Goal: Task Accomplishment & Management: Manage account settings

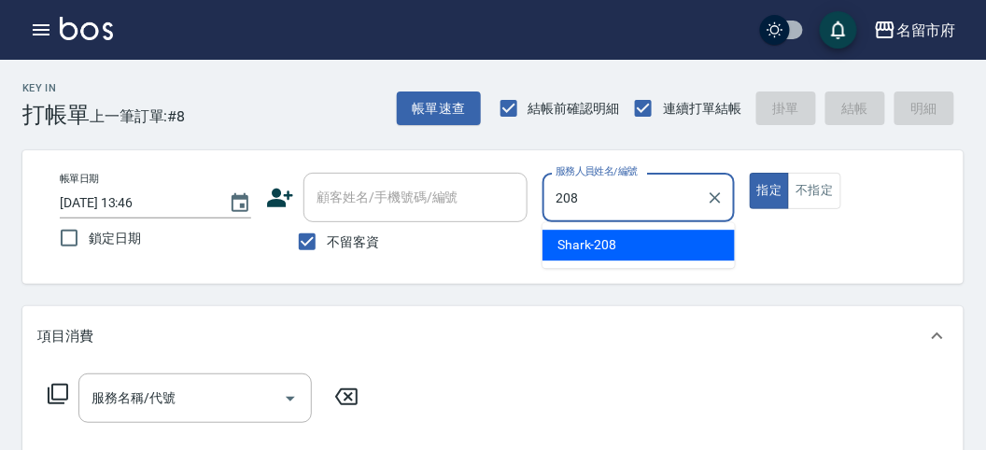
click at [623, 245] on div "Shark -208" at bounding box center [638, 245] width 192 height 31
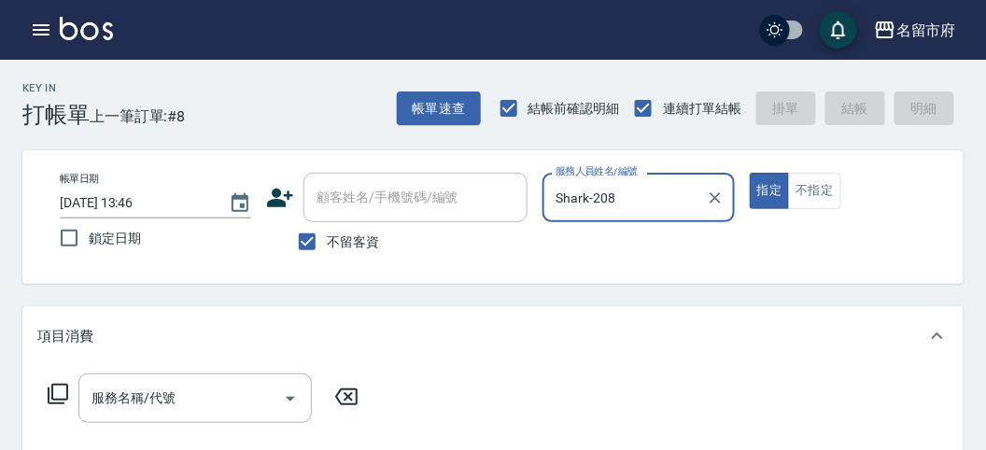
type input "Shark-208"
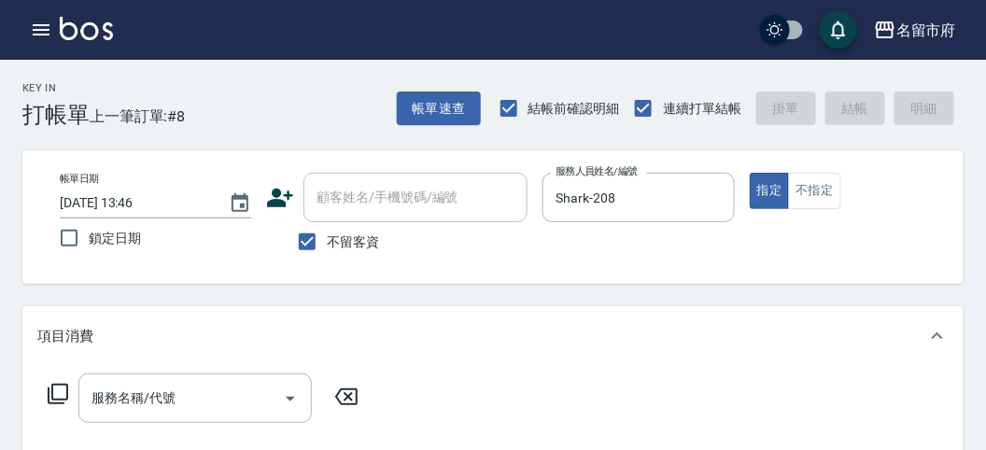
click at [63, 388] on icon at bounding box center [58, 394] width 22 height 22
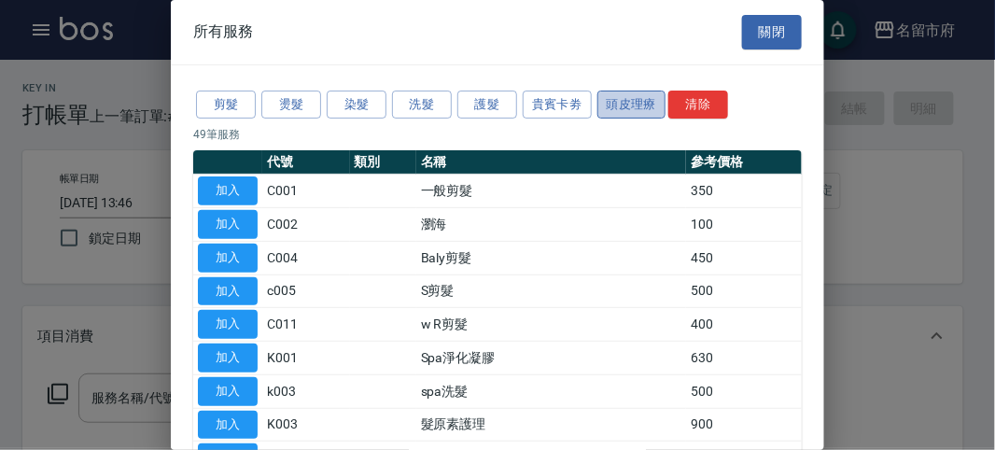
drag, startPoint x: 621, startPoint y: 98, endPoint x: 612, endPoint y: 108, distance: 13.3
click at [621, 101] on button "頭皮理療" at bounding box center [631, 105] width 69 height 29
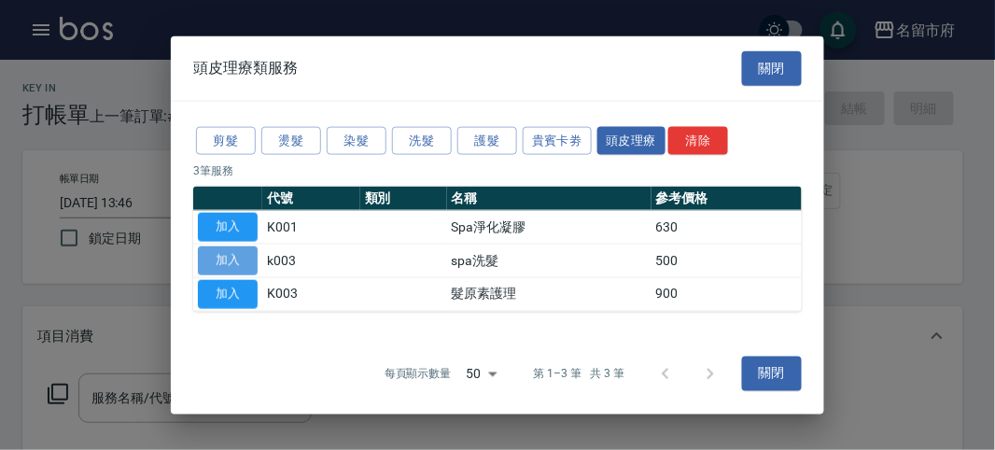
click at [241, 259] on button "加入" at bounding box center [228, 260] width 60 height 29
type input "spa洗髮(k003)"
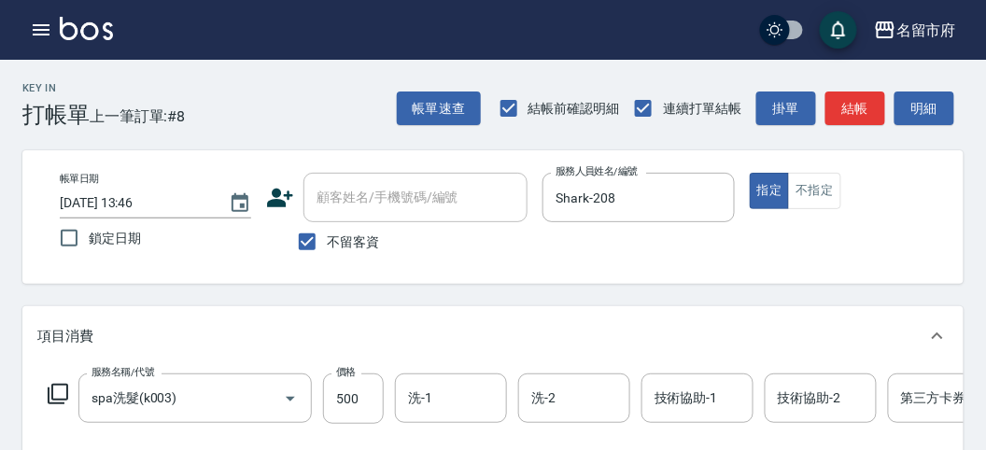
click at [51, 397] on icon at bounding box center [58, 394] width 21 height 21
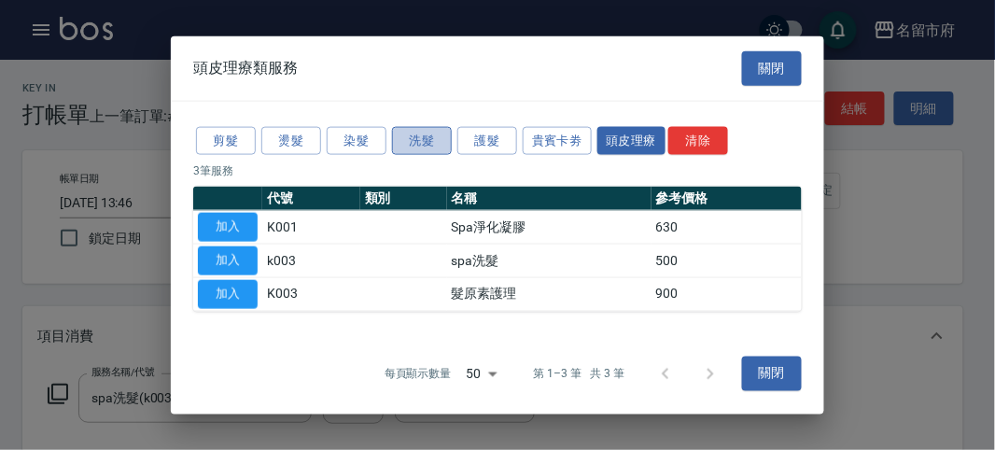
click at [409, 136] on button "洗髮" at bounding box center [422, 140] width 60 height 29
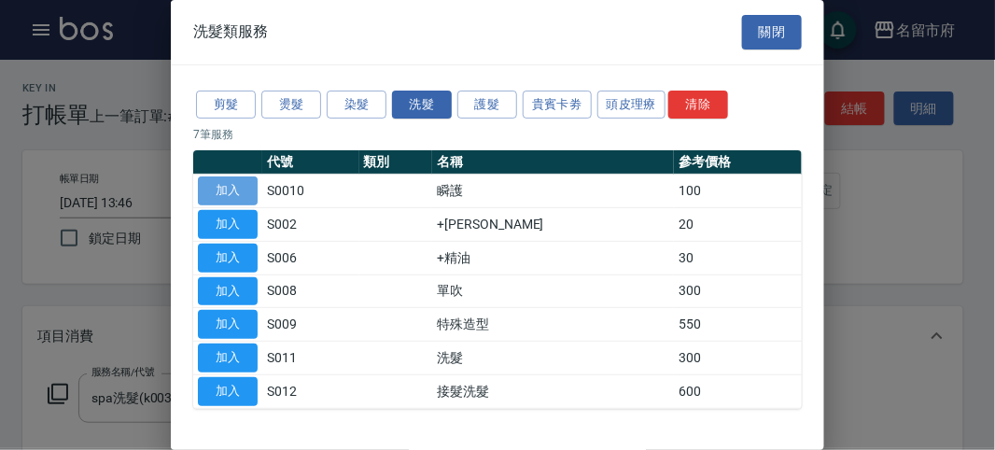
click at [224, 187] on button "加入" at bounding box center [228, 190] width 60 height 29
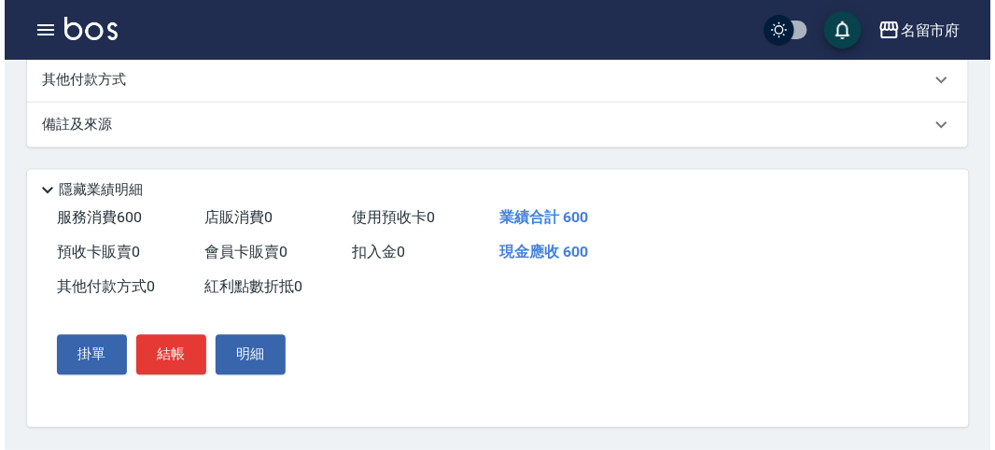
scroll to position [637, 0]
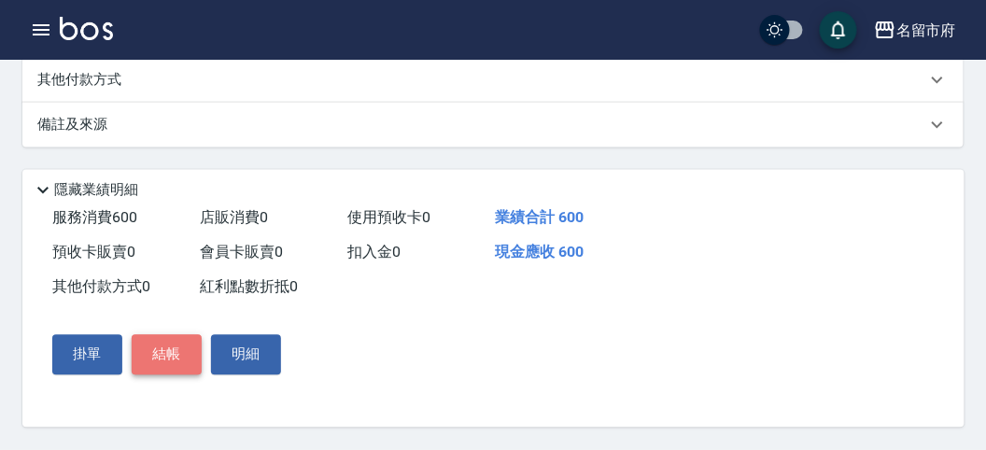
click at [175, 352] on button "結帳" at bounding box center [167, 354] width 70 height 39
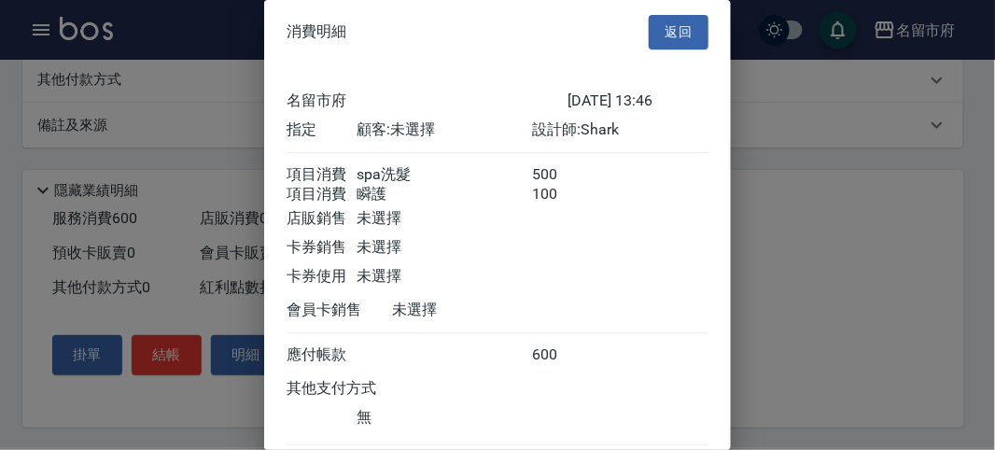
scroll to position [124, 0]
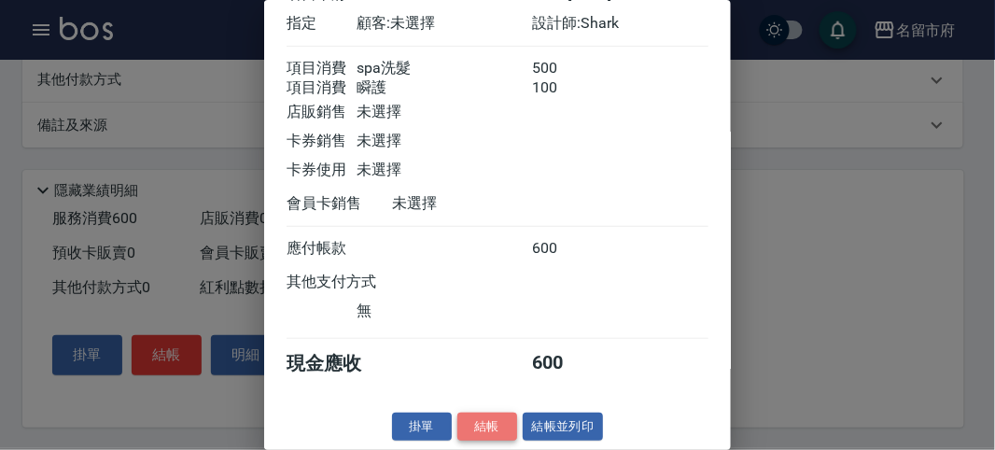
click at [490, 428] on button "結帳" at bounding box center [487, 427] width 60 height 29
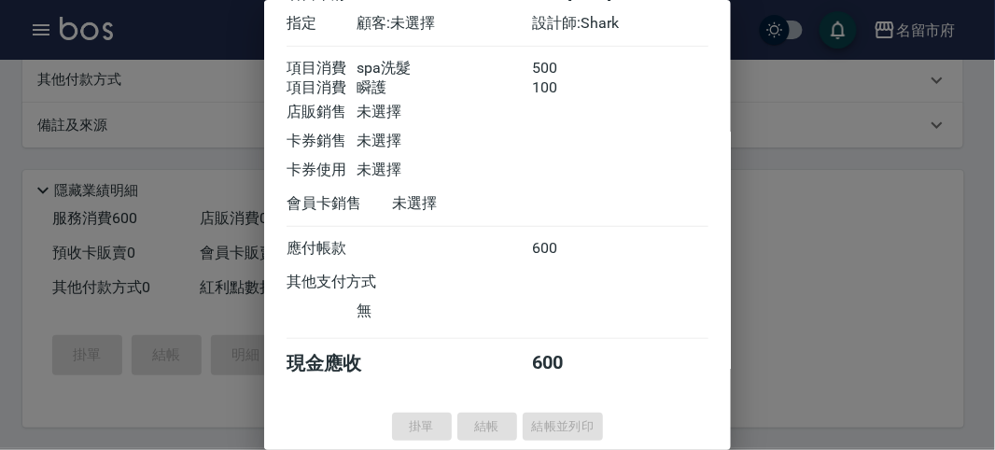
type input "[DATE] 14:25"
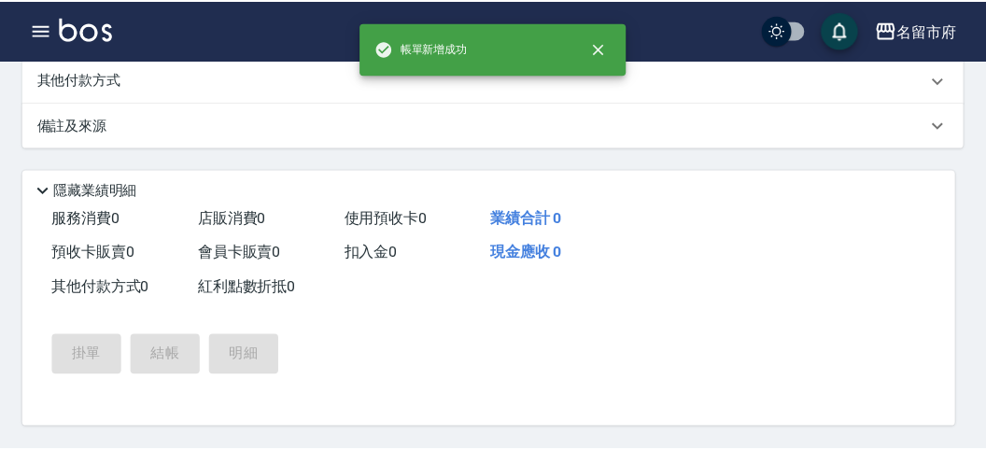
scroll to position [0, 0]
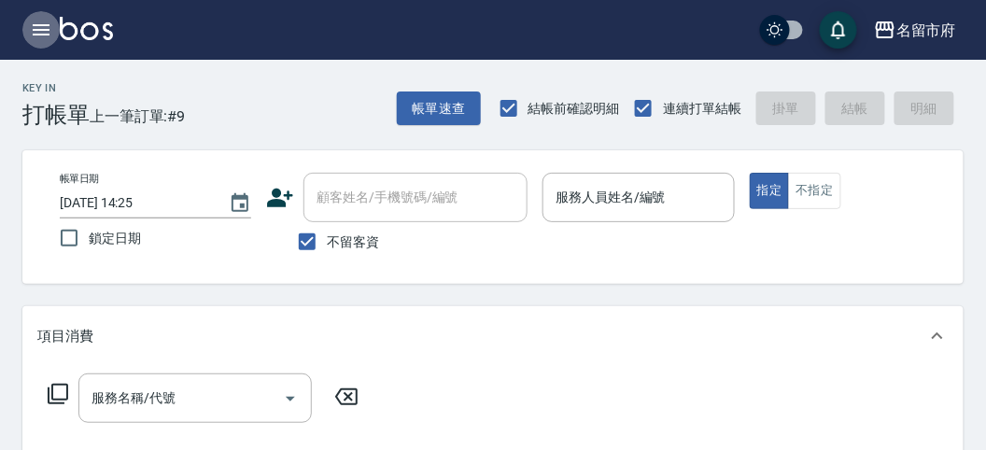
click at [39, 24] on icon "button" at bounding box center [41, 29] width 17 height 11
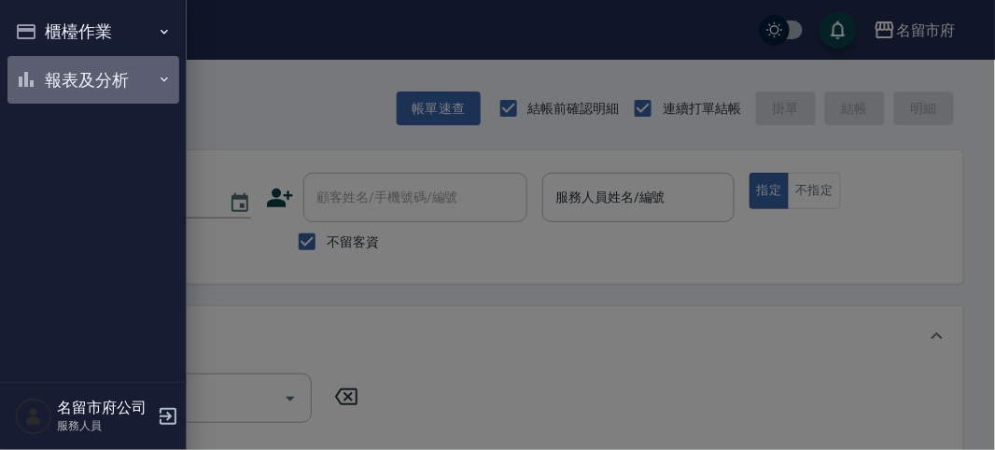
click at [74, 85] on button "報表及分析" at bounding box center [93, 80] width 172 height 49
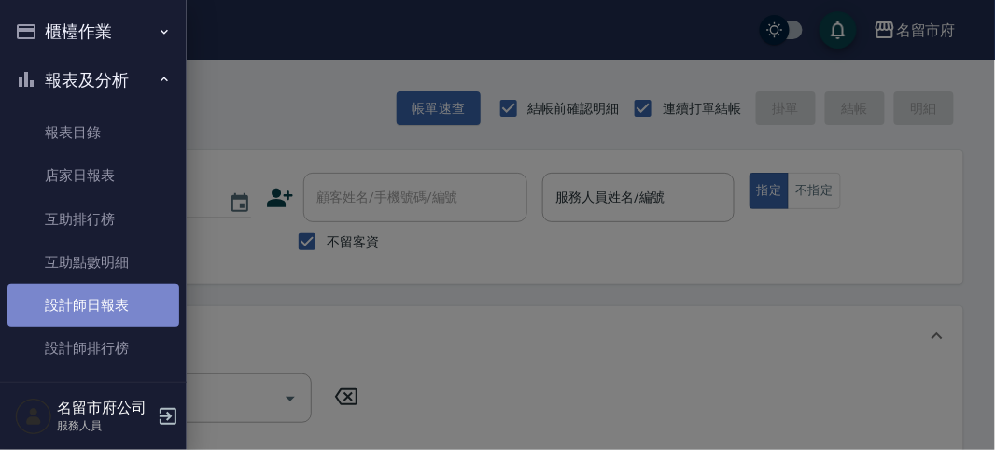
click at [124, 306] on link "設計師日報表" at bounding box center [93, 305] width 172 height 43
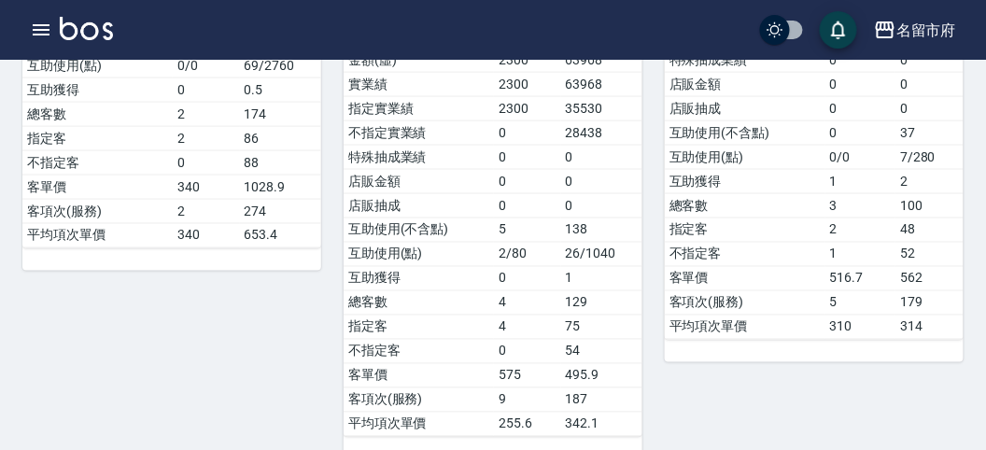
scroll to position [103, 0]
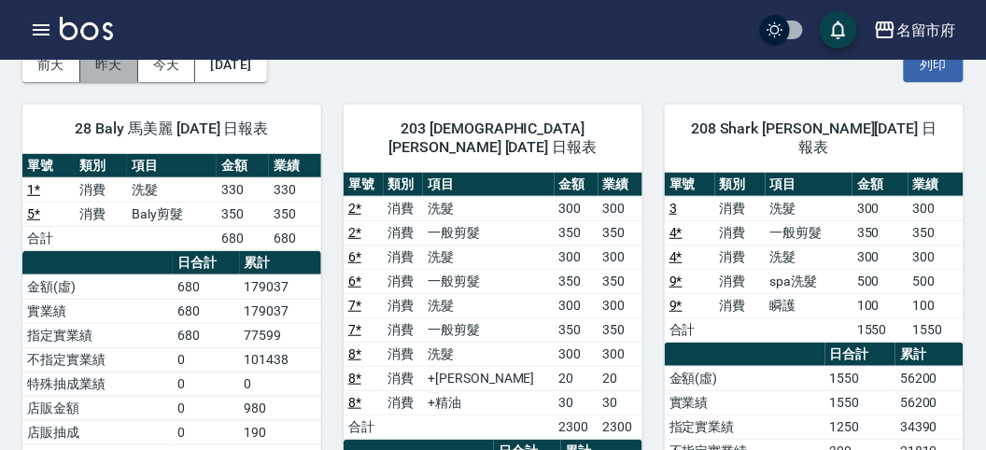
click at [107, 62] on button "昨天" at bounding box center [109, 65] width 58 height 35
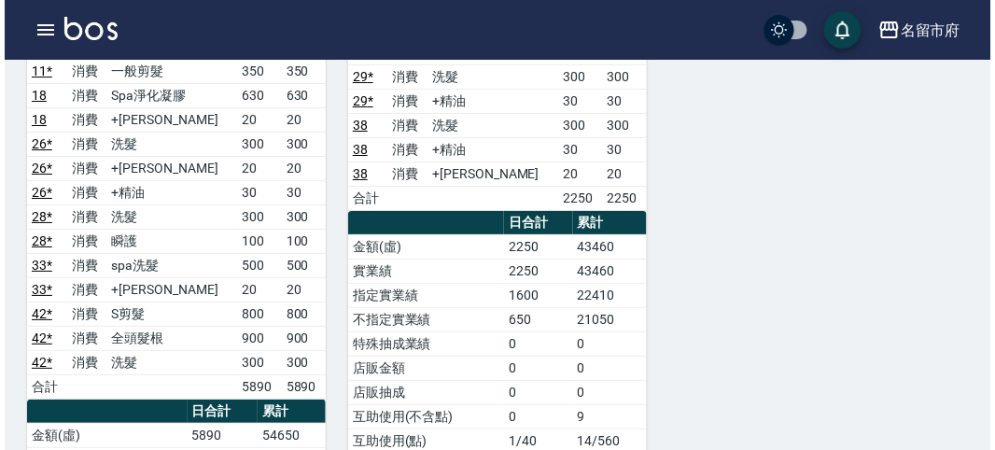
scroll to position [1555, 0]
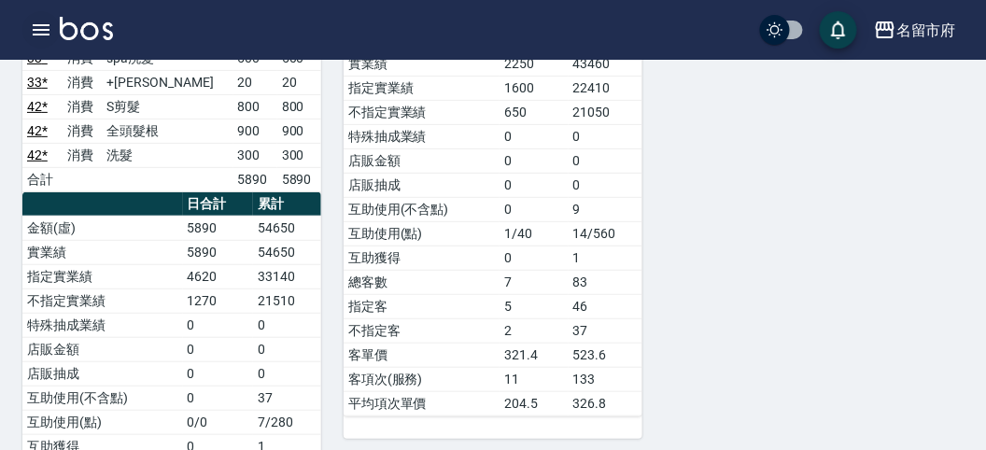
click at [35, 22] on icon "button" at bounding box center [41, 30] width 22 height 22
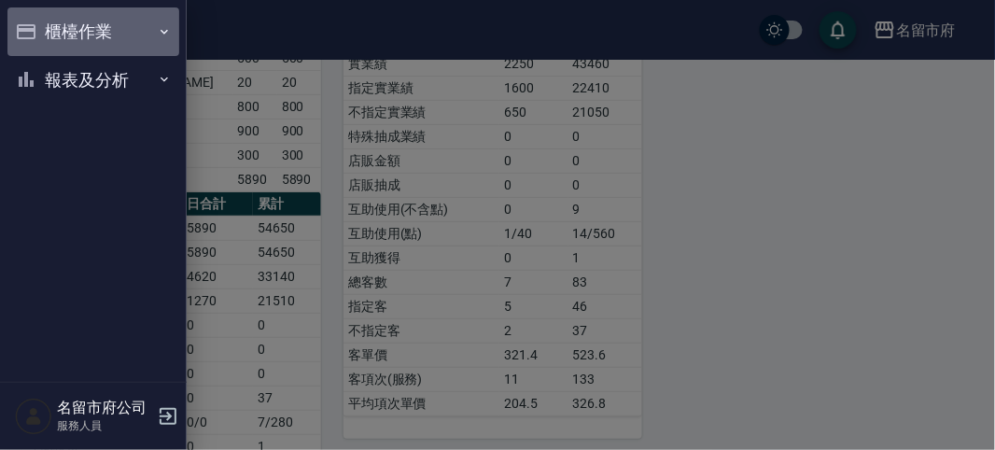
click at [68, 28] on button "櫃檯作業" at bounding box center [93, 31] width 172 height 49
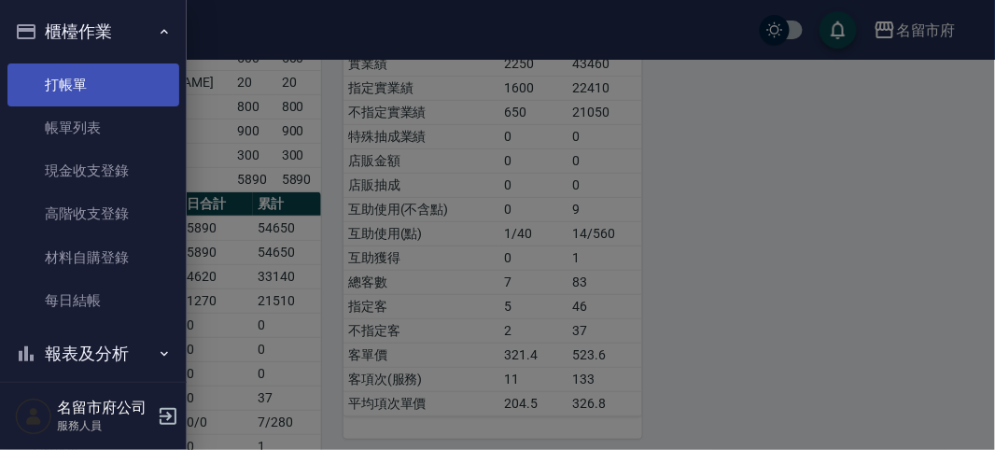
click at [100, 71] on link "打帳單" at bounding box center [93, 84] width 172 height 43
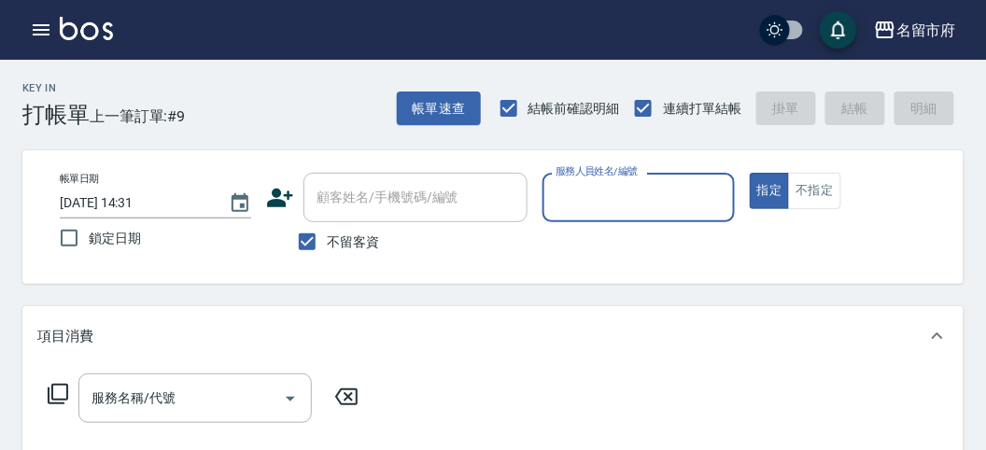
click at [645, 210] on input "服務人員姓名/編號" at bounding box center [638, 197] width 175 height 33
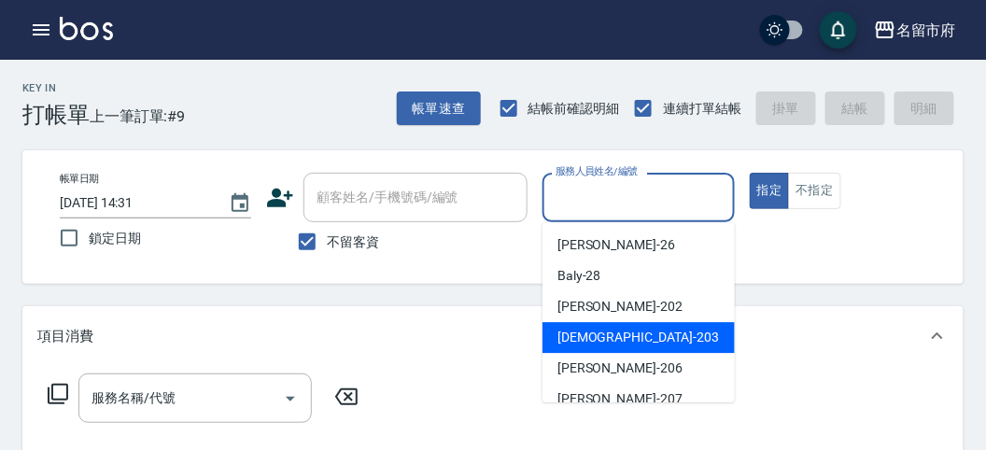
click at [621, 351] on div "聖德 -203" at bounding box center [638, 337] width 192 height 31
type input "聖德-203"
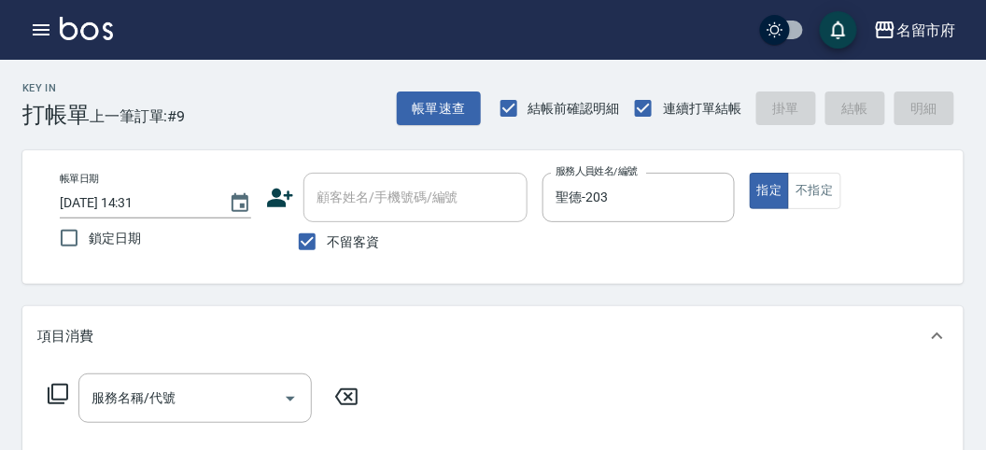
click at [57, 392] on icon at bounding box center [58, 394] width 22 height 22
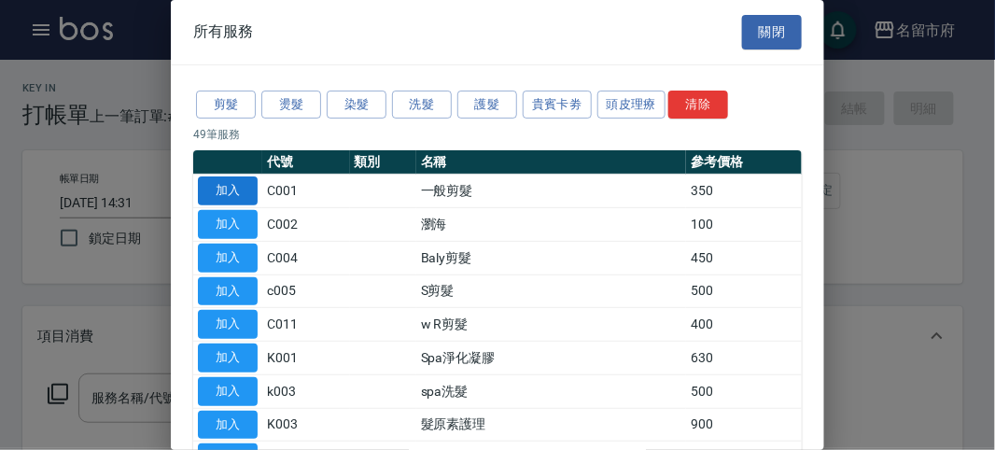
drag, startPoint x: 212, startPoint y: 90, endPoint x: 231, endPoint y: 178, distance: 90.8
click at [214, 94] on button "剪髮" at bounding box center [226, 105] width 60 height 29
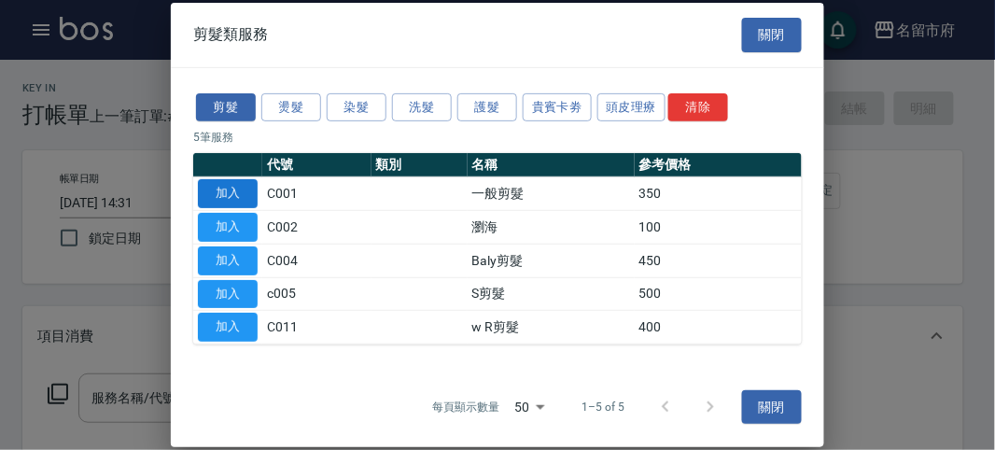
click at [234, 181] on button "加入" at bounding box center [228, 193] width 60 height 29
type input "一般剪髮(C001)"
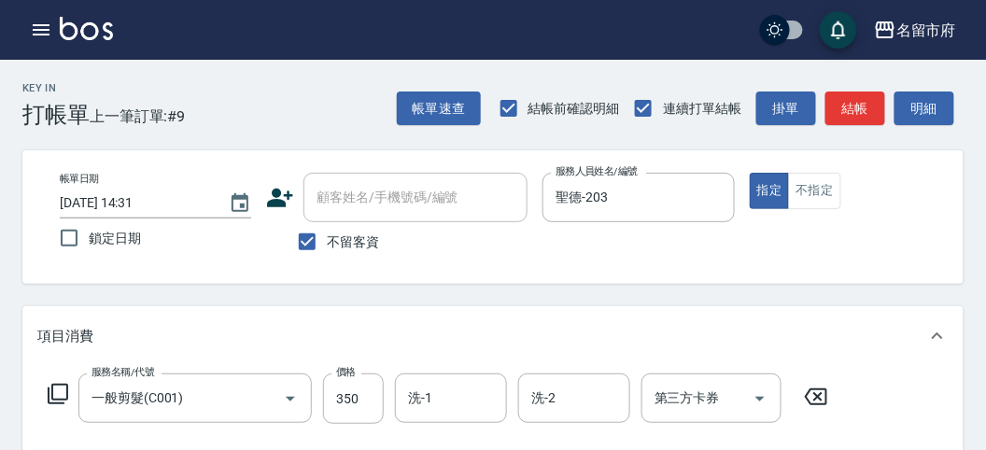
drag, startPoint x: 946, startPoint y: 110, endPoint x: 892, endPoint y: 148, distance: 65.5
click at [945, 110] on button "明細" at bounding box center [924, 108] width 60 height 35
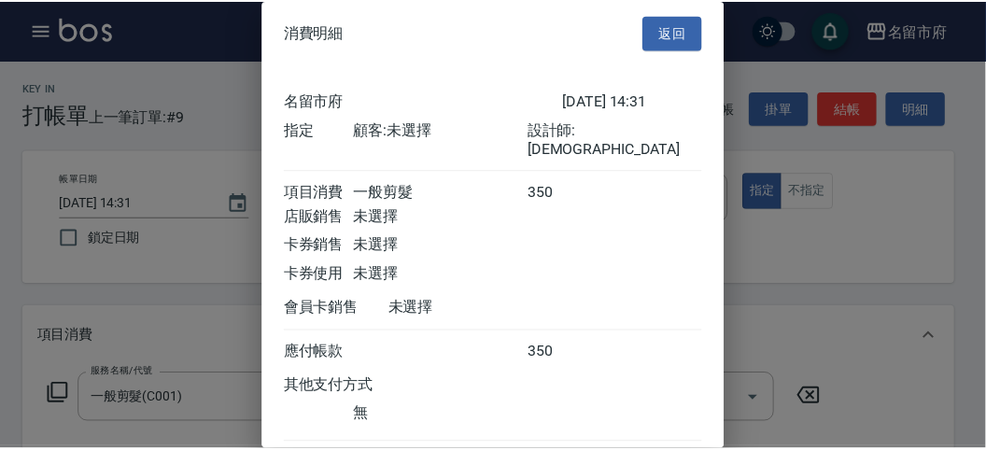
scroll to position [104, 0]
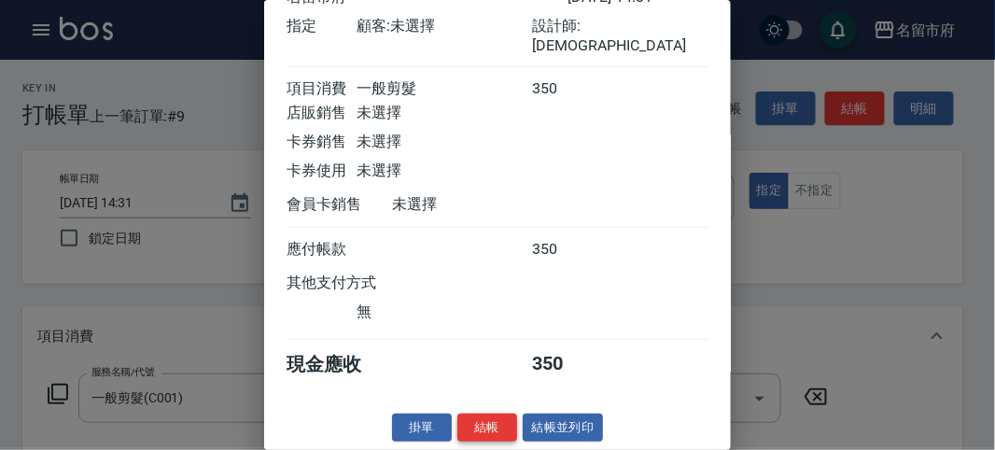
click at [496, 418] on button "結帳" at bounding box center [487, 427] width 60 height 29
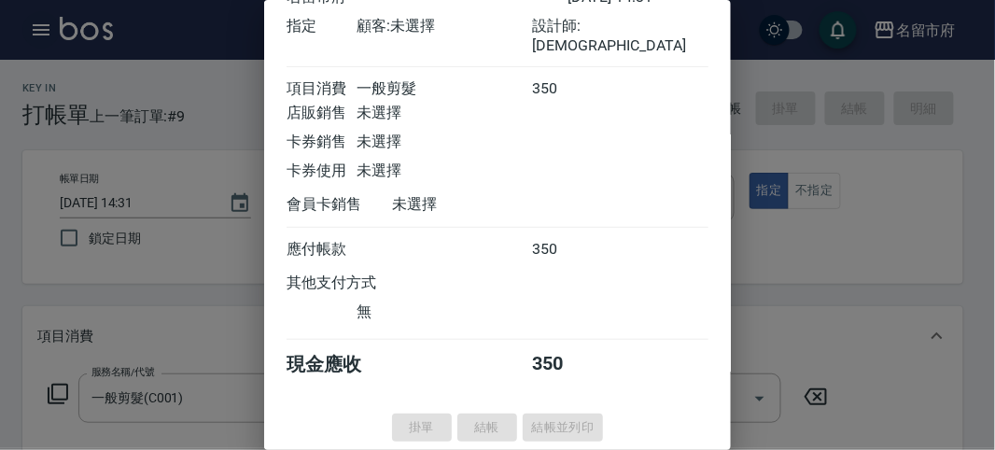
type input "[DATE] 14:48"
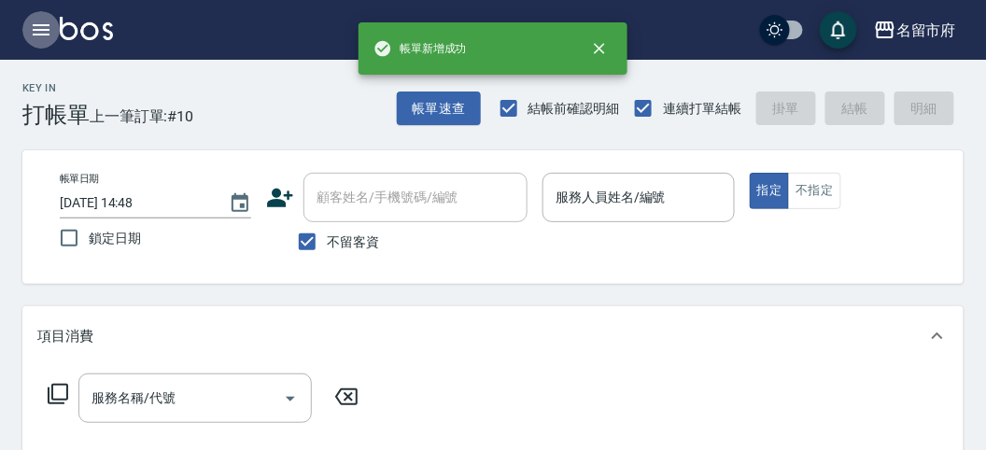
click at [31, 31] on icon "button" at bounding box center [41, 30] width 22 height 22
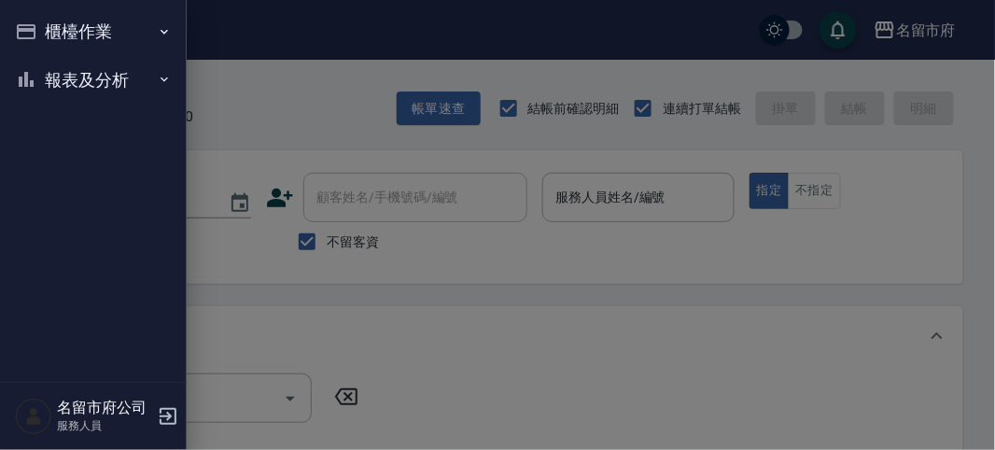
drag, startPoint x: 59, startPoint y: 79, endPoint x: 63, endPoint y: 130, distance: 50.6
click at [59, 85] on button "報表及分析" at bounding box center [93, 80] width 172 height 49
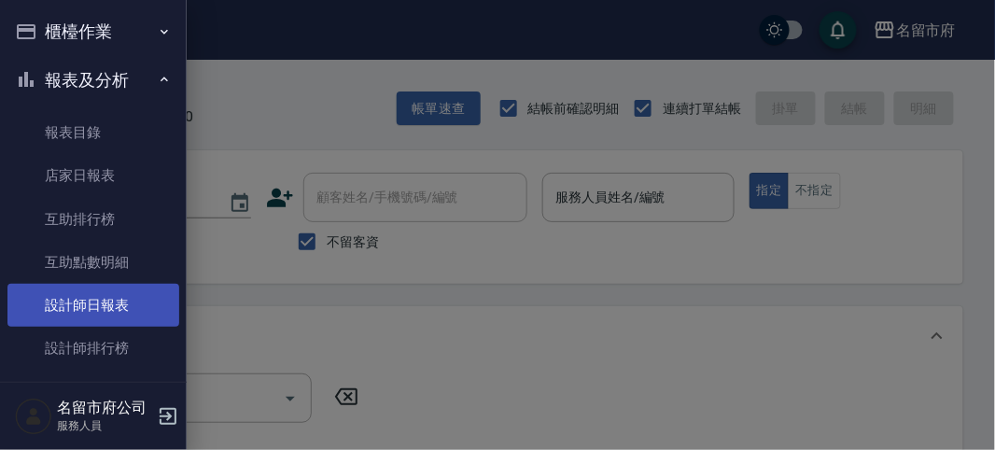
click at [67, 306] on link "設計師日報表" at bounding box center [93, 305] width 172 height 43
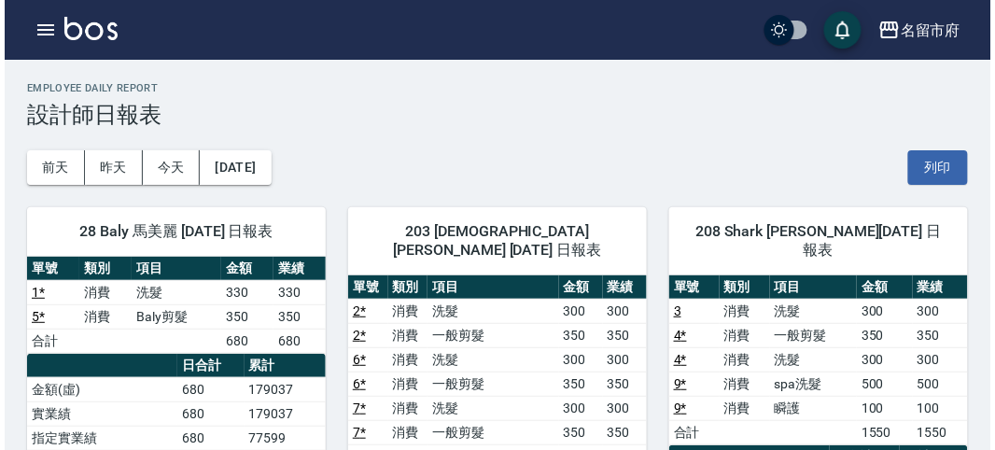
scroll to position [207, 0]
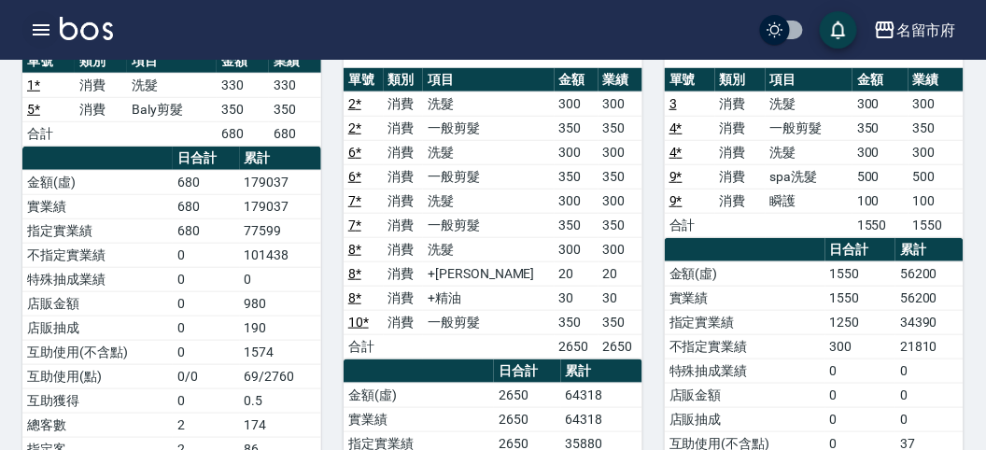
click at [38, 29] on icon "button" at bounding box center [41, 29] width 17 height 11
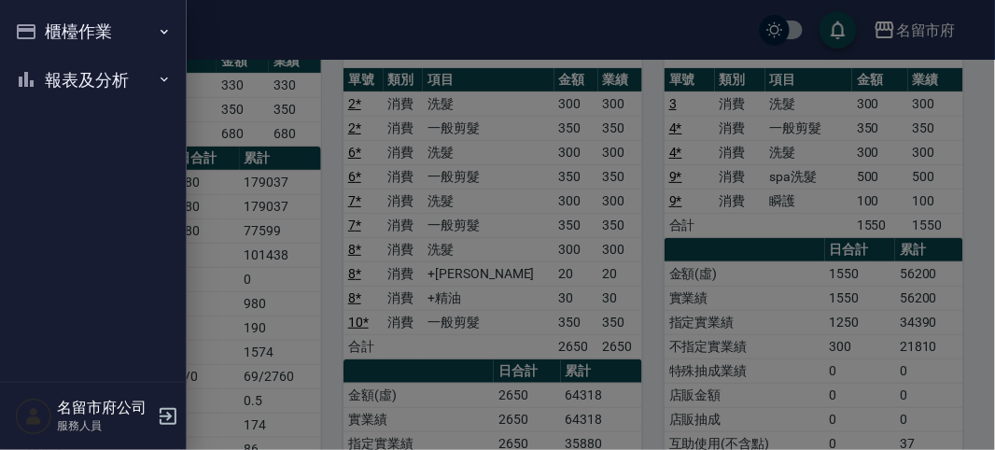
click at [38, 28] on button "櫃檯作業" at bounding box center [93, 31] width 172 height 49
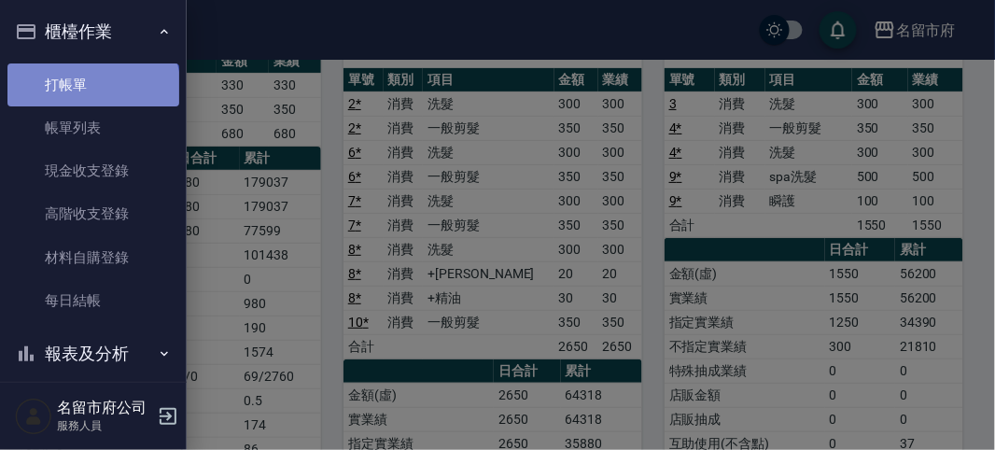
click at [91, 89] on link "打帳單" at bounding box center [93, 84] width 172 height 43
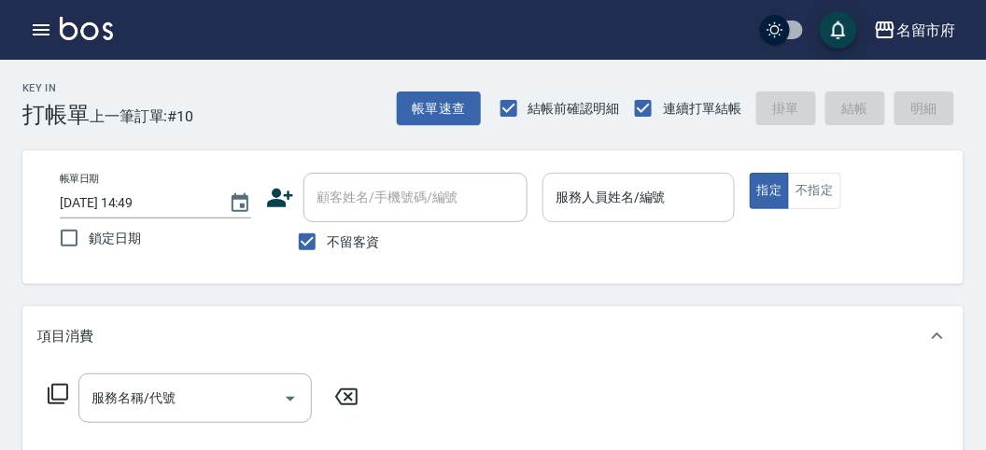
drag, startPoint x: 584, startPoint y: 163, endPoint x: 577, endPoint y: 206, distance: 43.6
click at [584, 164] on div "帳單日期 [DATE] 14:49 鎖定日期 顧客姓名/手機號碼/編號 顧客姓名/手機號碼/編號 不留客資 服務人員姓名/編號 服務人員姓名/編號 指定 不指定" at bounding box center [492, 216] width 941 height 133
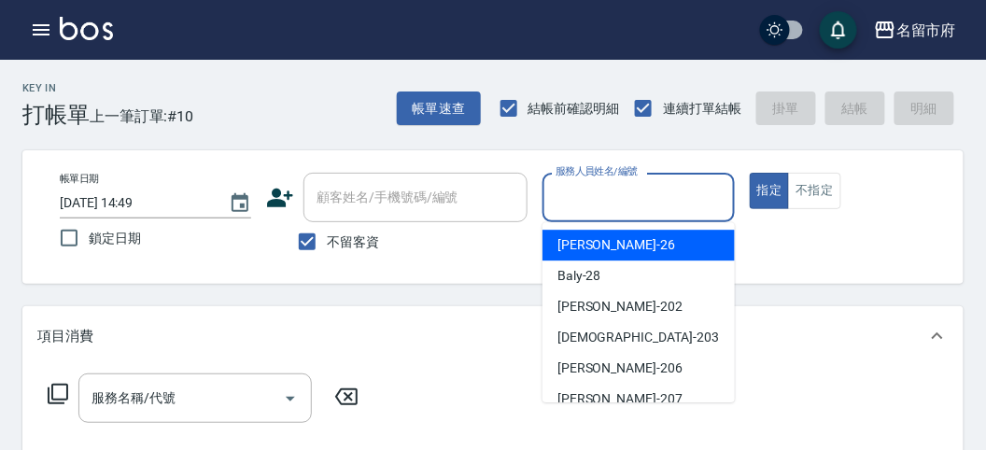
click at [581, 205] on input "服務人員姓名/編號" at bounding box center [638, 197] width 175 height 33
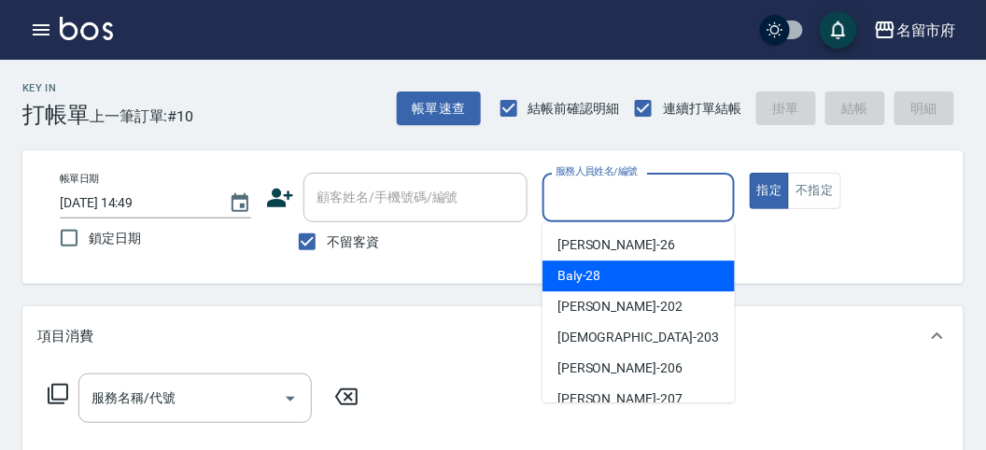
click at [584, 265] on div "Baly -28" at bounding box center [638, 275] width 192 height 31
type input "Baly-28"
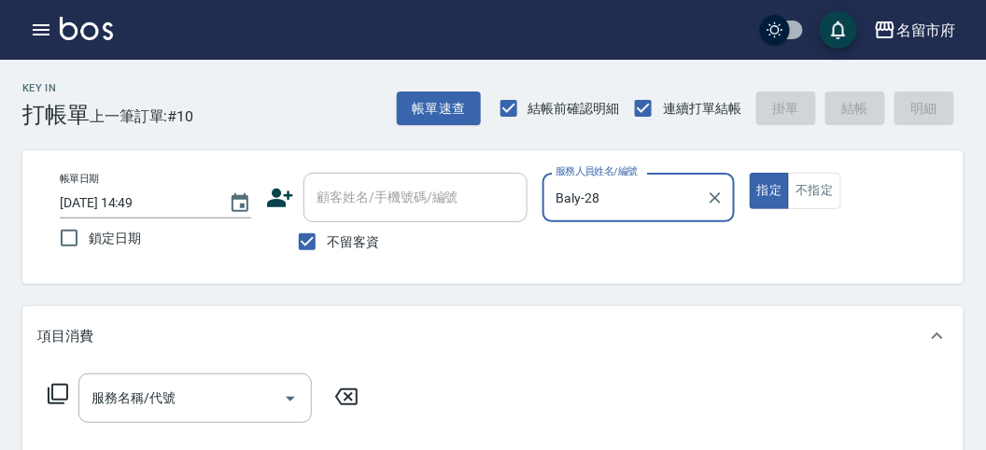
drag, startPoint x: 138, startPoint y: 395, endPoint x: 139, endPoint y: 380, distance: 15.0
click at [139, 391] on input "服務名稱/代號" at bounding box center [181, 398] width 189 height 33
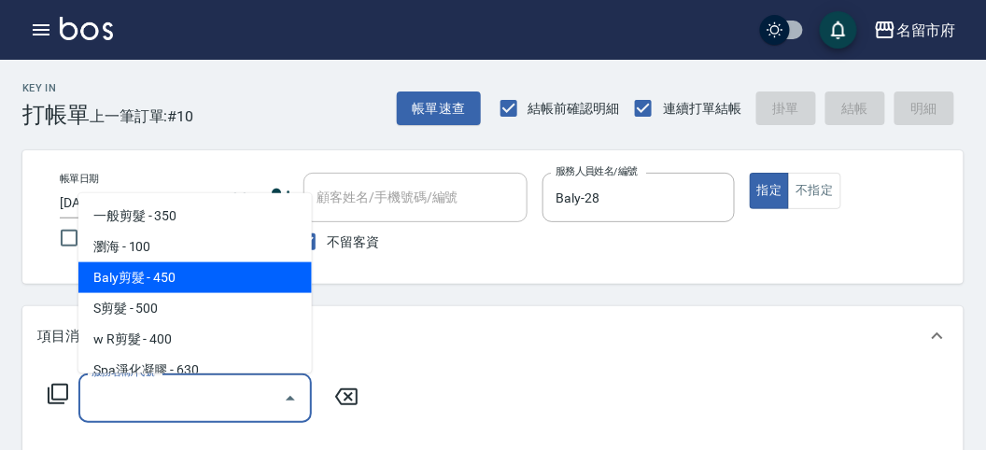
click at [160, 282] on span "Baly剪髮 - 450" at bounding box center [194, 277] width 233 height 31
type input "Baly剪髮(C004)"
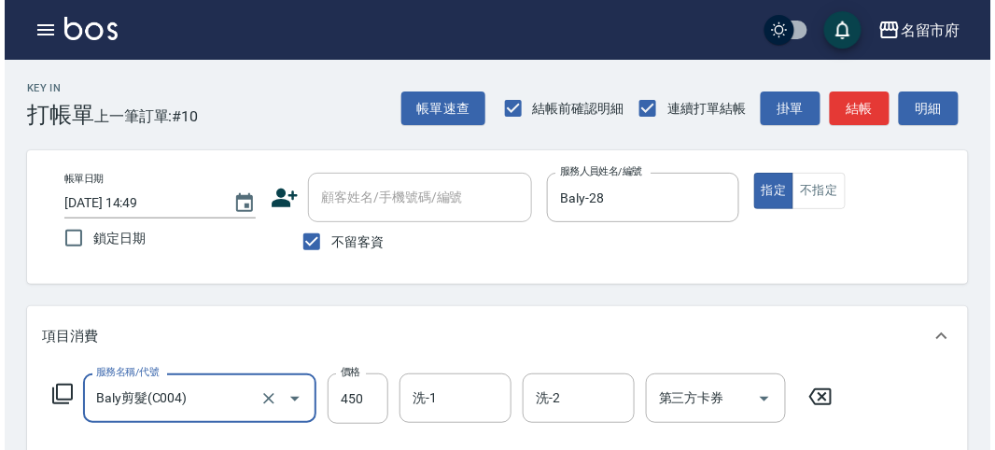
scroll to position [546, 0]
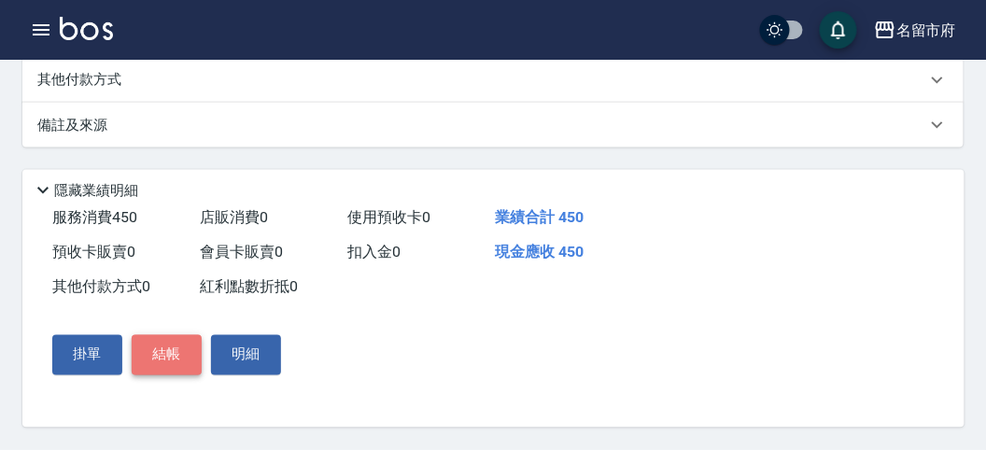
click at [170, 342] on button "結帳" at bounding box center [167, 354] width 70 height 39
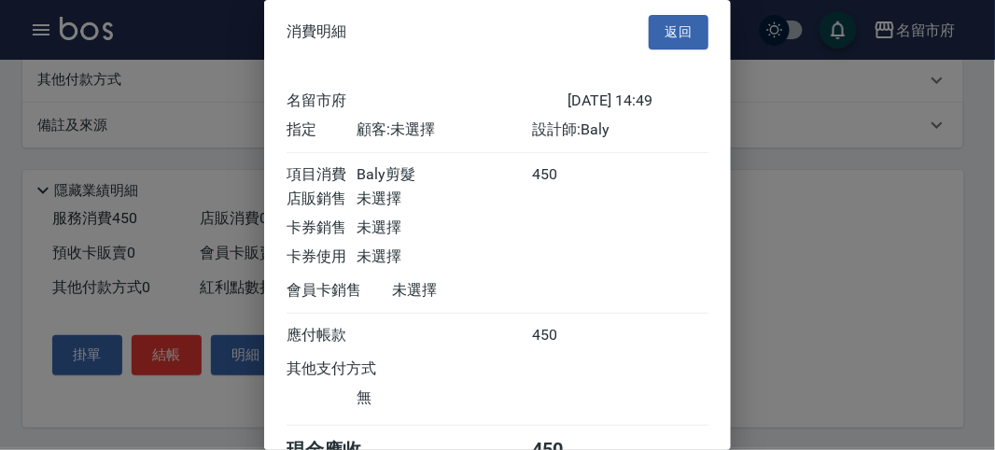
scroll to position [104, 0]
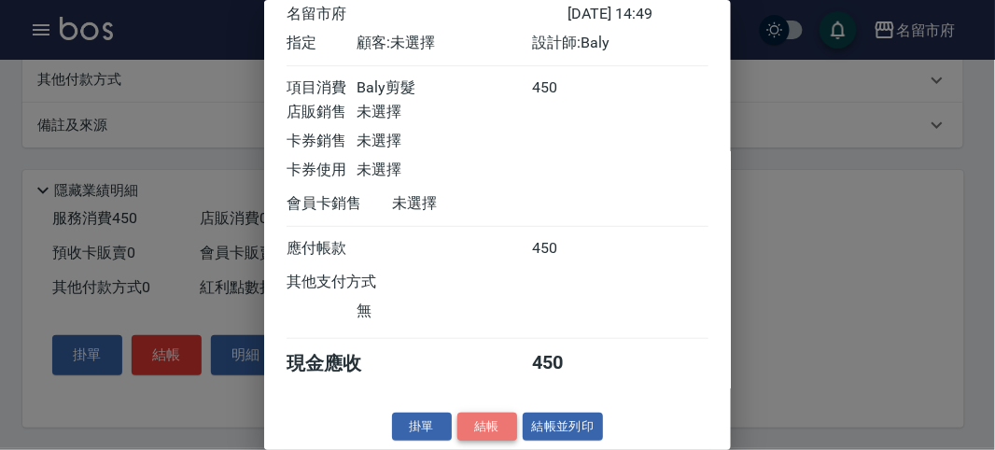
click at [490, 421] on button "結帳" at bounding box center [487, 427] width 60 height 29
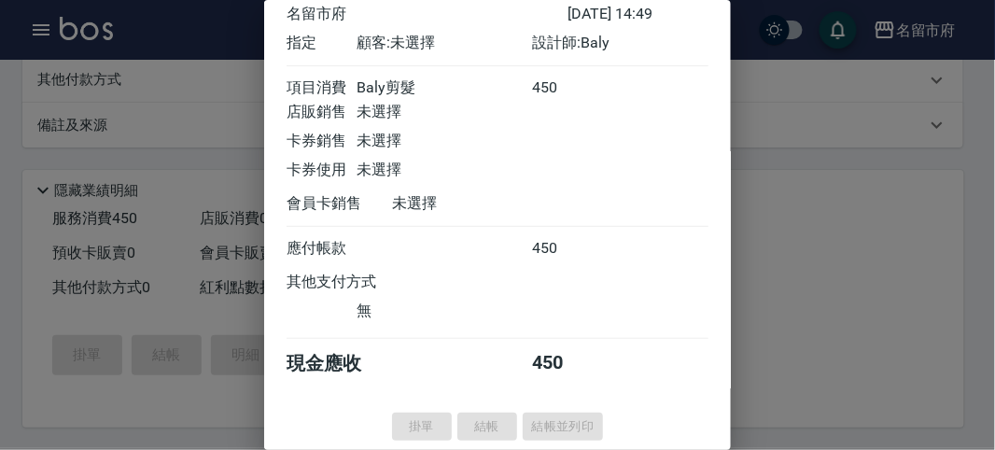
type input "[DATE] 14:56"
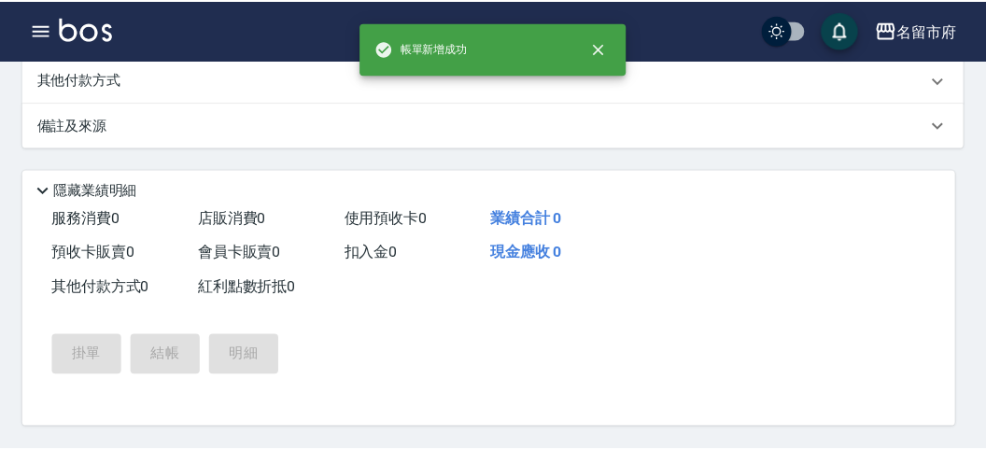
scroll to position [0, 0]
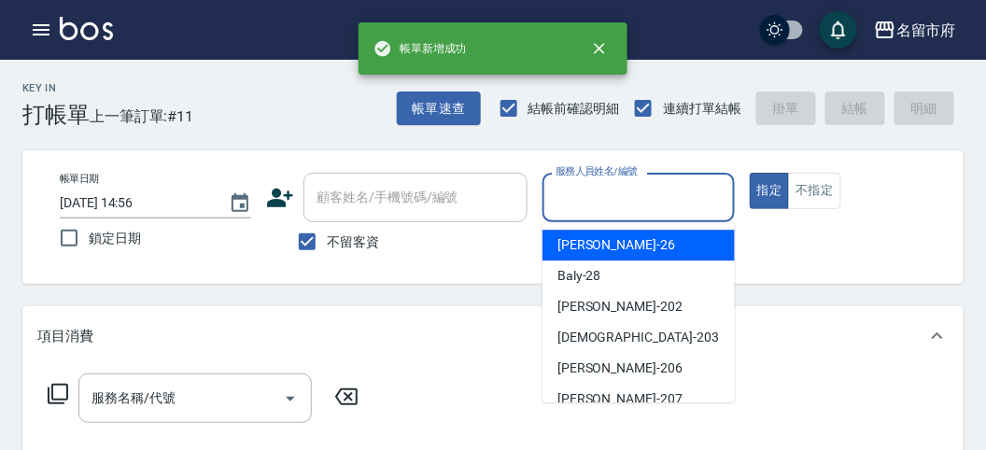
click at [623, 203] on input "服務人員姓名/編號" at bounding box center [638, 197] width 175 height 33
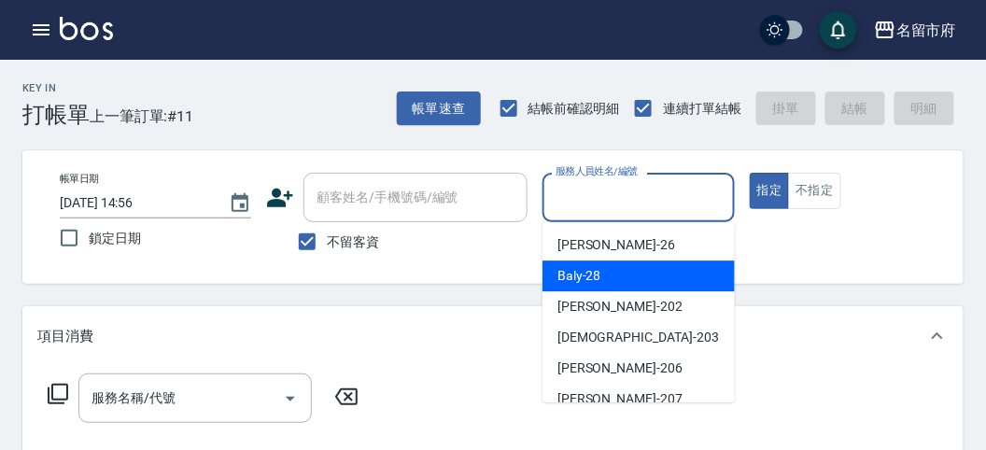
click at [594, 285] on span "Baly -28" at bounding box center [579, 276] width 44 height 20
type input "Baly-28"
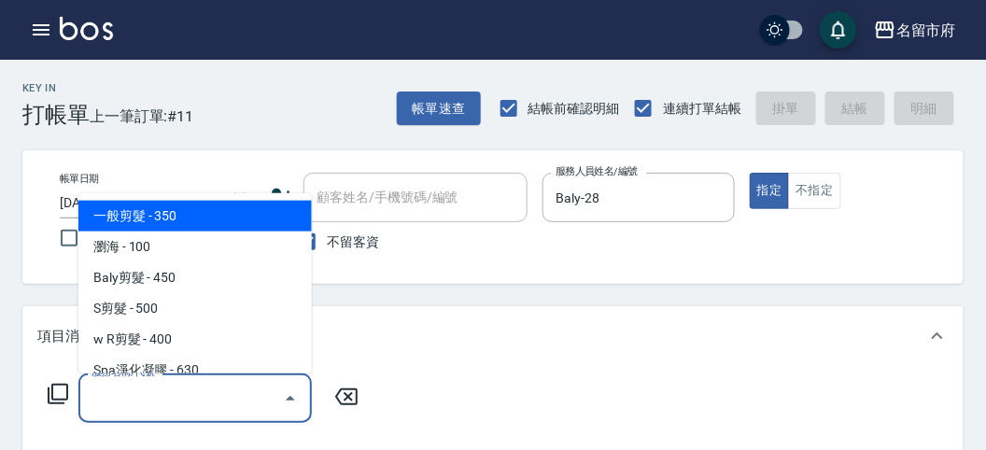
drag, startPoint x: 145, startPoint y: 393, endPoint x: 151, endPoint y: 341, distance: 52.7
click at [145, 383] on input "服務名稱/代號" at bounding box center [181, 398] width 189 height 33
drag, startPoint x: 177, startPoint y: 207, endPoint x: 275, endPoint y: 343, distance: 167.1
click at [177, 210] on span "一般剪髮 - 350" at bounding box center [194, 216] width 233 height 31
type input "一般剪髮(C001)"
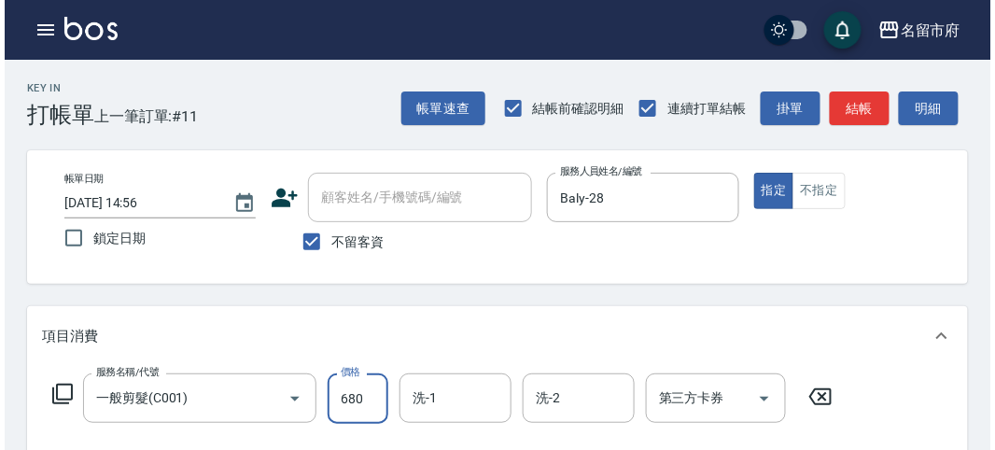
scroll to position [546, 0]
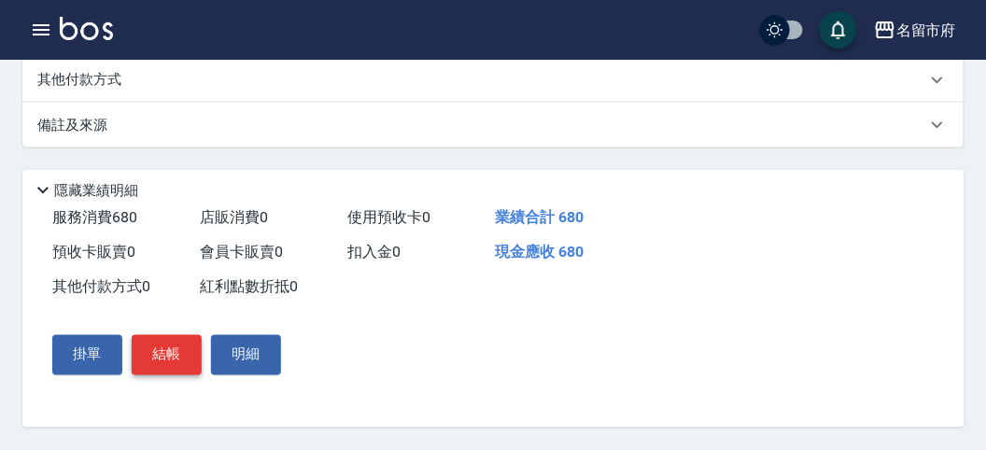
type input "680"
click at [171, 344] on button "結帳" at bounding box center [167, 354] width 70 height 39
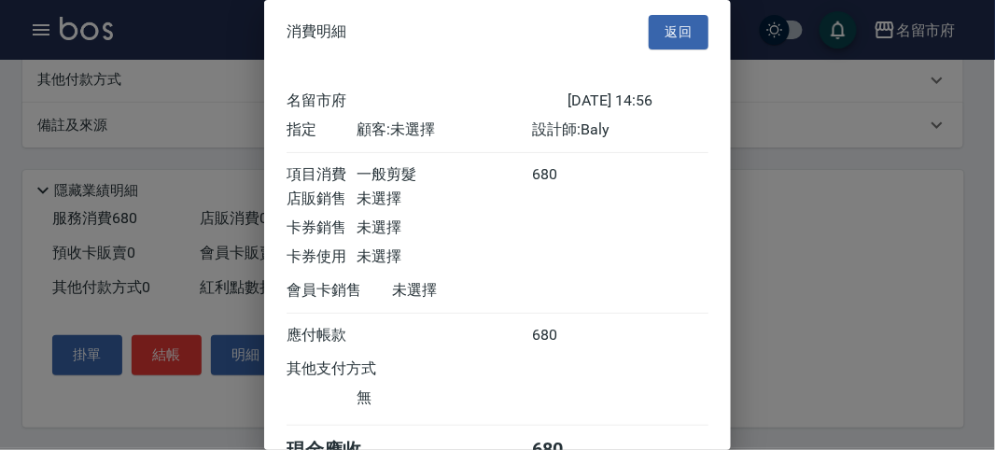
scroll to position [104, 0]
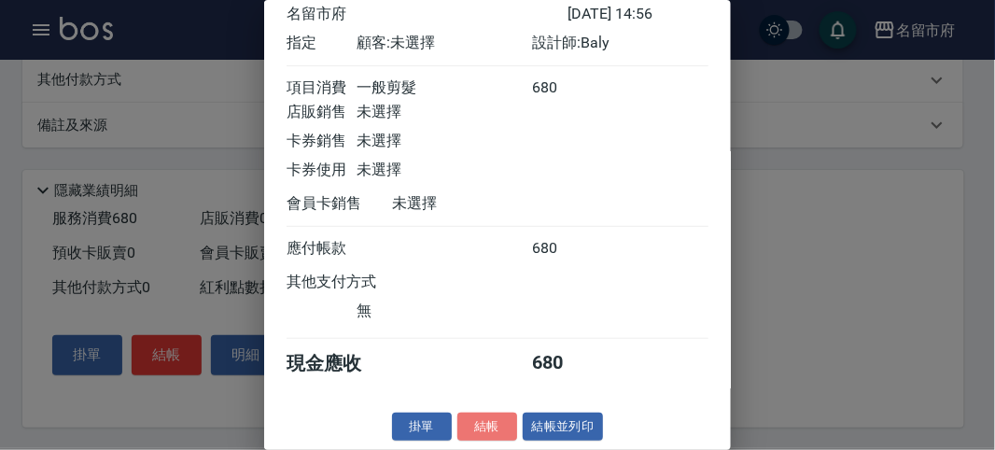
drag, startPoint x: 474, startPoint y: 428, endPoint x: 408, endPoint y: 406, distance: 70.0
click at [469, 417] on button "結帳" at bounding box center [487, 427] width 60 height 29
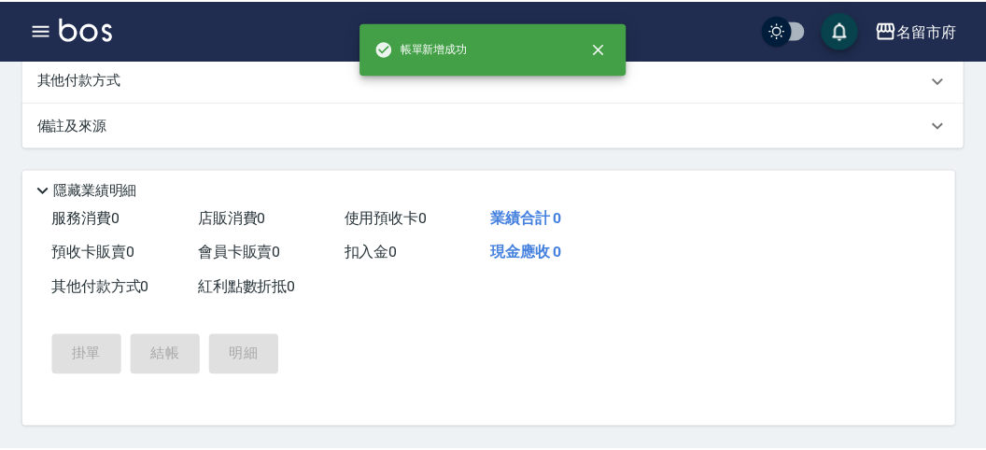
scroll to position [0, 0]
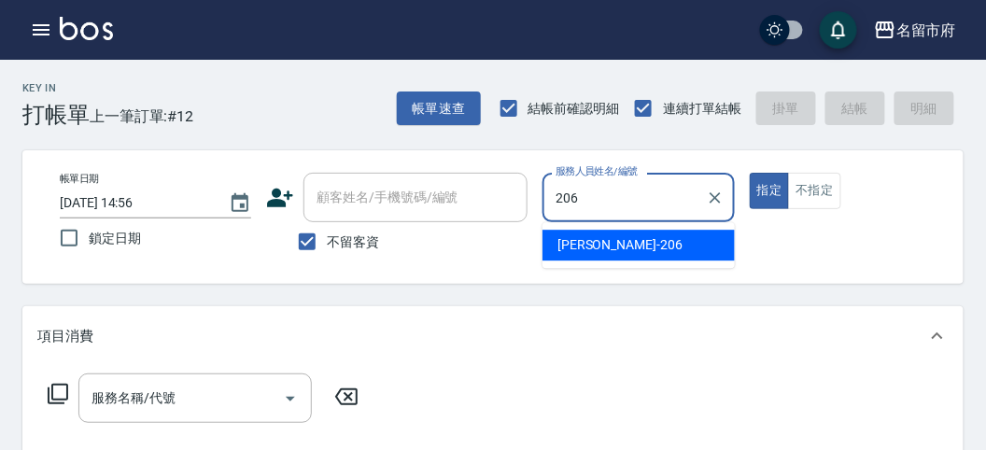
type input "[PERSON_NAME]-206"
type button "true"
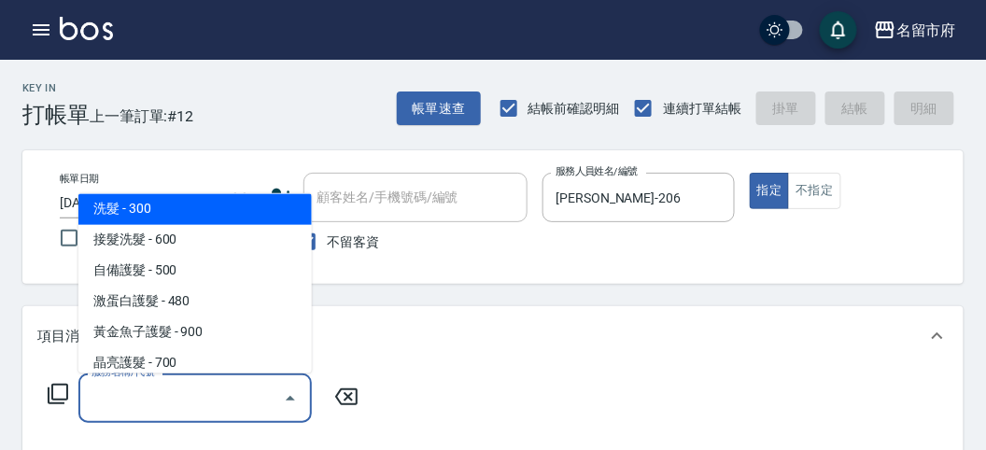
scroll to position [1115, 0]
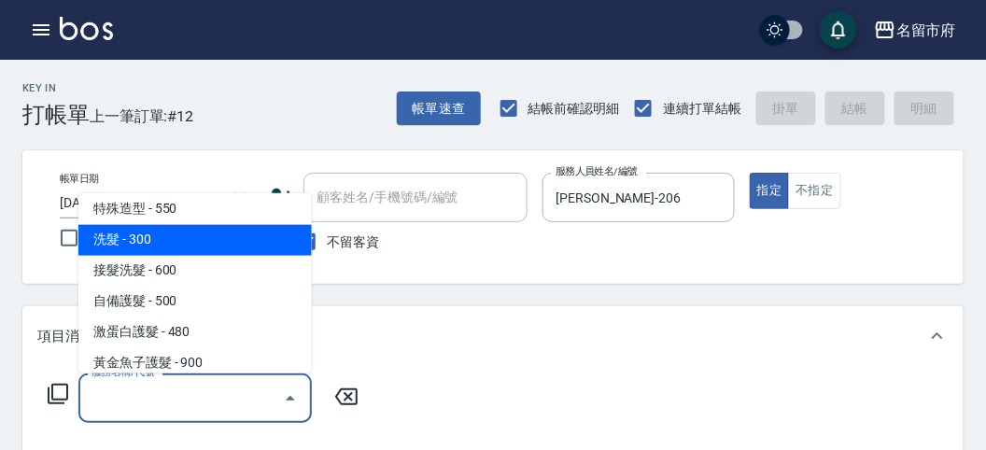
type input "洗髮(S011)"
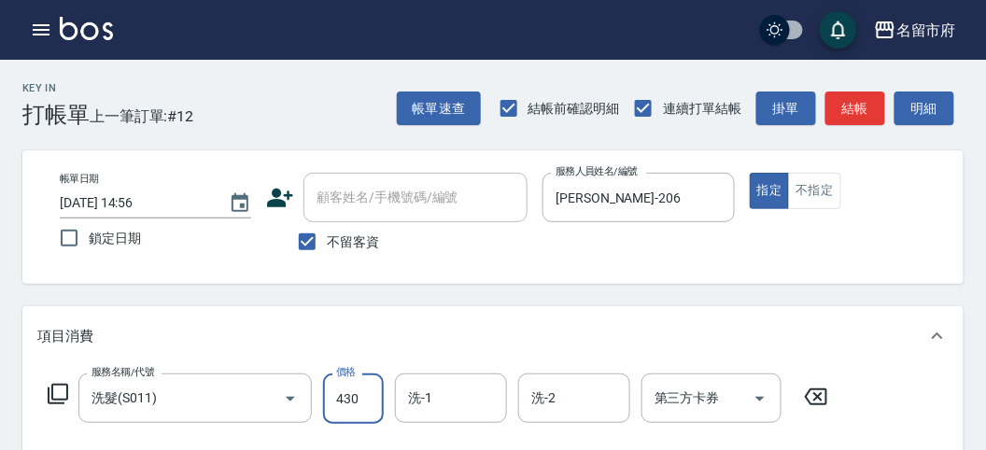
type input "430"
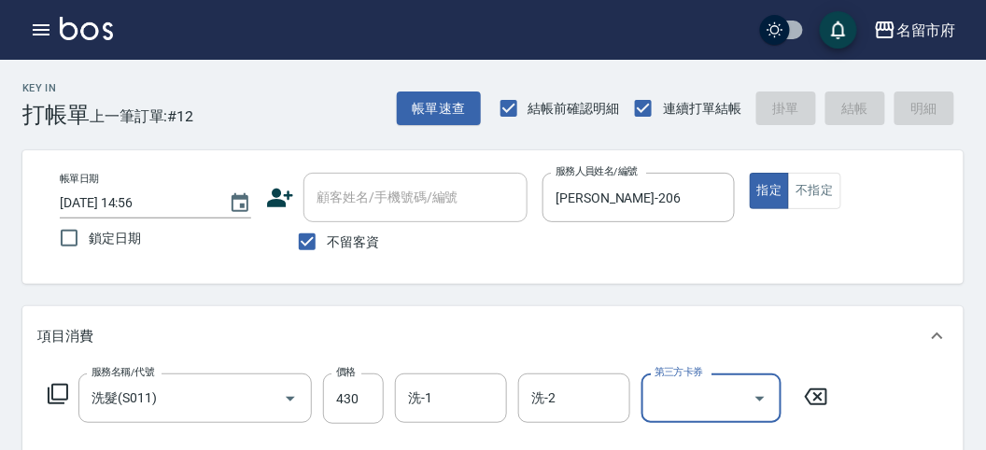
type input "[DATE] 15:02"
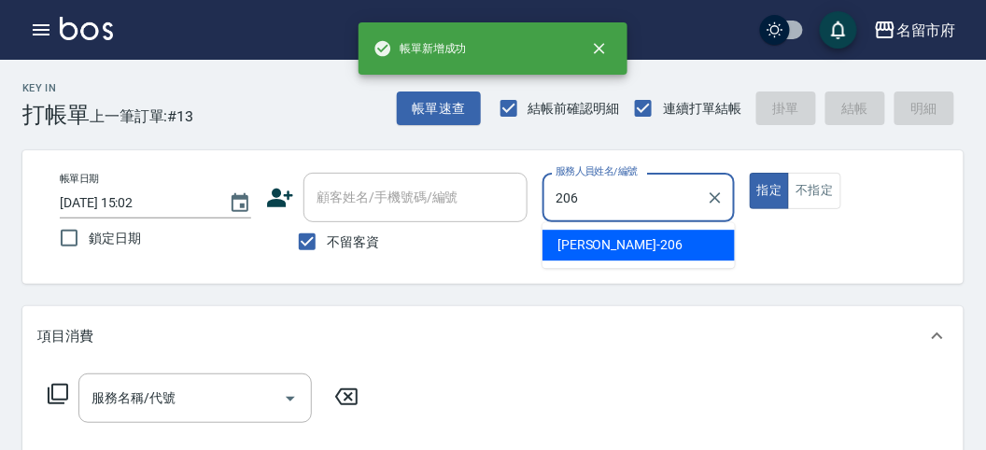
type input "[PERSON_NAME]-206"
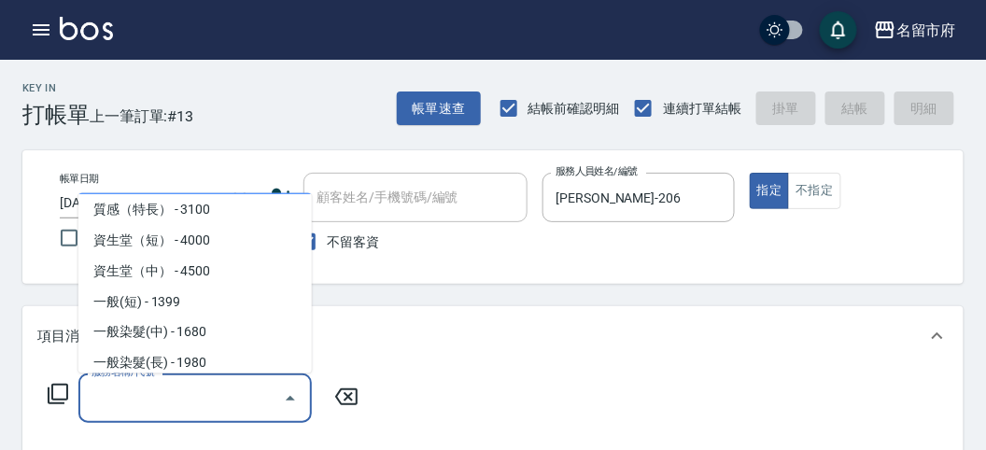
scroll to position [593, 0]
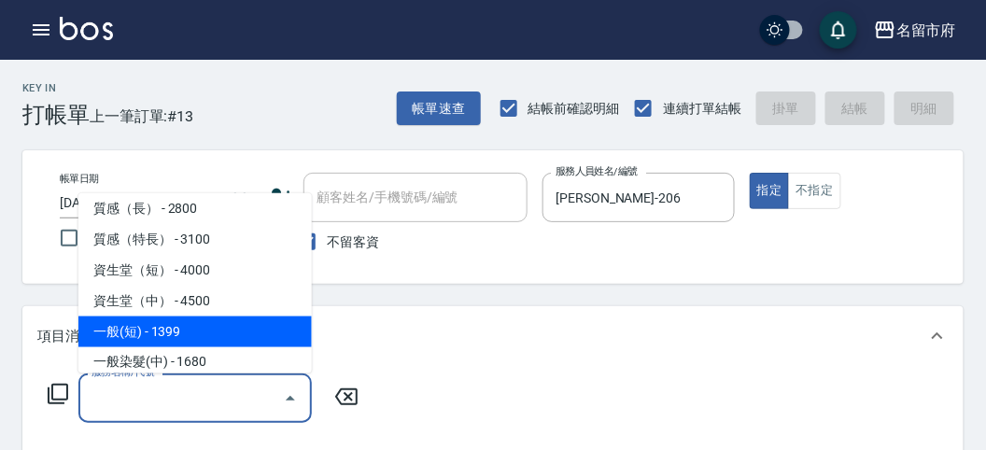
type input "一般(短)(R000)"
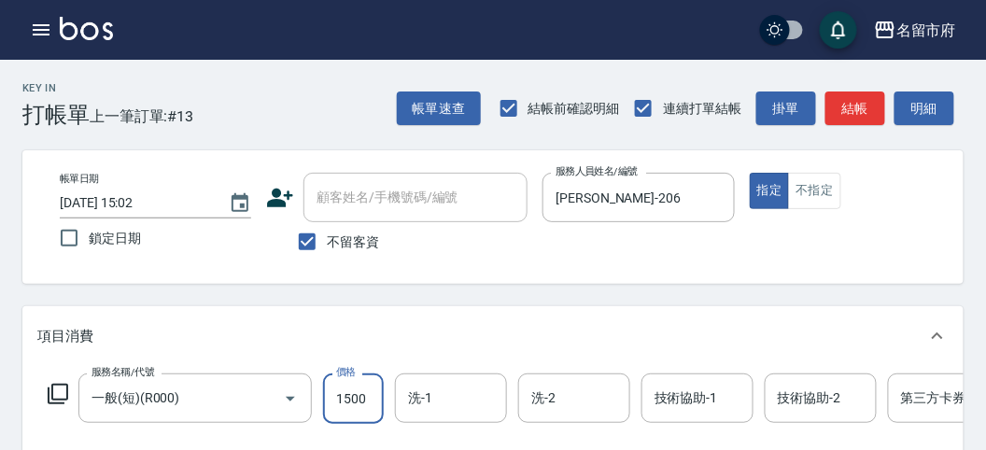
type input "1500"
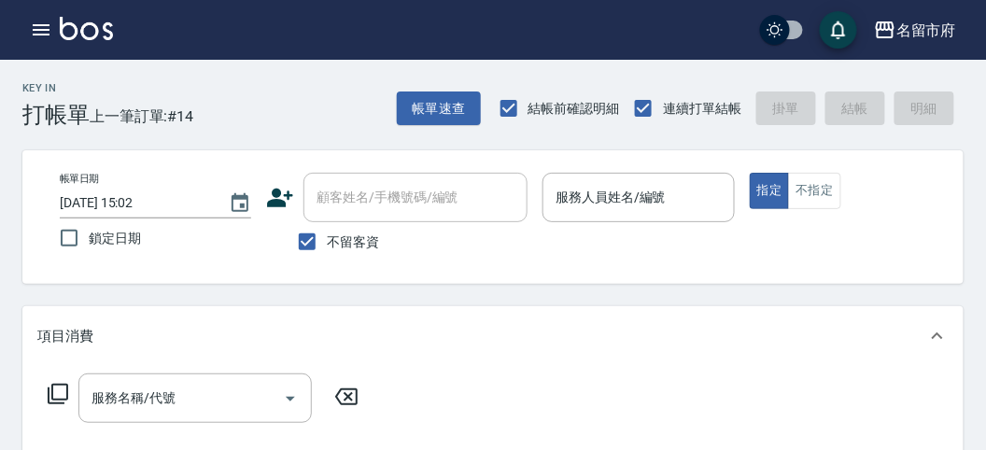
click at [631, 394] on div "服務名稱/代號 服務名稱/代號" at bounding box center [492, 430] width 941 height 129
click at [49, 31] on icon "button" at bounding box center [41, 30] width 22 height 22
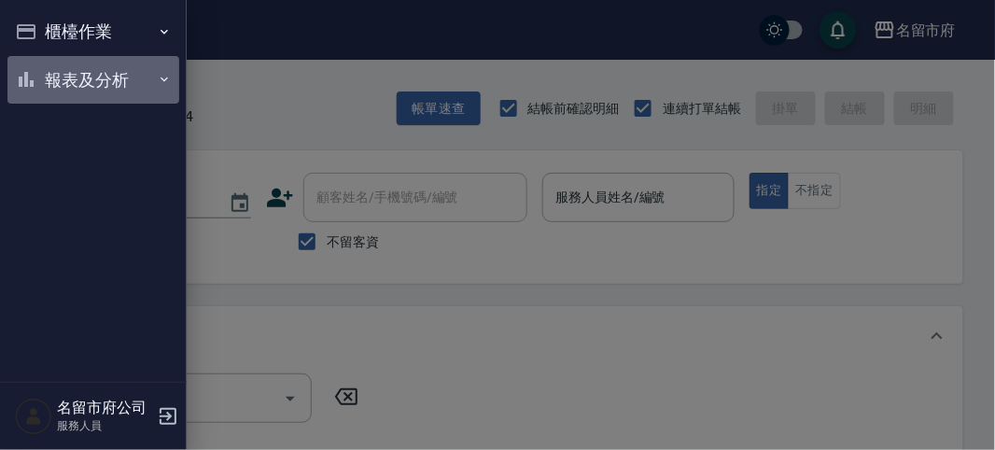
click at [119, 78] on button "報表及分析" at bounding box center [93, 80] width 172 height 49
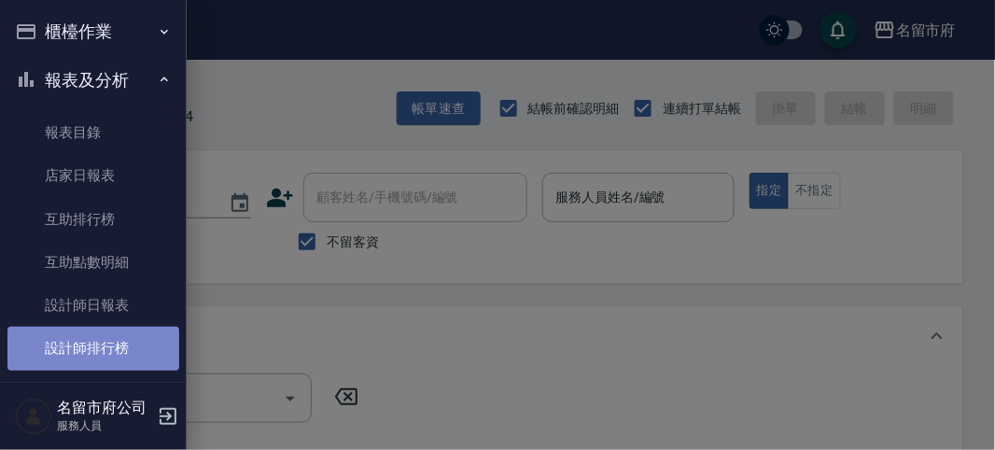
click at [107, 343] on link "設計師排行榜" at bounding box center [93, 348] width 172 height 43
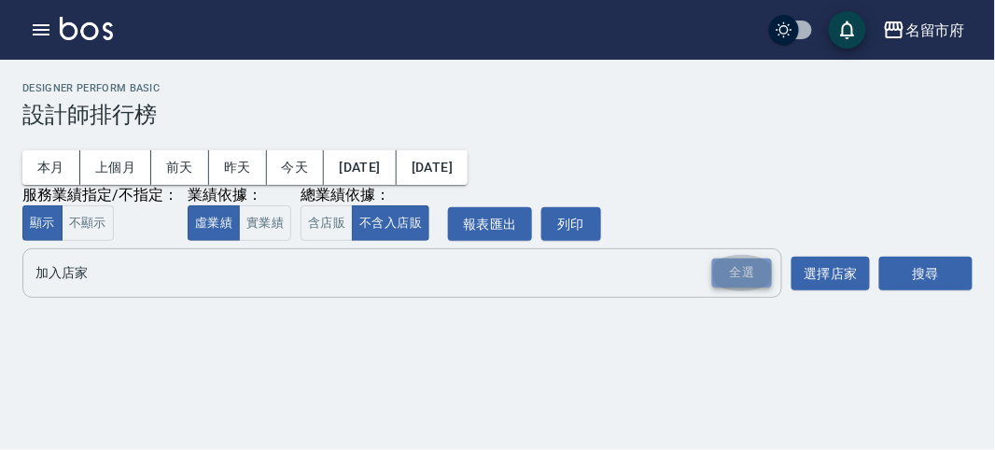
click at [735, 279] on div "全選" at bounding box center [742, 273] width 60 height 29
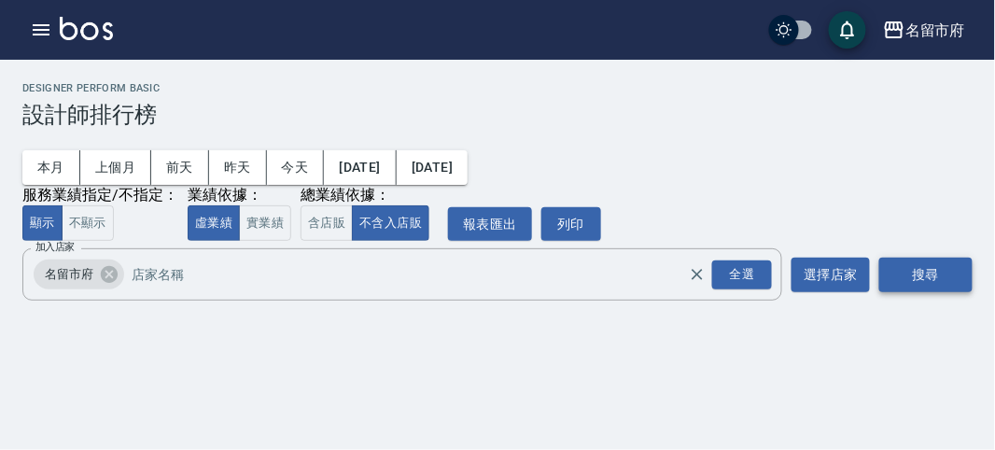
click at [965, 287] on button "搜尋" at bounding box center [925, 275] width 93 height 35
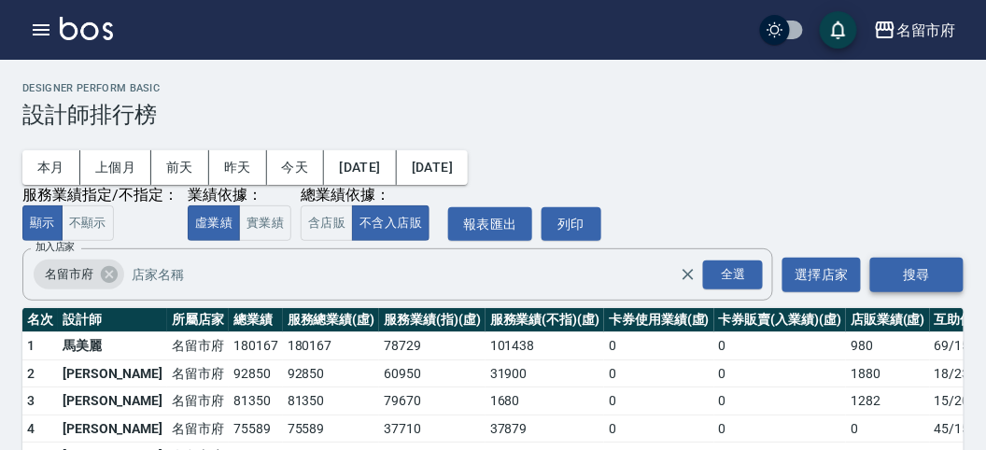
click at [962, 287] on button "搜尋" at bounding box center [916, 275] width 93 height 35
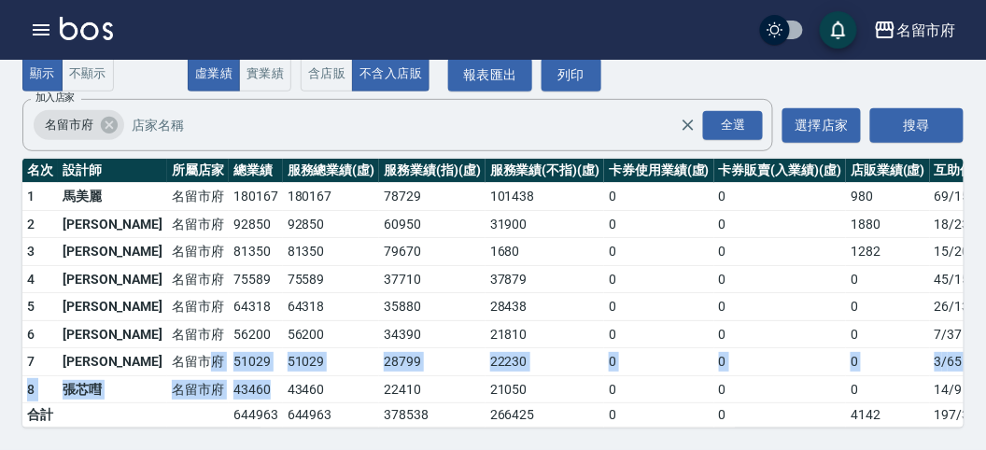
drag, startPoint x: 210, startPoint y: 369, endPoint x: 143, endPoint y: 357, distance: 68.3
click at [143, 357] on tbody "1 [GEOGRAPHIC_DATA] 180167 180167 78729 101438 0 0 980 69 / 1574 2 駱姿紋 [GEOGRAP…" at bounding box center [539, 305] width 1034 height 245
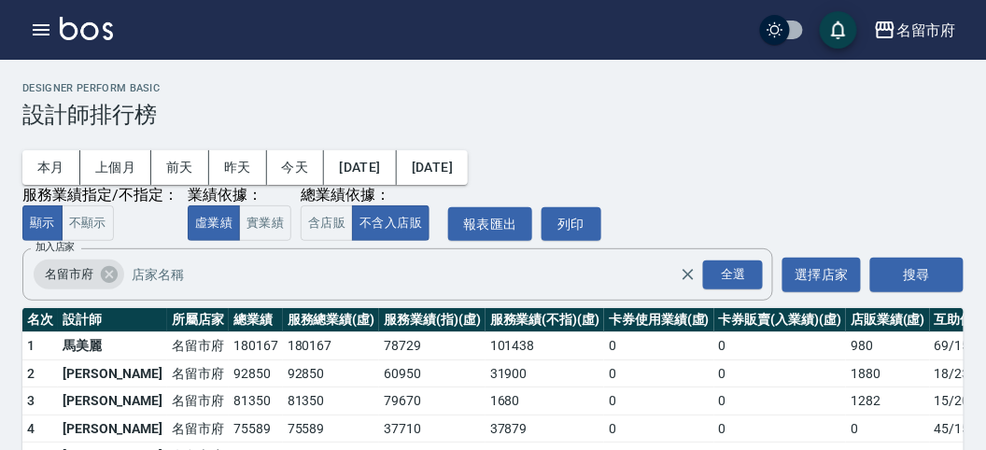
scroll to position [104, 0]
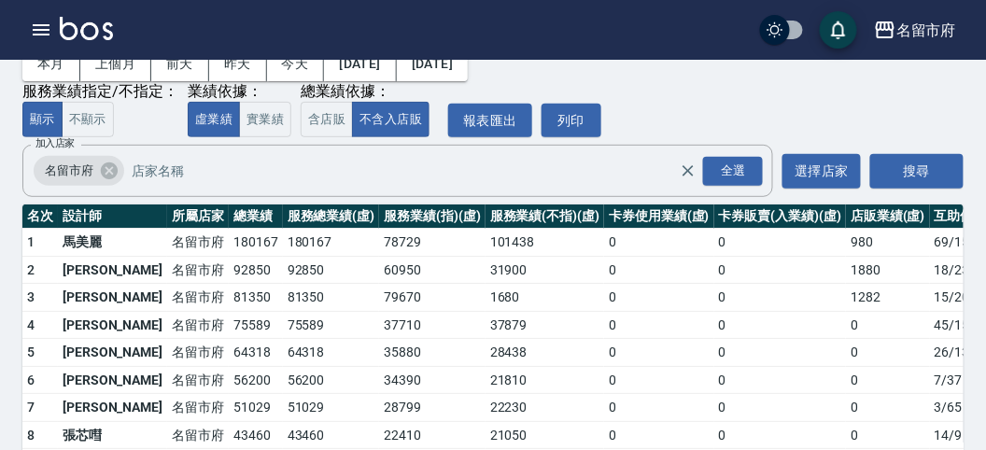
click at [115, 59] on div "名留市府 登出" at bounding box center [493, 30] width 986 height 60
click at [110, 63] on button "上個月" at bounding box center [115, 64] width 71 height 35
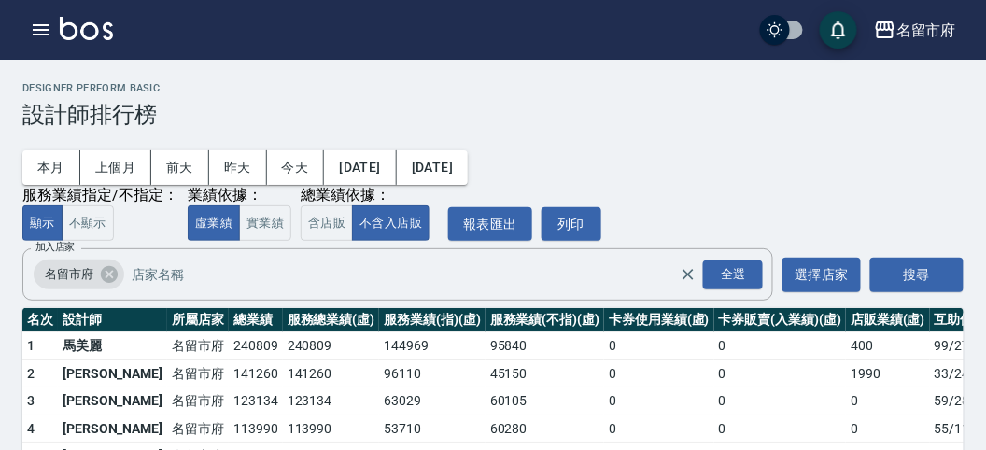
scroll to position [190, 0]
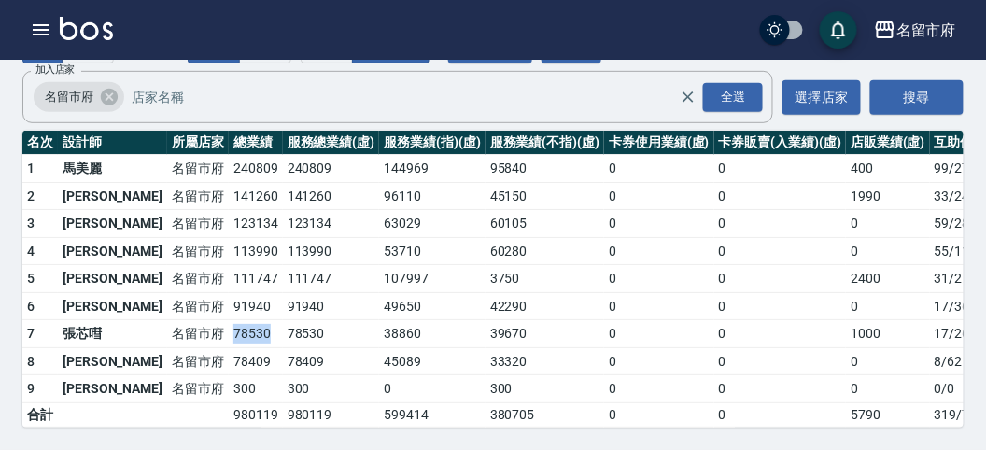
drag, startPoint x: 163, startPoint y: 317, endPoint x: 211, endPoint y: 318, distance: 47.6
click at [211, 320] on tr "7 張芯嘒 名留市府 78530 78530 38860 39670 0 0 1000 17 / 260" at bounding box center [539, 334] width 1034 height 28
click at [229, 320] on td "78530" at bounding box center [256, 334] width 54 height 28
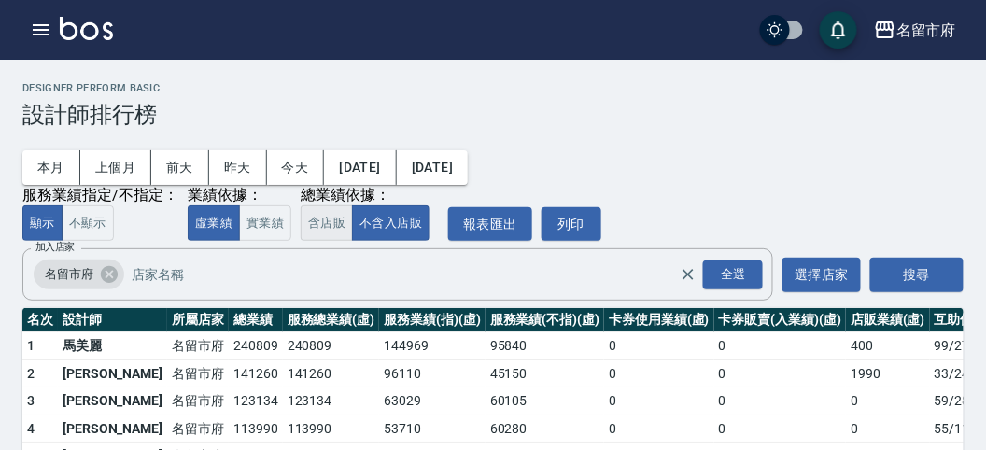
click at [317, 223] on button "含店販" at bounding box center [327, 223] width 52 height 36
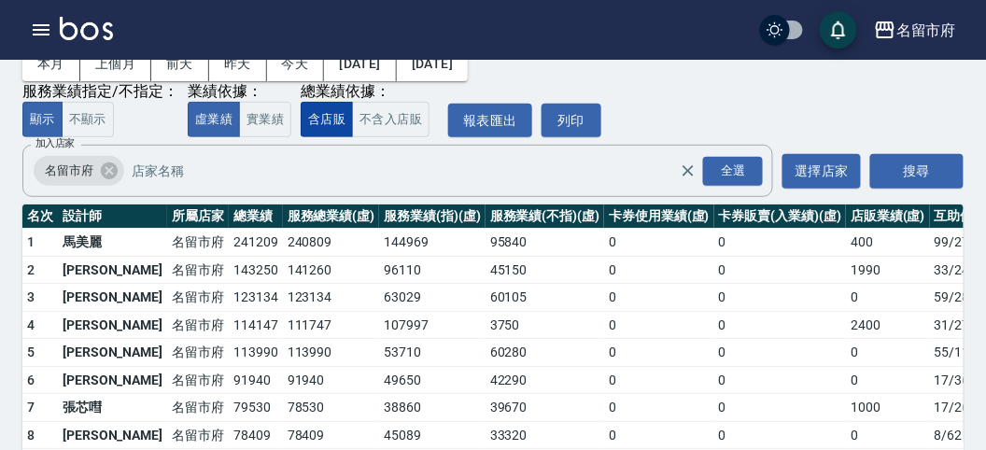
scroll to position [190, 0]
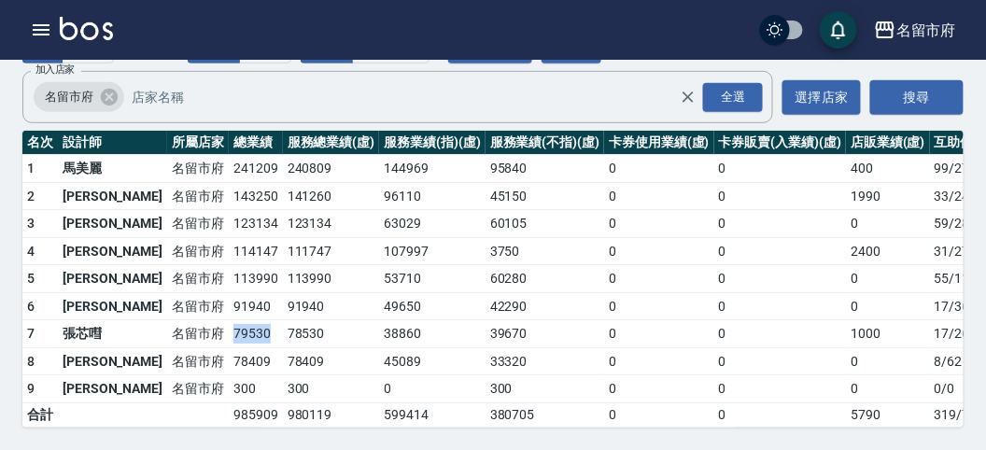
drag, startPoint x: 161, startPoint y: 304, endPoint x: 211, endPoint y: 315, distance: 50.7
click at [211, 320] on tr "7 張芯嘒 [GEOGRAPHIC_DATA] 79530 78530 38860 39670 0 0 1000 17 / 260" at bounding box center [539, 334] width 1034 height 28
click at [229, 320] on td "79530" at bounding box center [256, 334] width 54 height 28
drag, startPoint x: 173, startPoint y: 340, endPoint x: 206, endPoint y: 335, distance: 33.9
click at [229, 347] on td "78409" at bounding box center [256, 361] width 54 height 28
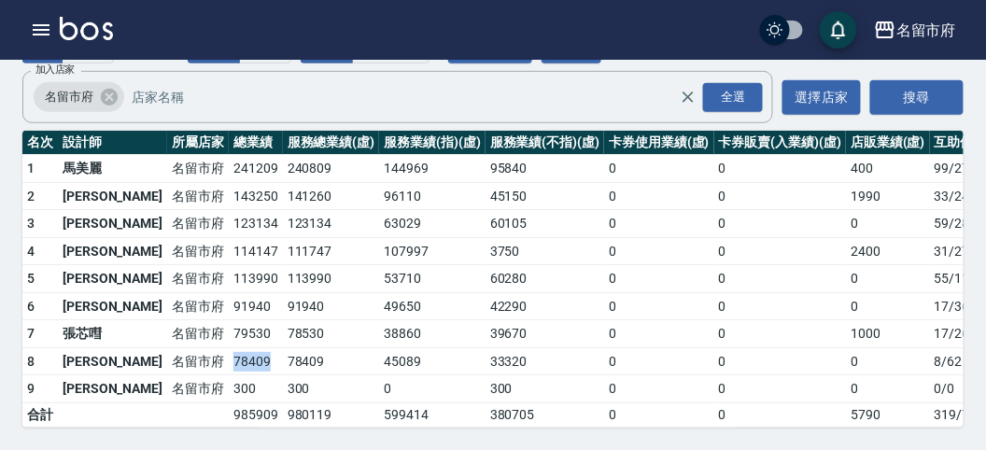
drag, startPoint x: 206, startPoint y: 335, endPoint x: 241, endPoint y: 329, distance: 35.0
click at [229, 347] on td "78409" at bounding box center [256, 361] width 54 height 28
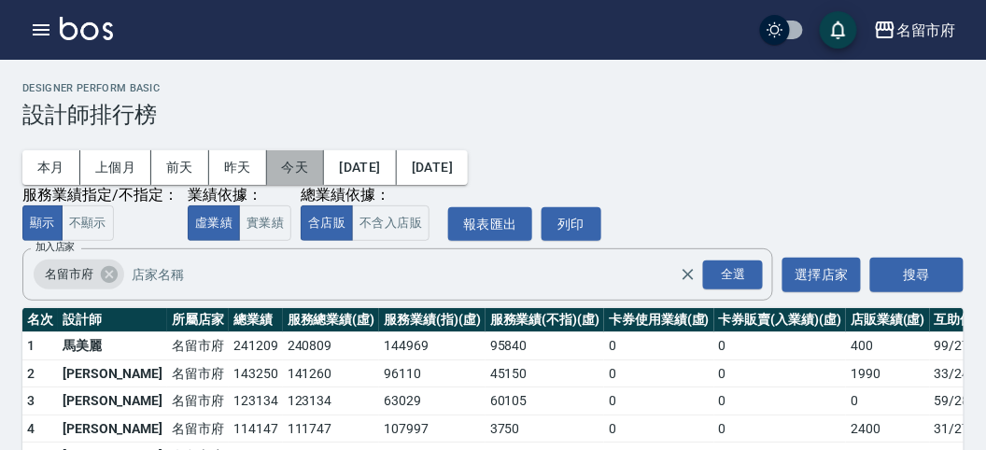
click at [280, 163] on button "今天" at bounding box center [296, 167] width 58 height 35
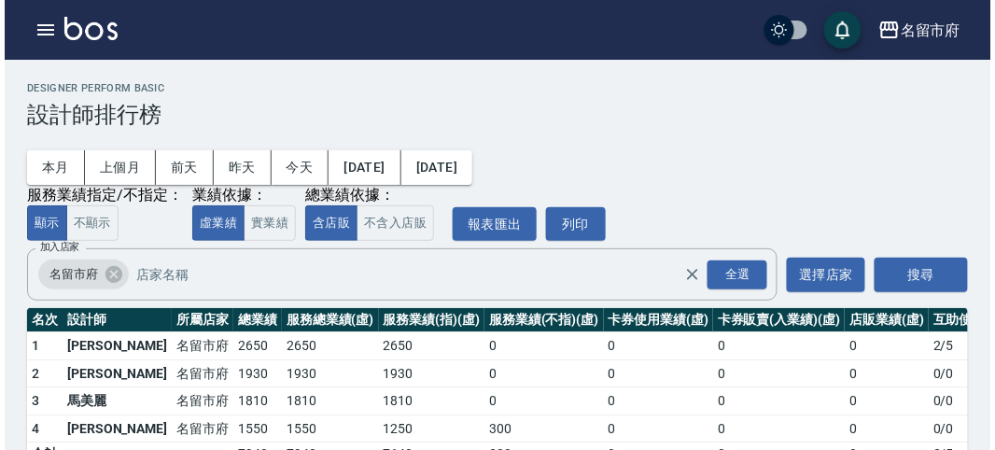
scroll to position [54, 0]
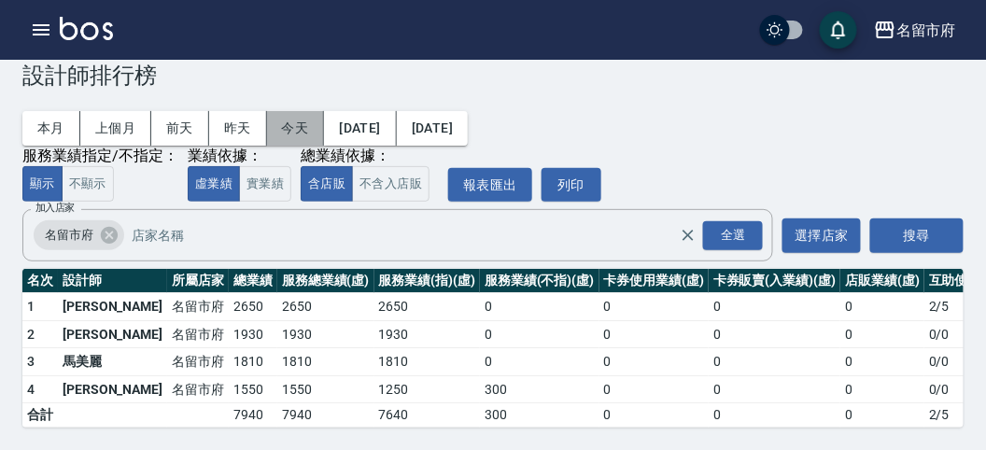
click at [301, 111] on button "今天" at bounding box center [296, 128] width 58 height 35
click at [281, 111] on button "今天" at bounding box center [296, 128] width 58 height 35
click at [360, 124] on button "[DATE]" at bounding box center [360, 128] width 72 height 35
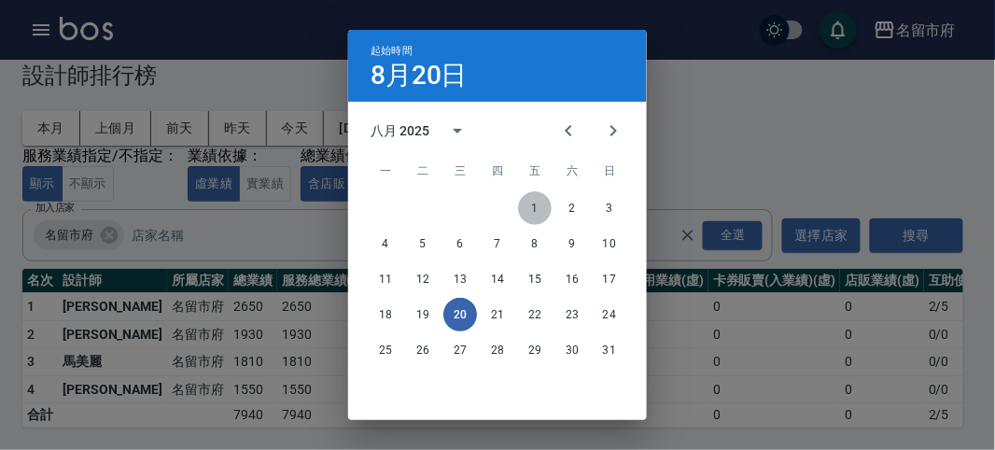
click at [533, 202] on button "1" at bounding box center [535, 208] width 34 height 34
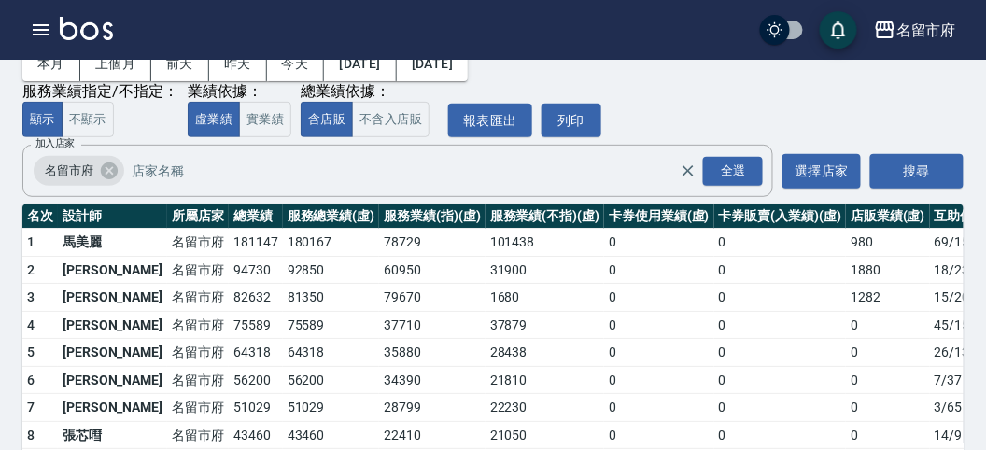
scroll to position [163, 0]
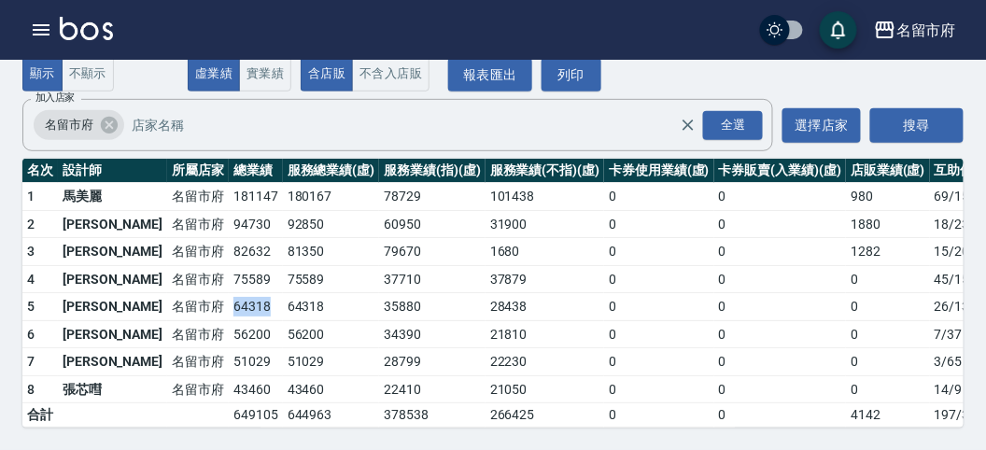
drag, startPoint x: 170, startPoint y: 299, endPoint x: 217, endPoint y: 290, distance: 47.4
click at [229, 293] on td "64318" at bounding box center [256, 307] width 54 height 28
click at [283, 293] on td "64318" at bounding box center [331, 307] width 97 height 28
drag, startPoint x: 168, startPoint y: 317, endPoint x: 218, endPoint y: 317, distance: 50.4
click at [218, 320] on tr "6 [PERSON_NAME] 名留市府 56200 56200 34390 21810 0 0 0 7 / 37" at bounding box center [539, 334] width 1034 height 28
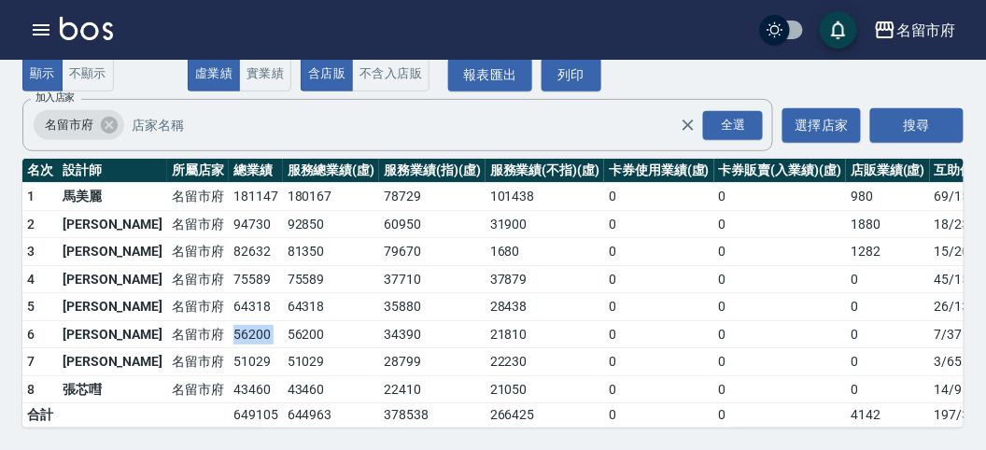
click at [283, 320] on td "56200" at bounding box center [331, 334] width 97 height 28
click at [229, 348] on td "51029" at bounding box center [256, 362] width 54 height 28
drag, startPoint x: 173, startPoint y: 339, endPoint x: 210, endPoint y: 337, distance: 37.4
click at [229, 348] on td "51029" at bounding box center [256, 362] width 54 height 28
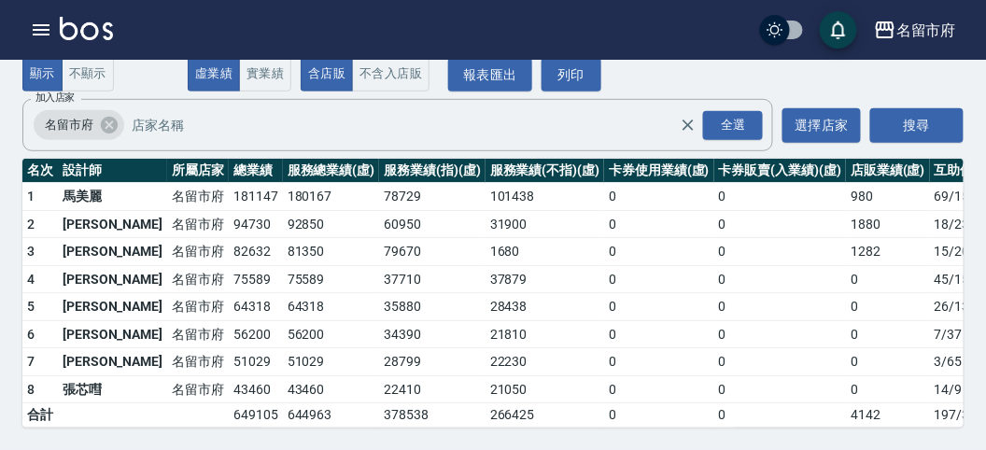
click at [171, 375] on tr "8 張芯嘒 [GEOGRAPHIC_DATA] 43460 43460 22410 21050 0 0 0 14 / 9" at bounding box center [539, 389] width 1034 height 28
click at [229, 375] on td "43460" at bounding box center [256, 389] width 54 height 28
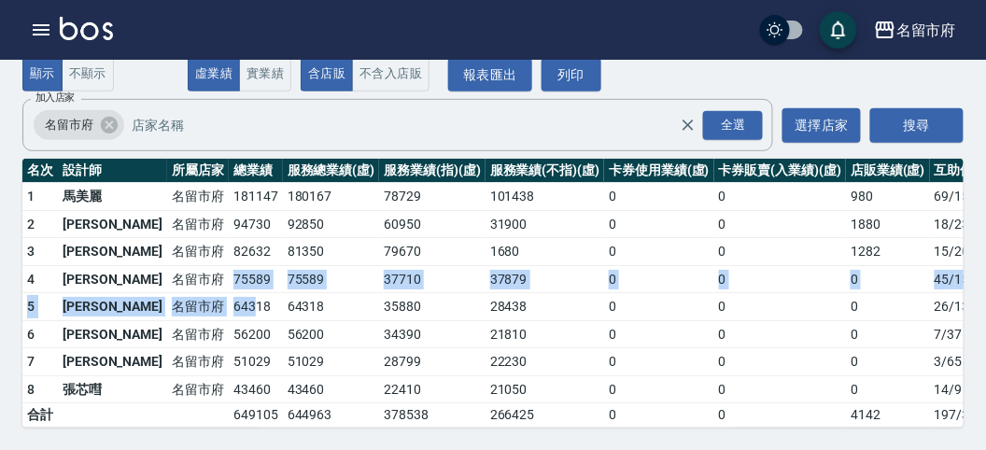
drag, startPoint x: 161, startPoint y: 275, endPoint x: 196, endPoint y: 280, distance: 34.8
click at [196, 280] on tbody "1 [GEOGRAPHIC_DATA] 181147 180167 78729 101438 0 0 980 69 / 1574 2 [PERSON_NAME…" at bounding box center [539, 305] width 1034 height 245
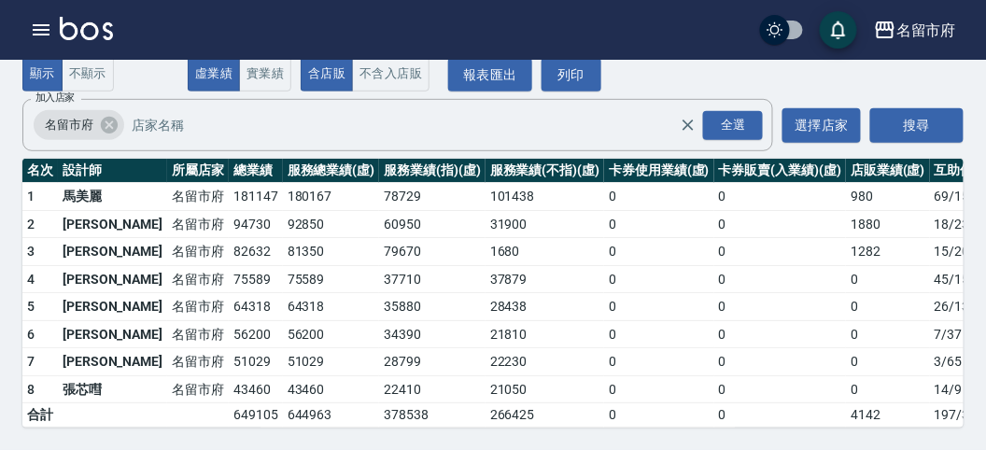
click at [229, 293] on td "64318" at bounding box center [256, 307] width 54 height 28
drag, startPoint x: 163, startPoint y: 253, endPoint x: 215, endPoint y: 260, distance: 51.9
click at [215, 265] on tr "4 [PERSON_NAME] [GEOGRAPHIC_DATA] 75589 75589 37710 37879 0 0 0 45 / 1594" at bounding box center [539, 279] width 1034 height 28
click at [229, 265] on td "75589" at bounding box center [256, 279] width 54 height 28
drag, startPoint x: 170, startPoint y: 236, endPoint x: 199, endPoint y: 232, distance: 29.2
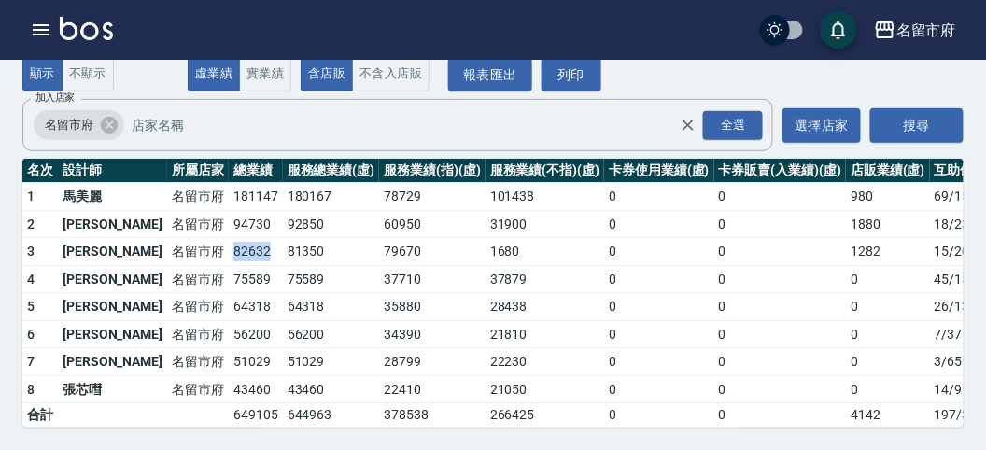
click at [229, 240] on td "82632" at bounding box center [256, 252] width 54 height 28
click at [229, 219] on td "94730" at bounding box center [256, 224] width 54 height 28
drag, startPoint x: 164, startPoint y: 210, endPoint x: 210, endPoint y: 208, distance: 45.8
click at [210, 210] on tr "2 駱姿紋 [GEOGRAPHIC_DATA] 94730 92850 60950 31900 0 0 1880 18 / 239" at bounding box center [539, 224] width 1034 height 28
click at [229, 210] on td "94730" at bounding box center [256, 224] width 54 height 28
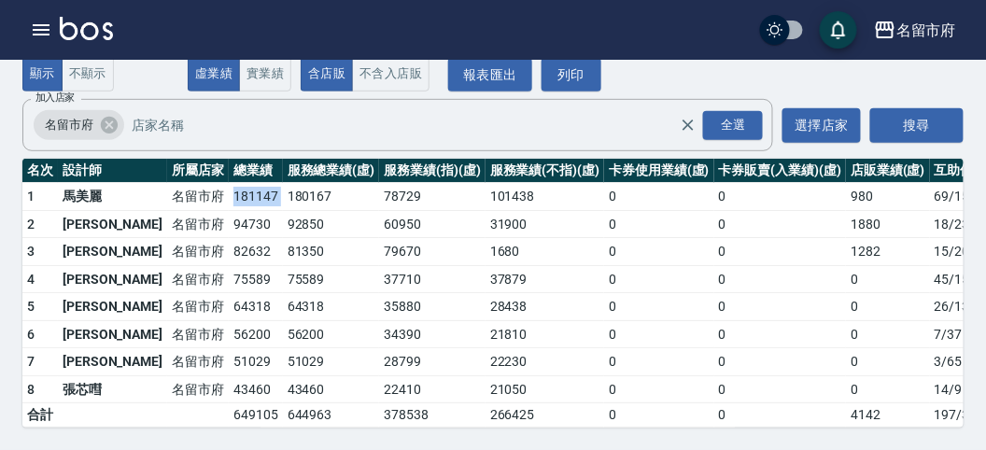
drag, startPoint x: 168, startPoint y: 180, endPoint x: 221, endPoint y: 187, distance: 53.6
click at [221, 187] on tr "1 馬[GEOGRAPHIC_DATA] 181147 180167 78729 101438 0 0 980 69 / 1574" at bounding box center [539, 197] width 1034 height 28
click at [283, 187] on td "180167" at bounding box center [331, 197] width 97 height 28
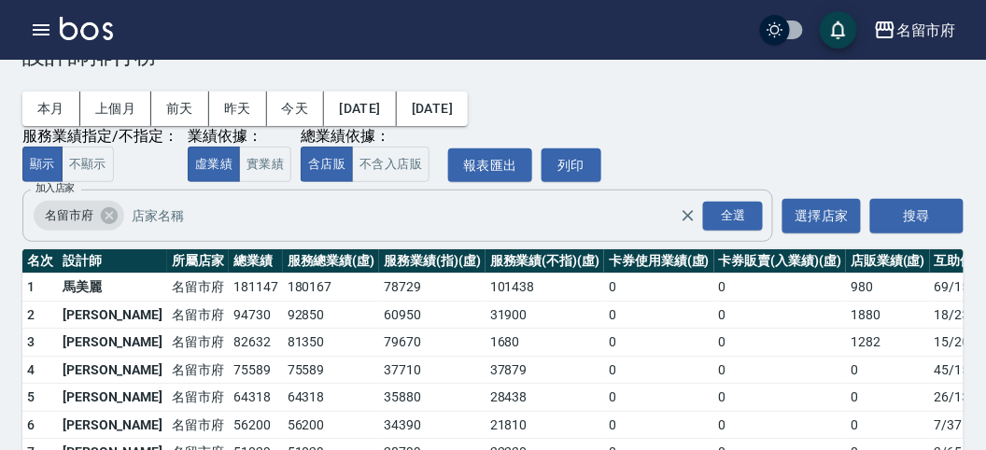
scroll to position [0, 0]
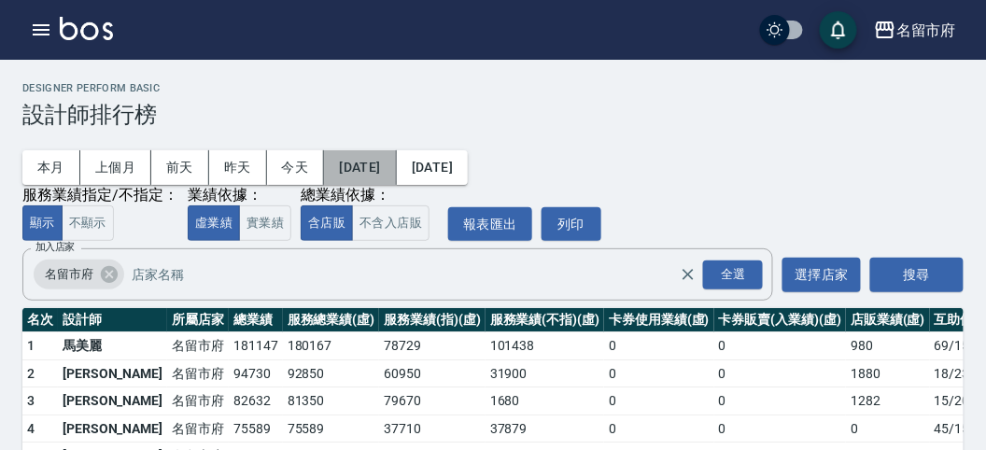
click at [394, 165] on button "[DATE]" at bounding box center [360, 167] width 72 height 35
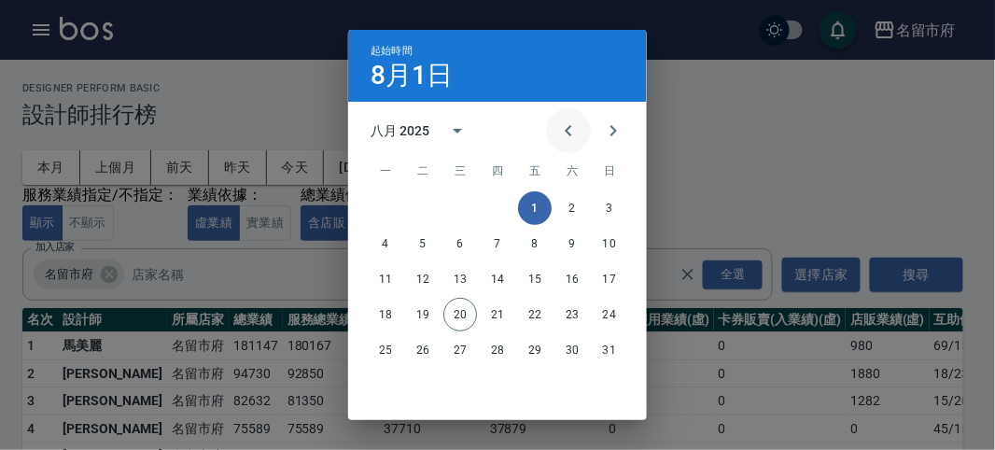
click at [568, 139] on icon "Previous month" at bounding box center [568, 130] width 22 height 22
click at [421, 211] on button "1" at bounding box center [423, 208] width 34 height 34
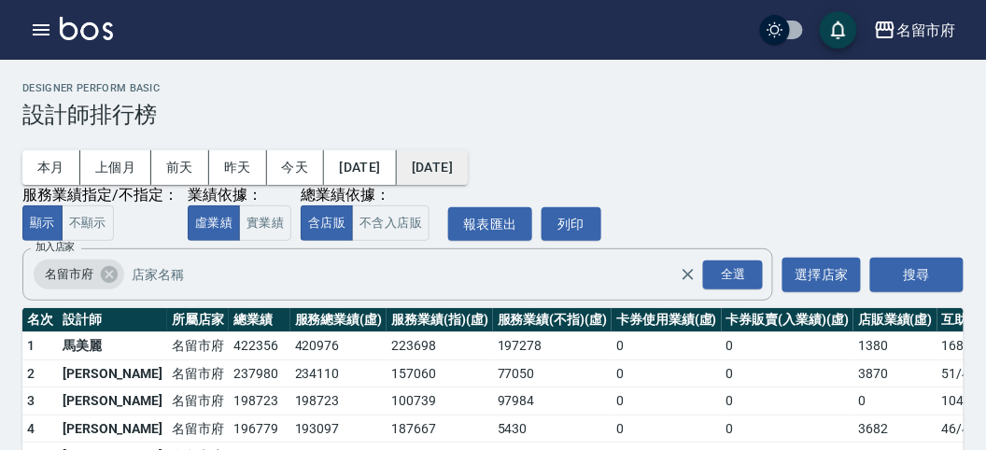
click at [453, 166] on button "[DATE]" at bounding box center [432, 167] width 71 height 35
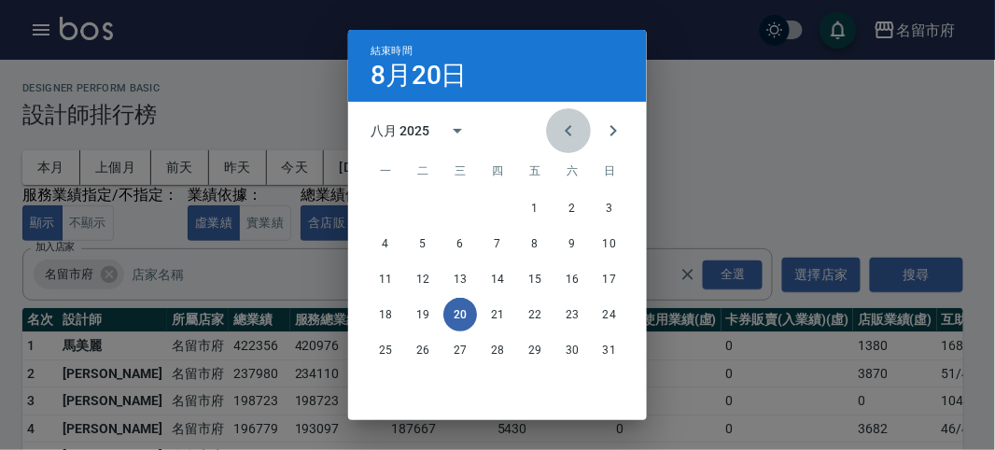
click at [557, 133] on icon "Previous month" at bounding box center [568, 130] width 22 height 22
click at [609, 282] on button "20" at bounding box center [610, 279] width 34 height 34
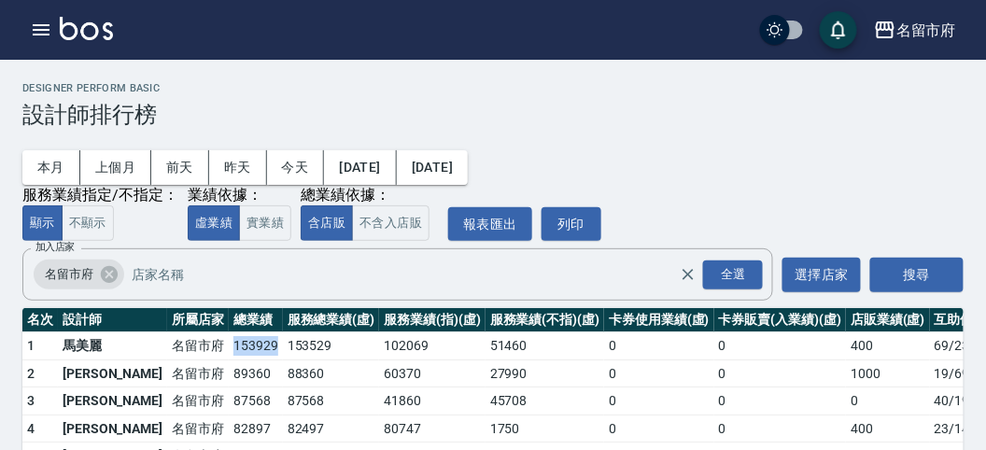
drag, startPoint x: 167, startPoint y: 347, endPoint x: 212, endPoint y: 343, distance: 45.0
click at [229, 343] on td "153929" at bounding box center [256, 346] width 54 height 28
click at [229, 342] on td "153929" at bounding box center [256, 346] width 54 height 28
click at [310, 164] on button "今天" at bounding box center [296, 167] width 58 height 35
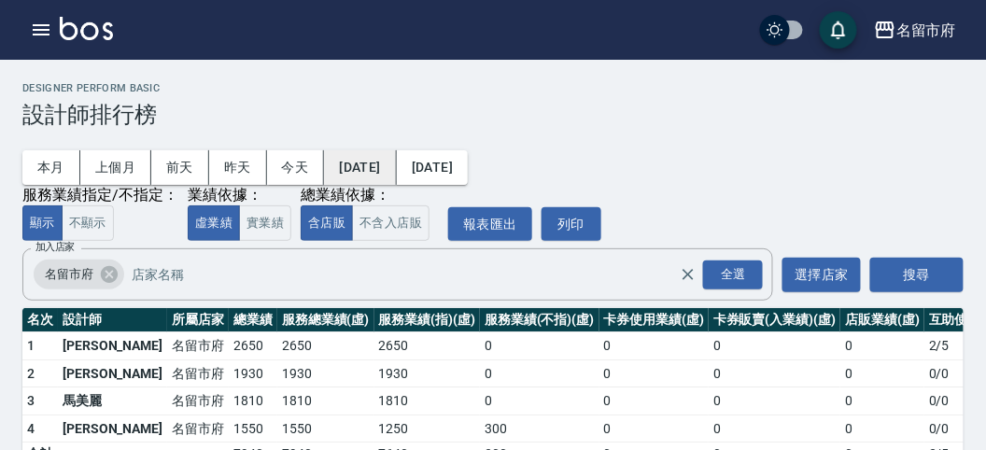
click at [387, 165] on button "[DATE]" at bounding box center [360, 167] width 72 height 35
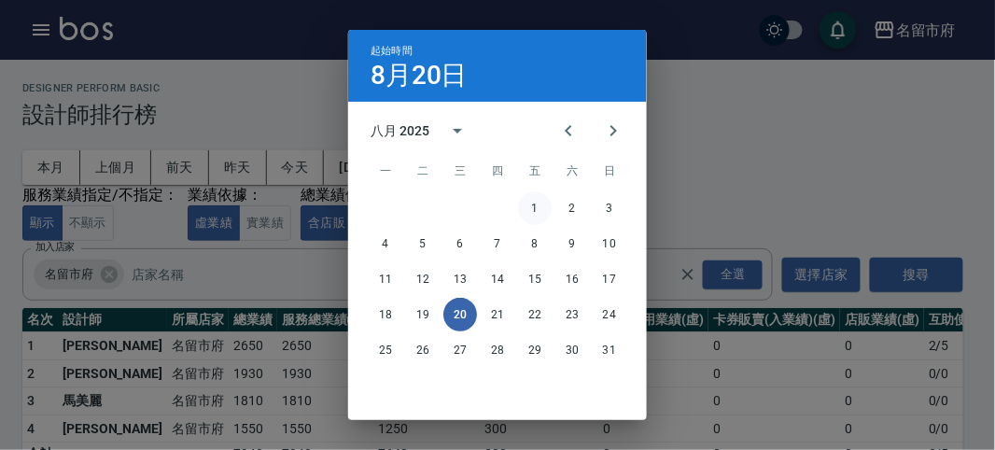
click at [526, 215] on button "1" at bounding box center [535, 208] width 34 height 34
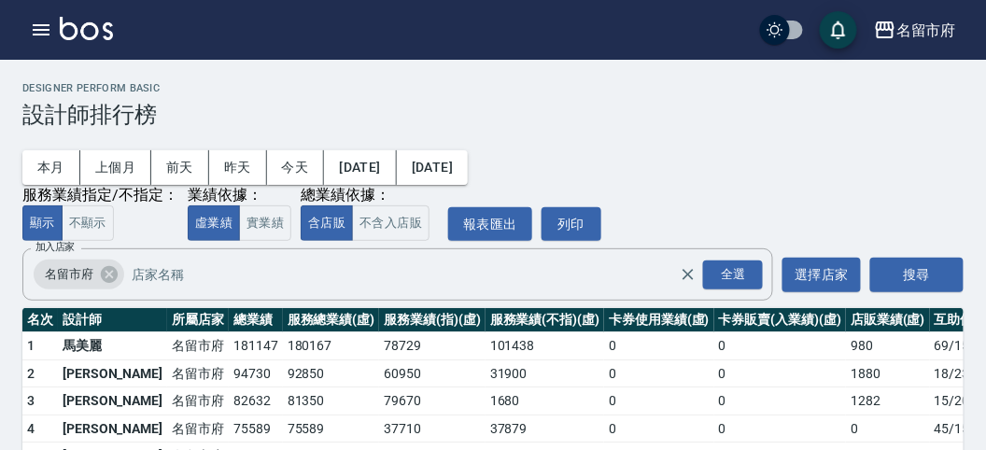
scroll to position [104, 0]
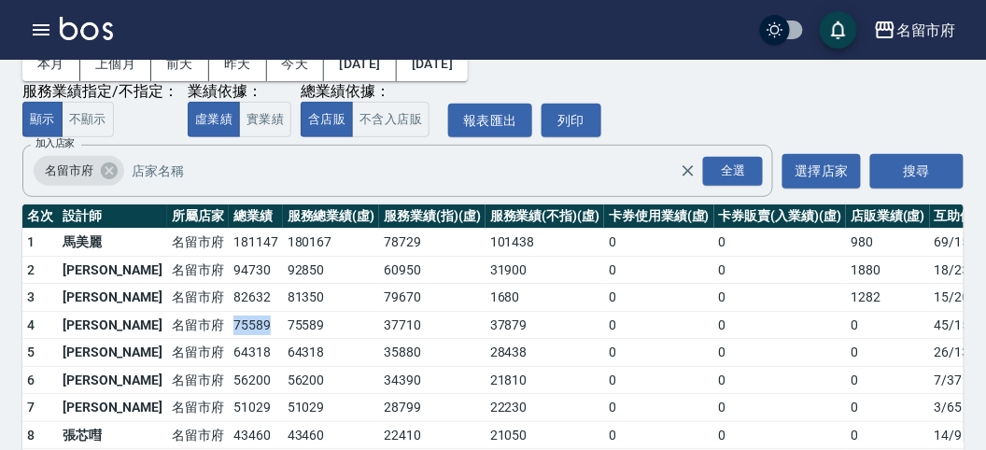
drag, startPoint x: 165, startPoint y: 324, endPoint x: 205, endPoint y: 324, distance: 40.1
click at [205, 324] on tr "4 [PERSON_NAME] [GEOGRAPHIC_DATA] 75589 75589 37710 37879 0 0 0 45 / 1594" at bounding box center [539, 325] width 1034 height 28
click at [229, 324] on td "75589" at bounding box center [256, 325] width 54 height 28
click at [229, 348] on td "64318" at bounding box center [256, 353] width 54 height 28
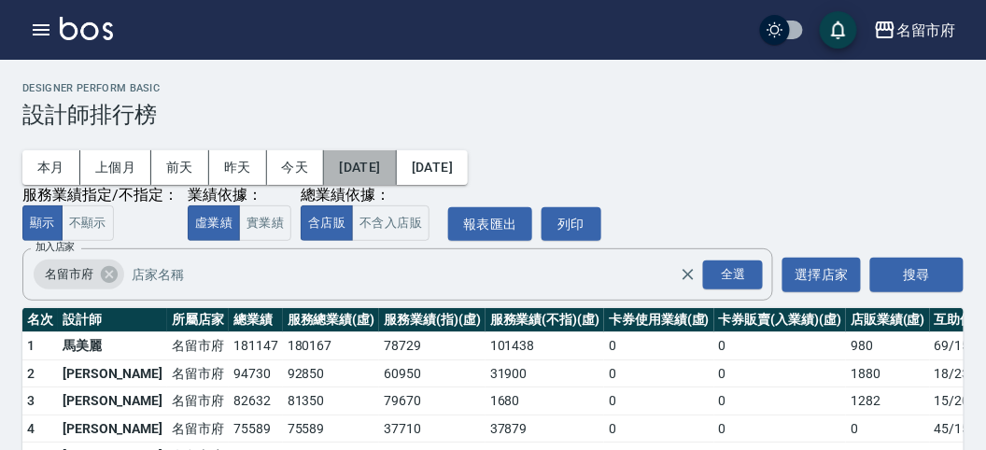
click at [365, 169] on button "[DATE]" at bounding box center [360, 167] width 72 height 35
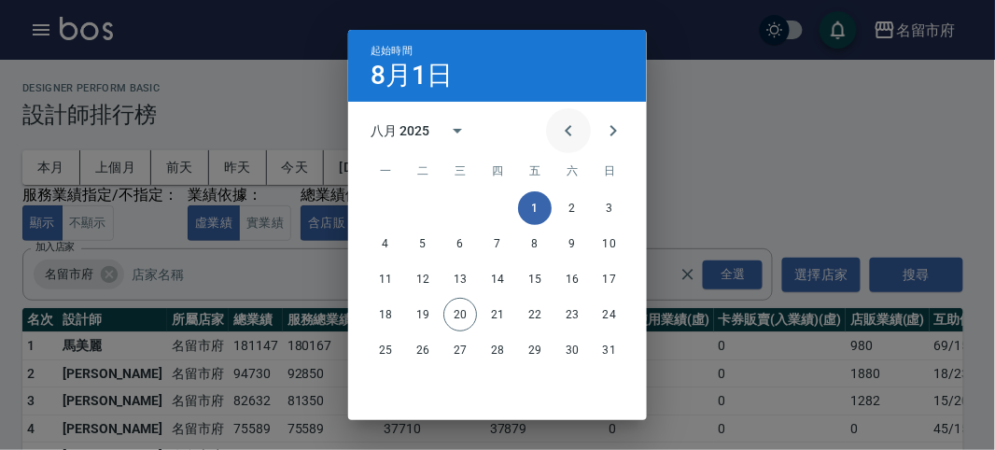
click at [560, 133] on icon "Previous month" at bounding box center [568, 130] width 22 height 22
click at [416, 207] on button "1" at bounding box center [423, 208] width 34 height 34
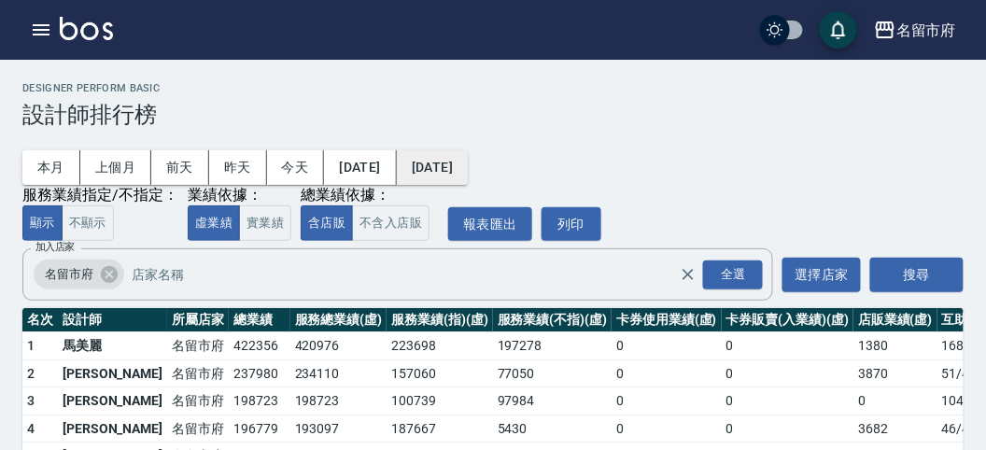
click at [468, 172] on button "[DATE]" at bounding box center [432, 167] width 71 height 35
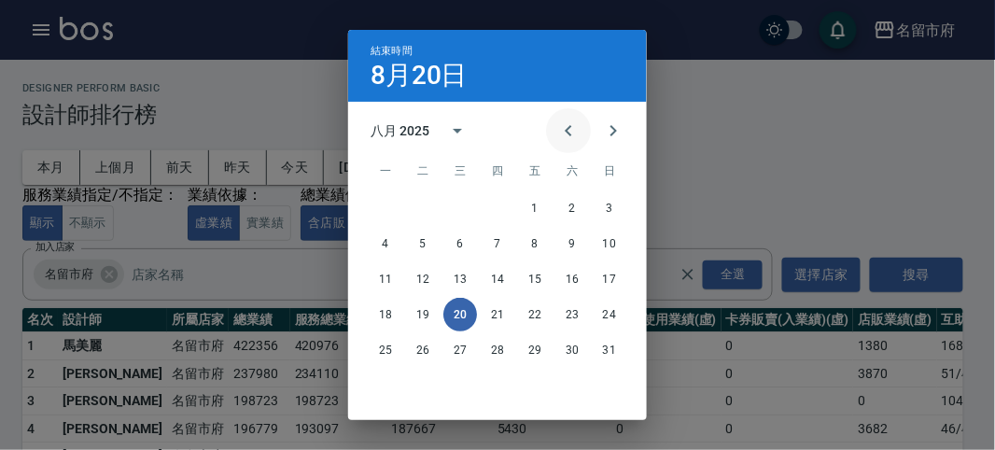
click at [563, 138] on icon "Previous month" at bounding box center [568, 130] width 22 height 22
click at [603, 282] on button "20" at bounding box center [610, 279] width 34 height 34
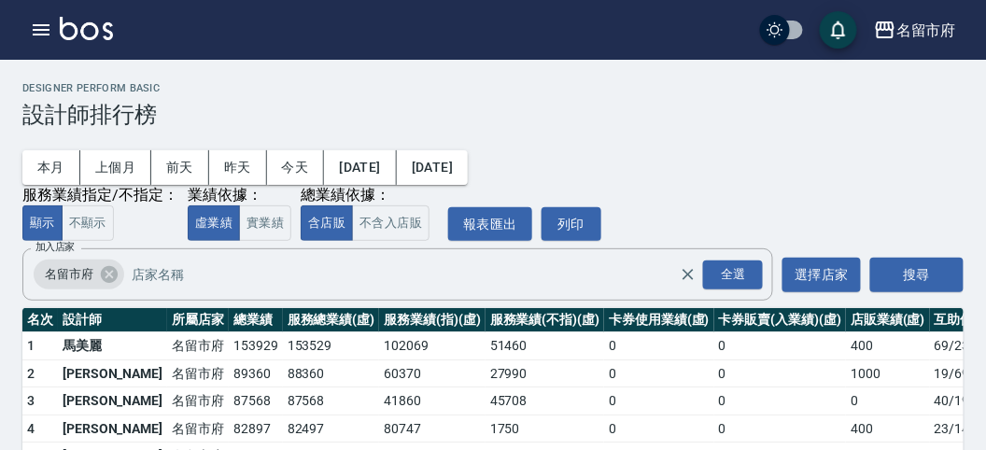
scroll to position [104, 0]
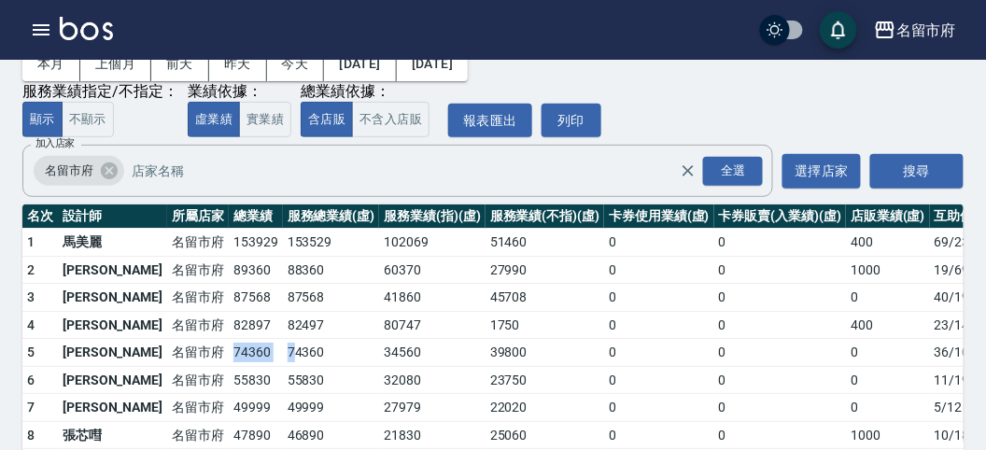
drag, startPoint x: 169, startPoint y: 347, endPoint x: 230, endPoint y: 340, distance: 61.1
click at [230, 340] on tr "5 [PERSON_NAME][GEOGRAPHIC_DATA] 74360 74360 34560 39800 0 0 0 36 / 1029" at bounding box center [539, 353] width 1034 height 28
click at [283, 340] on td "74360" at bounding box center [331, 353] width 97 height 28
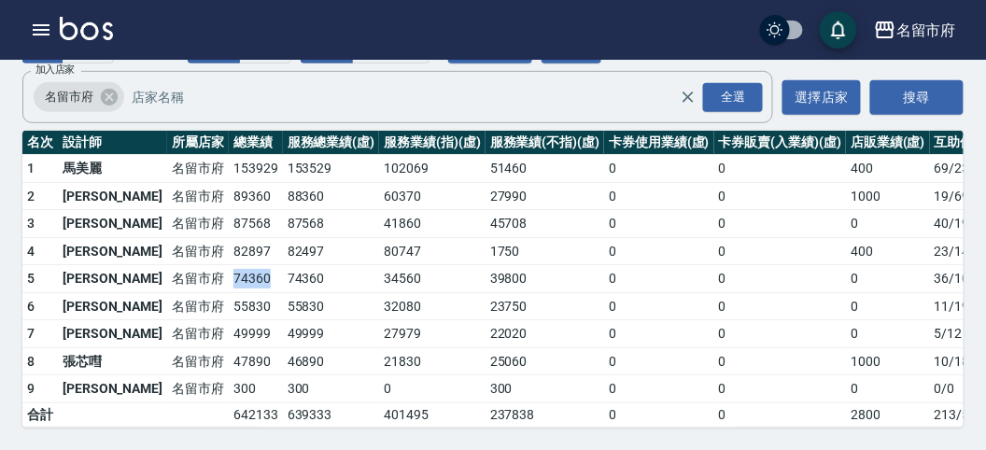
drag, startPoint x: 164, startPoint y: 257, endPoint x: 216, endPoint y: 263, distance: 51.8
click at [216, 265] on tr "5 [PERSON_NAME][GEOGRAPHIC_DATA] 74360 74360 34560 39800 0 0 0 36 / 1029" at bounding box center [539, 279] width 1034 height 28
click at [229, 265] on td "74360" at bounding box center [256, 279] width 54 height 28
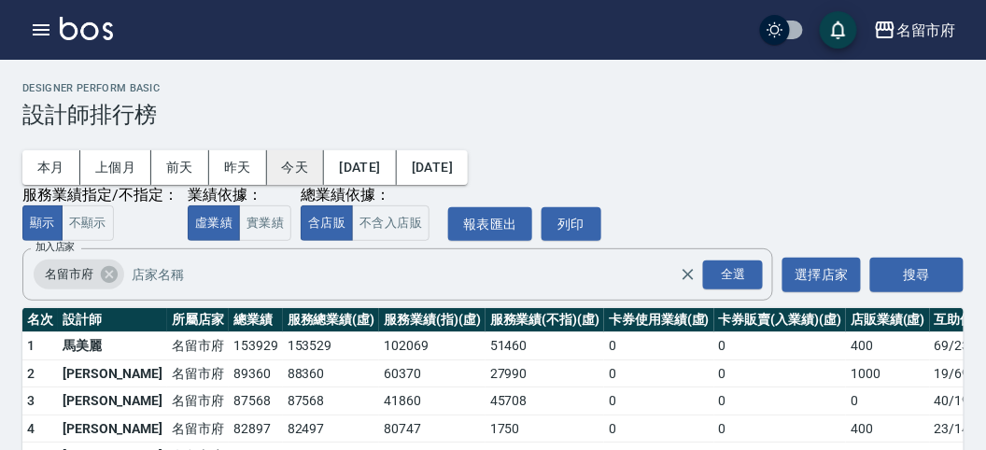
click at [282, 166] on button "今天" at bounding box center [296, 167] width 58 height 35
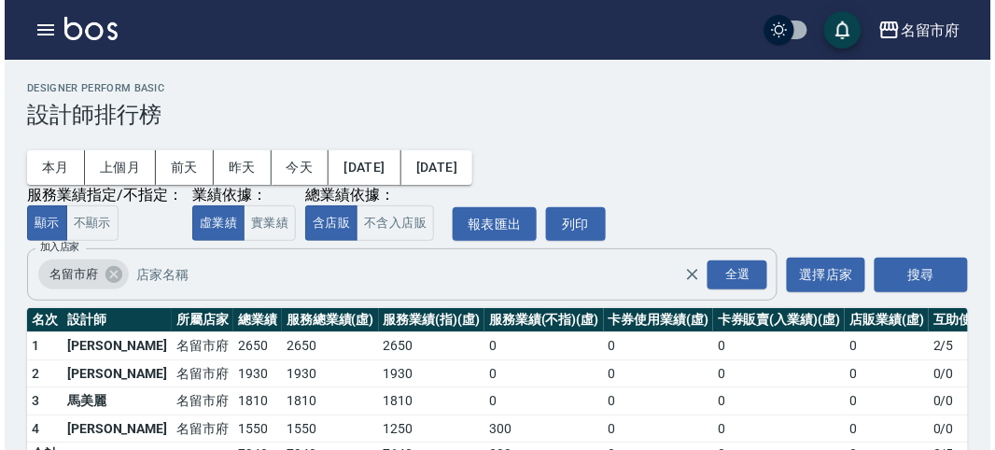
scroll to position [54, 0]
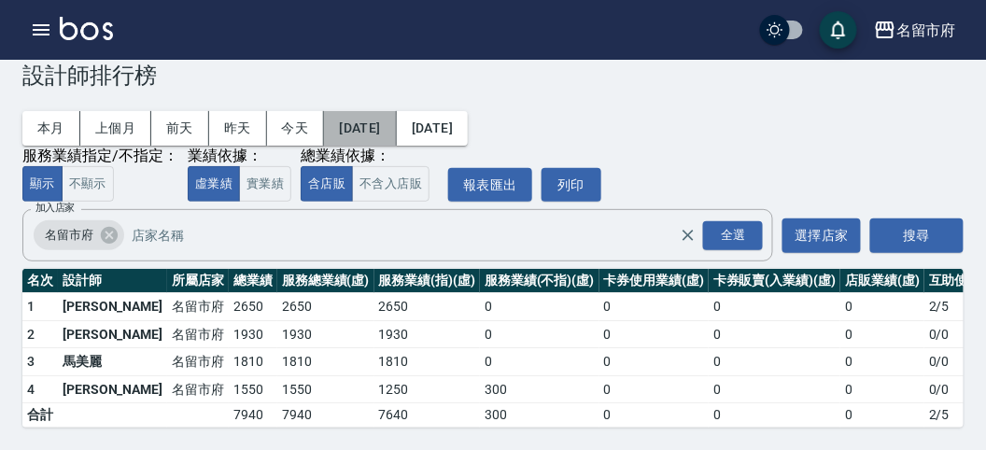
click at [374, 120] on button "[DATE]" at bounding box center [360, 128] width 72 height 35
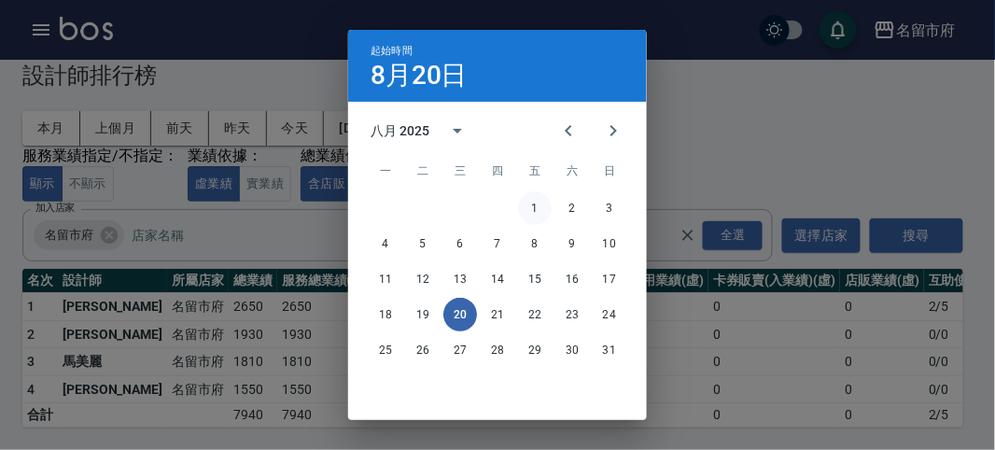
click at [533, 212] on button "1" at bounding box center [535, 208] width 34 height 34
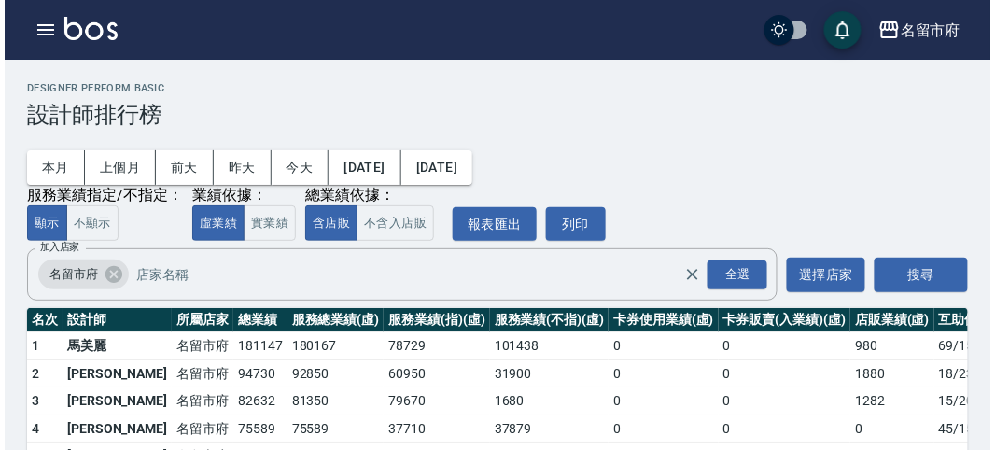
scroll to position [163, 0]
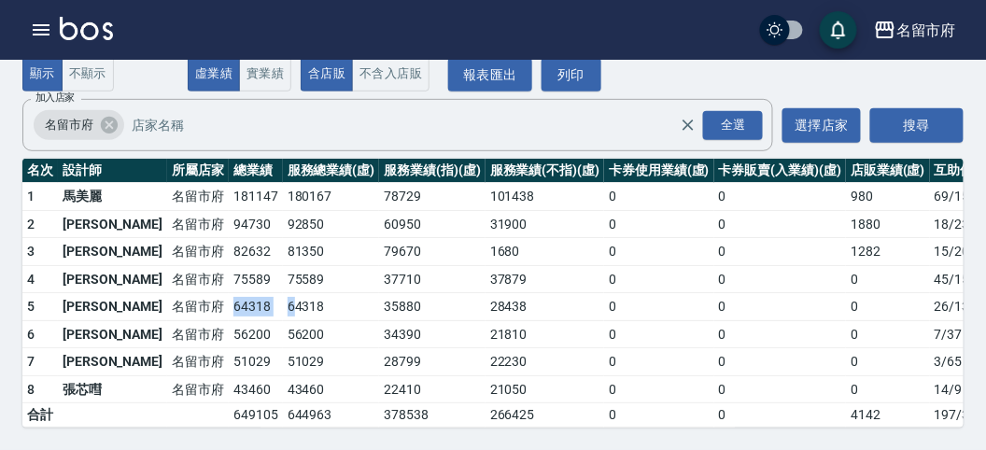
drag, startPoint x: 161, startPoint y: 289, endPoint x: 233, endPoint y: 296, distance: 72.2
click at [233, 296] on tr "5 [PERSON_NAME][GEOGRAPHIC_DATA] 64318 64318 35880 28438 0 0 0 26 / 138" at bounding box center [539, 307] width 1034 height 28
click at [283, 296] on td "64318" at bounding box center [331, 307] width 97 height 28
click at [42, 28] on icon "button" at bounding box center [41, 30] width 22 height 22
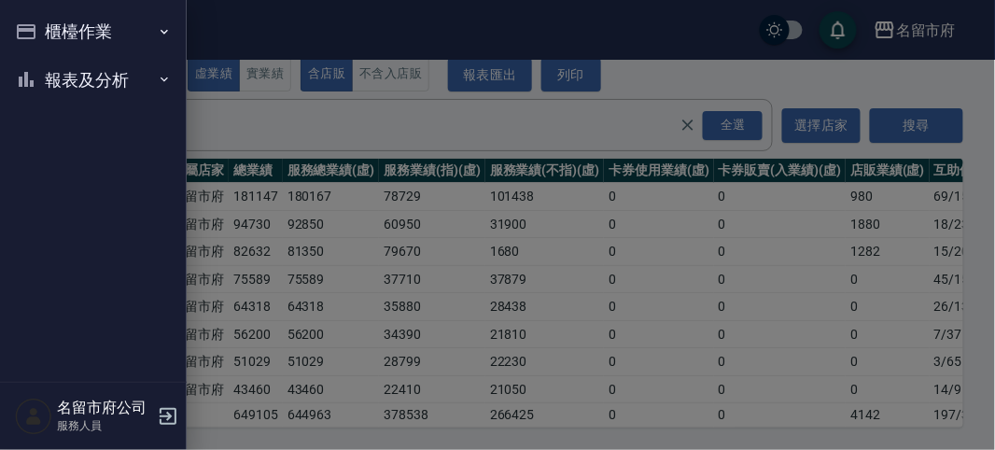
drag, startPoint x: 42, startPoint y: 28, endPoint x: 56, endPoint y: 40, distance: 18.5
click at [46, 31] on button "櫃檯作業" at bounding box center [93, 31] width 172 height 49
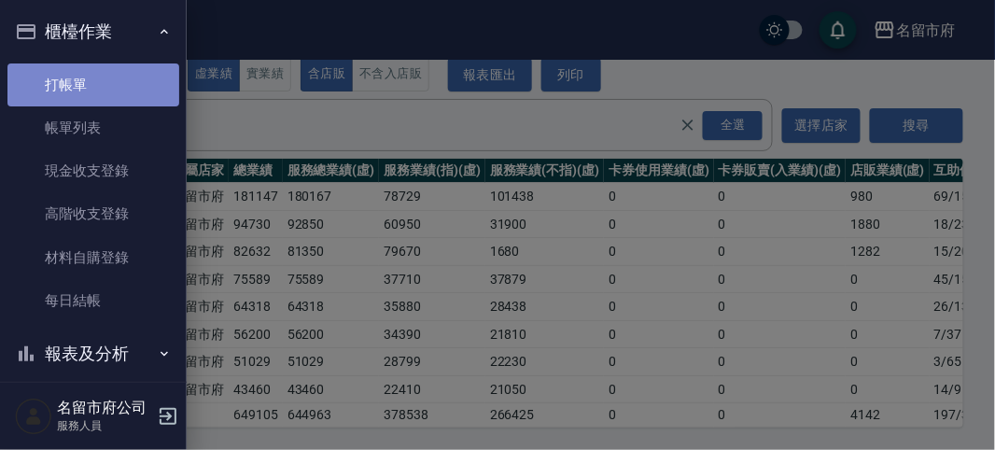
click at [104, 75] on link "打帳單" at bounding box center [93, 84] width 172 height 43
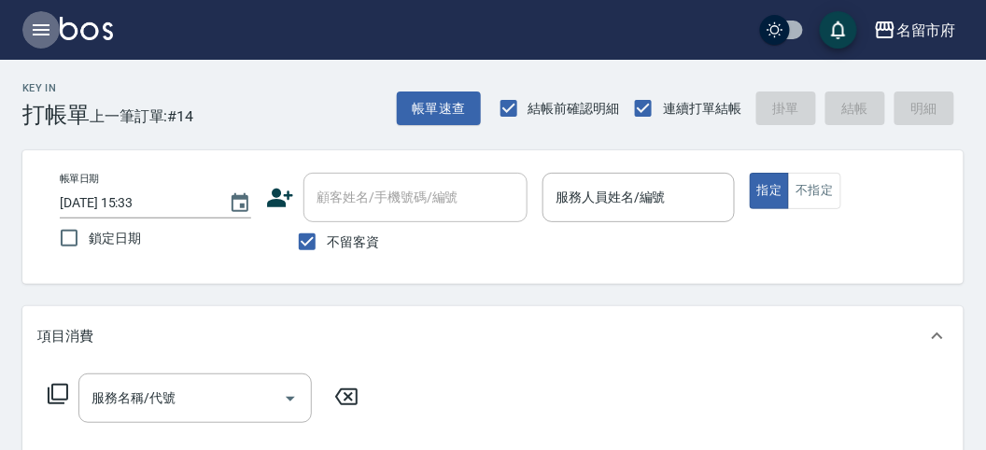
click at [55, 37] on button "button" at bounding box center [40, 29] width 37 height 37
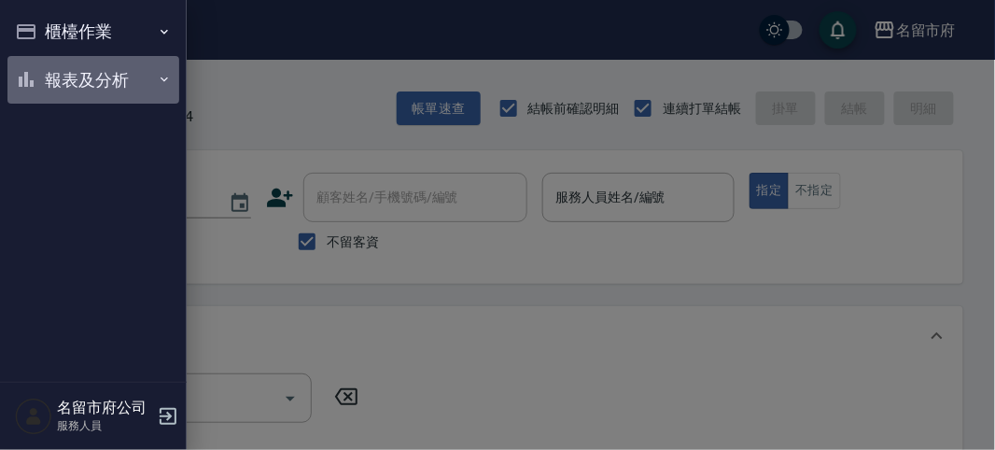
click at [57, 73] on button "報表及分析" at bounding box center [93, 80] width 172 height 49
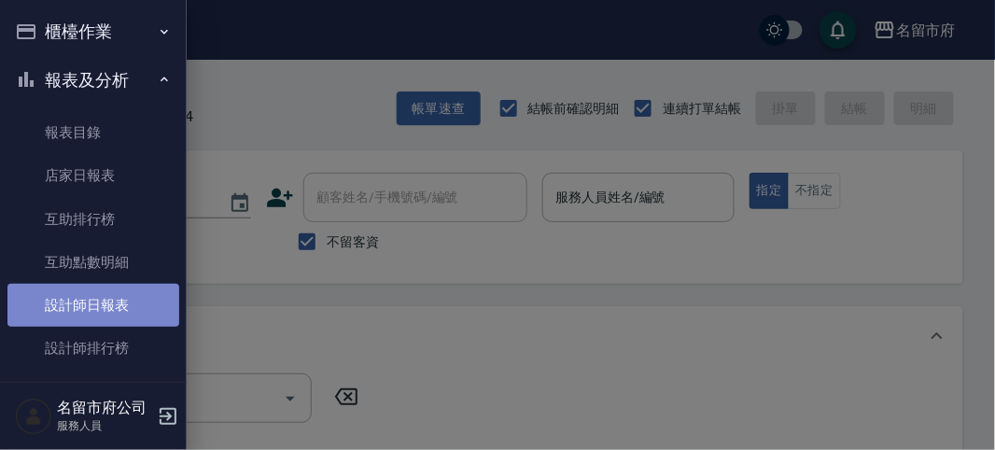
click at [105, 315] on link "設計師日報表" at bounding box center [93, 305] width 172 height 43
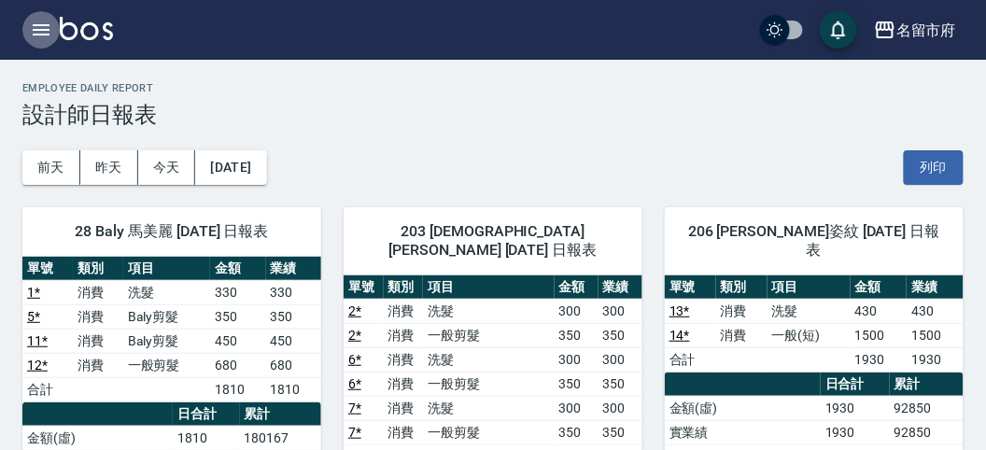
click at [42, 23] on icon "button" at bounding box center [41, 30] width 22 height 22
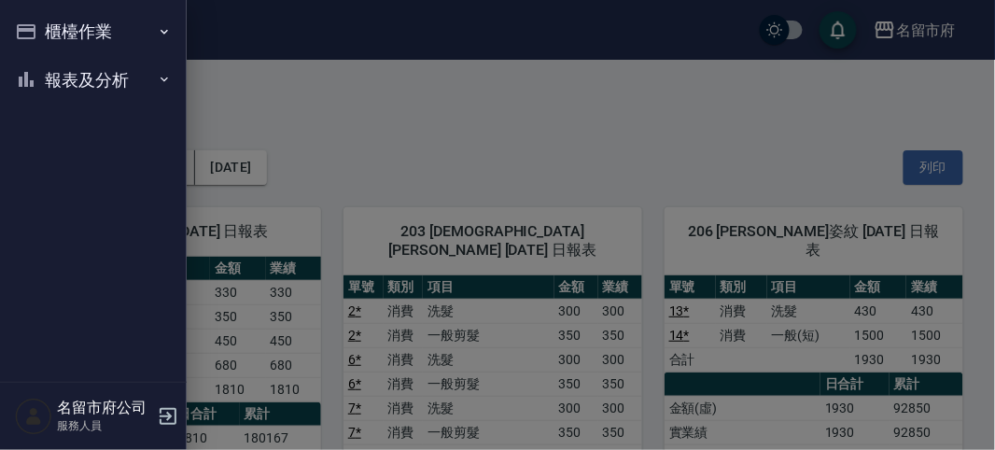
click at [63, 85] on button "報表及分析" at bounding box center [93, 80] width 172 height 49
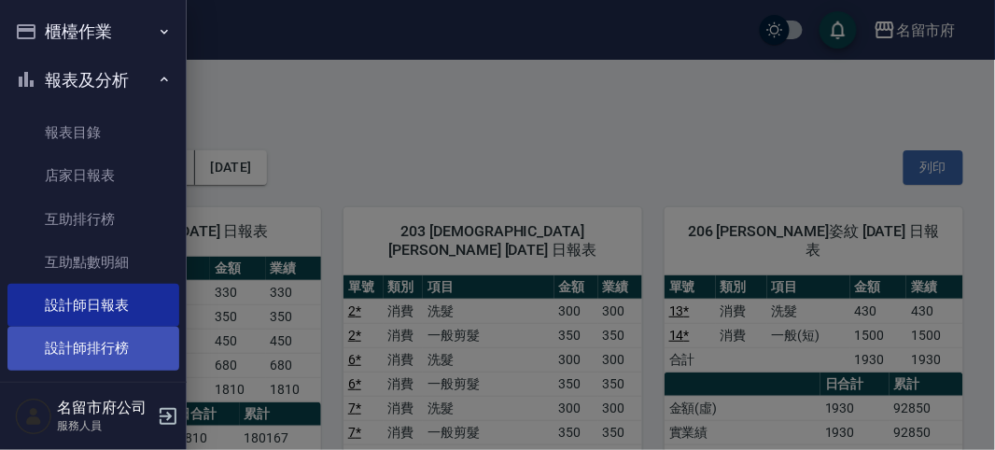
click at [52, 338] on link "設計師排行榜" at bounding box center [93, 348] width 172 height 43
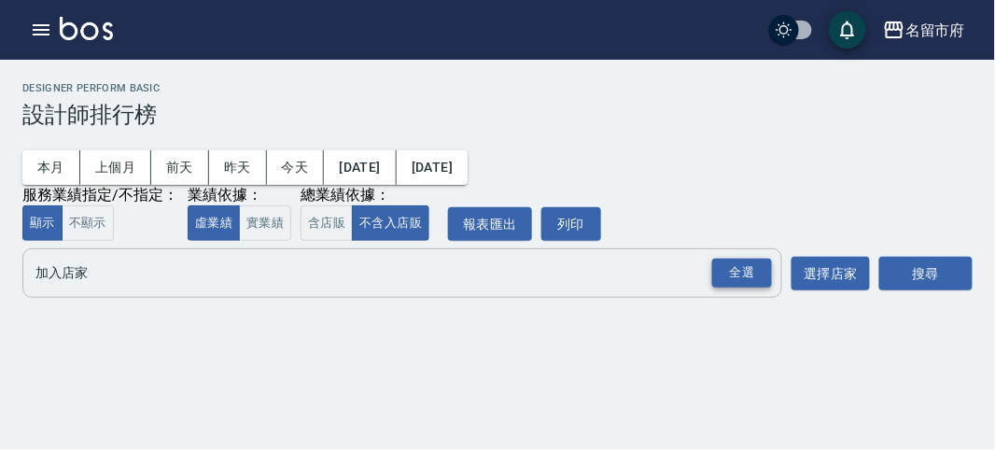
click at [712, 281] on div "全選" at bounding box center [742, 273] width 60 height 29
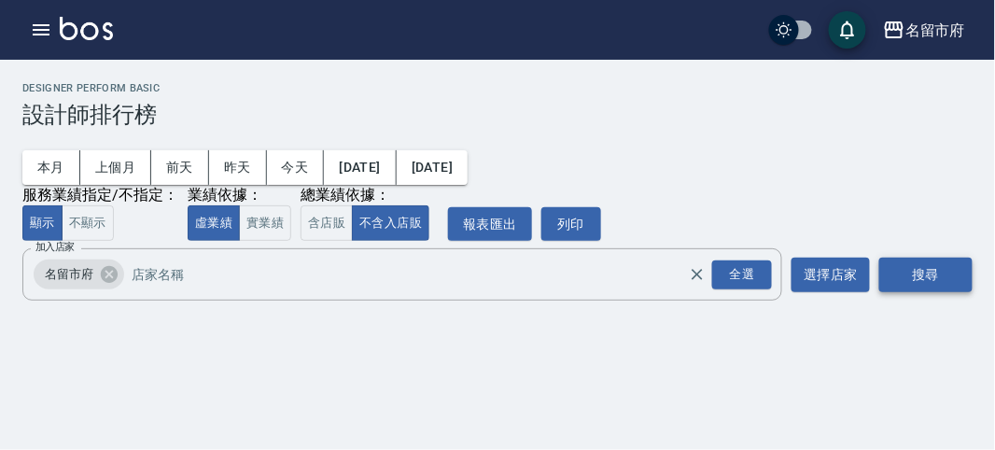
click at [900, 280] on button "搜尋" at bounding box center [925, 275] width 93 height 35
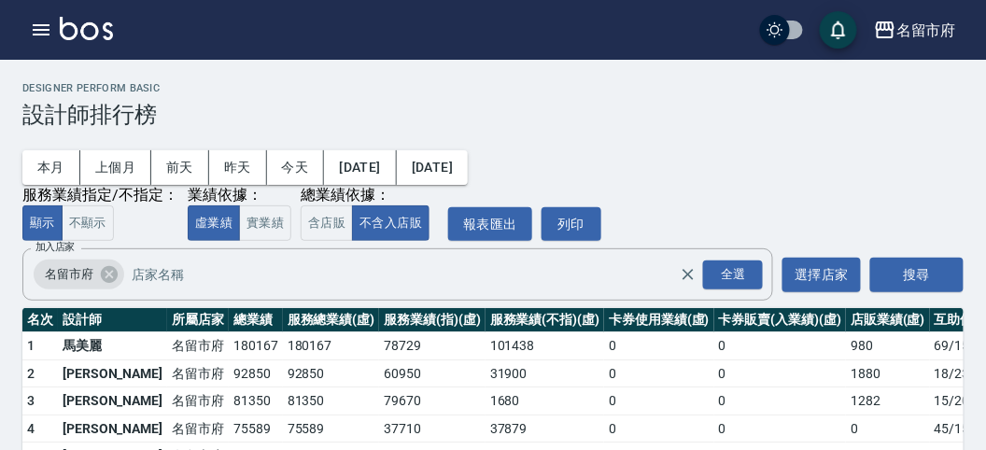
scroll to position [163, 0]
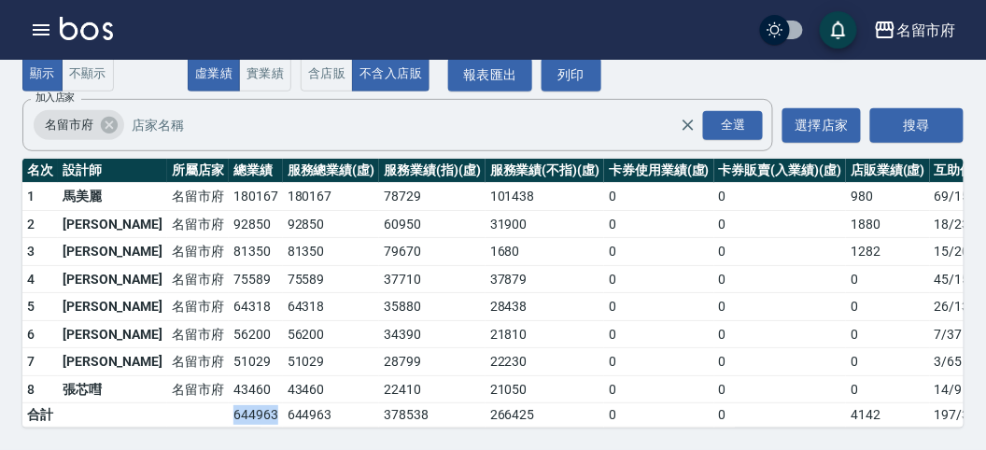
drag, startPoint x: 159, startPoint y: 393, endPoint x: 219, endPoint y: 393, distance: 60.7
click at [219, 403] on tr "合計 644963 644963 378538 266425 0 0 4142 197 / 3856" at bounding box center [539, 415] width 1034 height 24
click at [283, 403] on td "644963" at bounding box center [331, 415] width 97 height 24
drag, startPoint x: 169, startPoint y: 179, endPoint x: 215, endPoint y: 184, distance: 46.0
click at [229, 184] on td "180167" at bounding box center [256, 197] width 54 height 28
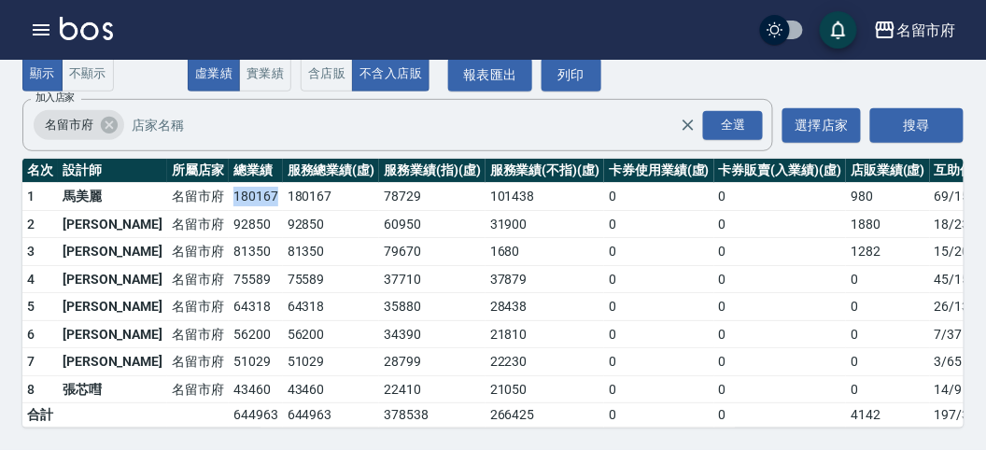
click at [229, 184] on td "180167" at bounding box center [256, 197] width 54 height 28
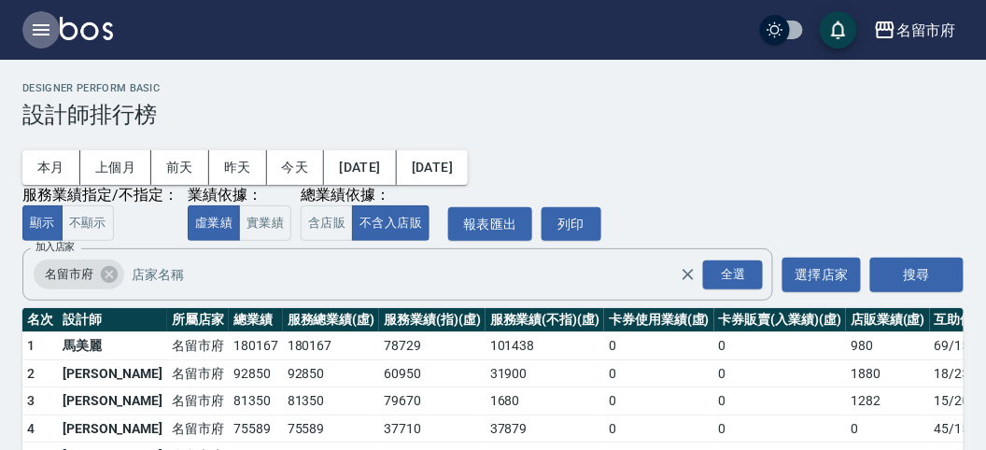
click at [34, 29] on icon "button" at bounding box center [41, 29] width 17 height 11
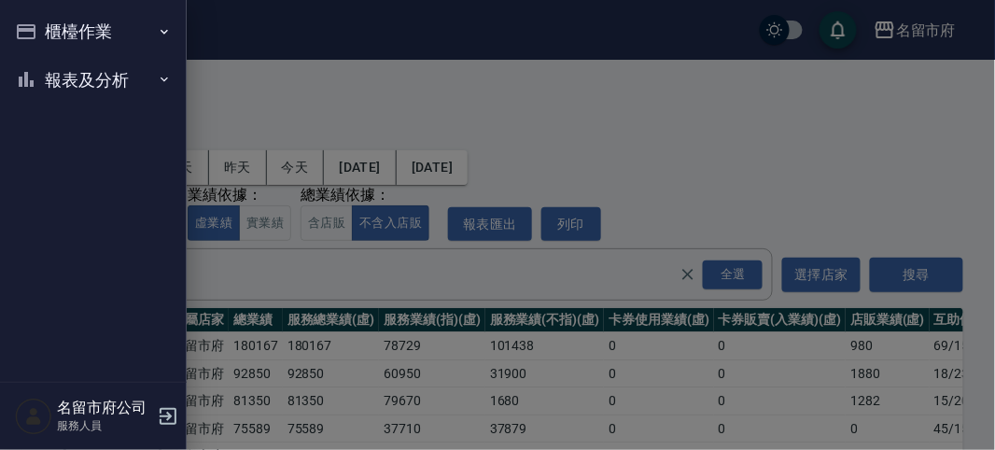
click at [35, 31] on icon "button" at bounding box center [26, 32] width 22 height 22
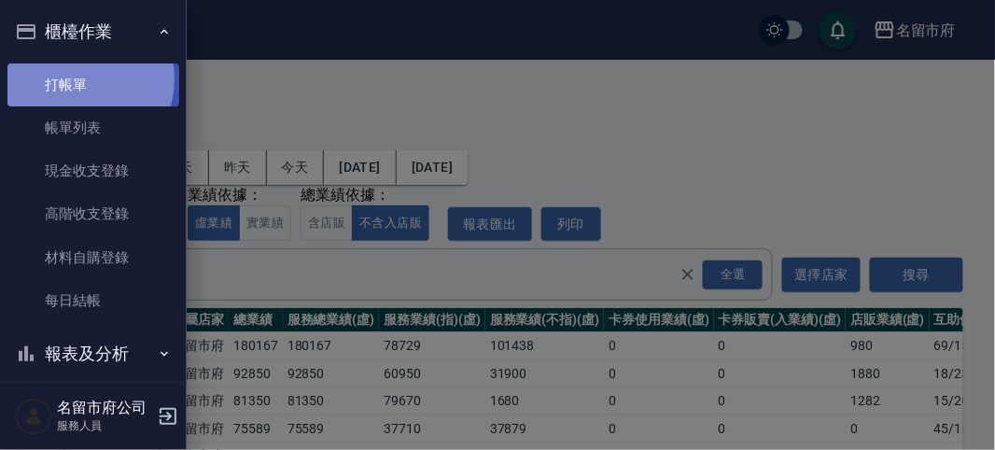
click at [79, 78] on link "打帳單" at bounding box center [93, 84] width 172 height 43
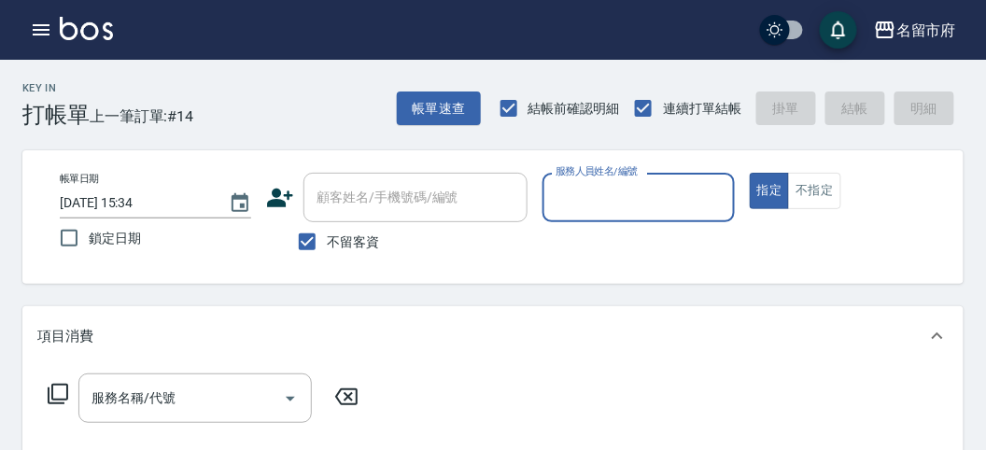
click at [276, 115] on div "Key In 打帳單 上一筆訂單:#14 帳單速查 結帳前確認明細 連續打單結帳 掛單 結帳 明細" at bounding box center [481, 94] width 963 height 68
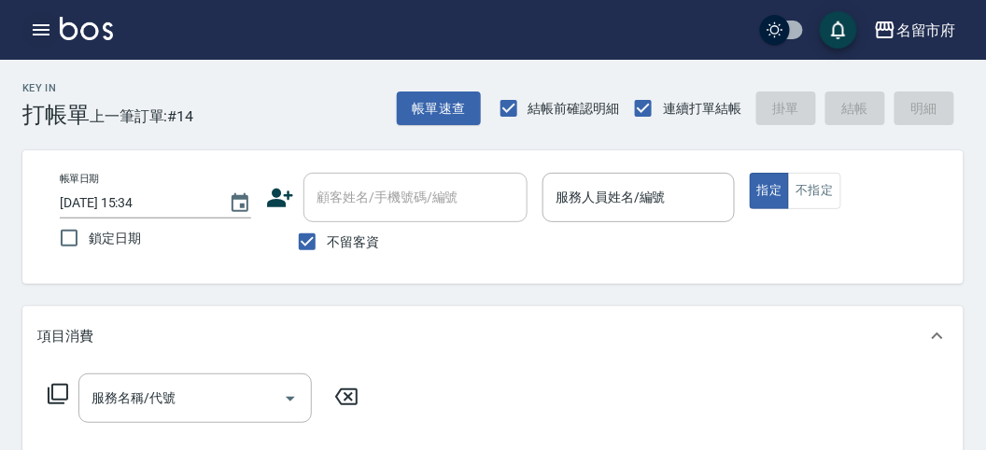
click at [51, 27] on button "button" at bounding box center [40, 29] width 37 height 37
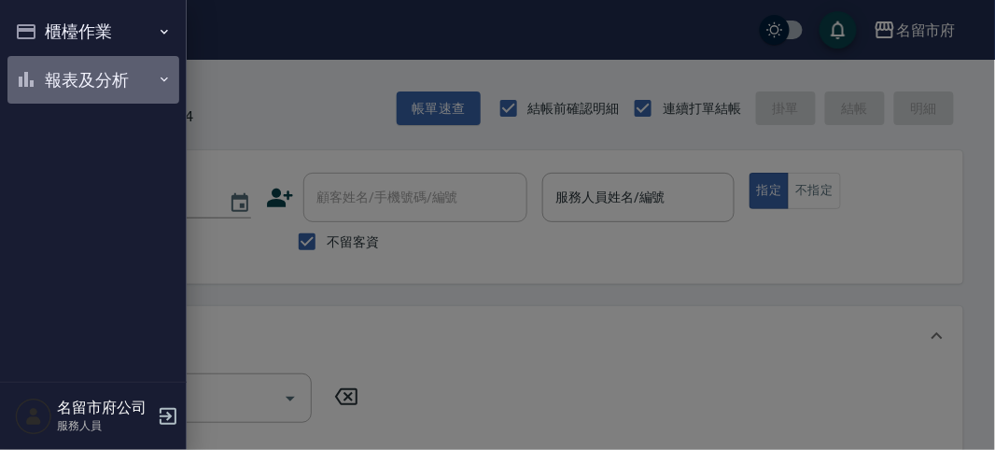
drag, startPoint x: 81, startPoint y: 77, endPoint x: 126, endPoint y: 218, distance: 148.8
click at [82, 78] on button "報表及分析" at bounding box center [93, 80] width 172 height 49
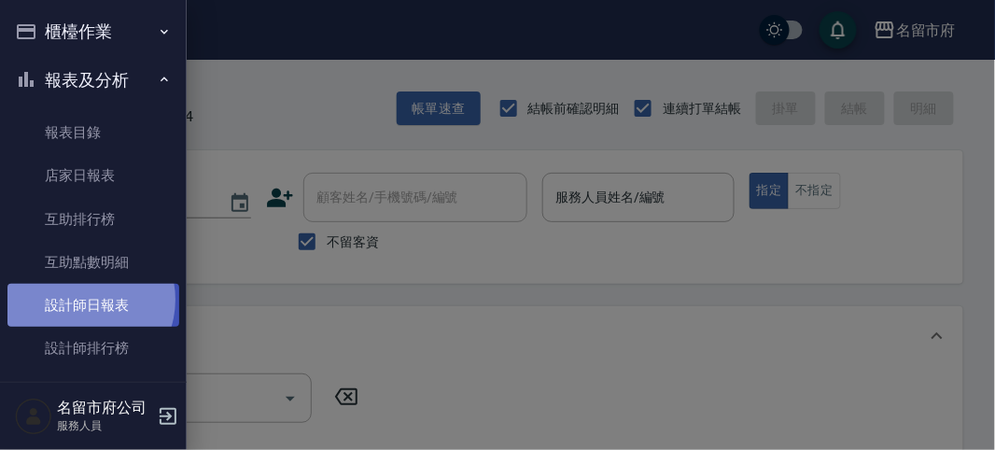
click at [81, 300] on link "設計師日報表" at bounding box center [93, 305] width 172 height 43
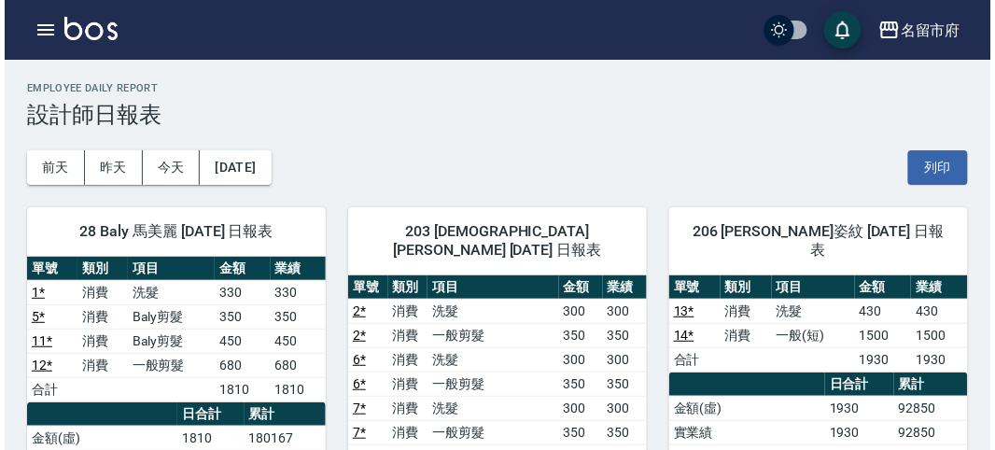
scroll to position [207, 0]
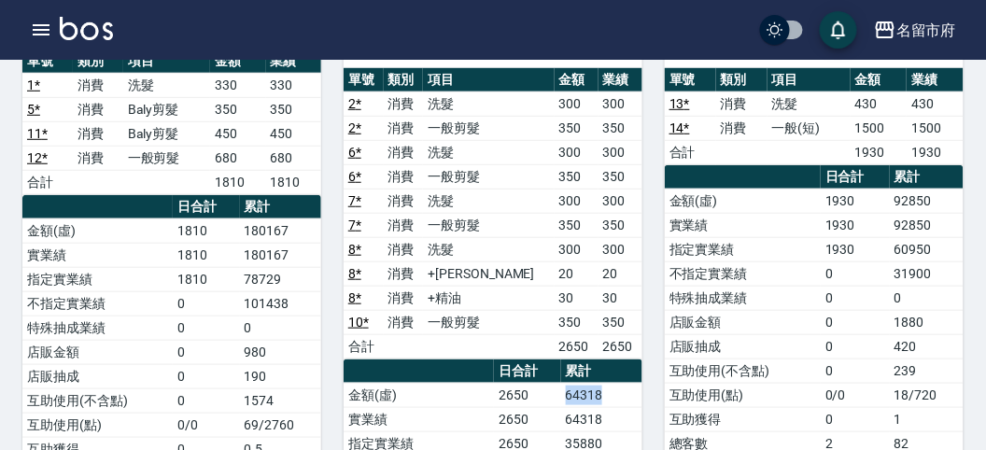
drag, startPoint x: 568, startPoint y: 363, endPoint x: 605, endPoint y: 367, distance: 37.5
click at [605, 383] on td "64318" at bounding box center [601, 395] width 81 height 24
click at [607, 383] on td "64318" at bounding box center [601, 395] width 81 height 24
drag, startPoint x: 557, startPoint y: 372, endPoint x: 620, endPoint y: 376, distance: 62.6
click at [619, 383] on tr "金額(虛) 2650 64318" at bounding box center [492, 395] width 299 height 24
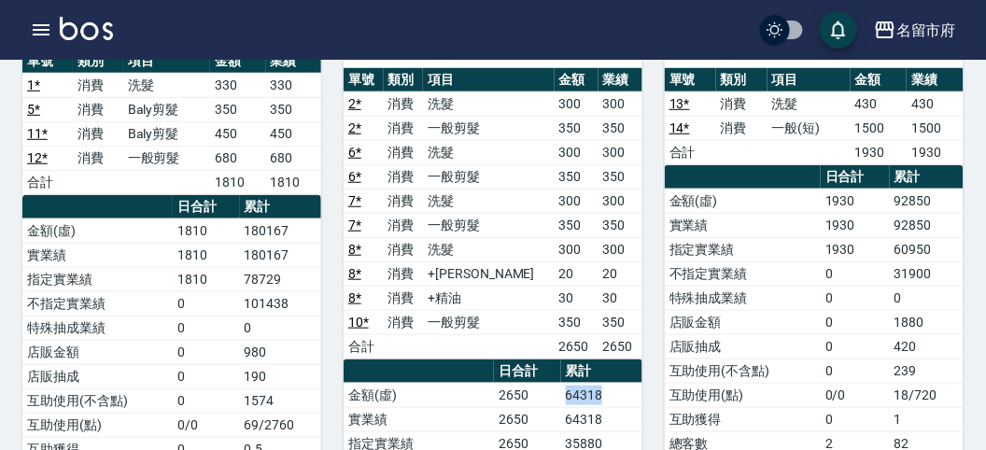
click at [620, 383] on td "64318" at bounding box center [601, 395] width 81 height 24
click at [47, 29] on icon "button" at bounding box center [41, 29] width 17 height 11
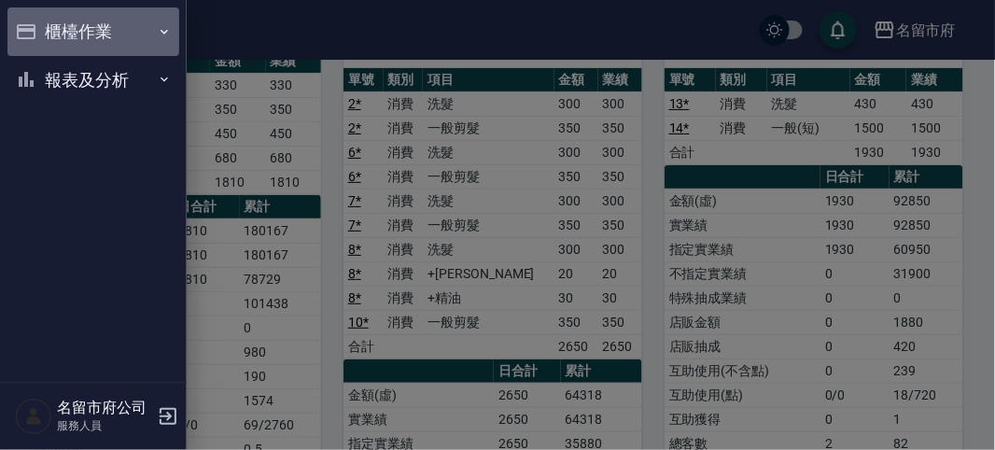
click at [47, 29] on button "櫃檯作業" at bounding box center [93, 31] width 172 height 49
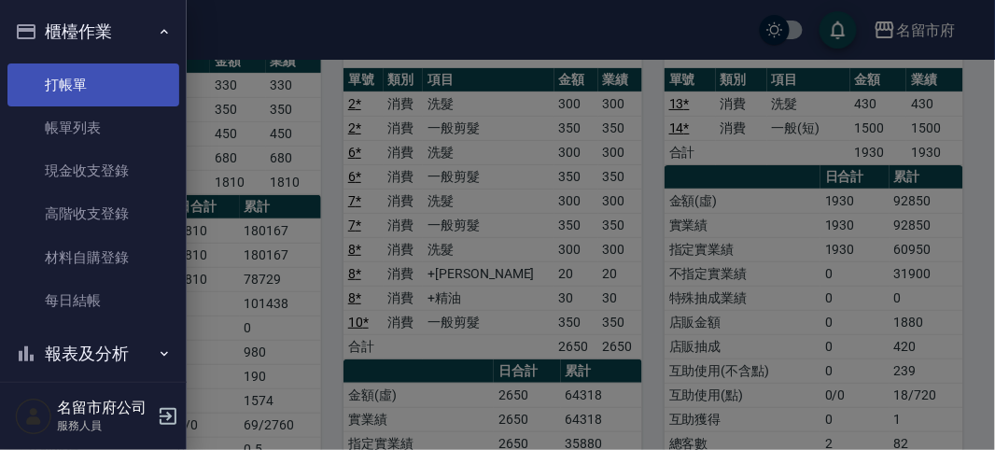
click at [82, 77] on link "打帳單" at bounding box center [93, 84] width 172 height 43
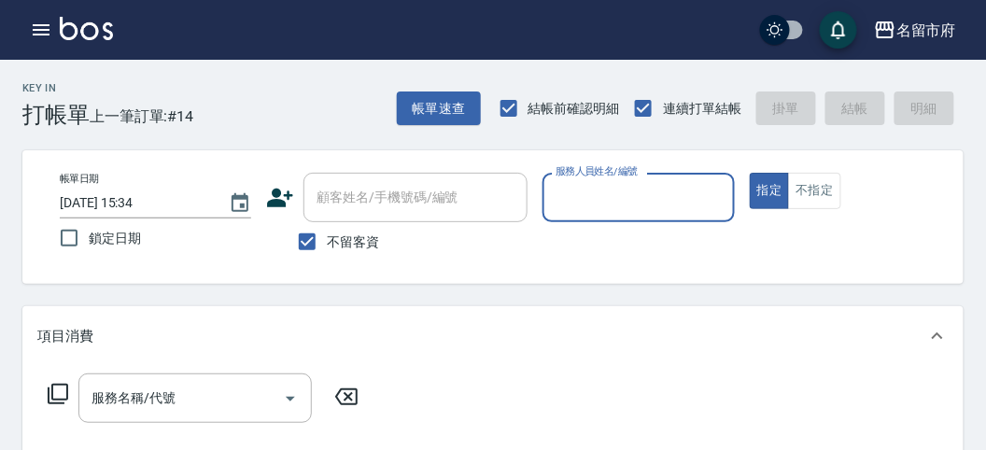
click at [261, 65] on div "Key In 打帳單 上一筆訂單:#14 帳單速查 結帳前確認明細 連續打單結帳 掛單 結帳 明細" at bounding box center [481, 94] width 963 height 68
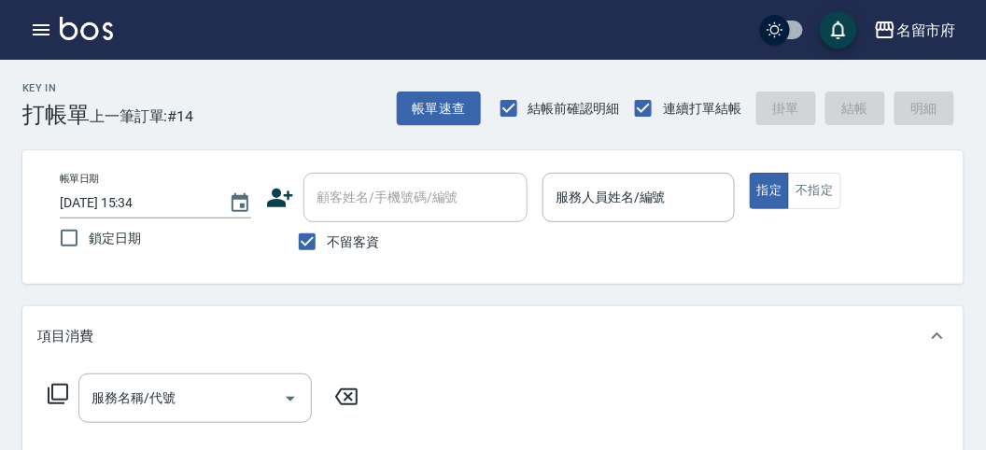
click at [529, 261] on div "帳單日期 [DATE] 15:34 鎖定日期 顧客姓名/手機號碼/編號 顧客姓名/手機號碼/編號 不留客資 服務人員姓名/編號 服務人員姓名/編號 指定 不指定" at bounding box center [493, 217] width 896 height 89
click at [45, 28] on icon "button" at bounding box center [41, 30] width 22 height 22
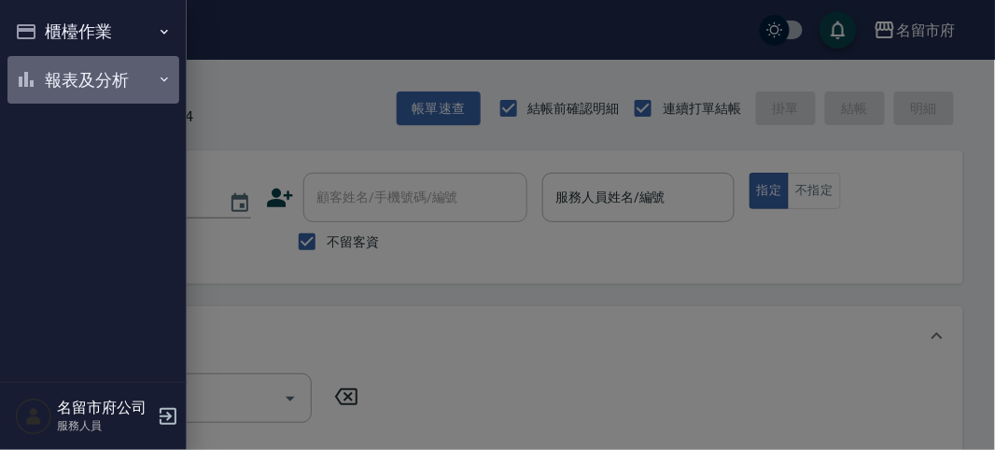
click at [49, 70] on button "報表及分析" at bounding box center [93, 80] width 172 height 49
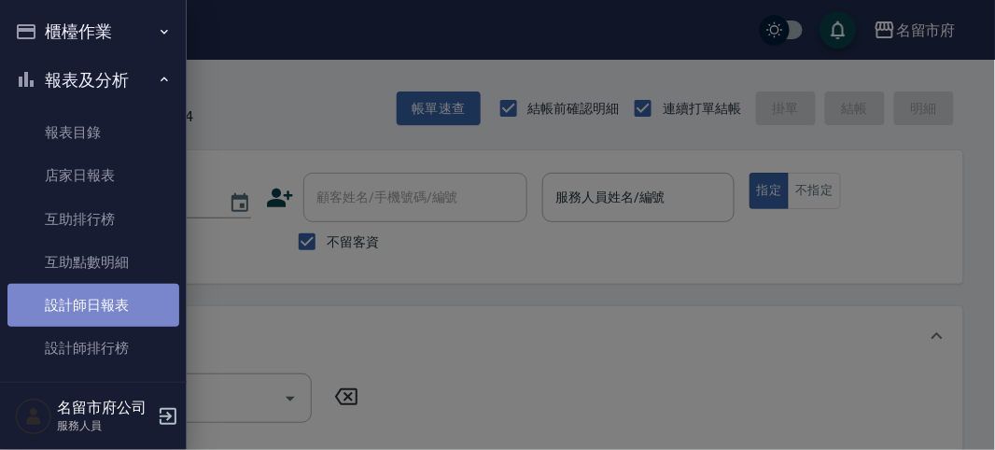
click at [152, 301] on link "設計師日報表" at bounding box center [93, 305] width 172 height 43
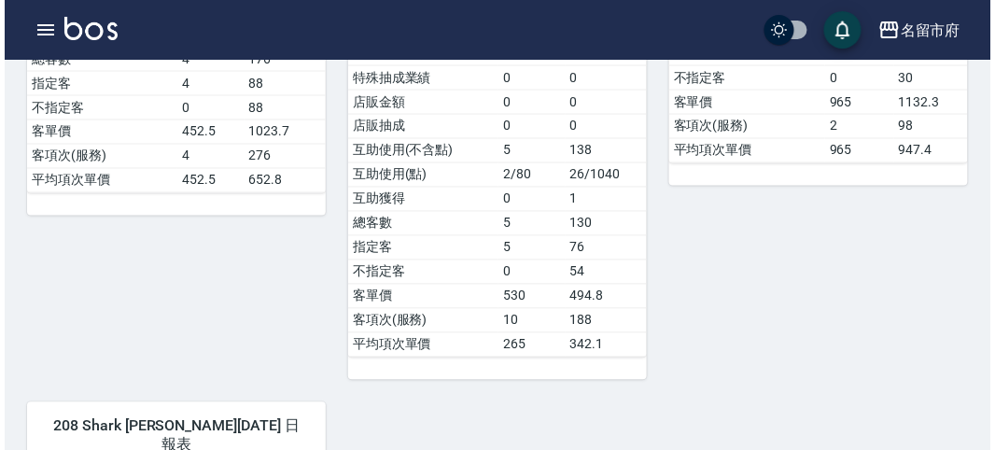
scroll to position [829, 0]
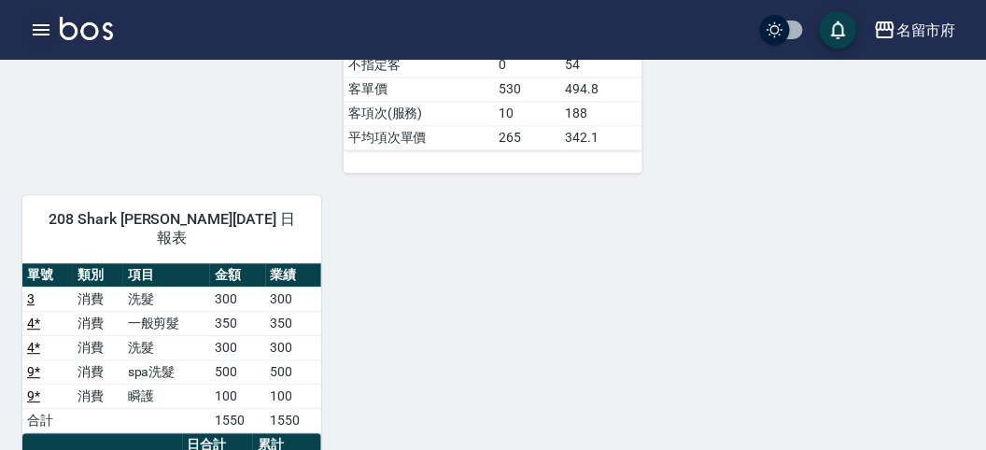
click at [39, 28] on icon "button" at bounding box center [41, 30] width 22 height 22
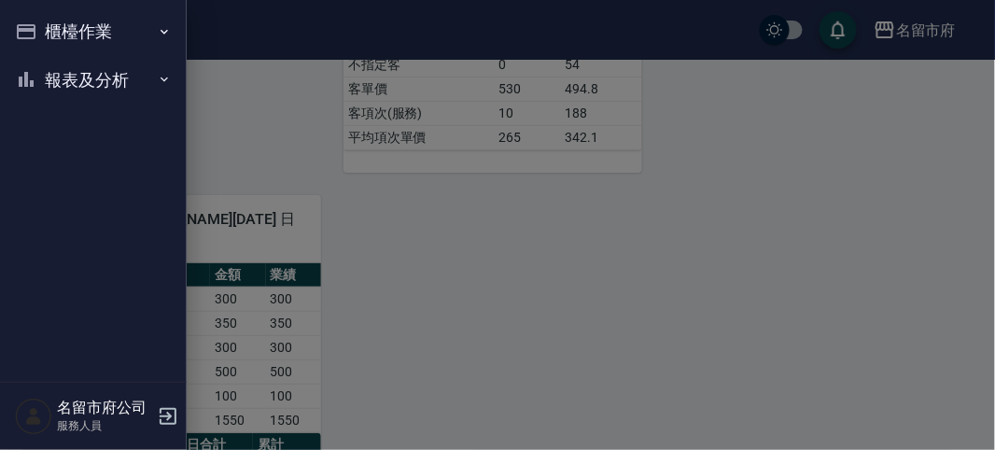
click at [39, 28] on button "櫃檯作業" at bounding box center [93, 31] width 172 height 49
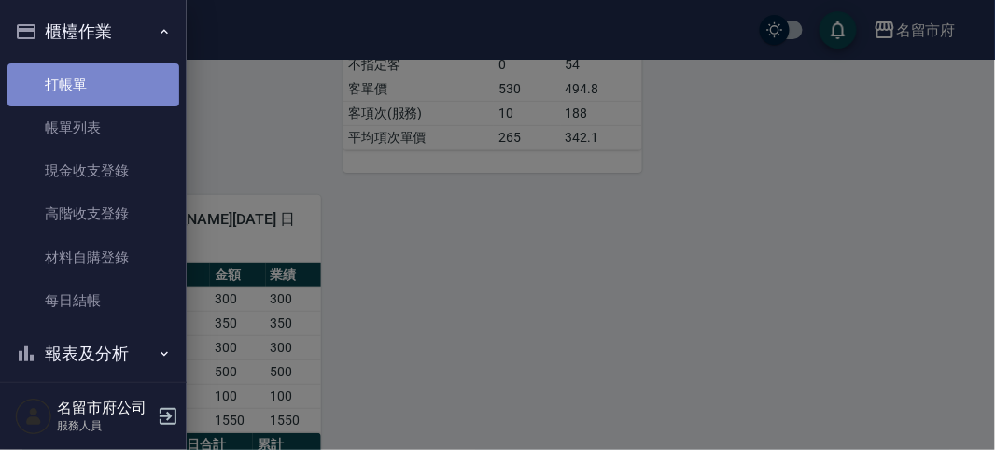
click at [119, 72] on link "打帳單" at bounding box center [93, 84] width 172 height 43
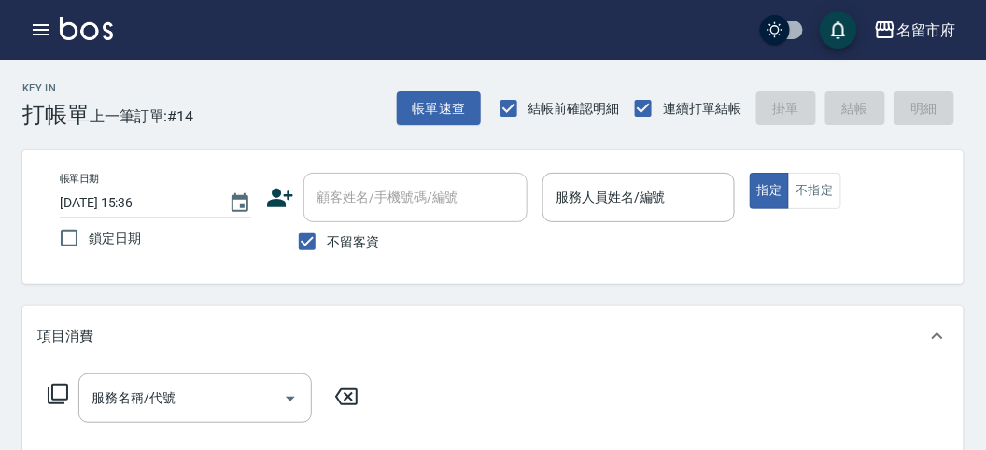
click at [319, 110] on div "Key In 打帳單 上一筆訂單:#14 帳單速查 結帳前確認明細 連續打單結帳 掛單 結帳 明細" at bounding box center [481, 94] width 963 height 68
click at [799, 189] on button "不指定" at bounding box center [814, 191] width 52 height 36
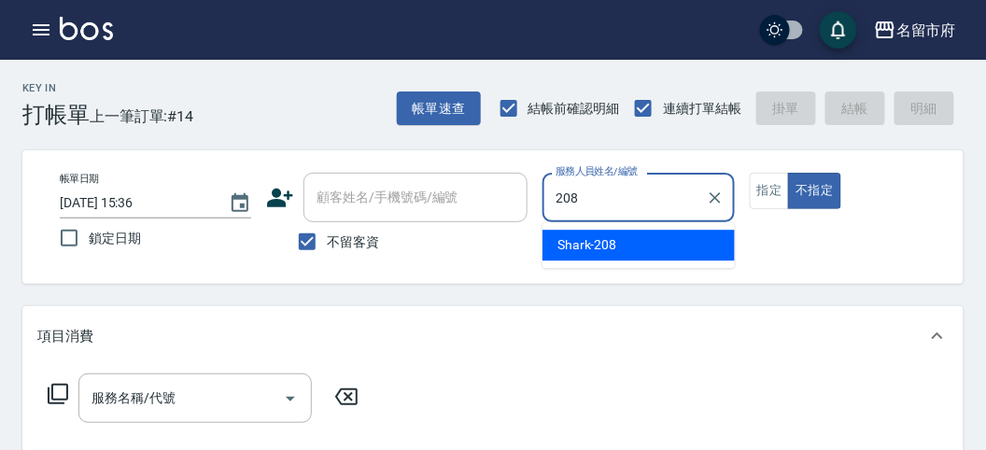
click at [579, 235] on span "Shark -208" at bounding box center [587, 245] width 60 height 20
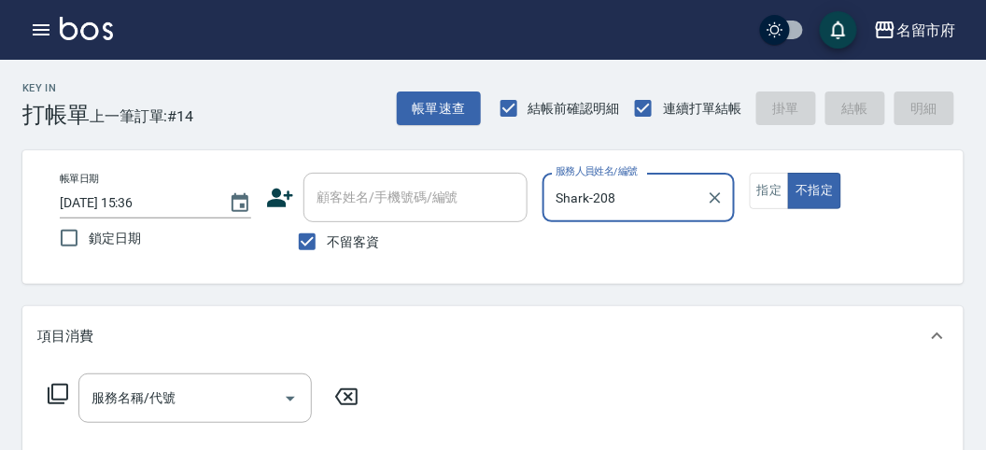
type input "Shark-208"
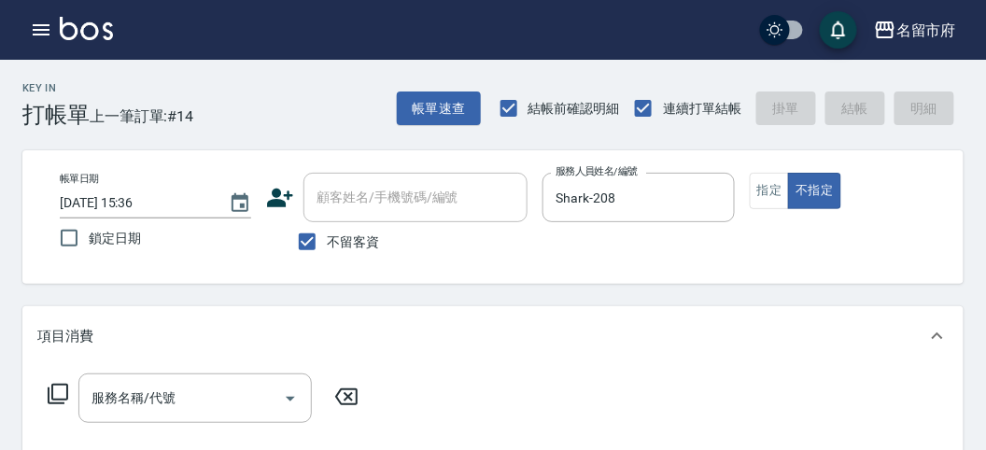
click at [60, 394] on icon at bounding box center [58, 394] width 22 height 22
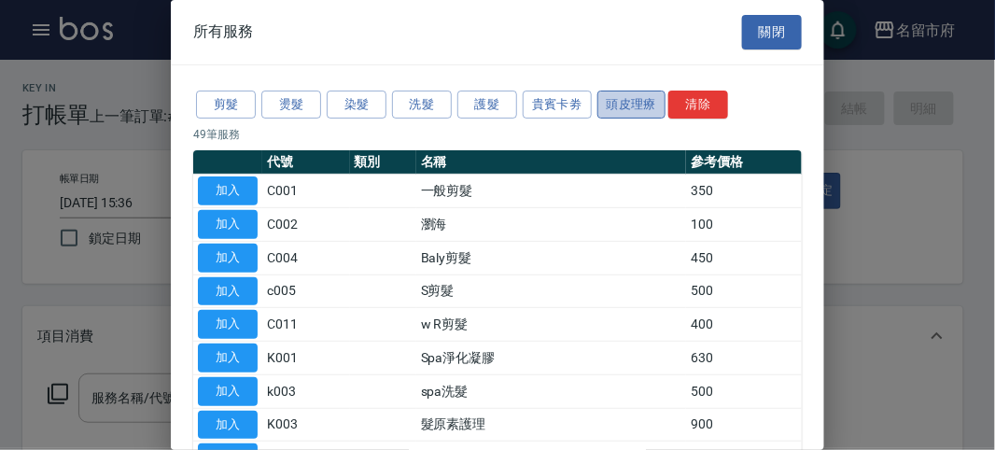
click at [625, 102] on button "頭皮理療" at bounding box center [631, 105] width 69 height 29
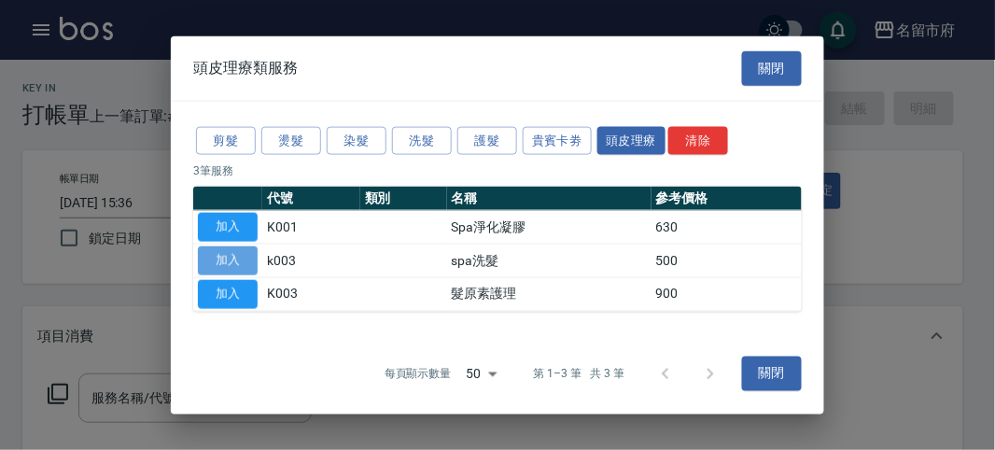
click at [238, 264] on button "加入" at bounding box center [228, 260] width 60 height 29
type input "spa洗髮(k003)"
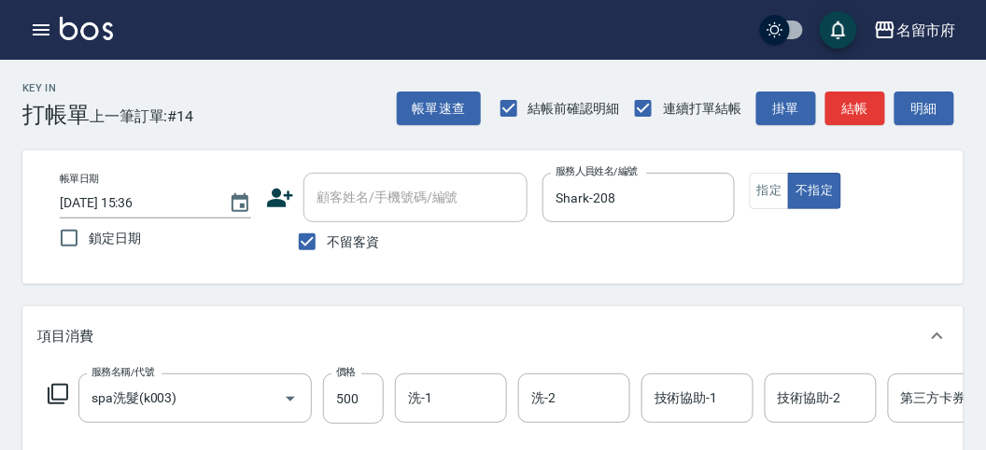
click at [58, 389] on icon at bounding box center [58, 394] width 22 height 22
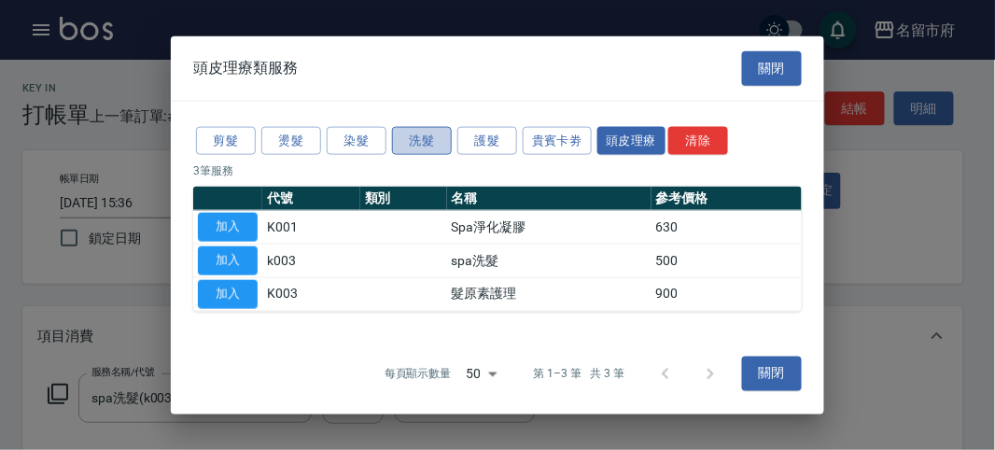
click at [424, 141] on button "洗髮" at bounding box center [422, 140] width 60 height 29
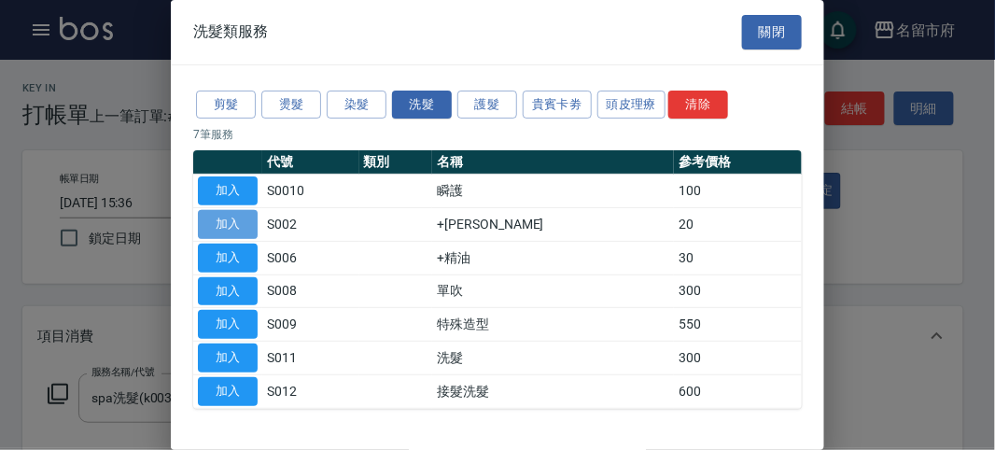
click at [240, 222] on button "加入" at bounding box center [228, 224] width 60 height 29
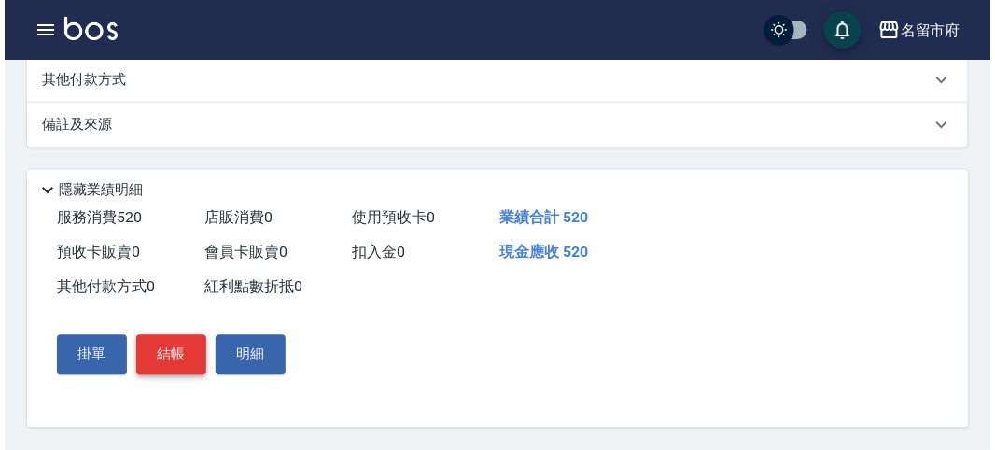
scroll to position [637, 0]
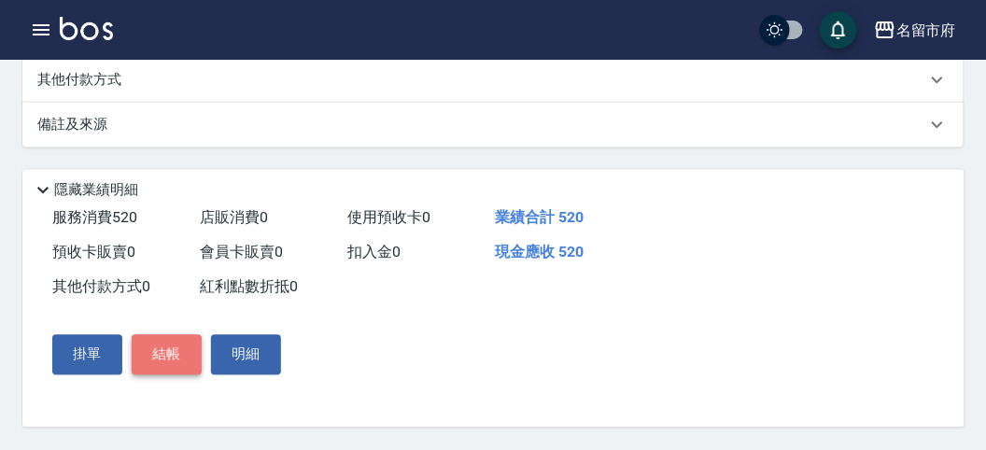
click at [161, 359] on button "結帳" at bounding box center [167, 354] width 70 height 39
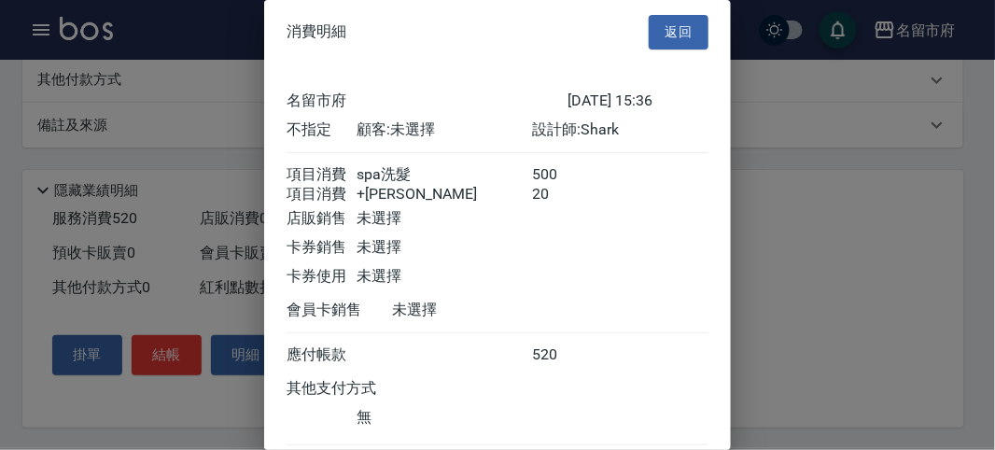
scroll to position [124, 0]
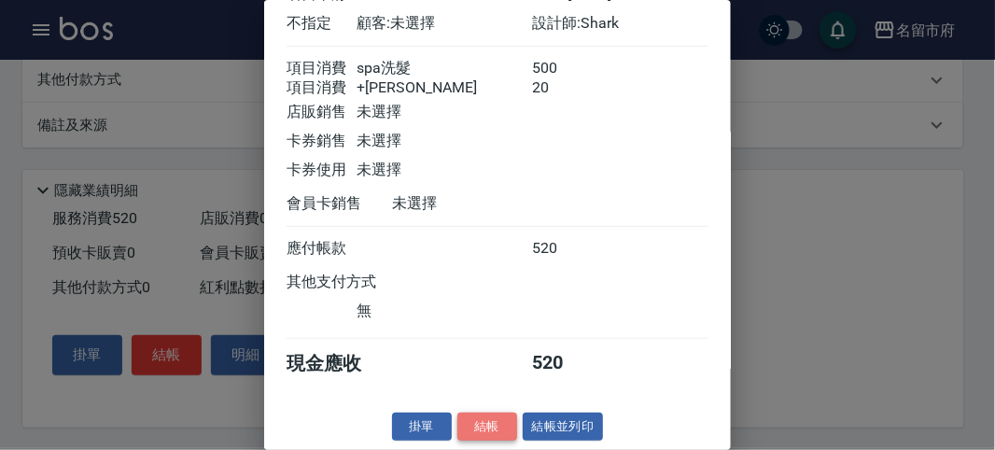
click at [482, 417] on button "結帳" at bounding box center [487, 427] width 60 height 29
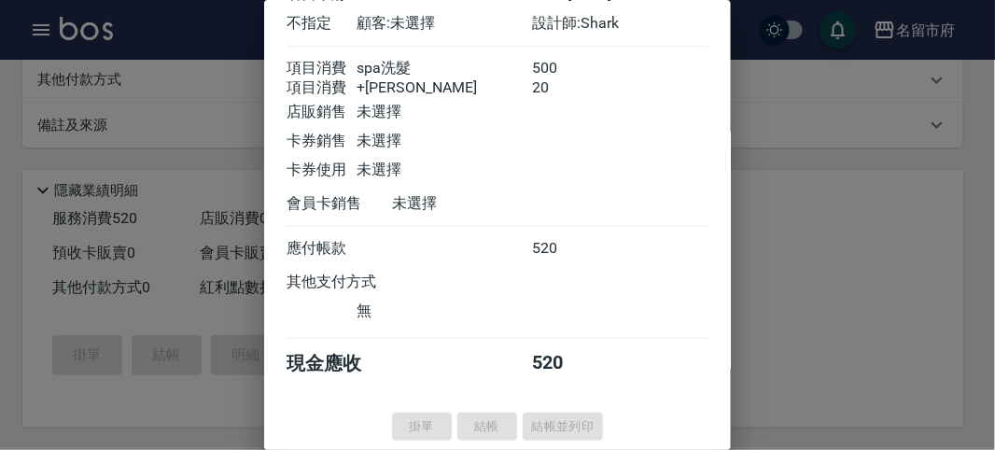
type input "[DATE] 16:04"
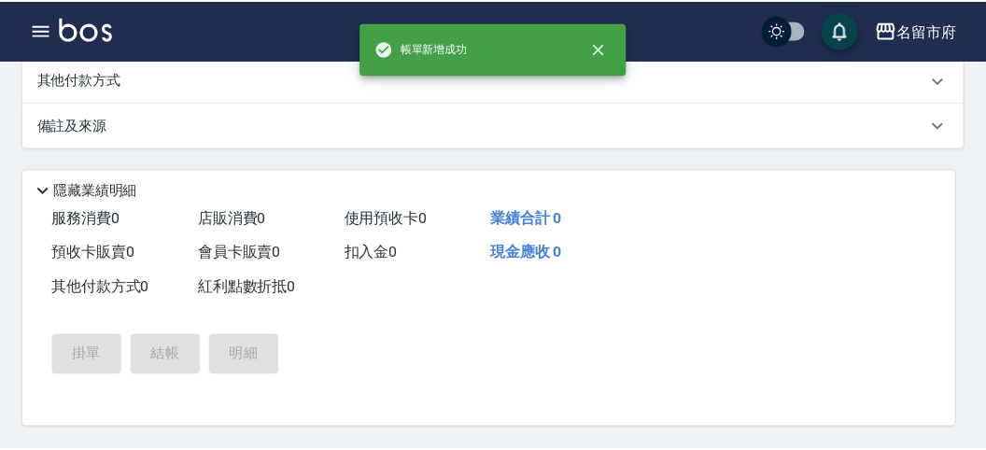
scroll to position [0, 0]
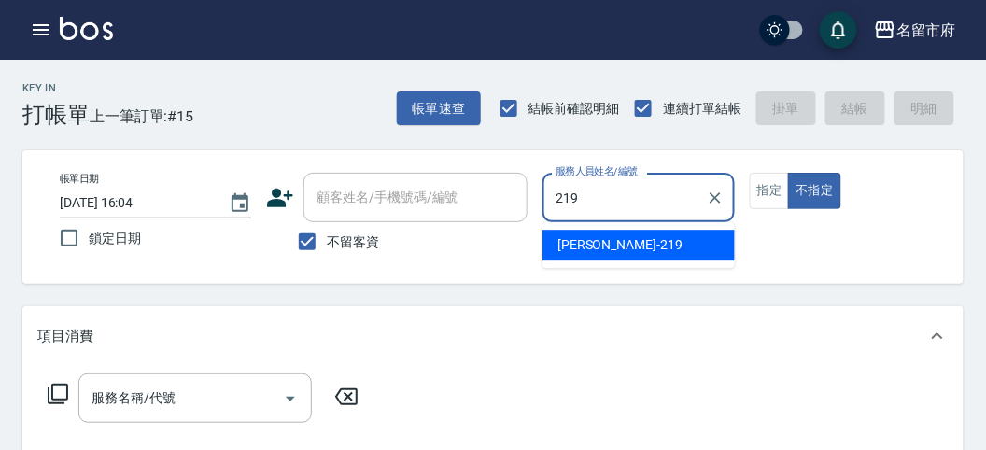
type input "[PERSON_NAME]-219"
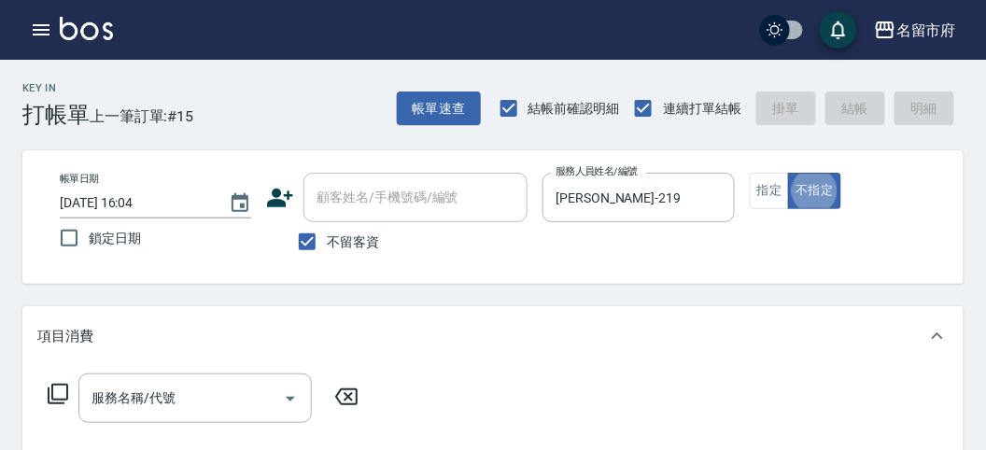
type button "false"
click at [56, 399] on icon at bounding box center [58, 394] width 22 height 22
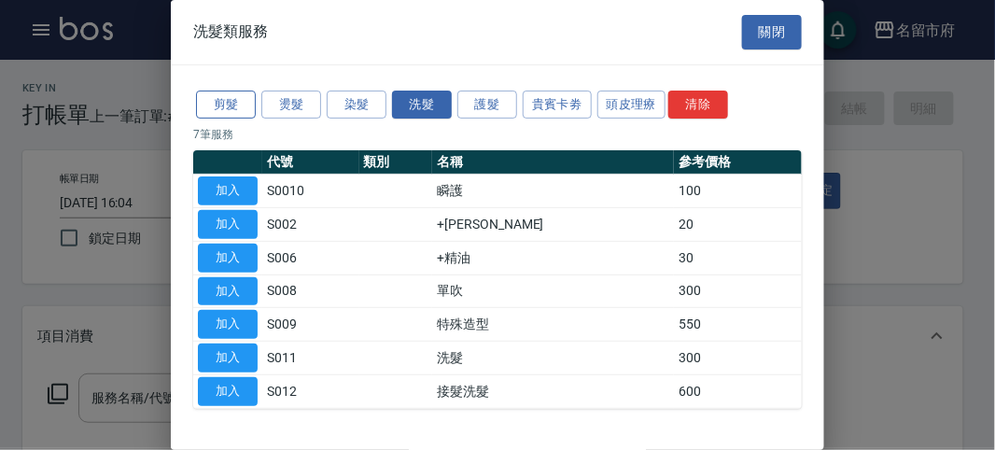
click at [237, 105] on button "剪髮" at bounding box center [226, 105] width 60 height 29
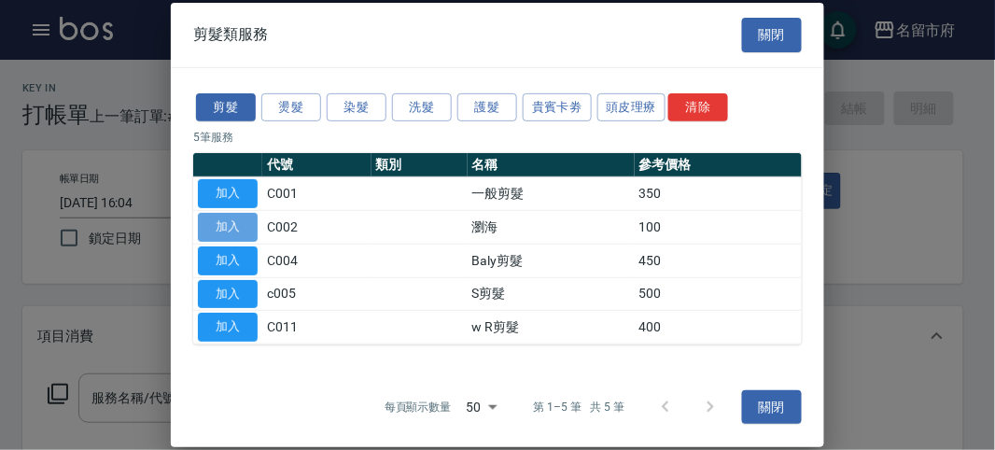
click at [210, 226] on button "加入" at bounding box center [228, 227] width 60 height 29
type input "瀏海(C002)"
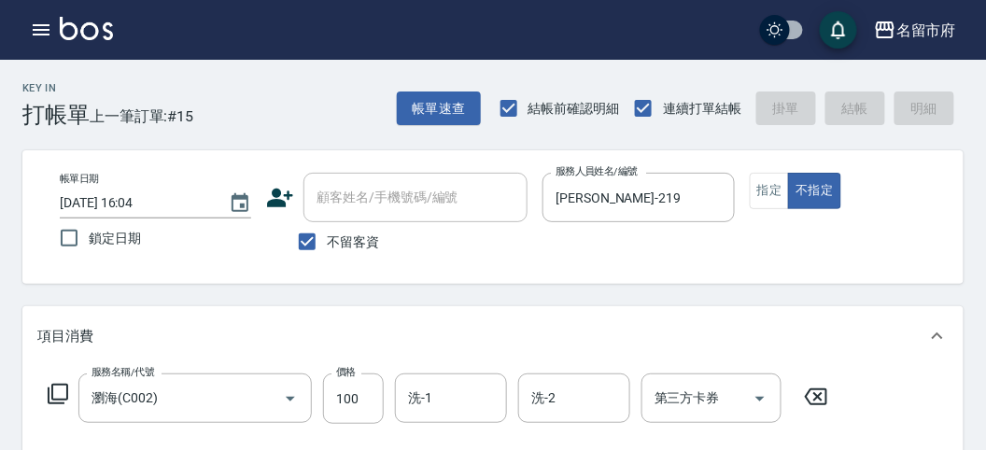
type input "[DATE] 16:05"
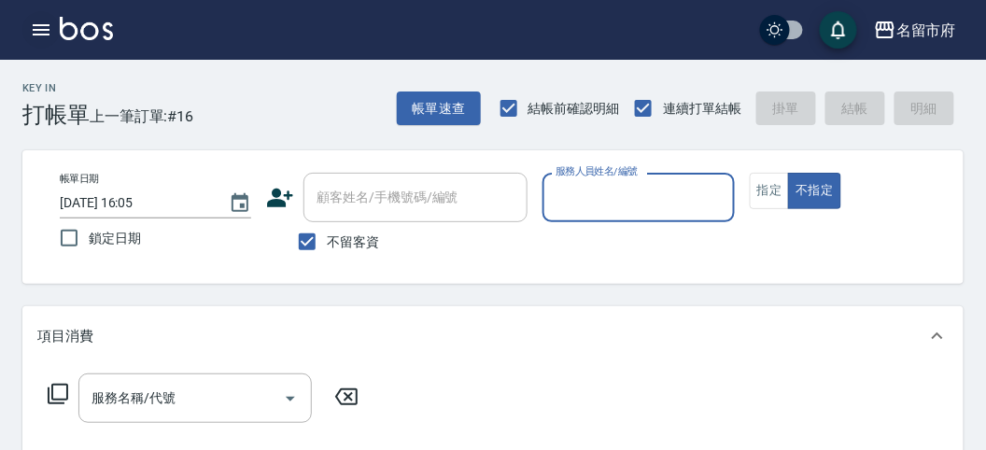
click at [37, 29] on icon "button" at bounding box center [41, 29] width 17 height 11
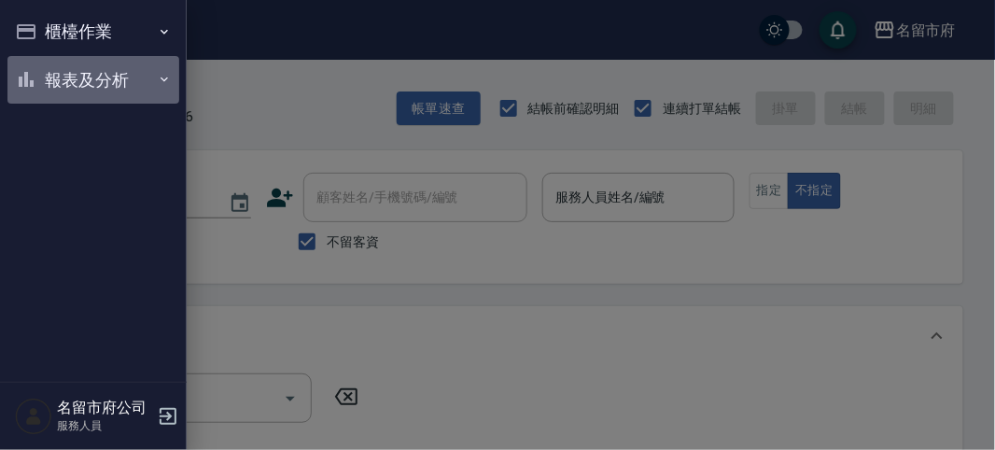
click at [105, 80] on button "報表及分析" at bounding box center [93, 80] width 172 height 49
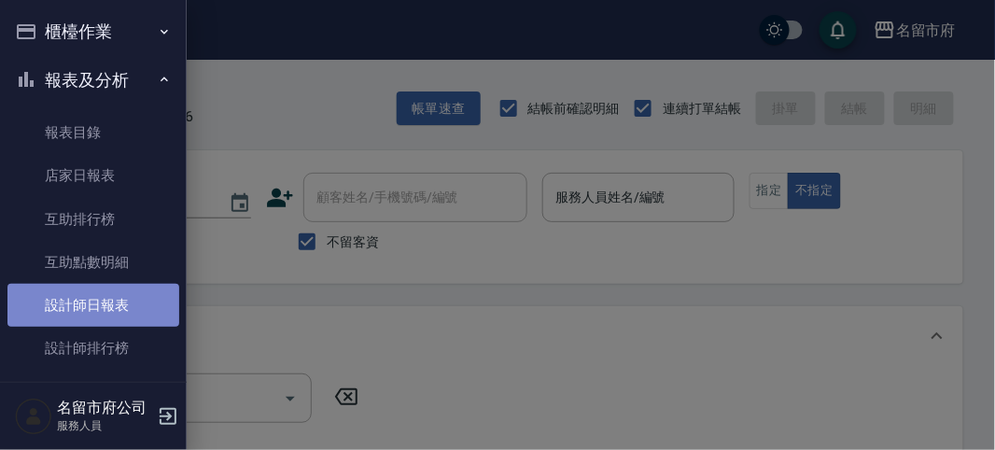
click at [105, 310] on link "設計師日報表" at bounding box center [93, 305] width 172 height 43
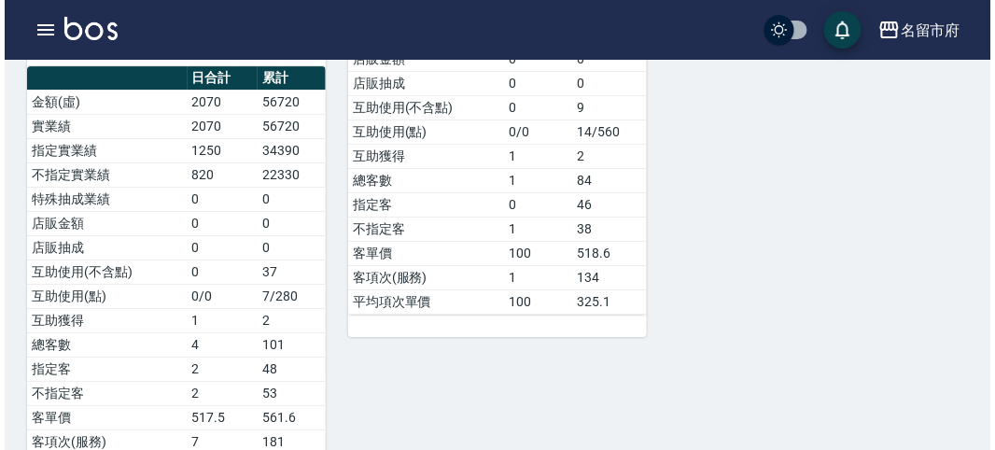
scroll to position [829, 0]
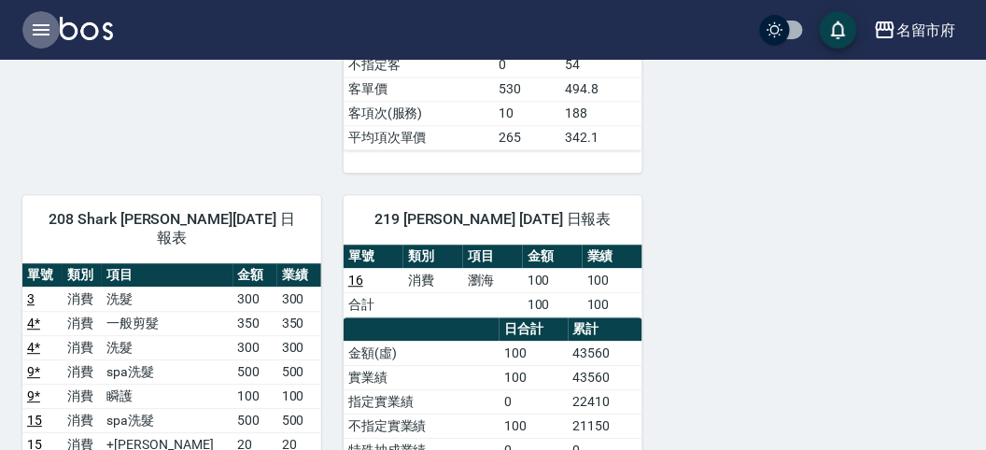
click at [45, 32] on icon "button" at bounding box center [41, 30] width 22 height 22
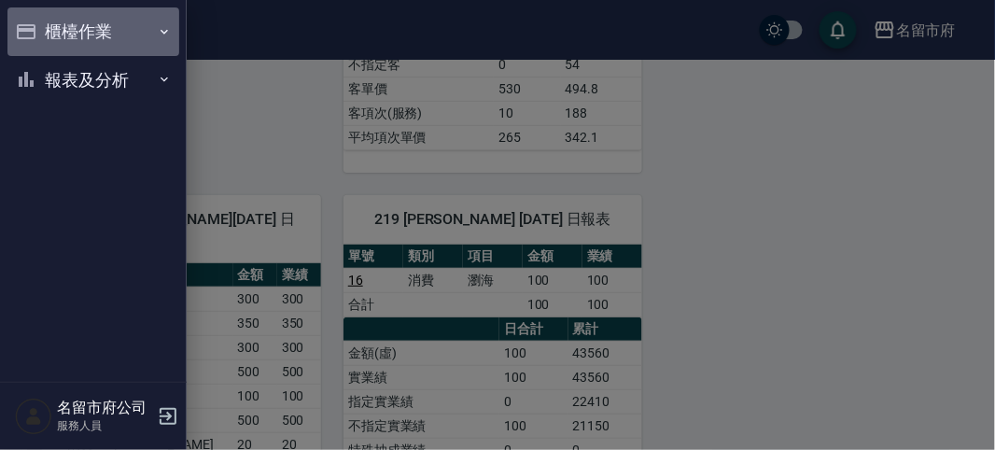
click at [80, 31] on button "櫃檯作業" at bounding box center [93, 31] width 172 height 49
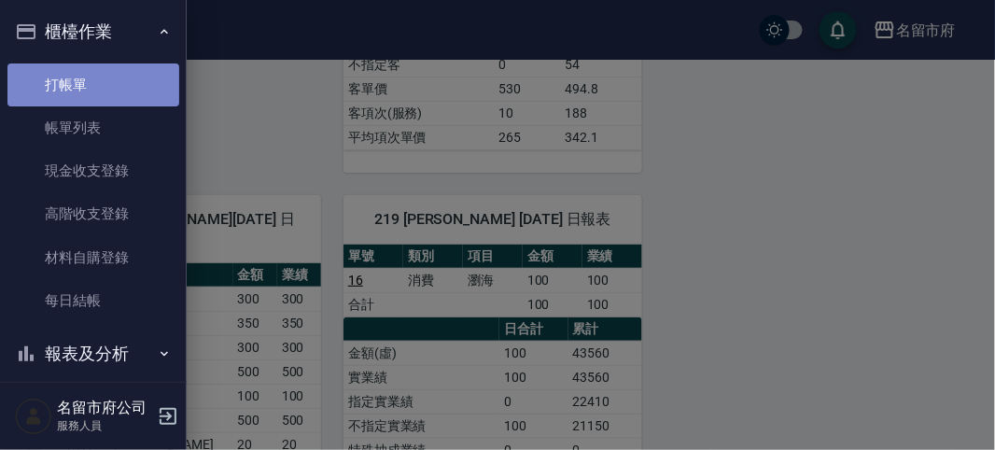
click at [98, 70] on link "打帳單" at bounding box center [93, 84] width 172 height 43
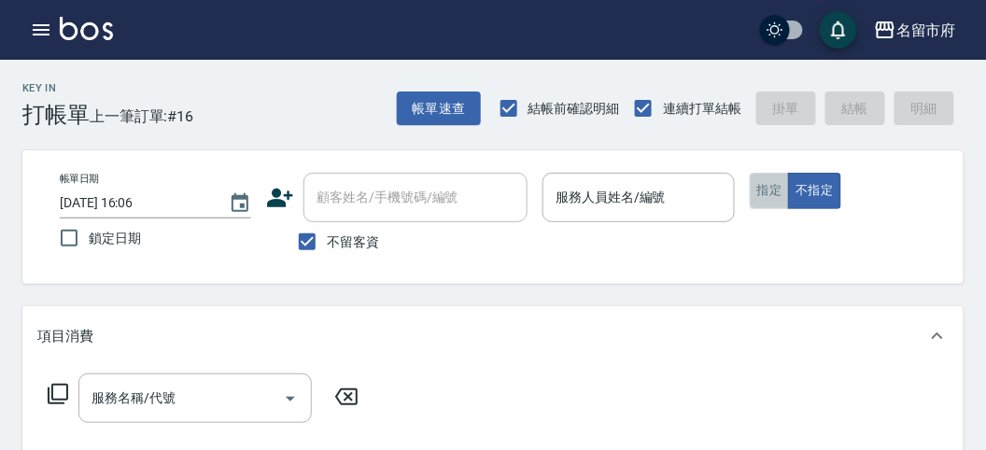
click at [757, 188] on button "指定" at bounding box center [770, 191] width 40 height 36
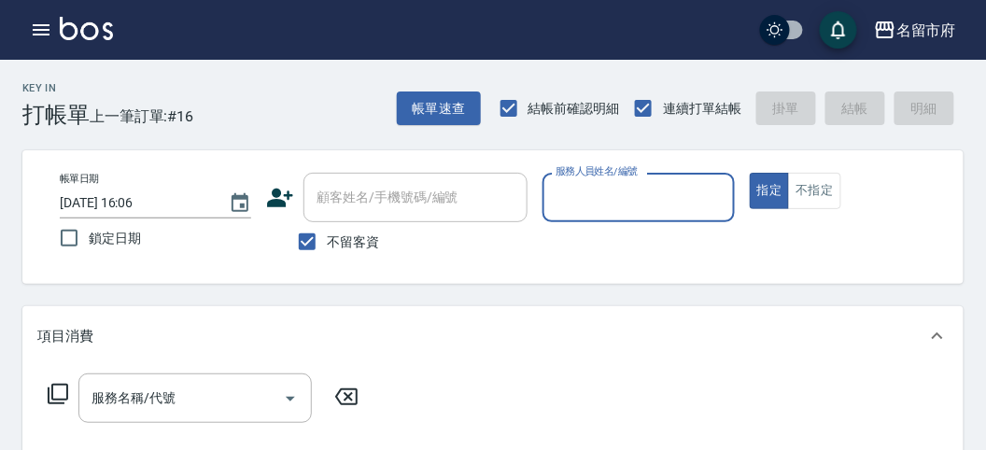
drag, startPoint x: 622, startPoint y: 169, endPoint x: 610, endPoint y: 206, distance: 39.0
click at [619, 169] on label "服務人員姓名/編號" at bounding box center [596, 171] width 82 height 14
click at [619, 181] on input "服務人員姓名/編號" at bounding box center [638, 197] width 175 height 33
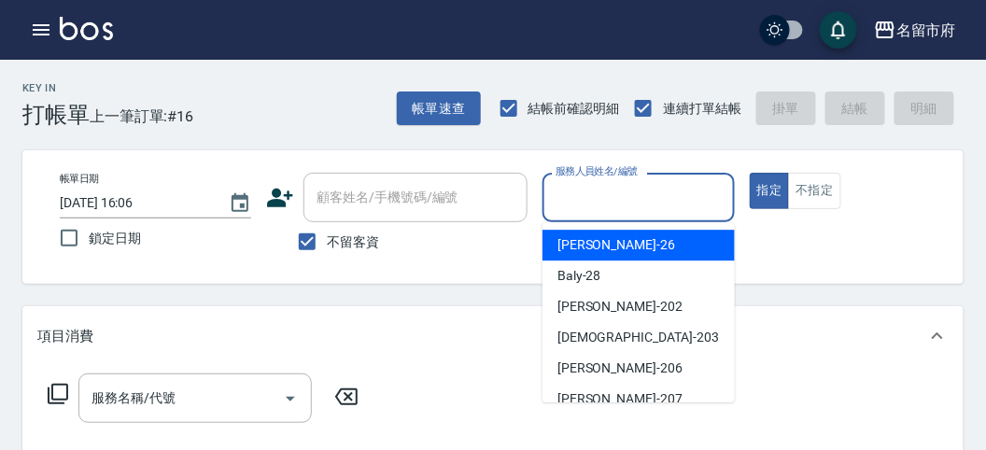
click at [594, 204] on input "服務人員姓名/編號" at bounding box center [638, 197] width 175 height 33
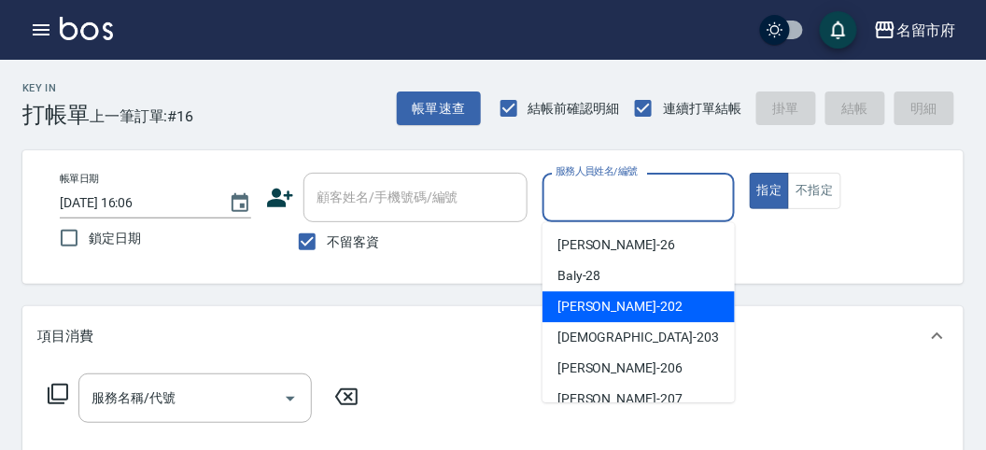
drag, startPoint x: 586, startPoint y: 301, endPoint x: 216, endPoint y: 361, distance: 375.3
click at [579, 307] on span "[PERSON_NAME] -202" at bounding box center [619, 307] width 125 height 20
type input "[PERSON_NAME]-202"
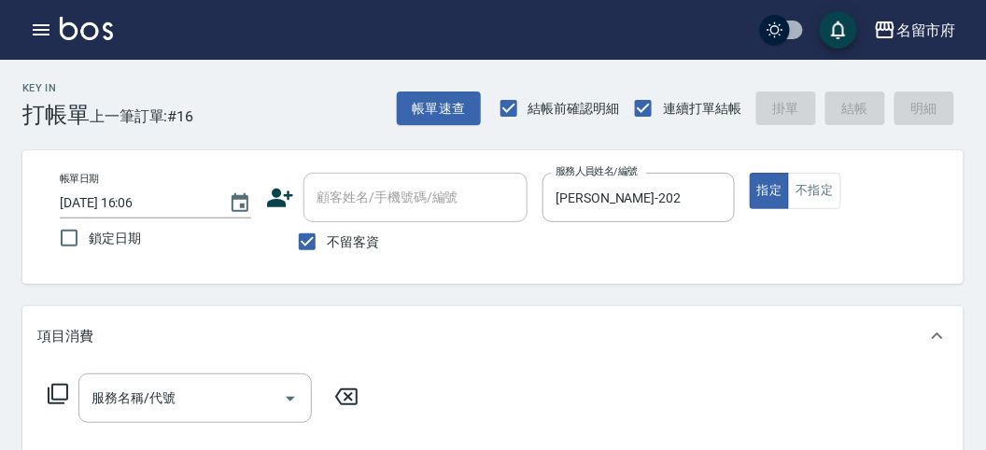
click at [63, 385] on icon at bounding box center [58, 394] width 22 height 22
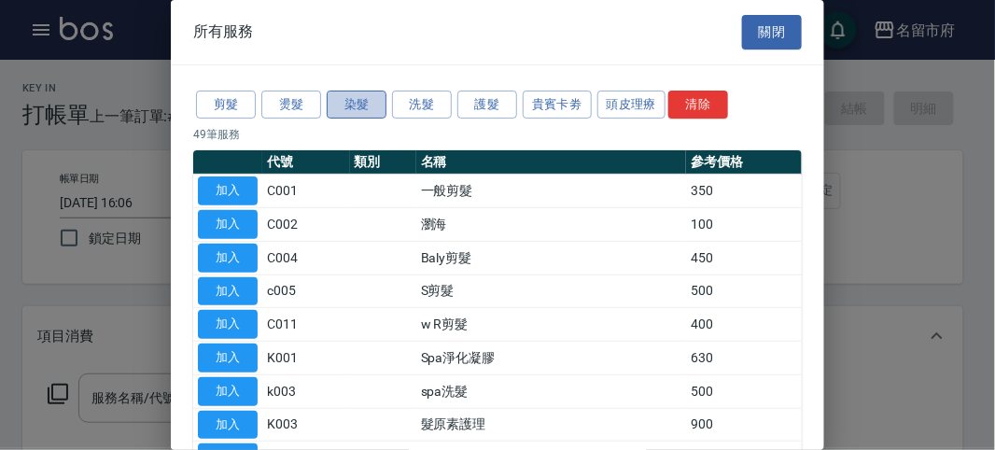
click at [352, 104] on button "染髮" at bounding box center [357, 105] width 60 height 29
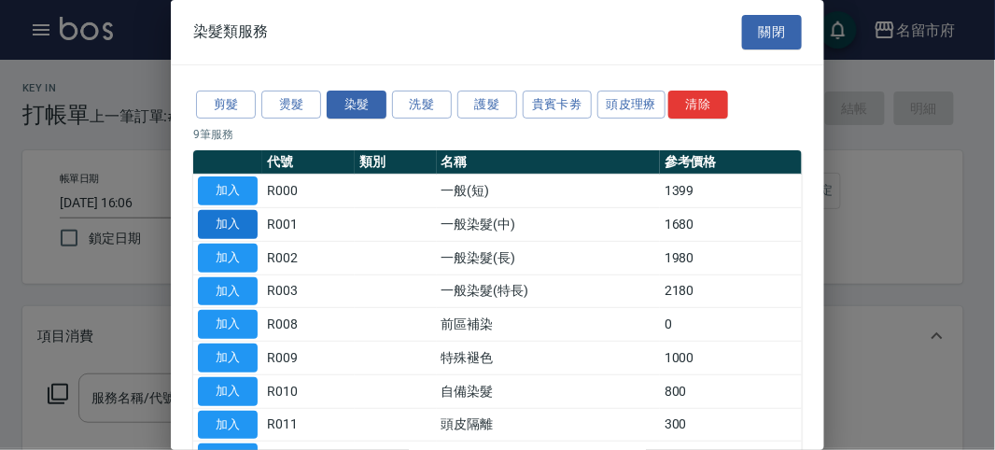
click at [241, 225] on button "加入" at bounding box center [228, 224] width 60 height 29
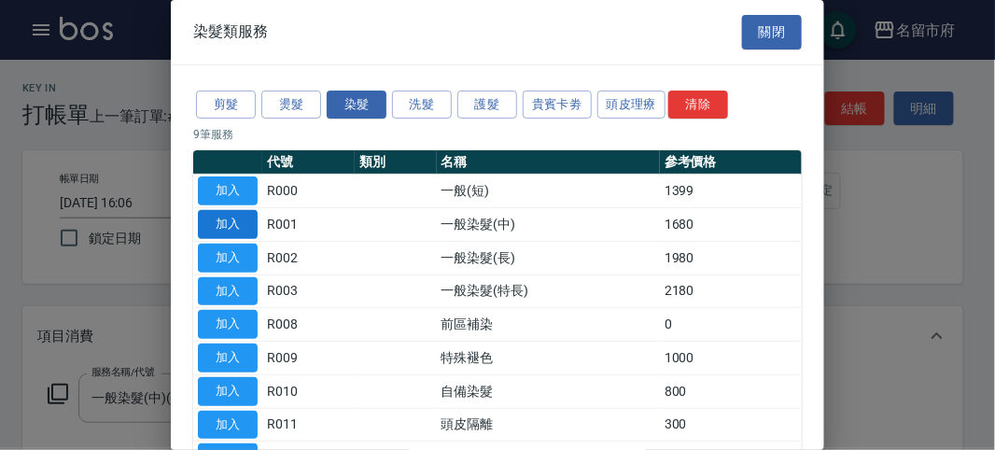
type input "一般染髮(中)(R001)"
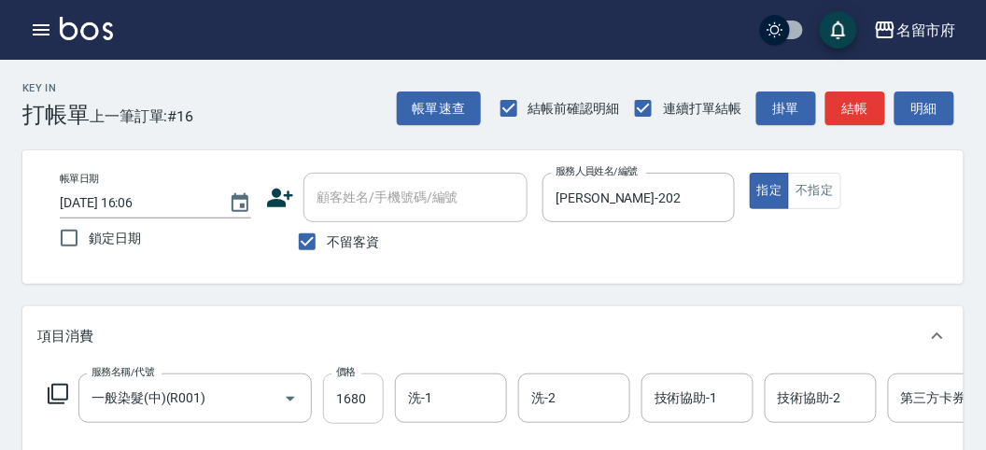
click at [362, 399] on input "1680" at bounding box center [353, 398] width 61 height 50
type input "2980"
click at [854, 112] on button "結帳" at bounding box center [855, 108] width 60 height 35
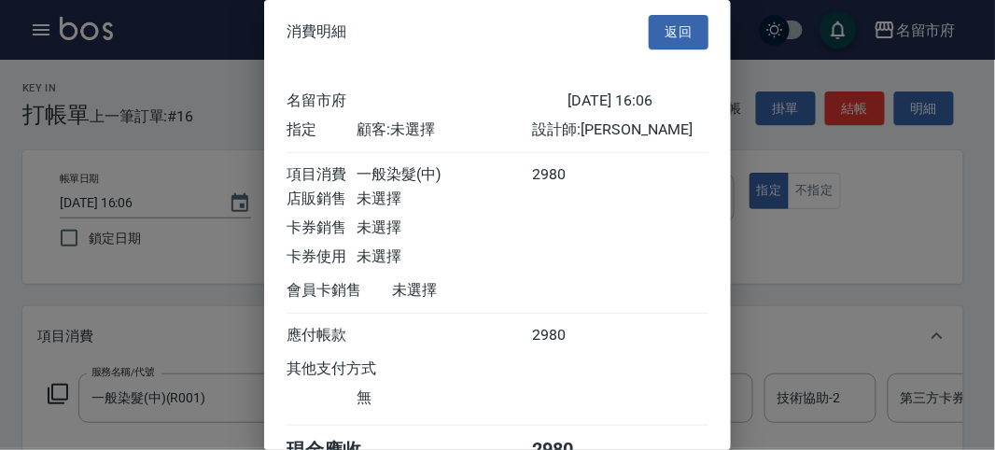
scroll to position [104, 0]
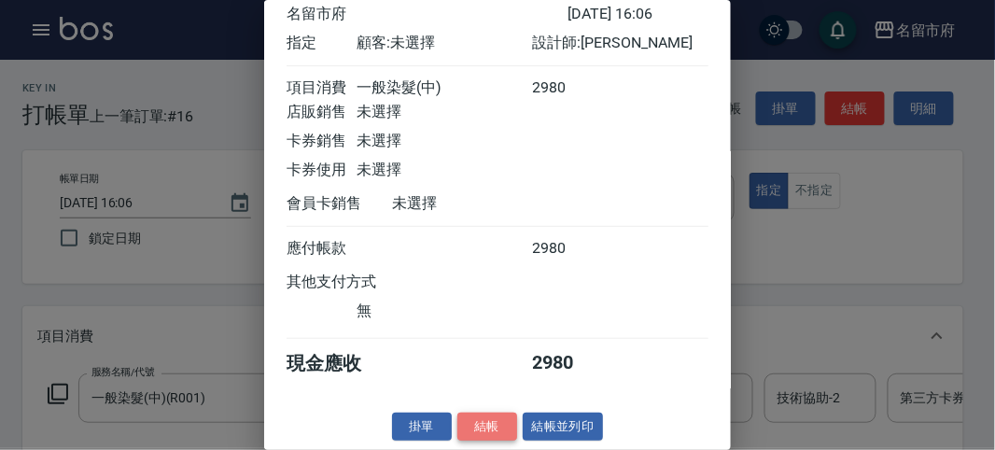
click at [464, 421] on button "結帳" at bounding box center [487, 427] width 60 height 29
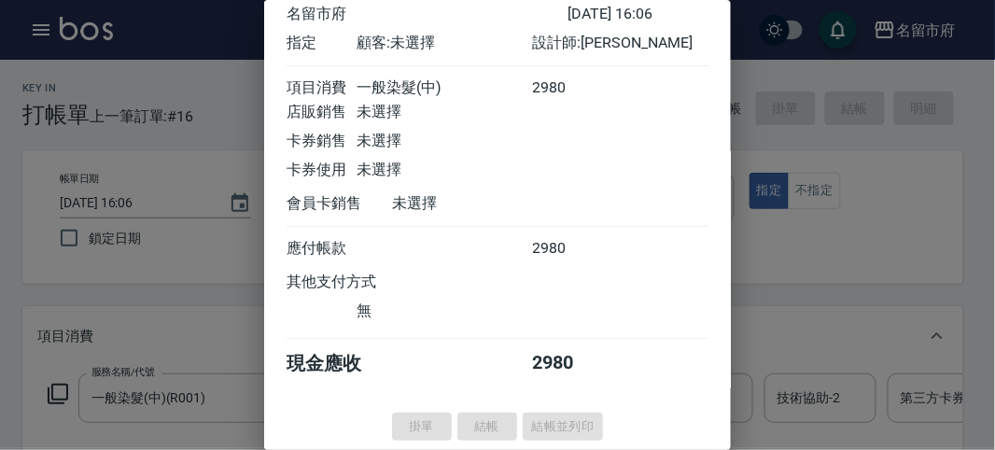
type input "[DATE] 16:25"
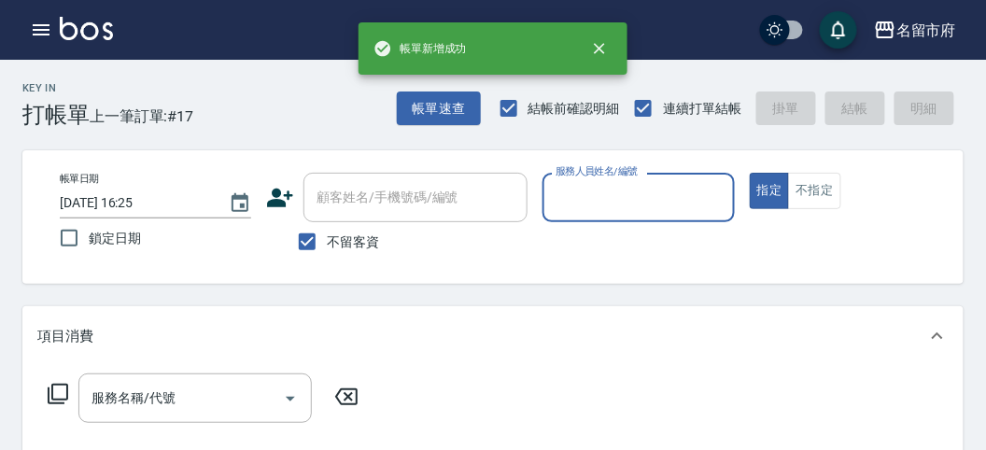
click at [600, 190] on input "服務人員姓名/編號" at bounding box center [638, 197] width 175 height 33
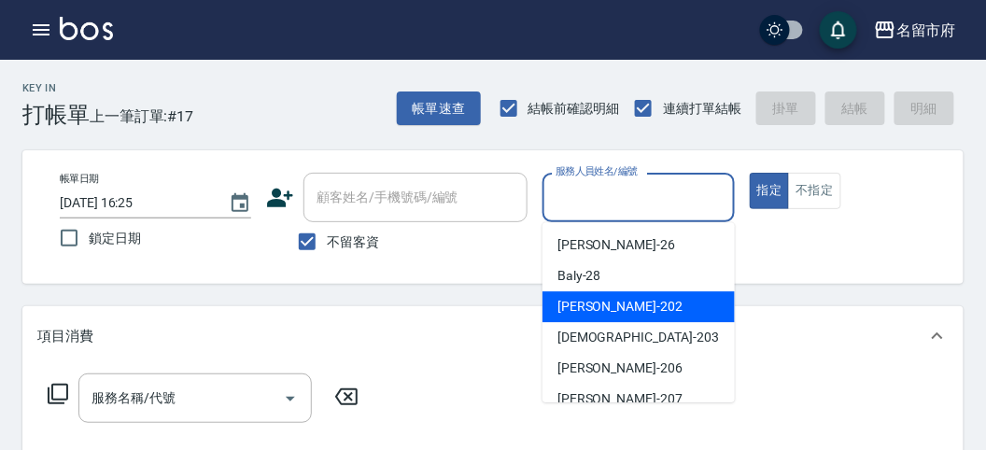
click at [599, 313] on span "[PERSON_NAME] -202" at bounding box center [619, 307] width 125 height 20
type input "[PERSON_NAME]-202"
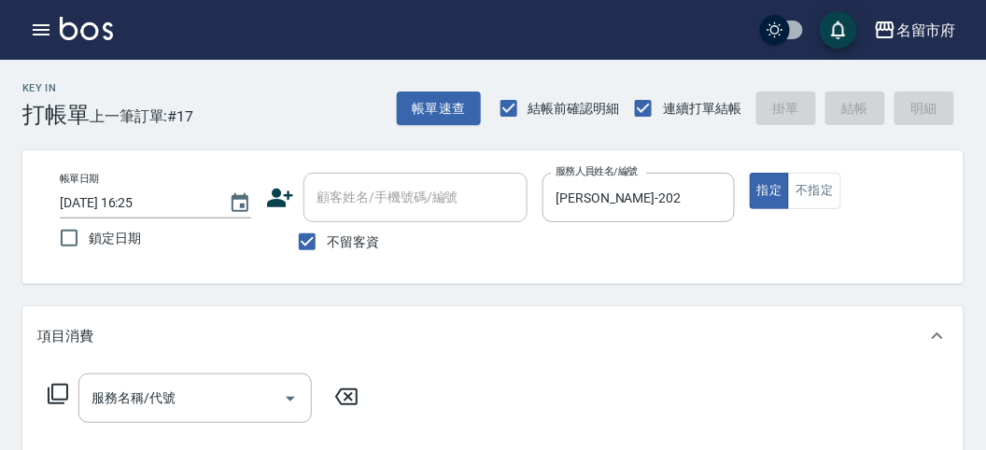
click at [61, 395] on icon at bounding box center [58, 394] width 22 height 22
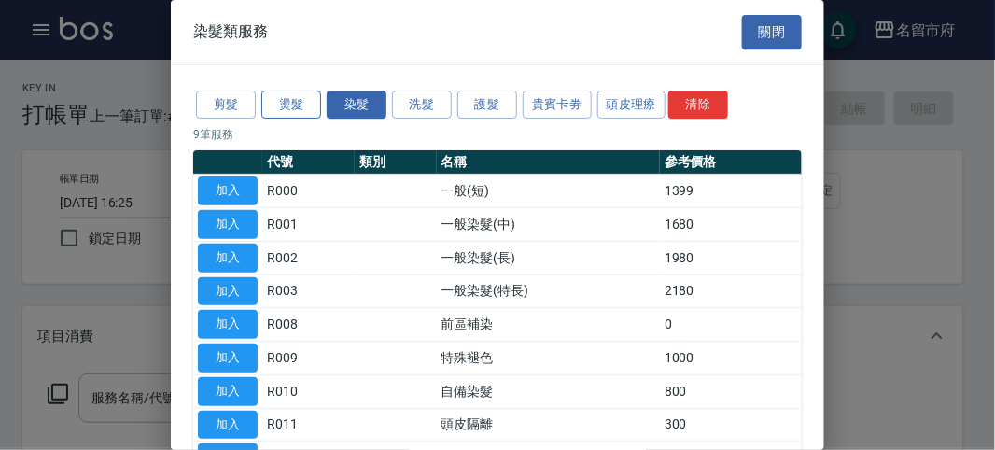
click at [295, 103] on button "燙髮" at bounding box center [291, 105] width 60 height 29
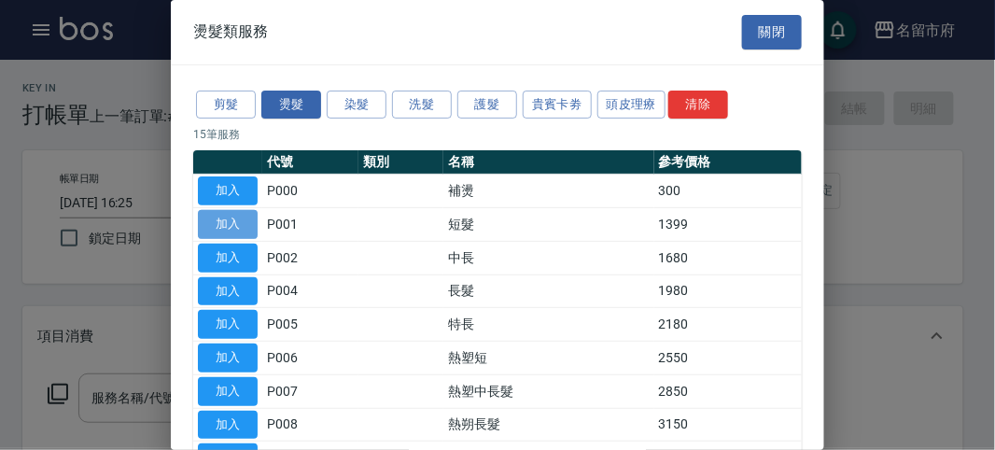
click at [239, 217] on button "加入" at bounding box center [228, 224] width 60 height 29
type input "短髮(P001)"
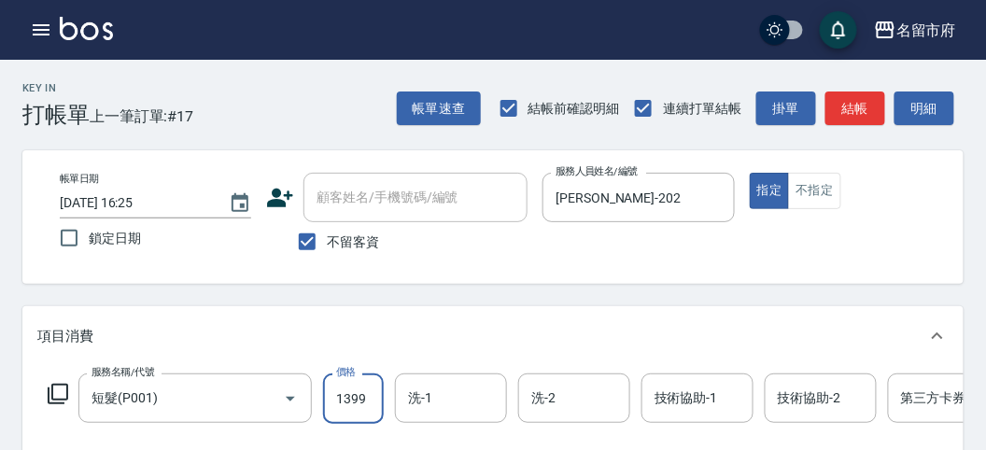
click at [350, 407] on input "1399" at bounding box center [353, 398] width 61 height 50
type input "2099"
click at [834, 103] on button "結帳" at bounding box center [855, 108] width 60 height 35
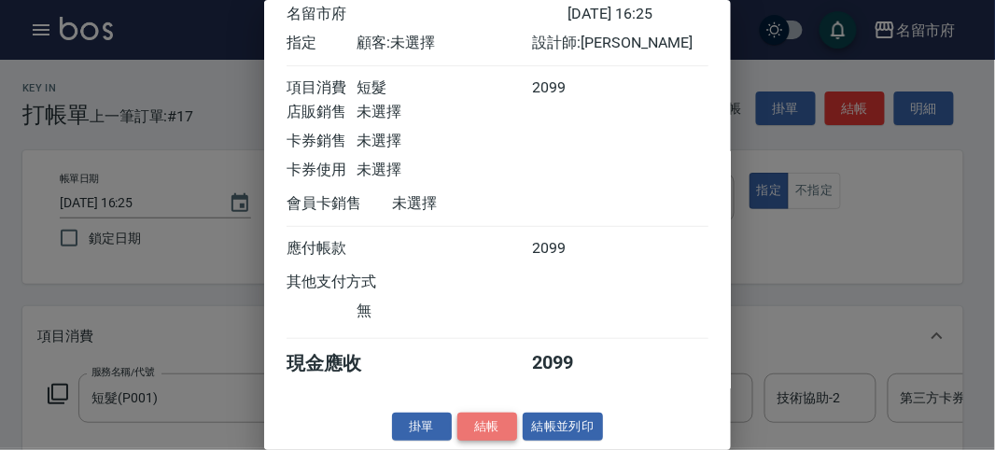
click at [470, 425] on button "結帳" at bounding box center [487, 427] width 60 height 29
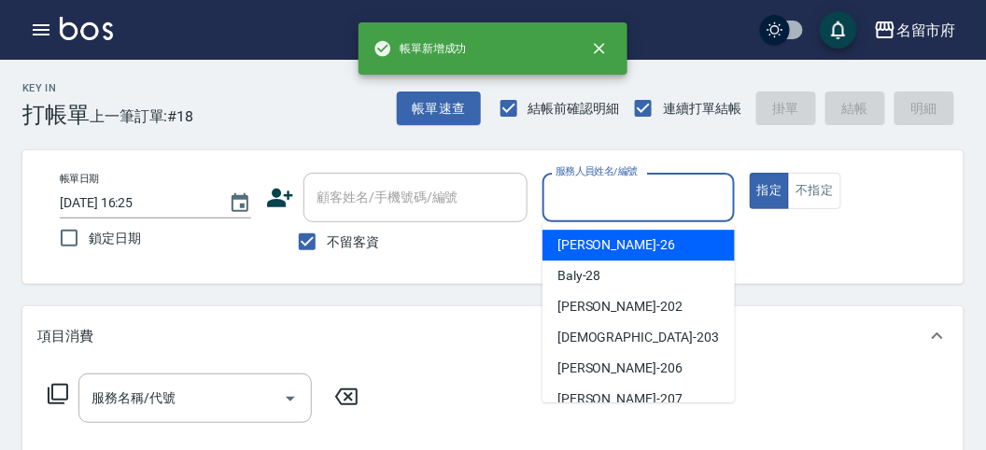
drag, startPoint x: 590, startPoint y: 203, endPoint x: 597, endPoint y: 252, distance: 50.0
click at [589, 203] on input "服務人員姓名/編號" at bounding box center [638, 197] width 175 height 33
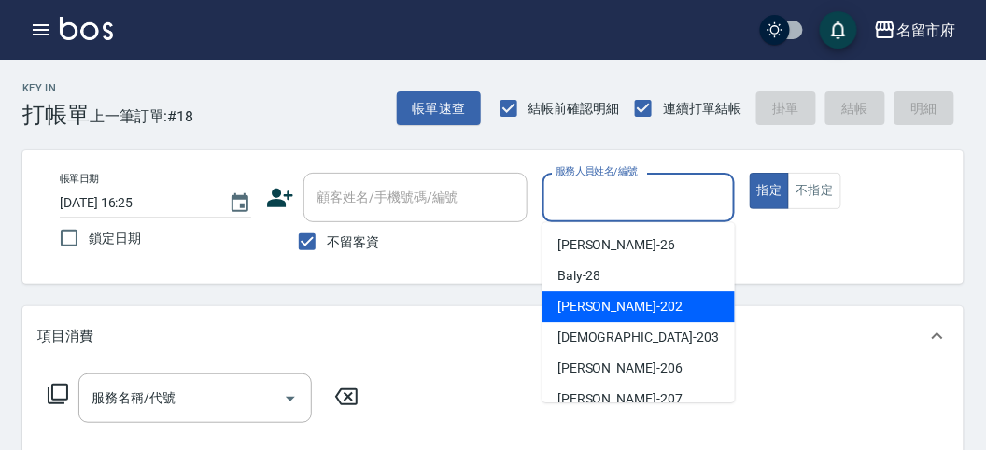
drag, startPoint x: 597, startPoint y: 306, endPoint x: 561, endPoint y: 306, distance: 36.4
click at [594, 306] on span "[PERSON_NAME] -202" at bounding box center [619, 307] width 125 height 20
type input "[PERSON_NAME]-202"
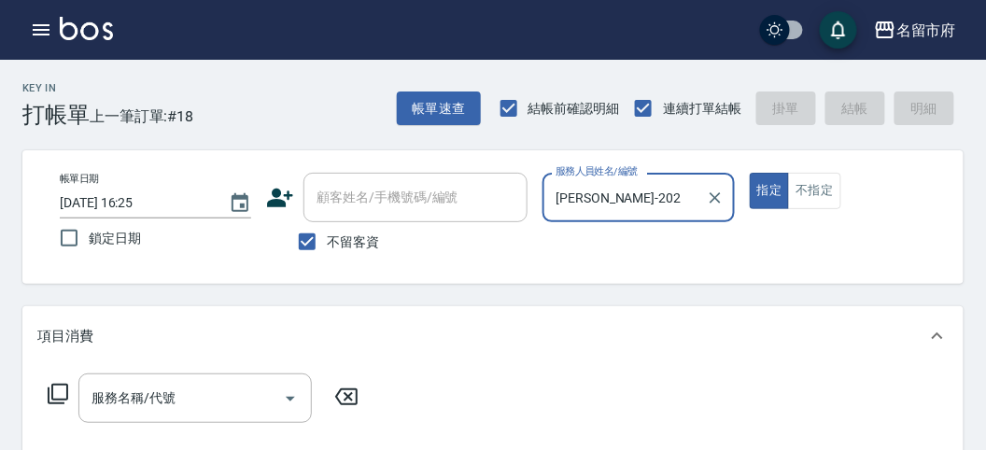
click at [53, 387] on icon at bounding box center [58, 394] width 22 height 22
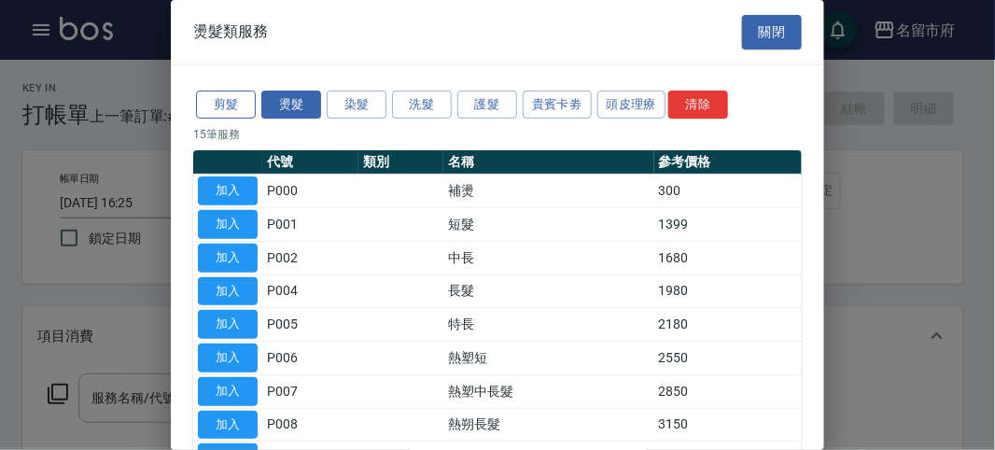
drag, startPoint x: 232, startPoint y: 92, endPoint x: 231, endPoint y: 103, distance: 10.4
click at [231, 91] on button "剪髮" at bounding box center [226, 105] width 60 height 29
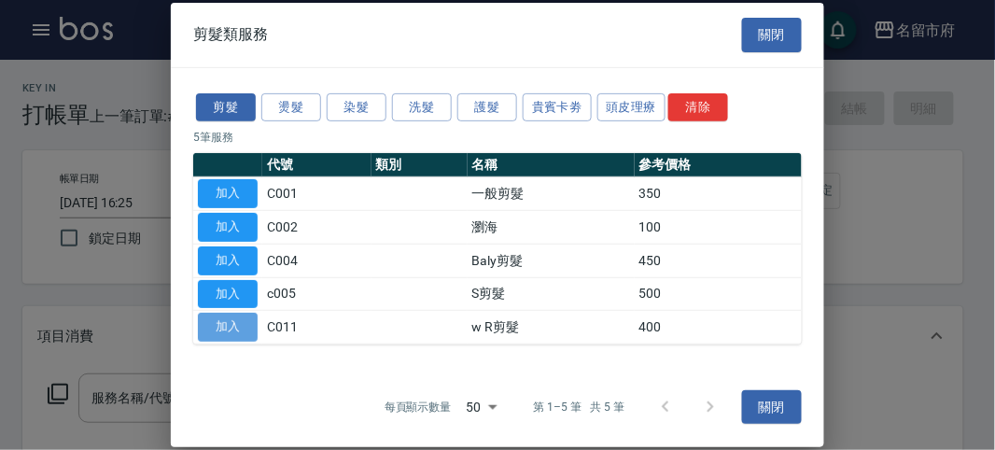
click at [225, 316] on button "加入" at bounding box center [228, 327] width 60 height 29
type input "w R剪髮(C011)"
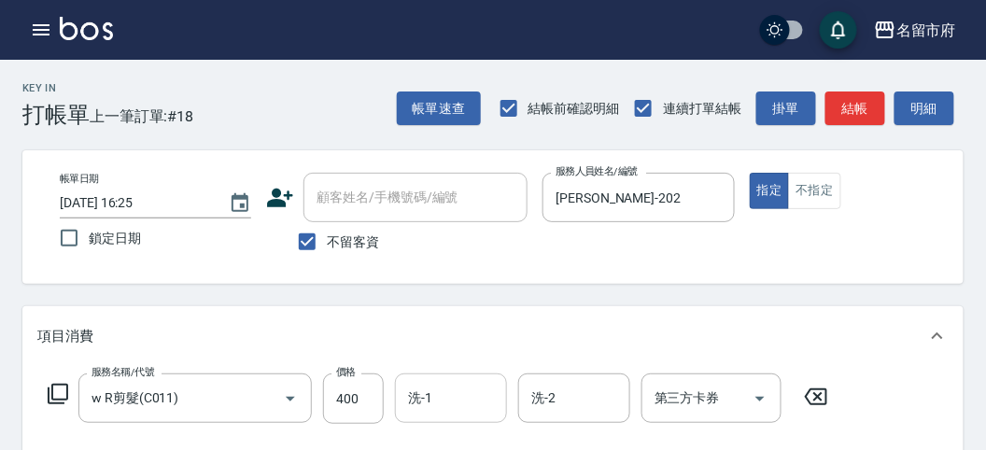
click at [443, 385] on input "洗-1" at bounding box center [450, 398] width 95 height 33
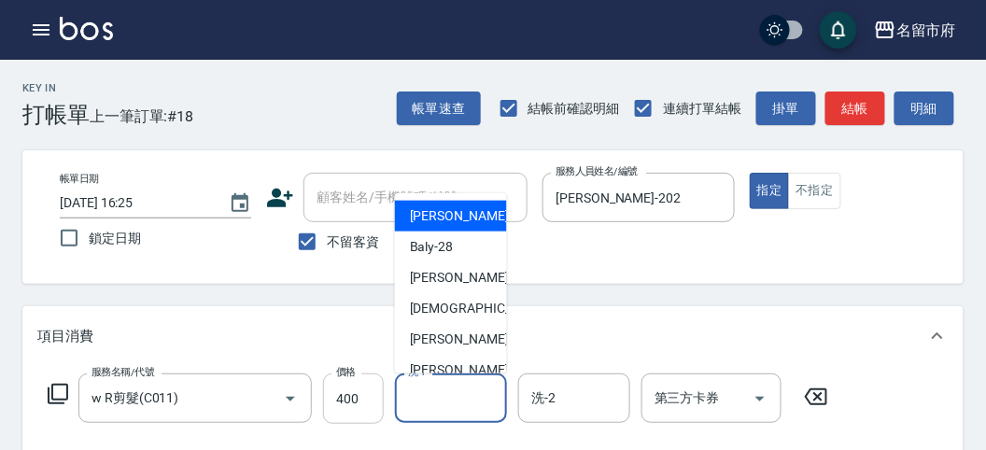
click at [371, 404] on input "400" at bounding box center [353, 398] width 61 height 50
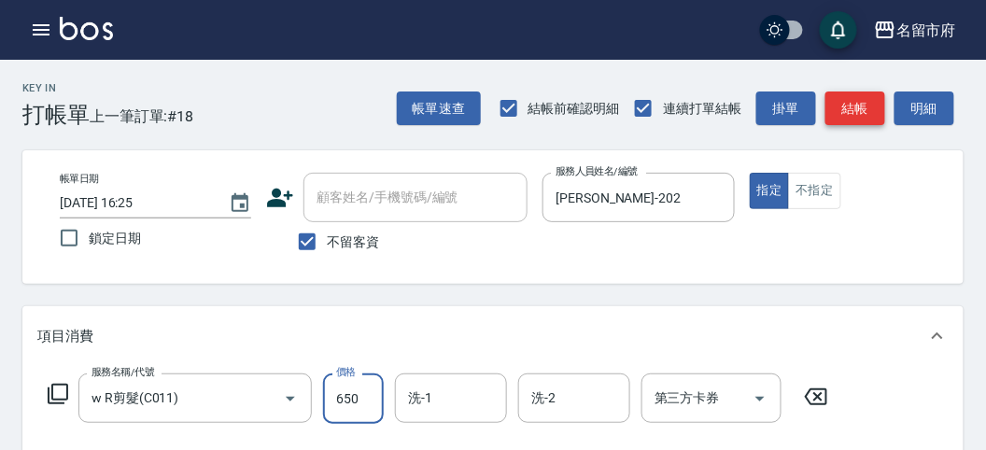
type input "650"
click at [838, 98] on button "結帳" at bounding box center [855, 108] width 60 height 35
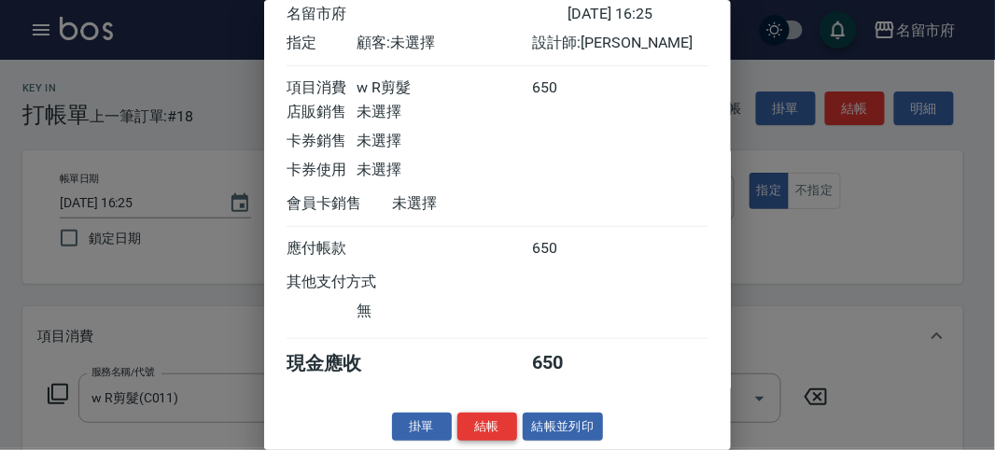
click at [497, 418] on button "結帳" at bounding box center [487, 427] width 60 height 29
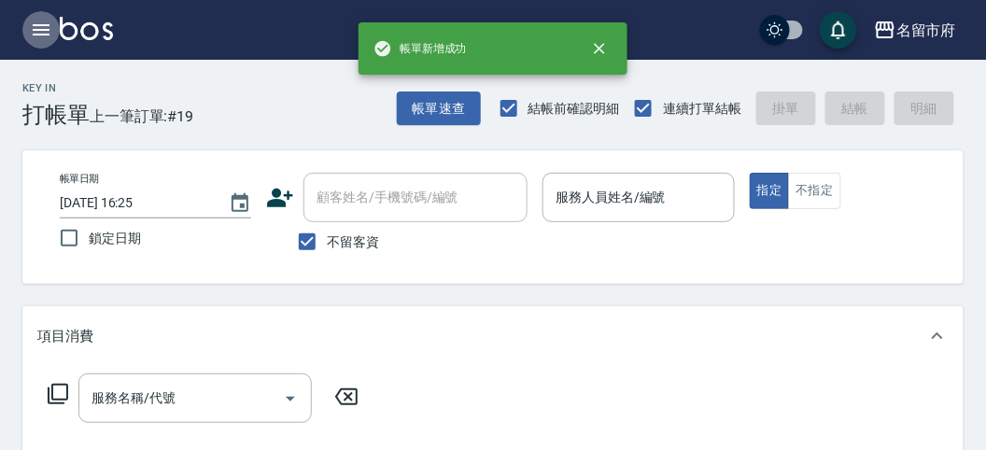
click at [44, 25] on icon "button" at bounding box center [41, 29] width 17 height 11
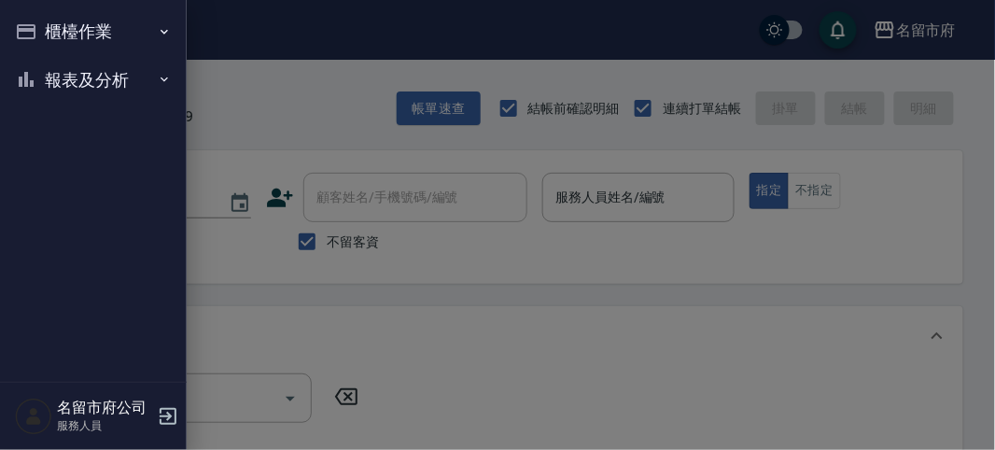
click at [40, 12] on button "櫃檯作業" at bounding box center [93, 31] width 172 height 49
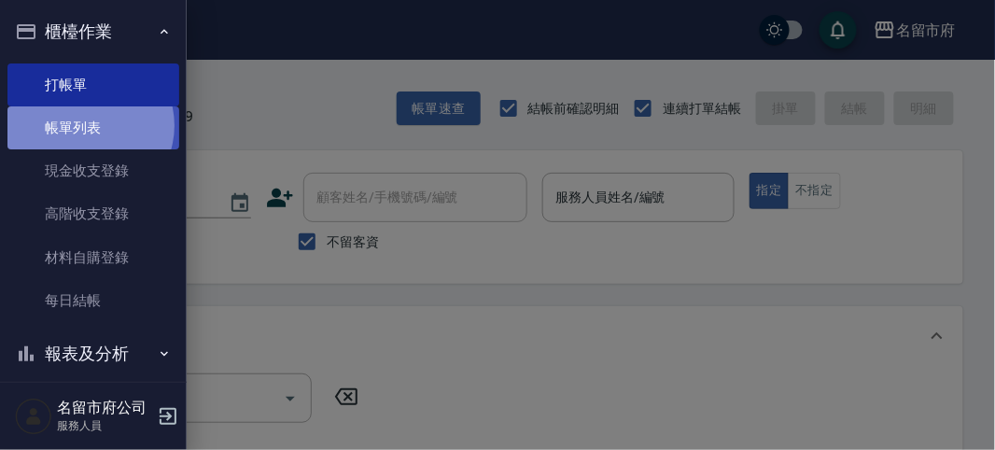
click at [86, 126] on link "帳單列表" at bounding box center [93, 127] width 172 height 43
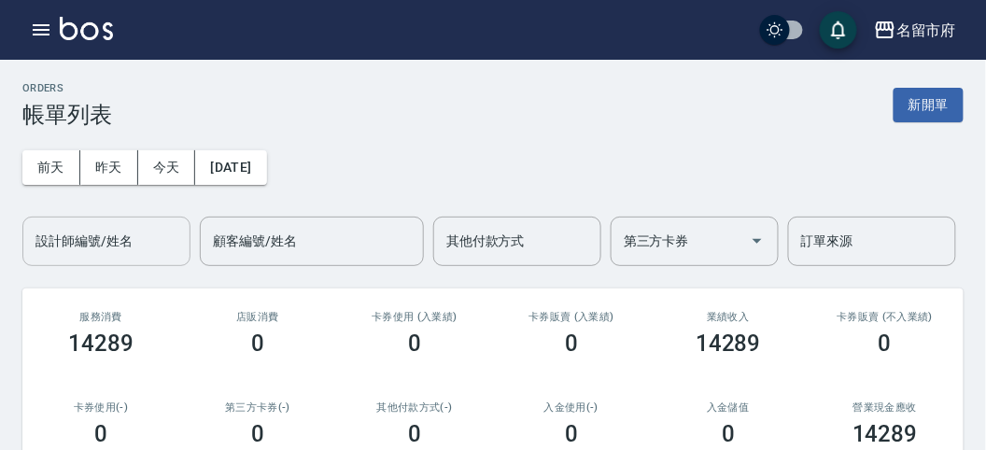
click at [135, 248] on input "設計師編號/姓名" at bounding box center [106, 241] width 151 height 33
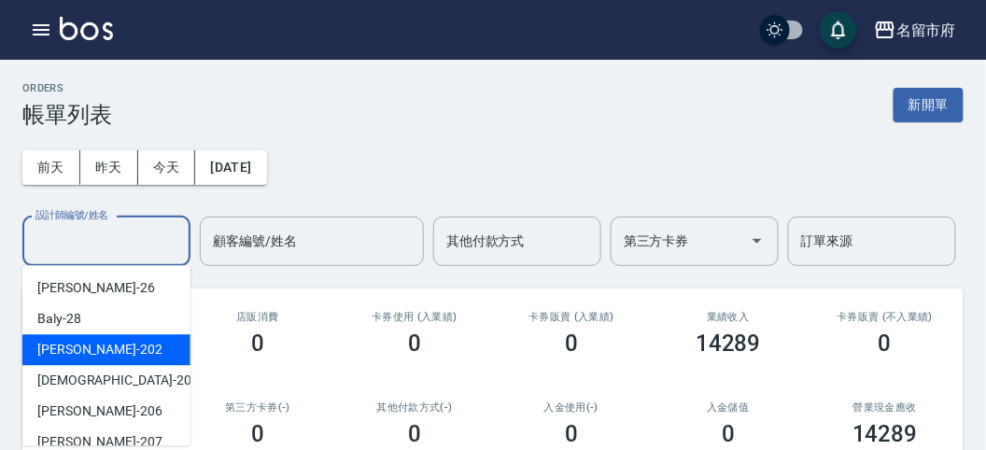
click at [118, 358] on div "[PERSON_NAME] -202" at bounding box center [106, 349] width 168 height 31
type input "[PERSON_NAME]-202"
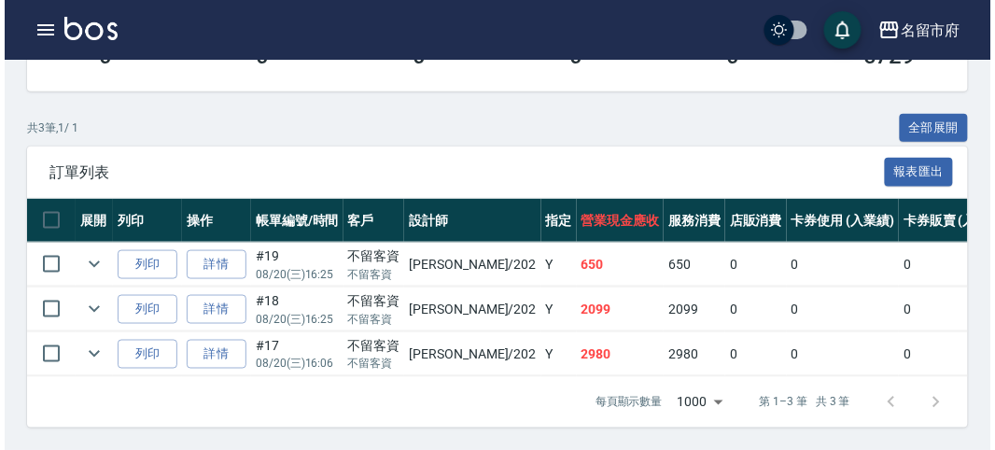
scroll to position [80, 0]
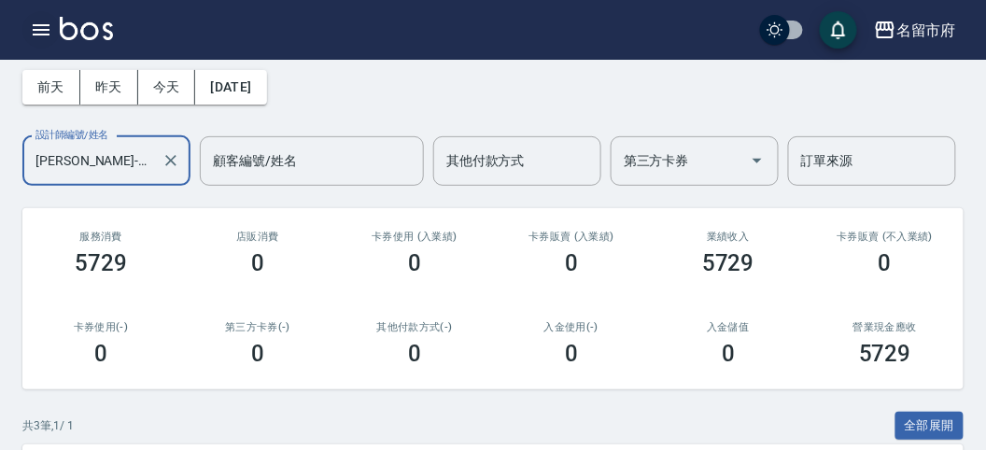
click at [50, 35] on icon "button" at bounding box center [41, 30] width 22 height 22
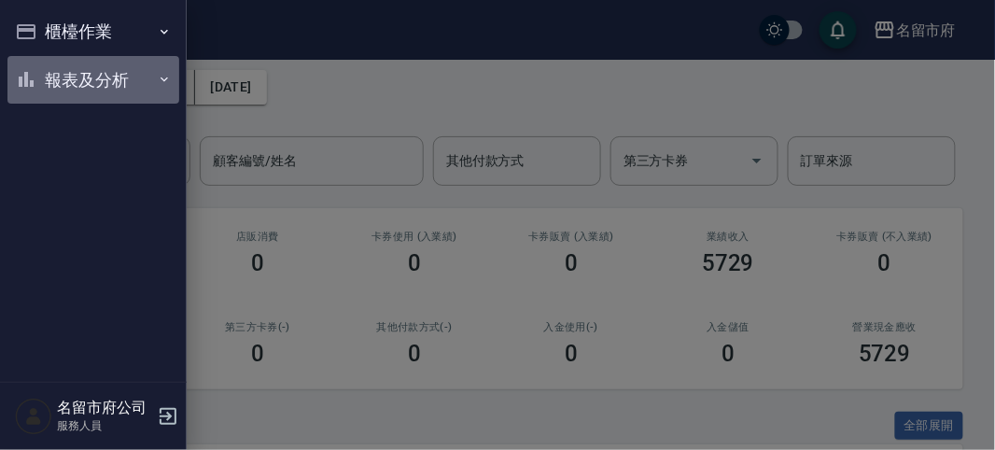
click at [55, 84] on button "報表及分析" at bounding box center [93, 80] width 172 height 49
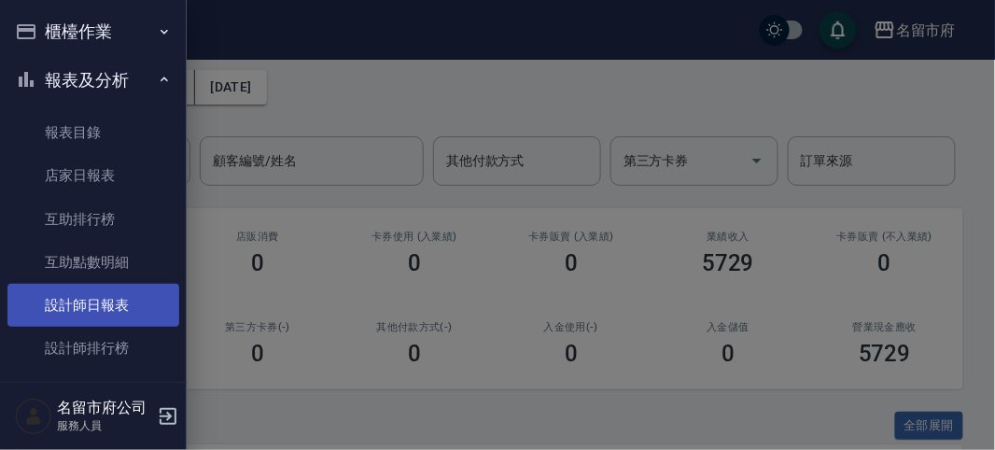
click at [94, 310] on link "設計師日報表" at bounding box center [93, 305] width 172 height 43
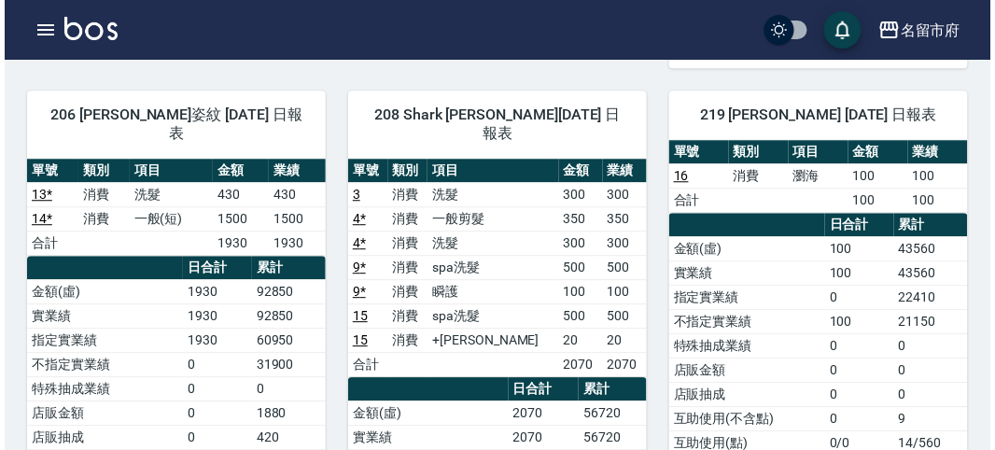
scroll to position [725, 0]
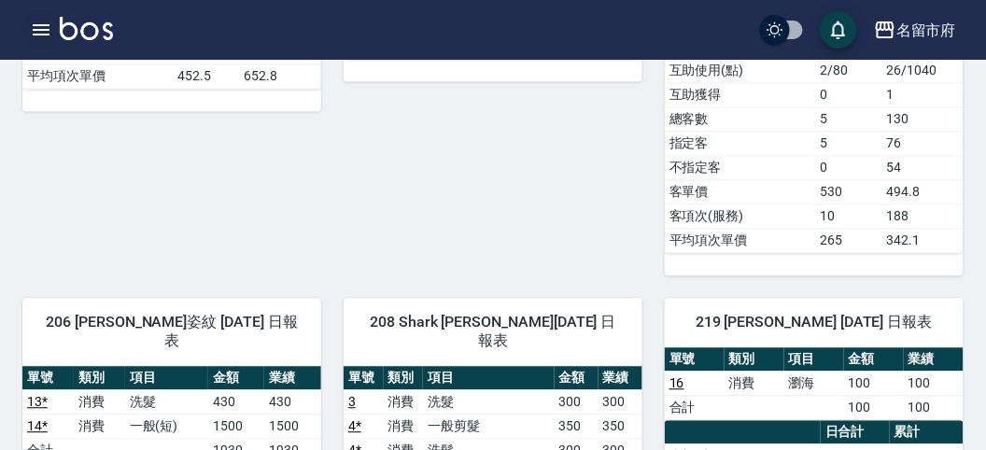
click at [39, 36] on icon "button" at bounding box center [41, 30] width 22 height 22
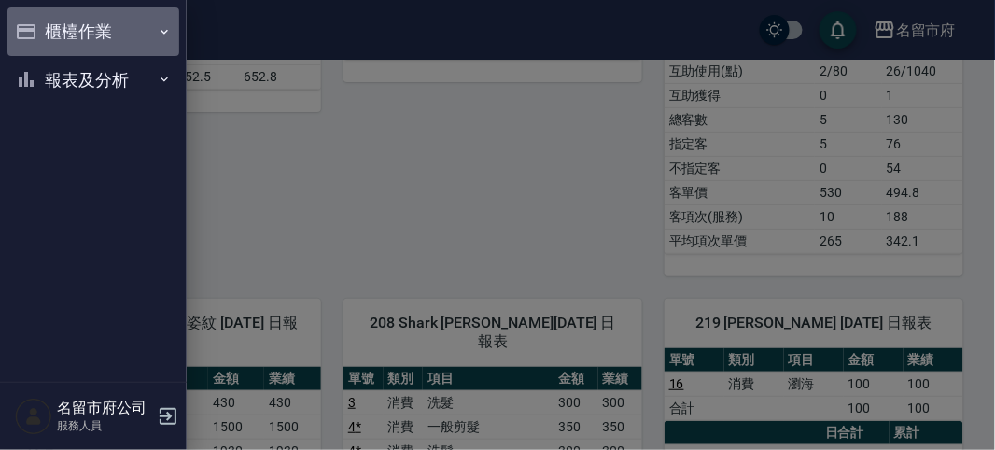
click at [40, 31] on button "櫃檯作業" at bounding box center [93, 31] width 172 height 49
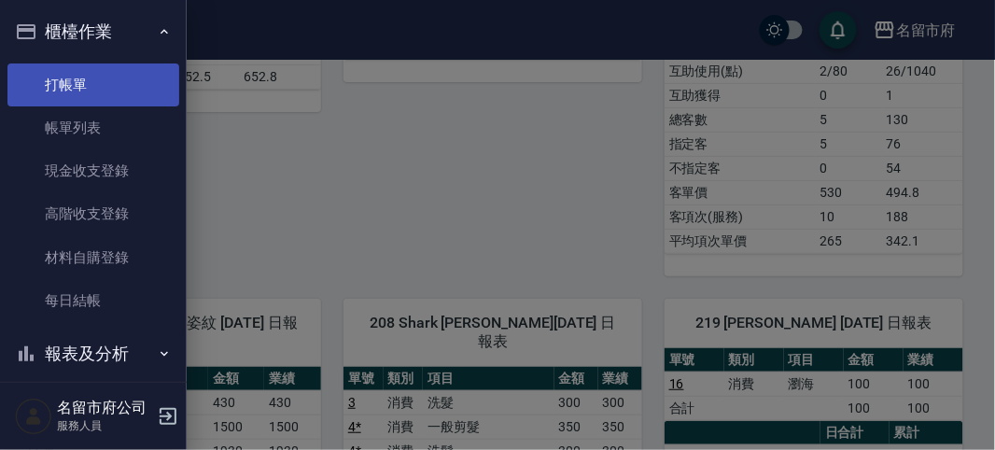
click at [62, 80] on link "打帳單" at bounding box center [93, 84] width 172 height 43
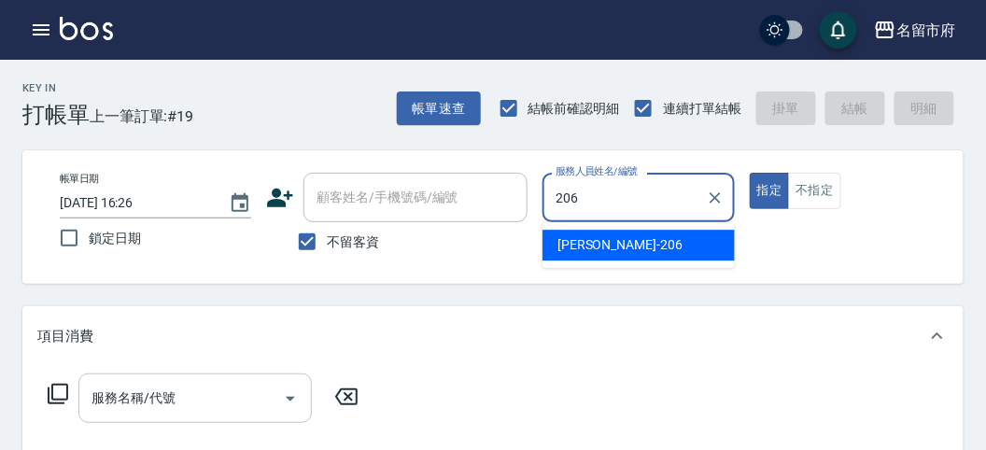
type input "[PERSON_NAME]-206"
type button "true"
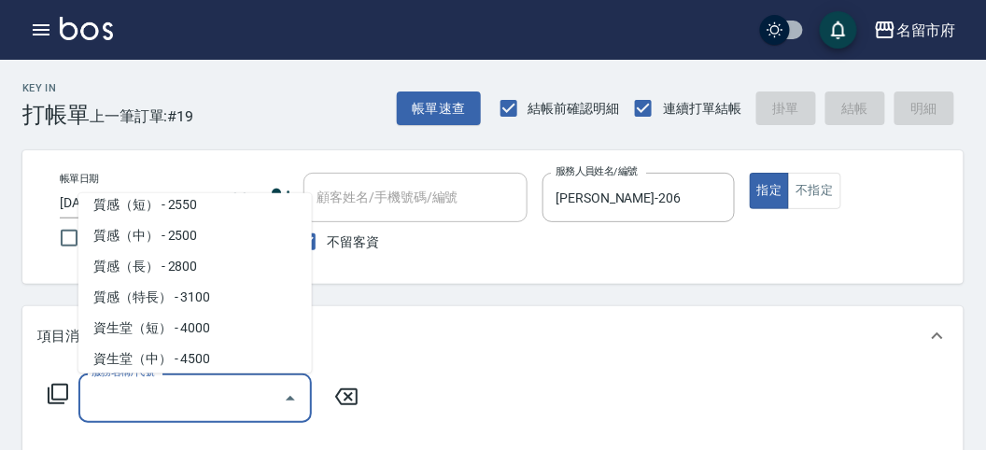
scroll to position [566, 0]
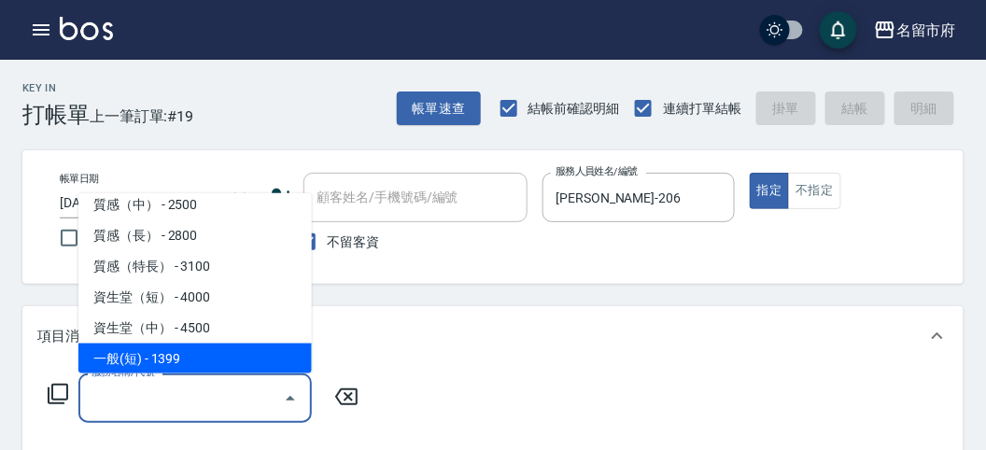
type input "一般(短)(R000)"
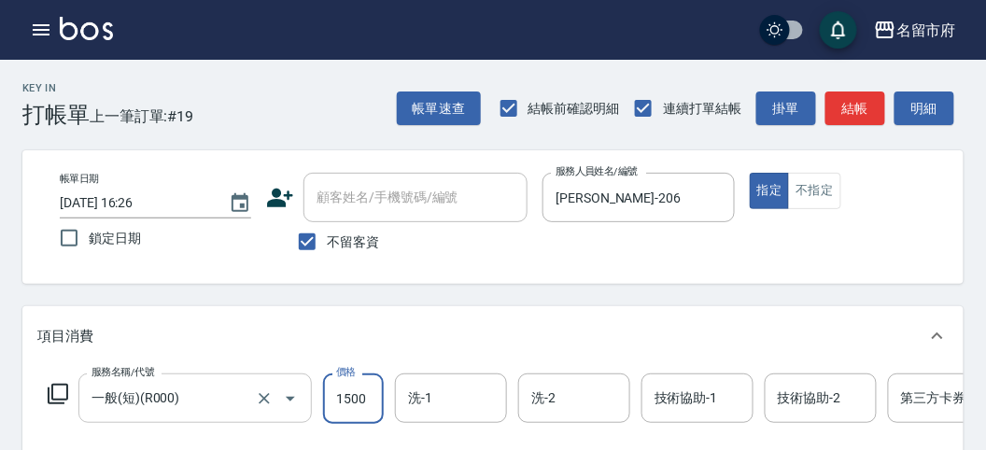
type input "1500"
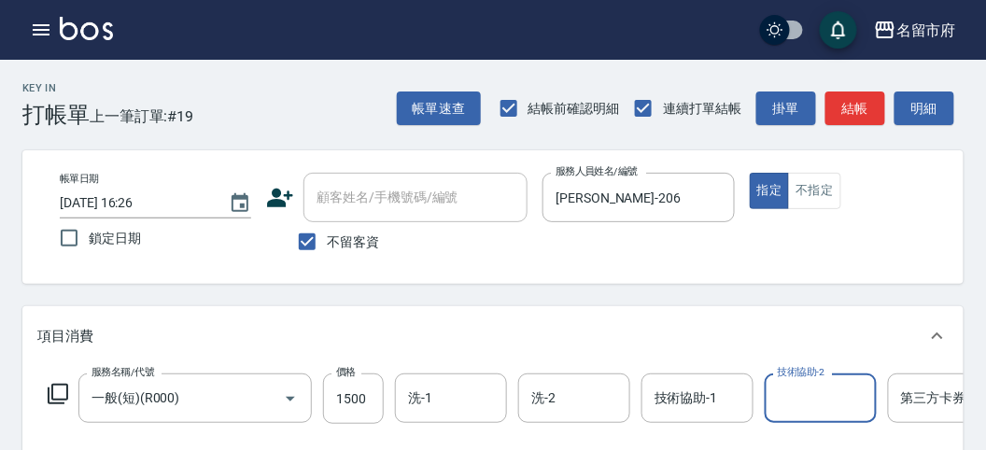
scroll to position [311, 0]
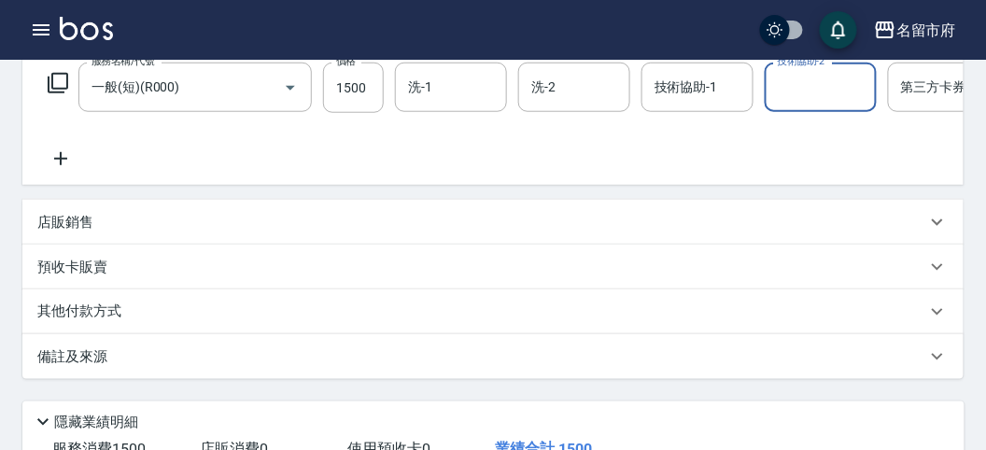
click at [85, 322] on p "其他付款方式" at bounding box center [83, 311] width 93 height 21
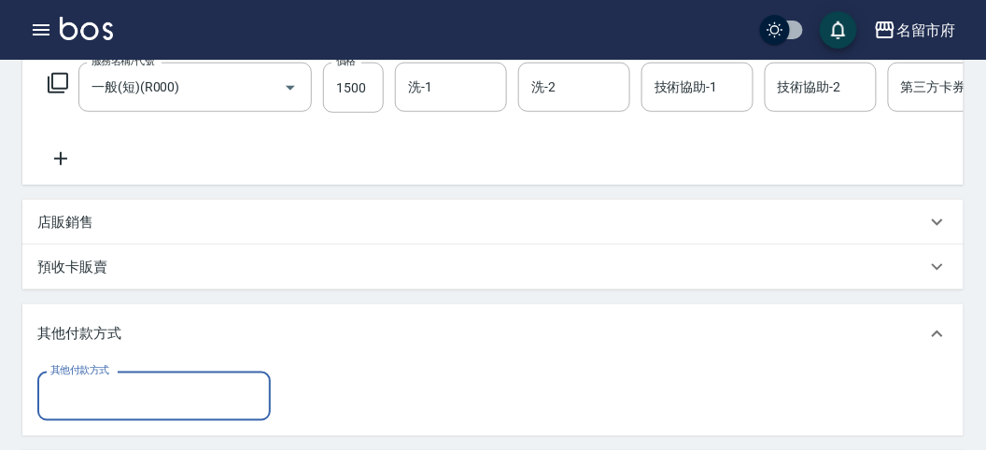
scroll to position [0, 0]
click at [122, 421] on div "其他付款方式" at bounding box center [153, 395] width 233 height 49
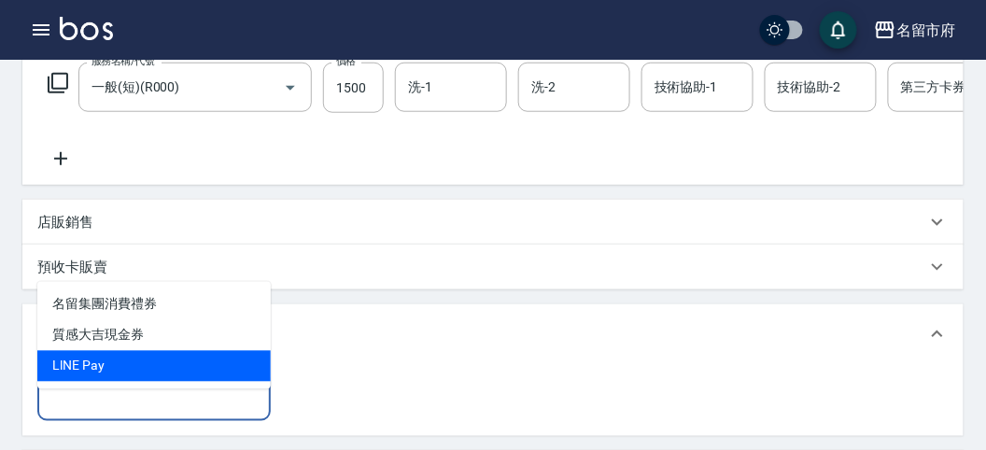
click at [81, 366] on span "LlNE Pay" at bounding box center [153, 366] width 233 height 31
type input "LlNE Pay"
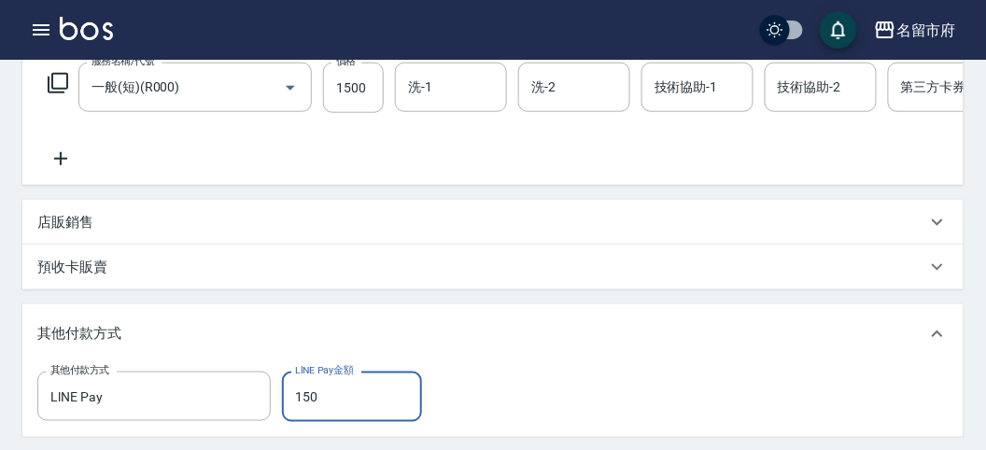
type input "1500"
type input "[DATE] 16:40"
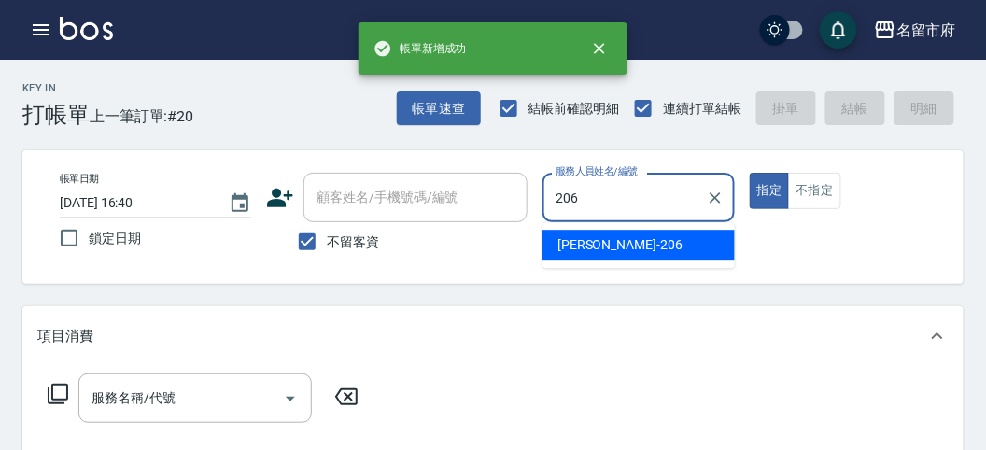
type input "[PERSON_NAME]-206"
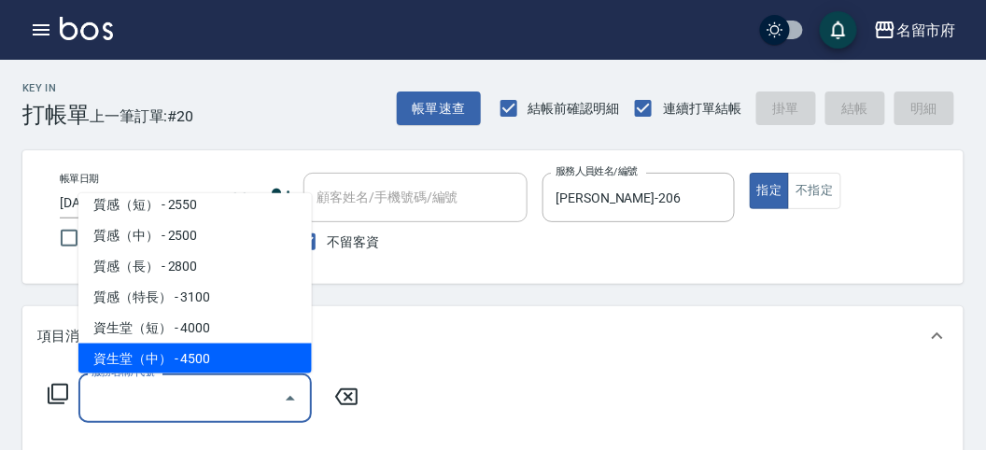
scroll to position [566, 0]
type input "一般(短)(R000)"
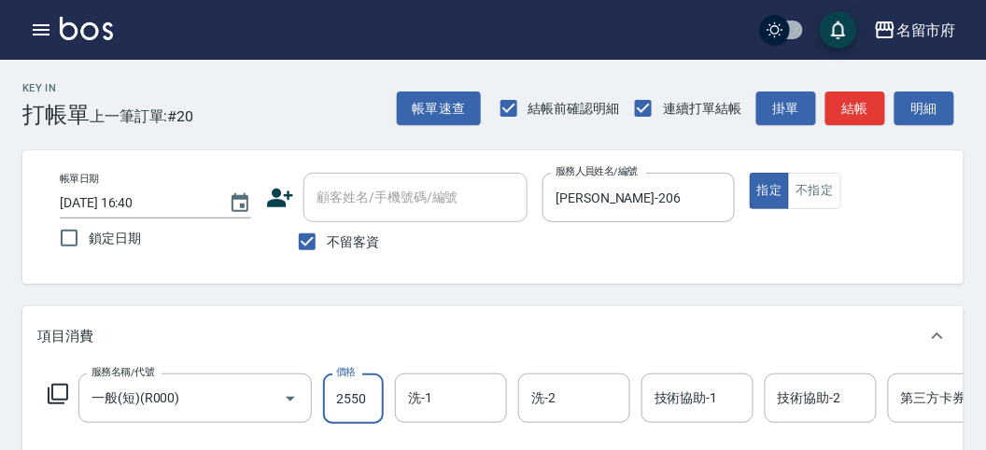
type input "2550"
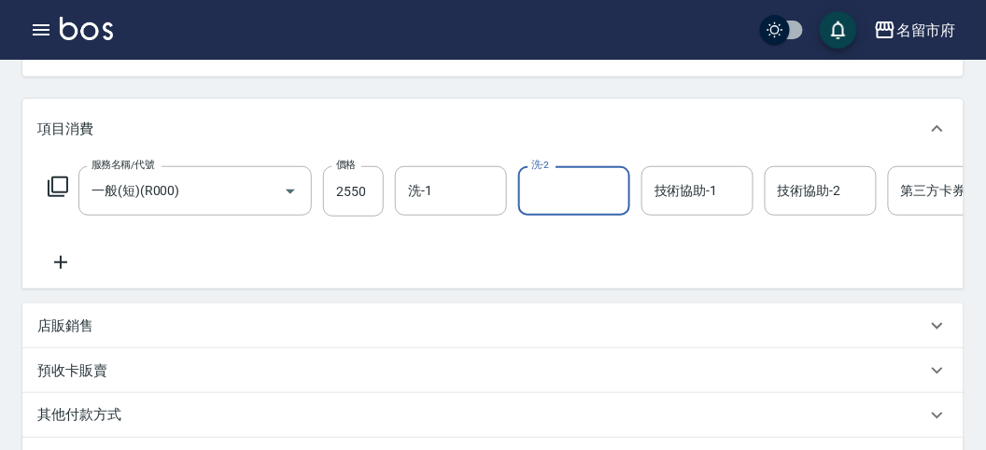
scroll to position [414, 0]
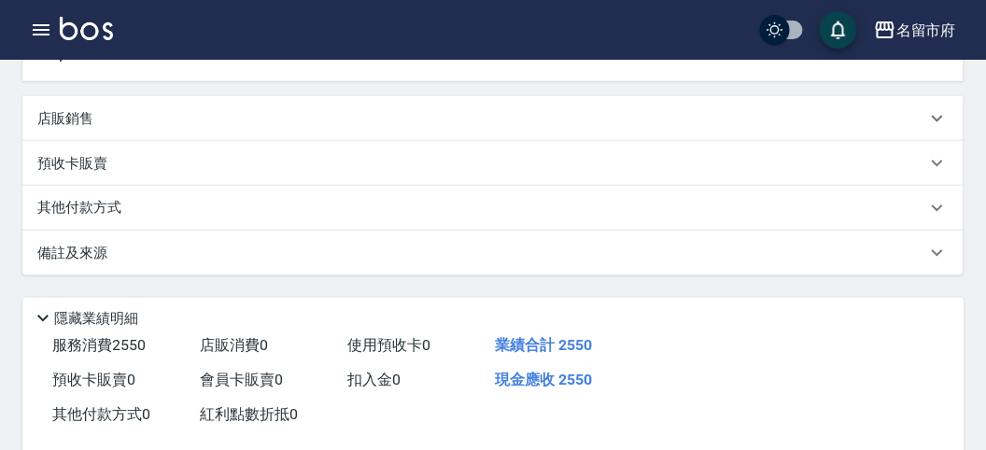
click at [169, 218] on div "其他付款方式" at bounding box center [481, 208] width 889 height 21
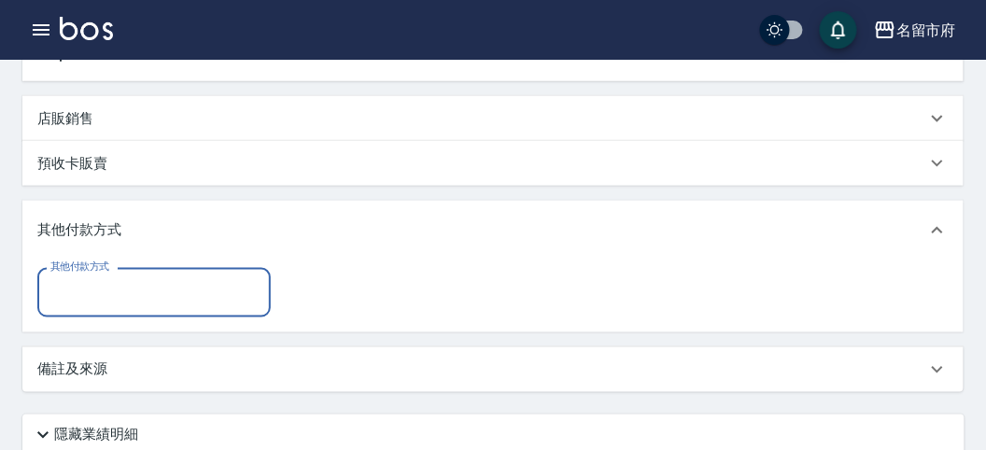
scroll to position [0, 0]
click at [163, 307] on input "其他付款方式" at bounding box center [154, 292] width 217 height 33
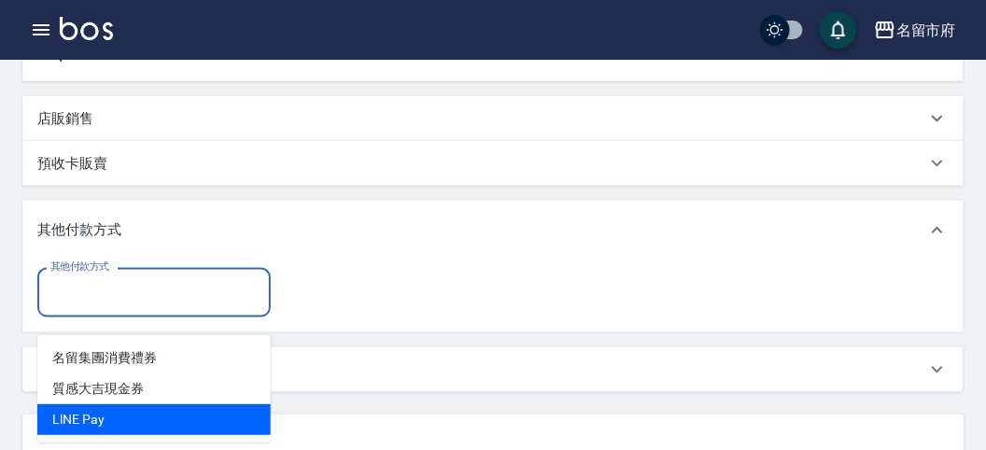
click at [171, 406] on span "LlNE Pay" at bounding box center [153, 419] width 233 height 31
type input "LlNE Pay"
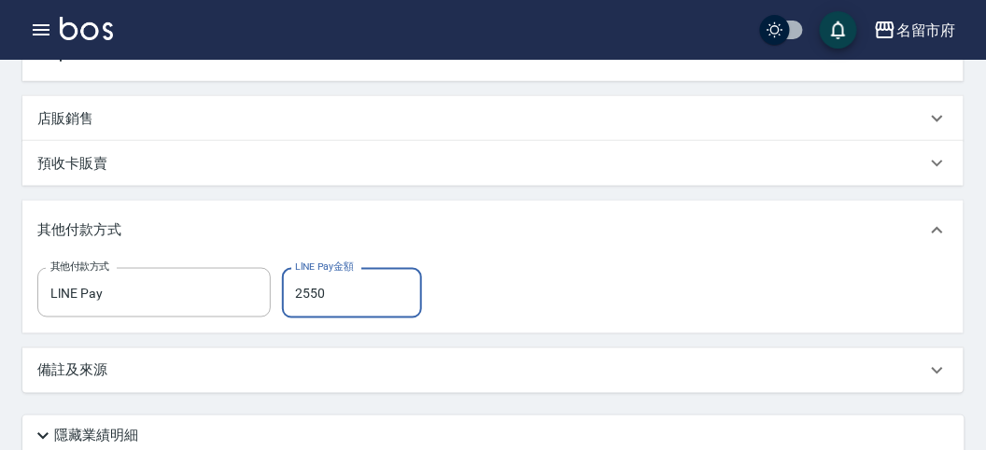
type input "2550"
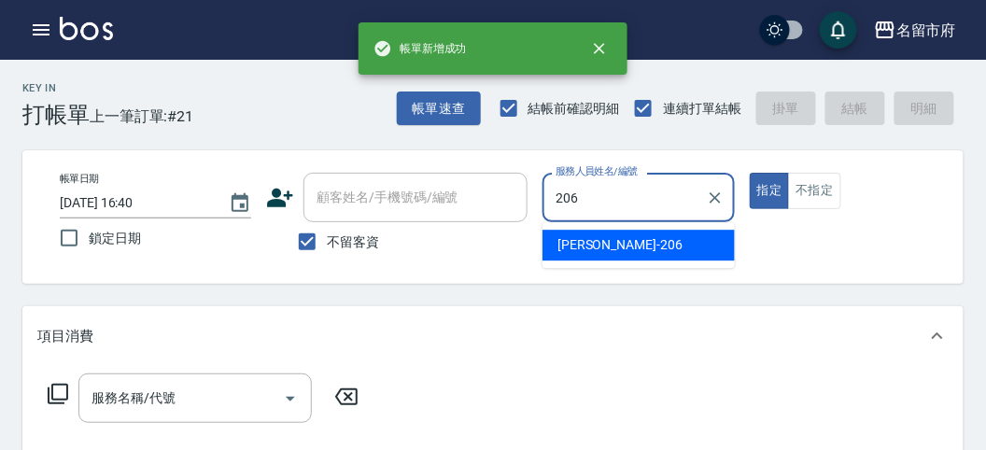
type input "[PERSON_NAME]-206"
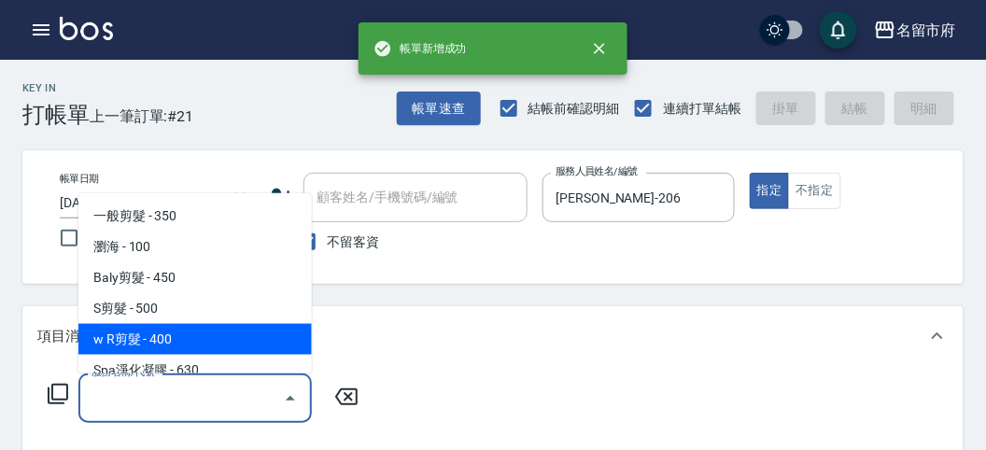
type input "w R剪髮(C011)"
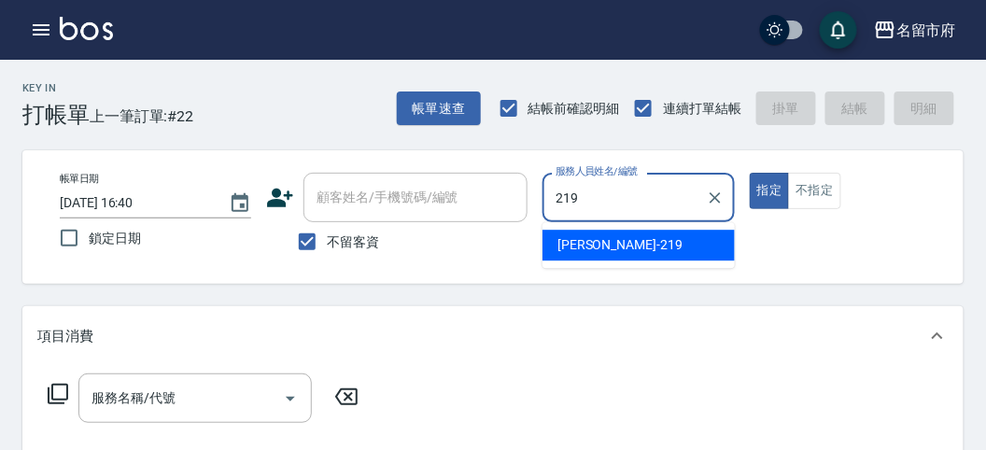
type input "[PERSON_NAME]-219"
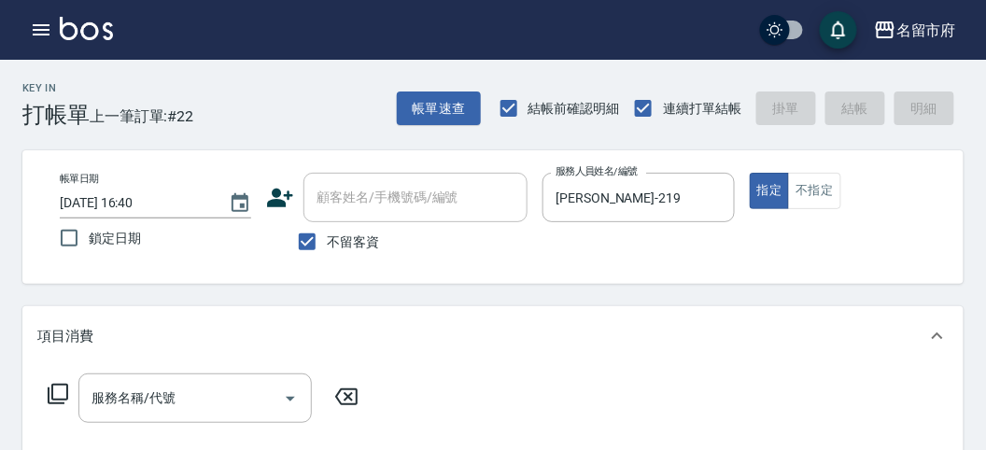
click at [59, 399] on icon at bounding box center [58, 394] width 21 height 21
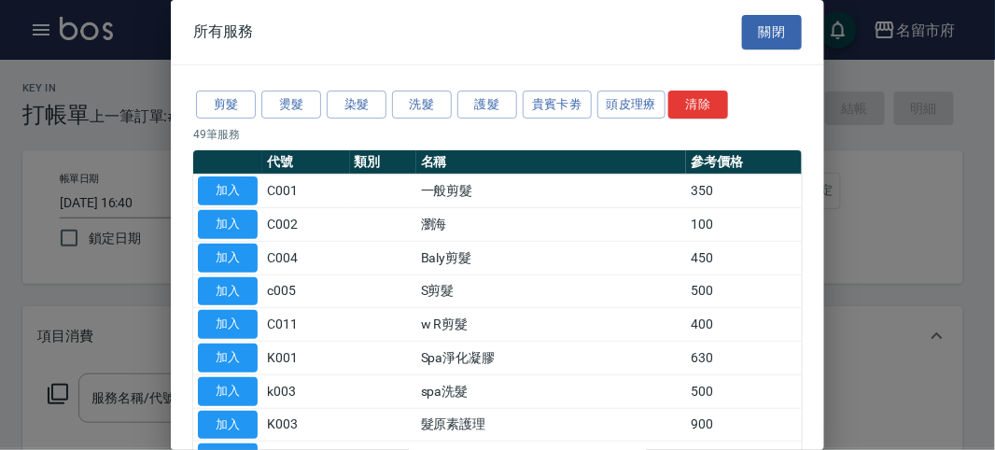
click at [635, 106] on button "頭皮理療" at bounding box center [631, 105] width 69 height 29
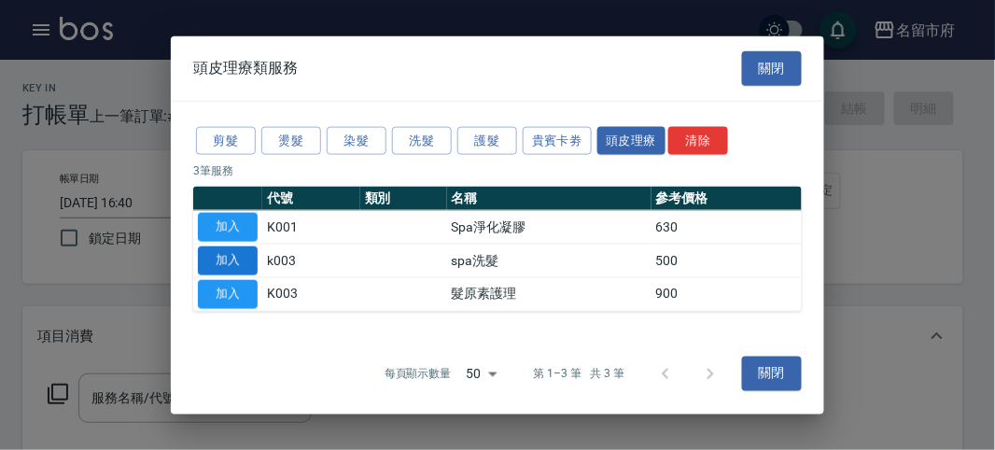
click at [226, 254] on button "加入" at bounding box center [228, 260] width 60 height 29
type input "spa洗髮(k003)"
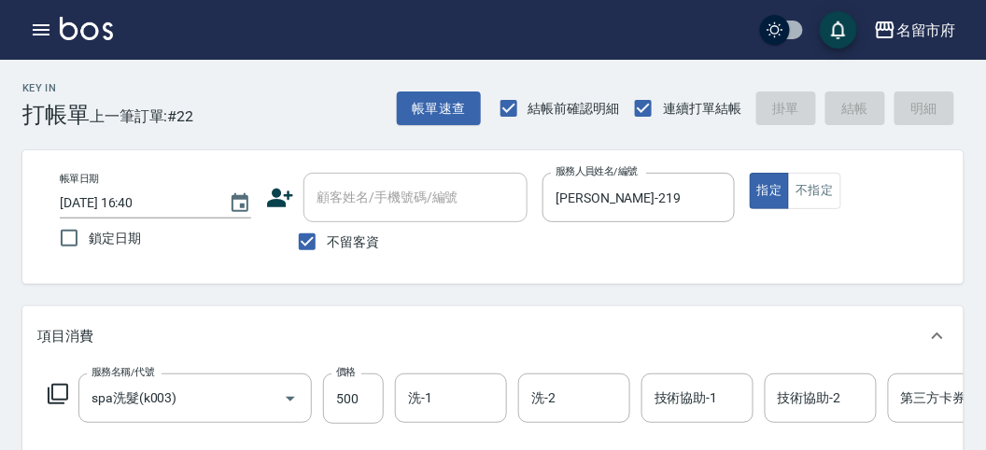
type input "[DATE] 16:58"
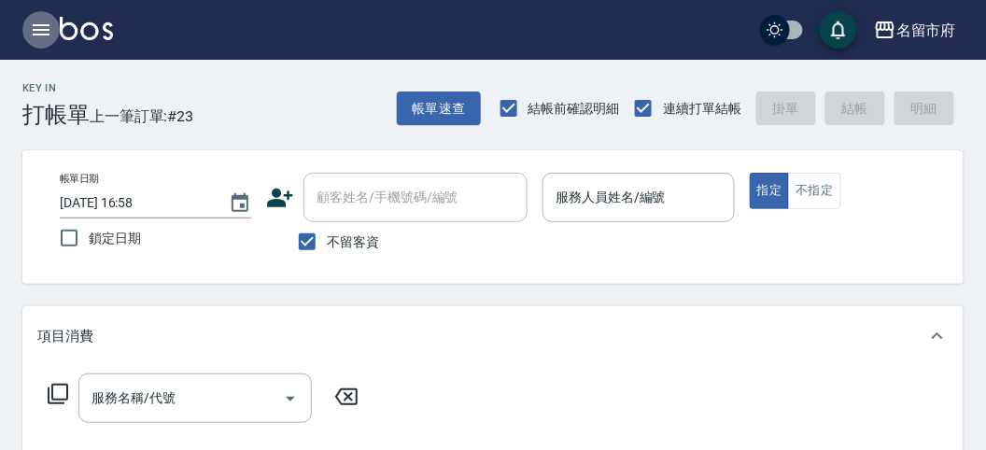
click at [43, 28] on icon "button" at bounding box center [41, 30] width 22 height 22
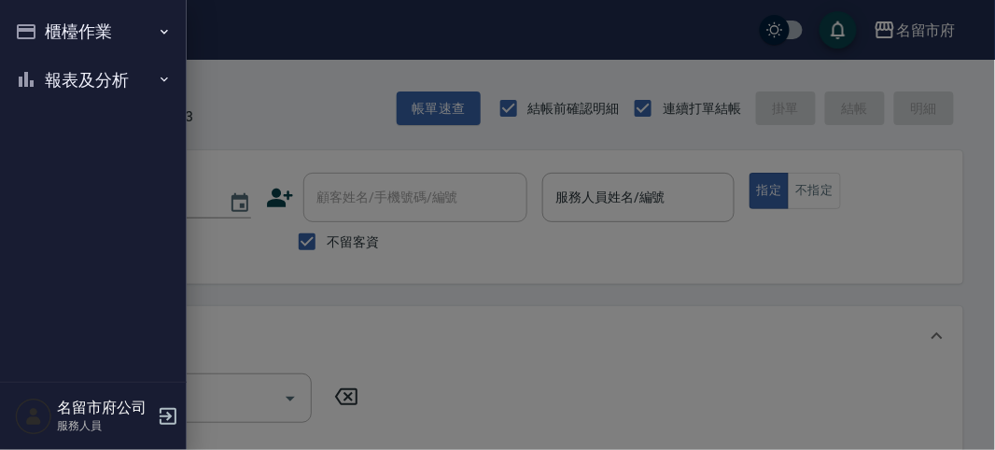
click at [73, 98] on button "報表及分析" at bounding box center [93, 80] width 172 height 49
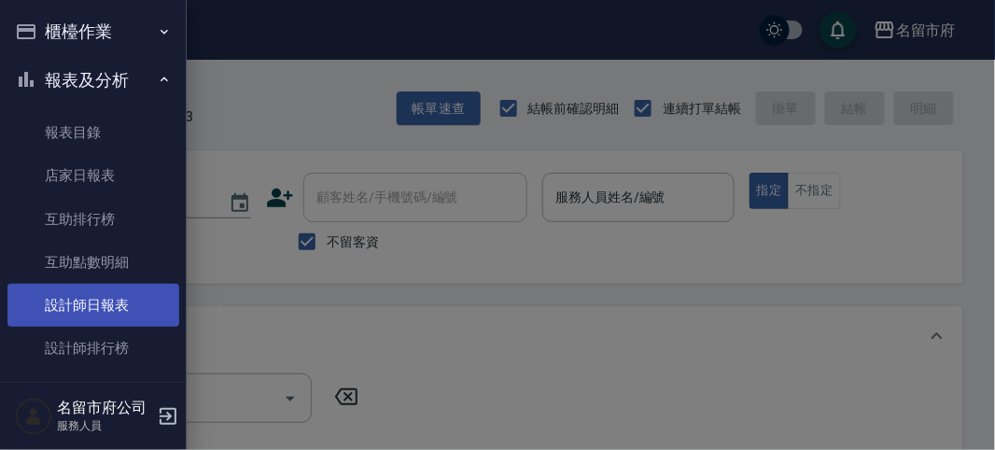
click at [99, 306] on link "設計師日報表" at bounding box center [93, 305] width 172 height 43
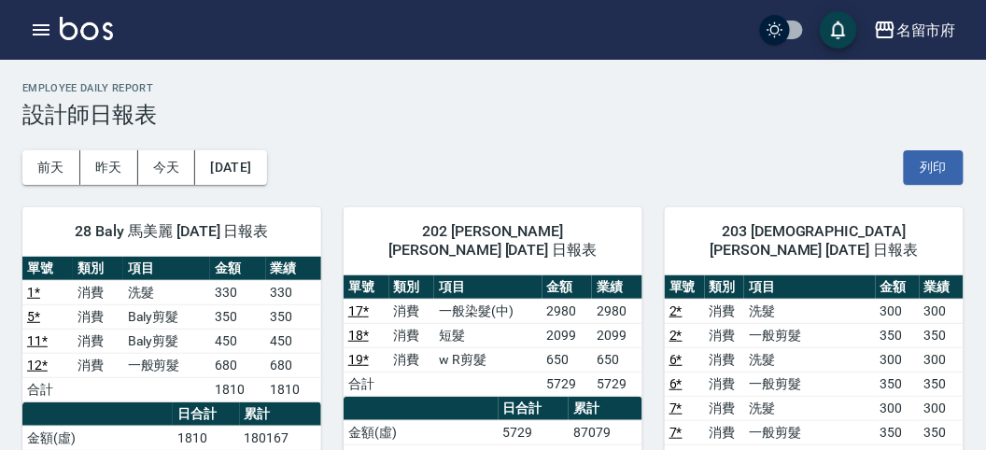
scroll to position [104, 0]
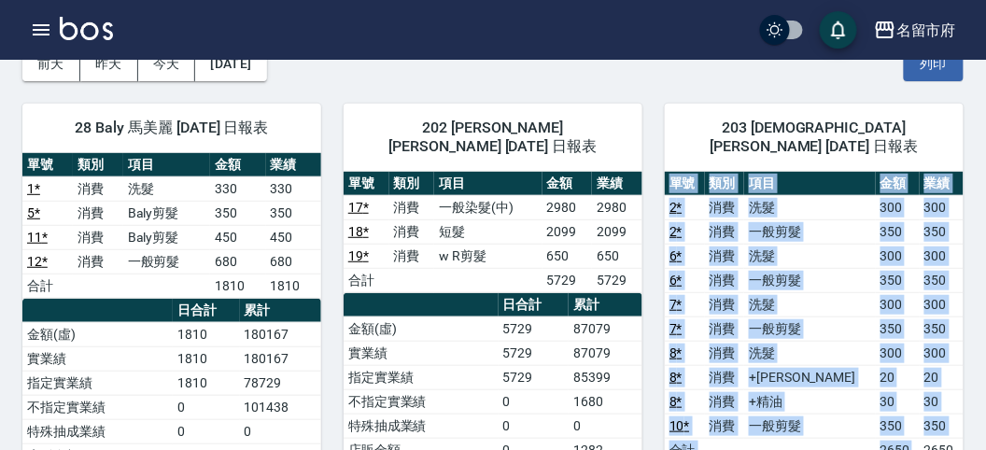
drag, startPoint x: 913, startPoint y: 426, endPoint x: 967, endPoint y: 426, distance: 54.1
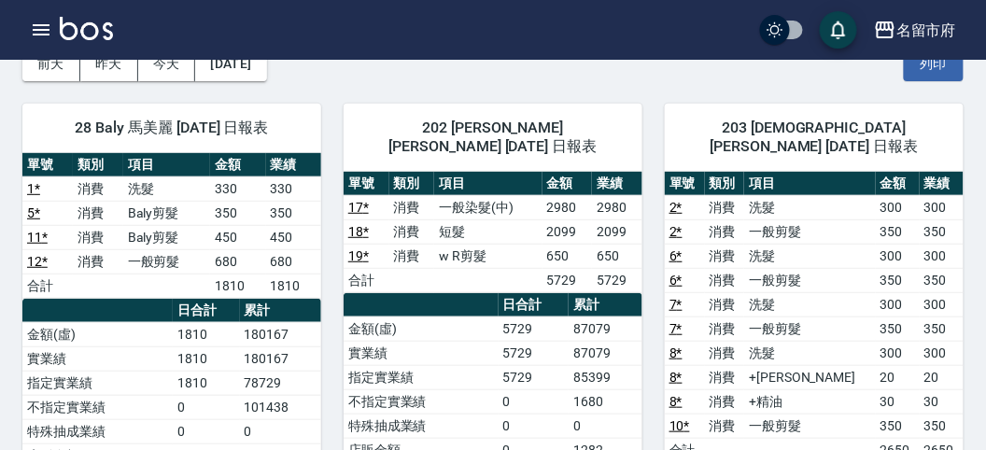
click at [587, 341] on td "87079" at bounding box center [605, 353] width 74 height 24
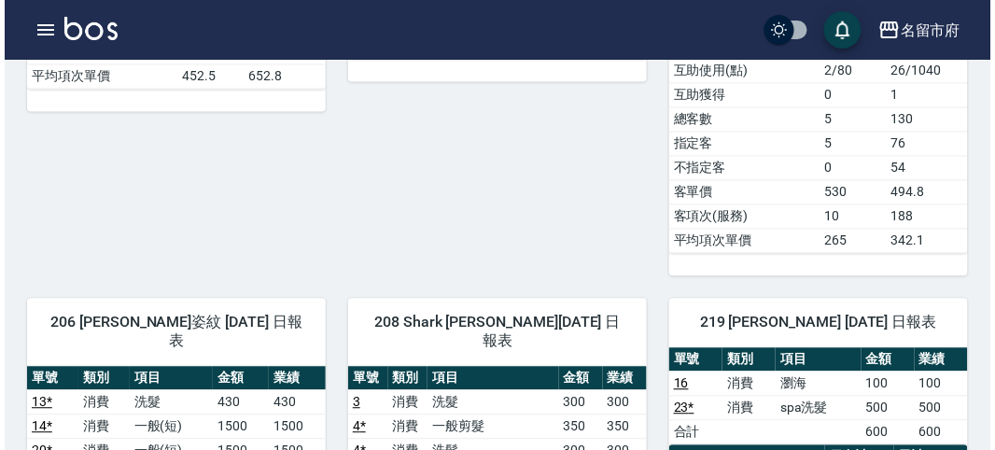
scroll to position [933, 0]
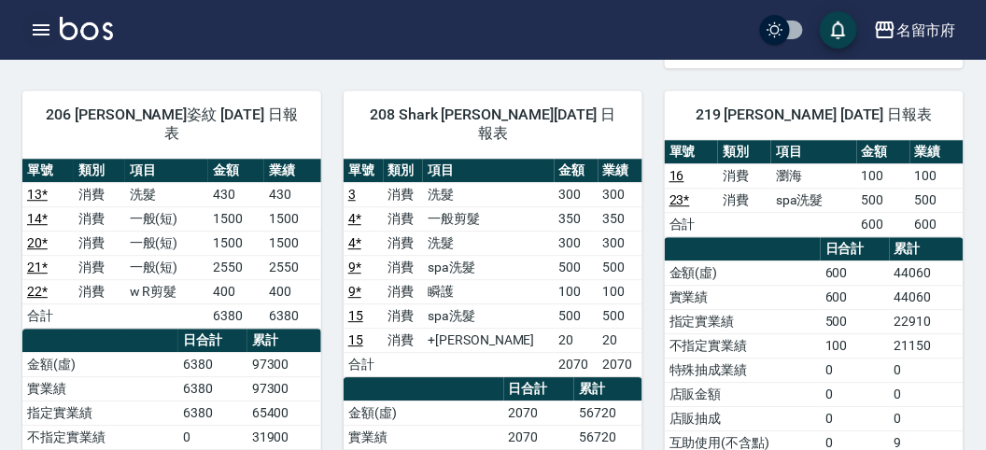
click at [45, 25] on icon "button" at bounding box center [41, 29] width 17 height 11
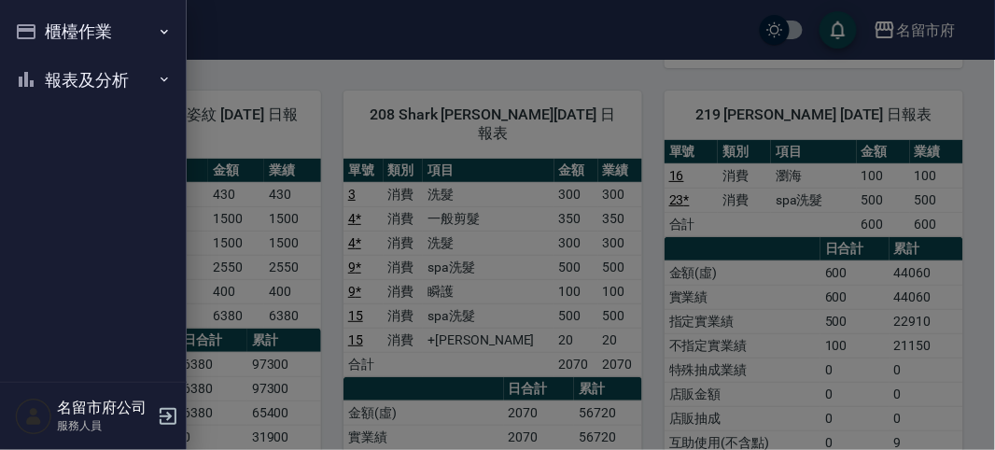
click at [45, 25] on button "櫃檯作業" at bounding box center [93, 31] width 172 height 49
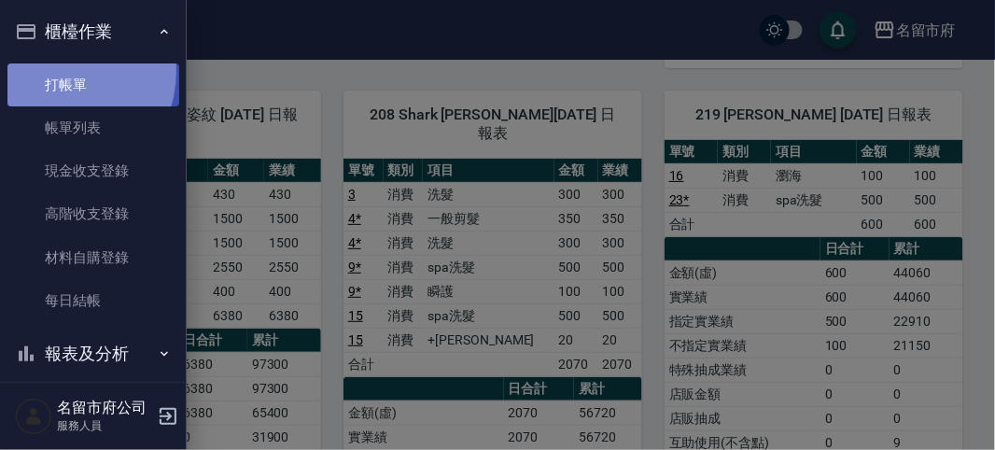
click at [53, 71] on link "打帳單" at bounding box center [93, 84] width 172 height 43
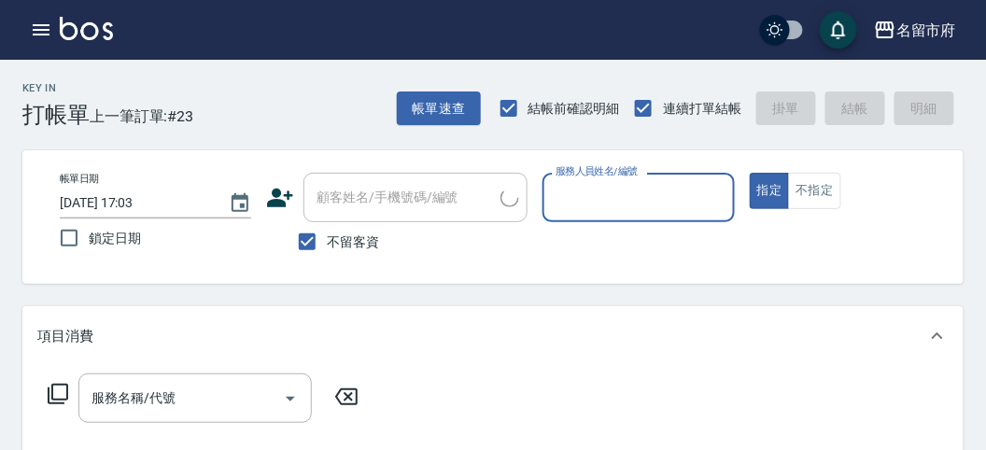
click at [602, 191] on input "服務人員姓名/編號" at bounding box center [638, 197] width 175 height 33
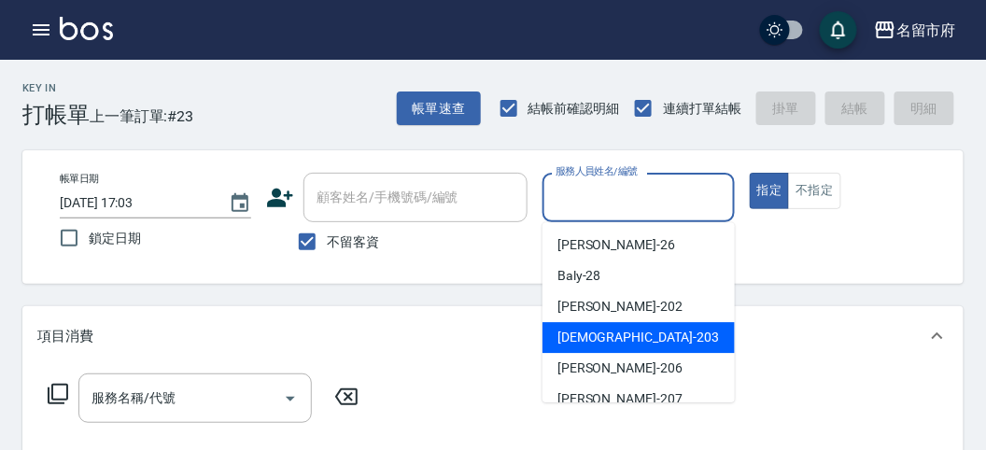
drag, startPoint x: 602, startPoint y: 334, endPoint x: 114, endPoint y: 356, distance: 488.6
click at [598, 335] on span "聖德 -203" at bounding box center [637, 338] width 161 height 20
type input "聖德-203"
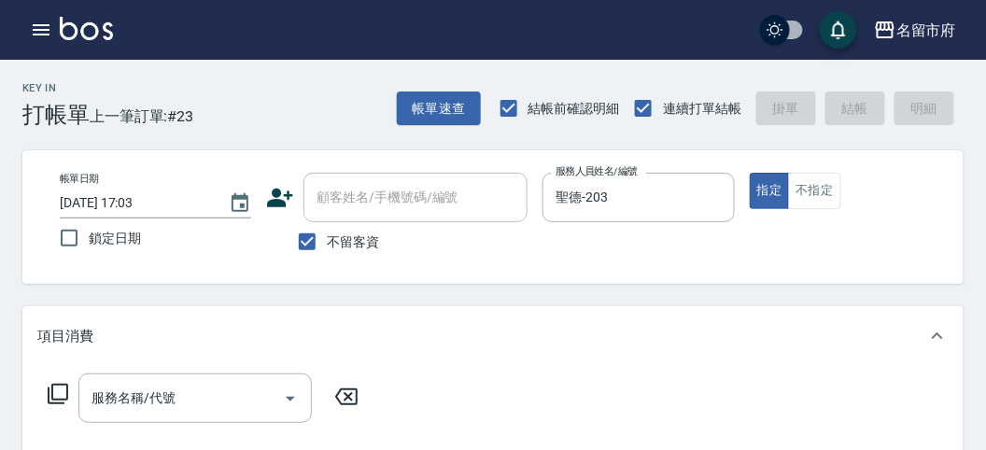
click at [65, 394] on icon at bounding box center [58, 394] width 22 height 22
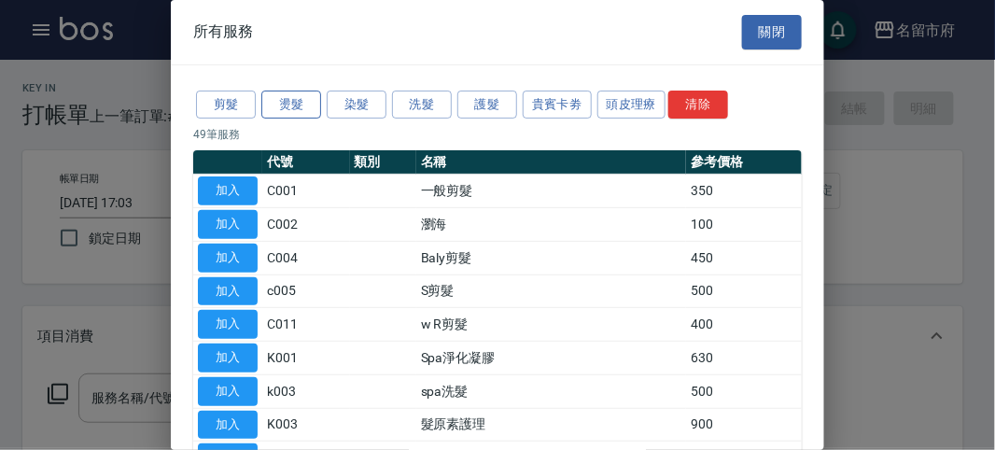
click at [298, 97] on button "燙髮" at bounding box center [291, 105] width 60 height 29
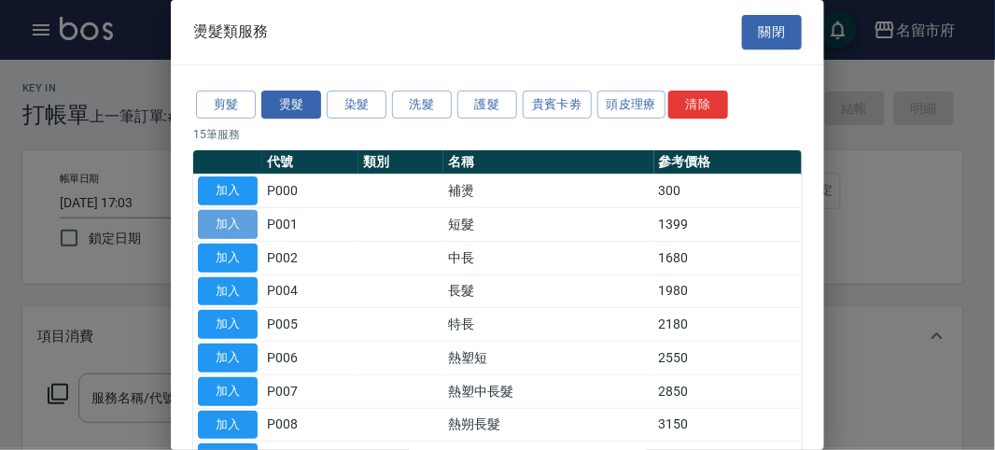
drag, startPoint x: 218, startPoint y: 220, endPoint x: 241, endPoint y: 306, distance: 88.7
click at [219, 220] on button "加入" at bounding box center [228, 224] width 60 height 29
type input "短髮(P001)"
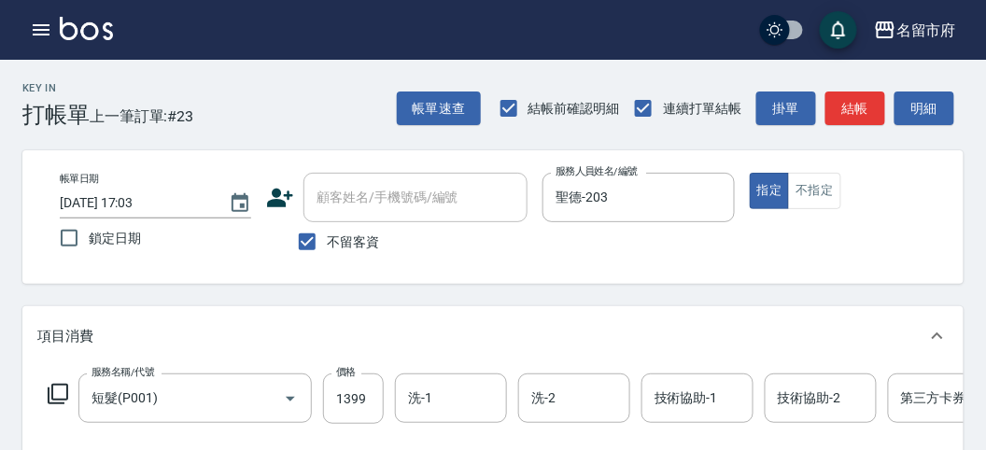
click at [51, 396] on icon at bounding box center [58, 394] width 21 height 21
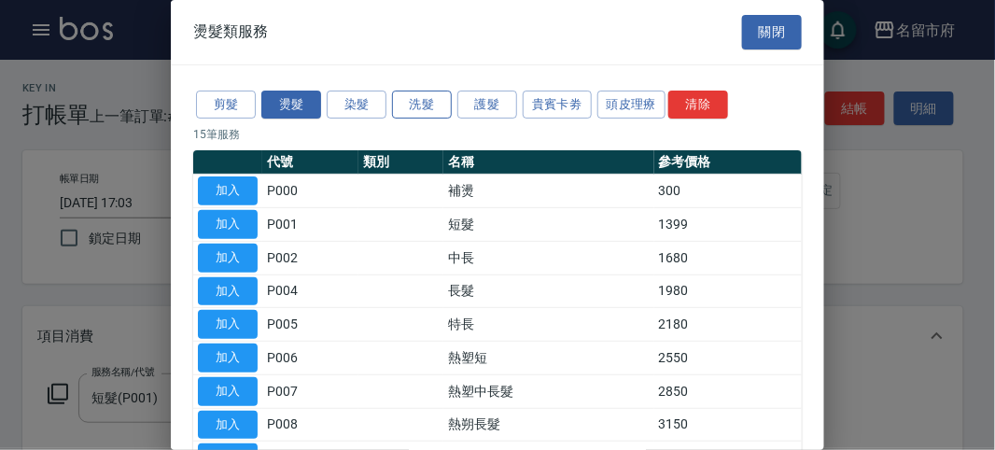
click at [418, 100] on button "洗髮" at bounding box center [422, 105] width 60 height 29
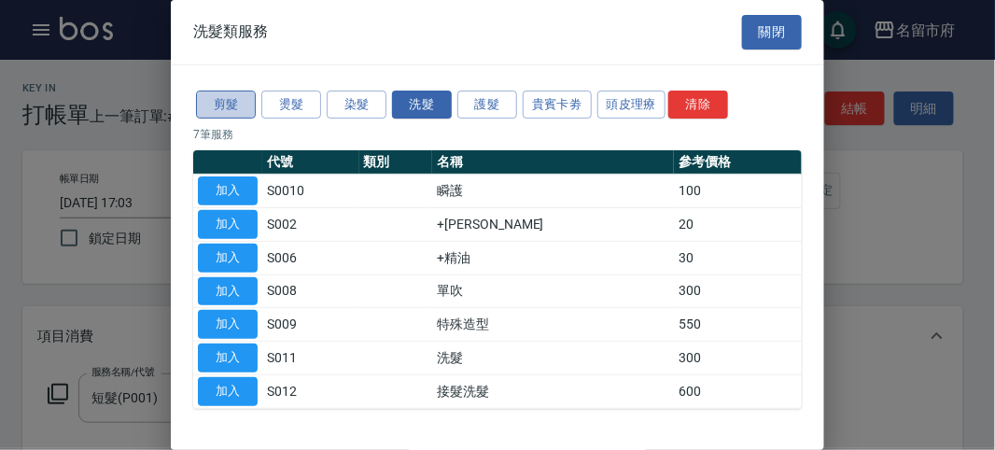
click at [232, 105] on button "剪髮" at bounding box center [226, 105] width 60 height 29
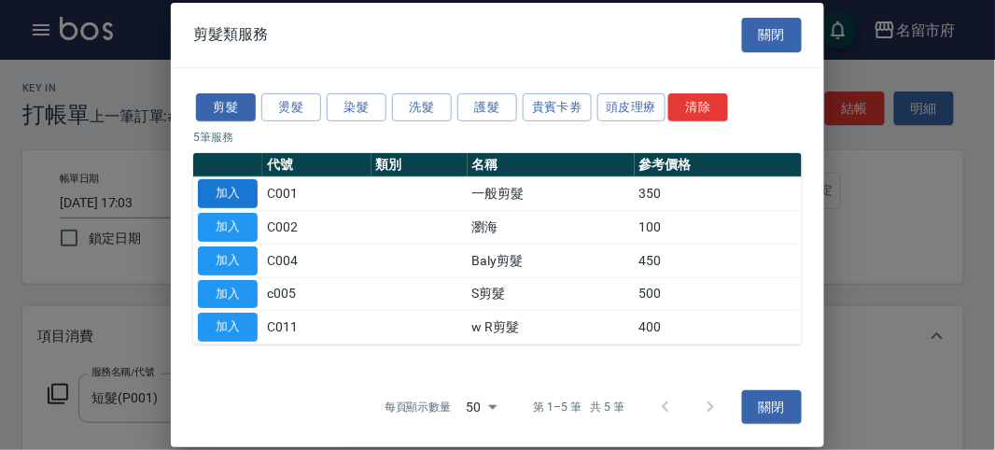
click at [241, 196] on button "加入" at bounding box center [228, 193] width 60 height 29
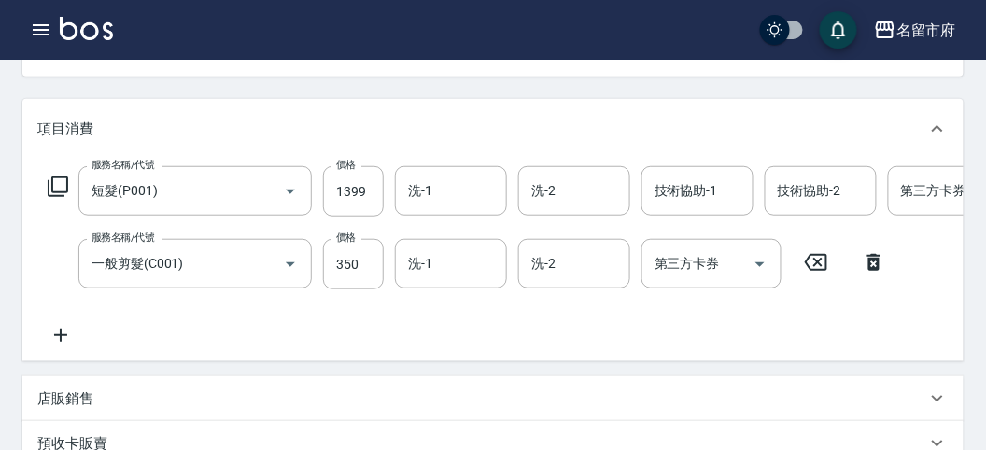
scroll to position [0, 136]
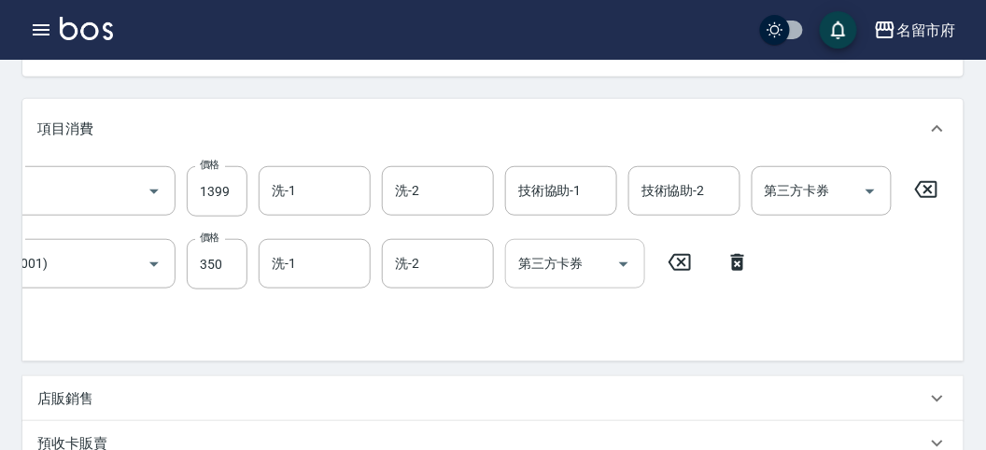
click at [919, 182] on icon at bounding box center [926, 189] width 22 height 17
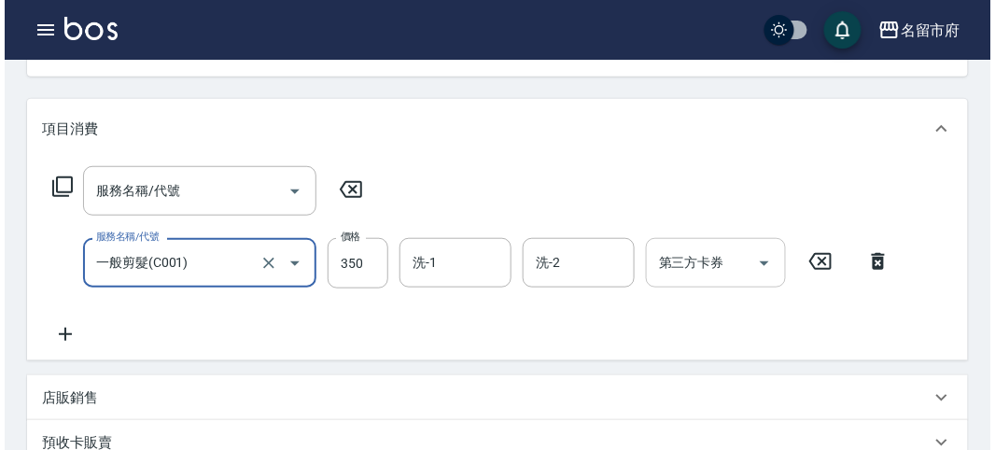
scroll to position [0, 0]
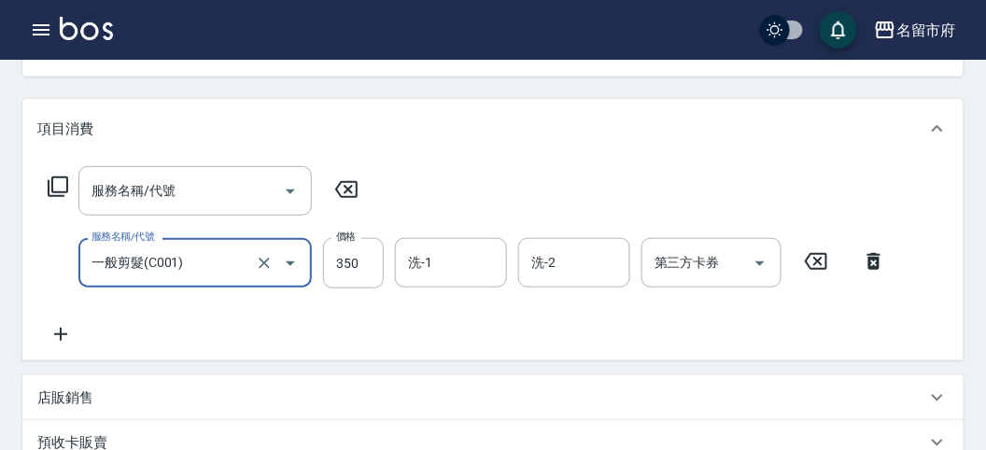
click at [873, 258] on icon at bounding box center [873, 261] width 13 height 17
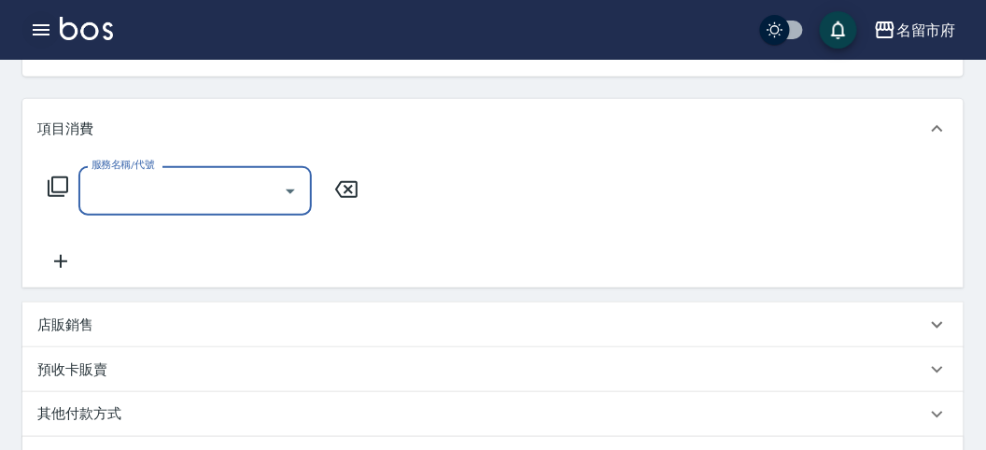
click at [35, 33] on icon "button" at bounding box center [41, 30] width 22 height 22
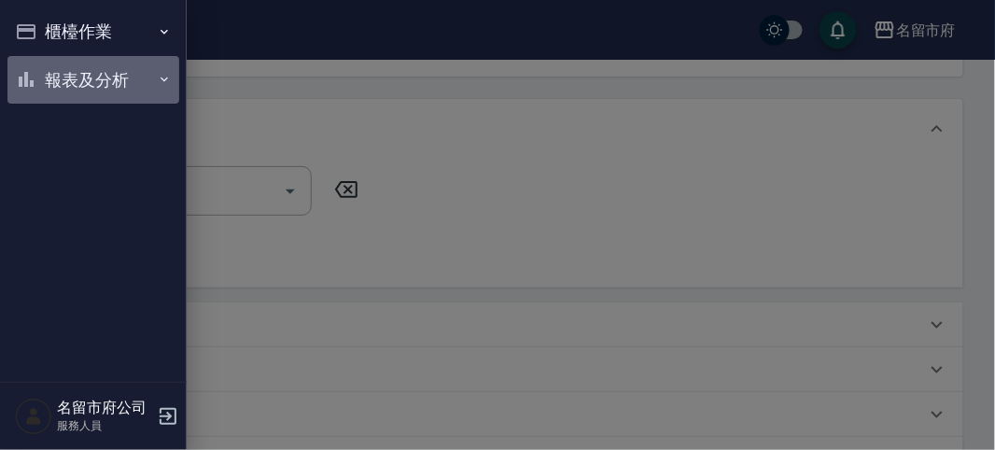
click at [55, 98] on button "報表及分析" at bounding box center [93, 80] width 172 height 49
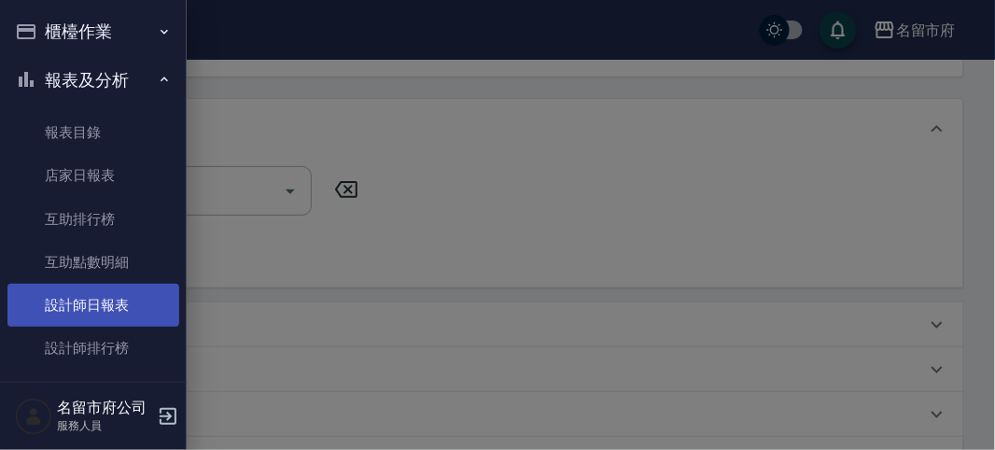
click at [105, 297] on link "設計師日報表" at bounding box center [93, 305] width 172 height 43
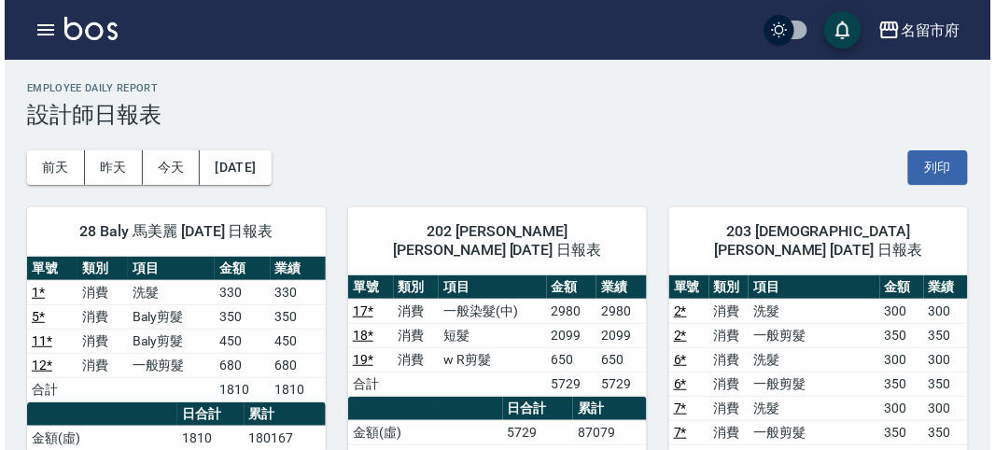
scroll to position [207, 0]
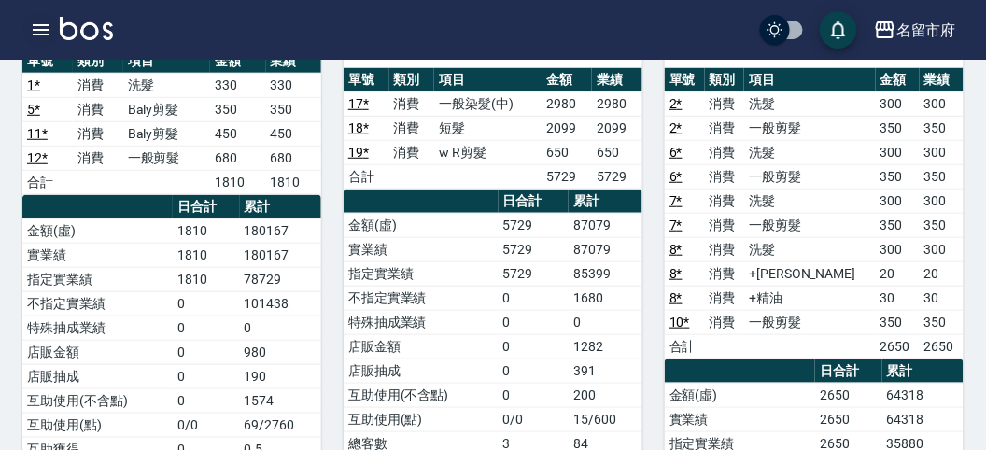
click at [44, 26] on icon "button" at bounding box center [41, 30] width 22 height 22
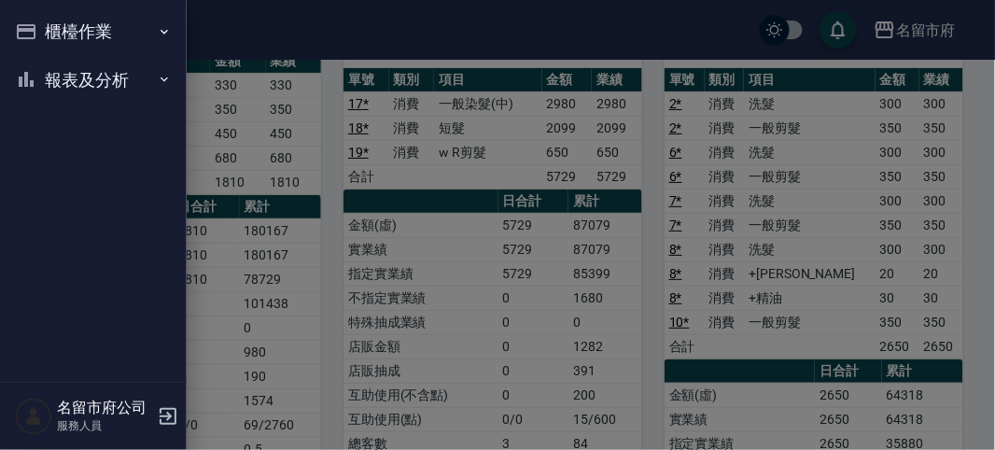
click at [43, 27] on button "櫃檯作業" at bounding box center [93, 31] width 172 height 49
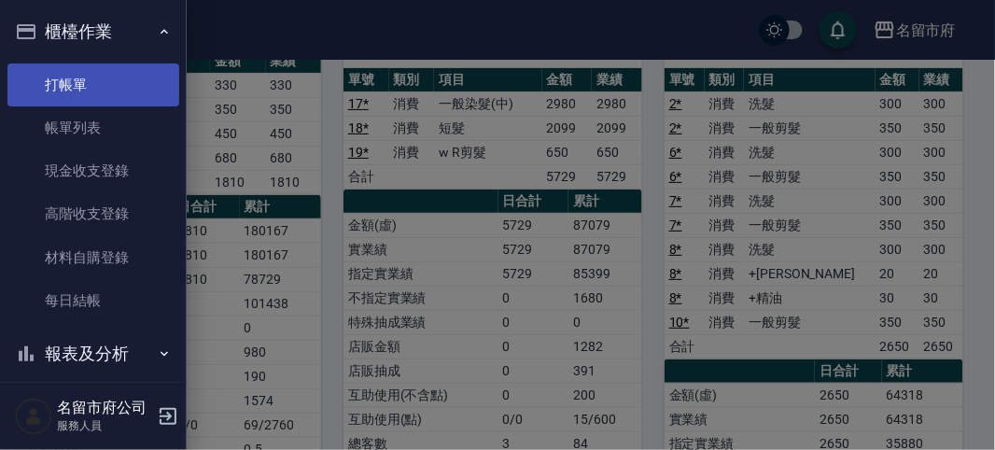
click at [70, 78] on link "打帳單" at bounding box center [93, 84] width 172 height 43
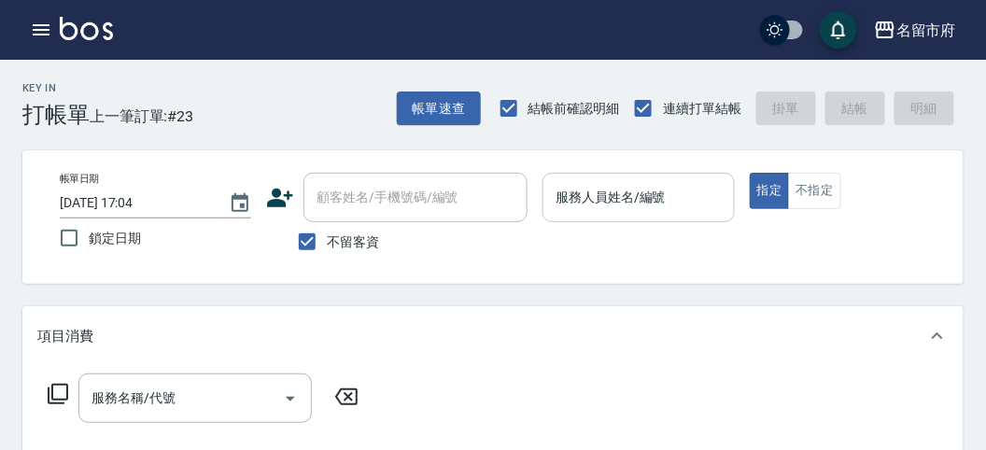
drag, startPoint x: 429, startPoint y: 253, endPoint x: 732, endPoint y: 215, distance: 304.8
click at [430, 253] on div "不留客資" at bounding box center [396, 241] width 261 height 39
click at [593, 252] on div "帳單日期 [DATE] 17:04 鎖定日期 顧客姓名/手機號碼/編號 顧客姓名/手機號碼/編號 不留客資 服務人員姓名/編號 服務人員姓名/編號 指定 不指定" at bounding box center [493, 217] width 896 height 89
click at [618, 261] on div "帳單日期 [DATE] 17:04 鎖定日期 顧客姓名/手機號碼/編號 顧客姓名/手機號碼/編號 不留客資 服務人員姓名/編號 服務人員姓名/編號 指定 不指定" at bounding box center [493, 217] width 896 height 89
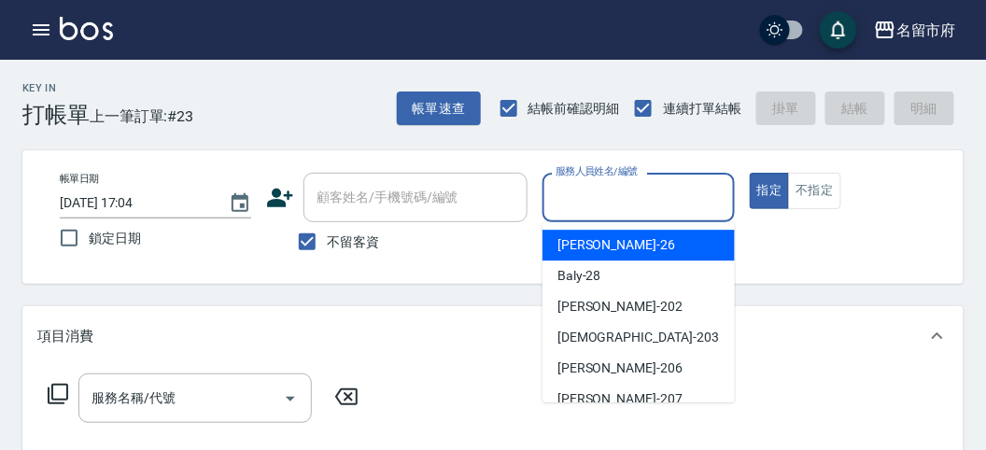
click at [597, 185] on input "服務人員姓名/編號" at bounding box center [638, 197] width 175 height 33
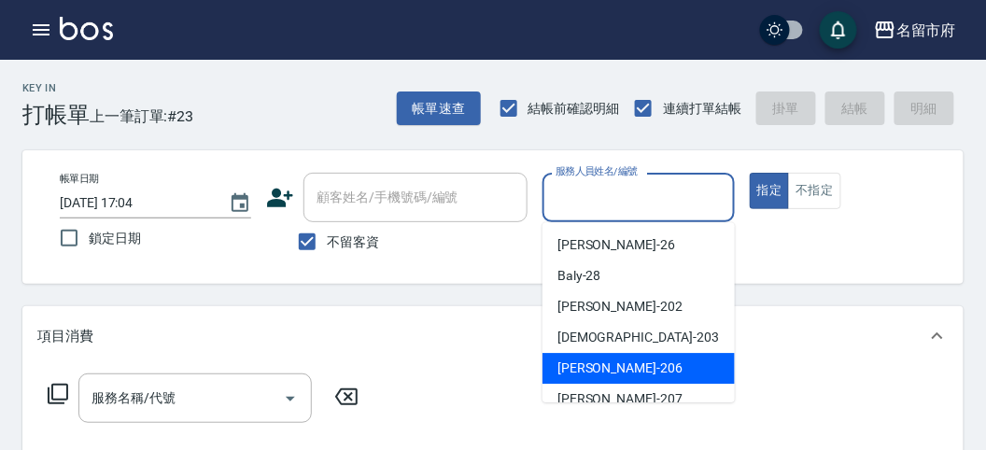
click at [622, 362] on div "[PERSON_NAME] -206" at bounding box center [638, 368] width 192 height 31
type input "[PERSON_NAME]-206"
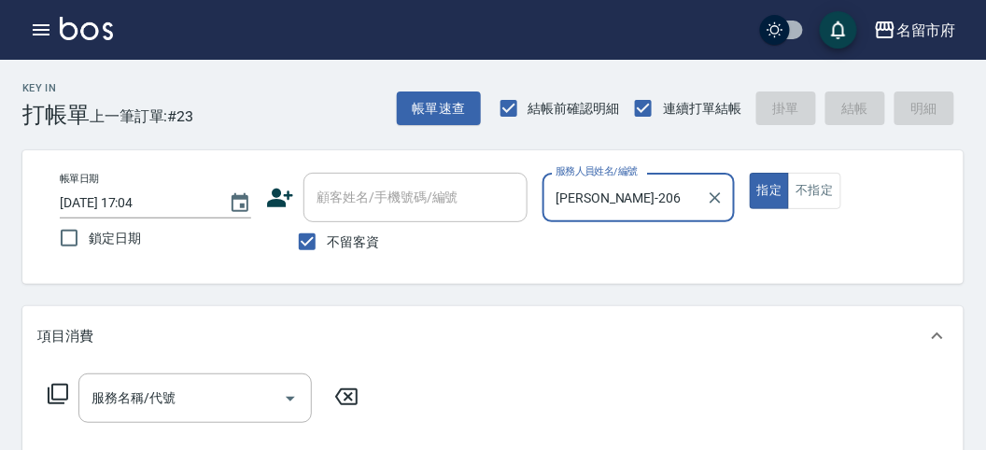
click at [750, 173] on button "指定" at bounding box center [770, 191] width 40 height 36
type button "true"
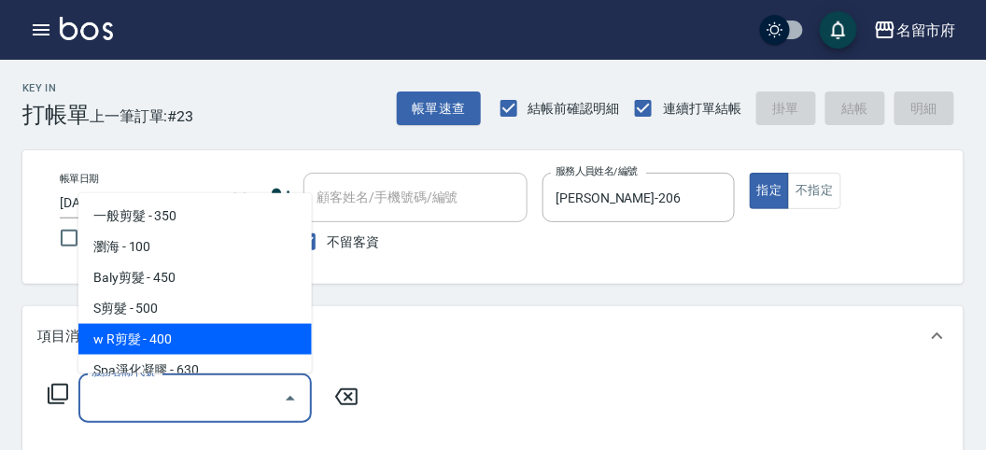
type input "w R剪髮(C011)"
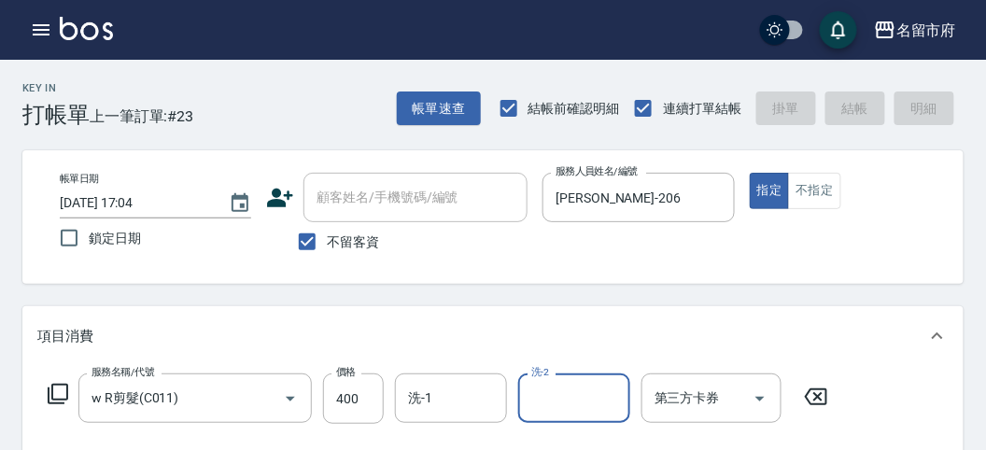
type input "[DATE] 17:09"
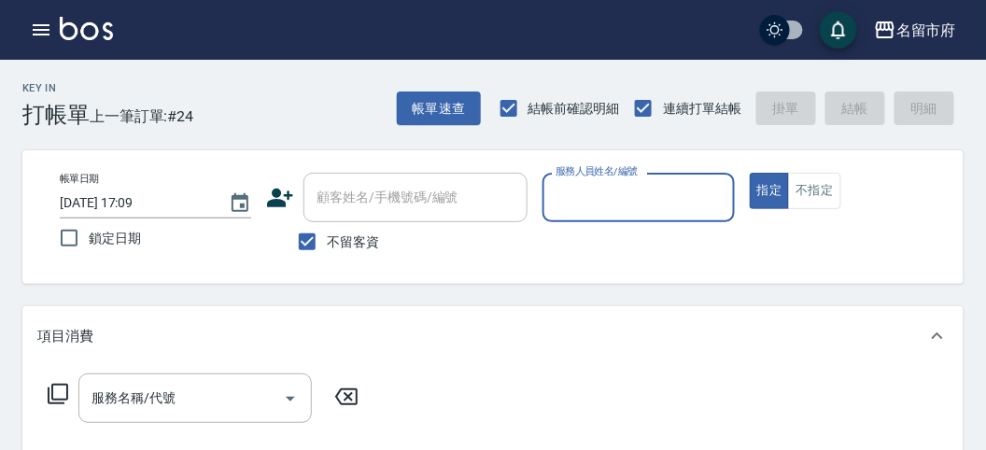
click at [276, 109] on div "Key In 打帳單 上一筆訂單:#24 帳單速查 結帳前確認明細 連續打單結帳 掛單 結帳 明細" at bounding box center [481, 94] width 963 height 68
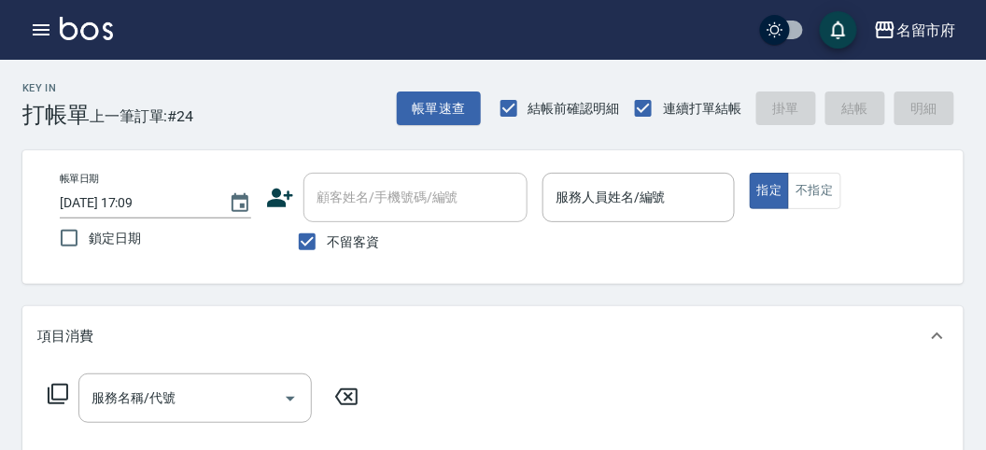
click at [28, 26] on button "button" at bounding box center [40, 29] width 37 height 37
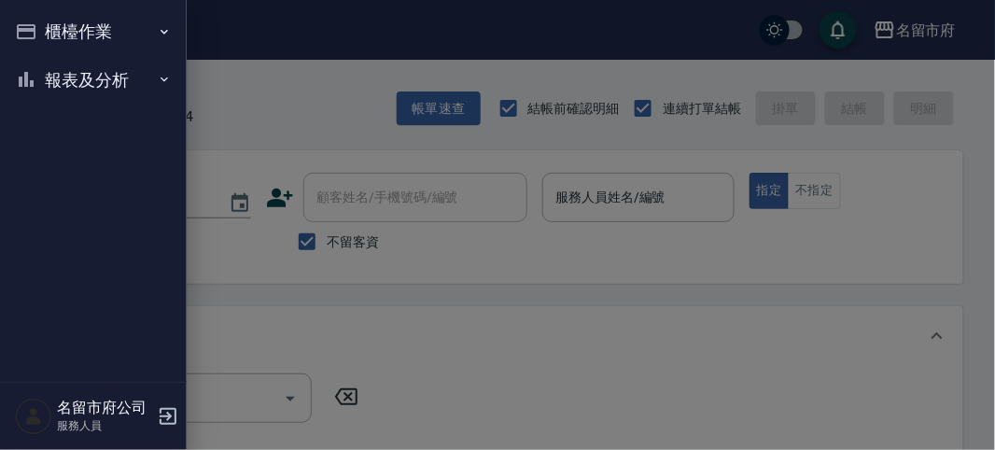
click at [88, 107] on ul "櫃檯作業 打帳單 帳單列表 現金收支登錄 高階收支登錄 材料自購登錄 每日結帳 報表及分析 報表目錄 店家日報表 互助排行榜 互助點數明細 設計師日報表 設計…" at bounding box center [93, 55] width 172 height 111
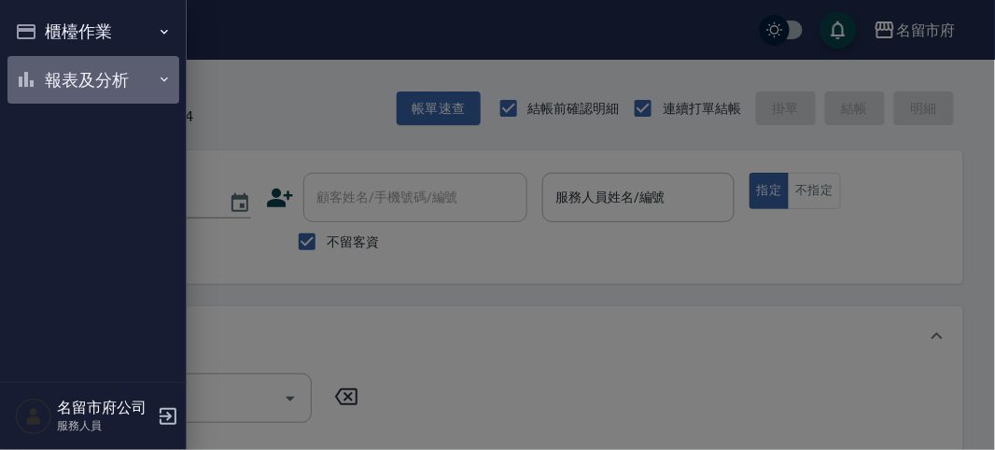
click at [81, 99] on button "報表及分析" at bounding box center [93, 80] width 172 height 49
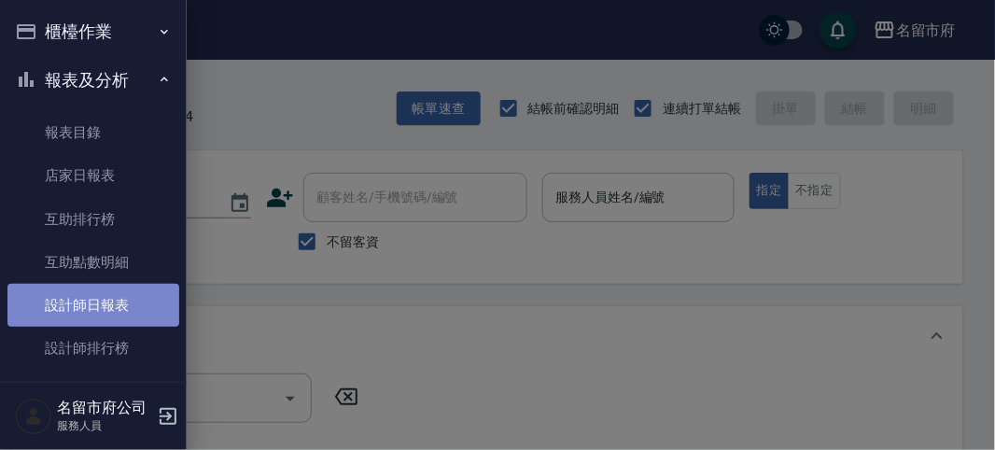
click at [143, 299] on link "設計師日報表" at bounding box center [93, 305] width 172 height 43
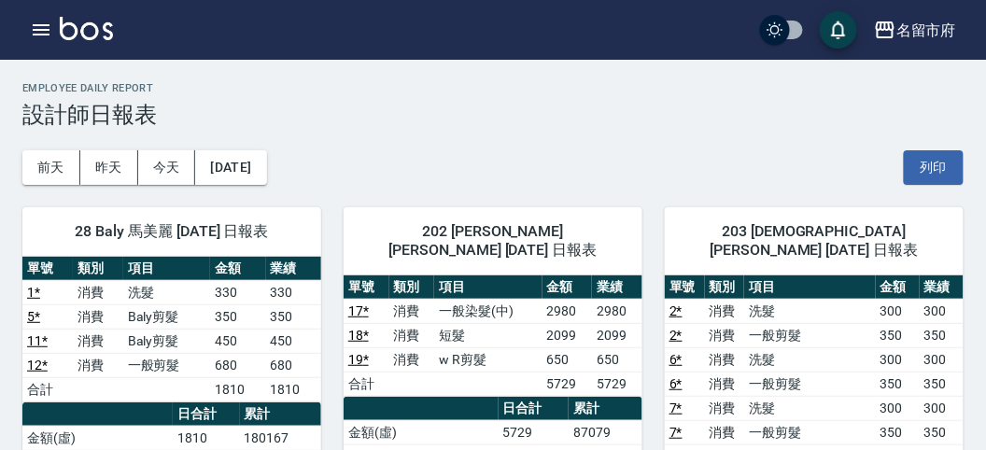
scroll to position [207, 0]
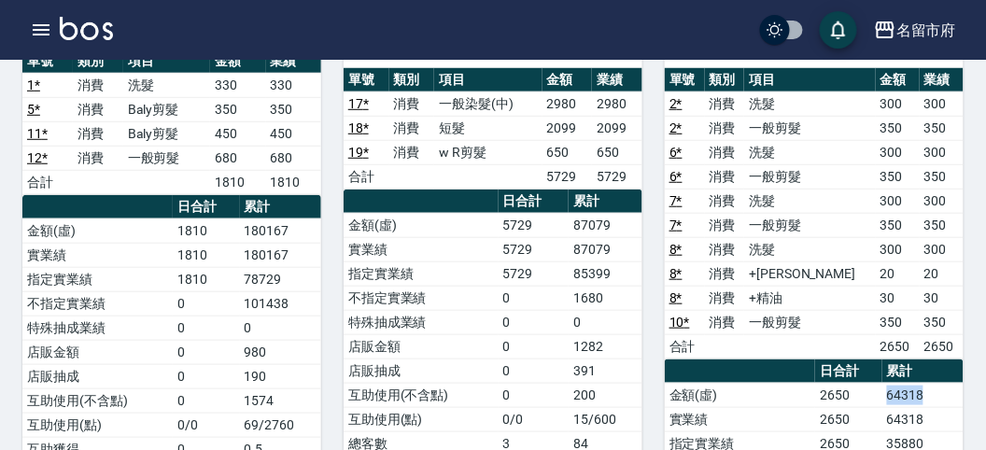
drag, startPoint x: 887, startPoint y: 370, endPoint x: 923, endPoint y: 372, distance: 36.5
click at [923, 383] on td "64318" at bounding box center [922, 395] width 81 height 24
click at [926, 383] on td "64318" at bounding box center [922, 395] width 81 height 24
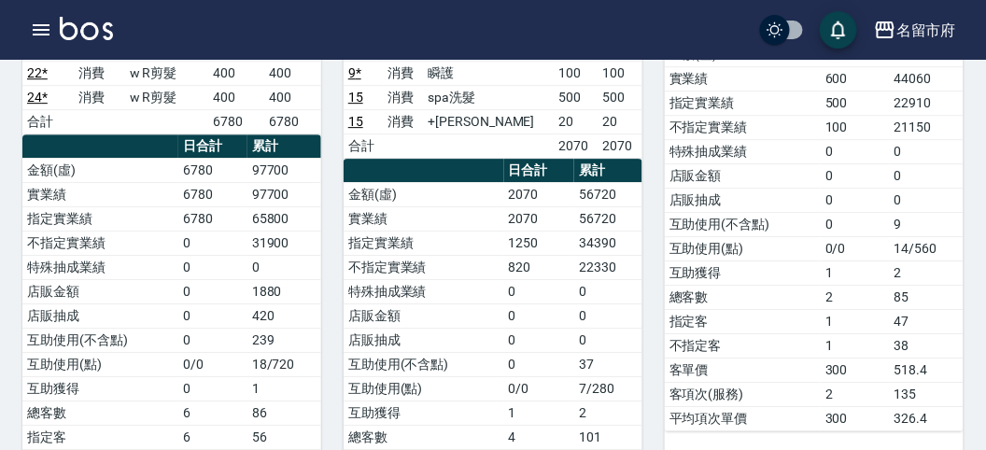
scroll to position [1048, 0]
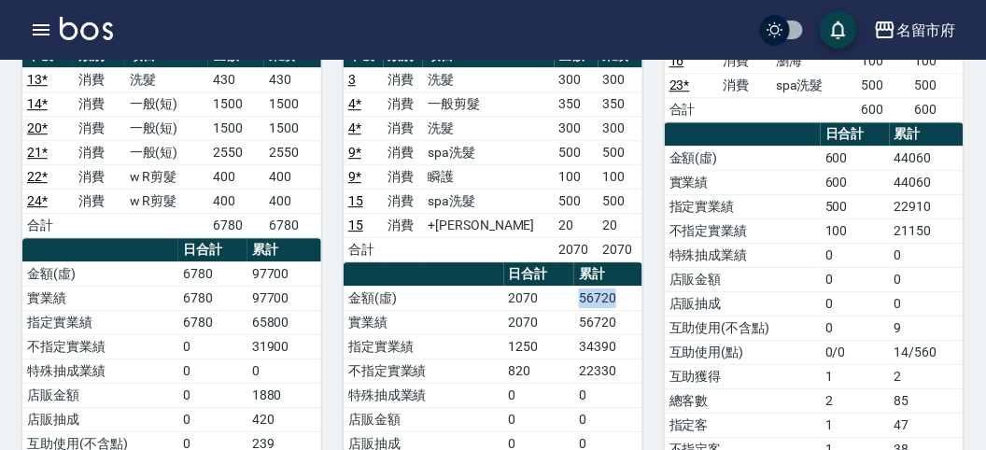
drag, startPoint x: 569, startPoint y: 239, endPoint x: 640, endPoint y: 243, distance: 71.0
click at [640, 286] on tr "金額(虛) 2070 56720" at bounding box center [492, 298] width 299 height 24
click at [640, 286] on td "56720" at bounding box center [608, 298] width 68 height 24
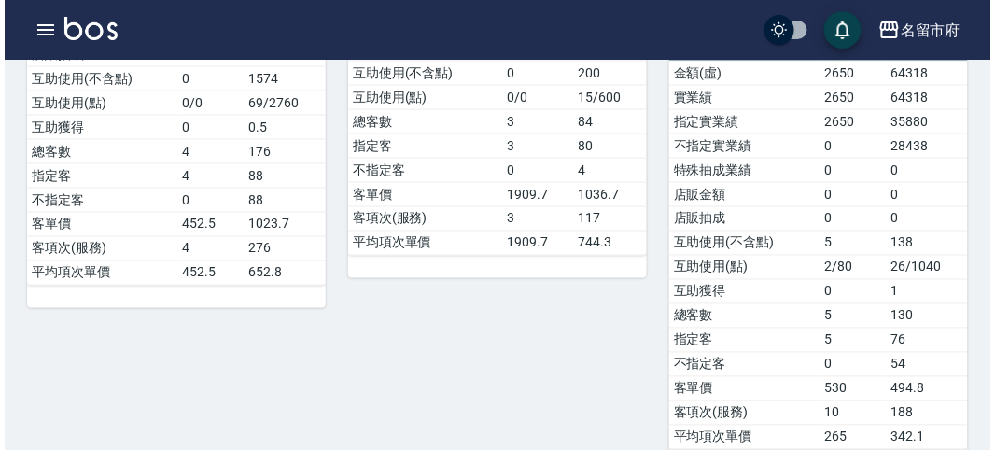
scroll to position [322, 0]
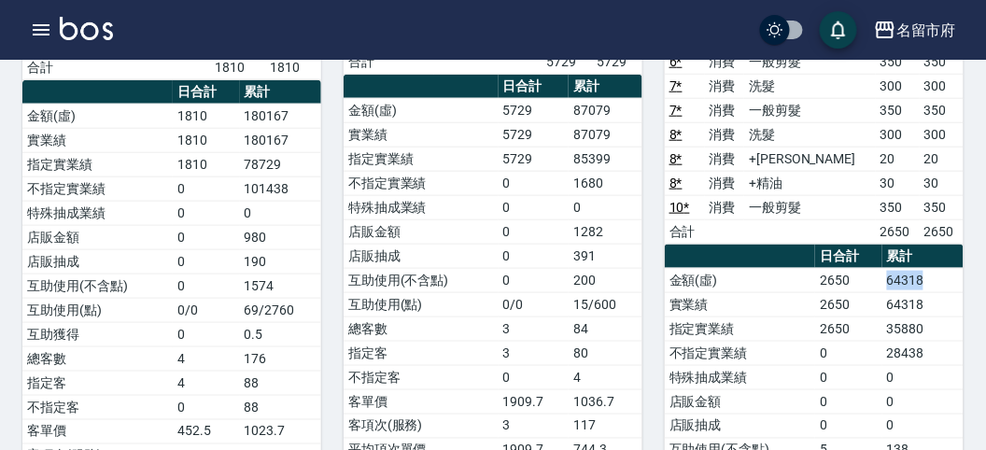
drag, startPoint x: 885, startPoint y: 250, endPoint x: 933, endPoint y: 257, distance: 49.0
click at [933, 268] on td "64318" at bounding box center [922, 280] width 81 height 24
click at [33, 33] on icon "button" at bounding box center [41, 30] width 22 height 22
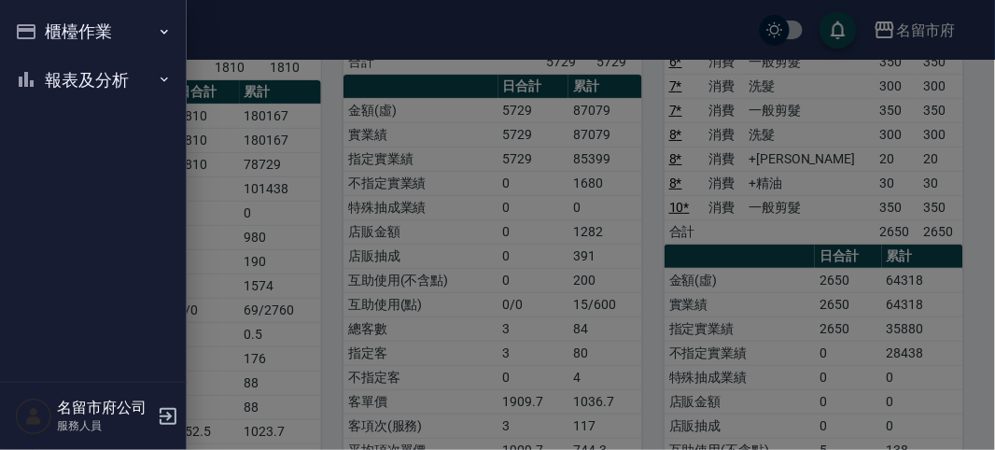
click at [35, 33] on icon "button" at bounding box center [26, 31] width 19 height 15
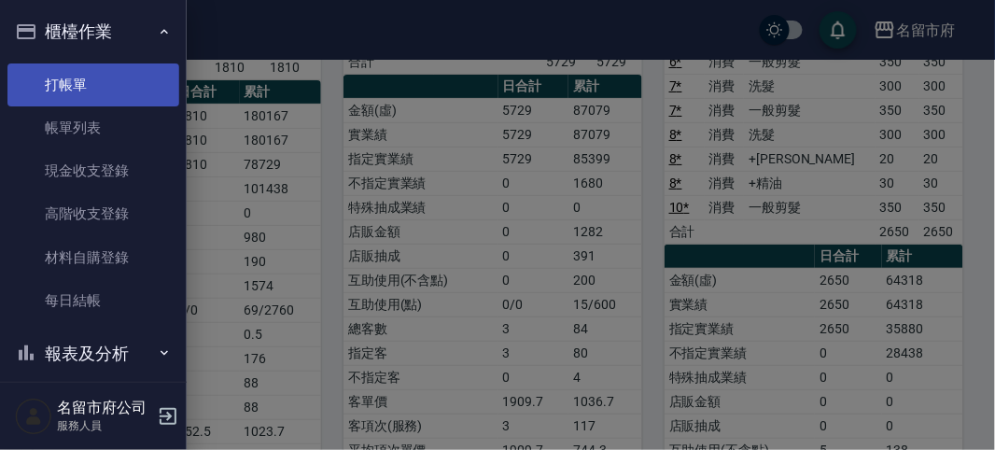
click at [62, 75] on link "打帳單" at bounding box center [93, 84] width 172 height 43
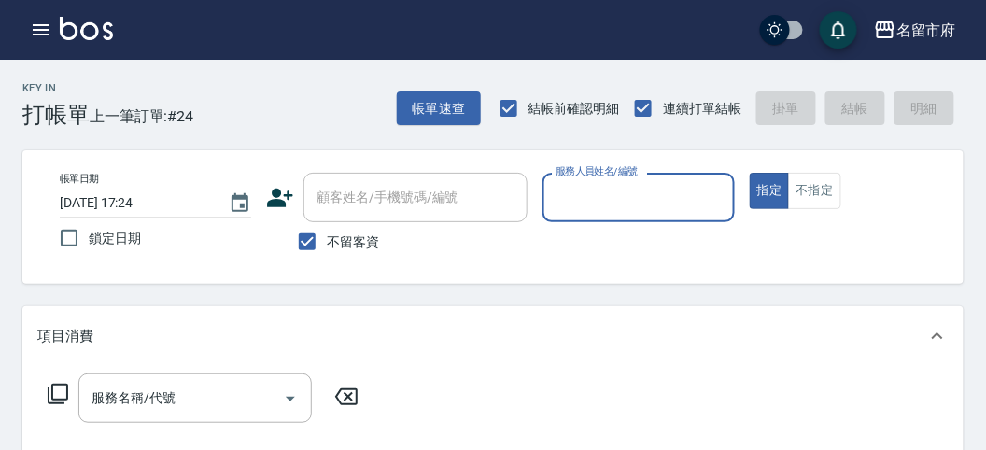
click at [303, 100] on div "Key In 打帳單 上一筆訂單:#24 帳單速查 結帳前確認明細 連續打單結帳 掛單 結帳 明細" at bounding box center [481, 94] width 963 height 68
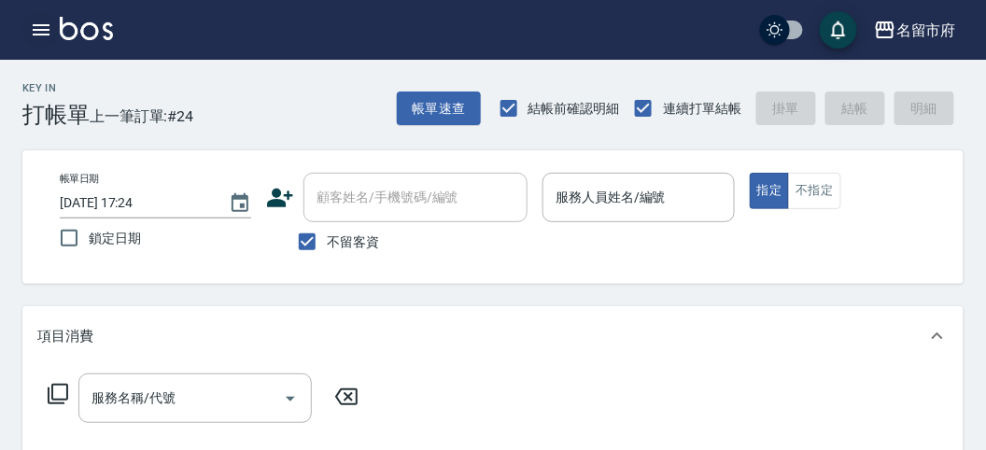
click at [47, 29] on icon "button" at bounding box center [41, 29] width 17 height 11
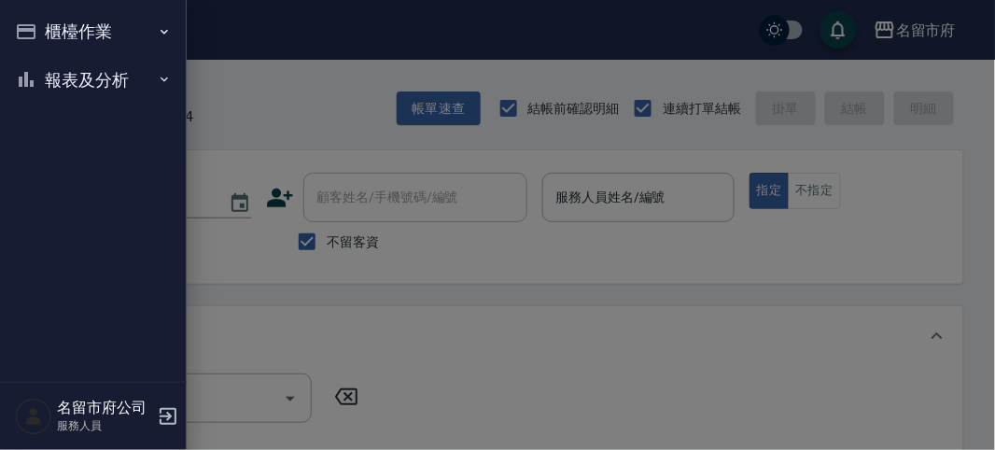
click at [58, 60] on button "報表及分析" at bounding box center [93, 80] width 172 height 49
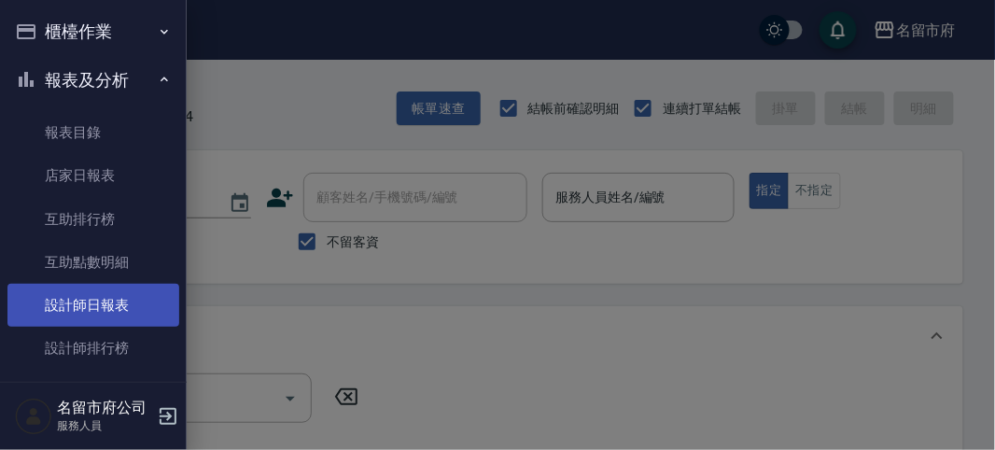
click at [107, 319] on link "設計師日報表" at bounding box center [93, 305] width 172 height 43
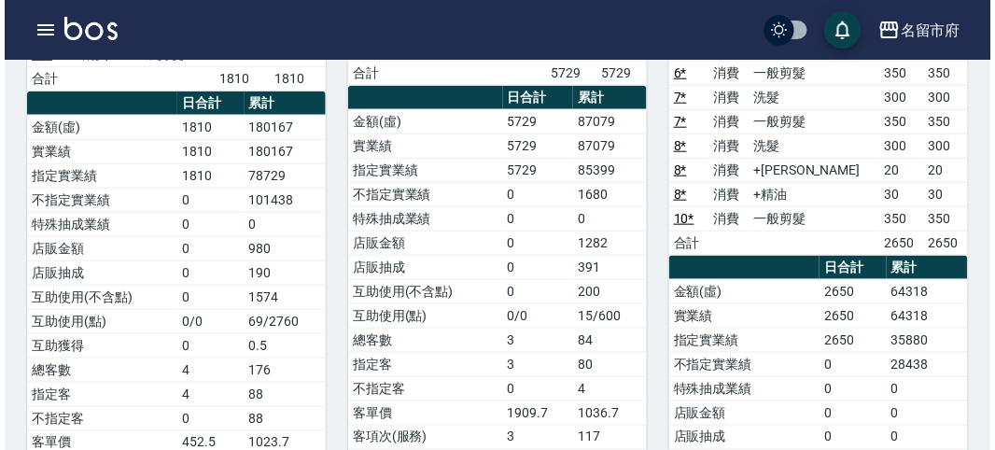
scroll to position [933, 0]
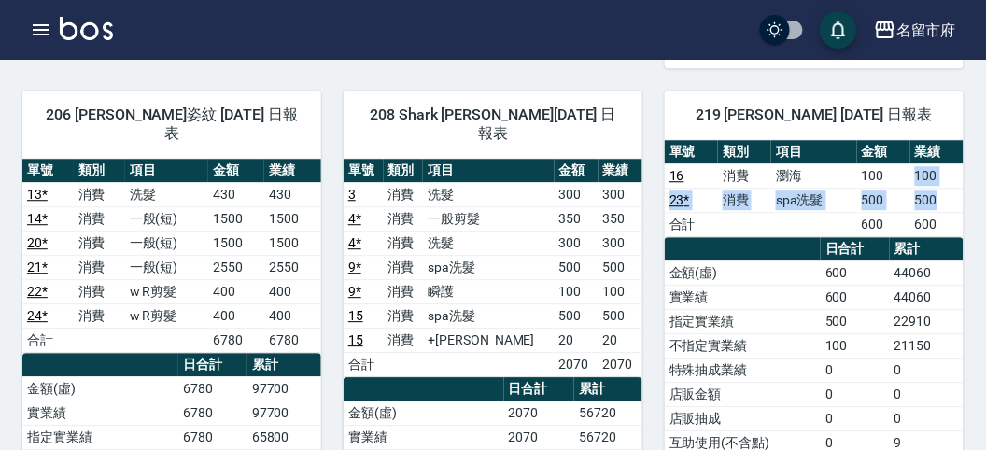
drag, startPoint x: 916, startPoint y: 164, endPoint x: 946, endPoint y: 184, distance: 35.7
click at [946, 184] on tbody "16 消費 瀏海 100 100 23 * 消費 spa洗髮 500 500 合計 600 600" at bounding box center [814, 199] width 299 height 73
click at [946, 188] on td "500" at bounding box center [936, 200] width 53 height 24
drag, startPoint x: 911, startPoint y: 166, endPoint x: 946, endPoint y: 161, distance: 34.8
click at [946, 163] on td "100" at bounding box center [936, 175] width 53 height 24
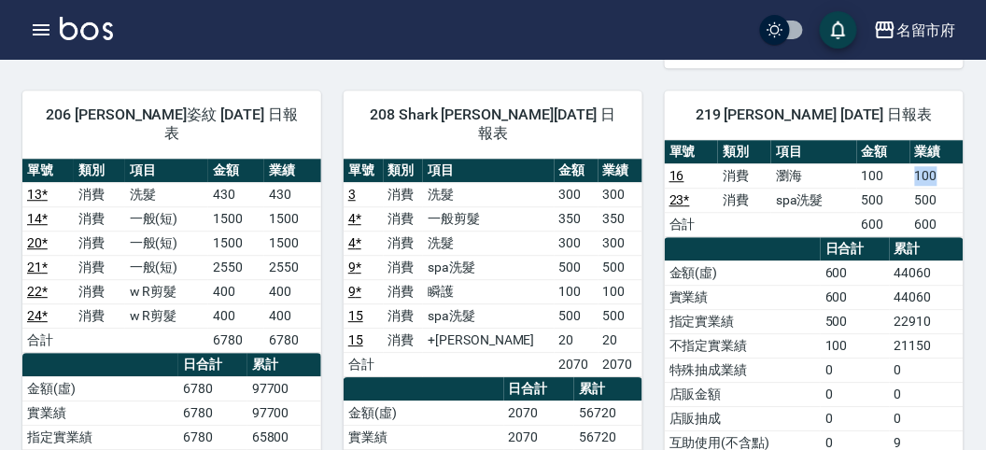
click at [947, 173] on td "100" at bounding box center [936, 175] width 53 height 24
drag, startPoint x: 916, startPoint y: 182, endPoint x: 935, endPoint y: 186, distance: 20.0
click at [935, 188] on td "500" at bounding box center [936, 200] width 53 height 24
click at [936, 188] on td "500" at bounding box center [936, 200] width 53 height 24
drag, startPoint x: 910, startPoint y: 191, endPoint x: 950, endPoint y: 189, distance: 40.2
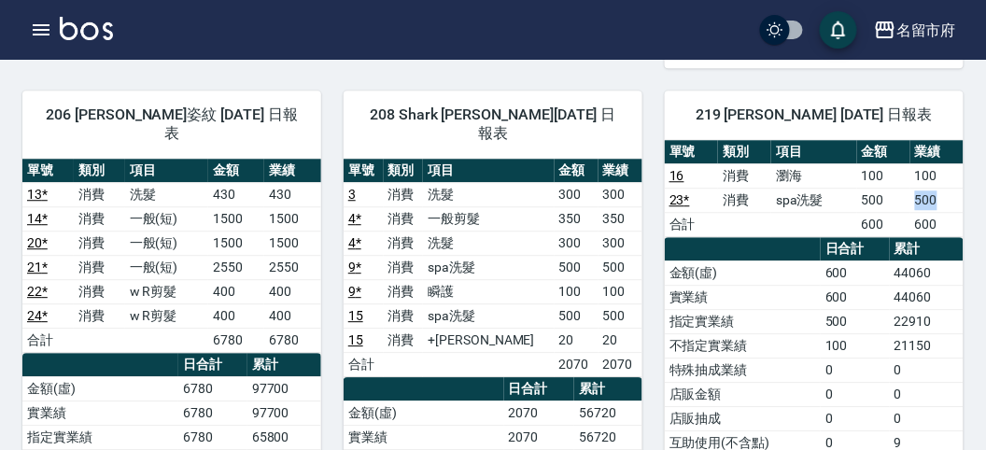
click at [950, 189] on td "500" at bounding box center [936, 200] width 53 height 24
click at [890, 163] on td "100" at bounding box center [883, 175] width 53 height 24
drag, startPoint x: 908, startPoint y: 159, endPoint x: 953, endPoint y: 163, distance: 45.0
click at [953, 163] on tr "16 消費 瀏海 100 100" at bounding box center [814, 175] width 299 height 24
click at [52, 26] on button "button" at bounding box center [40, 29] width 37 height 37
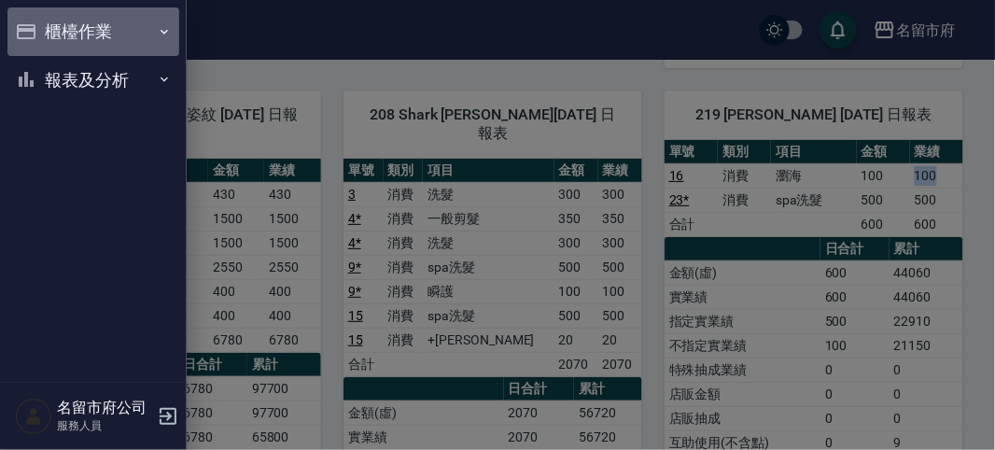
click at [52, 26] on button "櫃檯作業" at bounding box center [93, 31] width 172 height 49
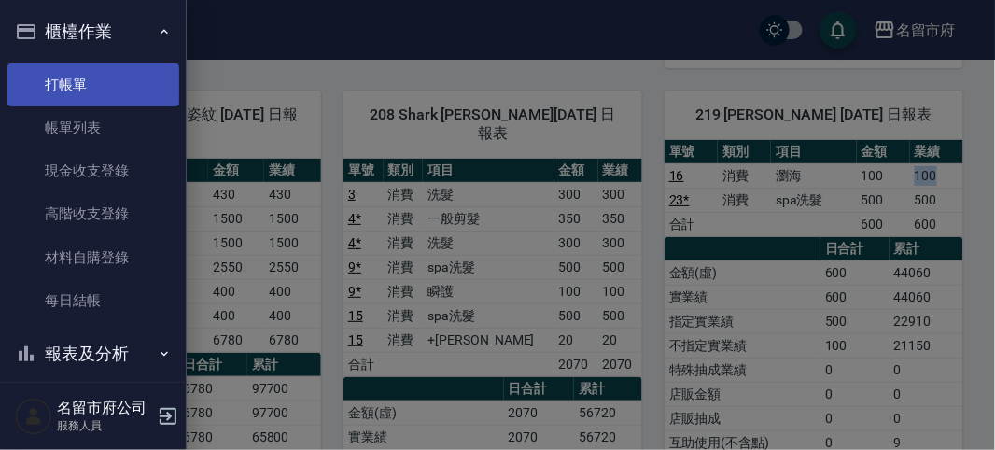
click at [65, 85] on link "打帳單" at bounding box center [93, 84] width 172 height 43
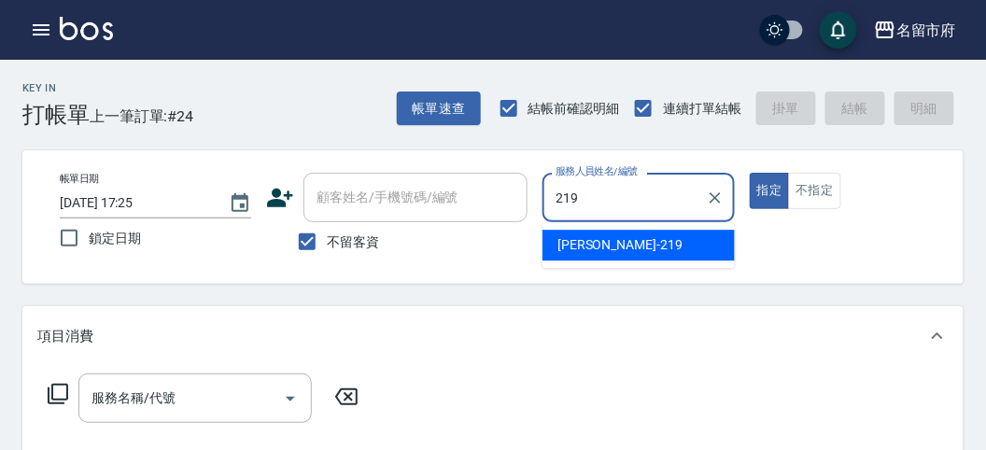
type input "[PERSON_NAME]-219"
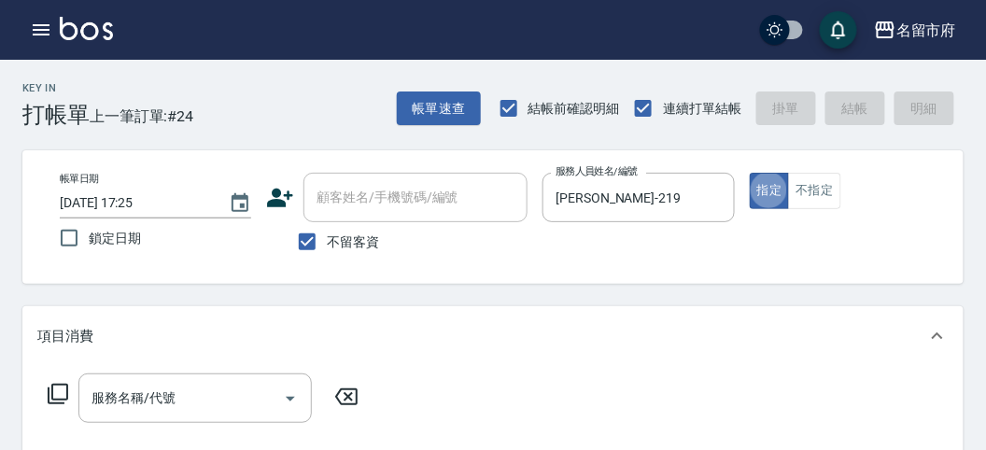
type button "true"
click at [62, 397] on icon at bounding box center [58, 394] width 22 height 22
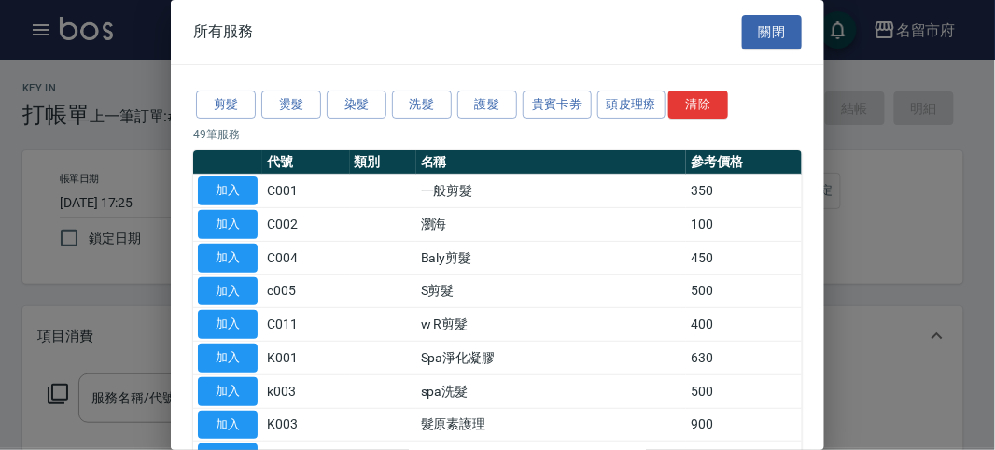
click at [591, 98] on div "剪髮 燙髮 染髮 洗髮 護髮 貴賓卡劵 頭皮理療 清除" at bounding box center [497, 105] width 609 height 35
click at [615, 103] on button "頭皮理療" at bounding box center [631, 105] width 69 height 29
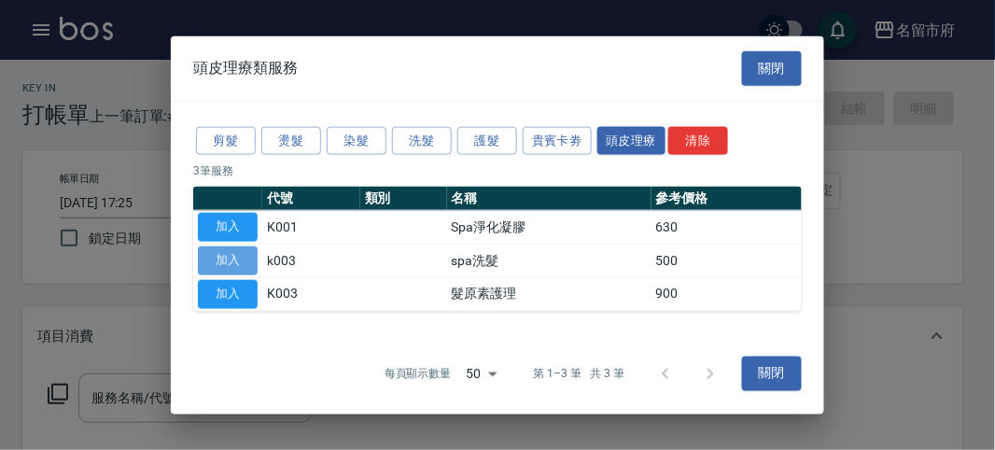
click at [247, 257] on button "加入" at bounding box center [228, 260] width 60 height 29
type input "spa洗髮(k003)"
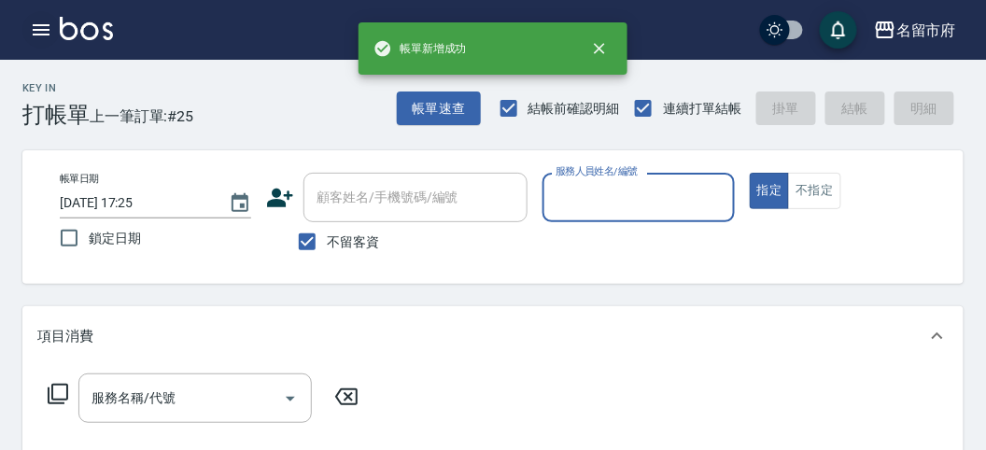
click at [43, 34] on icon "button" at bounding box center [41, 30] width 22 height 22
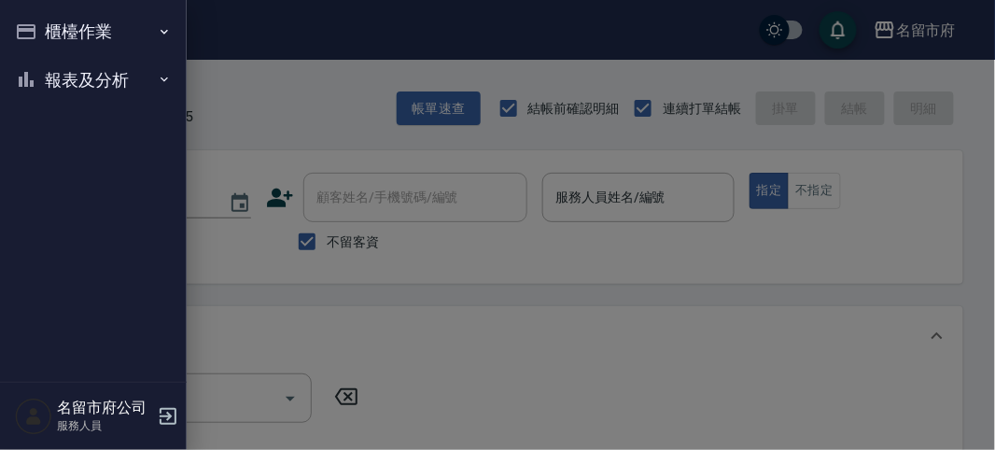
click at [56, 71] on button "報表及分析" at bounding box center [93, 80] width 172 height 49
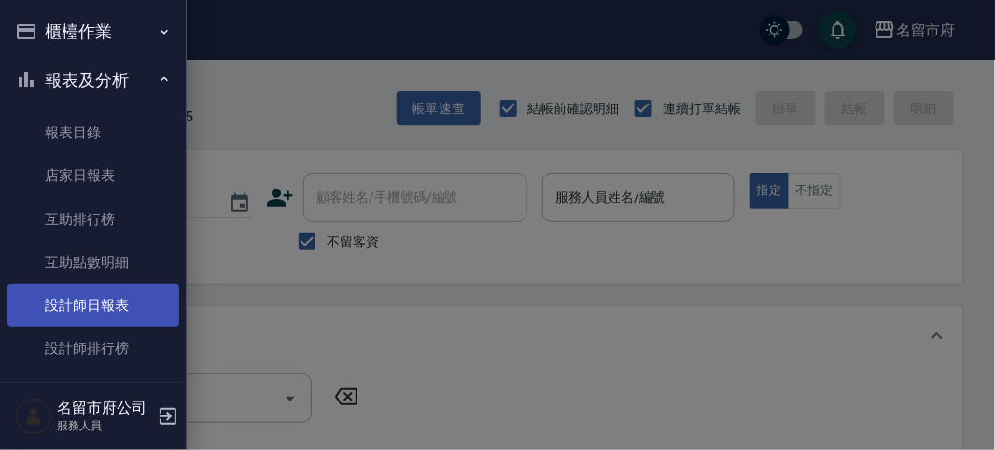
click at [142, 317] on link "設計師日報表" at bounding box center [93, 305] width 172 height 43
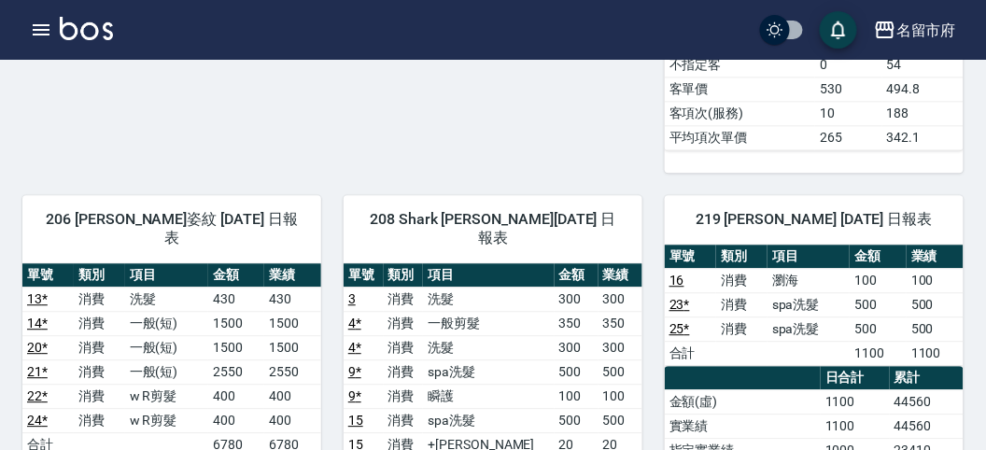
scroll to position [933, 0]
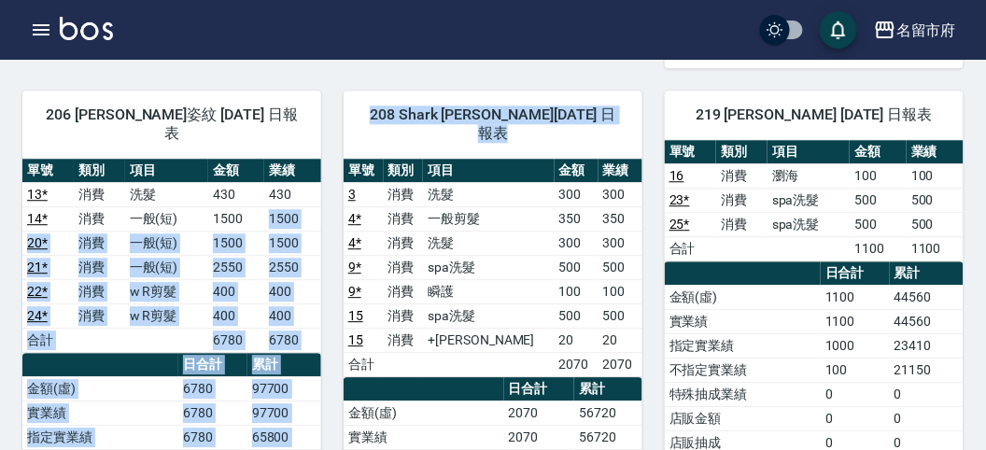
drag, startPoint x: 269, startPoint y: 164, endPoint x: 321, endPoint y: 205, distance: 66.5
click at [321, 205] on div "28 Baly 馬美麗 [DATE] 日報表 單號 類別 項目 金額 業績 1 * 消費 洗髮 330 330 5 * 消費 Baly剪髮 350 350 1…" at bounding box center [481, 31] width 963 height 1561
click at [321, 205] on div "208 Shark [PERSON_NAME][DATE] 日報表 單號 類別 項目 金額 業績 3 消費 洗髮 300 300 4 * 消費 一般剪髮 35…" at bounding box center [481, 440] width 321 height 744
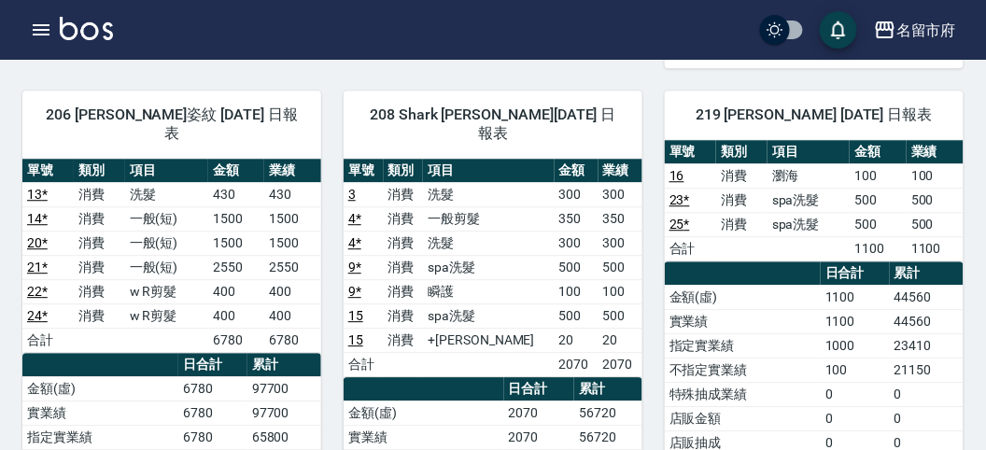
click at [104, 28] on img at bounding box center [86, 28] width 53 height 23
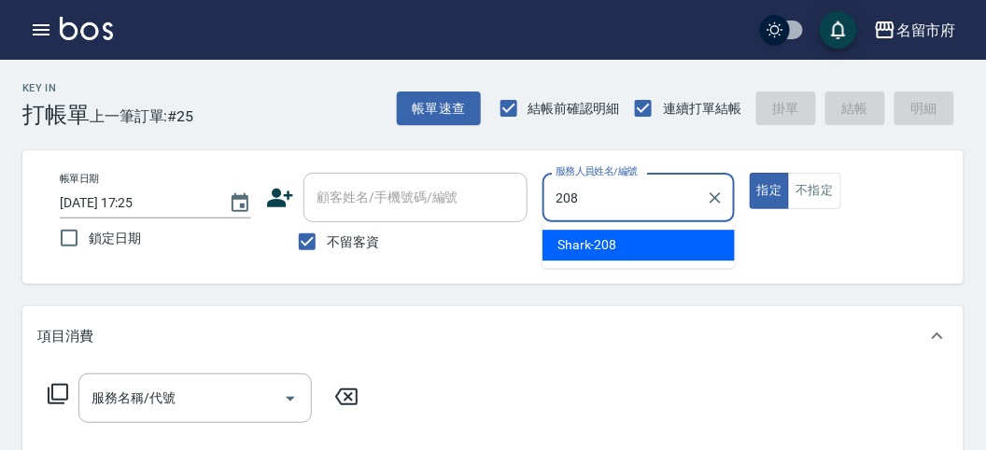
click at [607, 248] on span "Shark -208" at bounding box center [587, 245] width 60 height 20
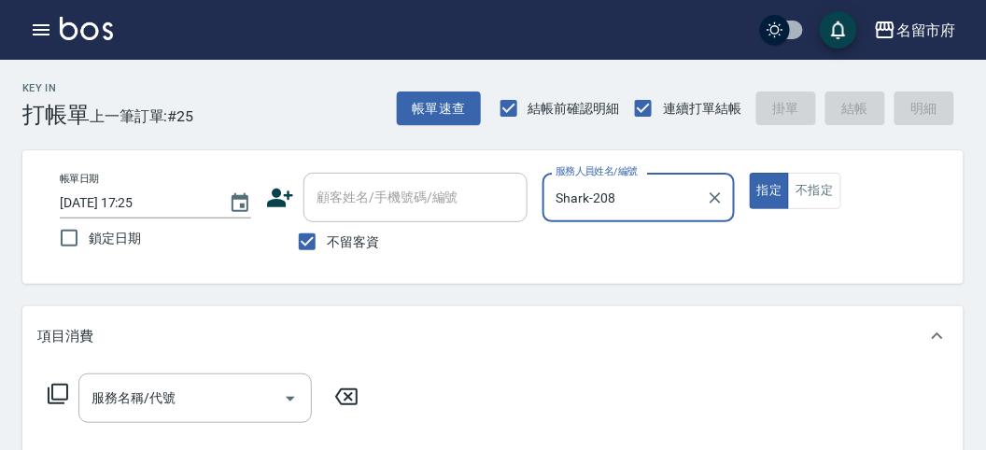
type input "Shark-208"
click at [54, 389] on icon at bounding box center [58, 394] width 22 height 22
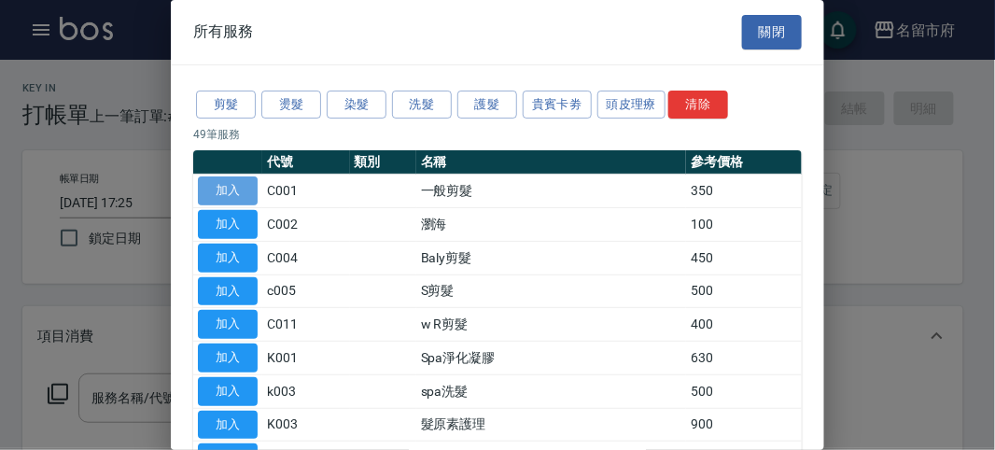
click at [240, 191] on button "加入" at bounding box center [228, 190] width 60 height 29
type input "一般剪髮(C001)"
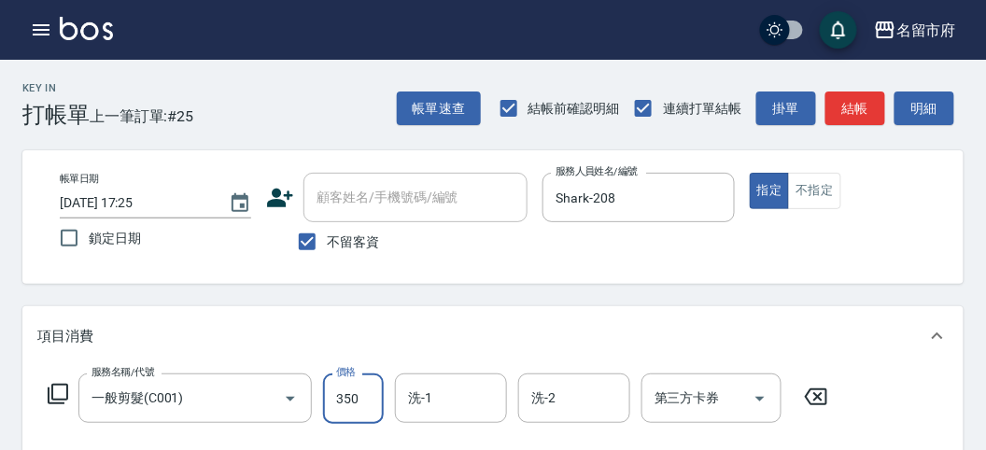
click at [373, 398] on input "350" at bounding box center [353, 398] width 61 height 50
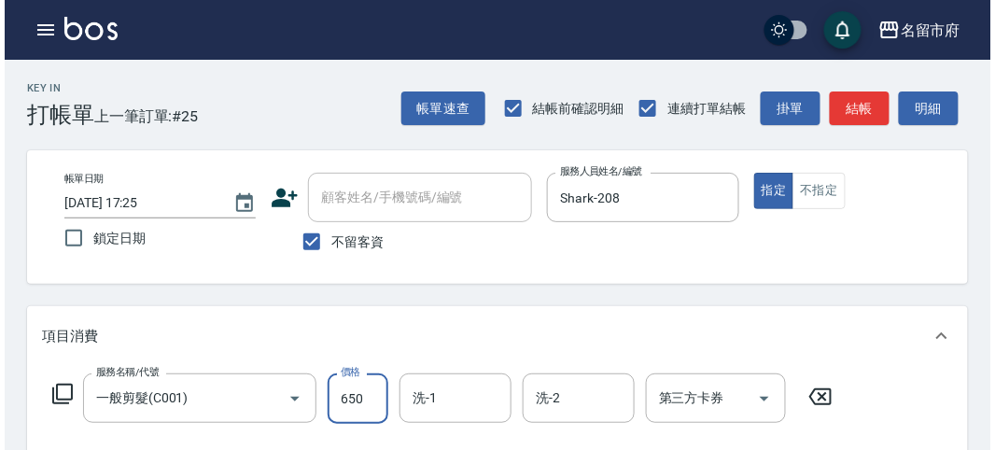
scroll to position [546, 0]
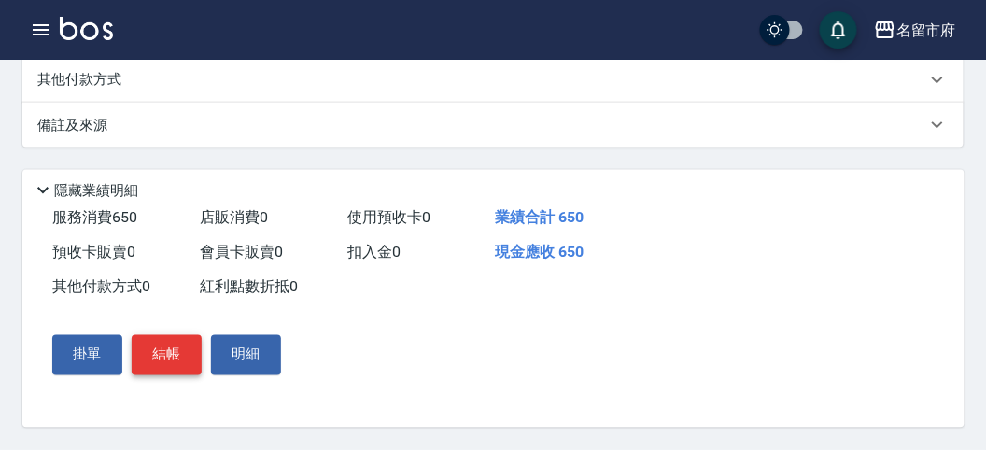
type input "650"
click at [156, 359] on button "結帳" at bounding box center [167, 354] width 70 height 39
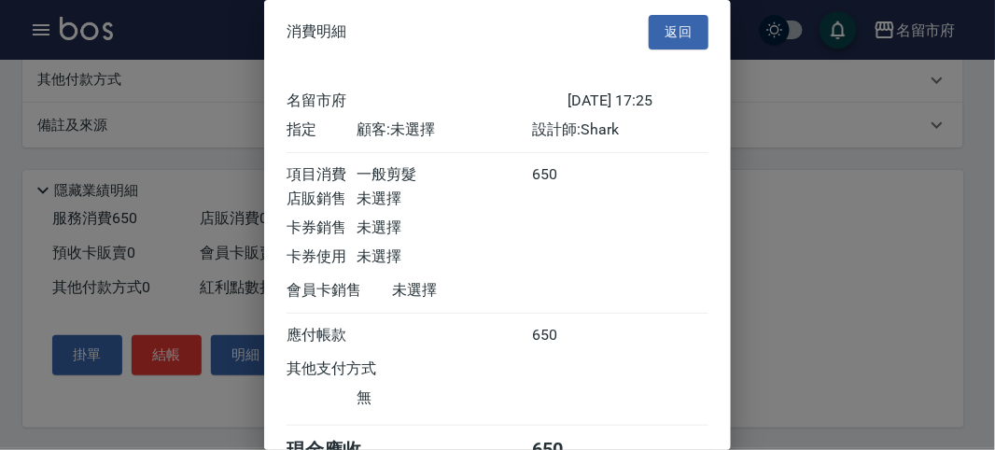
scroll to position [104, 0]
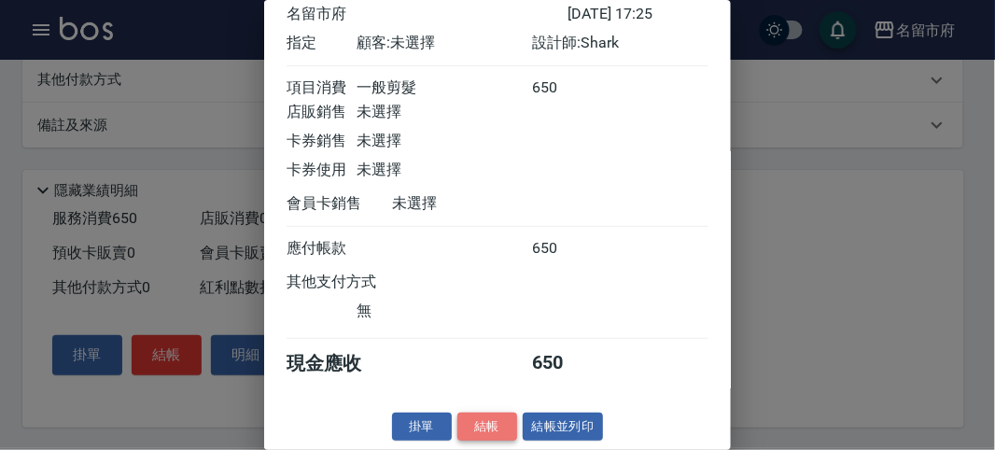
click at [491, 429] on button "結帳" at bounding box center [487, 427] width 60 height 29
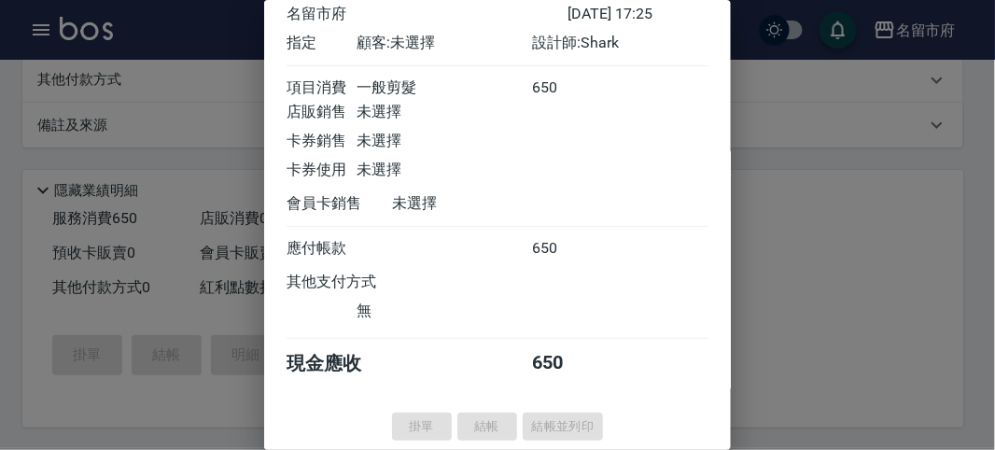
type input "[DATE] 17:29"
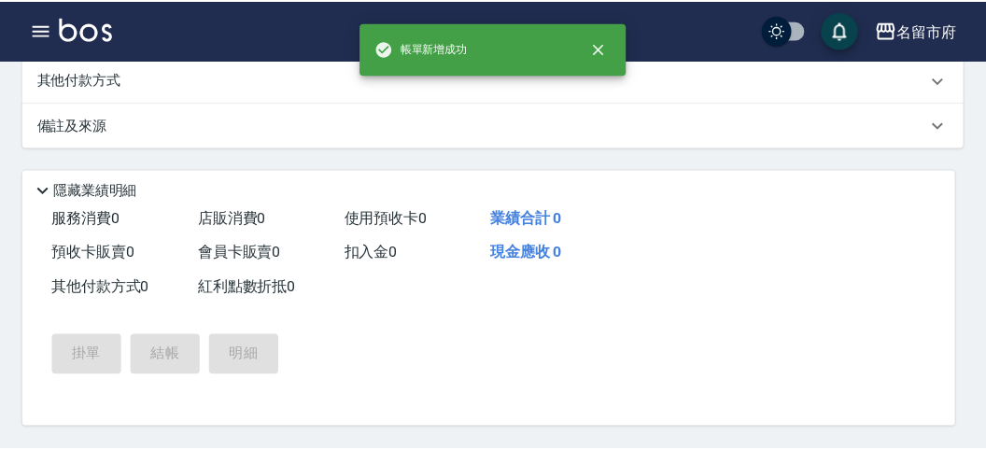
scroll to position [0, 0]
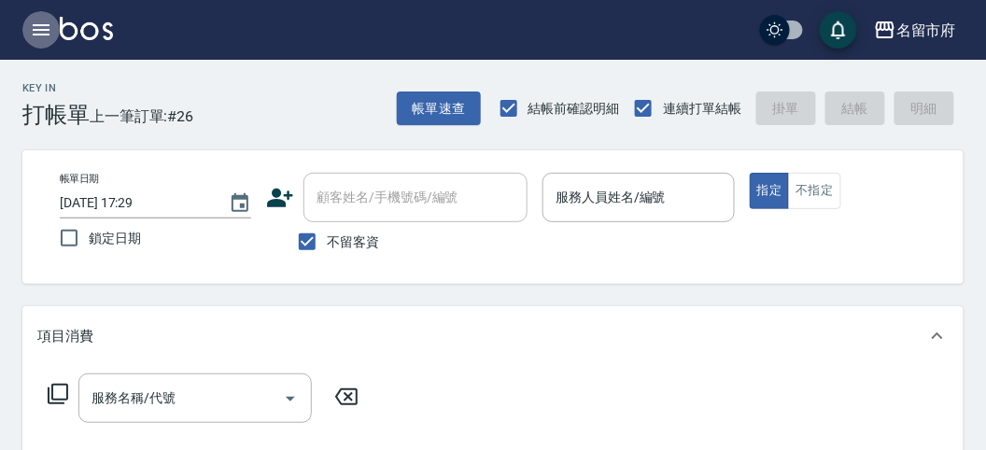
click at [49, 30] on icon "button" at bounding box center [41, 29] width 17 height 11
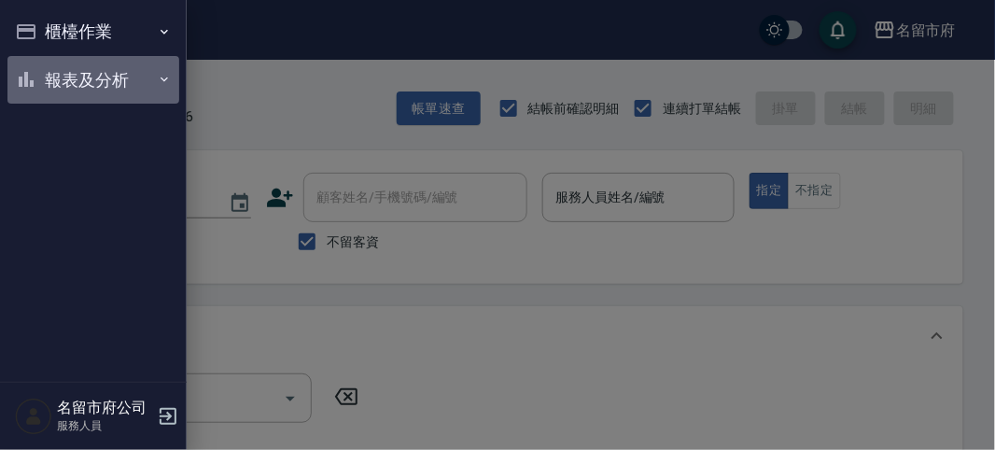
click at [61, 69] on button "報表及分析" at bounding box center [93, 80] width 172 height 49
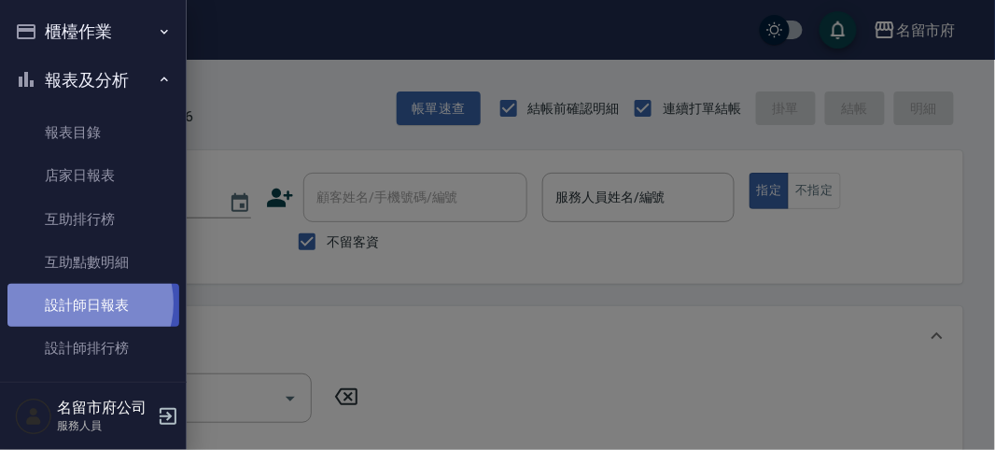
click at [80, 303] on link "設計師日報表" at bounding box center [93, 305] width 172 height 43
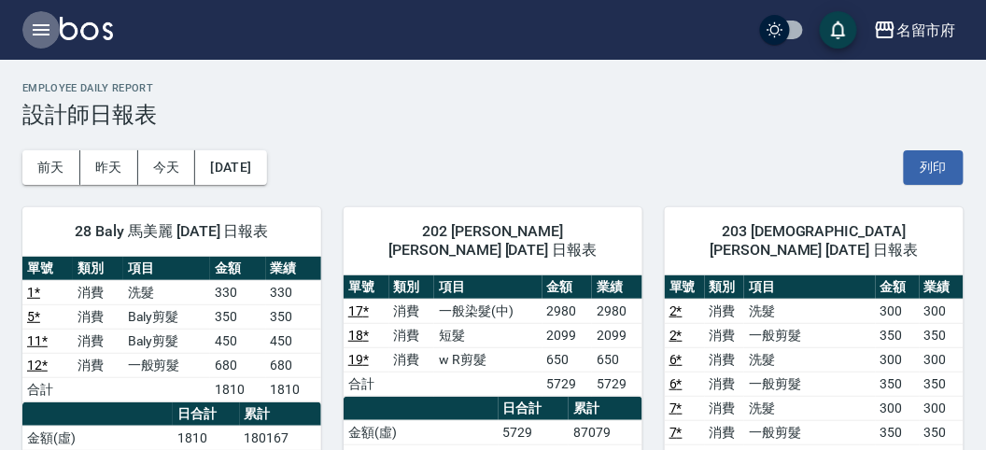
click at [45, 28] on icon "button" at bounding box center [41, 30] width 22 height 22
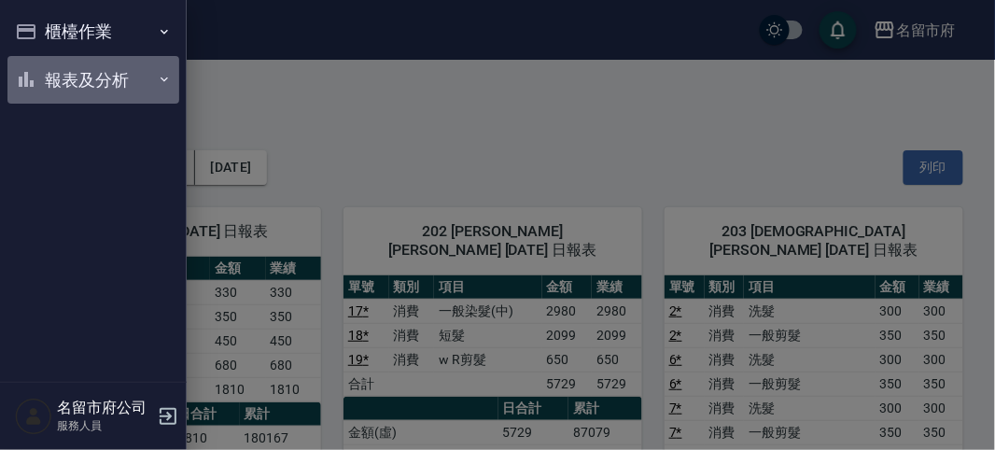
click at [46, 78] on button "報表及分析" at bounding box center [93, 80] width 172 height 49
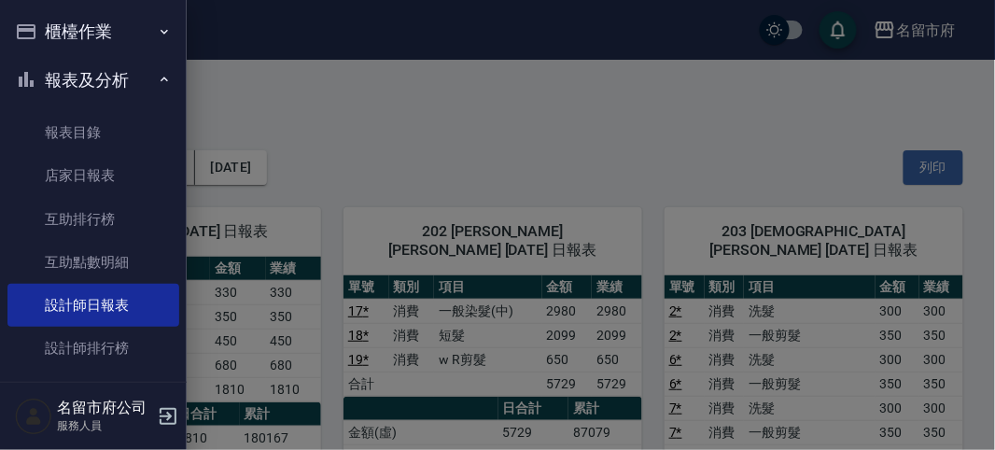
click at [293, 116] on div at bounding box center [497, 225] width 995 height 450
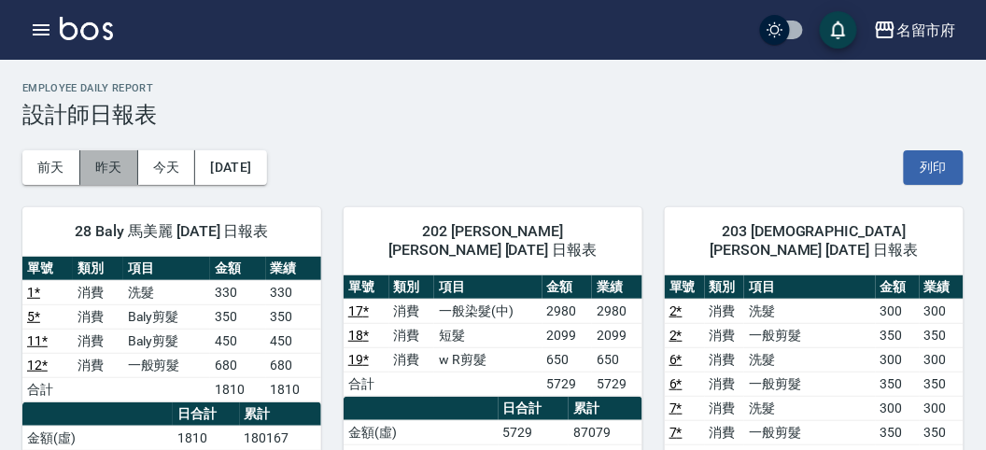
click at [112, 175] on button "昨天" at bounding box center [109, 167] width 58 height 35
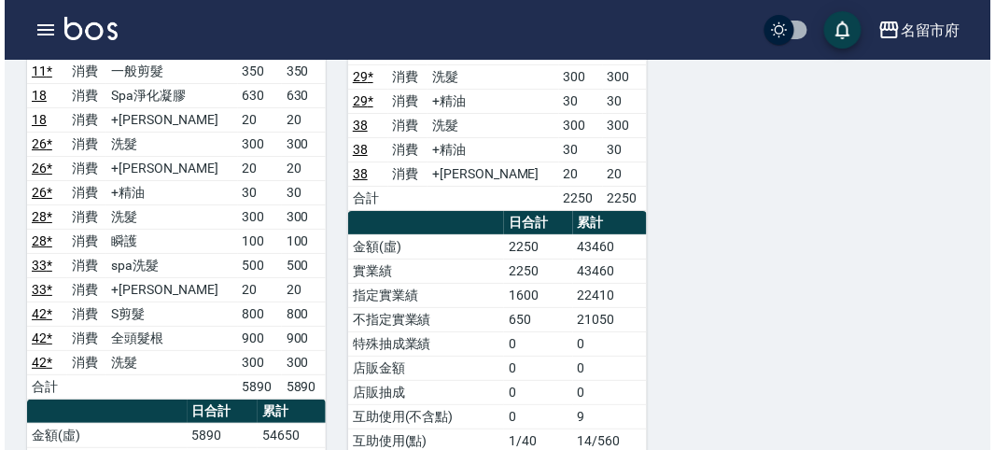
scroll to position [1451, 0]
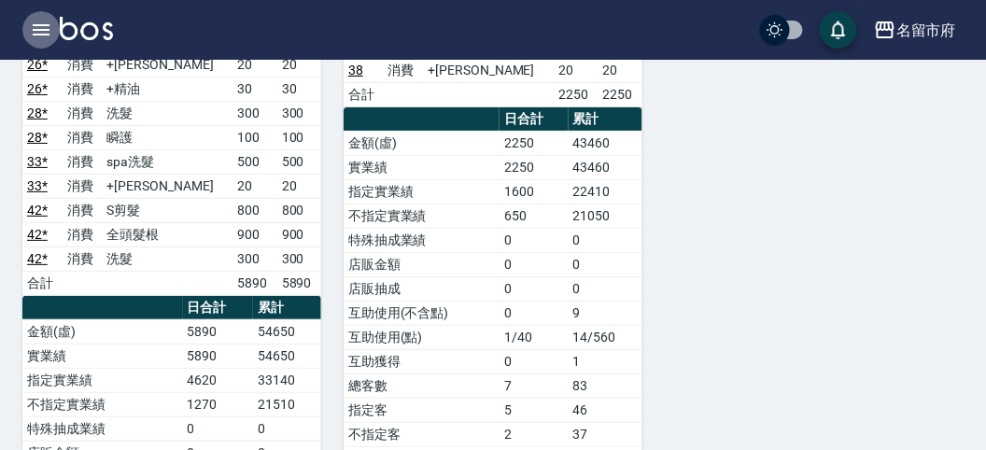
click at [37, 25] on icon "button" at bounding box center [41, 29] width 17 height 11
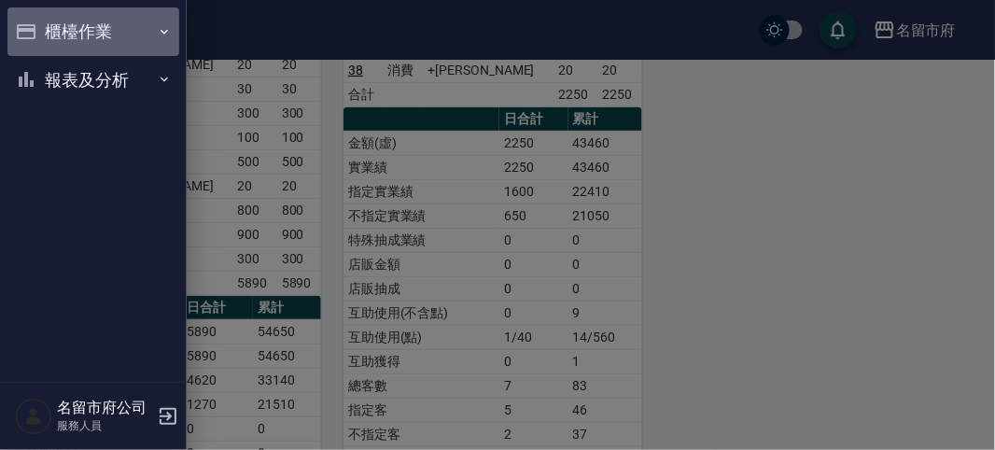
click at [64, 29] on button "櫃檯作業" at bounding box center [93, 31] width 172 height 49
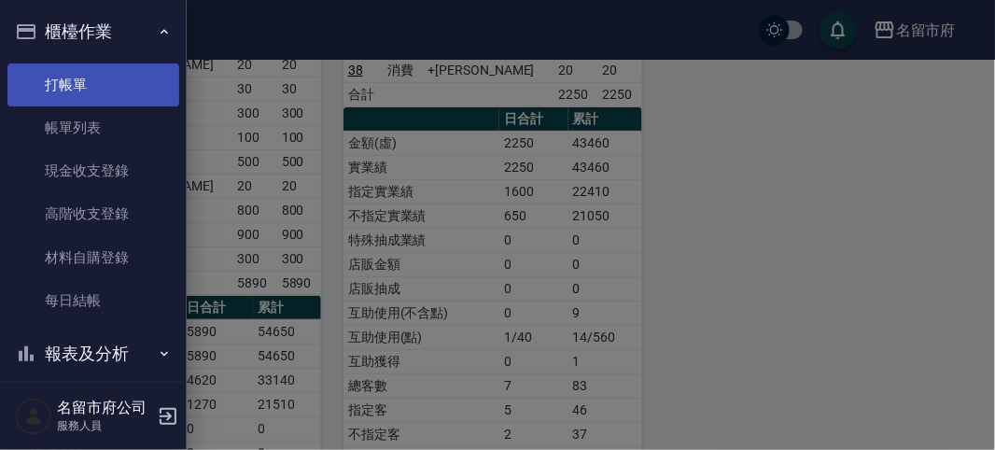
click at [74, 69] on link "打帳單" at bounding box center [93, 84] width 172 height 43
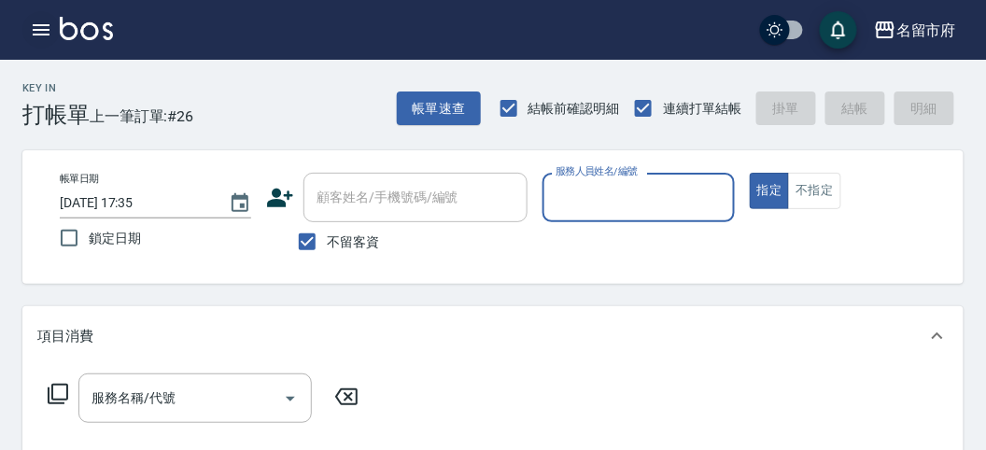
click at [43, 36] on icon "button" at bounding box center [41, 30] width 22 height 22
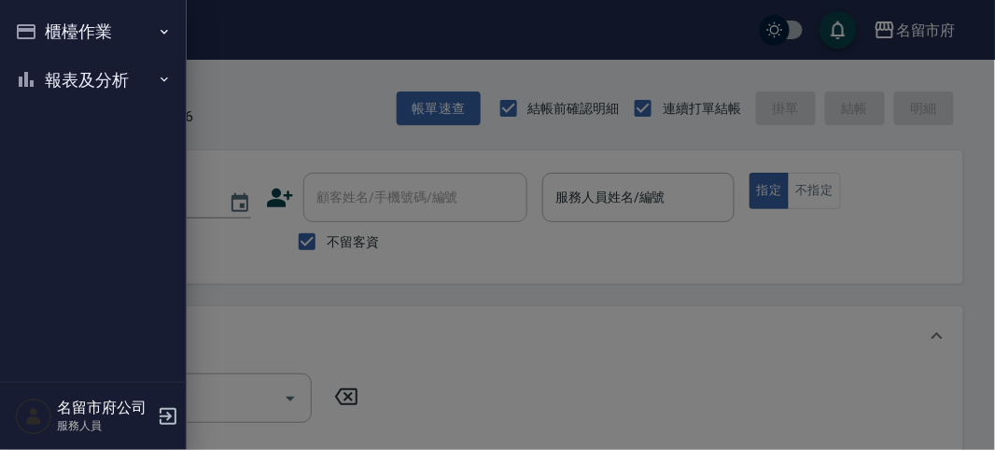
click at [75, 108] on ul "櫃檯作業 打帳單 帳單列表 現金收支登錄 高階收支登錄 材料自購登錄 每日結帳 報表及分析 報表目錄 店家日報表 互助排行榜 互助點數明細 設計師日報表 設計…" at bounding box center [93, 55] width 172 height 111
click at [99, 103] on button "報表及分析" at bounding box center [93, 80] width 172 height 49
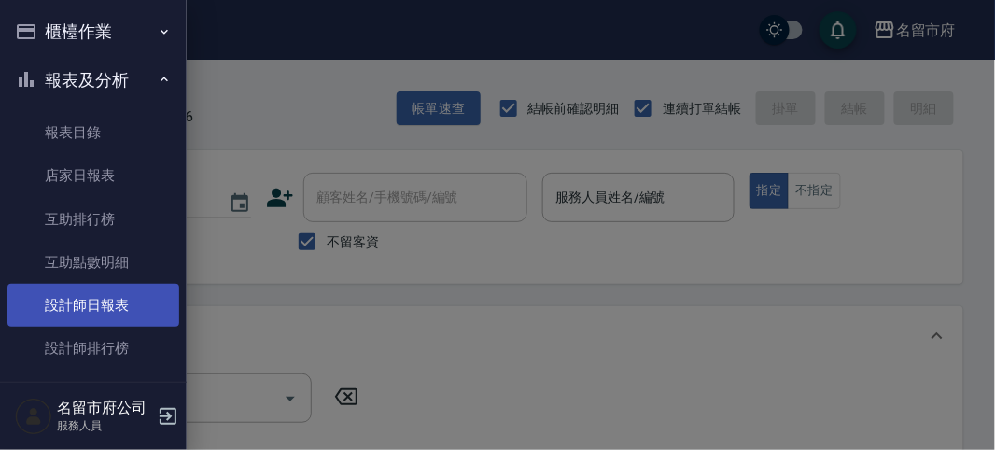
click at [142, 306] on link "設計師日報表" at bounding box center [93, 305] width 172 height 43
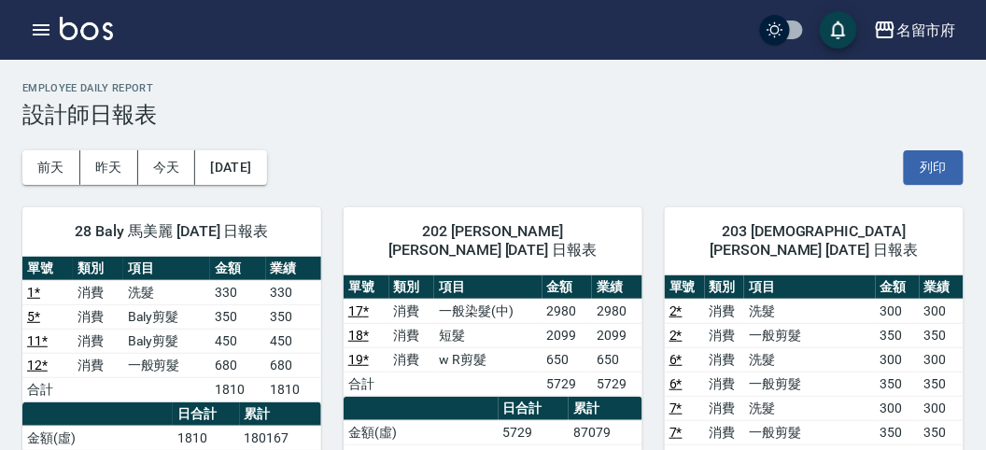
scroll to position [207, 0]
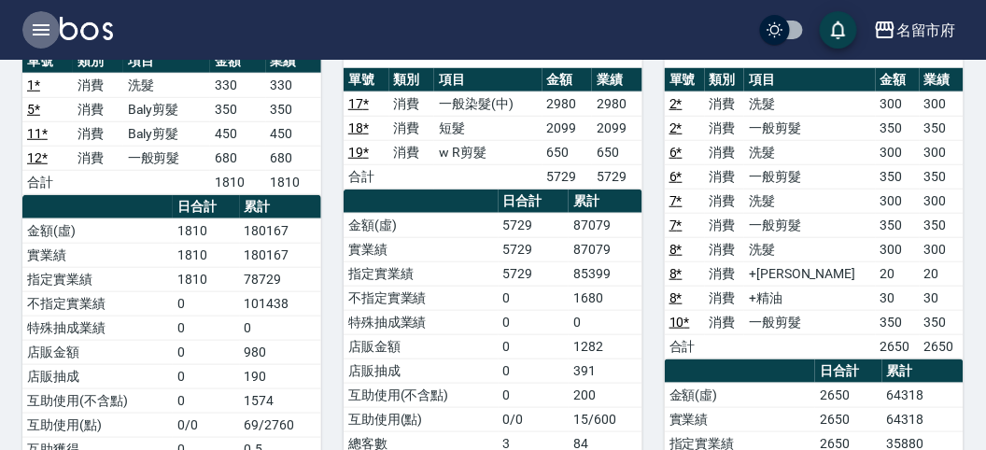
click at [49, 24] on icon "button" at bounding box center [41, 29] width 17 height 11
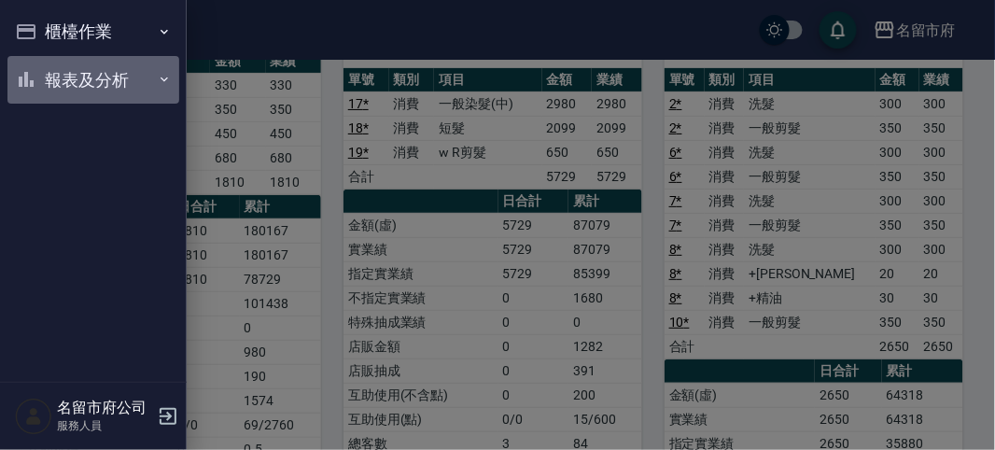
click at [44, 80] on button "報表及分析" at bounding box center [93, 80] width 172 height 49
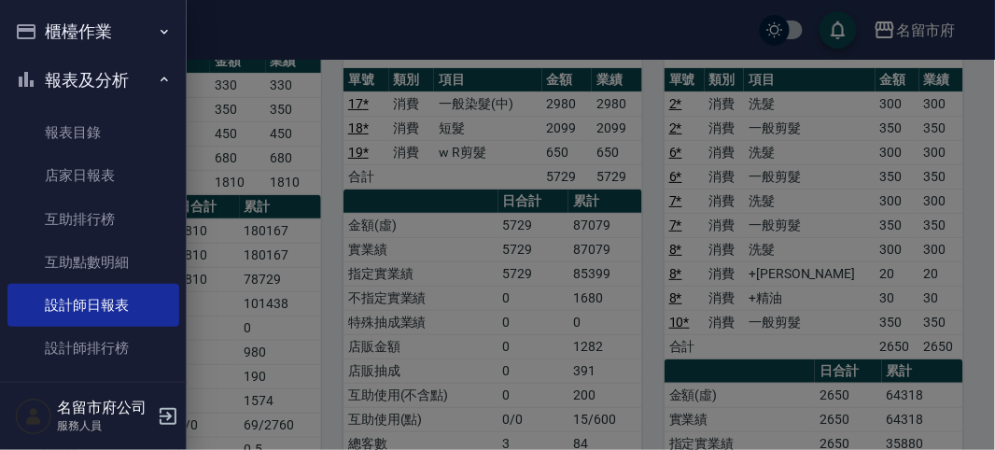
drag, startPoint x: 389, startPoint y: 229, endPoint x: 374, endPoint y: 235, distance: 16.3
click at [390, 230] on div at bounding box center [497, 225] width 995 height 450
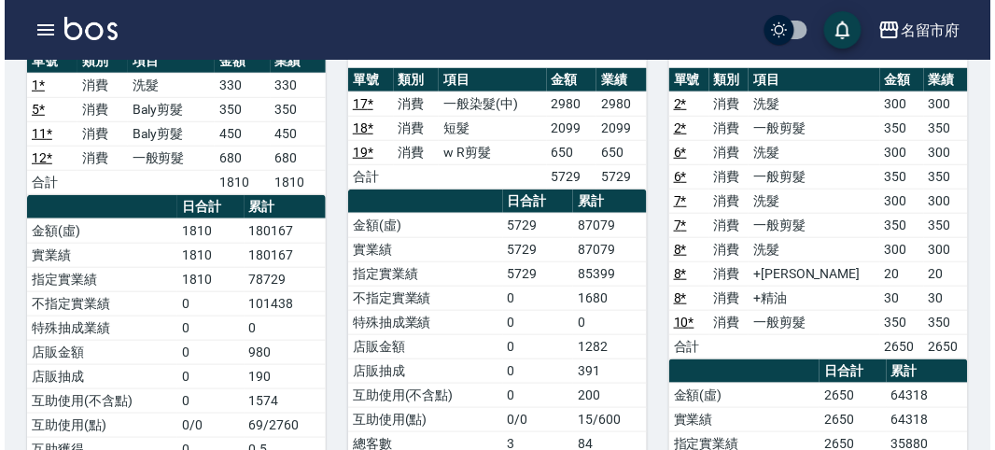
scroll to position [933, 0]
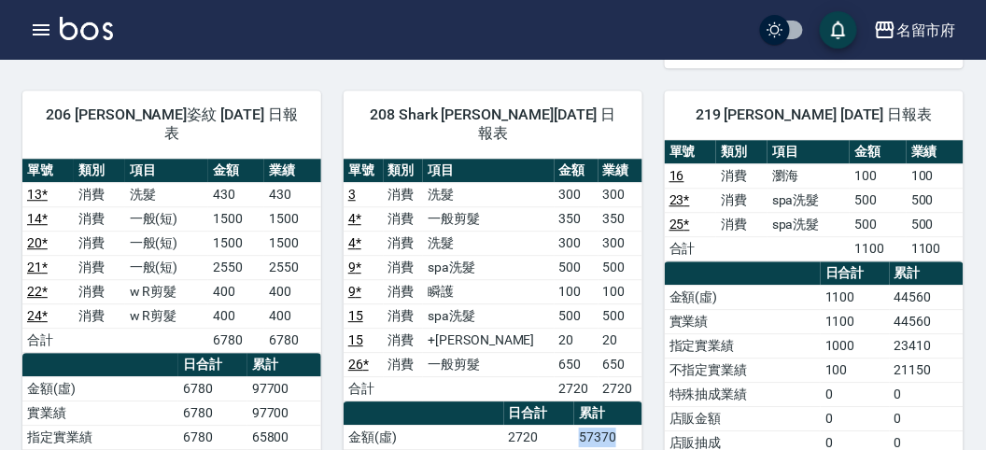
drag, startPoint x: 580, startPoint y: 378, endPoint x: 635, endPoint y: 385, distance: 55.6
click at [635, 425] on td "57370" at bounding box center [608, 437] width 68 height 24
click at [33, 21] on icon "button" at bounding box center [41, 30] width 22 height 22
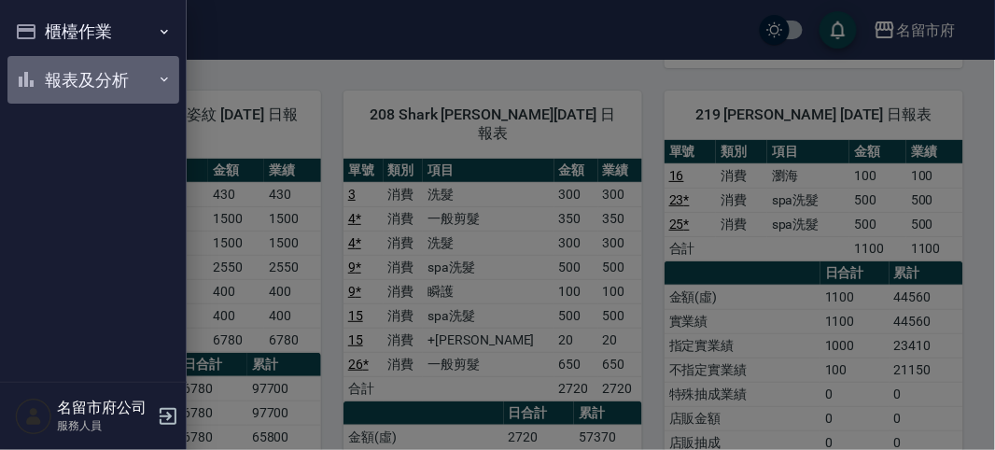
click at [55, 63] on button "報表及分析" at bounding box center [93, 80] width 172 height 49
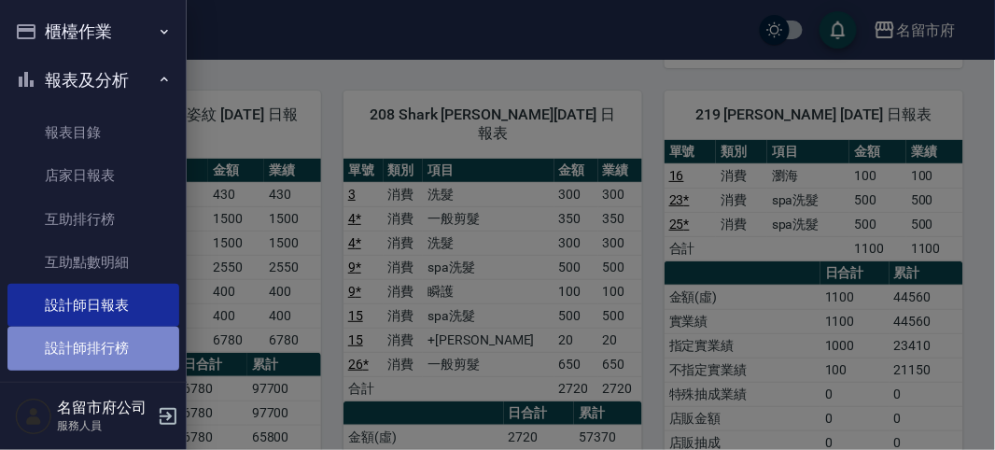
click at [136, 343] on link "設計師排行榜" at bounding box center [93, 348] width 172 height 43
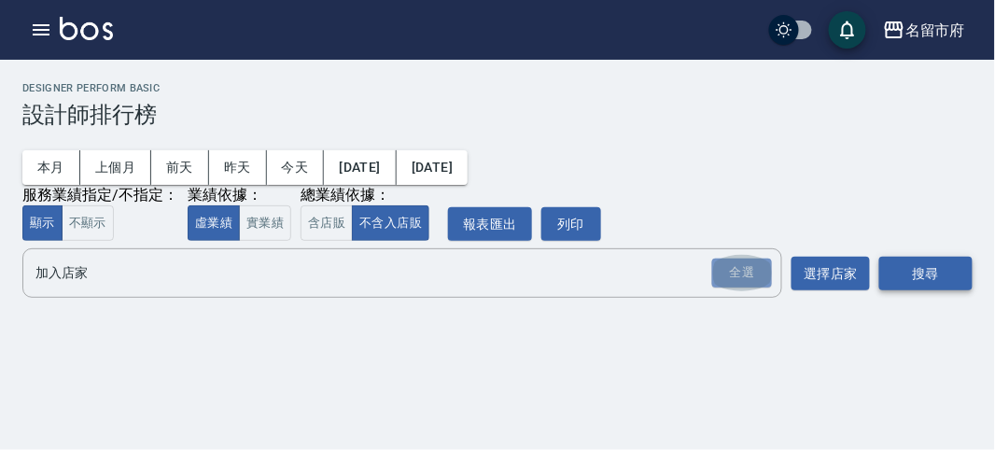
drag, startPoint x: 739, startPoint y: 275, endPoint x: 939, endPoint y: 283, distance: 199.9
click at [741, 275] on div "全選" at bounding box center [742, 273] width 60 height 29
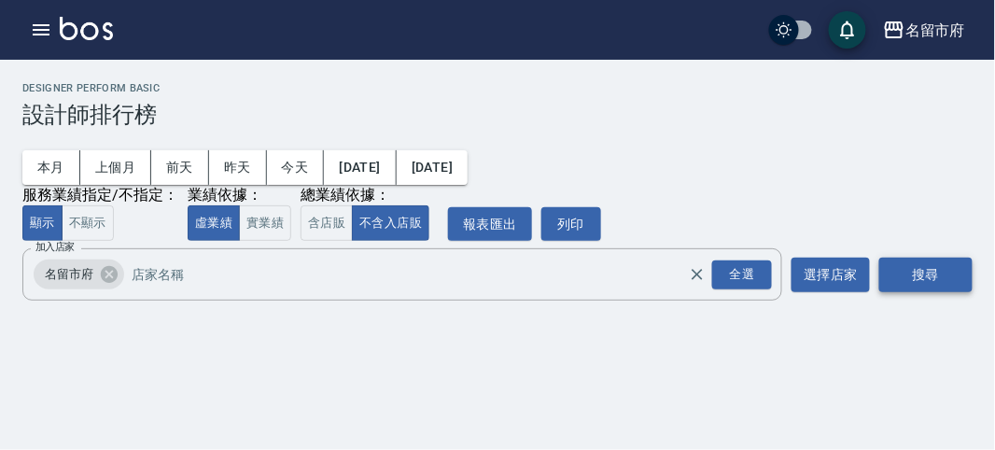
drag, startPoint x: 939, startPoint y: 283, endPoint x: 916, endPoint y: 287, distance: 23.8
click at [938, 285] on button "搜尋" at bounding box center [925, 275] width 93 height 35
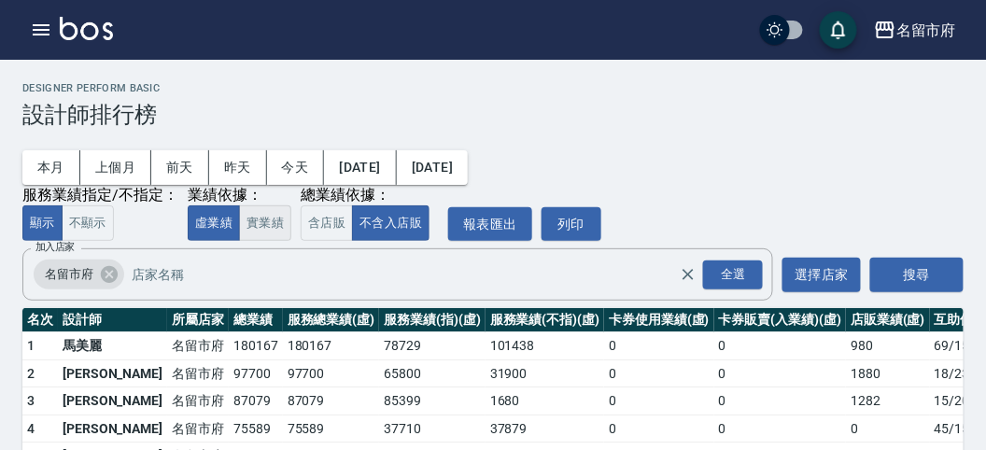
click at [259, 222] on button "實業績" at bounding box center [265, 223] width 52 height 36
click at [332, 228] on button "含店販" at bounding box center [327, 223] width 52 height 36
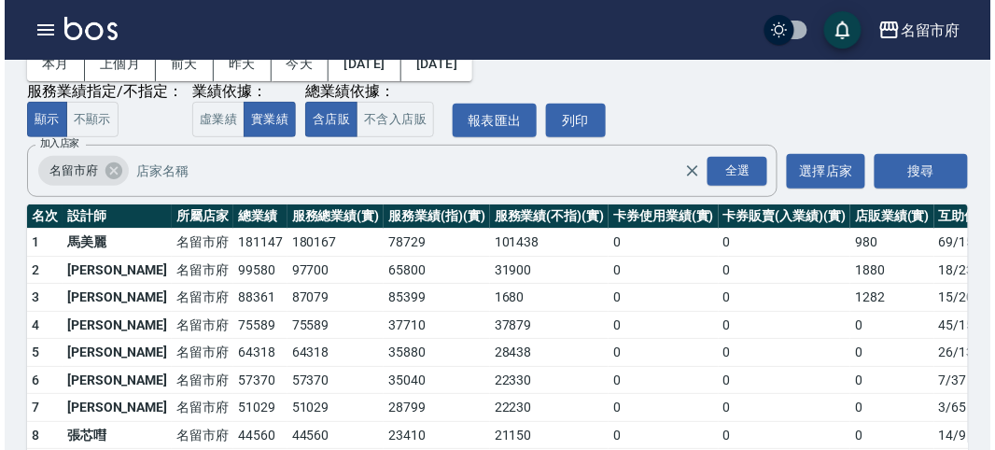
scroll to position [163, 0]
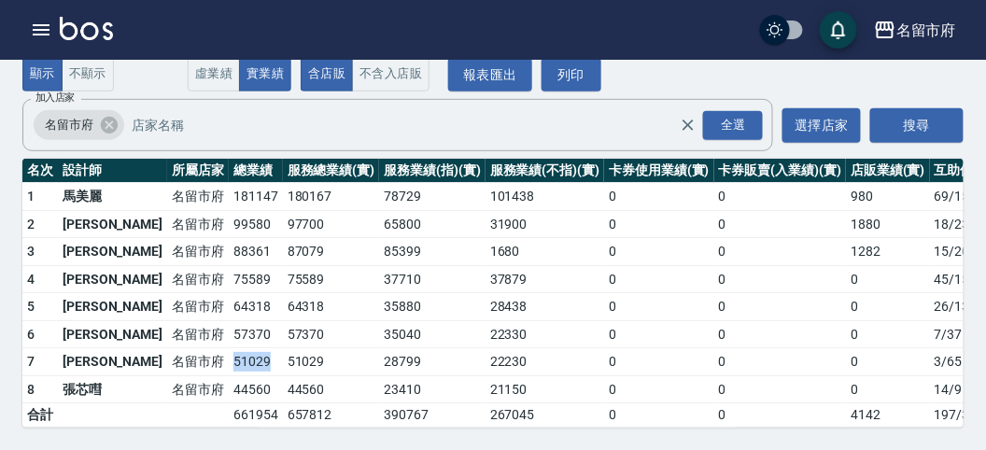
drag, startPoint x: 168, startPoint y: 339, endPoint x: 217, endPoint y: 344, distance: 48.9
click at [229, 348] on td "51029" at bounding box center [256, 362] width 54 height 28
drag, startPoint x: 161, startPoint y: 317, endPoint x: 225, endPoint y: 323, distance: 64.6
click at [225, 323] on tr "6 [PERSON_NAME] [GEOGRAPHIC_DATA] 57370 57370 35040 22330 0 0 0 7 / 37" at bounding box center [539, 334] width 1034 height 28
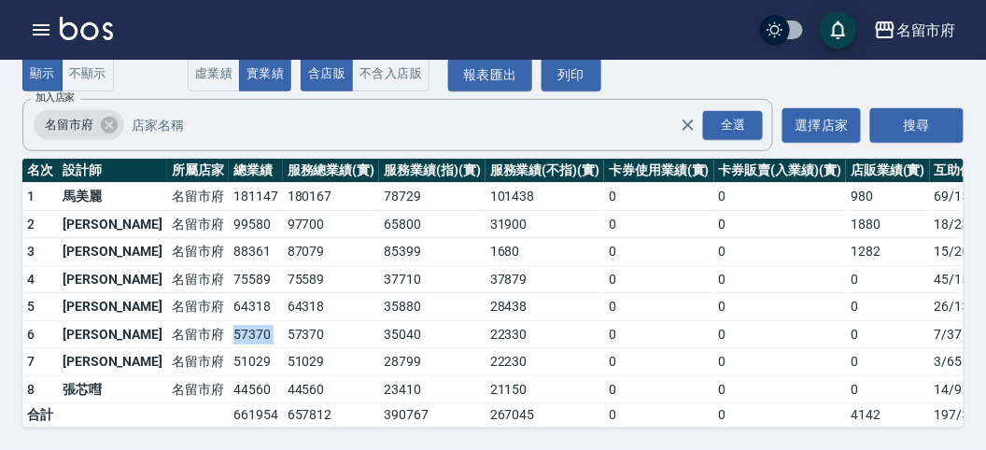
click at [283, 323] on td "57370" at bounding box center [331, 334] width 97 height 28
click at [38, 34] on icon "button" at bounding box center [41, 29] width 17 height 11
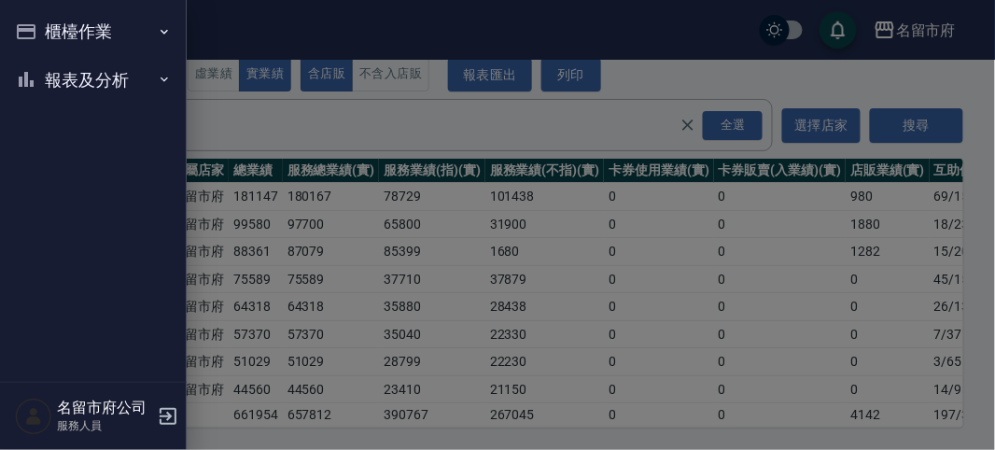
click at [38, 34] on button "櫃檯作業" at bounding box center [93, 31] width 172 height 49
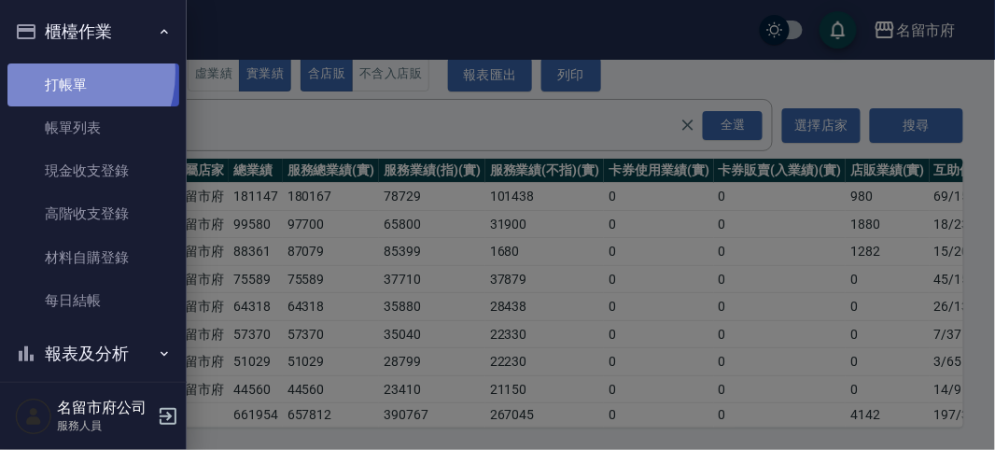
click at [52, 72] on link "打帳單" at bounding box center [93, 84] width 172 height 43
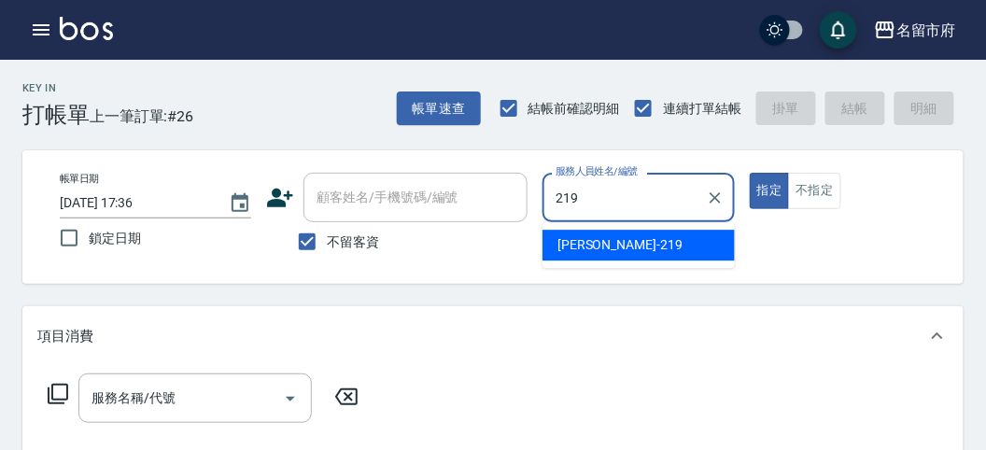
type input "[PERSON_NAME]-219"
type button "true"
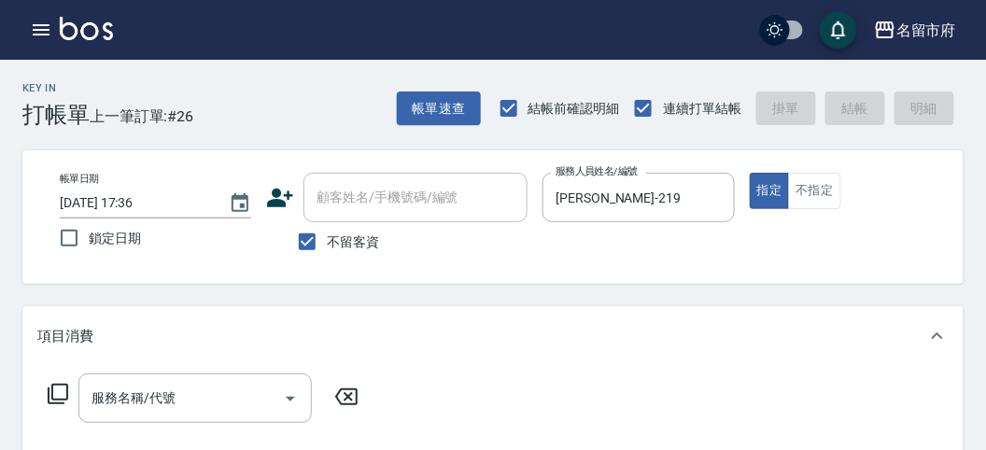
click at [59, 385] on icon at bounding box center [58, 394] width 21 height 21
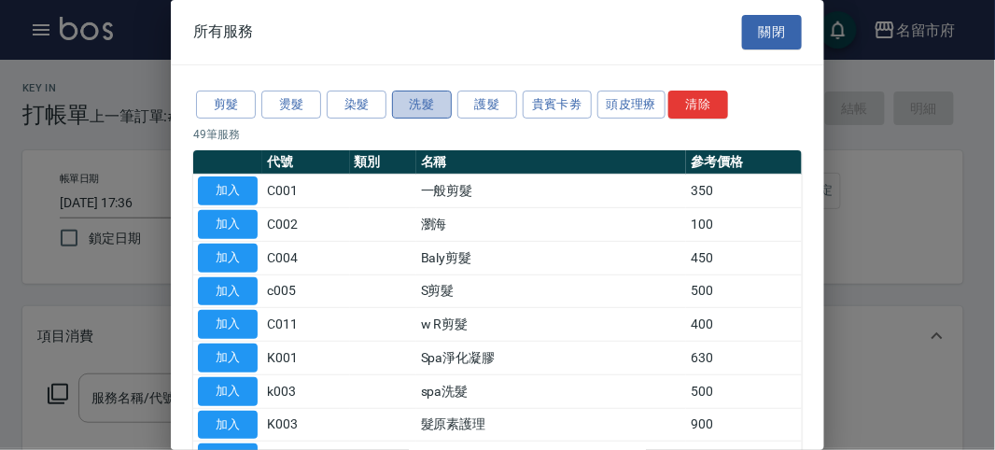
drag, startPoint x: 402, startPoint y: 113, endPoint x: 410, endPoint y: 95, distance: 19.2
click at [407, 98] on button "洗髮" at bounding box center [422, 105] width 60 height 29
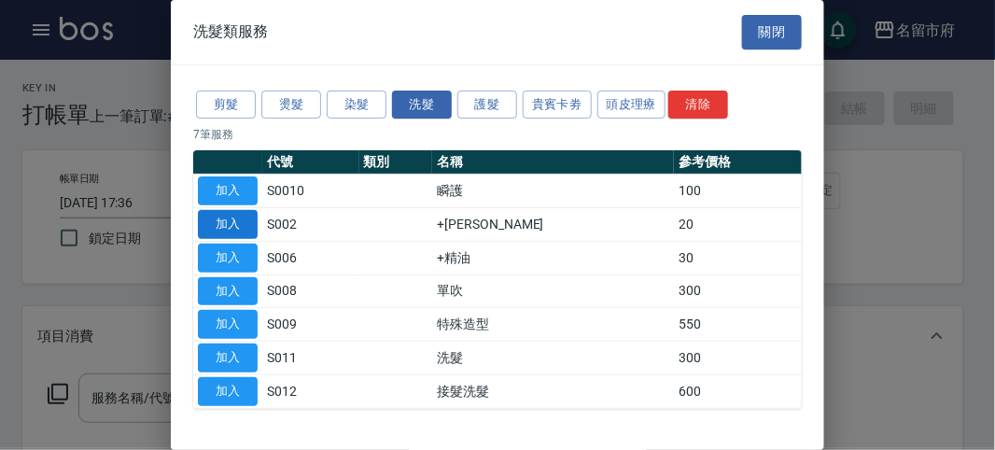
click at [225, 224] on button "加入" at bounding box center [228, 224] width 60 height 29
type input "+[PERSON_NAME](S002)"
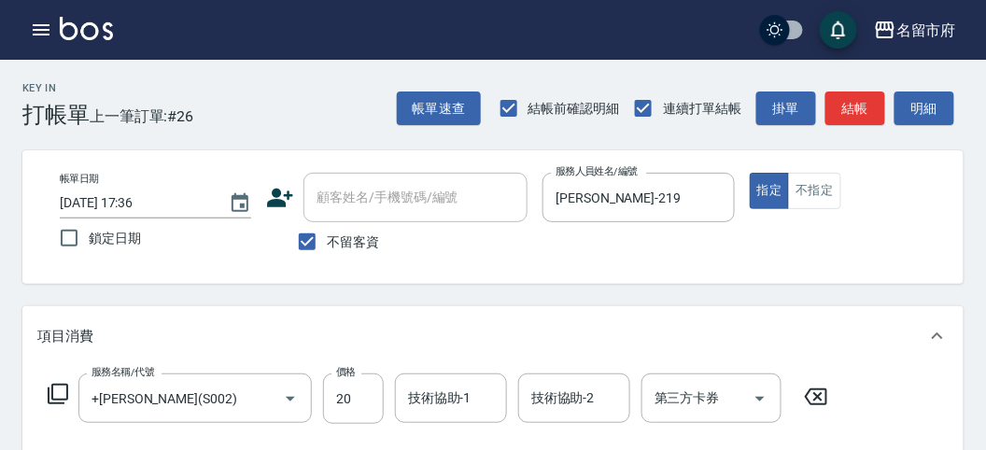
click at [58, 388] on icon at bounding box center [58, 394] width 22 height 22
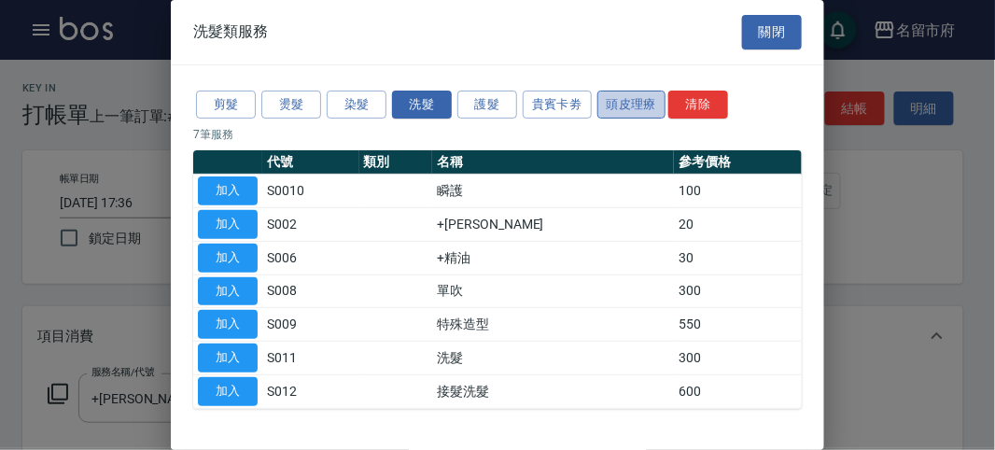
click at [632, 103] on button "頭皮理療" at bounding box center [631, 105] width 69 height 29
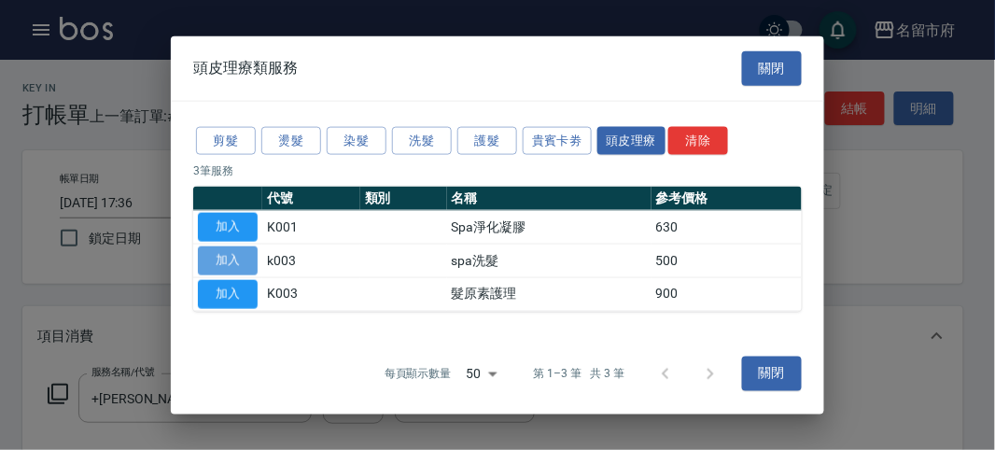
click at [246, 257] on button "加入" at bounding box center [228, 260] width 60 height 29
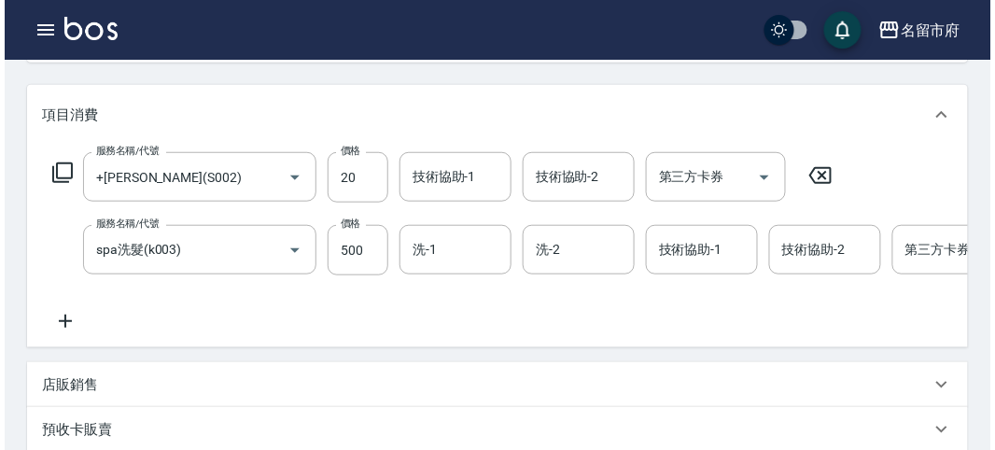
scroll to position [118, 0]
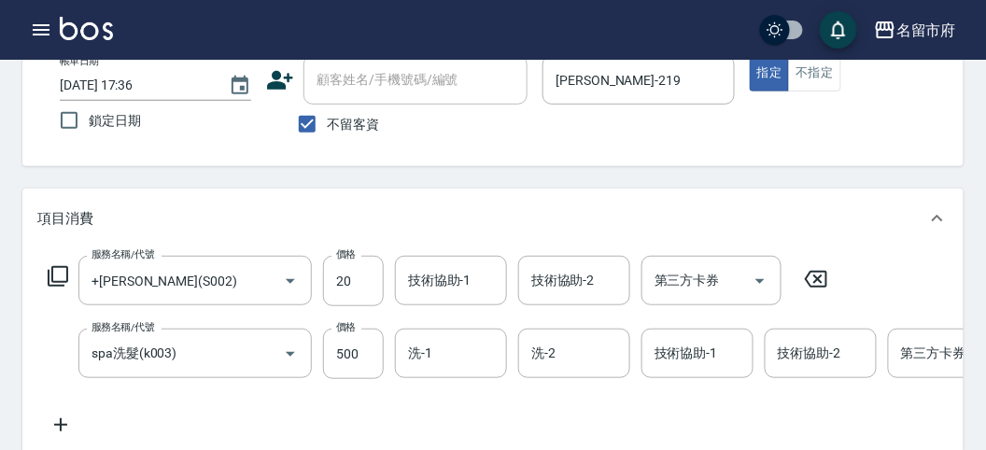
type input "[DATE] 17:58"
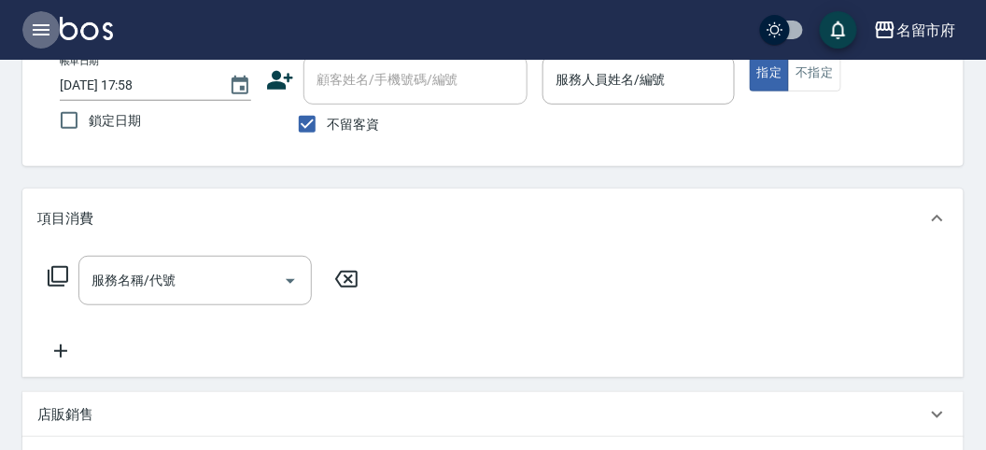
click at [38, 30] on icon "button" at bounding box center [41, 29] width 17 height 11
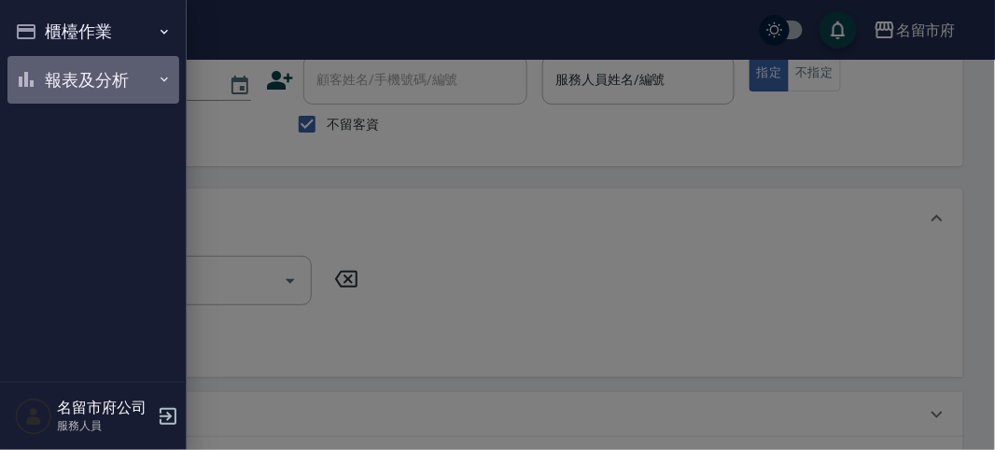
click at [91, 84] on button "報表及分析" at bounding box center [93, 80] width 172 height 49
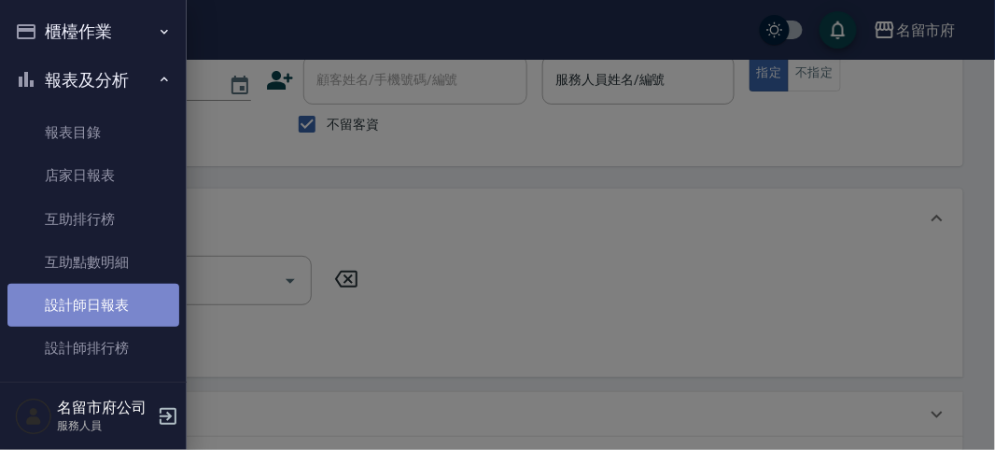
click at [115, 304] on link "設計師日報表" at bounding box center [93, 305] width 172 height 43
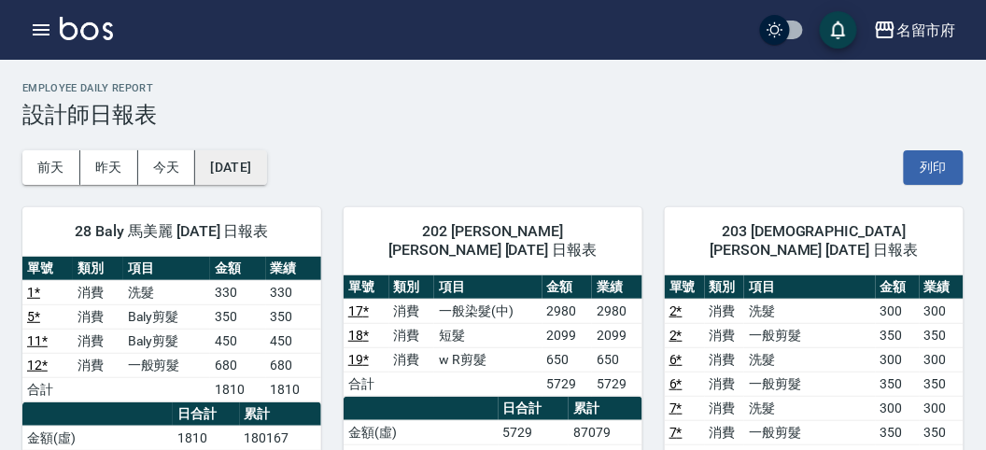
click at [233, 174] on button "[DATE]" at bounding box center [230, 167] width 71 height 35
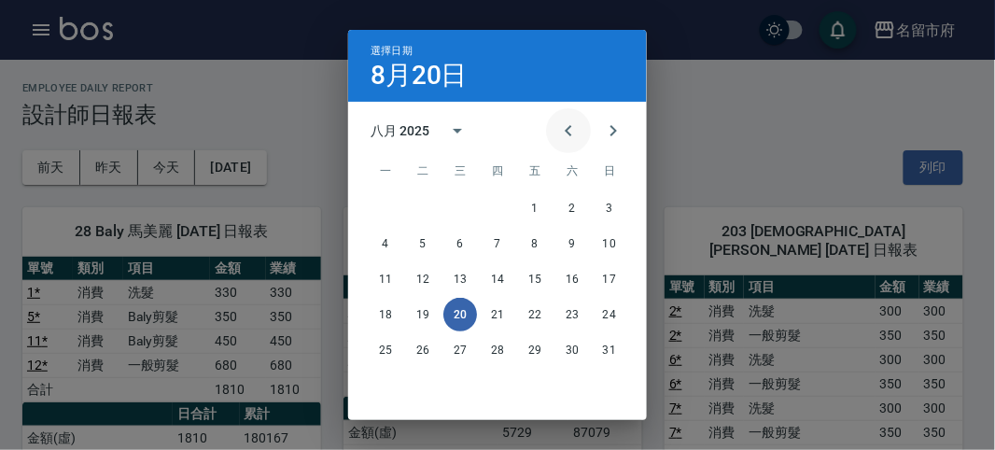
click at [560, 129] on icon "Previous month" at bounding box center [568, 130] width 22 height 22
click at [417, 207] on button "1" at bounding box center [423, 208] width 34 height 34
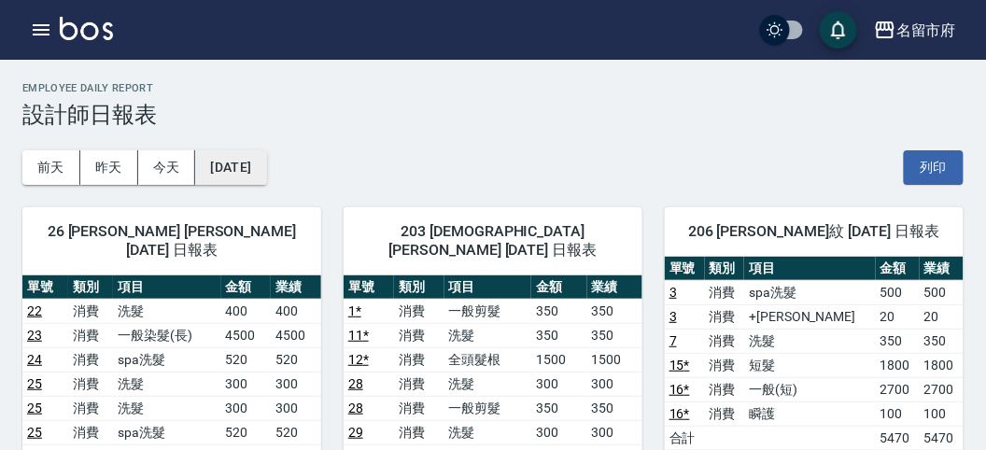
click at [265, 172] on button "[DATE]" at bounding box center [230, 167] width 71 height 35
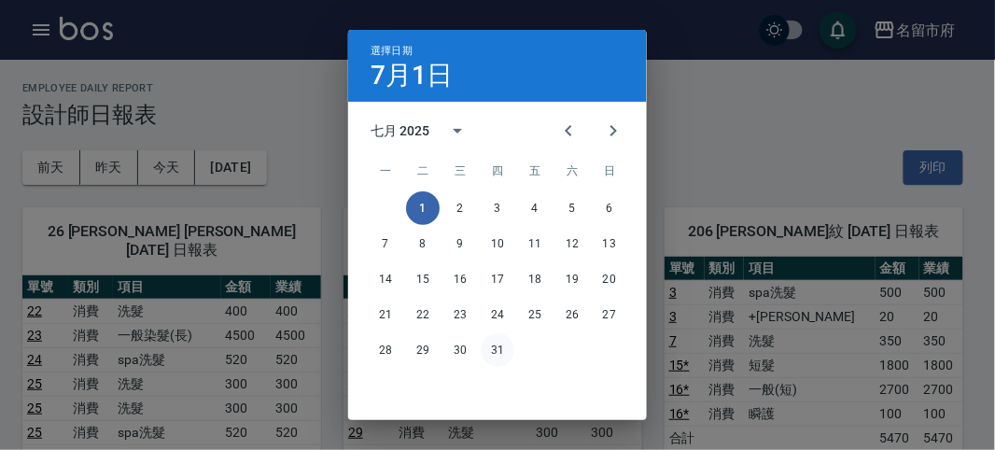
click at [497, 355] on button "31" at bounding box center [498, 350] width 34 height 34
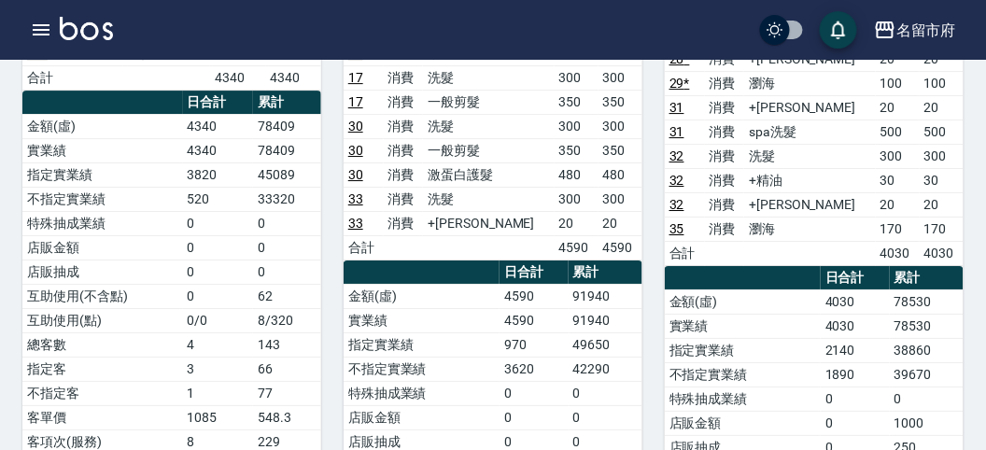
scroll to position [1348, 0]
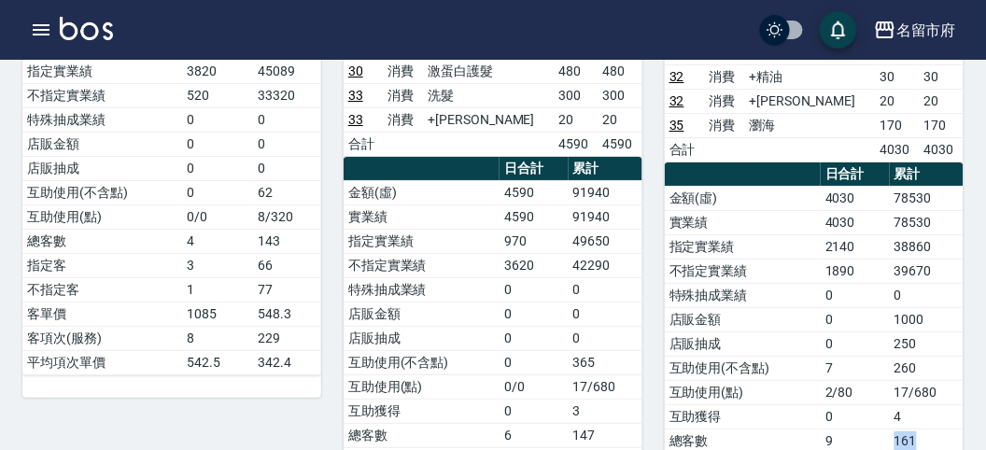
drag, startPoint x: 921, startPoint y: 416, endPoint x: 890, endPoint y: 420, distance: 32.0
click at [890, 428] on tr "總客數 9 161" at bounding box center [814, 440] width 299 height 24
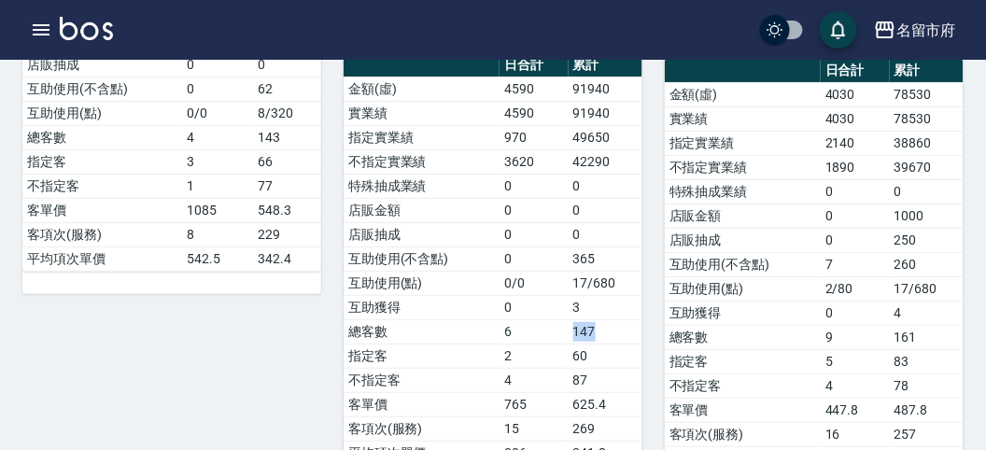
drag, startPoint x: 599, startPoint y: 263, endPoint x: 567, endPoint y: 268, distance: 33.0
click at [567, 319] on tr "總客數 6 147" at bounding box center [492, 331] width 299 height 24
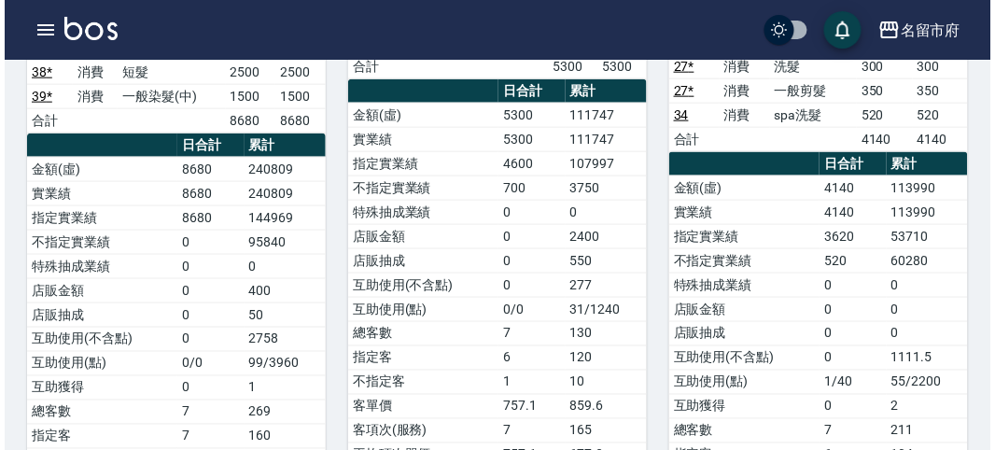
scroll to position [0, 0]
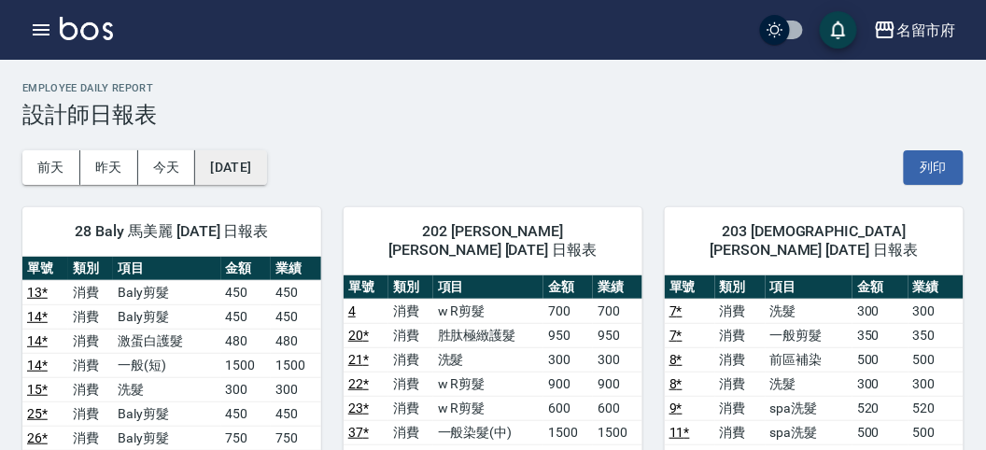
click at [222, 175] on button "[DATE]" at bounding box center [230, 167] width 71 height 35
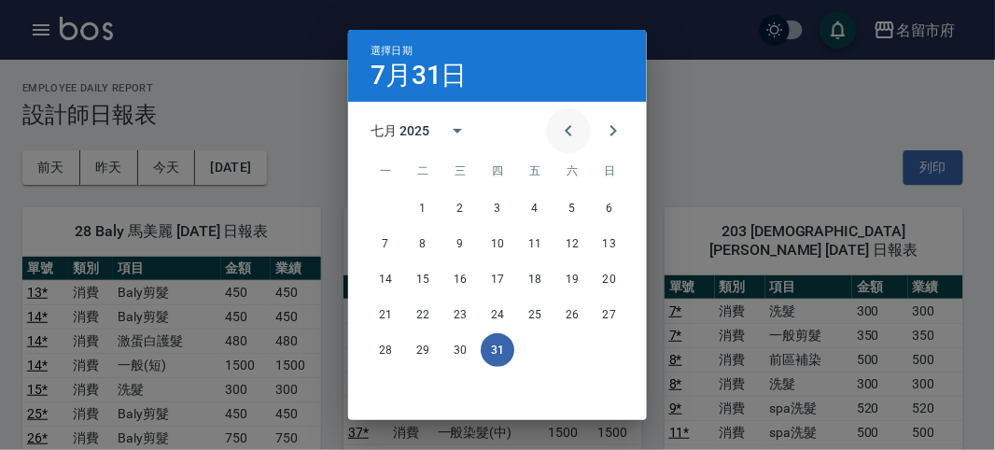
click at [562, 137] on icon "Previous month" at bounding box center [568, 130] width 22 height 22
click at [394, 387] on button "30" at bounding box center [386, 386] width 34 height 34
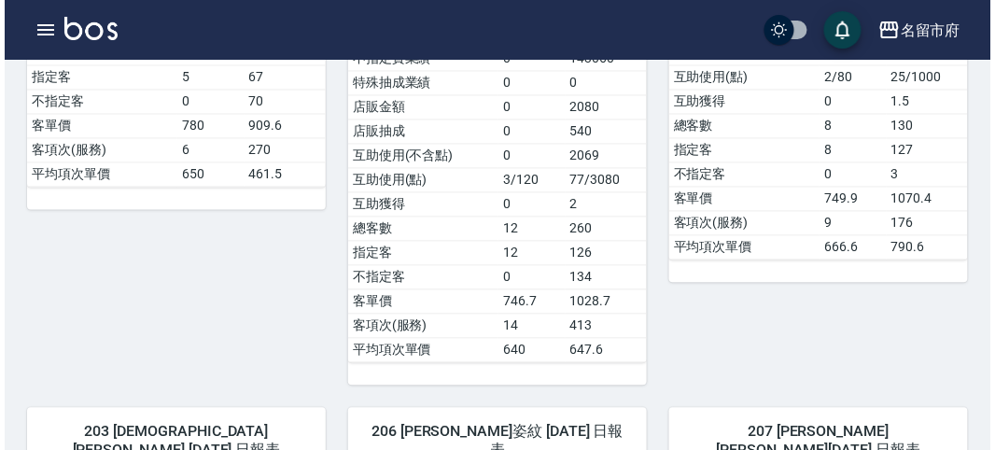
scroll to position [72, 0]
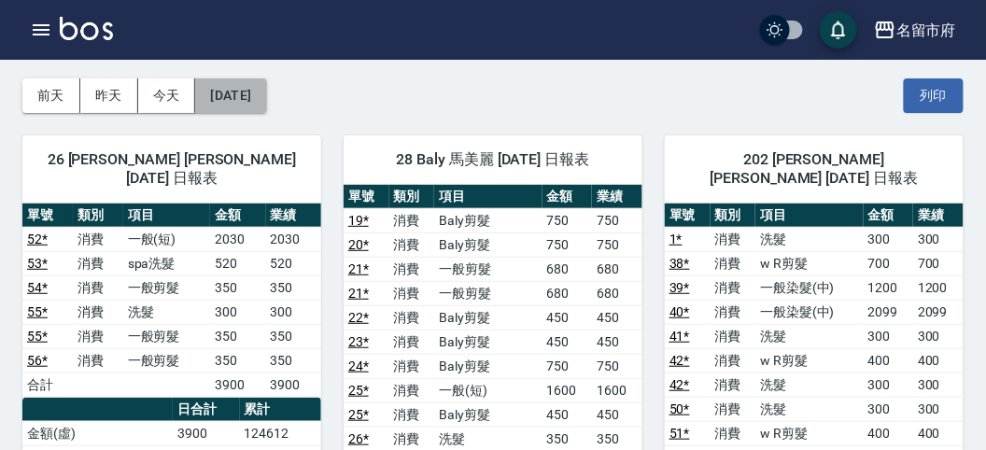
click at [266, 91] on button "[DATE]" at bounding box center [230, 95] width 71 height 35
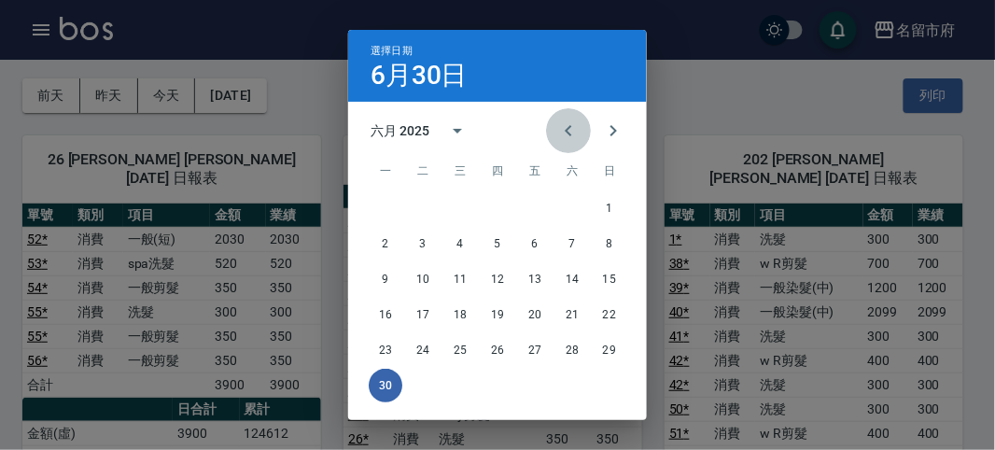
click at [561, 132] on icon "Previous month" at bounding box center [568, 130] width 22 height 22
click at [572, 349] on button "31" at bounding box center [572, 350] width 34 height 34
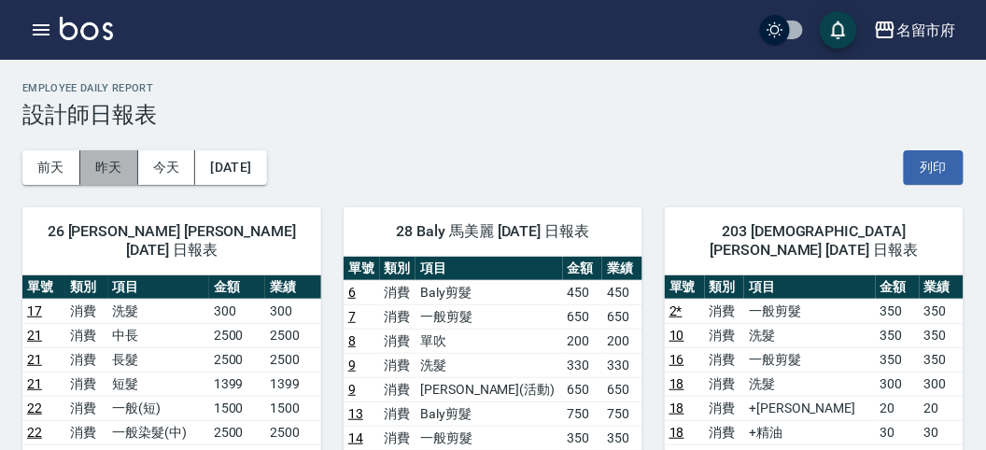
click at [111, 167] on button "昨天" at bounding box center [109, 167] width 58 height 35
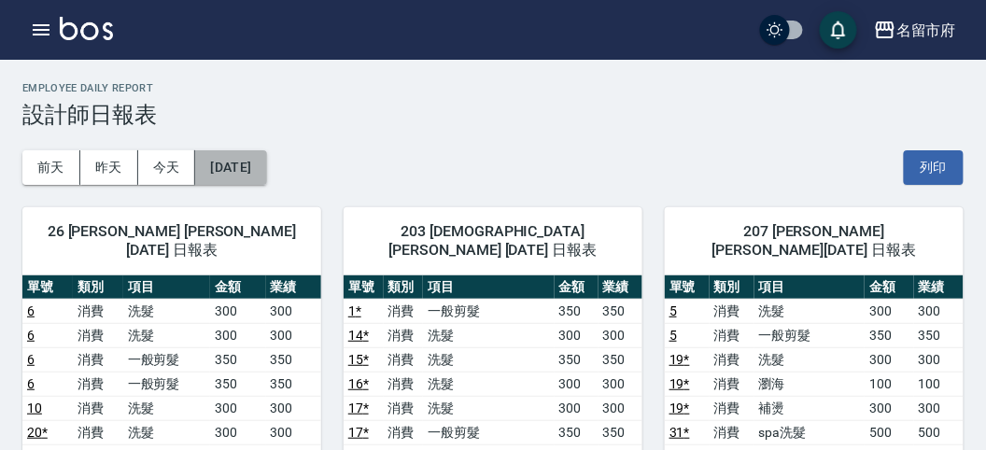
click at [235, 156] on button "[DATE]" at bounding box center [230, 167] width 71 height 35
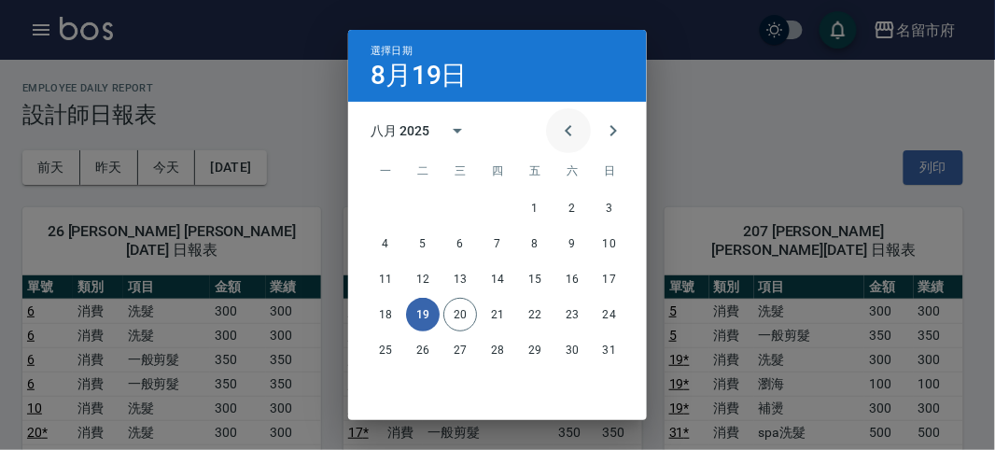
click at [561, 131] on icon "Previous month" at bounding box center [568, 130] width 22 height 22
click at [565, 131] on icon "Previous month" at bounding box center [568, 130] width 7 height 11
click at [565, 338] on button "31" at bounding box center [572, 350] width 34 height 34
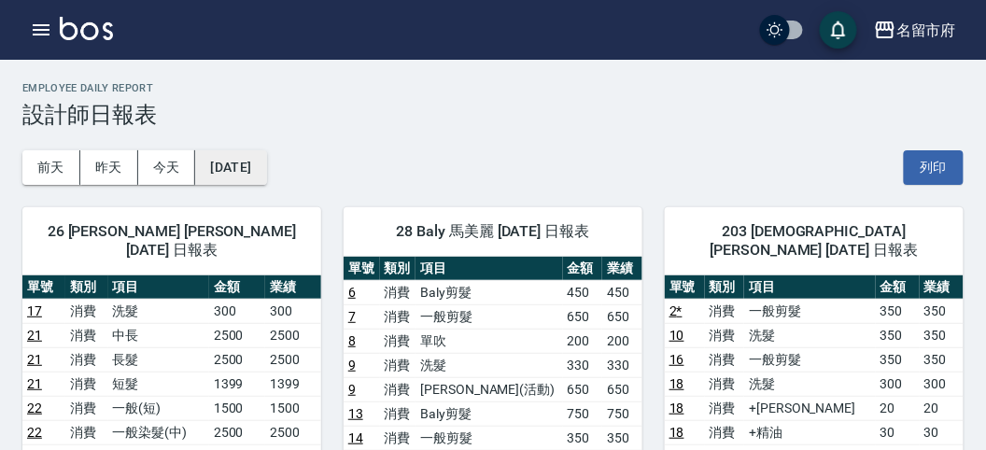
click at [233, 154] on button "[DATE]" at bounding box center [230, 167] width 71 height 35
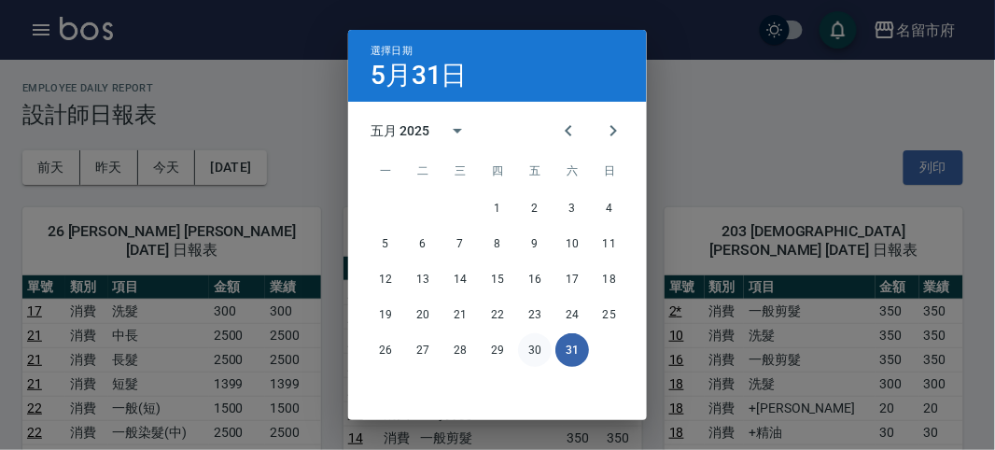
click at [531, 351] on button "30" at bounding box center [535, 350] width 34 height 34
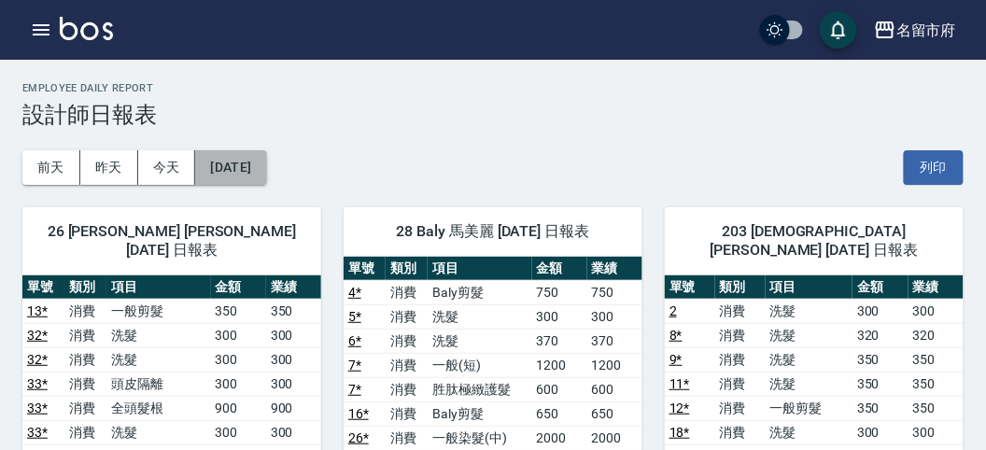
click at [254, 165] on button "[DATE]" at bounding box center [230, 167] width 71 height 35
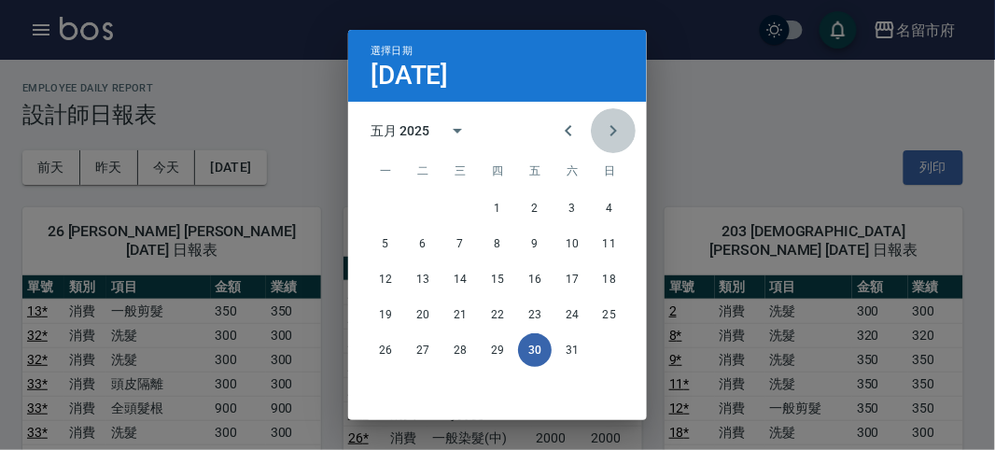
click at [610, 127] on icon "Next month" at bounding box center [613, 130] width 7 height 11
click at [379, 385] on button "30" at bounding box center [386, 386] width 34 height 34
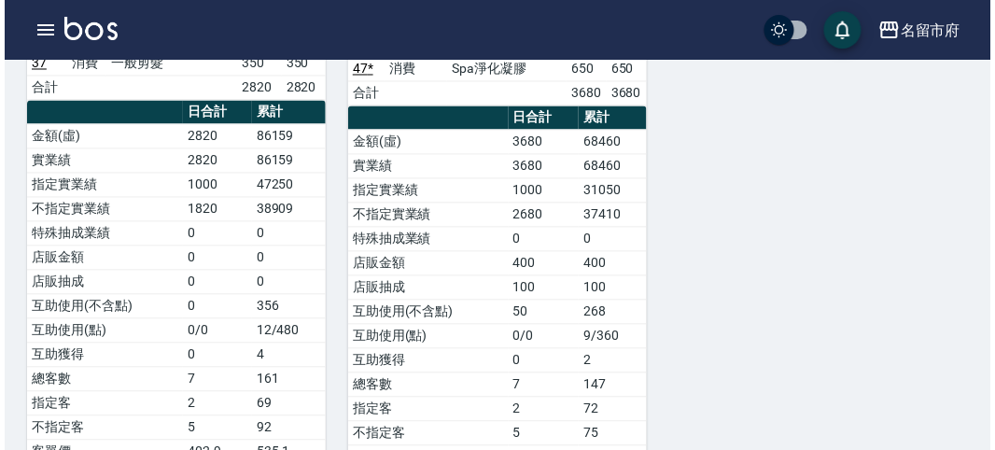
scroll to position [1970, 0]
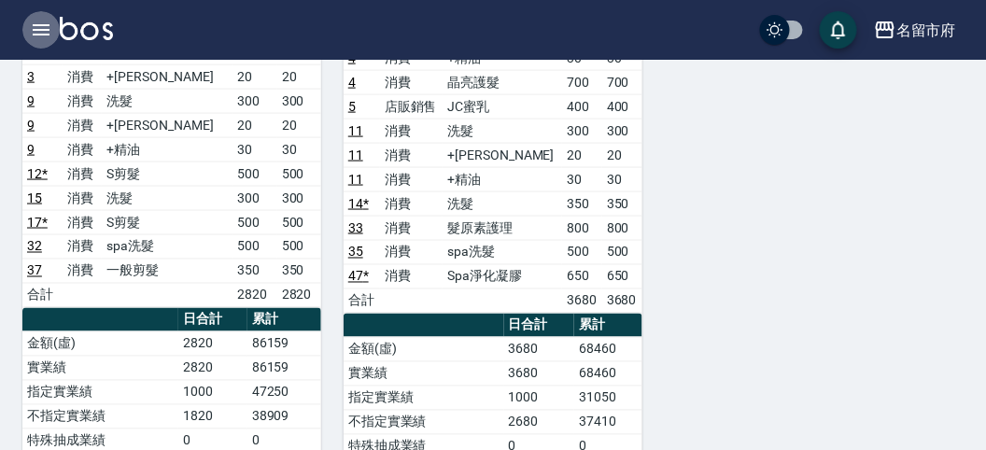
click at [35, 26] on icon "button" at bounding box center [41, 30] width 22 height 22
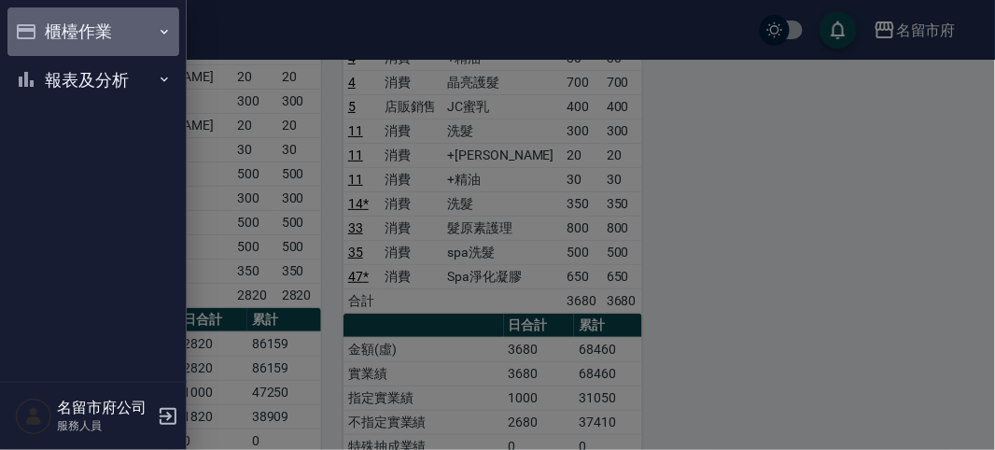
click at [90, 35] on button "櫃檯作業" at bounding box center [93, 31] width 172 height 49
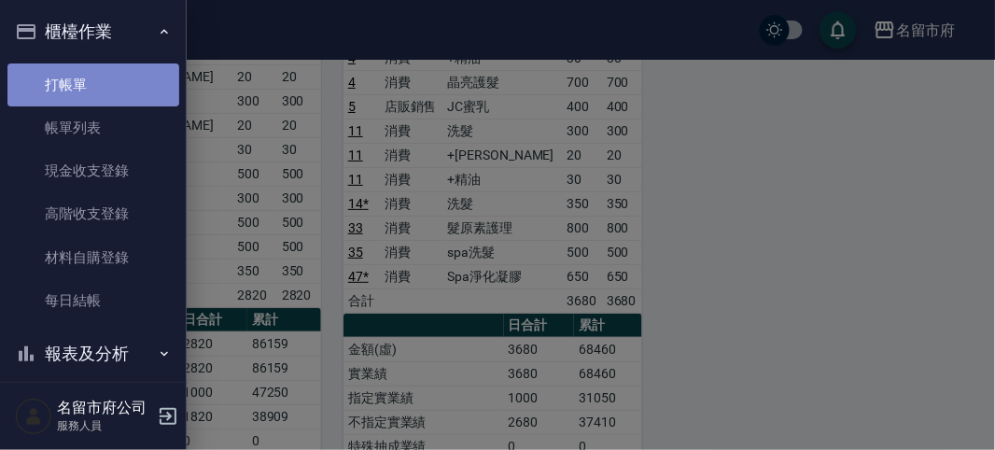
click at [105, 79] on link "打帳單" at bounding box center [93, 84] width 172 height 43
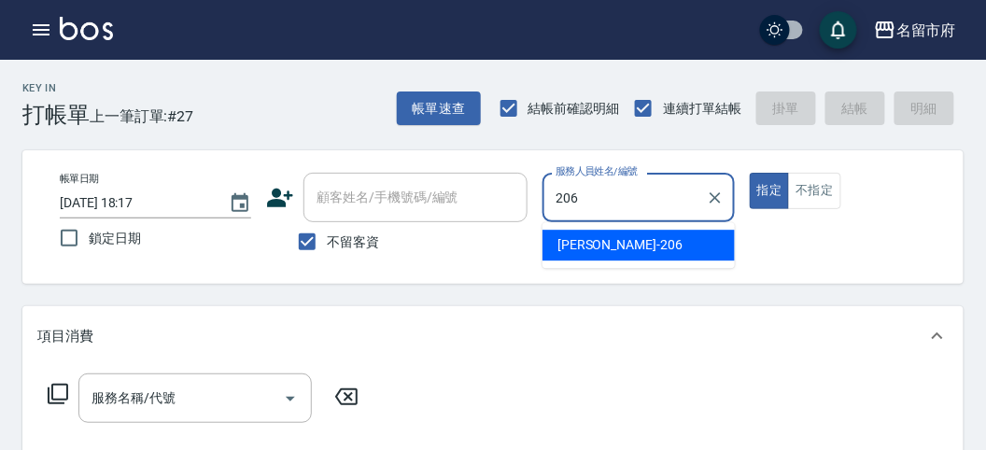
type input "[PERSON_NAME]-206"
type button "true"
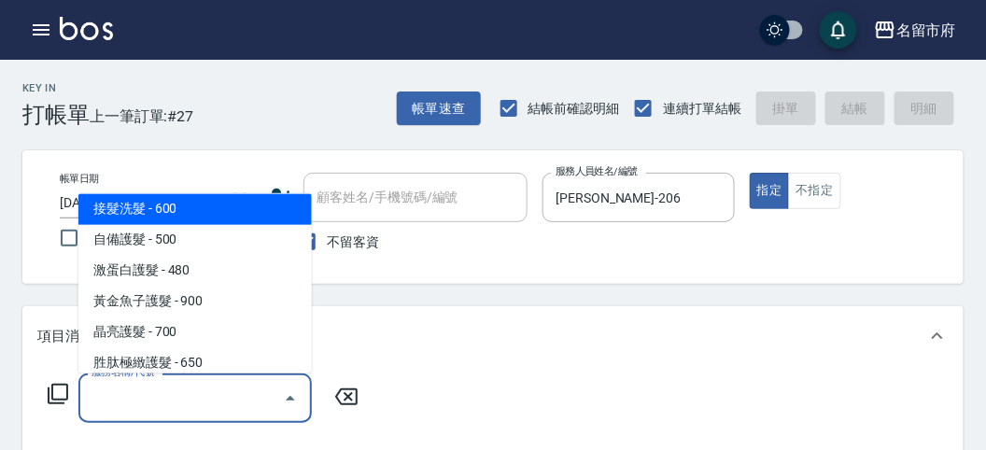
scroll to position [1146, 0]
type input "洗髮(S011)"
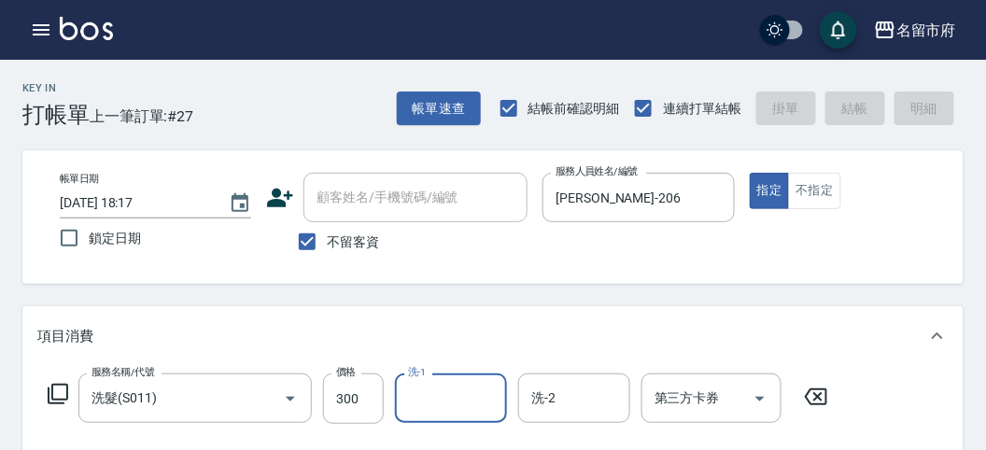
type input "[DATE] 18:20"
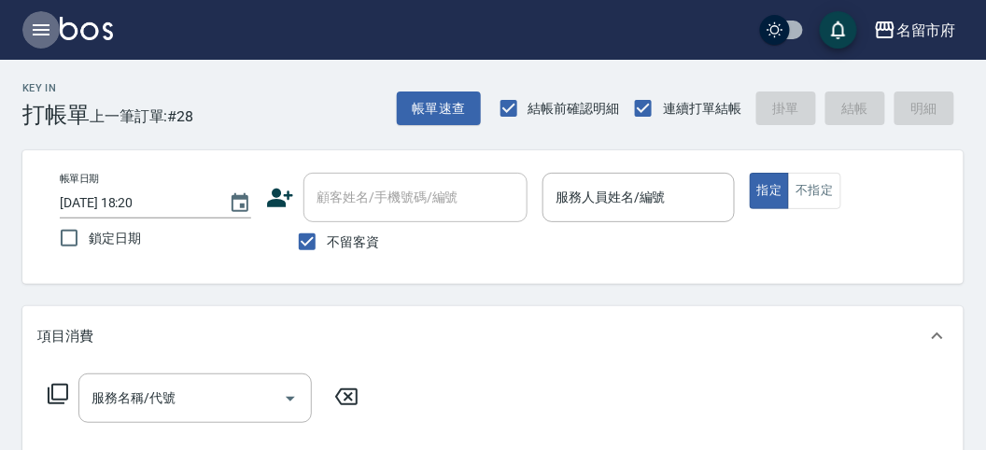
click at [47, 37] on icon "button" at bounding box center [41, 30] width 22 height 22
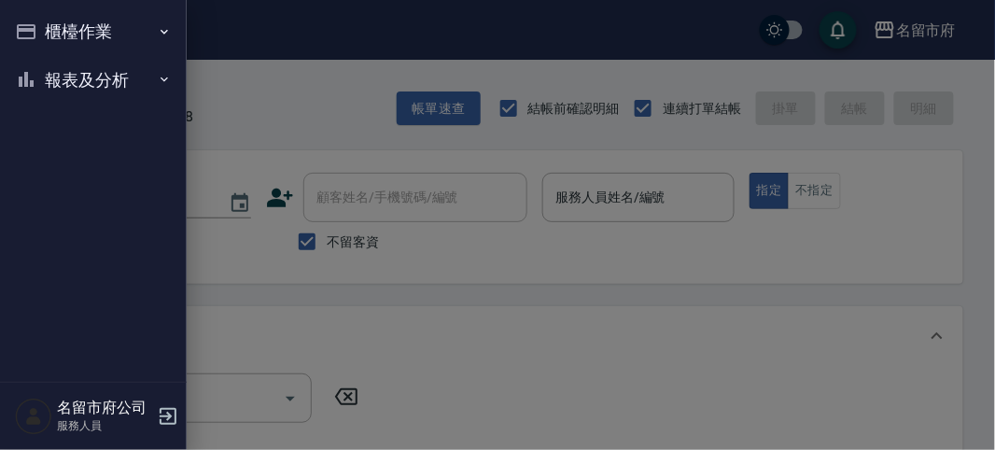
click at [50, 35] on button "櫃檯作業" at bounding box center [93, 31] width 172 height 49
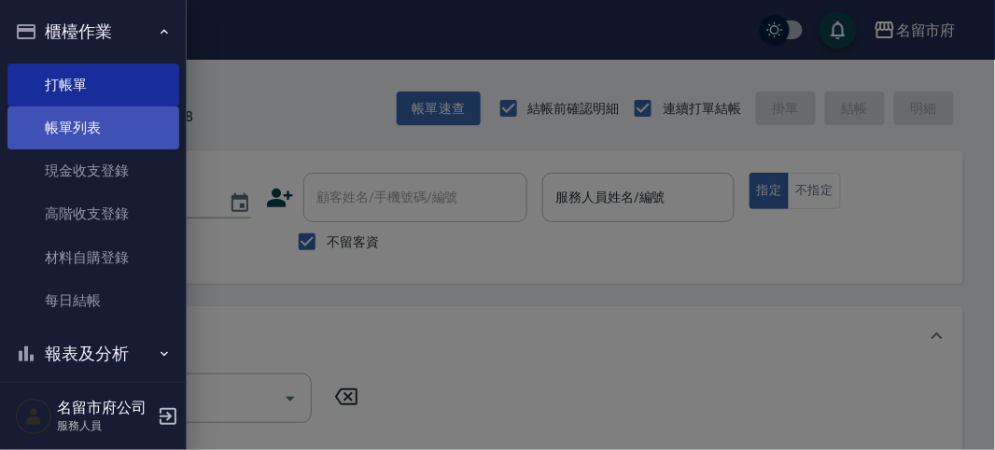
click at [67, 129] on link "帳單列表" at bounding box center [93, 127] width 172 height 43
click at [71, 130] on link "帳單列表" at bounding box center [93, 127] width 172 height 43
click at [70, 129] on link "帳單列表" at bounding box center [93, 127] width 172 height 43
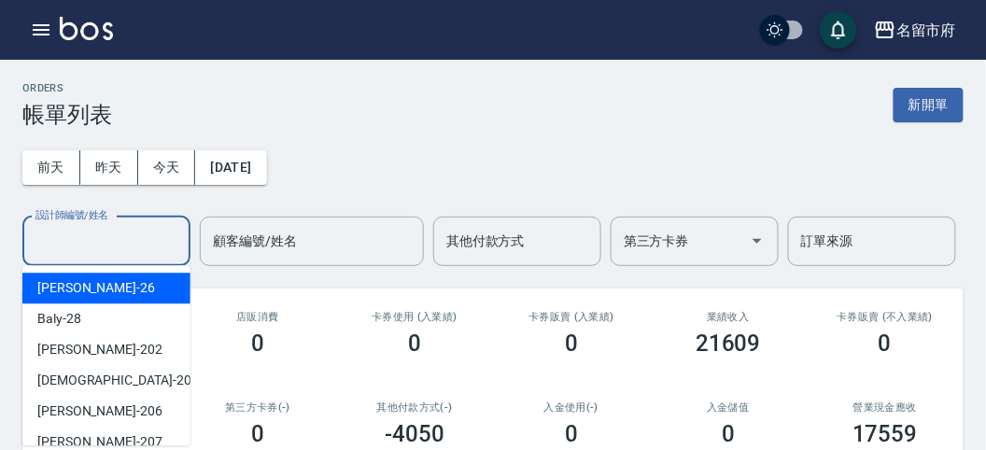
click at [94, 241] on input "設計師編號/姓名" at bounding box center [106, 241] width 151 height 33
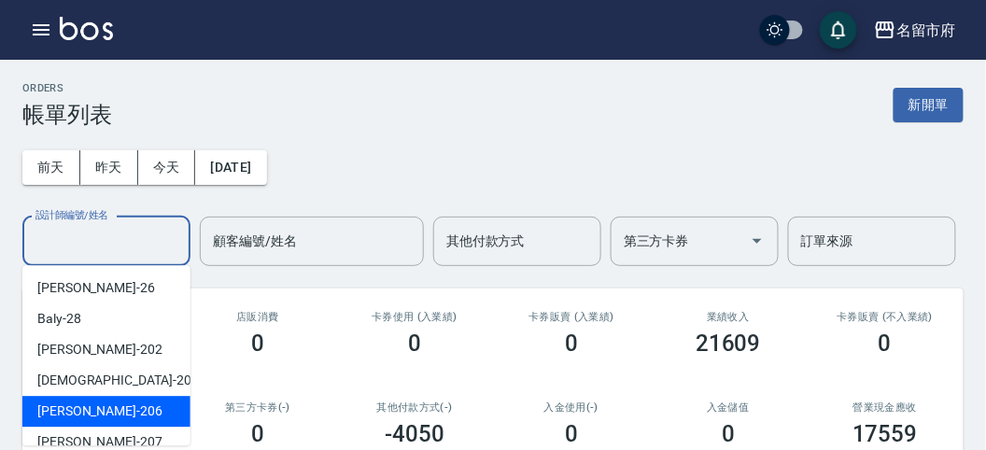
click at [110, 425] on div "[PERSON_NAME] -206" at bounding box center [106, 411] width 168 height 31
type input "[PERSON_NAME]-206"
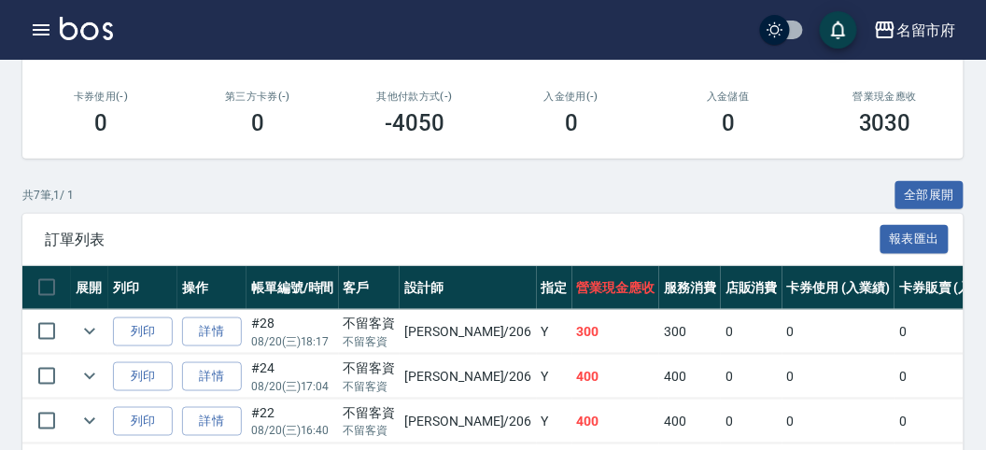
scroll to position [414, 0]
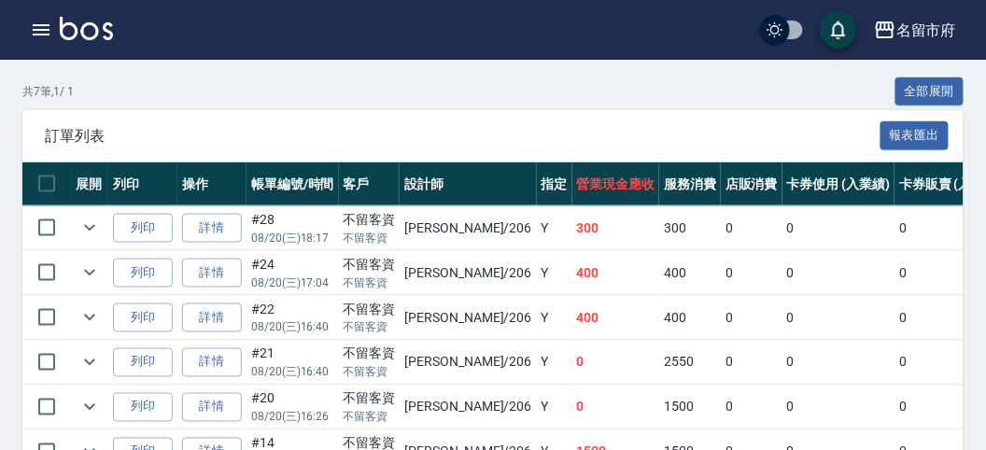
click at [572, 278] on td "400" at bounding box center [616, 273] width 88 height 44
click at [595, 317] on td "400" at bounding box center [616, 318] width 88 height 44
click at [721, 350] on td "0" at bounding box center [752, 363] width 62 height 44
click at [721, 385] on td "0" at bounding box center [752, 407] width 62 height 44
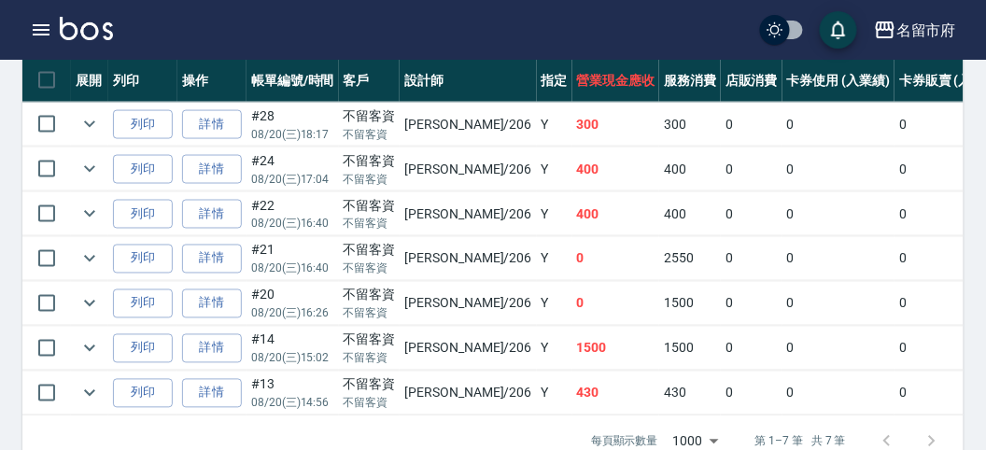
click at [721, 360] on td "0" at bounding box center [752, 349] width 62 height 44
click at [721, 371] on td "0" at bounding box center [752, 393] width 62 height 44
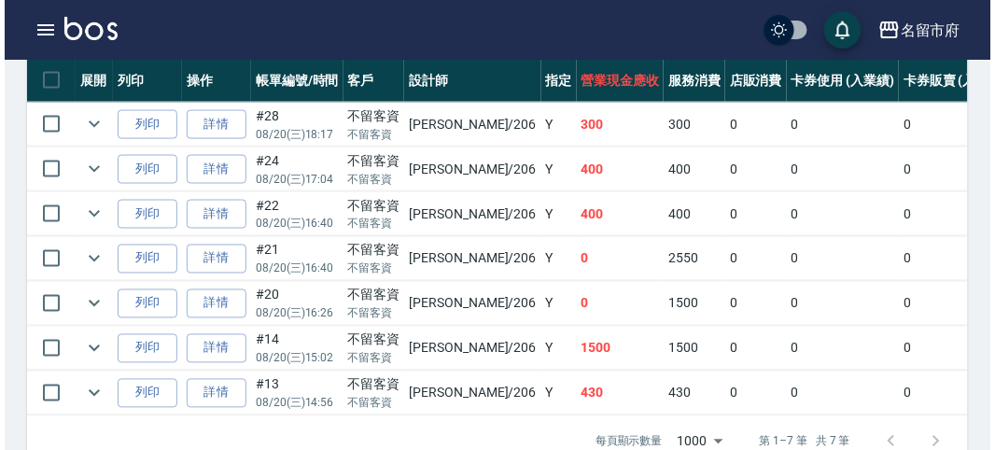
scroll to position [207, 0]
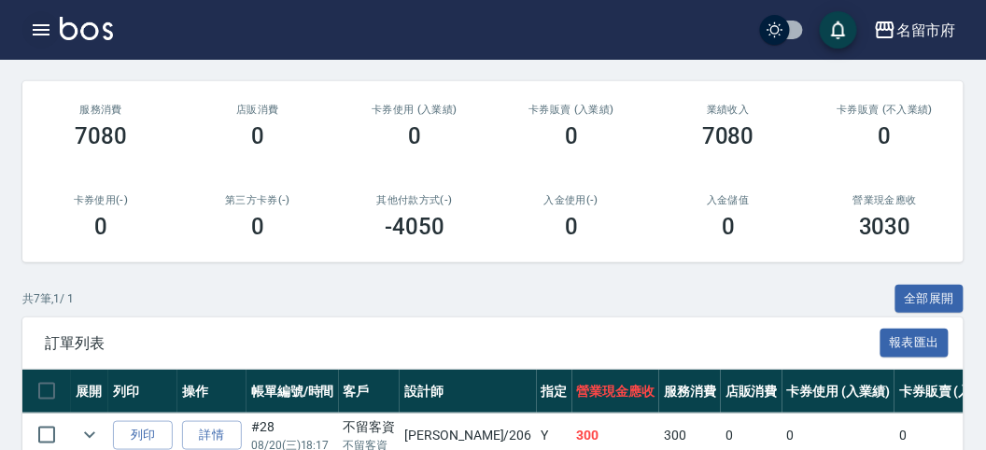
click at [35, 31] on icon "button" at bounding box center [41, 30] width 22 height 22
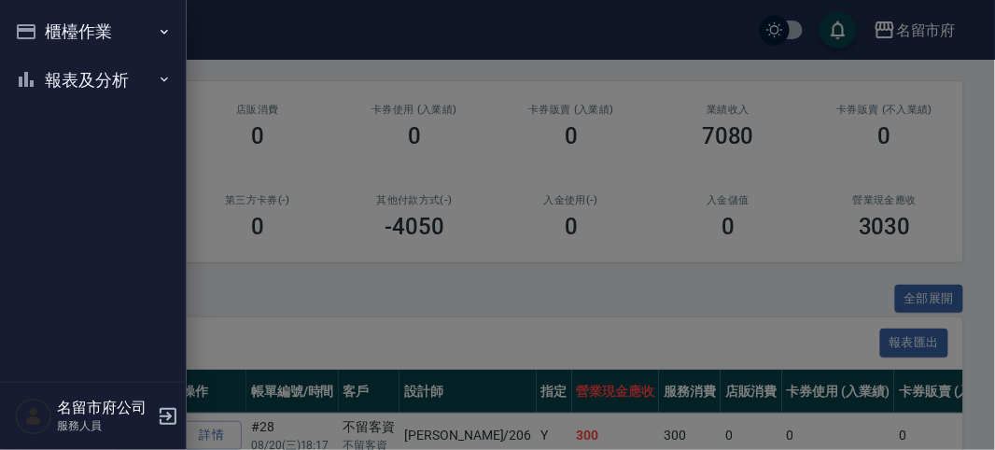
drag, startPoint x: 35, startPoint y: 31, endPoint x: 44, endPoint y: 38, distance: 12.0
click at [38, 32] on button "櫃檯作業" at bounding box center [93, 31] width 172 height 49
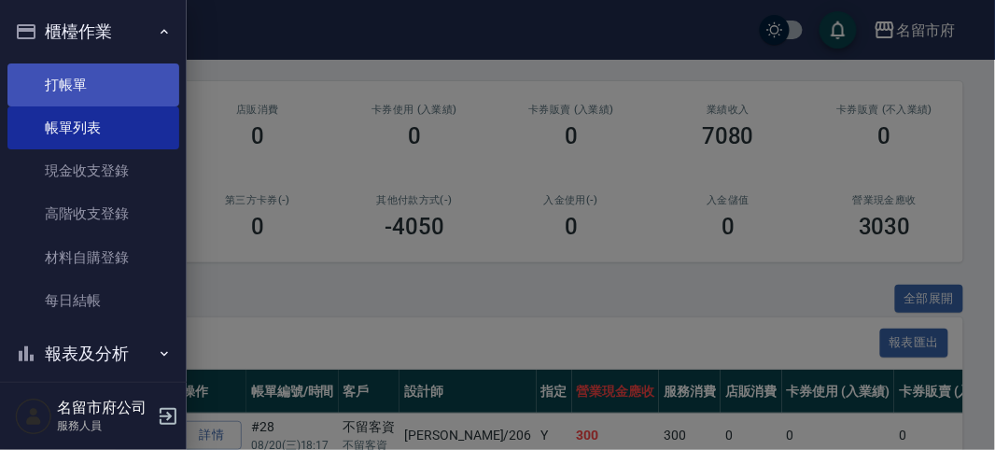
click at [68, 67] on link "打帳單" at bounding box center [93, 84] width 172 height 43
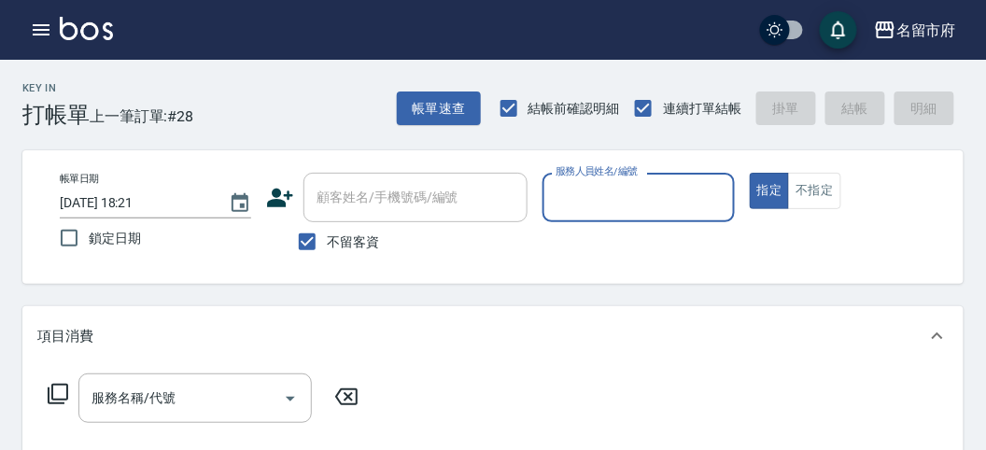
click at [606, 194] on input "服務人員姓名/編號" at bounding box center [638, 197] width 175 height 33
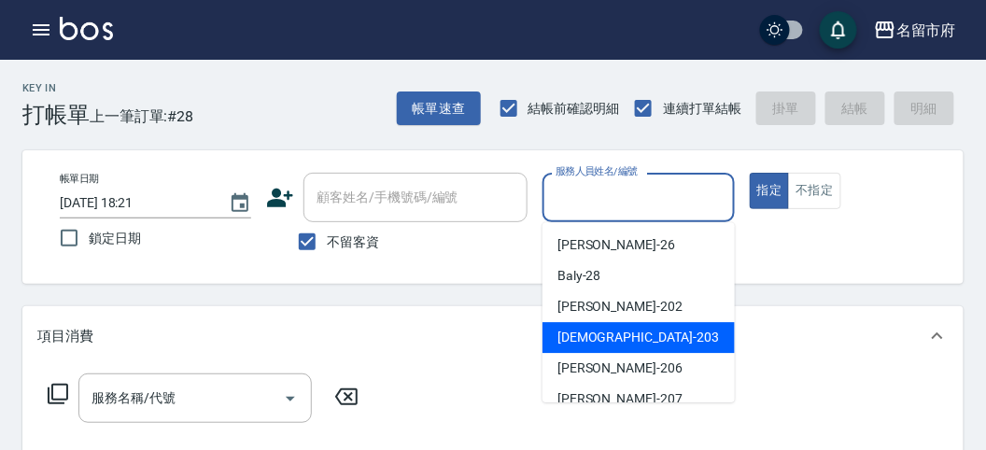
drag, startPoint x: 618, startPoint y: 325, endPoint x: 341, endPoint y: 346, distance: 278.1
click at [618, 325] on div "聖德 -203" at bounding box center [638, 337] width 192 height 31
type input "聖德-203"
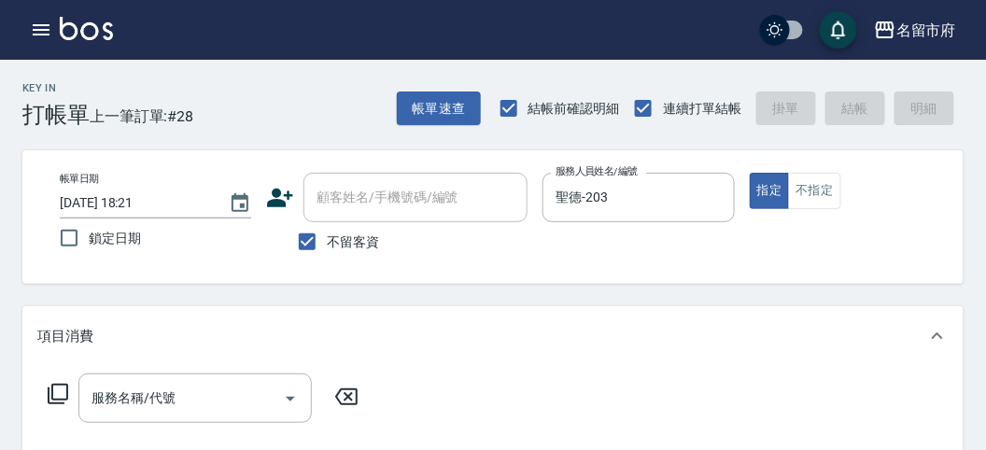
click at [65, 389] on icon at bounding box center [58, 394] width 22 height 22
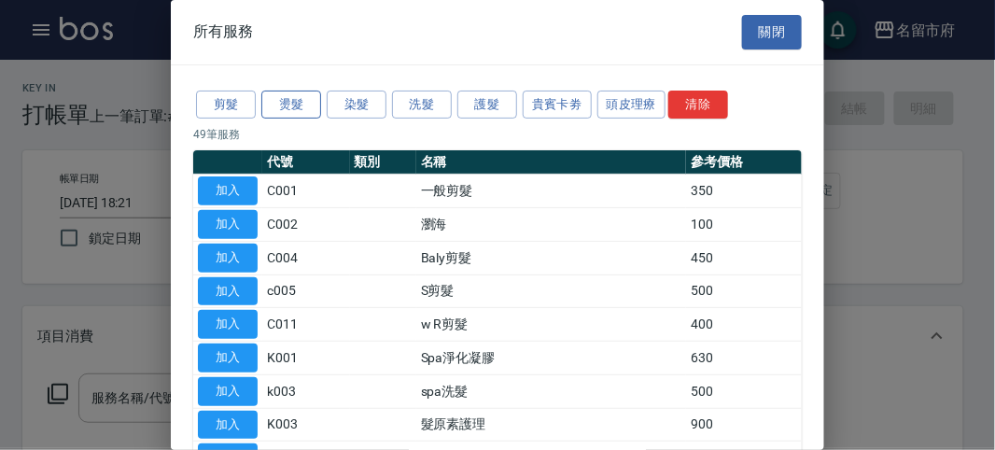
click at [298, 103] on button "燙髮" at bounding box center [291, 105] width 60 height 29
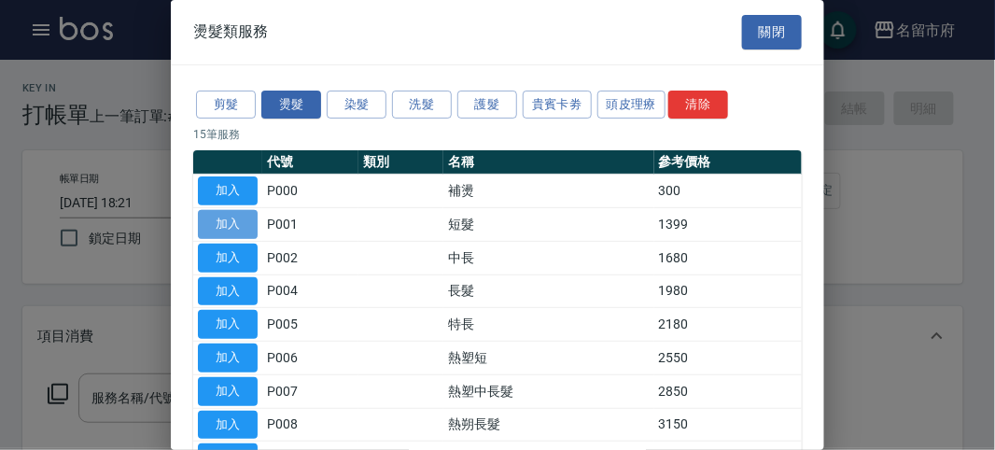
click at [239, 219] on button "加入" at bounding box center [228, 224] width 60 height 29
type input "短髮(P001)"
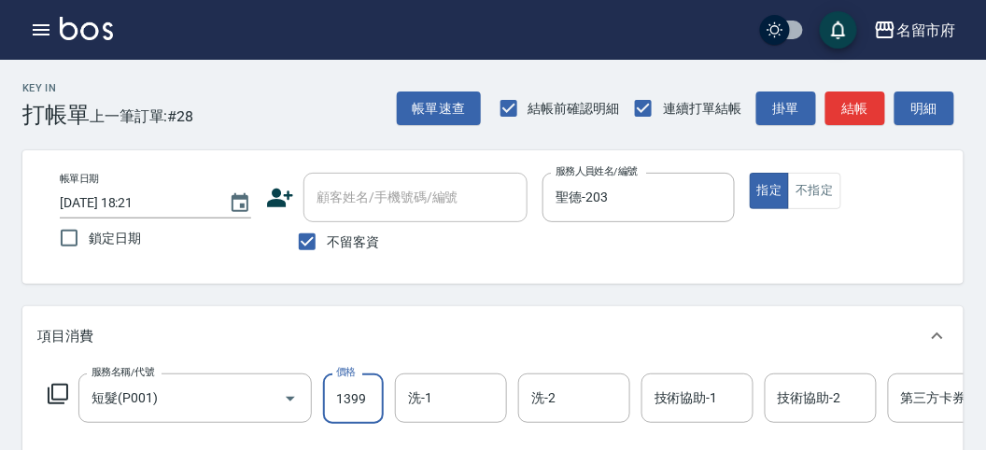
click at [357, 392] on input "1399" at bounding box center [353, 398] width 61 height 50
click at [935, 117] on button "明細" at bounding box center [924, 108] width 60 height 35
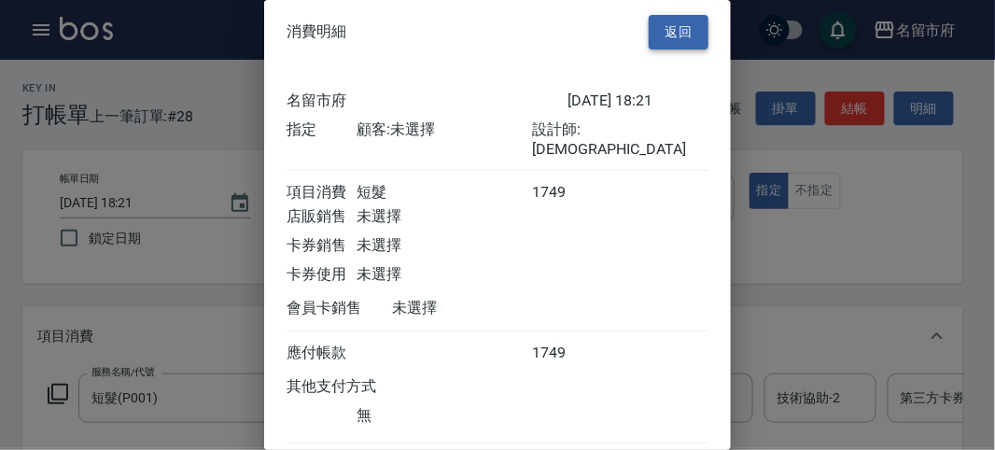
click at [662, 38] on button "返回" at bounding box center [679, 32] width 60 height 35
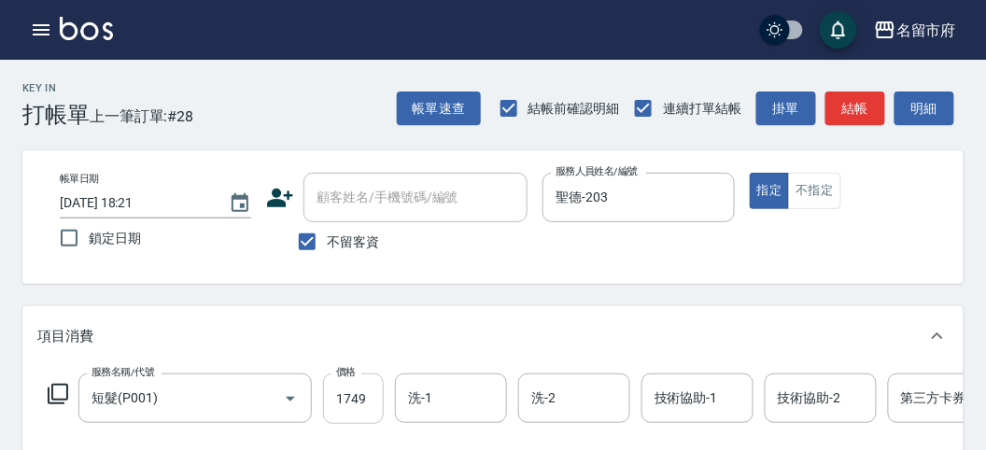
click at [377, 406] on input "1749" at bounding box center [353, 398] width 61 height 50
type input "1800"
click at [926, 104] on button "明細" at bounding box center [924, 108] width 60 height 35
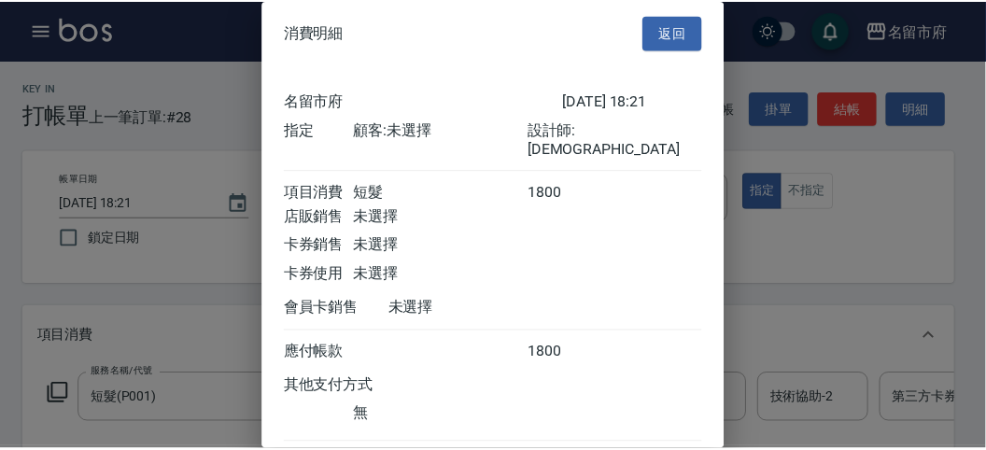
scroll to position [104, 0]
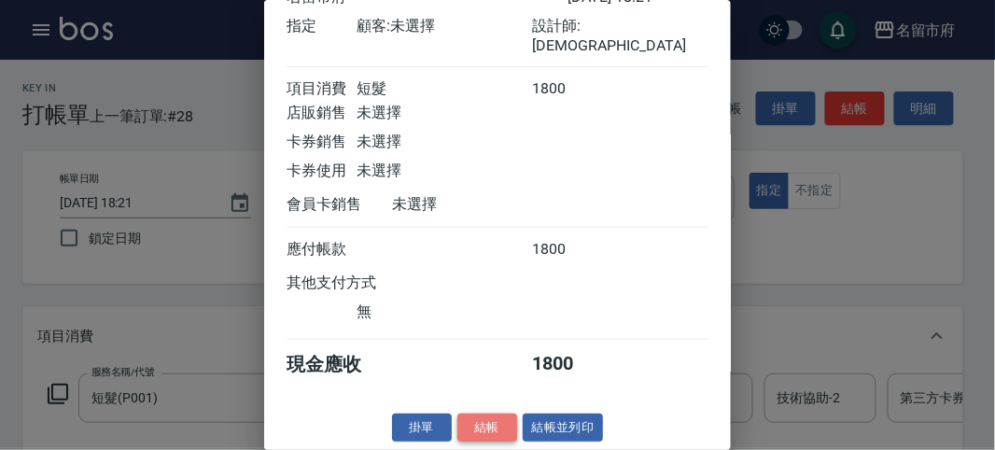
click at [502, 413] on button "結帳" at bounding box center [487, 427] width 60 height 29
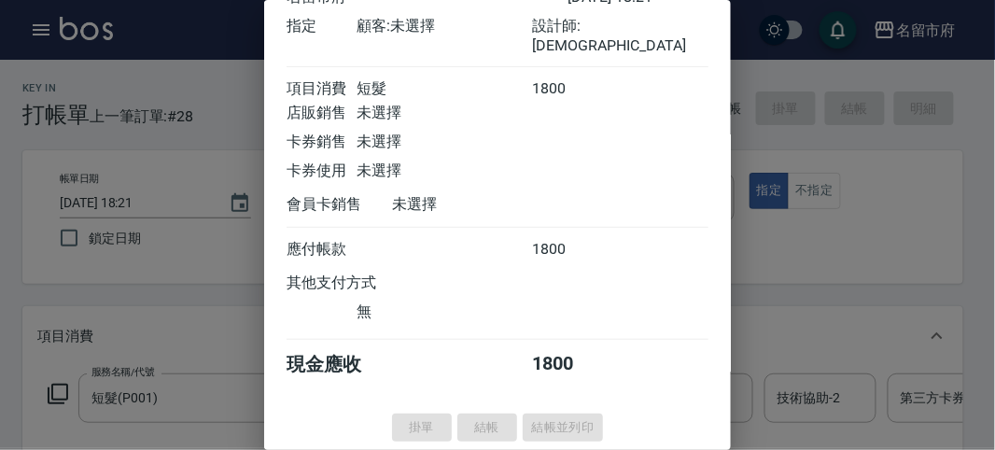
type input "[DATE] 18:35"
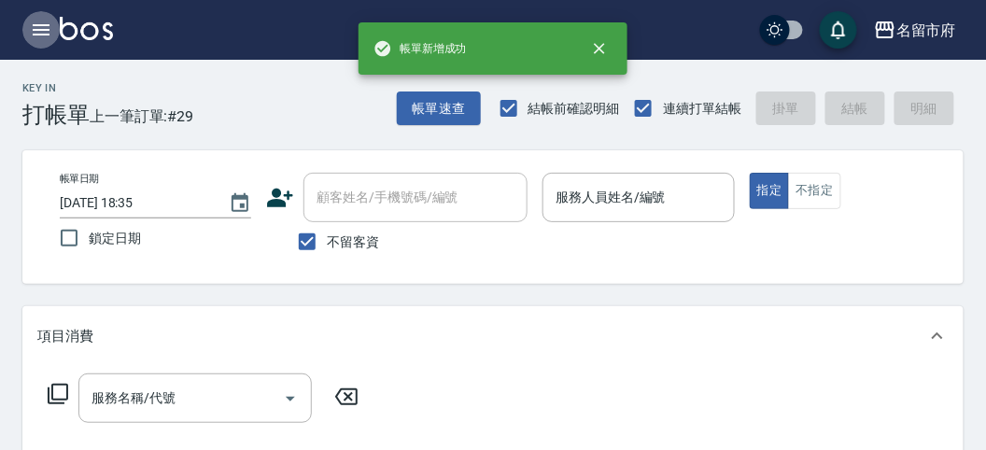
click at [45, 32] on icon "button" at bounding box center [41, 30] width 22 height 22
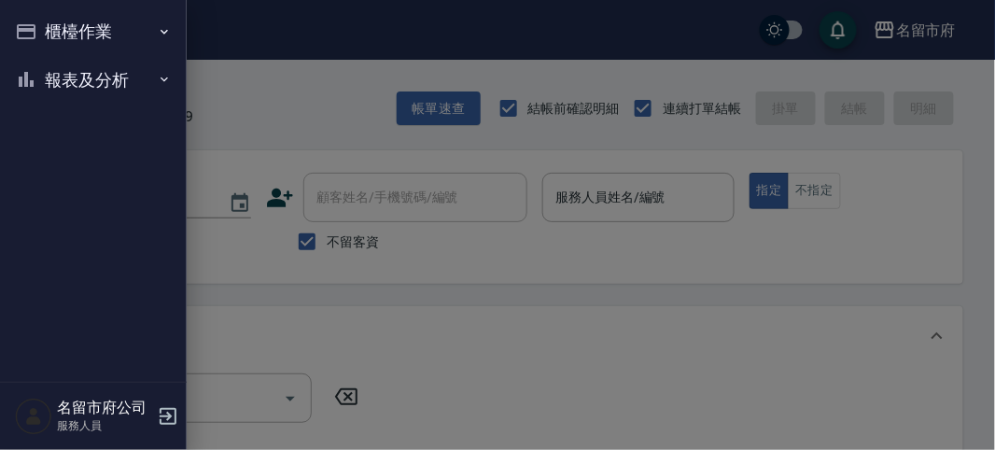
click at [45, 75] on button "報表及分析" at bounding box center [93, 80] width 172 height 49
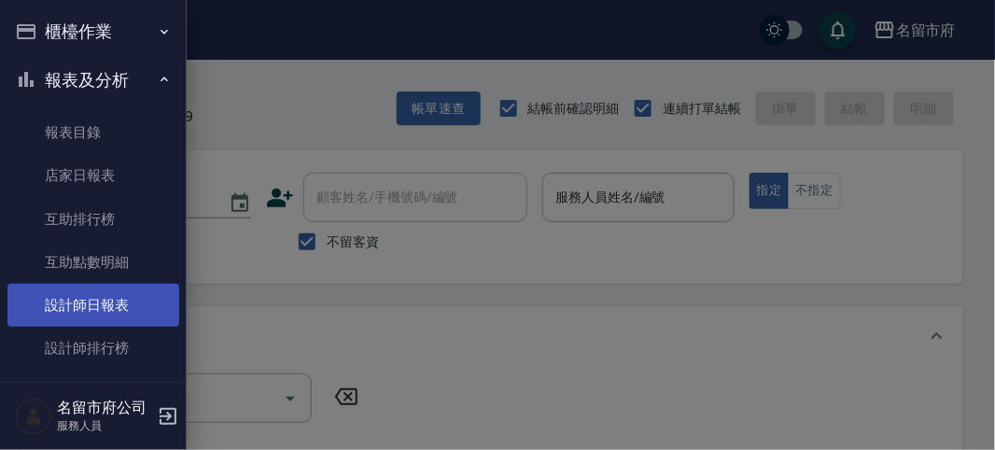
click at [66, 311] on link "設計師日報表" at bounding box center [93, 305] width 172 height 43
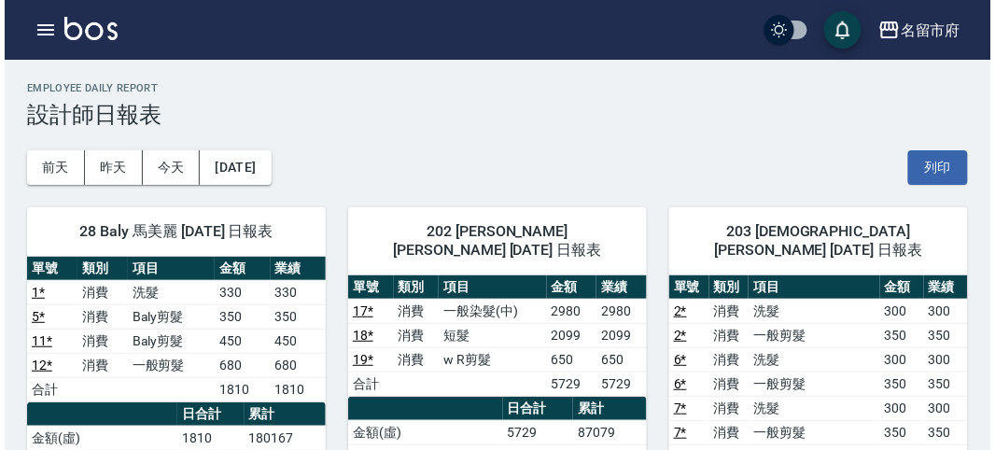
scroll to position [207, 0]
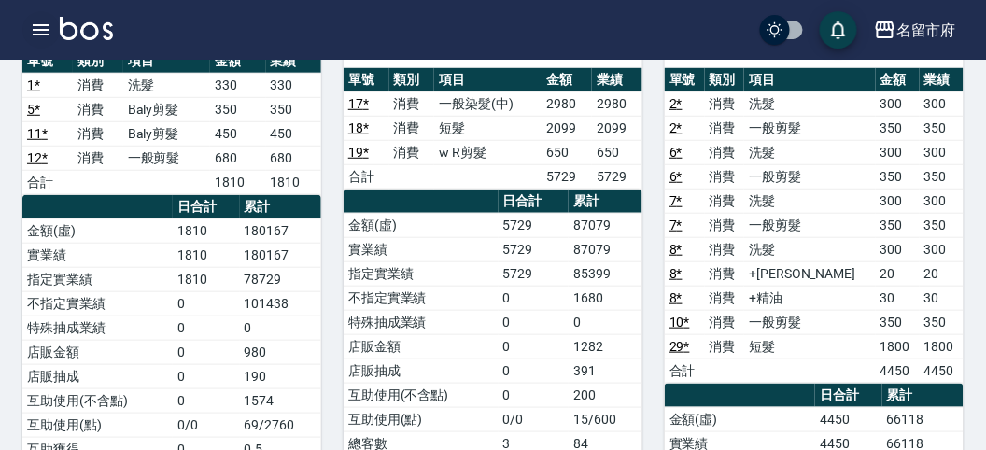
click at [37, 37] on icon "button" at bounding box center [41, 30] width 22 height 22
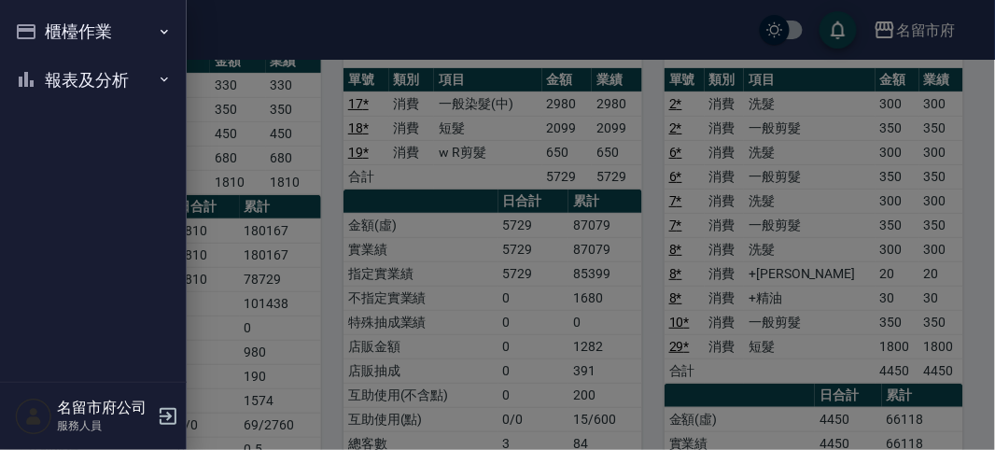
click at [37, 37] on button "櫃檯作業" at bounding box center [93, 31] width 172 height 49
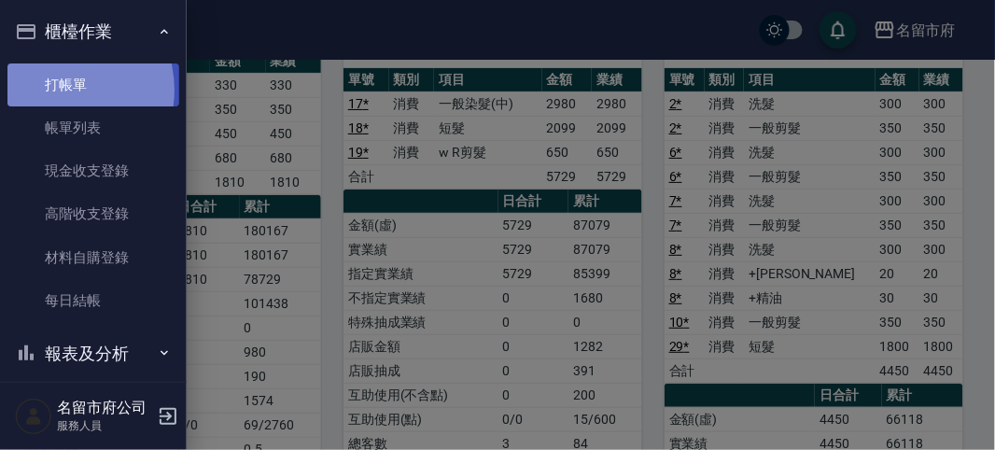
click at [52, 90] on link "打帳單" at bounding box center [93, 84] width 172 height 43
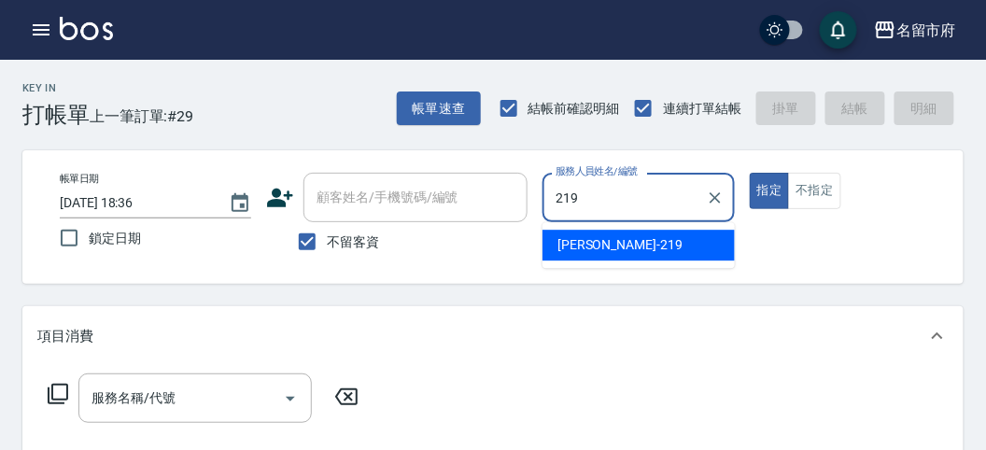
type input "[PERSON_NAME]-219"
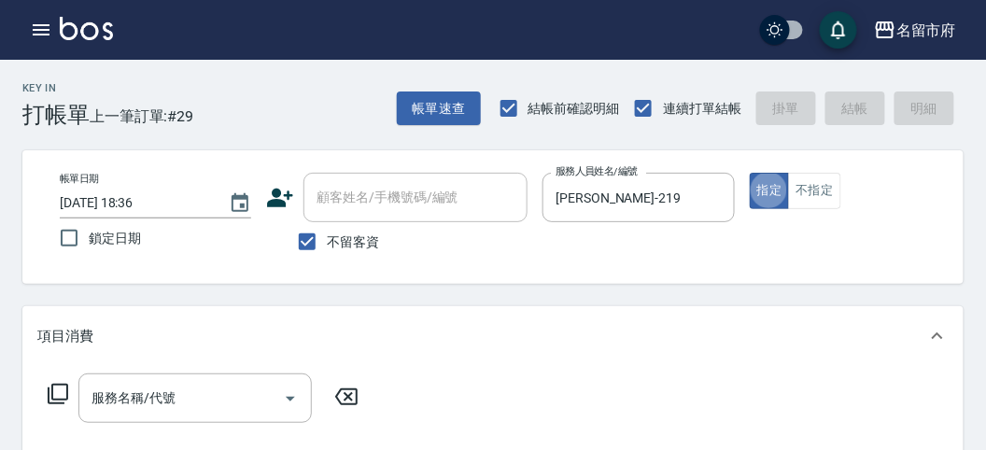
type button "true"
click at [52, 388] on icon at bounding box center [58, 394] width 21 height 21
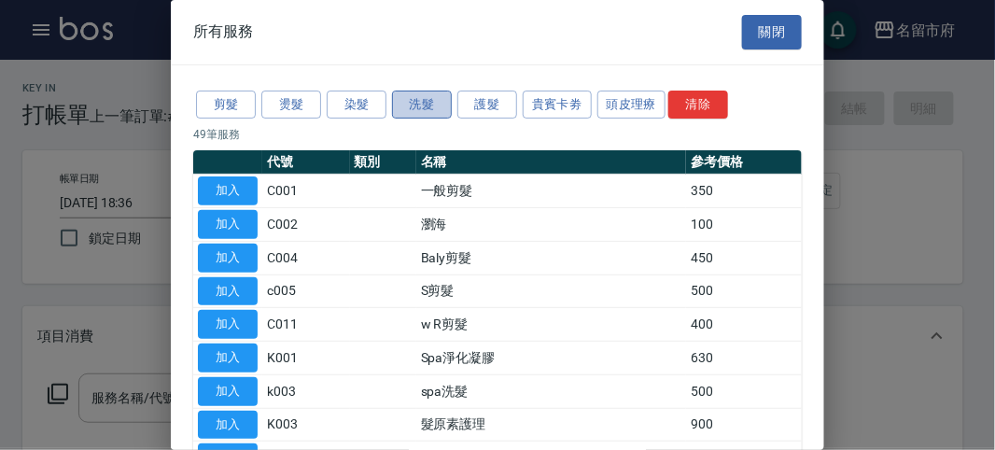
click at [429, 114] on button "洗髮" at bounding box center [422, 105] width 60 height 29
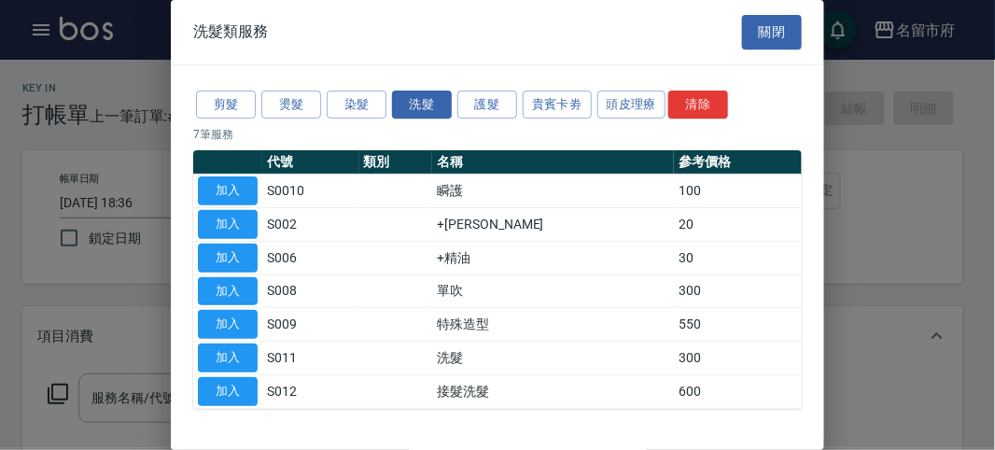
scroll to position [57, 0]
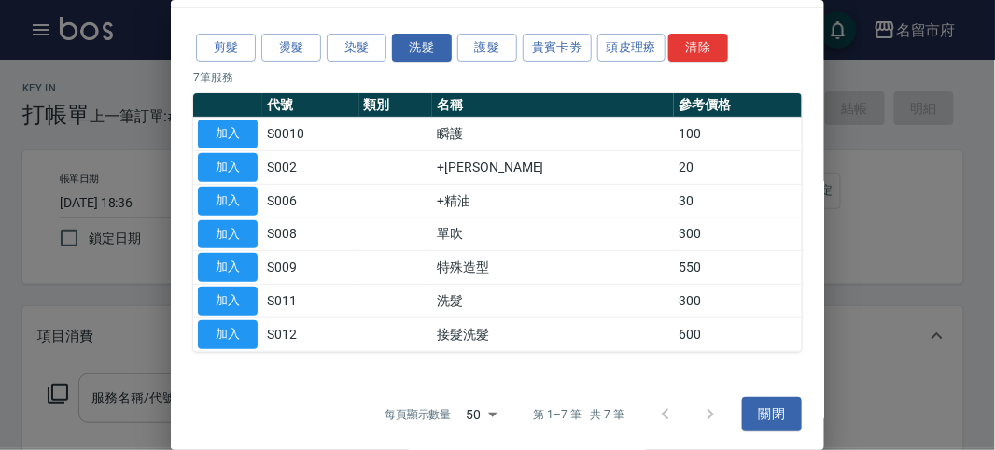
drag, startPoint x: 245, startPoint y: 287, endPoint x: 105, endPoint y: 379, distance: 167.8
click at [247, 287] on button "加入" at bounding box center [228, 301] width 60 height 29
type input "洗髮(S011)"
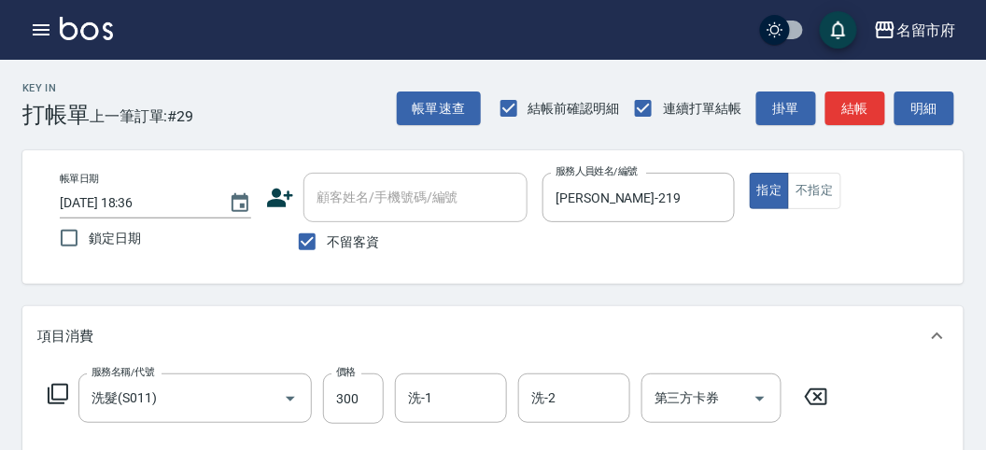
click at [45, 394] on div "服務名稱/代號 洗髮(S011) 服務名稱/代號 價格 300 價格 洗-1 洗-1 洗-2 洗-2 第三方卡券 第三方卡券" at bounding box center [438, 398] width 802 height 50
click at [49, 393] on icon at bounding box center [58, 394] width 22 height 22
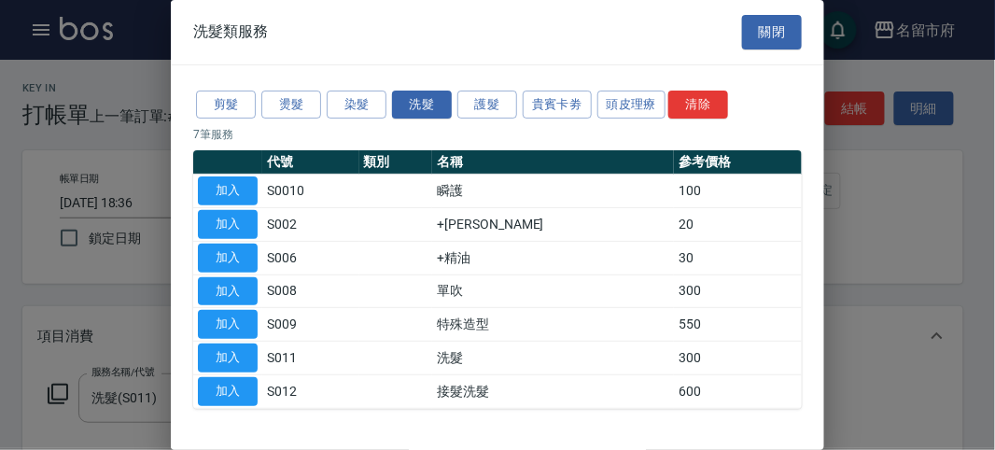
drag, startPoint x: 206, startPoint y: 226, endPoint x: 110, endPoint y: 361, distance: 166.0
click at [207, 226] on button "加入" at bounding box center [228, 224] width 60 height 29
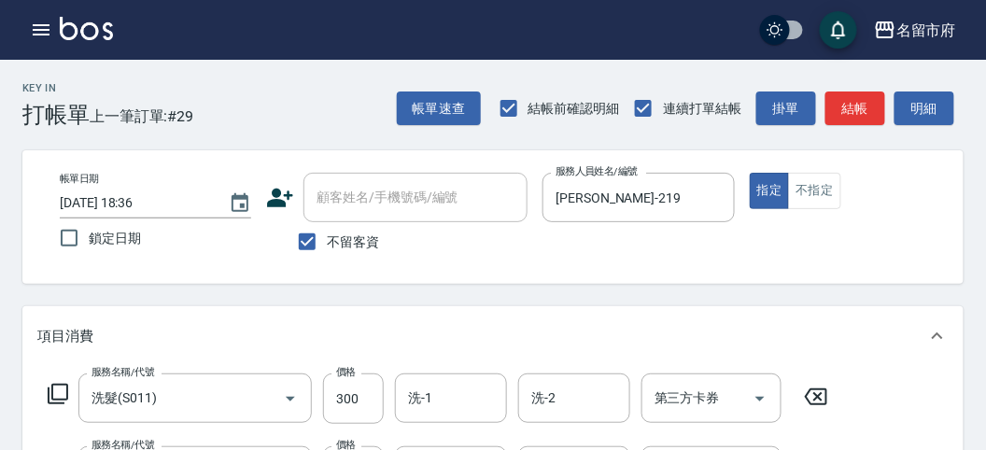
click at [49, 392] on icon at bounding box center [58, 394] width 21 height 21
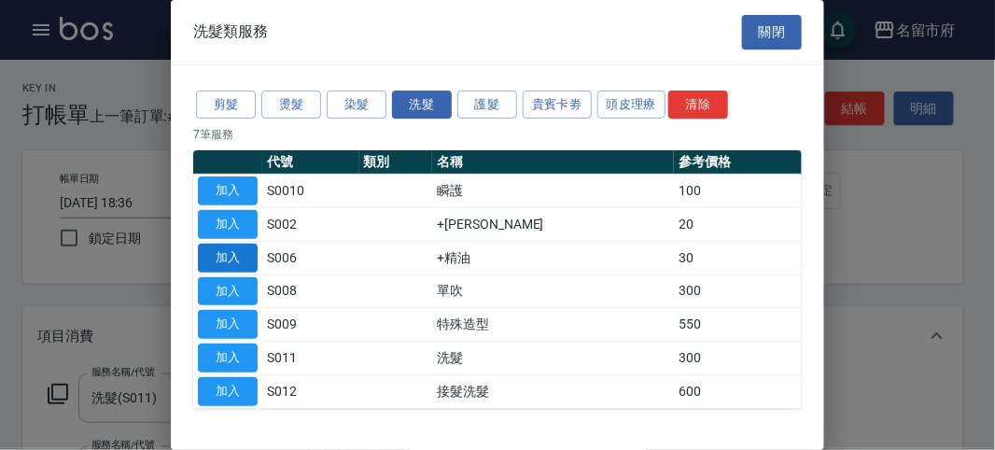
click at [239, 259] on button "加入" at bounding box center [228, 258] width 60 height 29
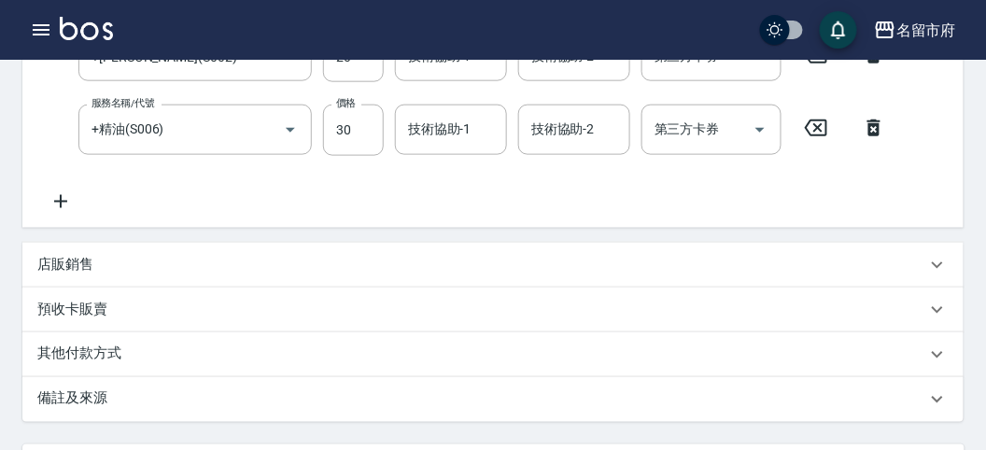
scroll to position [622, 0]
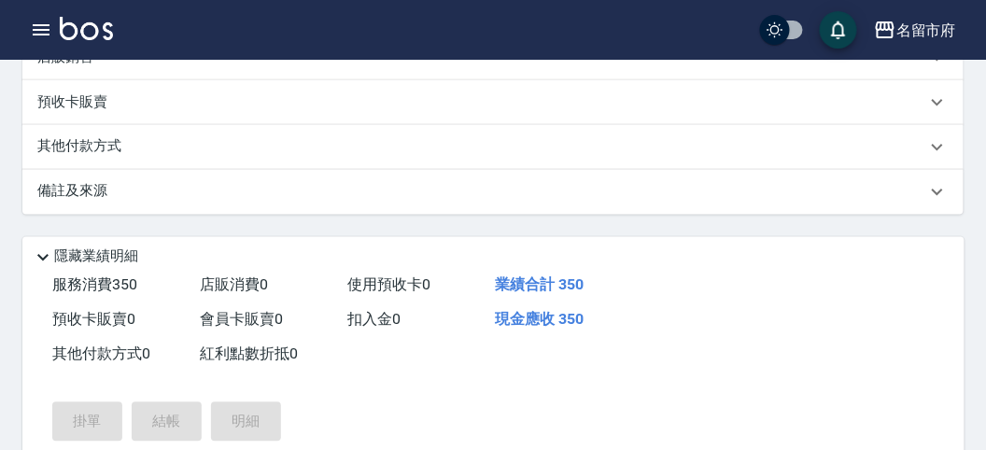
type input "[DATE] 18:46"
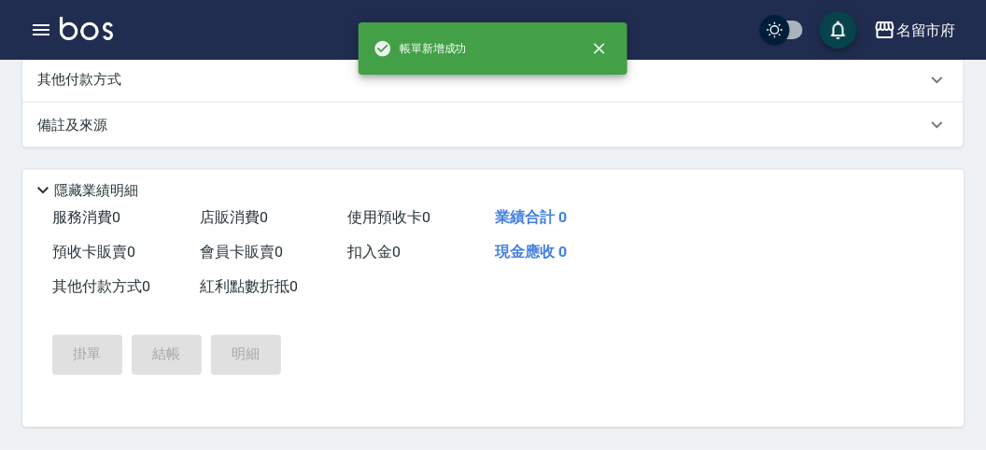
scroll to position [0, 0]
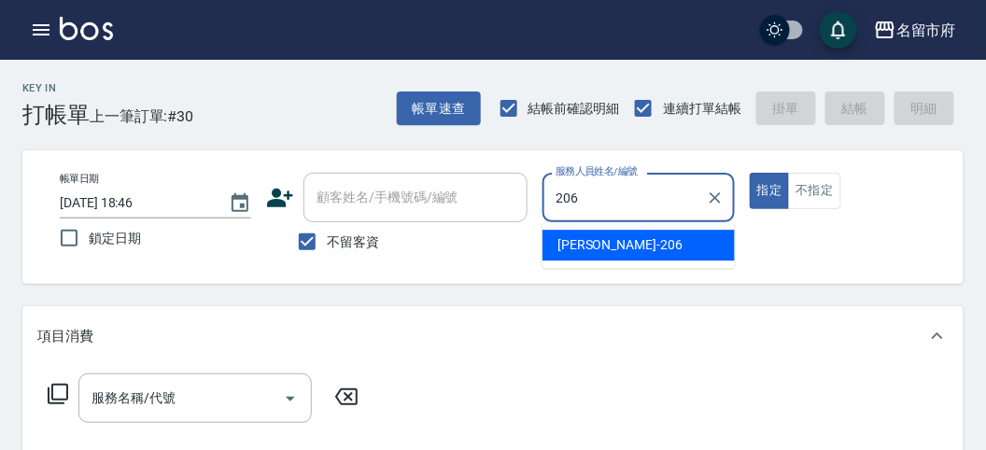
type input "[PERSON_NAME]-206"
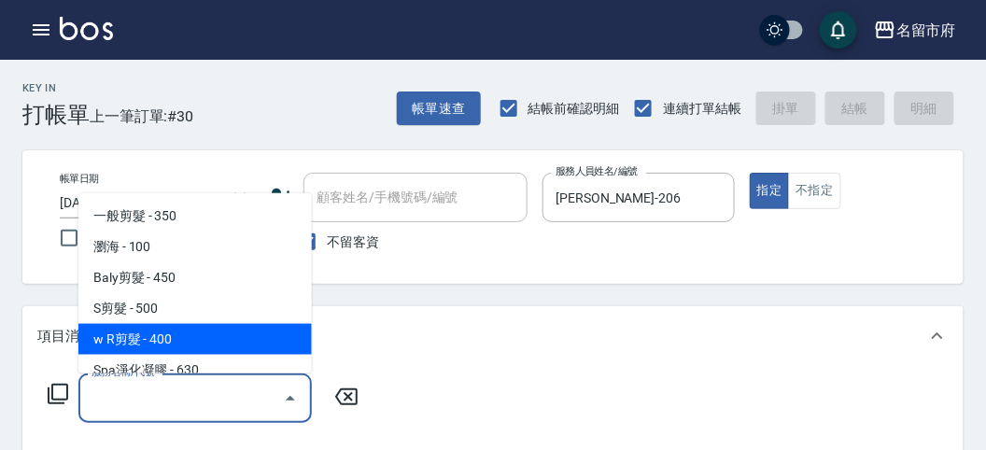
type input "w R剪髮(C011)"
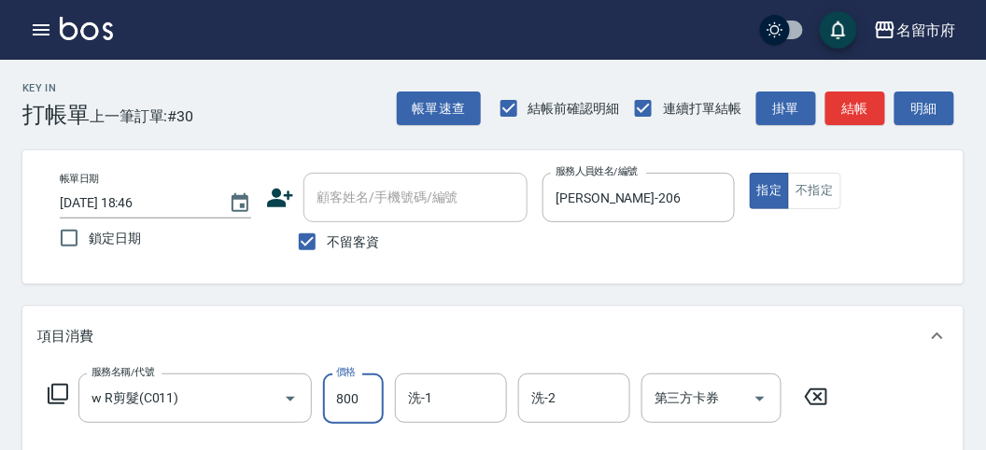
type input "800"
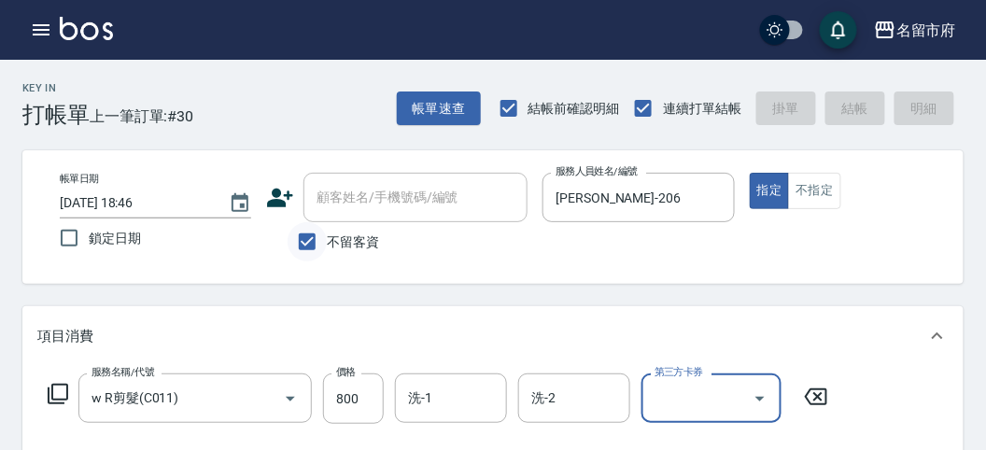
type input "[DATE] 19:01"
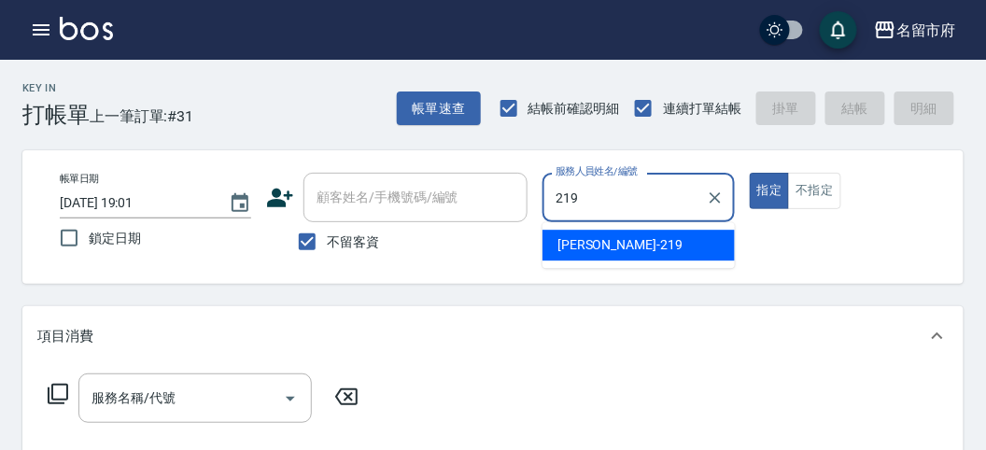
type input "[PERSON_NAME]-219"
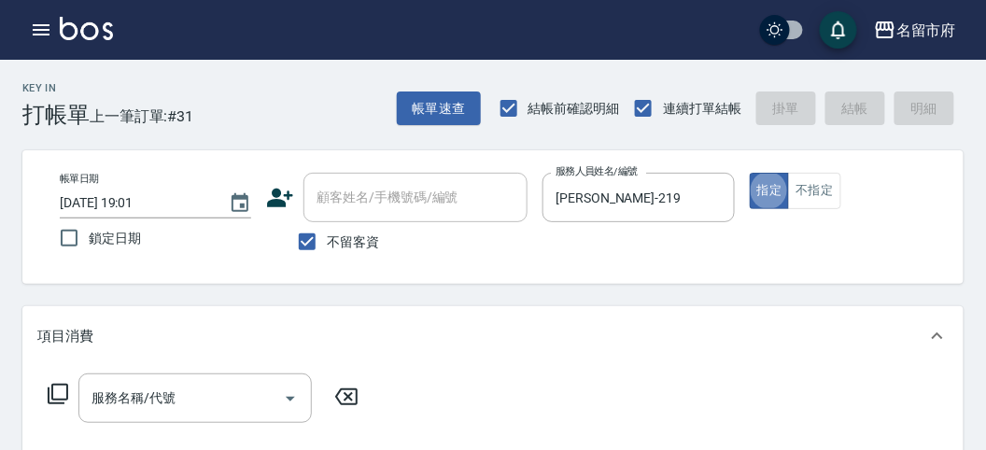
click at [57, 388] on icon at bounding box center [58, 394] width 22 height 22
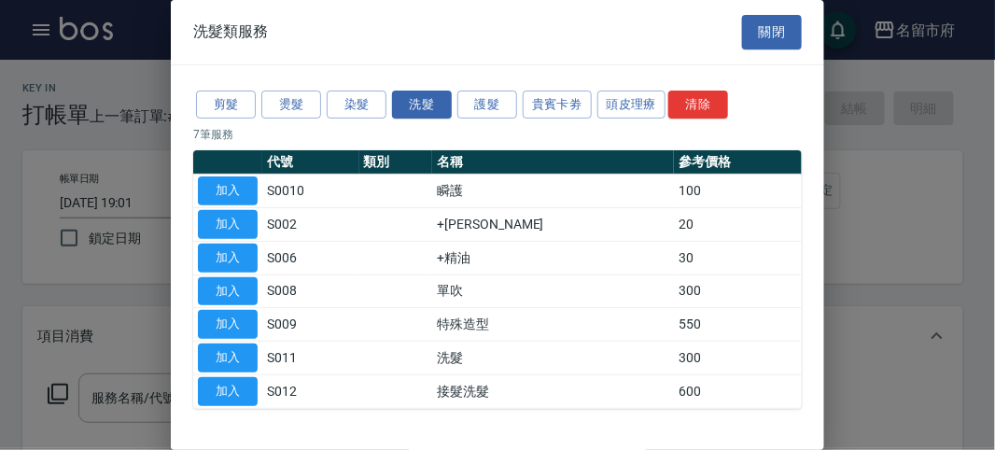
drag, startPoint x: 211, startPoint y: 345, endPoint x: 456, endPoint y: 370, distance: 245.8
click at [210, 345] on button "加入" at bounding box center [228, 357] width 60 height 29
type input "洗髮(S011)"
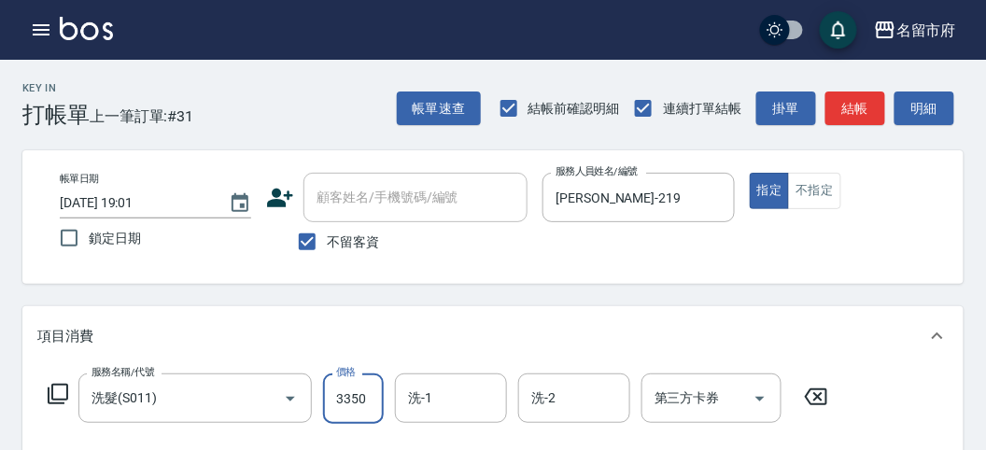
type input "350"
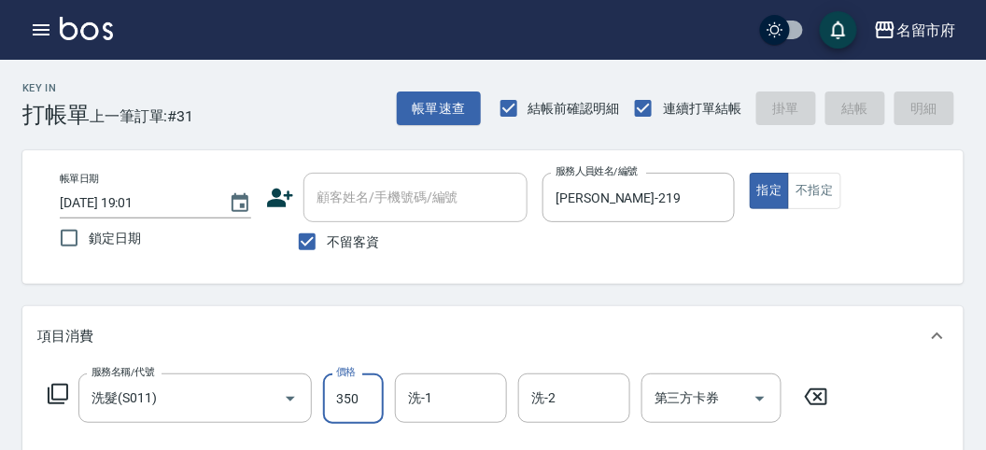
type input "[DATE] 19:28"
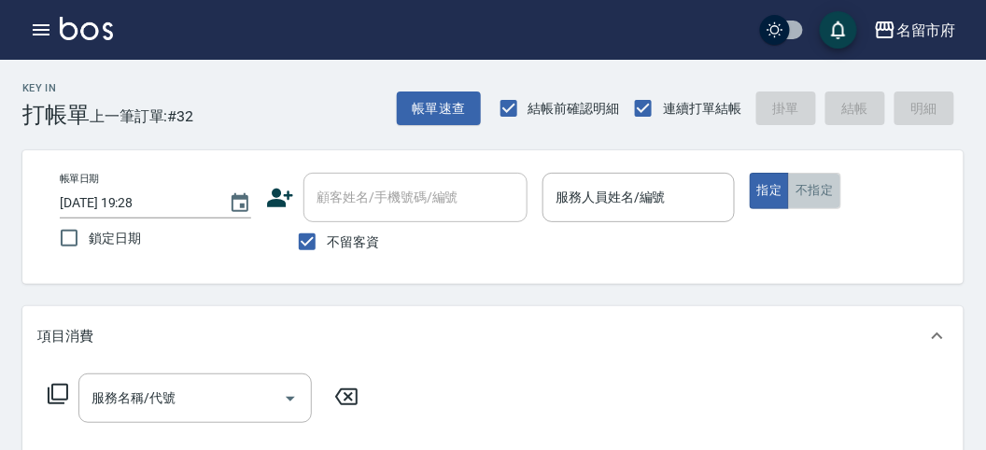
click at [810, 182] on button "不指定" at bounding box center [814, 191] width 52 height 36
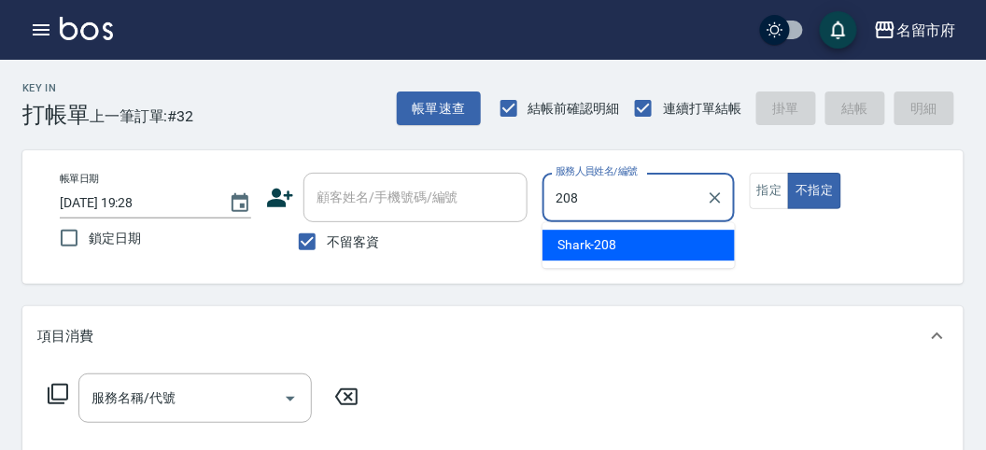
click at [596, 239] on span "Shark -208" at bounding box center [587, 245] width 60 height 20
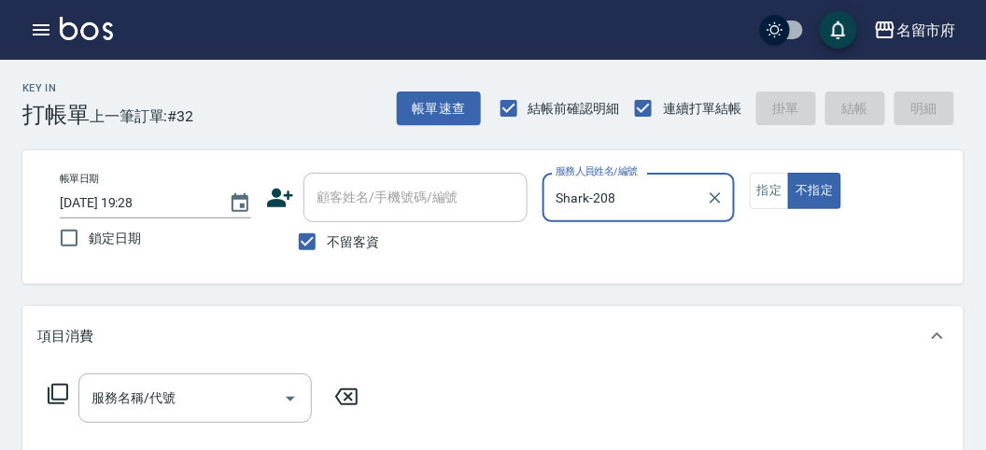
type input "Shark-208"
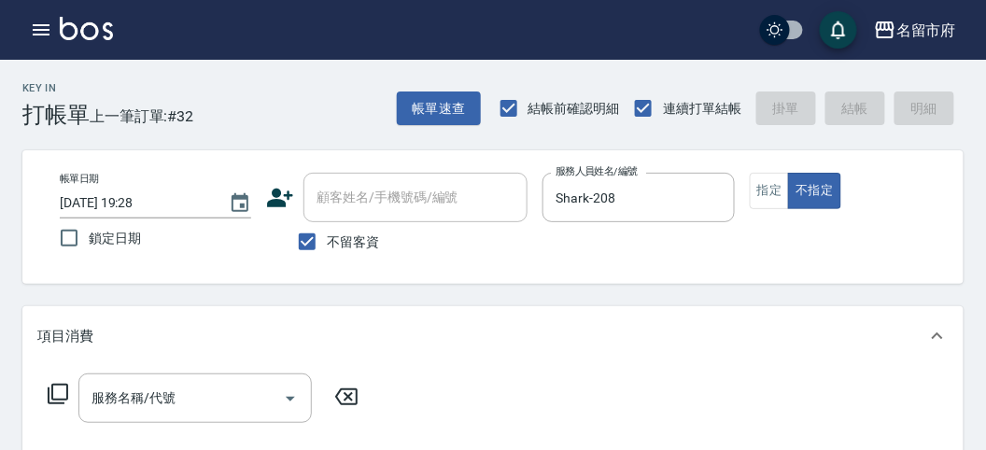
click at [61, 394] on icon at bounding box center [58, 394] width 22 height 22
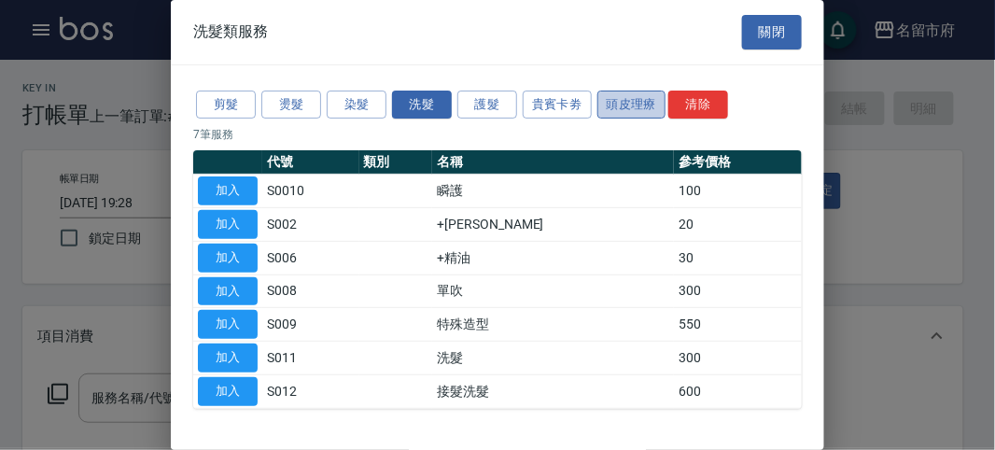
click at [617, 105] on button "頭皮理療" at bounding box center [631, 105] width 69 height 29
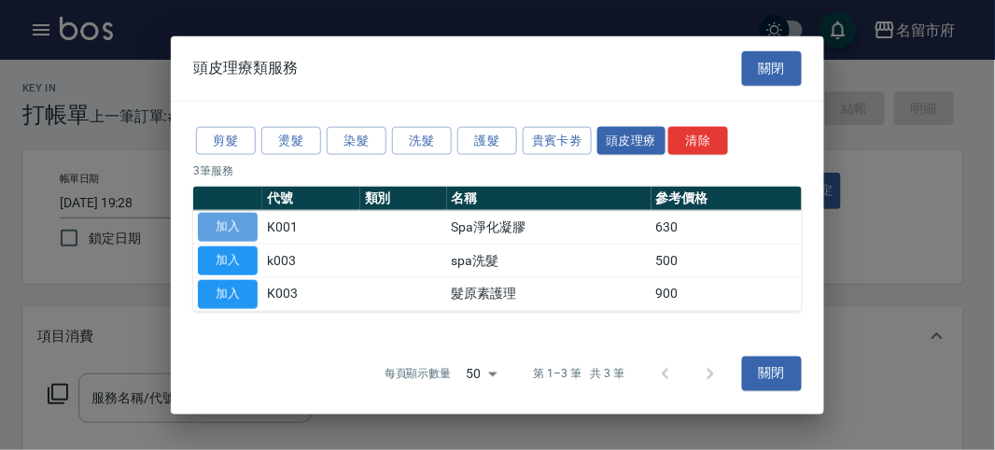
click at [248, 234] on button "加入" at bounding box center [228, 227] width 60 height 29
type input "Spa淨化凝膠(K001)"
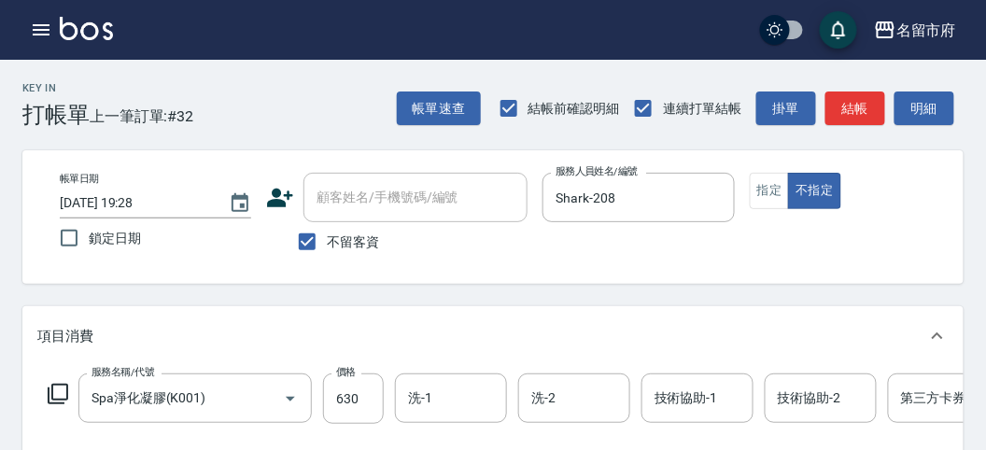
click at [53, 392] on icon at bounding box center [58, 394] width 22 height 22
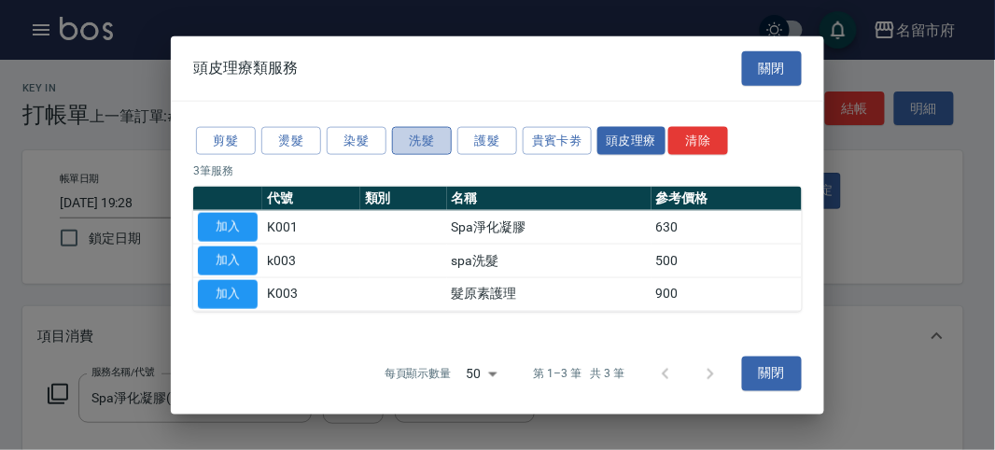
click at [421, 138] on button "洗髮" at bounding box center [422, 140] width 60 height 29
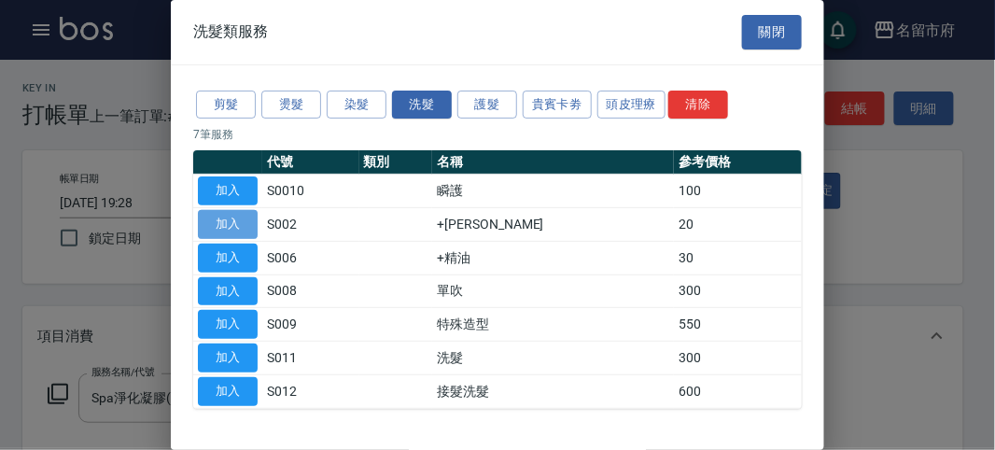
click at [235, 224] on button "加入" at bounding box center [228, 224] width 60 height 29
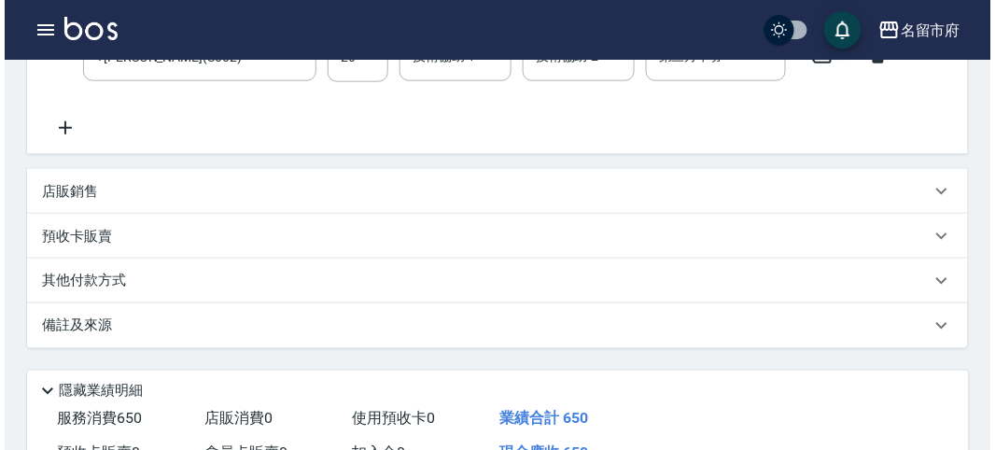
scroll to position [637, 0]
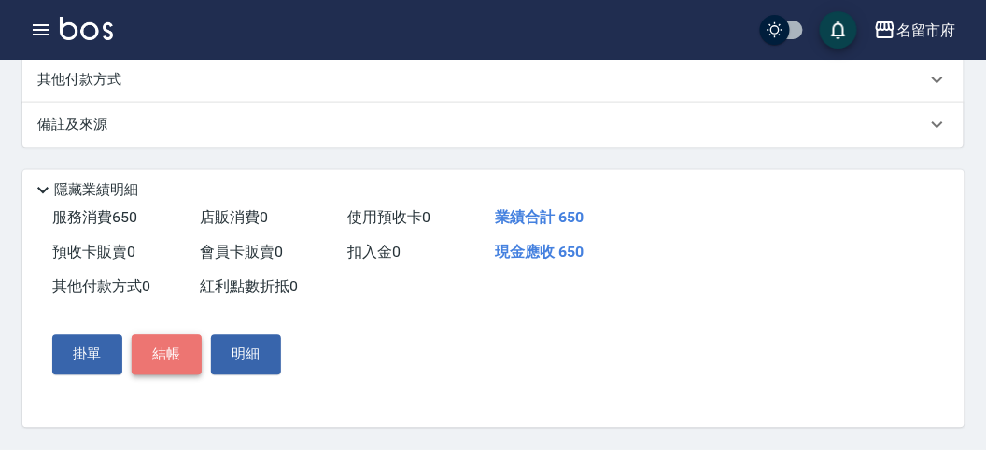
click at [176, 352] on button "結帳" at bounding box center [167, 354] width 70 height 39
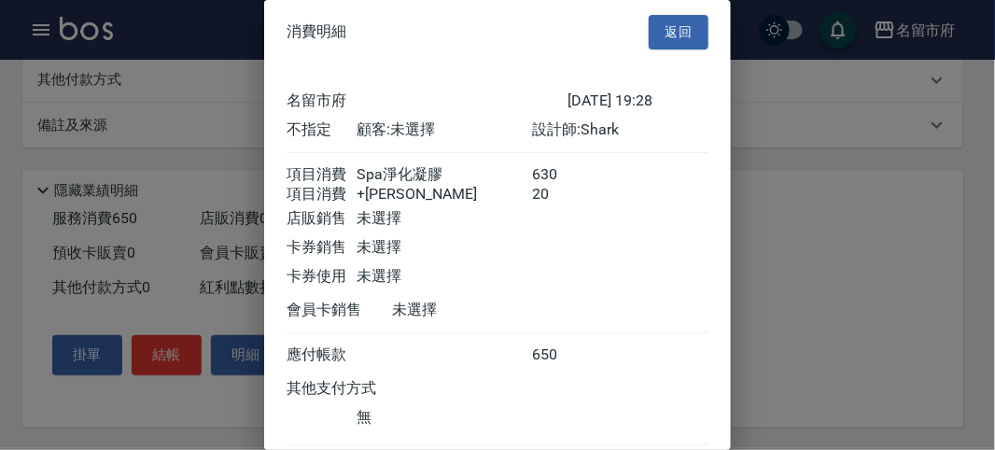
scroll to position [124, 0]
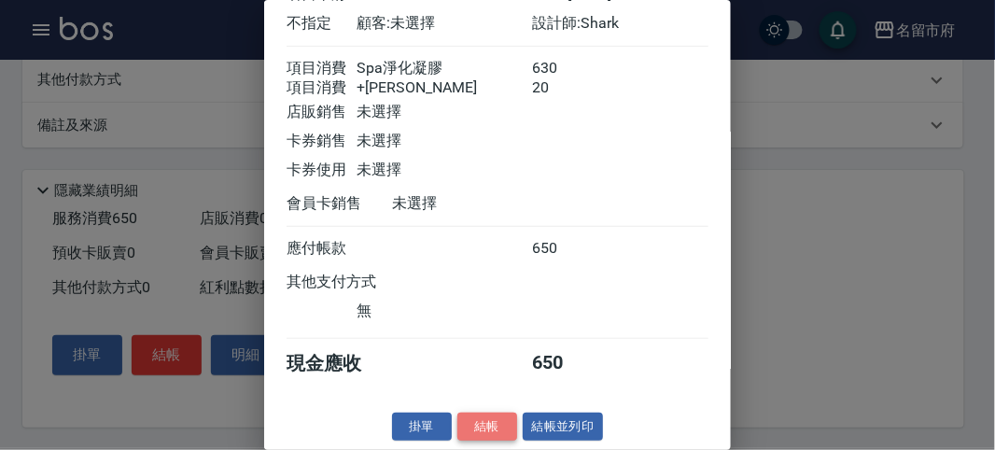
click at [491, 428] on button "結帳" at bounding box center [487, 427] width 60 height 29
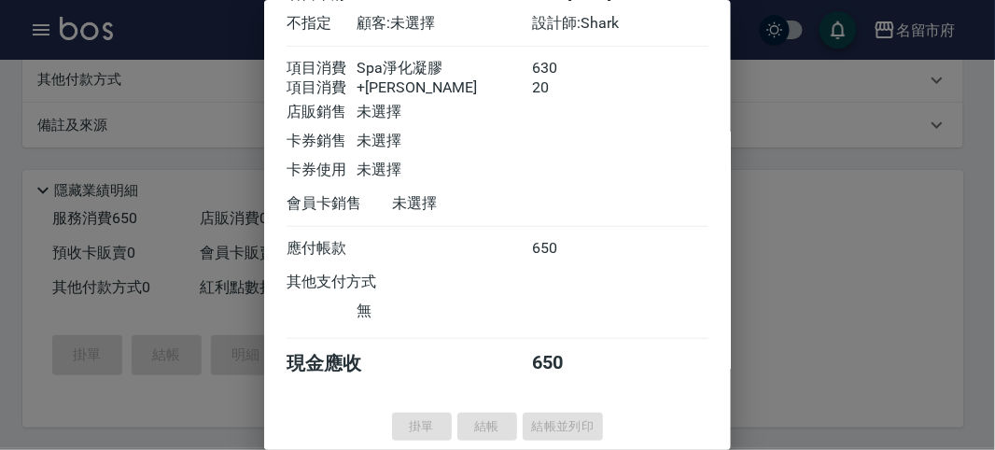
type input "[DATE] 19:38"
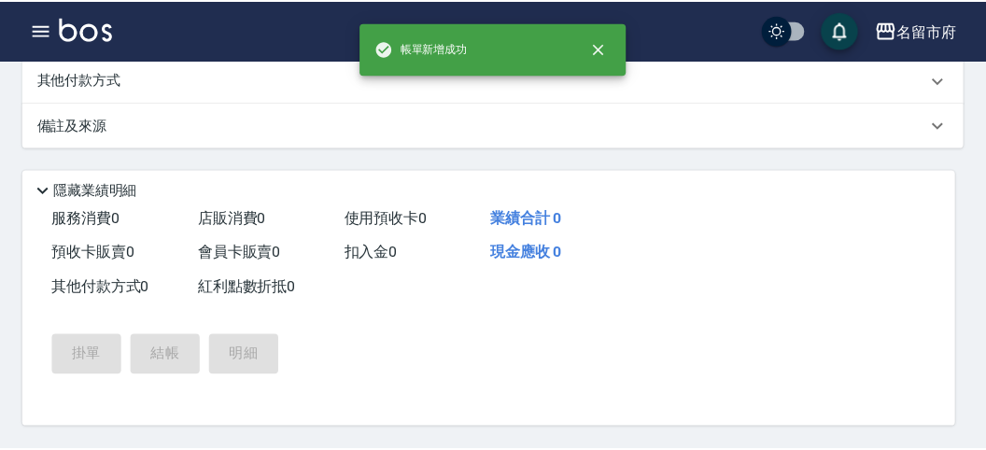
scroll to position [0, 0]
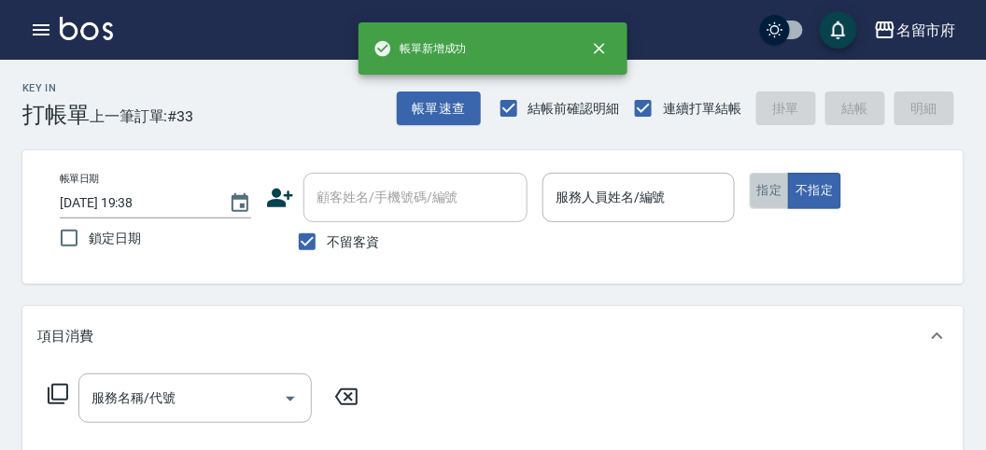
click at [764, 187] on button "指定" at bounding box center [770, 191] width 40 height 36
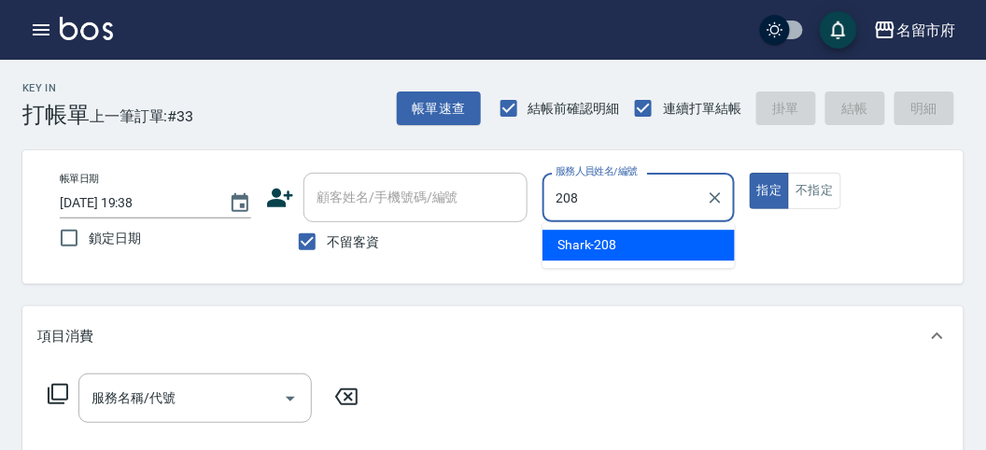
click at [564, 238] on span "Shark -208" at bounding box center [587, 245] width 60 height 20
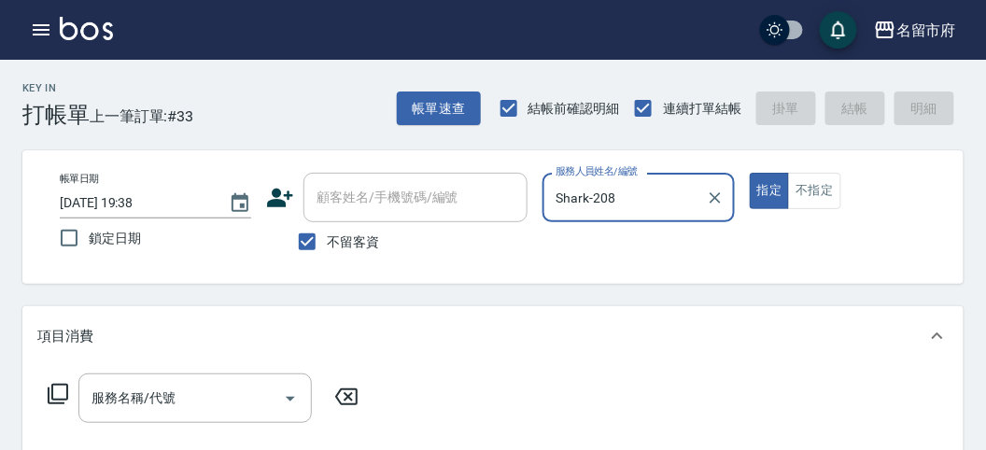
type input "Shark-208"
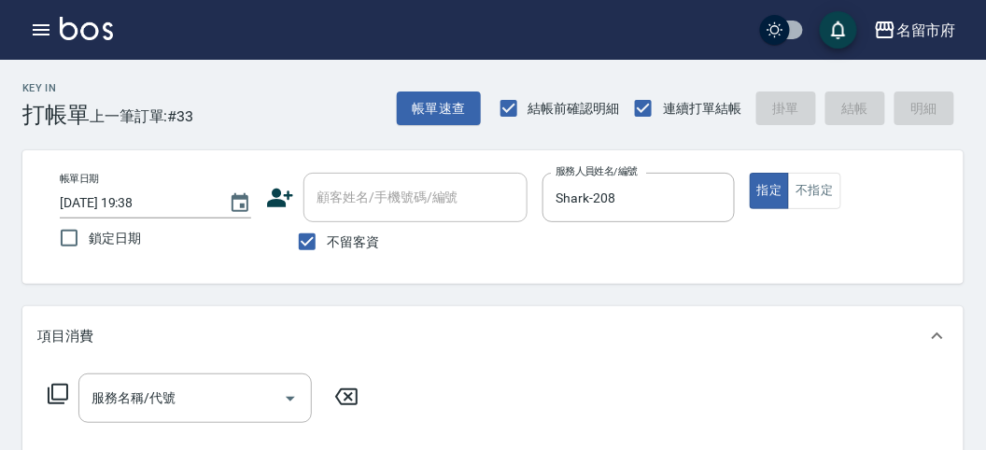
click at [55, 392] on icon at bounding box center [58, 394] width 22 height 22
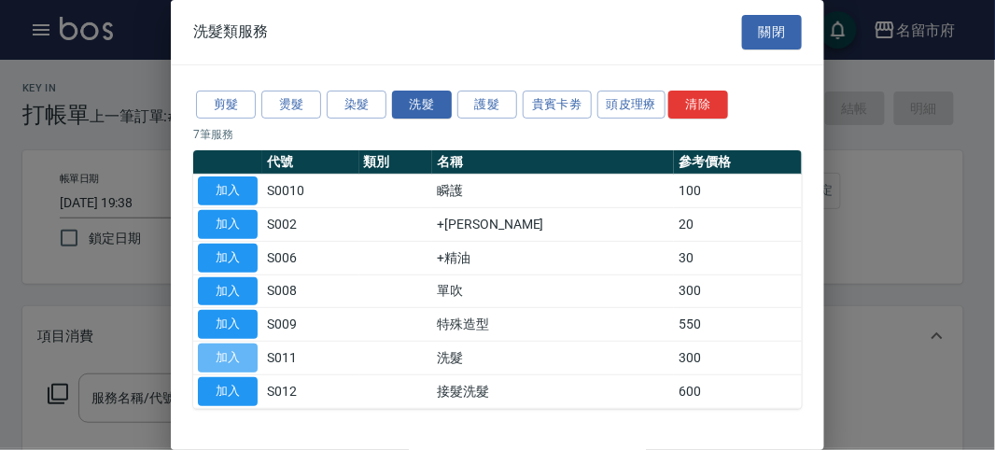
click at [226, 356] on button "加入" at bounding box center [228, 357] width 60 height 29
type input "洗髮(S011)"
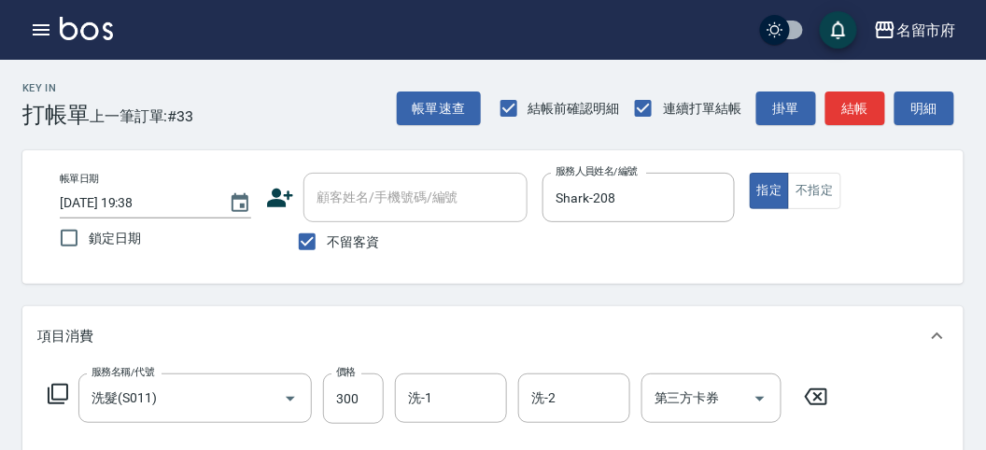
click at [57, 390] on icon at bounding box center [58, 394] width 22 height 22
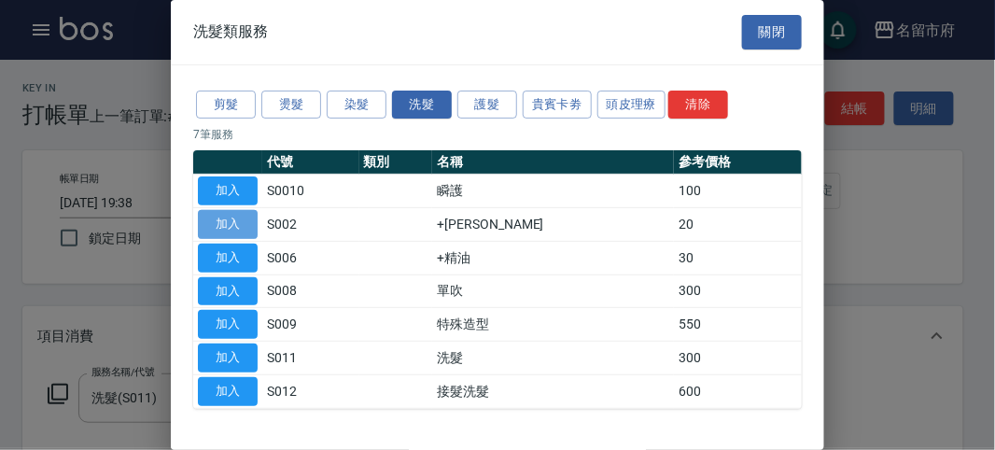
click at [243, 222] on button "加入" at bounding box center [228, 224] width 60 height 29
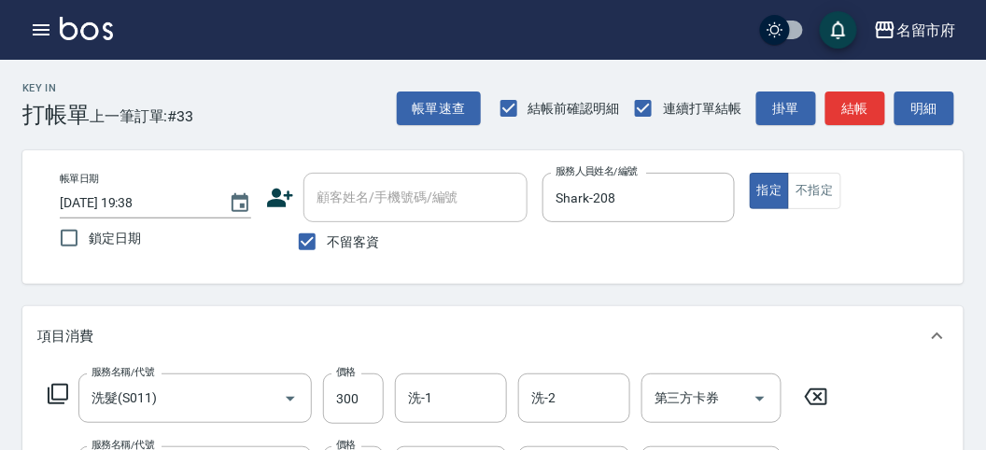
click at [58, 386] on icon at bounding box center [58, 394] width 22 height 22
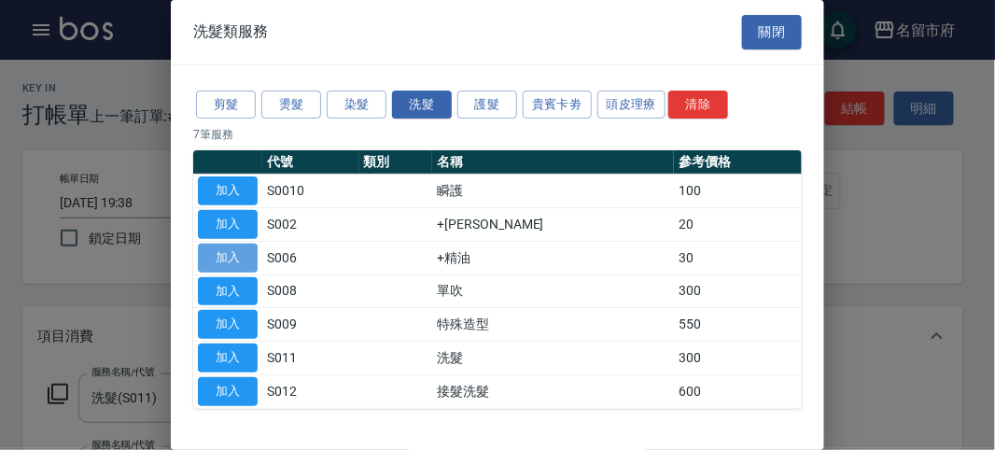
click at [236, 259] on button "加入" at bounding box center [228, 258] width 60 height 29
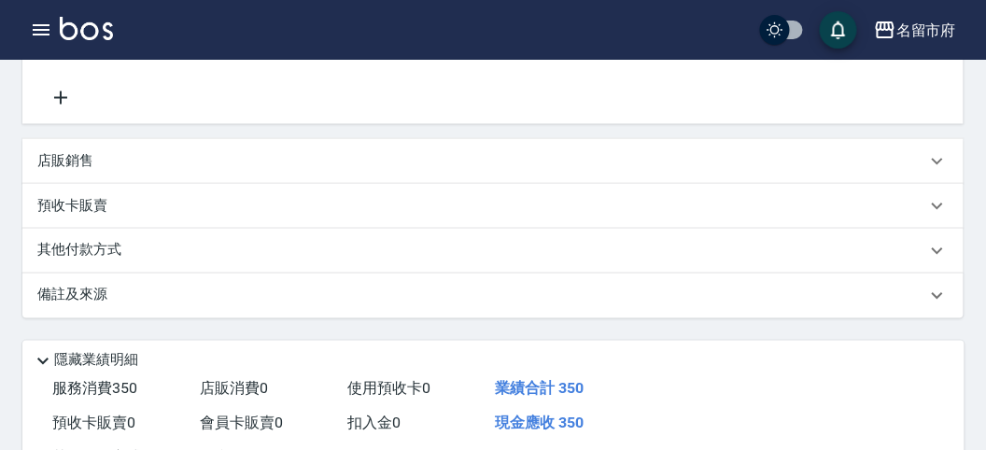
scroll to position [622, 0]
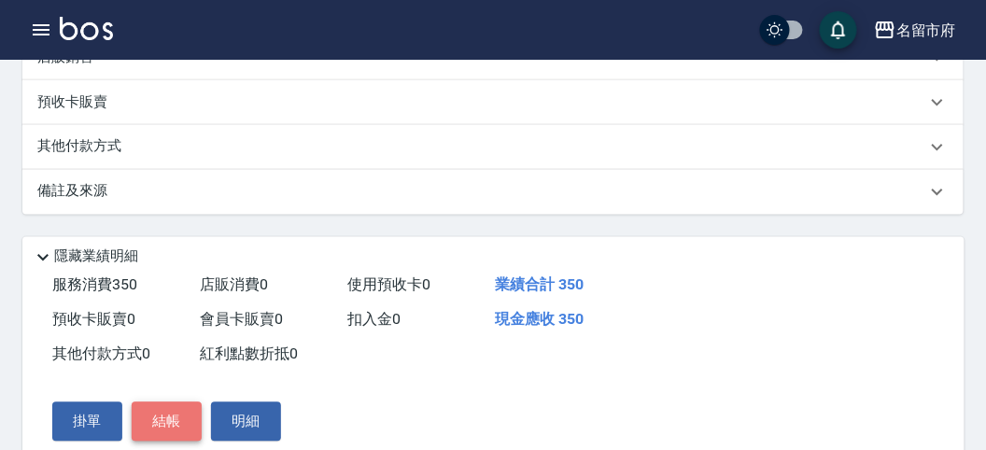
drag, startPoint x: 166, startPoint y: 428, endPoint x: 161, endPoint y: 438, distance: 10.4
click at [163, 437] on button "結帳" at bounding box center [167, 421] width 70 height 39
click at [166, 413] on button "結帳" at bounding box center [167, 421] width 70 height 39
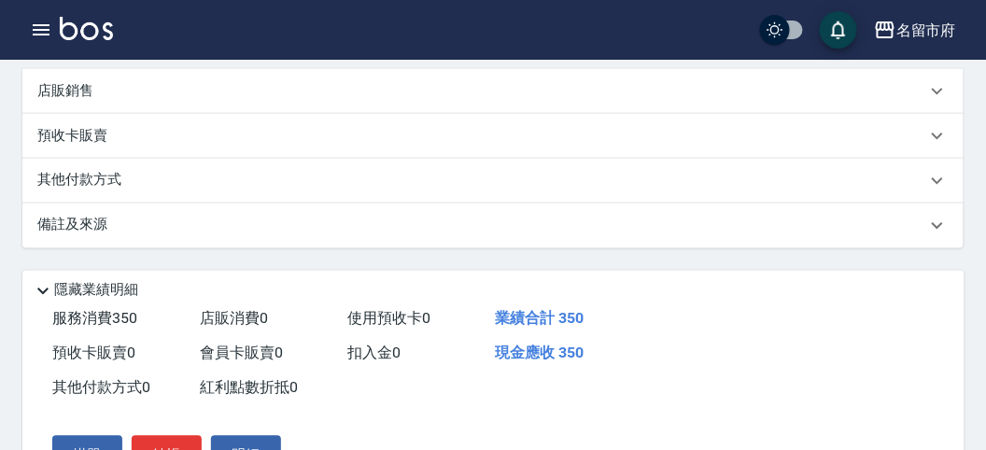
scroll to position [692, 0]
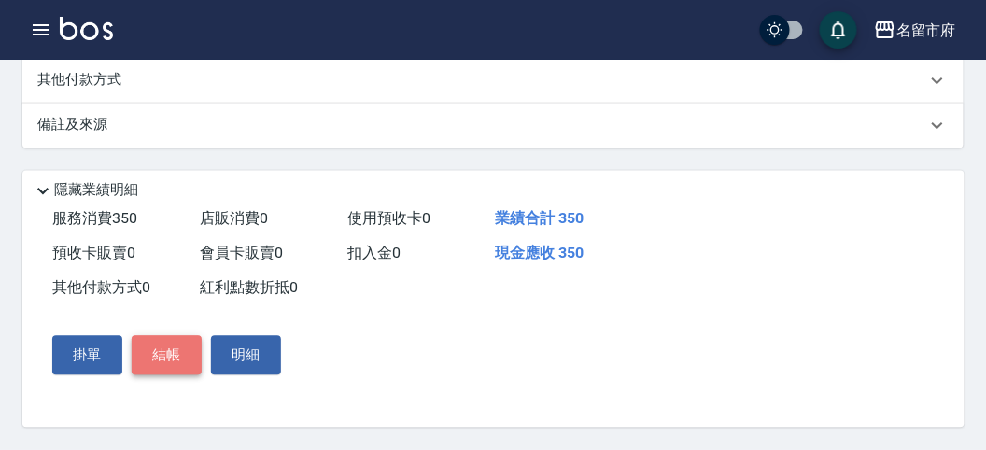
click at [175, 360] on button "結帳" at bounding box center [167, 355] width 70 height 39
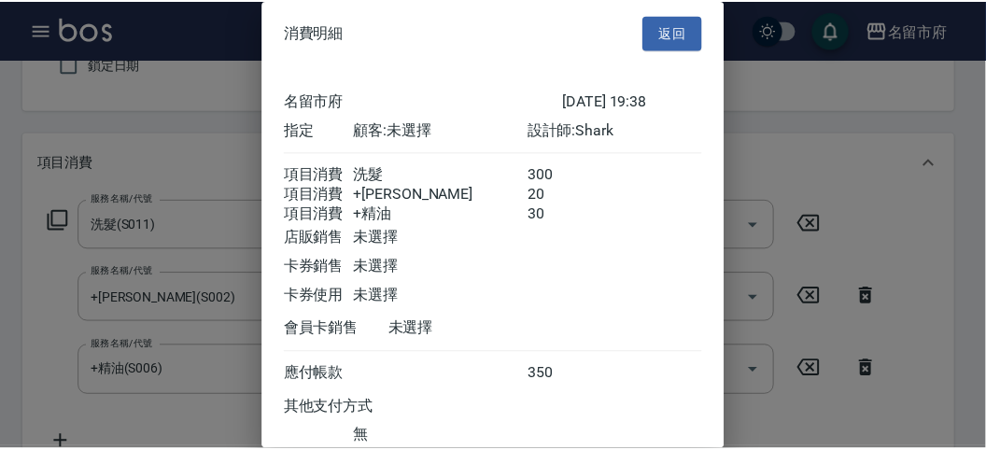
scroll to position [146, 0]
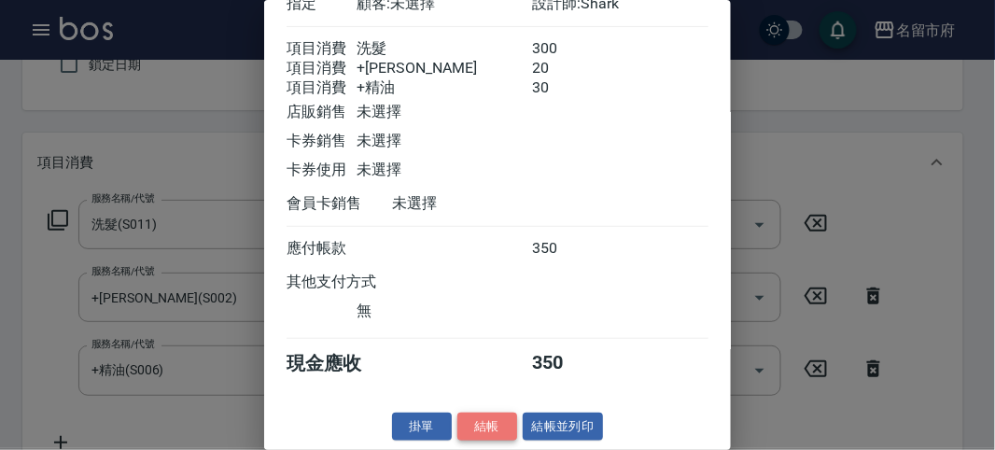
click at [470, 426] on button "結帳" at bounding box center [487, 427] width 60 height 29
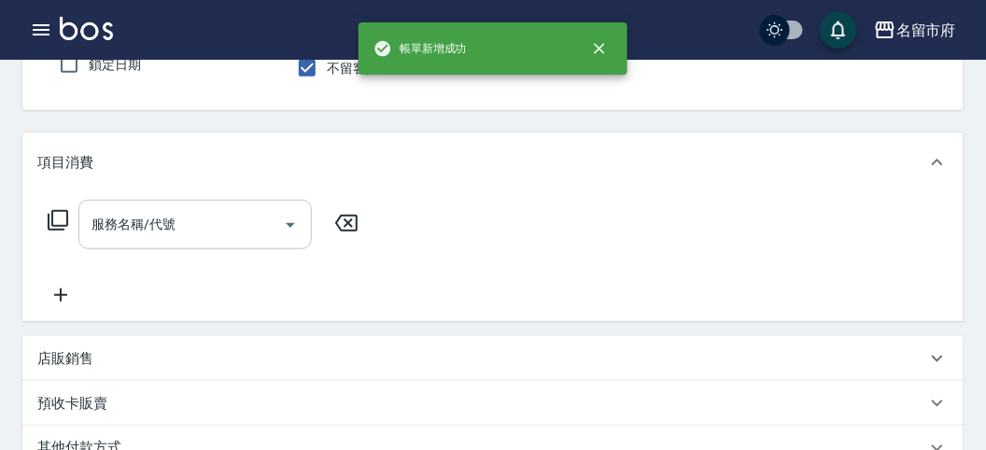
scroll to position [0, 0]
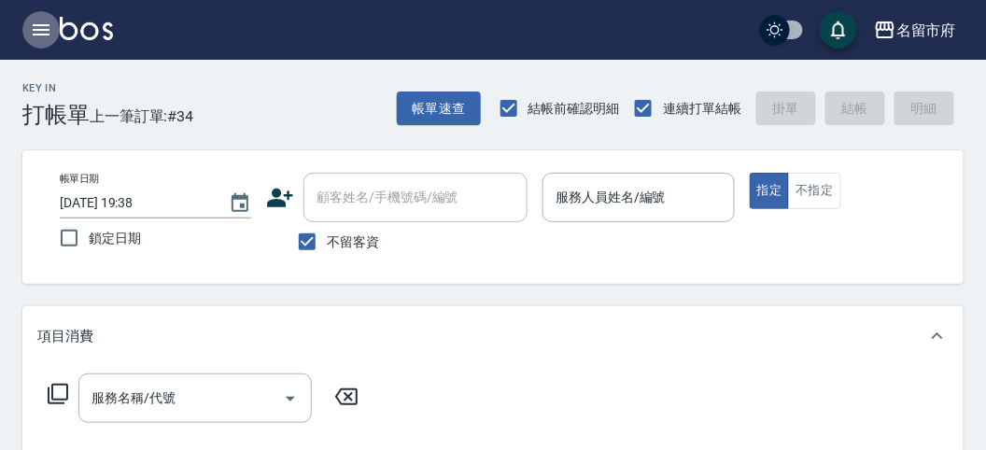
click at [34, 32] on icon "button" at bounding box center [41, 30] width 22 height 22
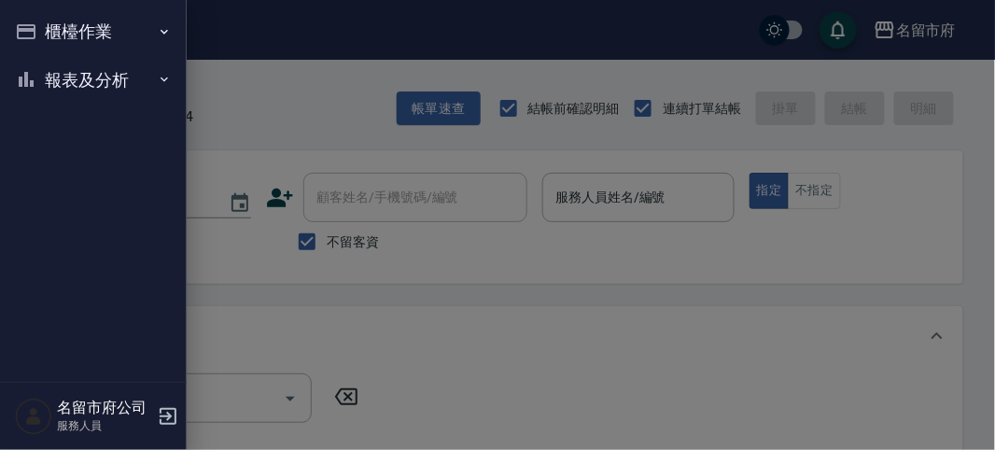
click at [70, 73] on button "報表及分析" at bounding box center [93, 80] width 172 height 49
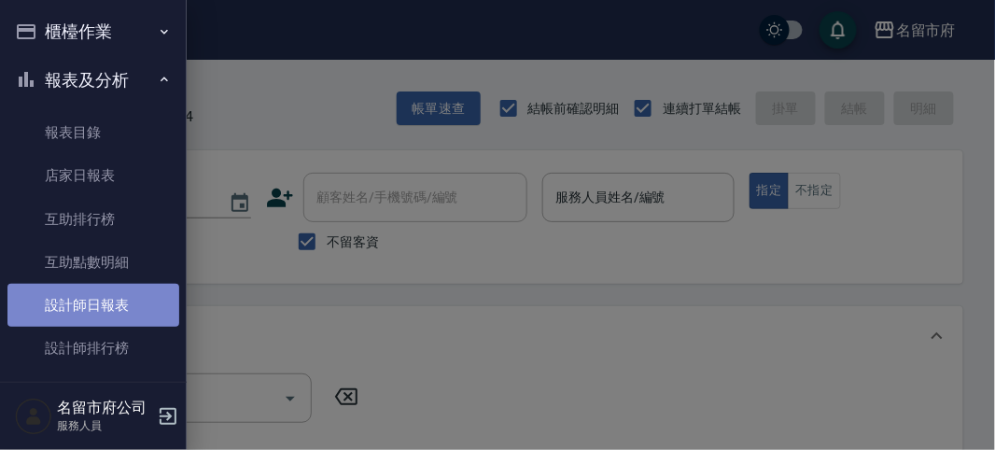
click at [117, 305] on link "設計師日報表" at bounding box center [93, 305] width 172 height 43
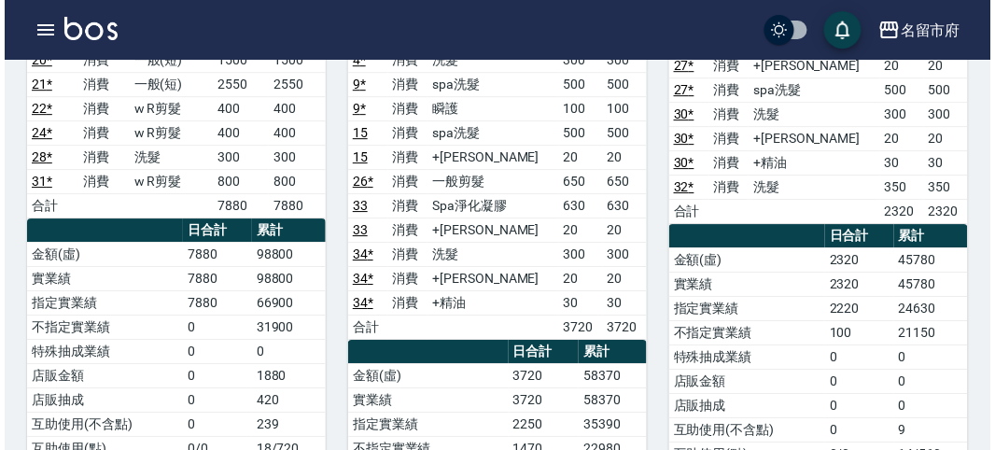
scroll to position [1348, 0]
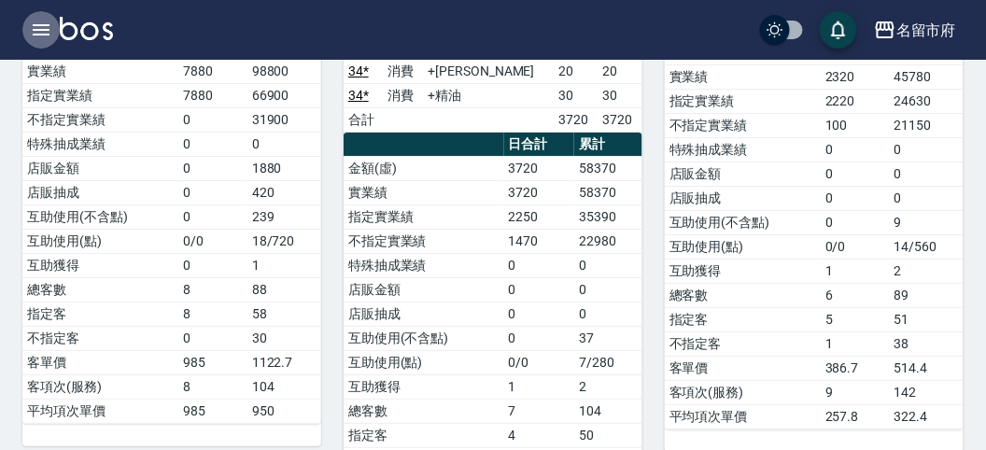
click at [51, 26] on icon "button" at bounding box center [41, 30] width 22 height 22
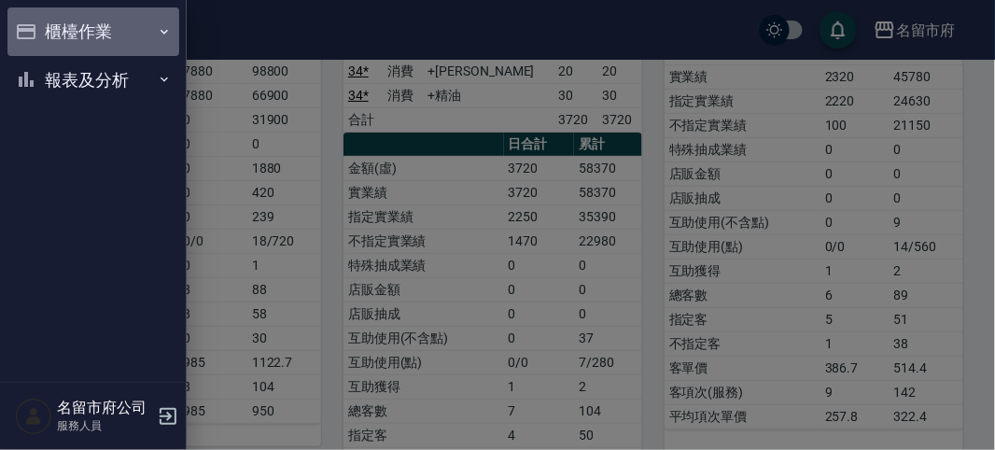
click at [75, 30] on button "櫃檯作業" at bounding box center [93, 31] width 172 height 49
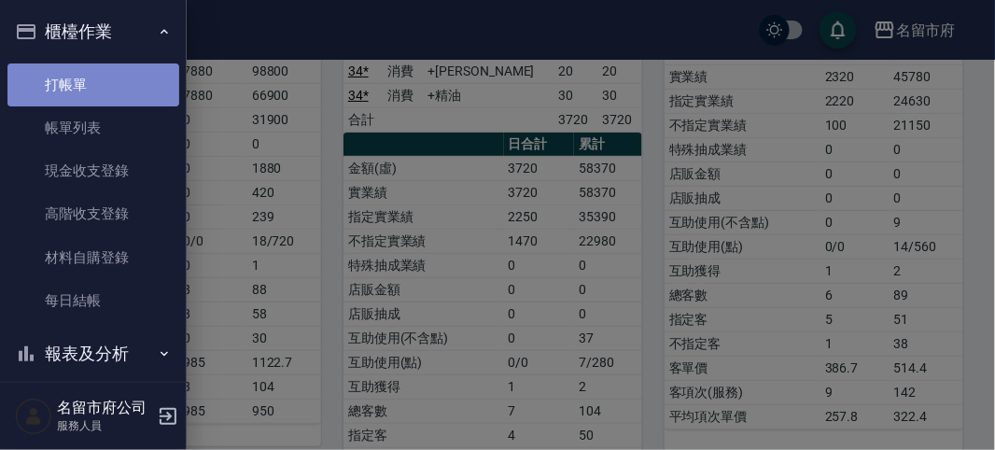
click at [105, 90] on link "打帳單" at bounding box center [93, 84] width 172 height 43
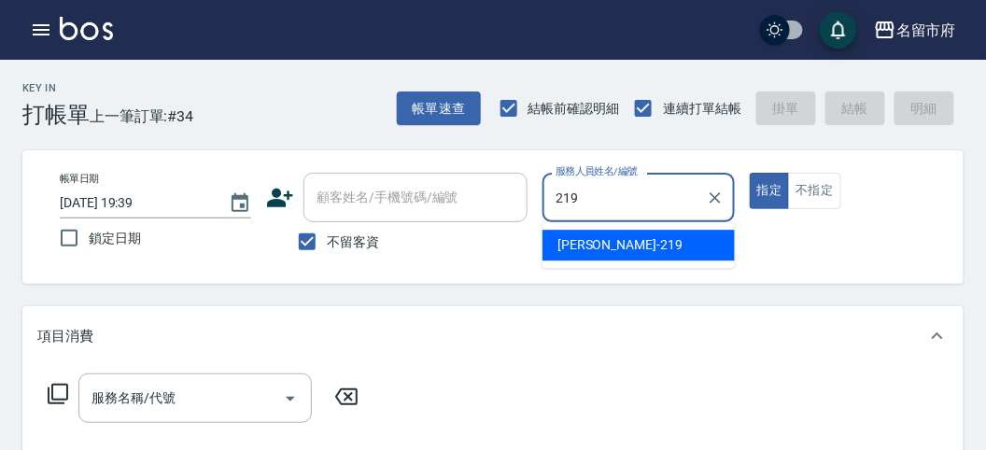
type input "[PERSON_NAME]-219"
type button "true"
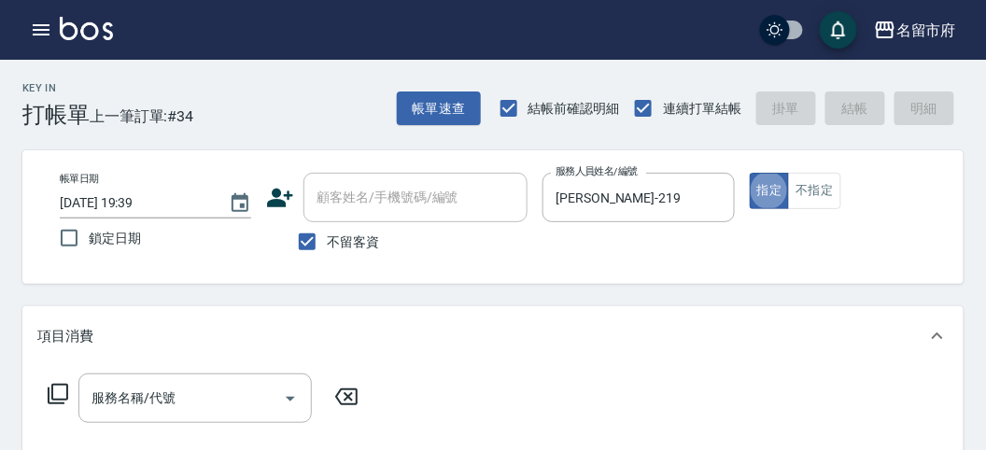
click at [672, 363] on div "項目消費" at bounding box center [492, 336] width 941 height 60
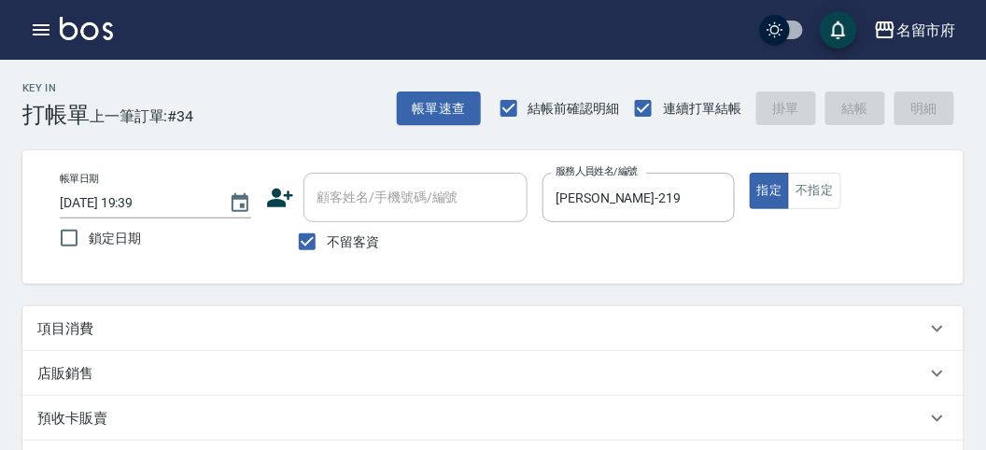
click at [109, 325] on div "項目消費" at bounding box center [481, 329] width 889 height 20
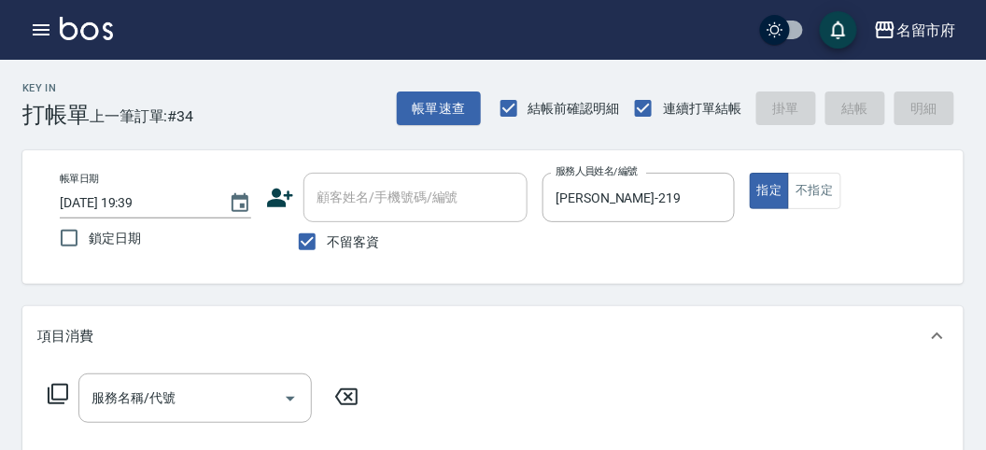
click at [51, 397] on icon at bounding box center [58, 394] width 21 height 21
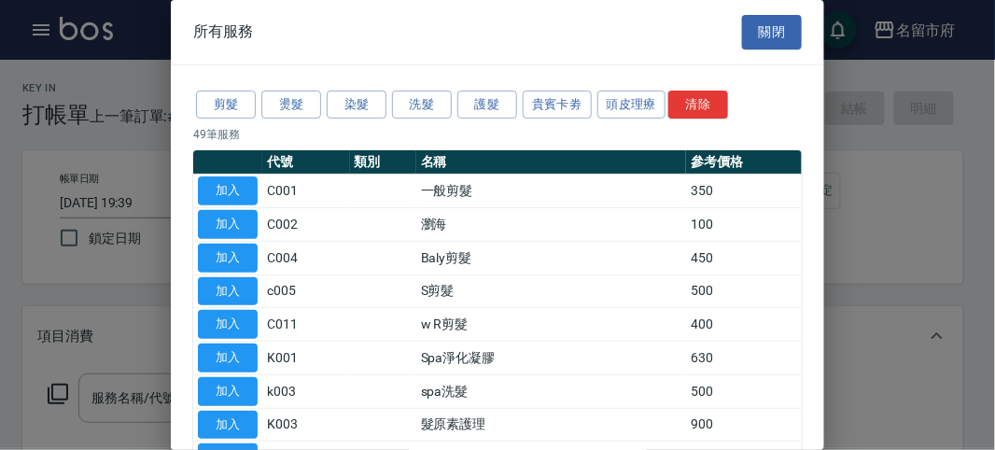
click at [432, 119] on div "剪髮 燙髮 染髮 洗髮 護髮 貴賓卡劵 頭皮理療 清除" at bounding box center [497, 105] width 609 height 35
click at [422, 114] on button "洗髮" at bounding box center [422, 105] width 60 height 29
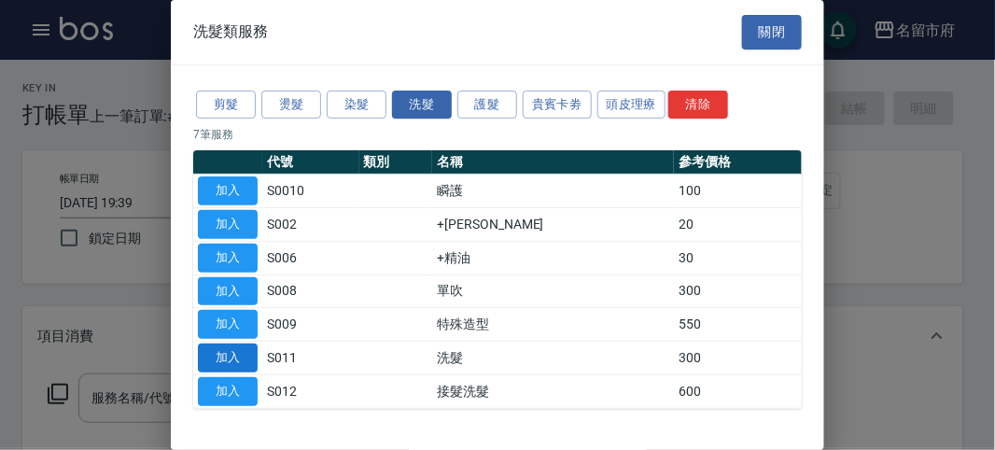
click at [245, 365] on button "加入" at bounding box center [228, 357] width 60 height 29
type input "洗髮(S011)"
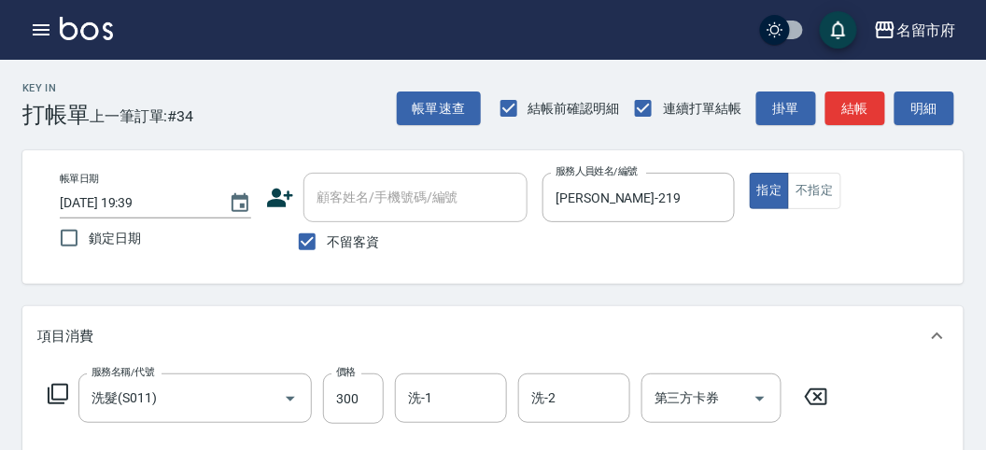
click at [58, 395] on icon at bounding box center [58, 394] width 22 height 22
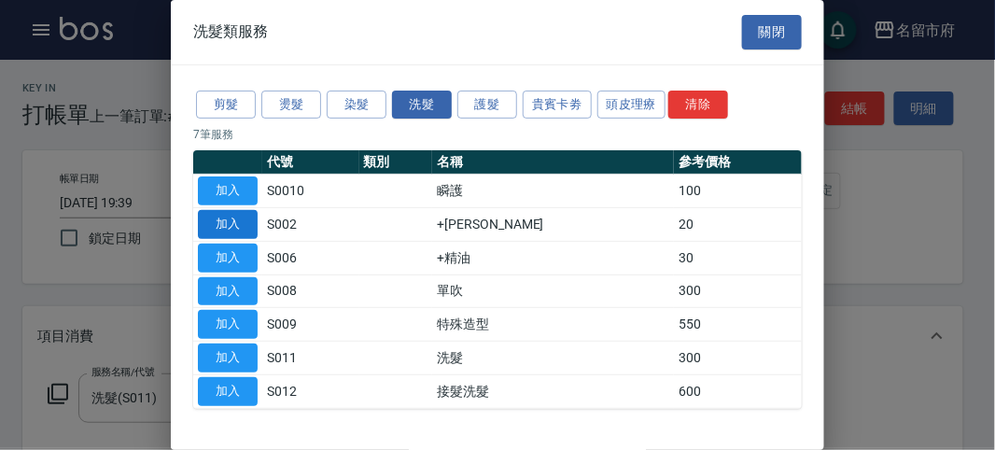
click at [242, 220] on button "加入" at bounding box center [228, 224] width 60 height 29
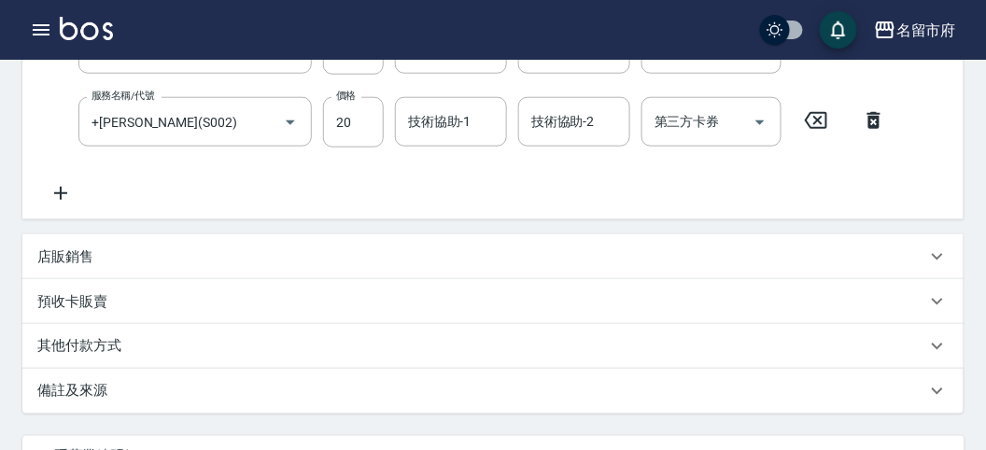
scroll to position [245, 0]
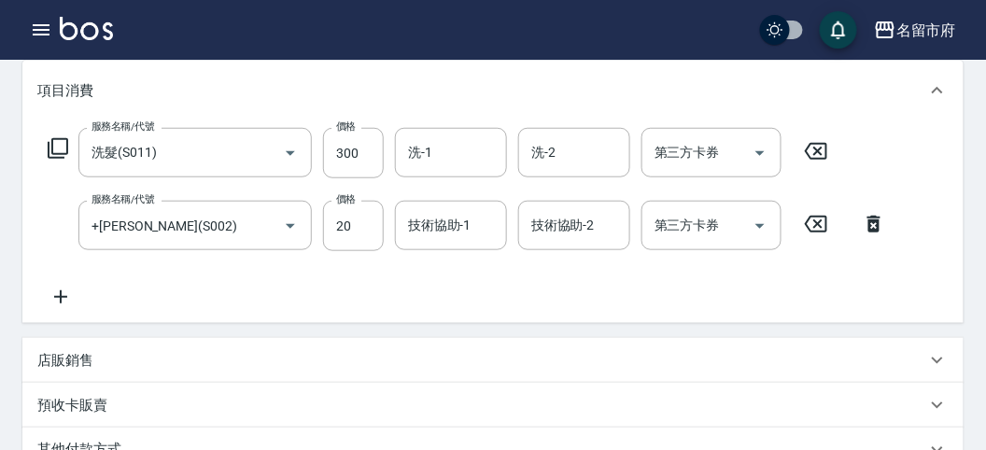
click at [862, 224] on icon at bounding box center [873, 224] width 47 height 22
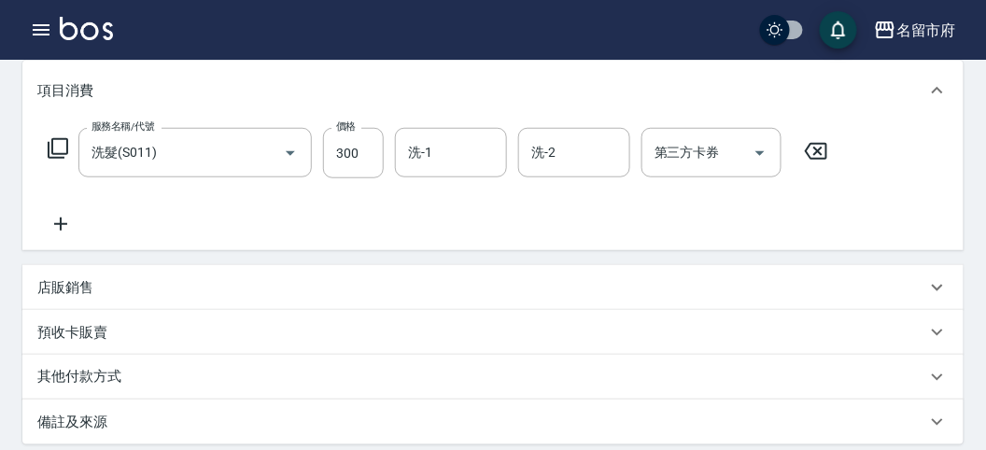
click at [63, 141] on icon at bounding box center [58, 148] width 22 height 22
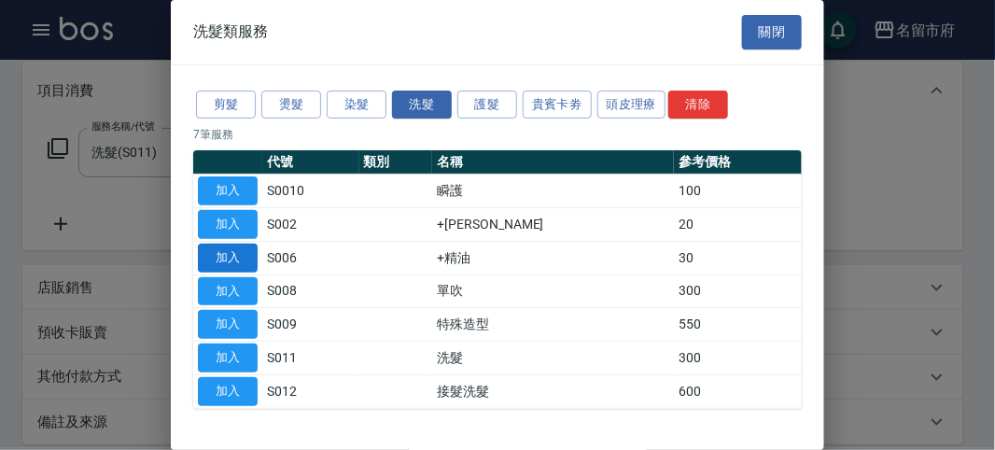
drag, startPoint x: 234, startPoint y: 255, endPoint x: 350, endPoint y: 274, distance: 117.4
click at [234, 257] on button "加入" at bounding box center [228, 258] width 60 height 29
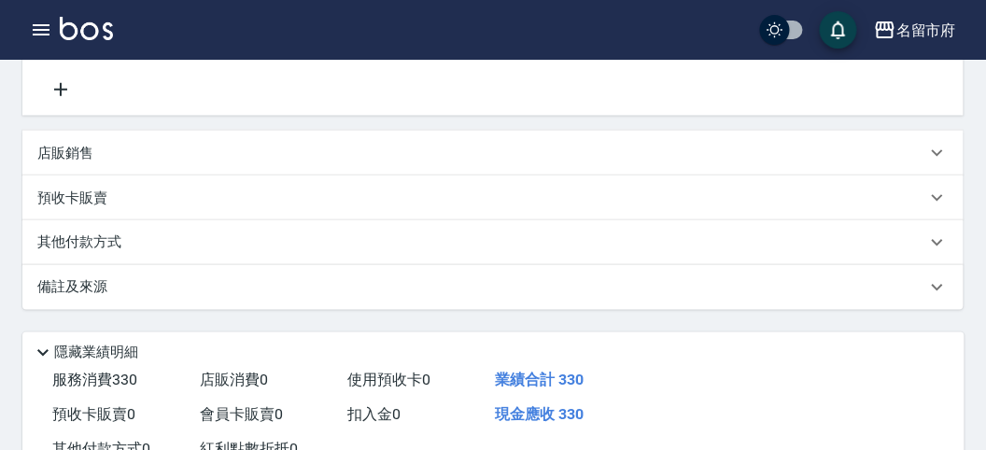
scroll to position [619, 0]
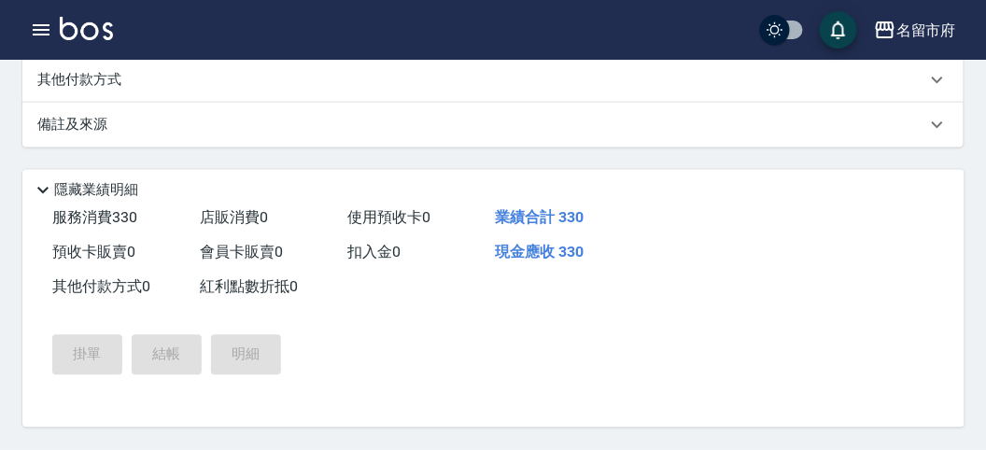
type input "[DATE] 19:53"
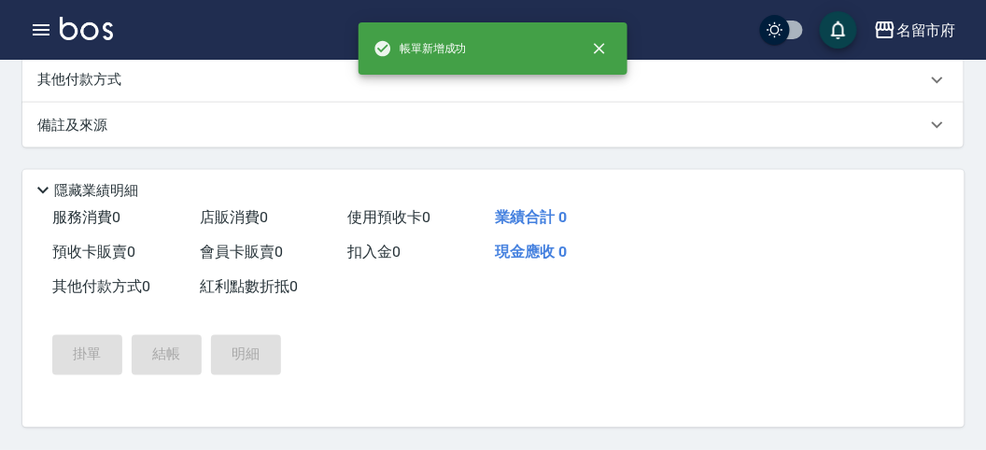
scroll to position [0, 0]
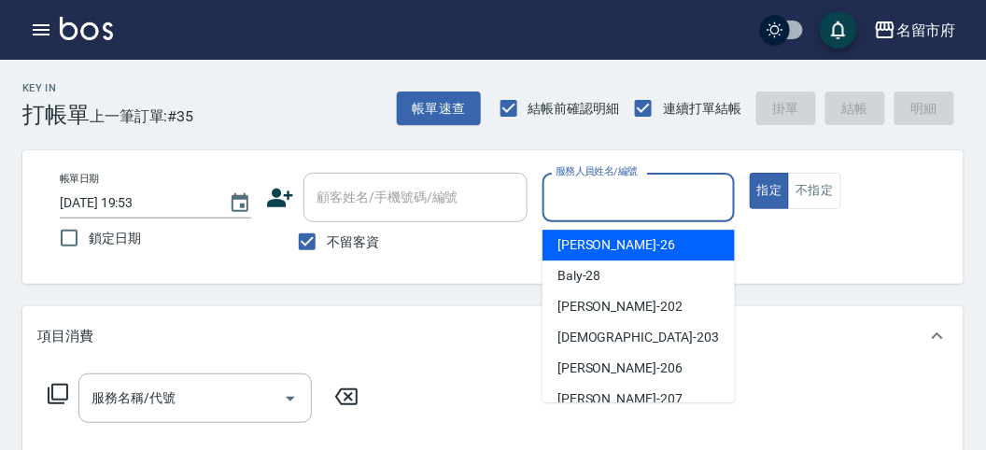
click at [588, 197] on input "服務人員姓名/編號" at bounding box center [638, 197] width 175 height 33
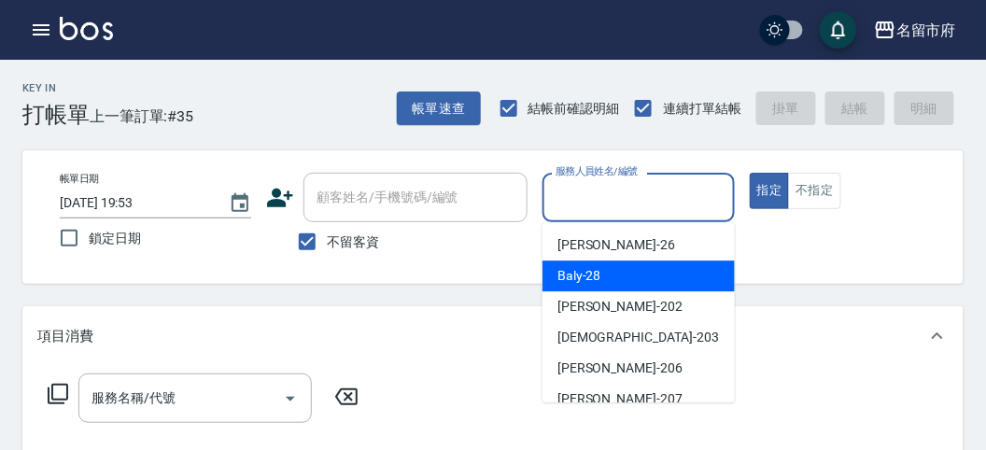
click at [586, 283] on span "Baly -28" at bounding box center [579, 276] width 44 height 20
type input "Baly-28"
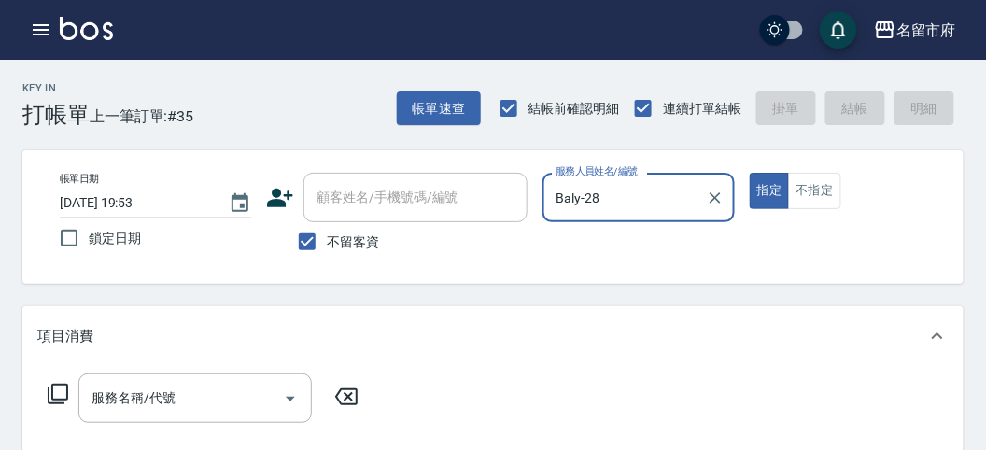
drag, startPoint x: 61, startPoint y: 392, endPoint x: 67, endPoint y: 369, distance: 24.2
click at [65, 371] on div "服務名稱/代號 服務名稱/代號" at bounding box center [492, 430] width 941 height 129
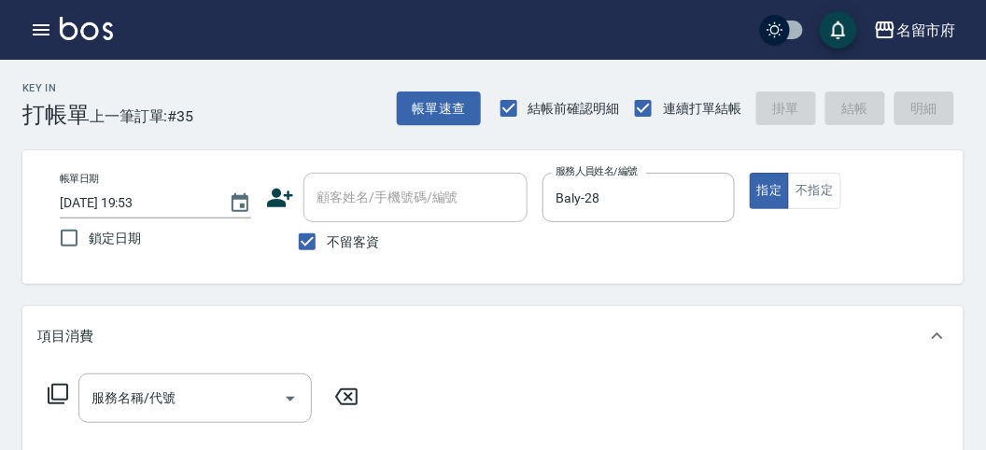
click at [63, 390] on icon at bounding box center [58, 394] width 22 height 22
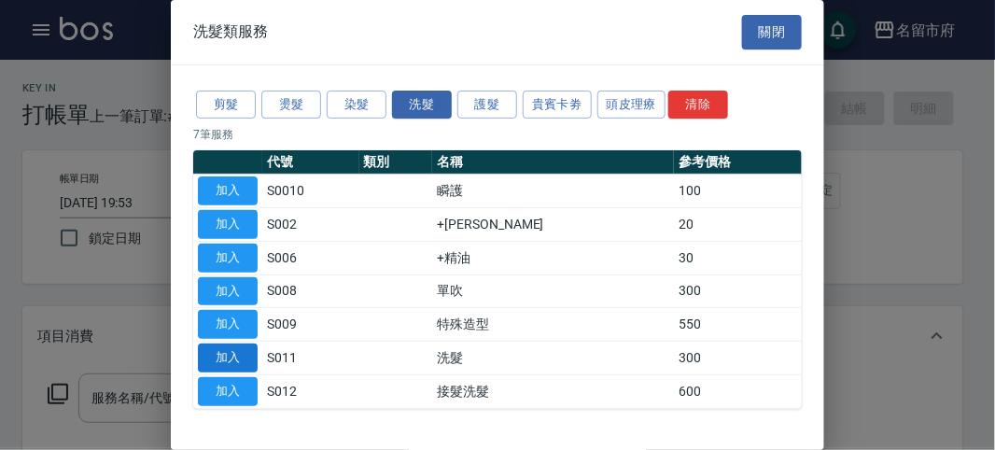
click at [231, 357] on button "加入" at bounding box center [228, 357] width 60 height 29
type input "洗髮(S011)"
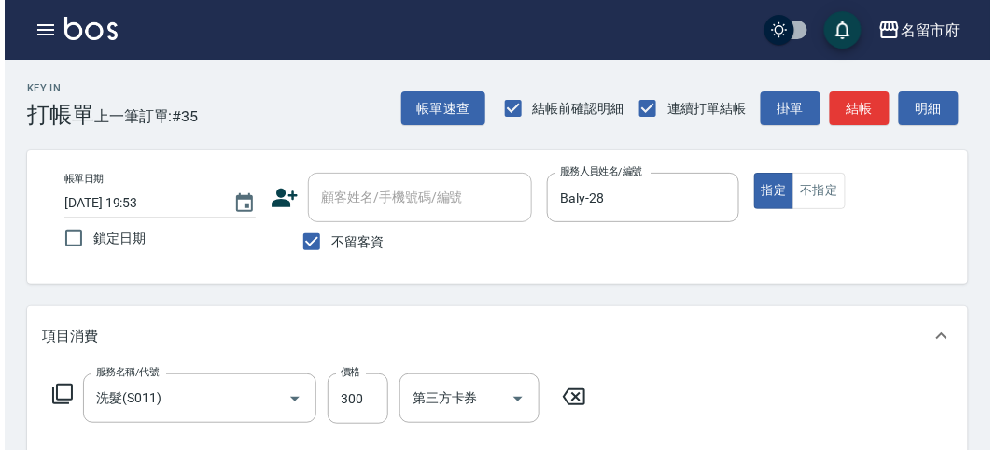
scroll to position [546, 0]
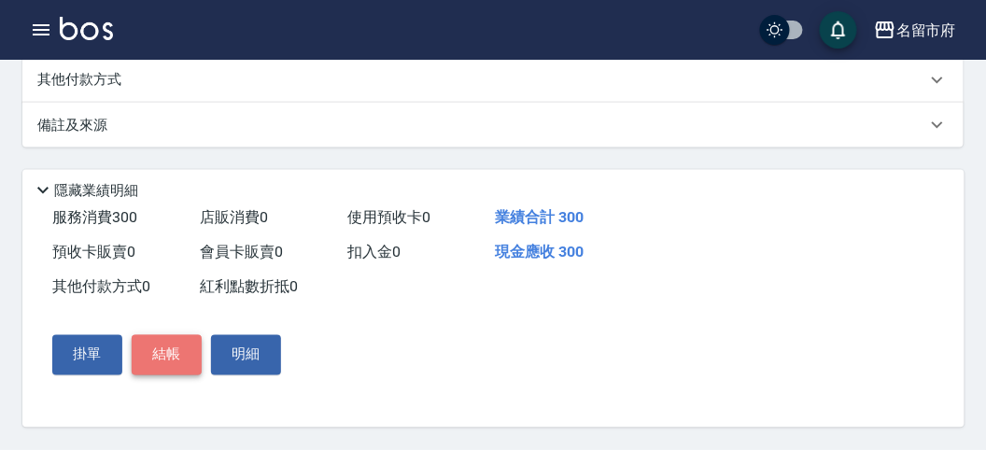
click at [175, 353] on button "結帳" at bounding box center [167, 354] width 70 height 39
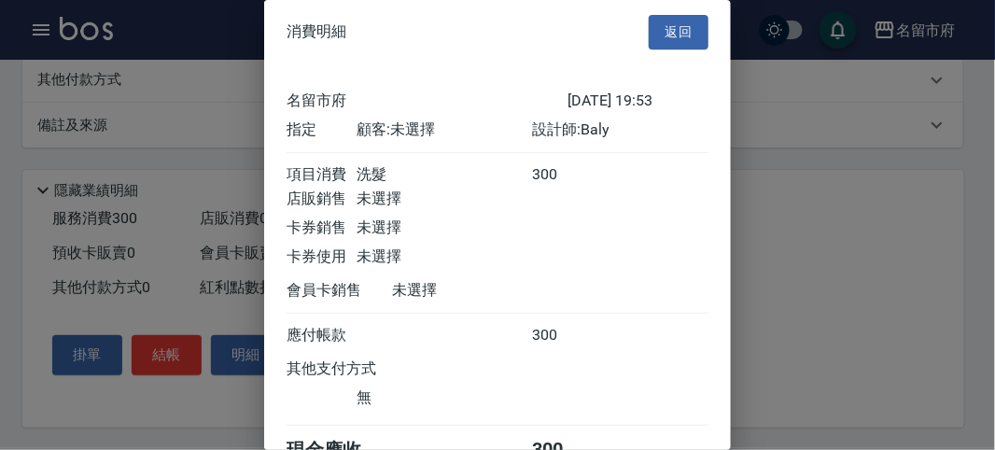
scroll to position [104, 0]
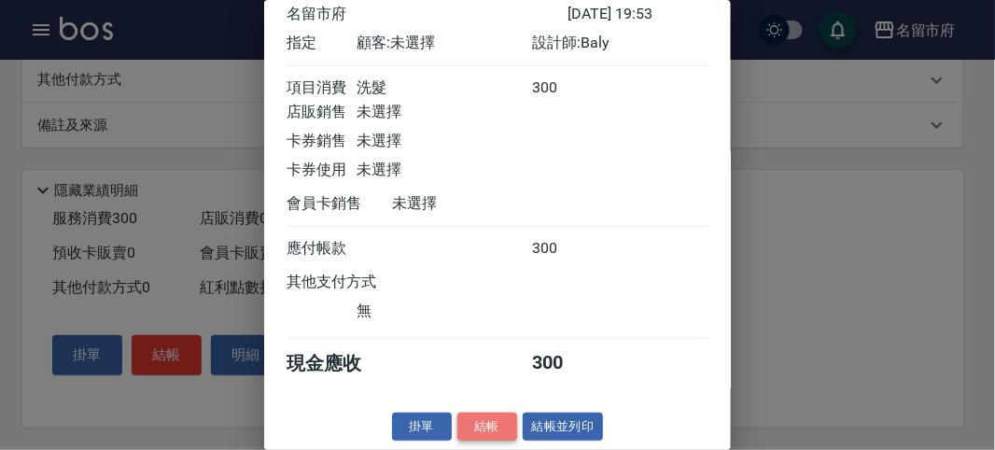
click at [460, 425] on button "結帳" at bounding box center [487, 427] width 60 height 29
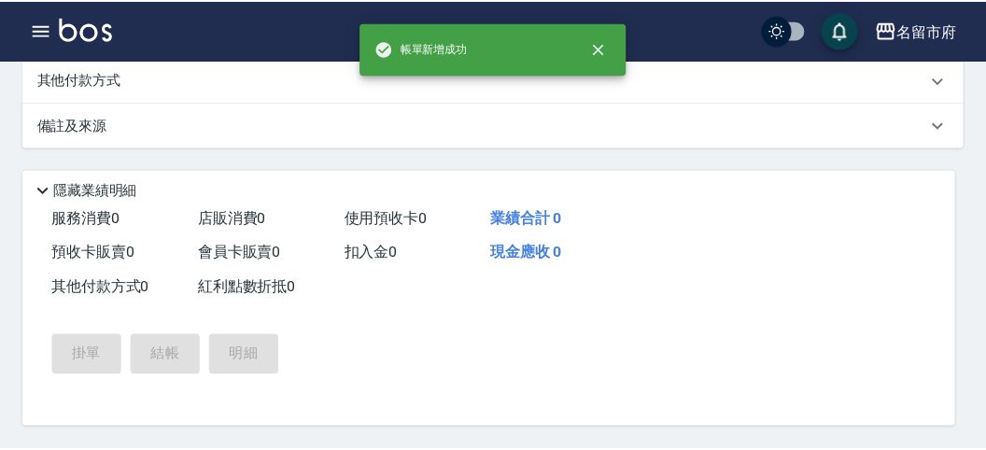
scroll to position [0, 0]
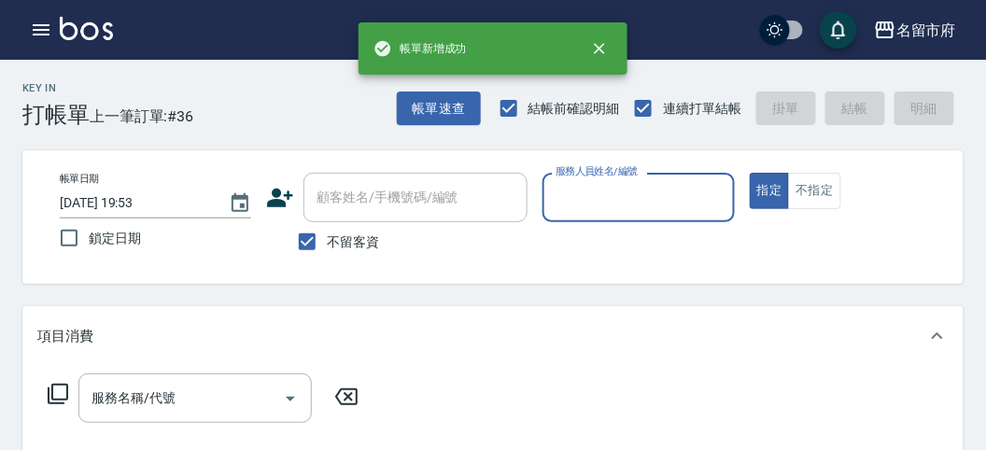
click at [634, 203] on input "服務人員姓名/編號" at bounding box center [638, 197] width 175 height 33
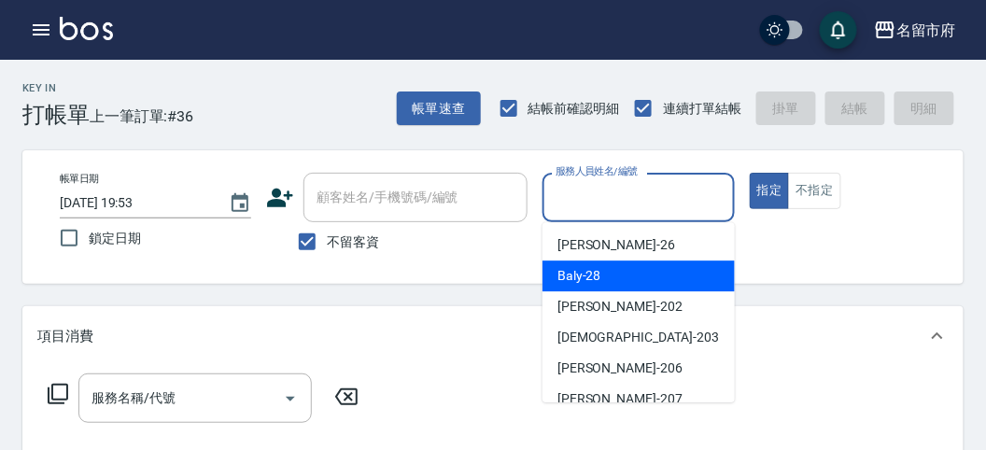
click at [603, 267] on div "Baly -28" at bounding box center [638, 275] width 192 height 31
type input "Baly-28"
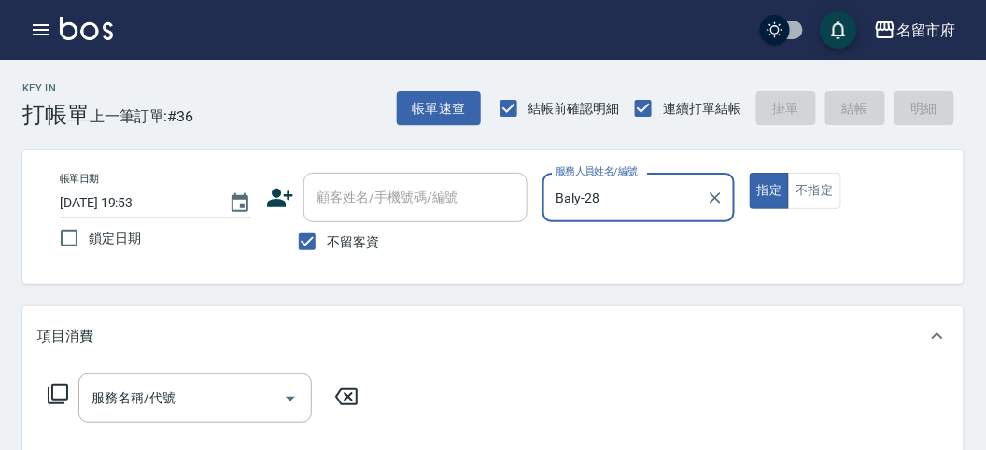
click at [51, 392] on icon at bounding box center [58, 394] width 21 height 21
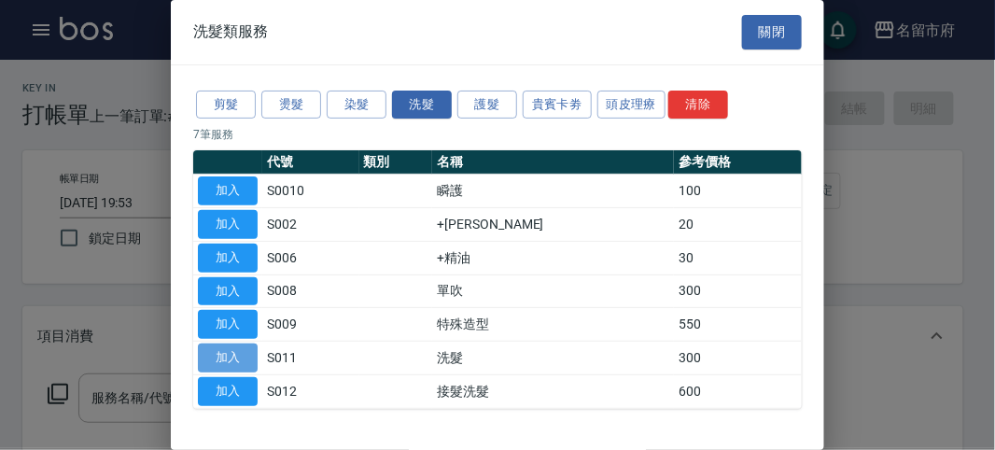
click at [227, 357] on button "加入" at bounding box center [228, 357] width 60 height 29
type input "洗髮(S011)"
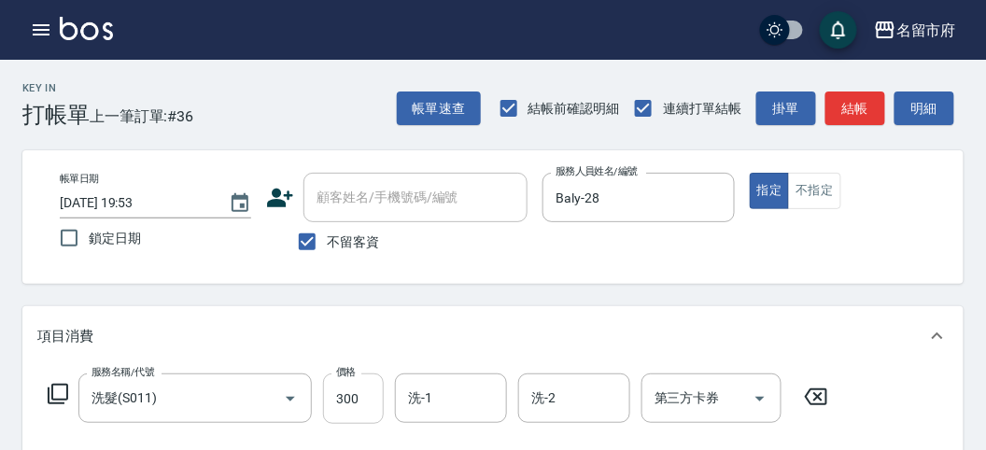
click at [370, 397] on input "300" at bounding box center [353, 398] width 61 height 50
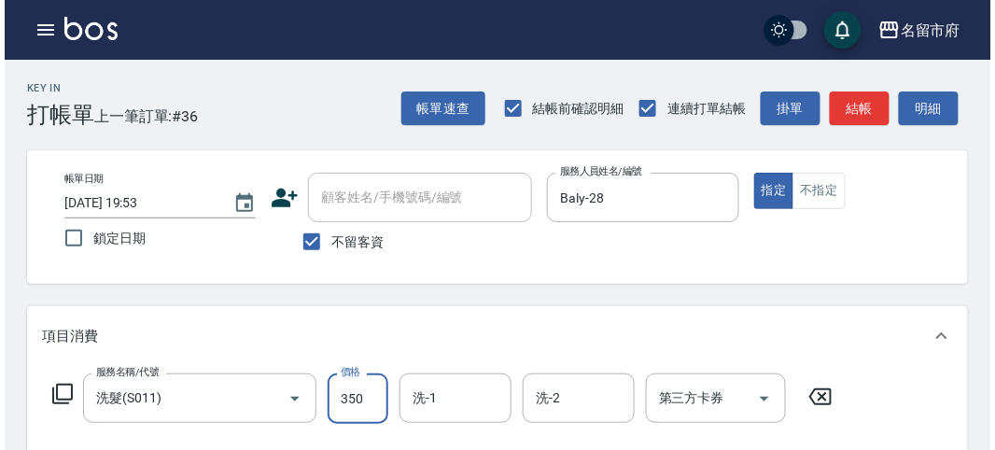
scroll to position [546, 0]
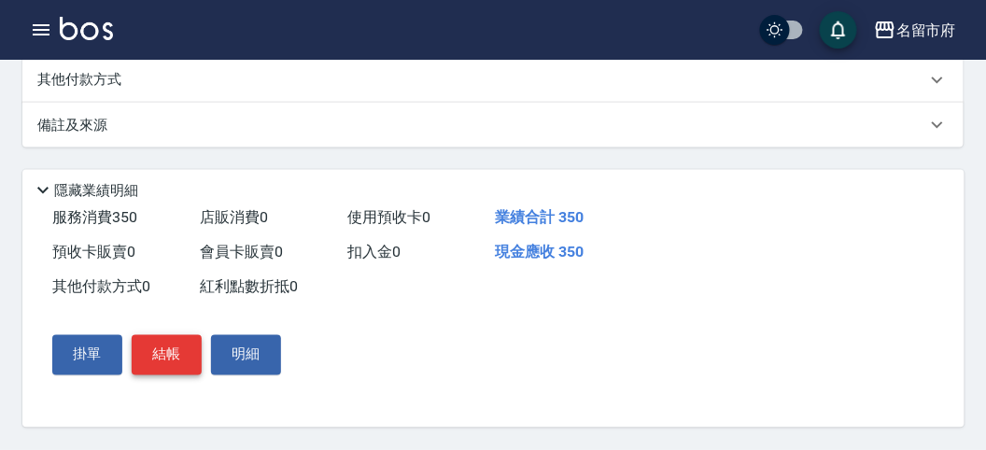
type input "350"
click at [179, 359] on button "結帳" at bounding box center [167, 354] width 70 height 39
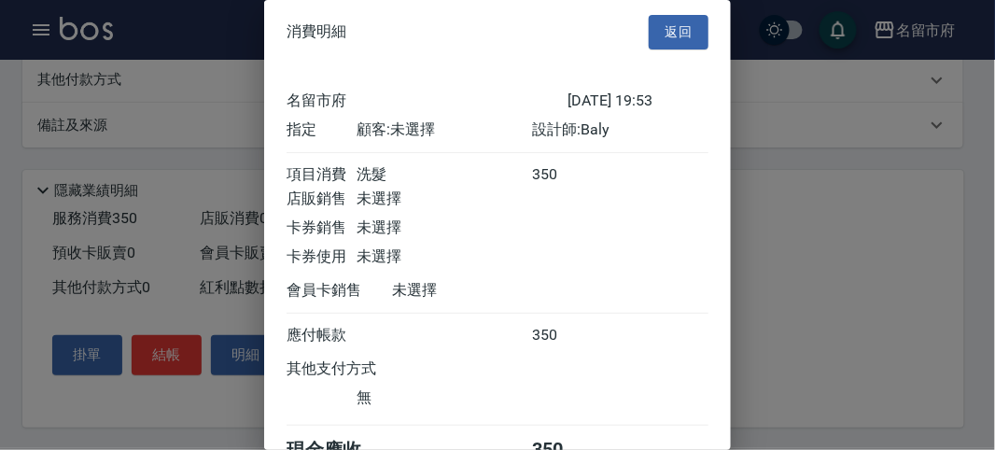
scroll to position [104, 0]
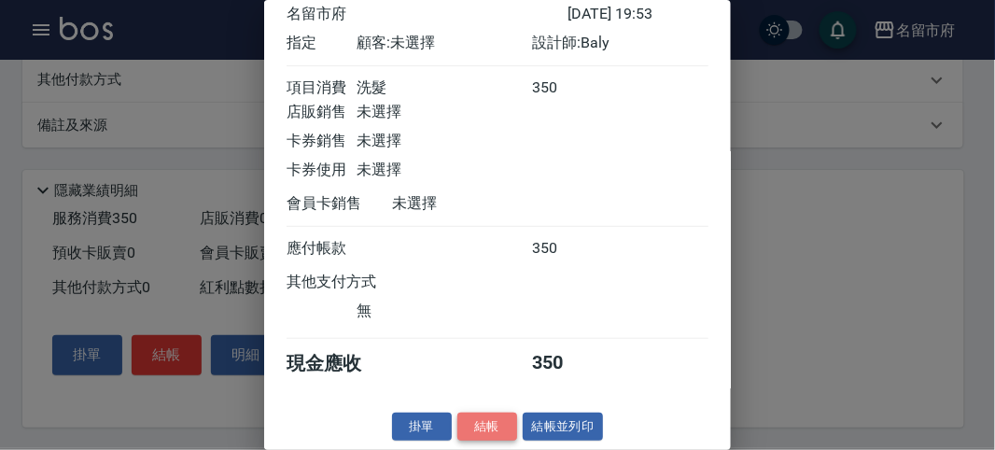
click at [467, 434] on button "結帳" at bounding box center [487, 427] width 60 height 29
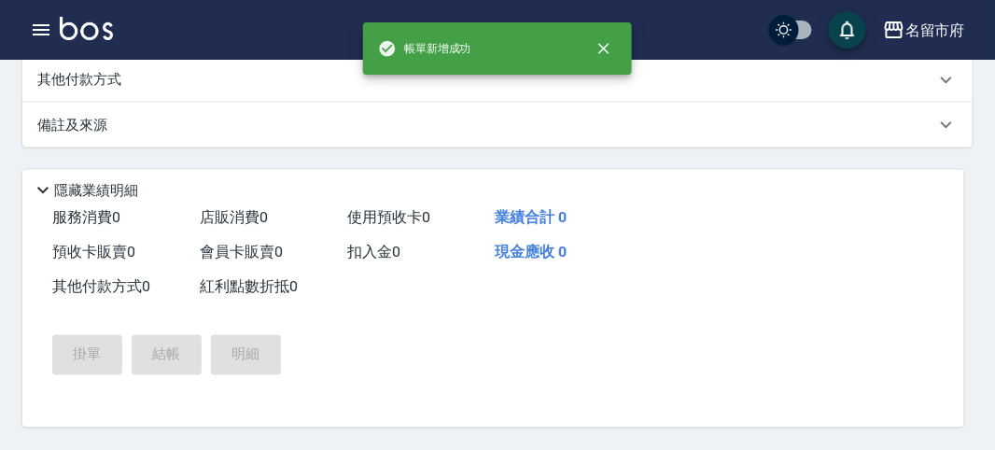
scroll to position [0, 0]
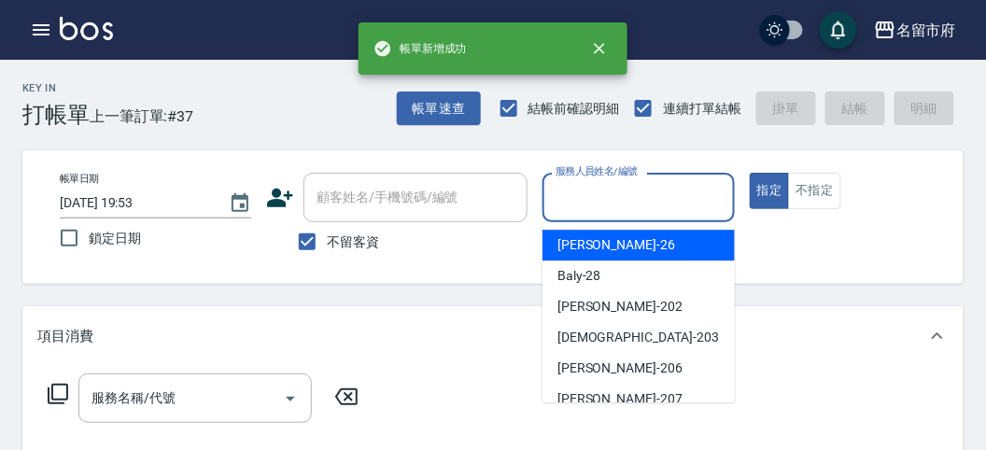
click at [630, 200] on input "服務人員姓名/編號" at bounding box center [638, 197] width 175 height 33
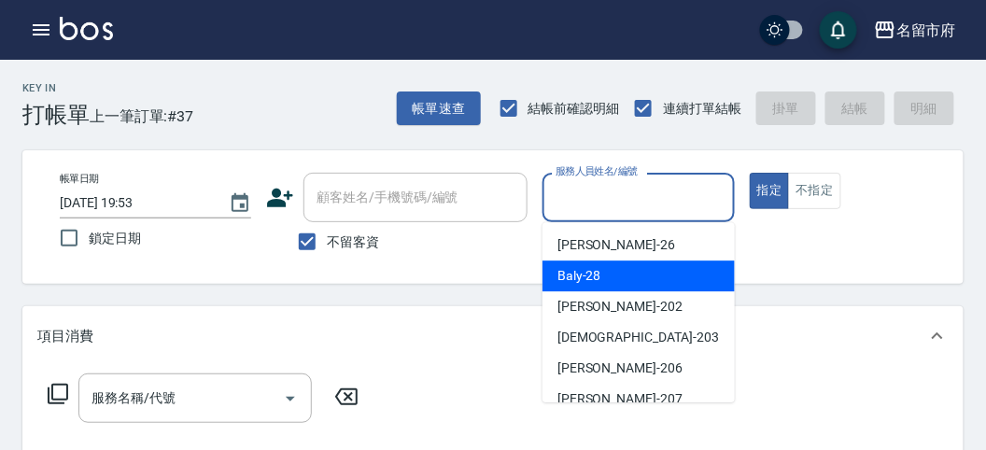
click at [596, 275] on span "Baly -28" at bounding box center [579, 276] width 44 height 20
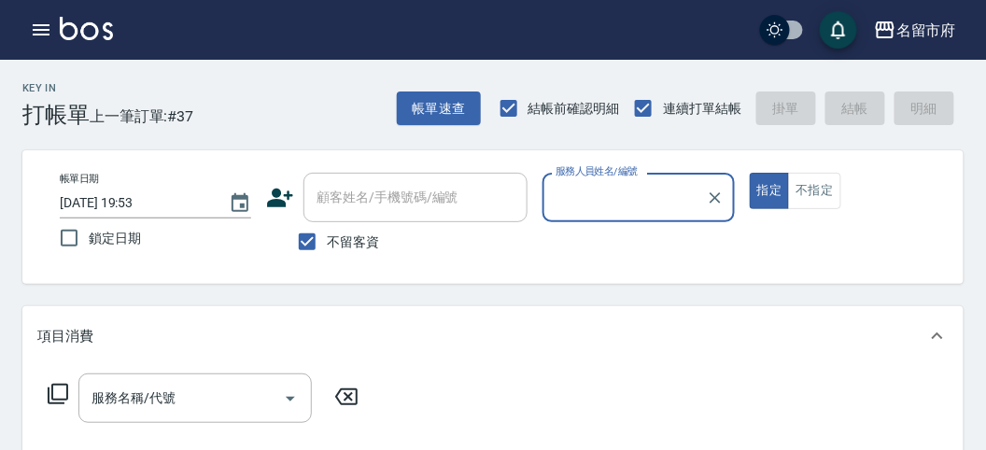
type input "Baly-28"
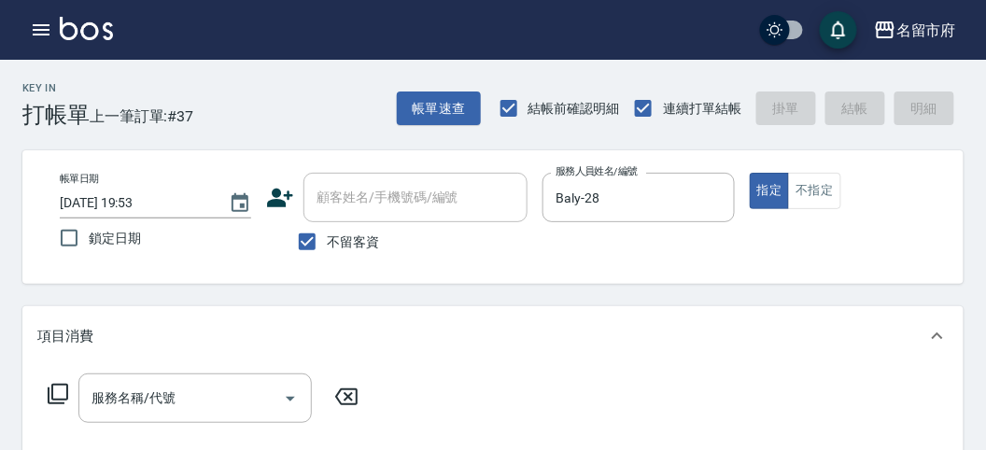
click at [53, 387] on icon at bounding box center [58, 394] width 22 height 22
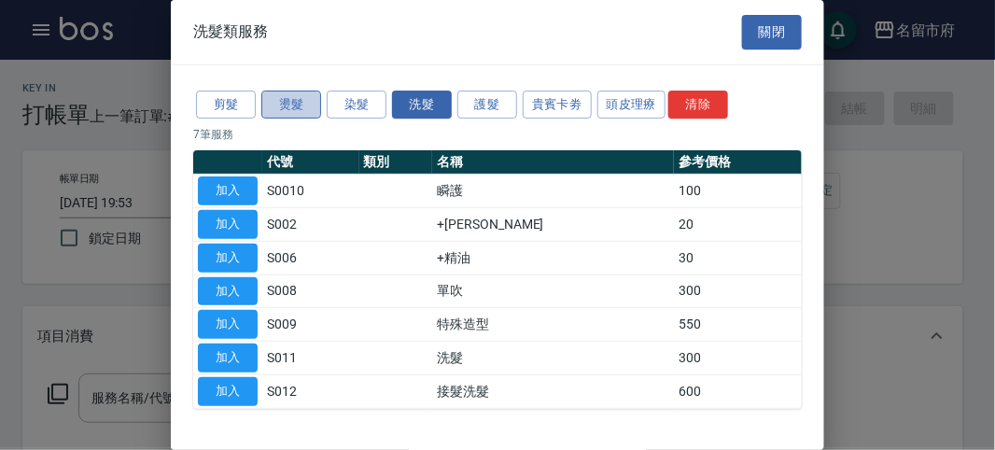
click at [300, 108] on button "燙髮" at bounding box center [291, 105] width 60 height 29
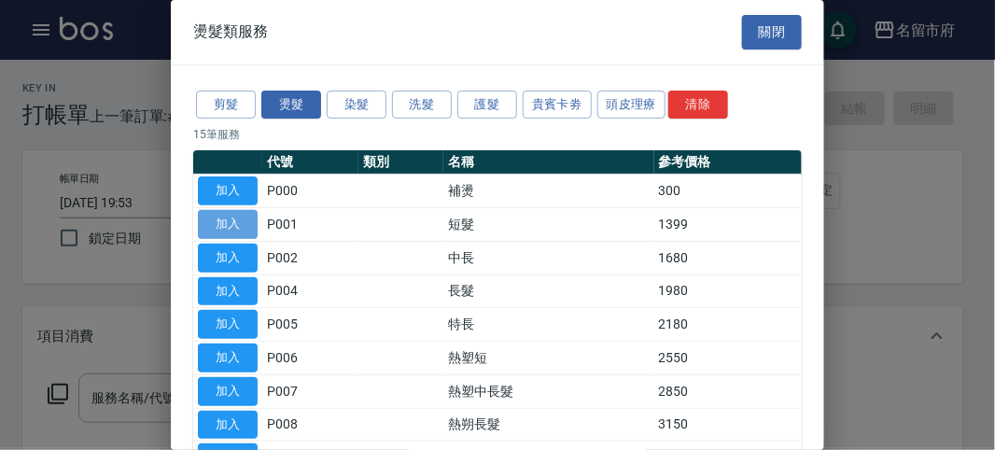
click at [220, 220] on button "加入" at bounding box center [228, 224] width 60 height 29
type input "短髮(P001)"
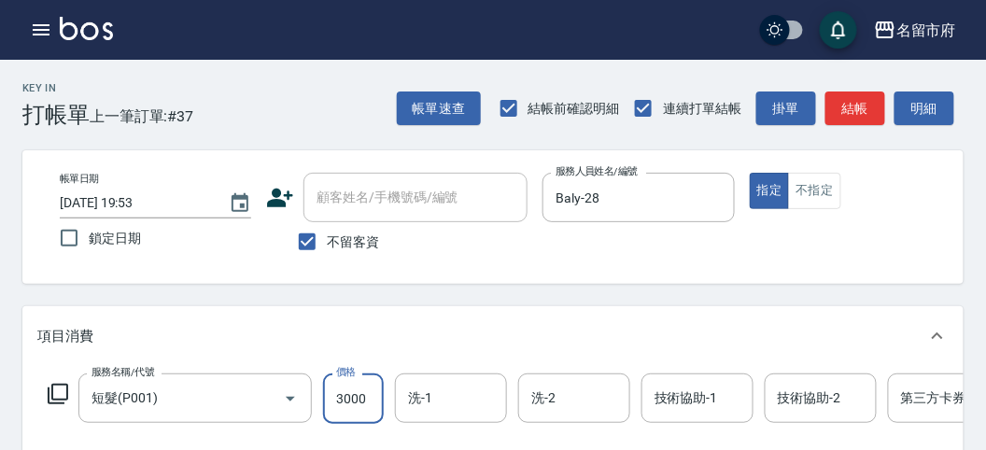
type input "3000"
click at [64, 393] on icon at bounding box center [58, 394] width 22 height 22
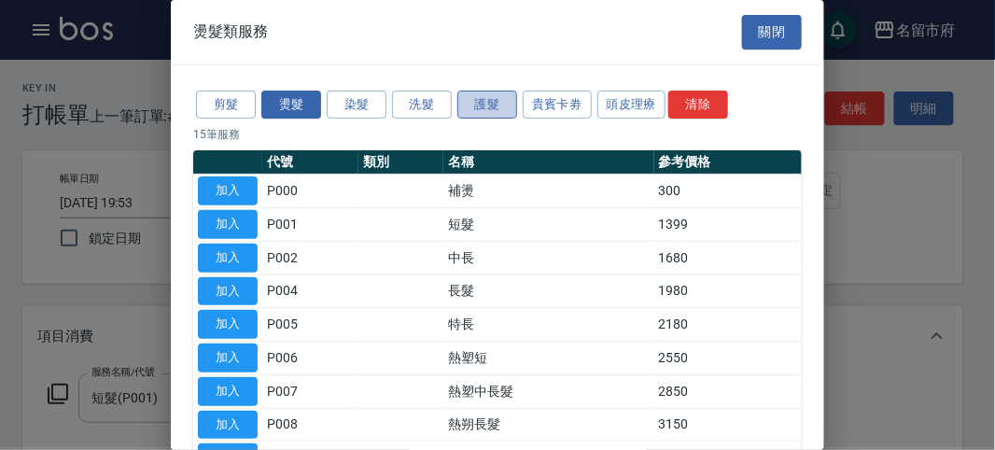
click at [486, 100] on button "護髮" at bounding box center [487, 105] width 60 height 29
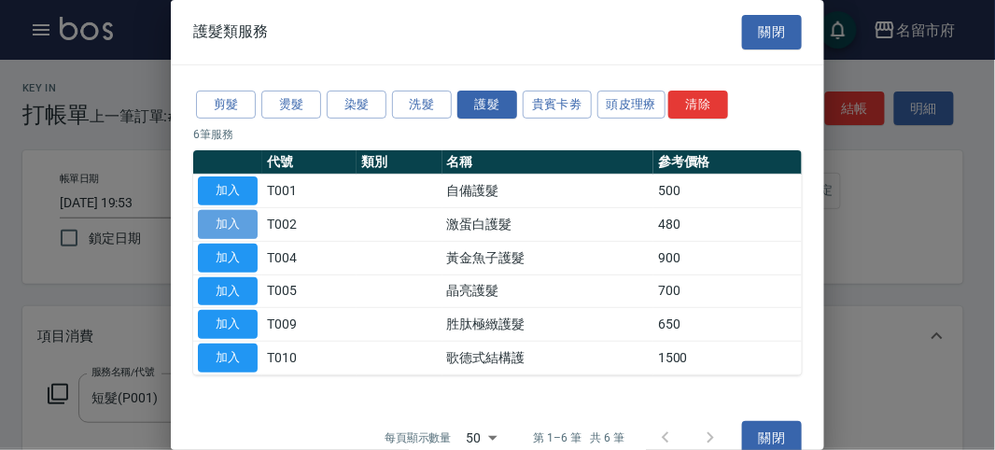
click at [232, 221] on button "加入" at bounding box center [228, 224] width 60 height 29
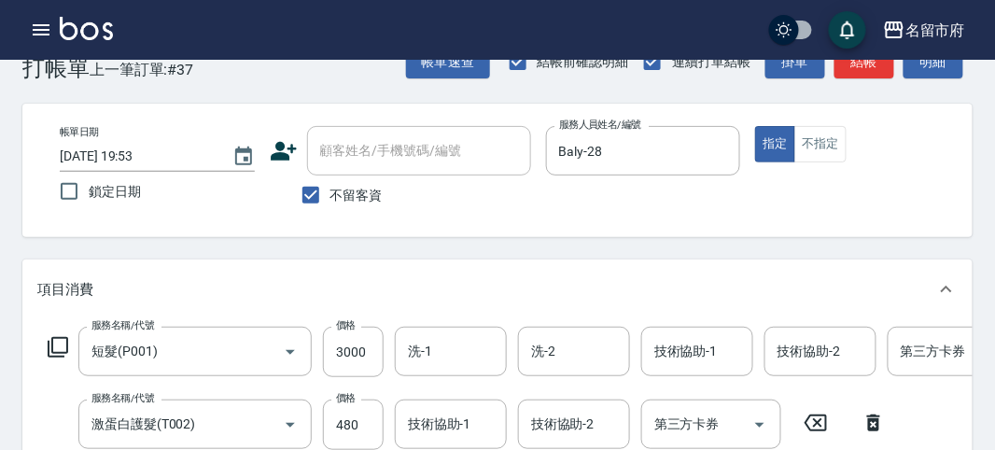
scroll to position [637, 0]
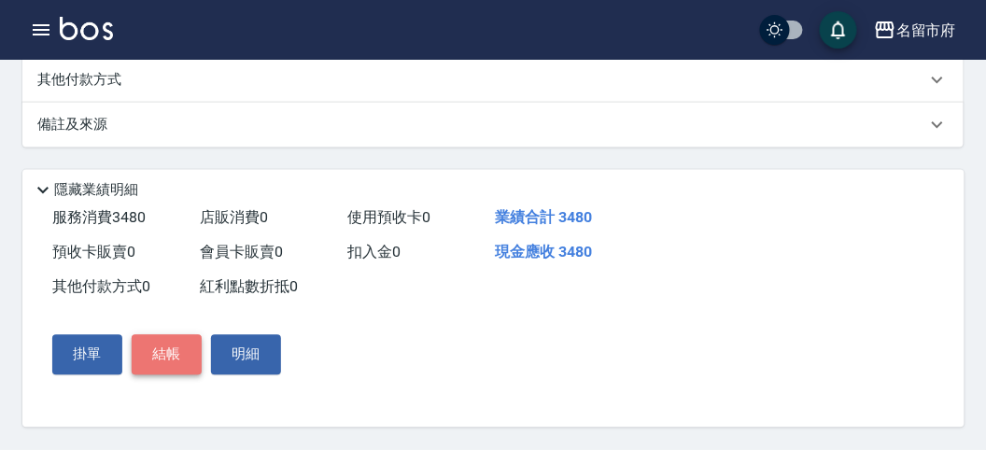
click at [159, 349] on button "結帳" at bounding box center [167, 354] width 70 height 39
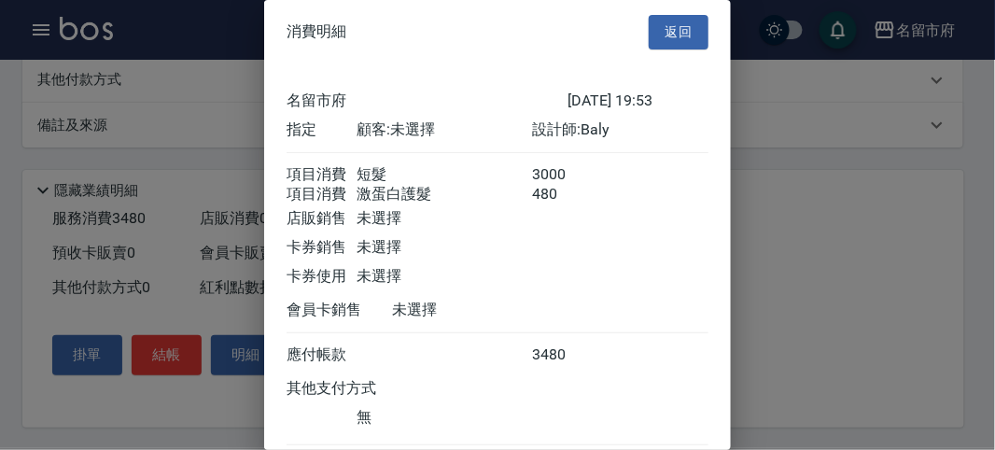
scroll to position [124, 0]
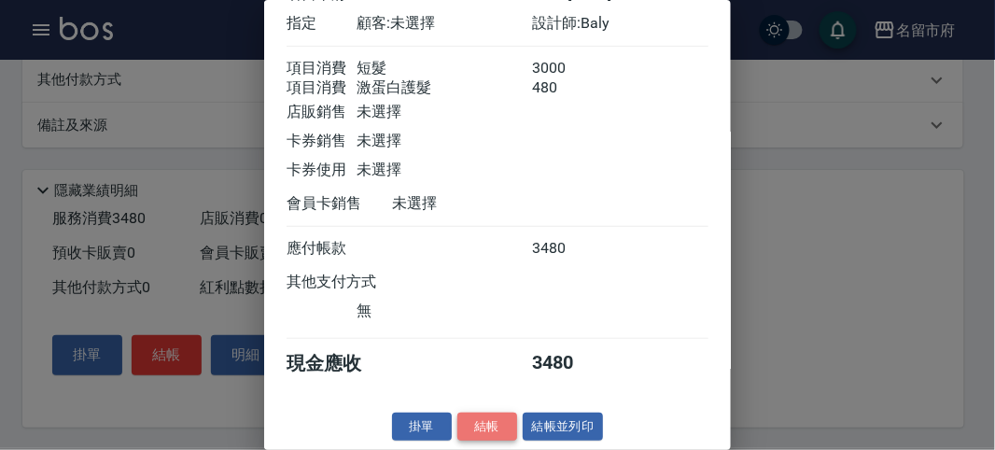
click at [466, 416] on button "結帳" at bounding box center [487, 427] width 60 height 29
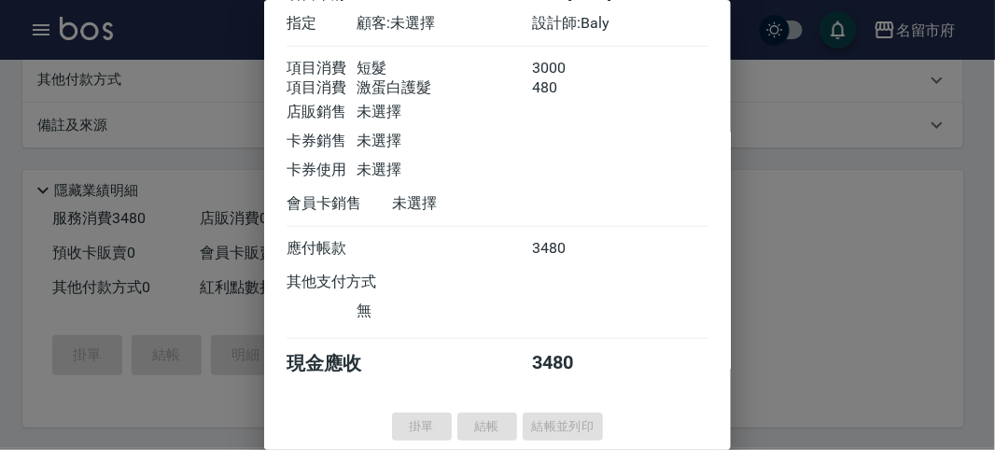
type input "[DATE] 19:54"
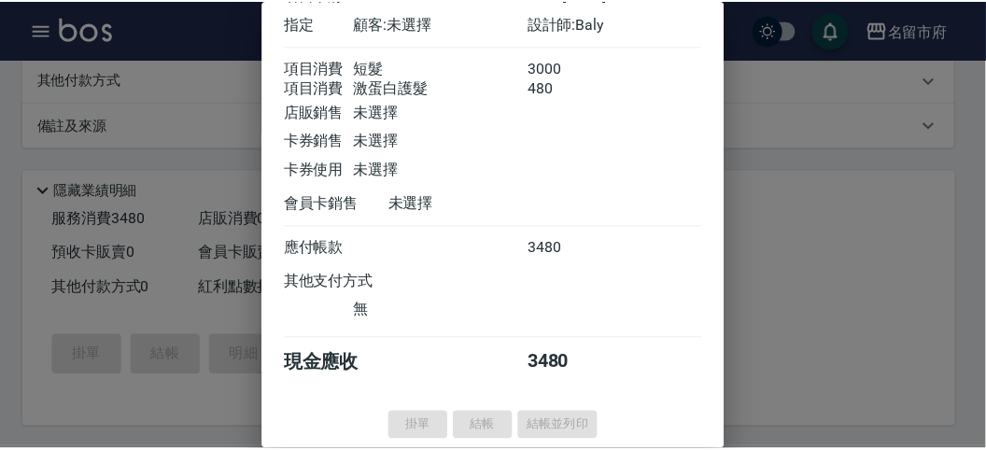
scroll to position [0, 0]
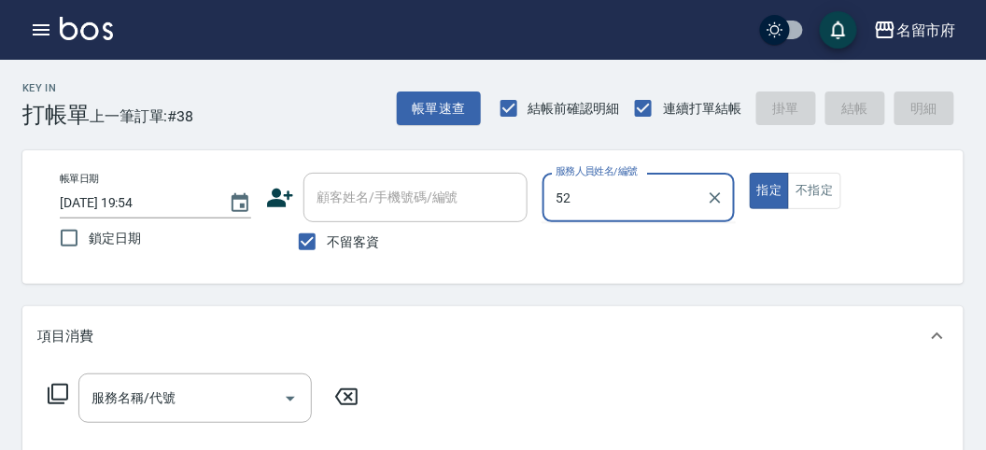
type input "5"
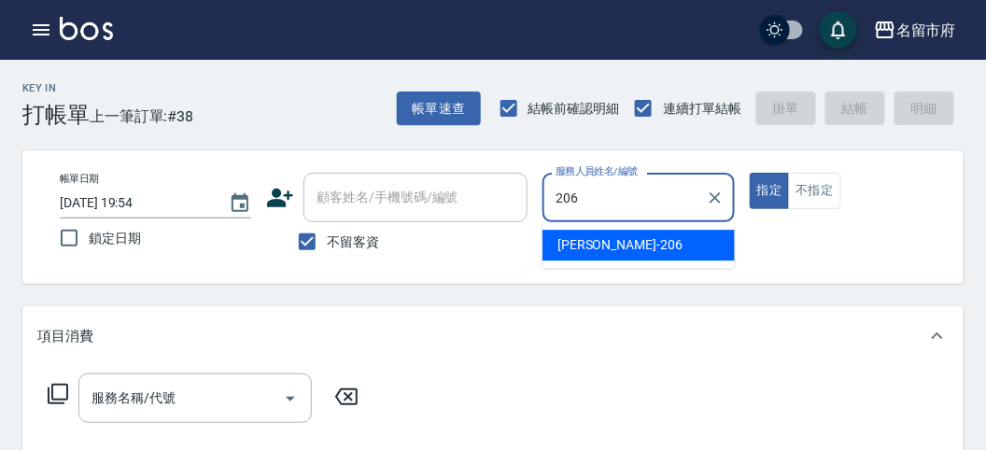
type input "[PERSON_NAME]-206"
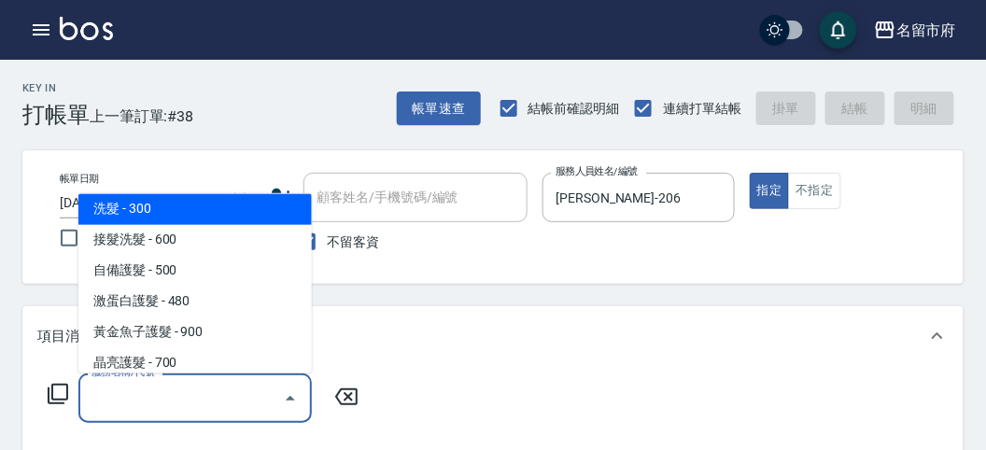
scroll to position [1115, 0]
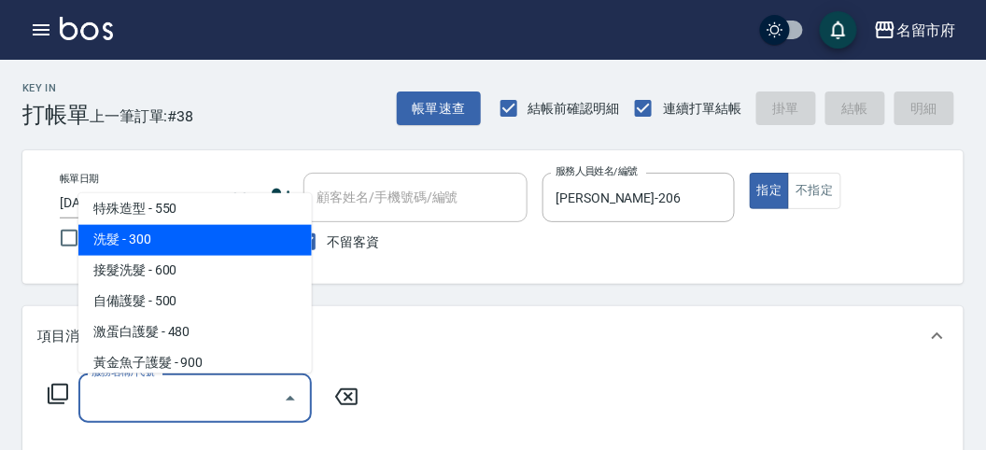
type input "洗髮(S011)"
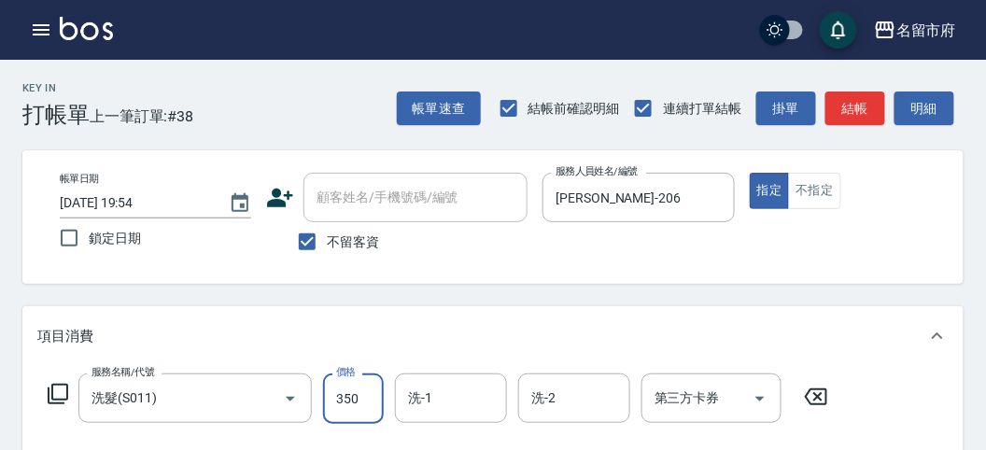
type input "350"
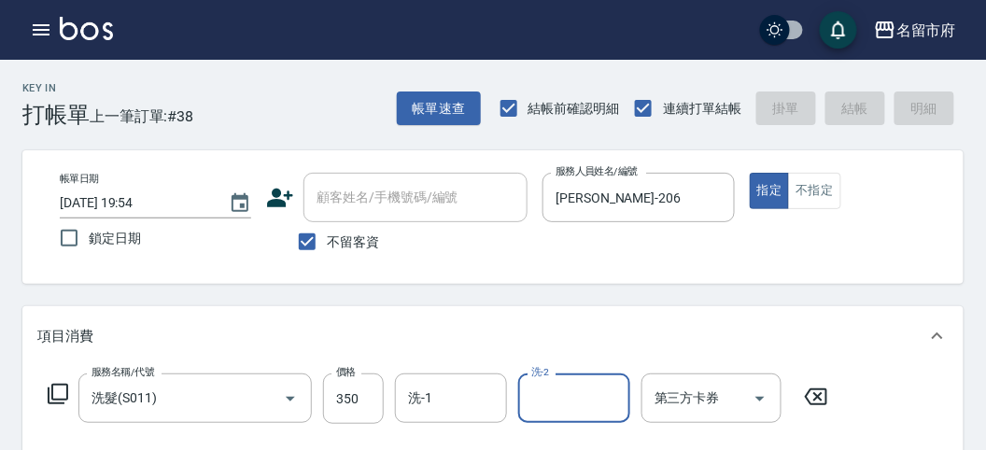
type input "[DATE] 20:14"
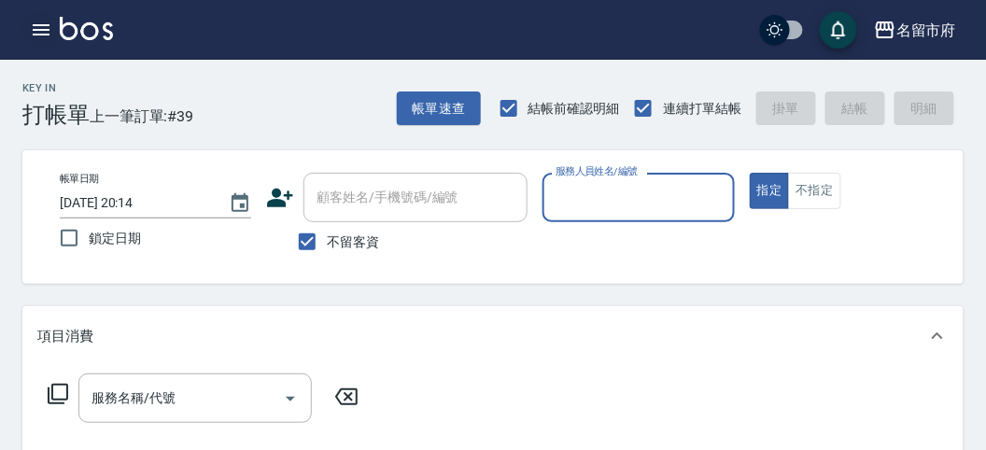
click at [42, 38] on icon "button" at bounding box center [41, 30] width 22 height 22
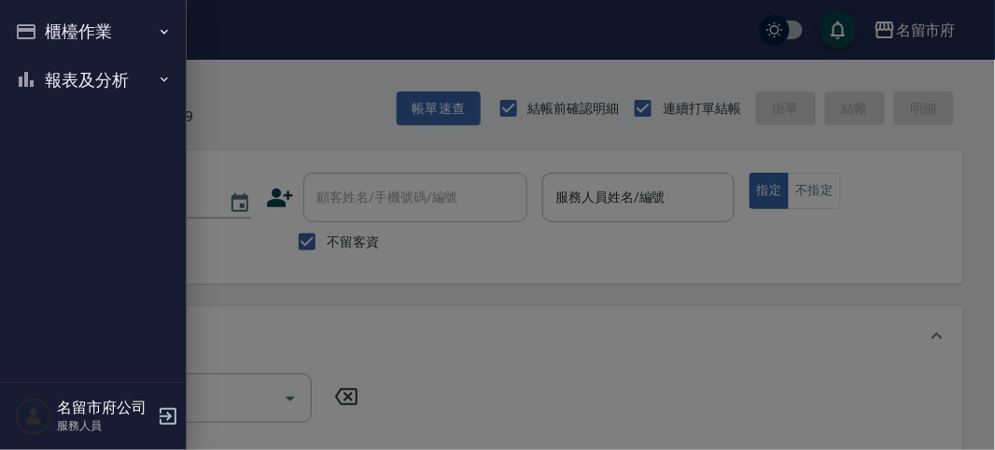
click at [42, 38] on button "櫃檯作業" at bounding box center [93, 31] width 172 height 49
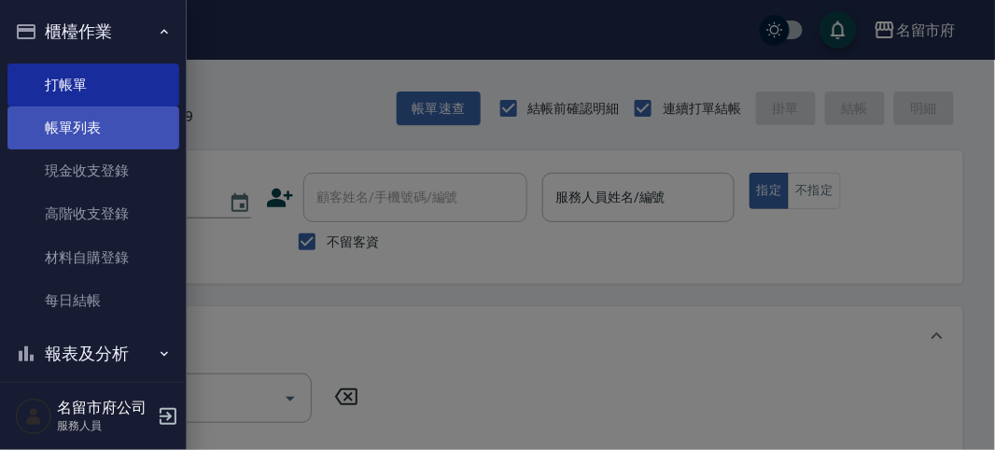
click at [77, 135] on link "帳單列表" at bounding box center [93, 127] width 172 height 43
click at [65, 135] on link "帳單列表" at bounding box center [93, 127] width 172 height 43
click at [64, 132] on link "帳單列表" at bounding box center [93, 127] width 172 height 43
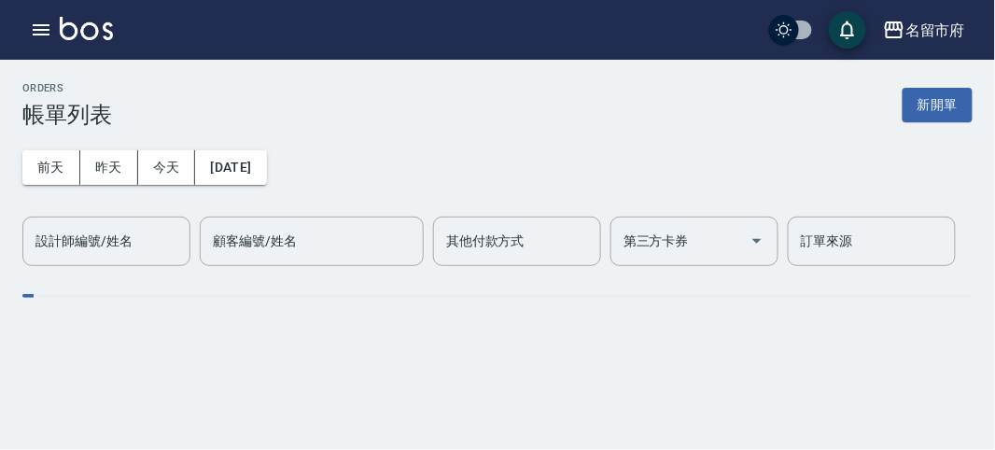
click at [98, 235] on div "設計師編號/姓名 設計師編號/姓名" at bounding box center [106, 241] width 168 height 49
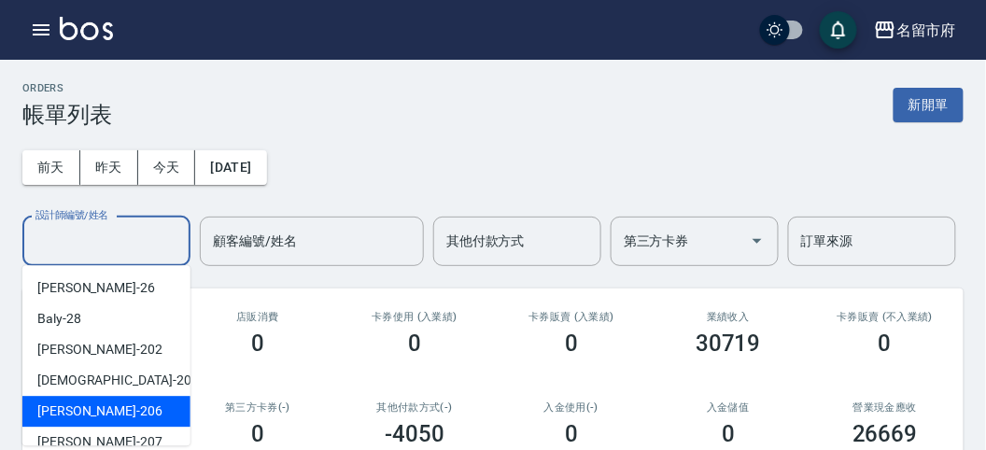
click at [111, 411] on div "[PERSON_NAME] -206" at bounding box center [106, 411] width 168 height 31
type input "[PERSON_NAME]-206"
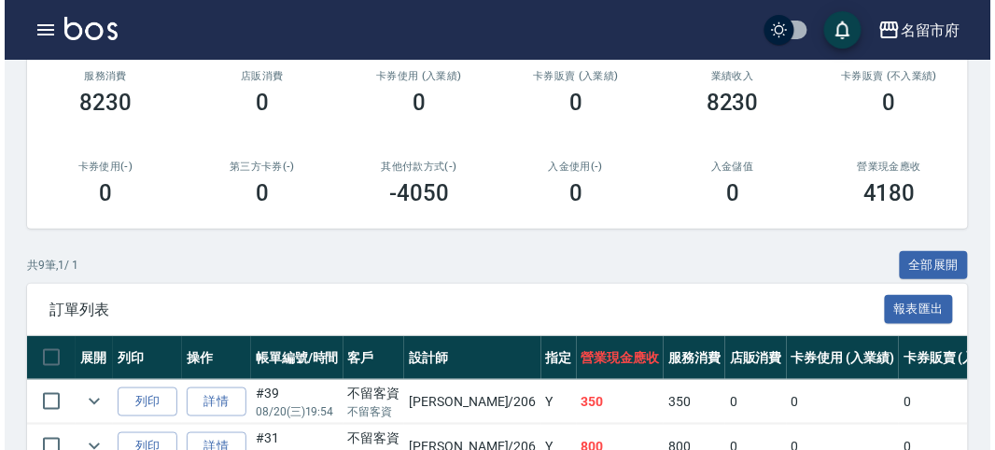
scroll to position [34, 0]
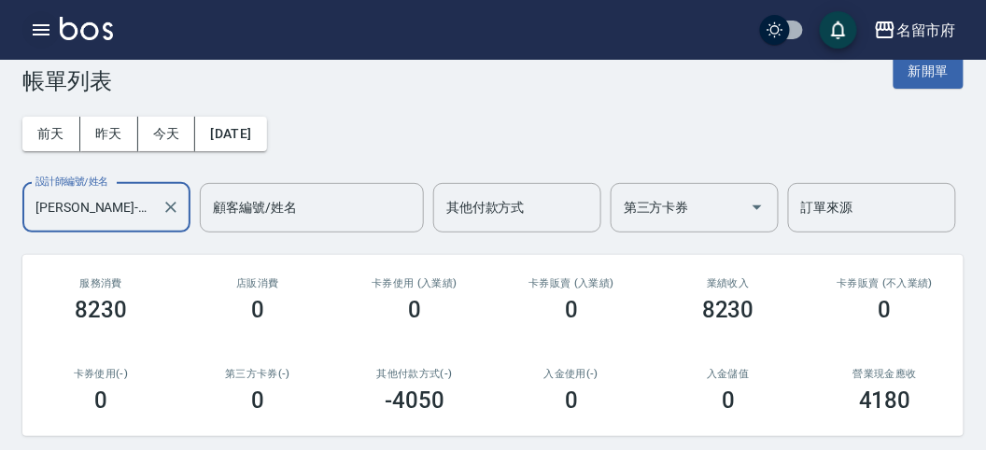
click at [44, 31] on icon "button" at bounding box center [41, 30] width 22 height 22
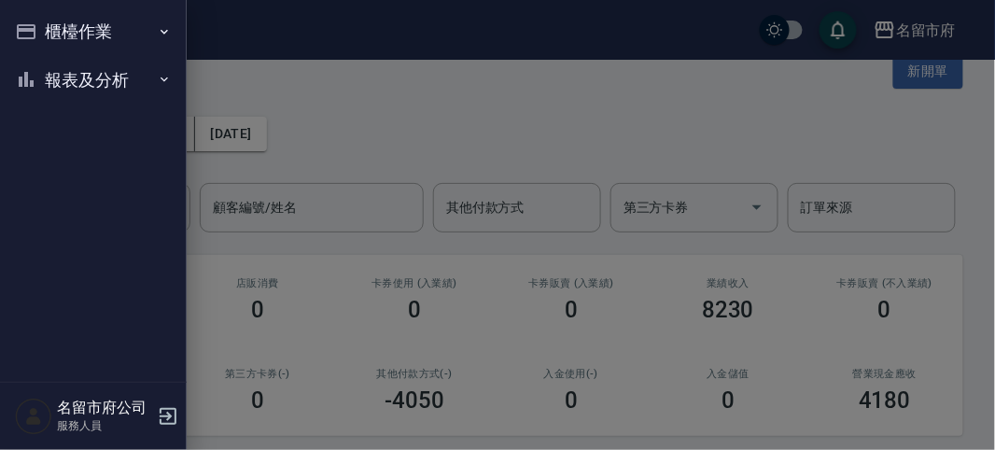
drag, startPoint x: 44, startPoint y: 37, endPoint x: 57, endPoint y: 50, distance: 18.5
click at [47, 40] on button "櫃檯作業" at bounding box center [93, 31] width 172 height 49
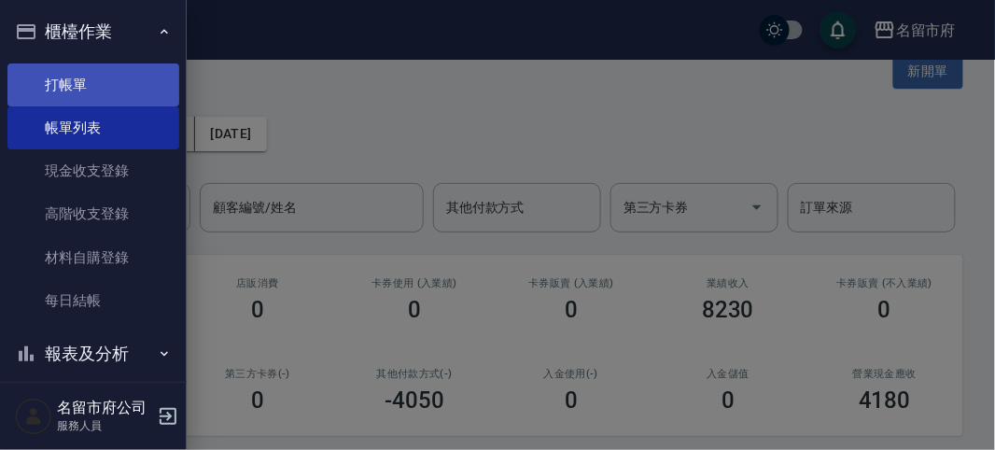
click at [71, 70] on link "打帳單" at bounding box center [93, 84] width 172 height 43
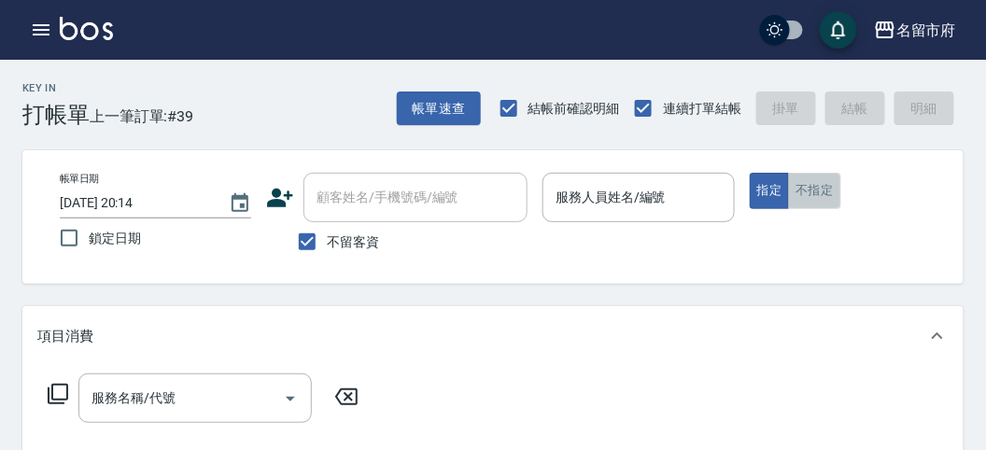
click at [826, 188] on button "不指定" at bounding box center [814, 191] width 52 height 36
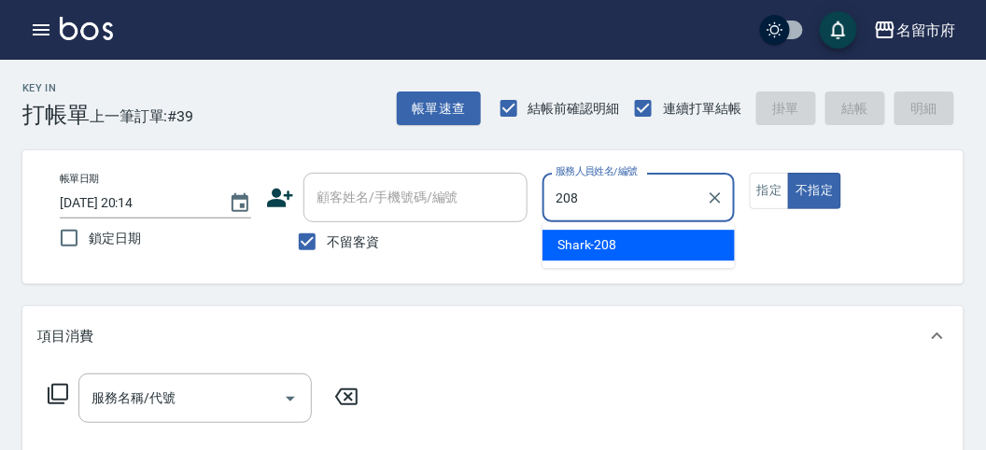
click at [578, 247] on span "Shark -208" at bounding box center [587, 245] width 60 height 20
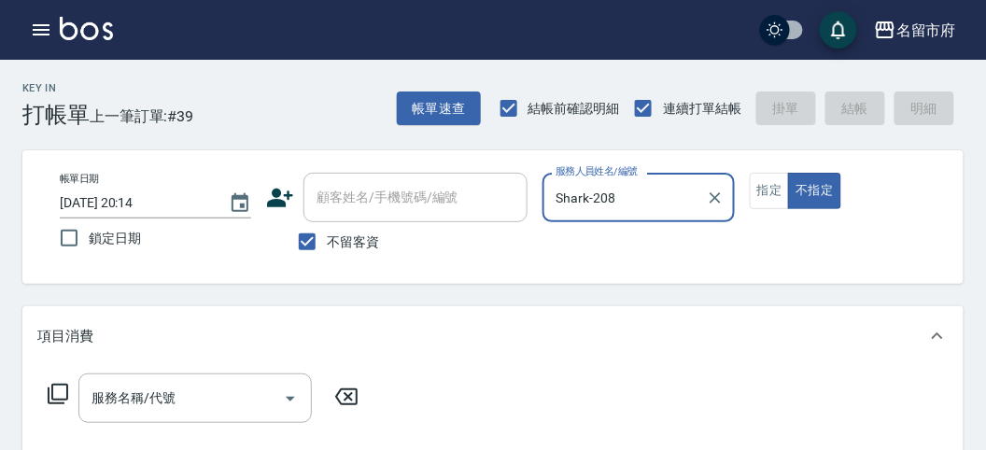
type input "Shark-208"
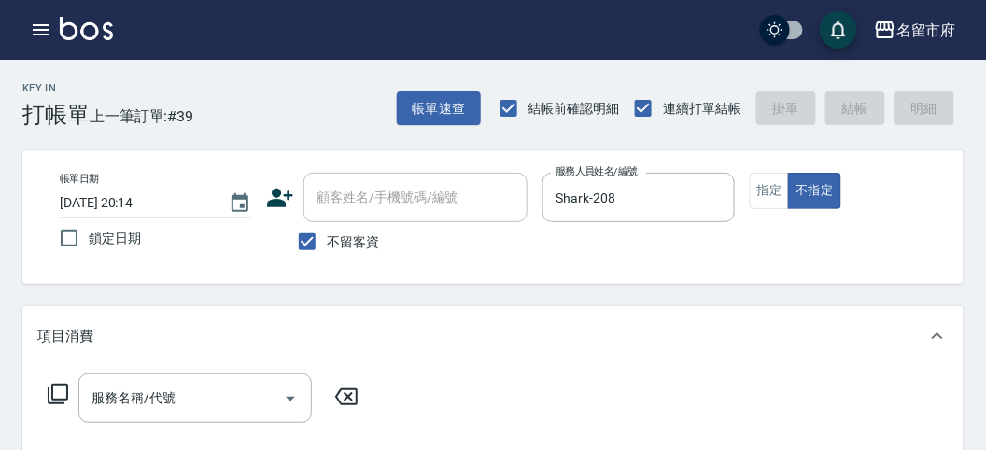
click at [61, 394] on icon at bounding box center [58, 394] width 22 height 22
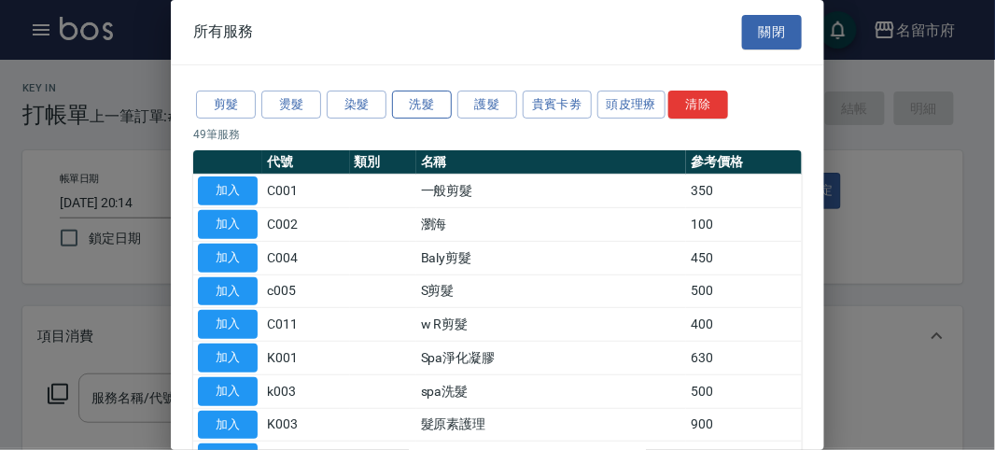
click at [428, 107] on button "洗髮" at bounding box center [422, 105] width 60 height 29
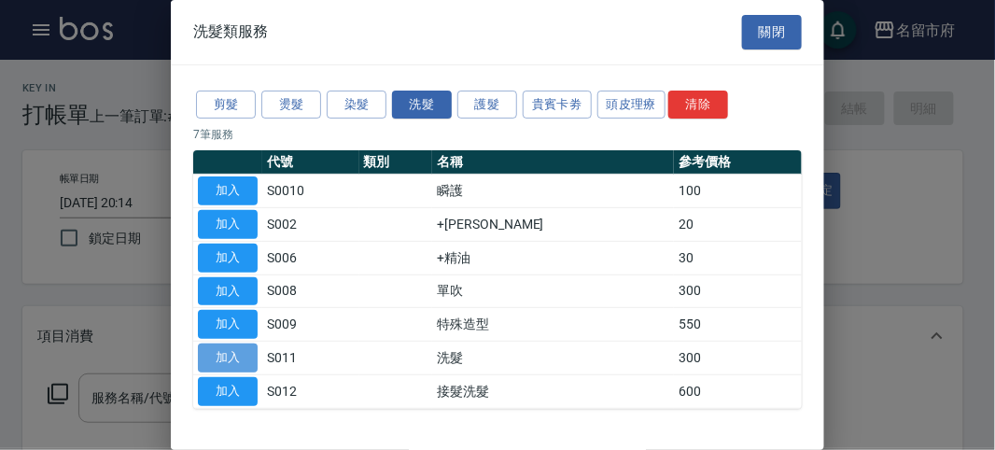
click at [241, 356] on button "加入" at bounding box center [228, 357] width 60 height 29
type input "洗髮(S011)"
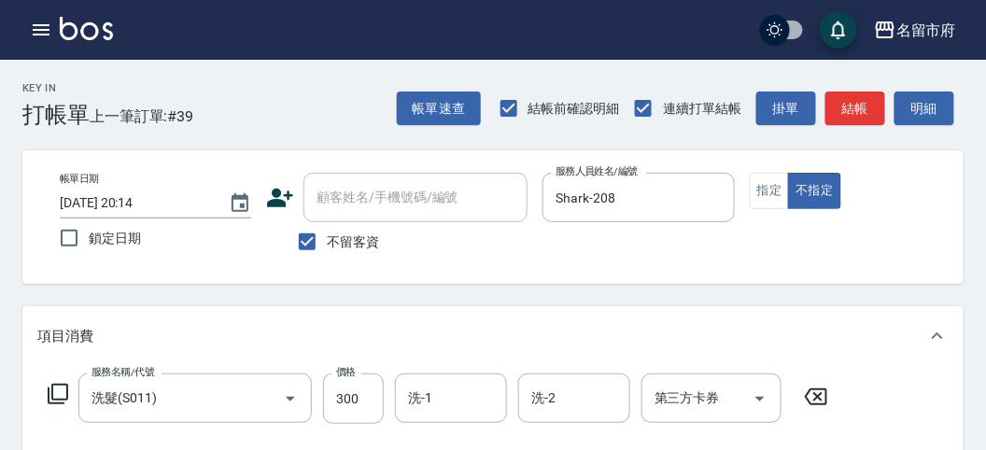
click at [63, 393] on icon at bounding box center [58, 394] width 22 height 22
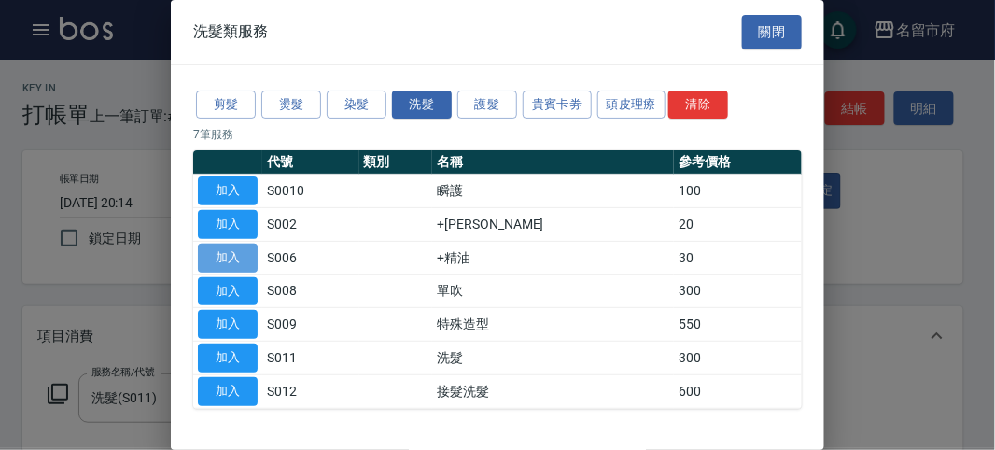
click at [221, 258] on button "加入" at bounding box center [228, 258] width 60 height 29
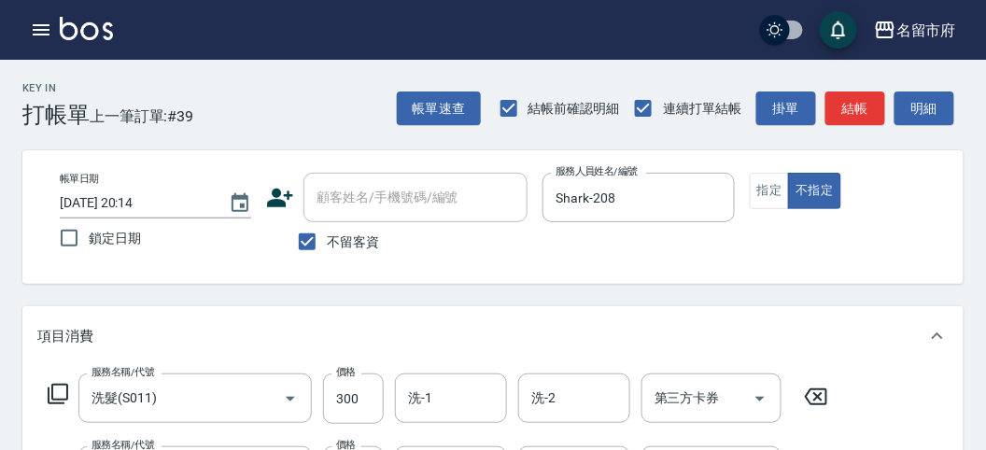
click at [55, 389] on icon at bounding box center [58, 394] width 22 height 22
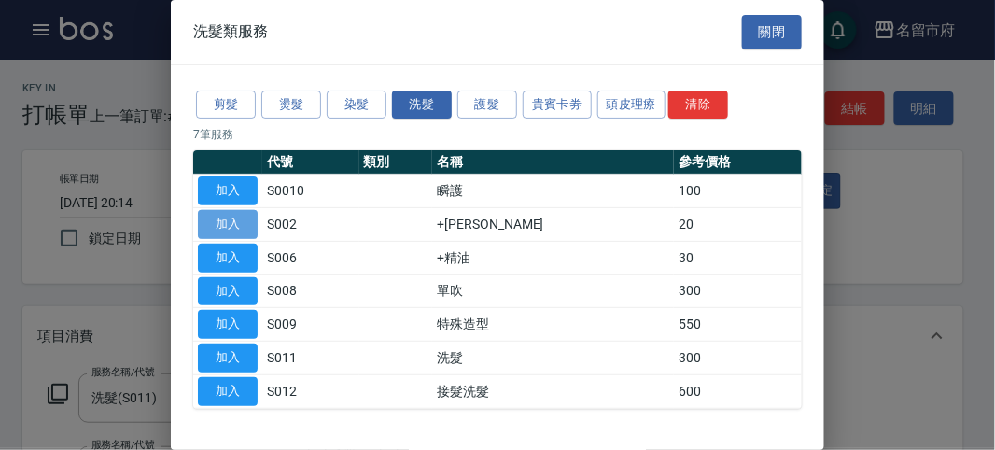
click at [226, 217] on button "加入" at bounding box center [228, 224] width 60 height 29
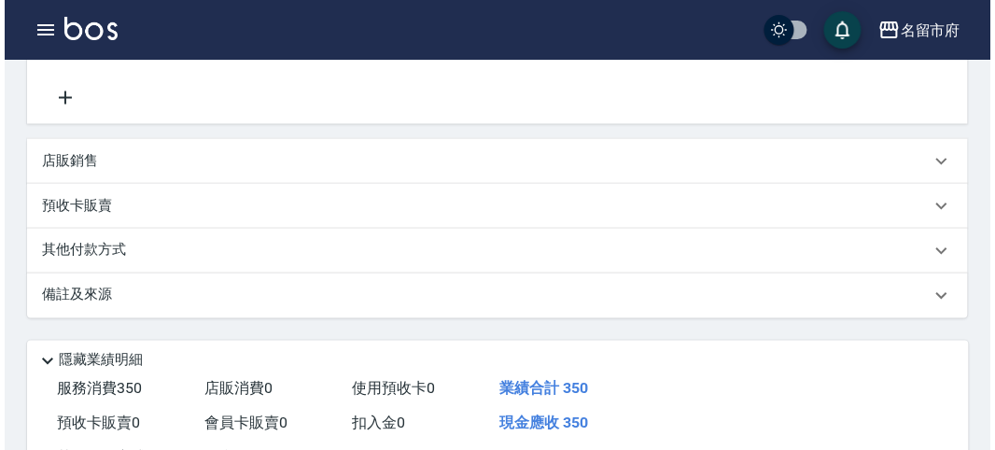
scroll to position [692, 0]
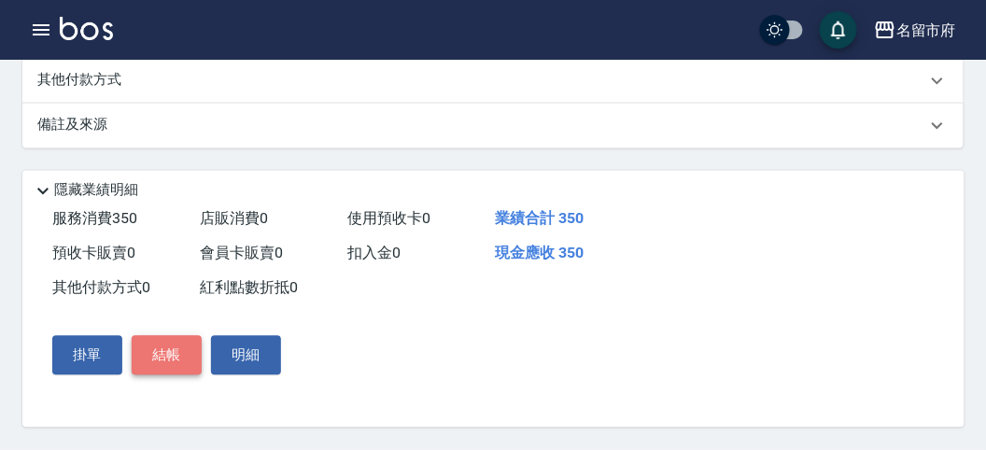
click at [169, 343] on button "結帳" at bounding box center [167, 355] width 70 height 39
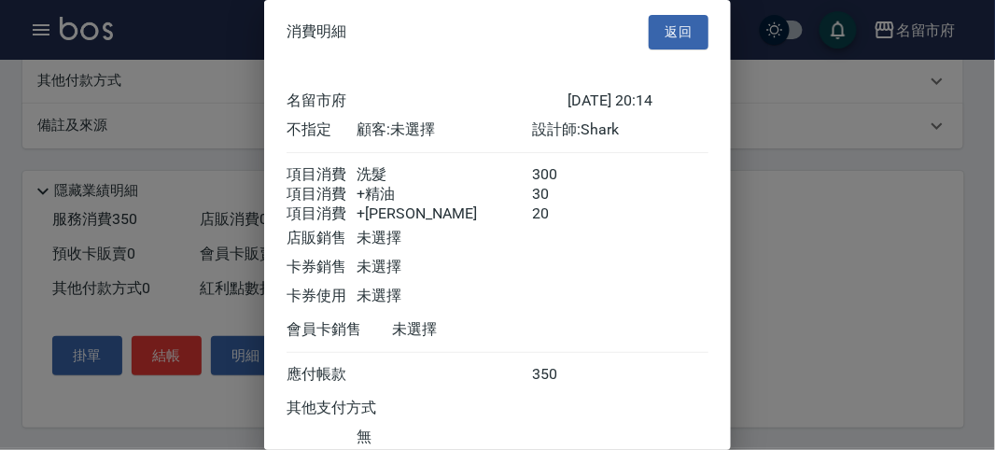
scroll to position [146, 0]
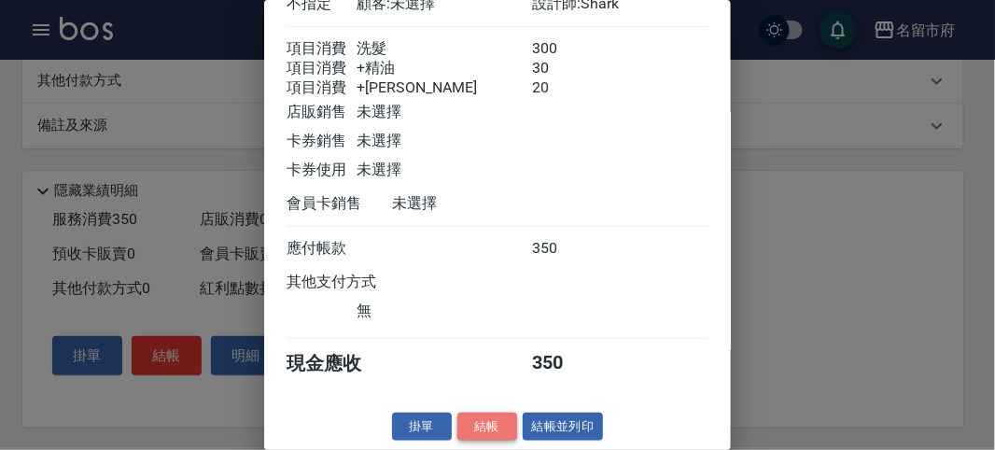
click at [473, 416] on button "結帳" at bounding box center [487, 427] width 60 height 29
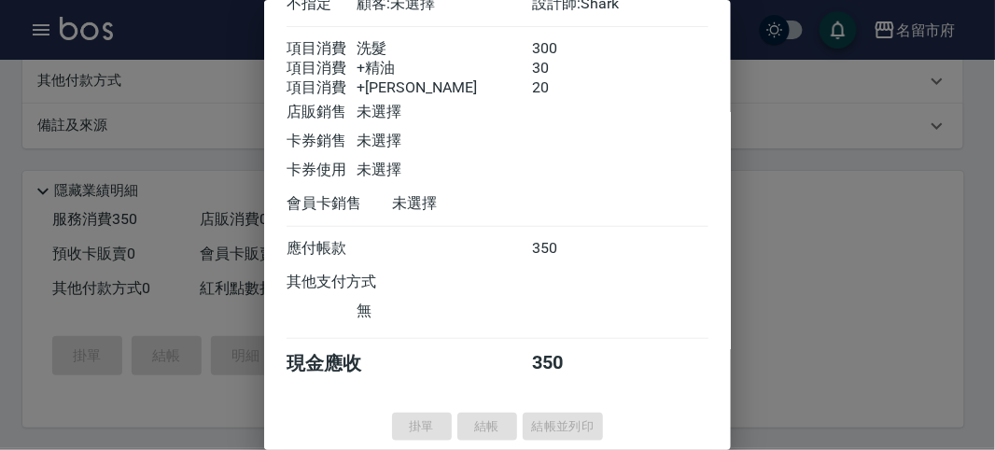
type input "[DATE] 20:17"
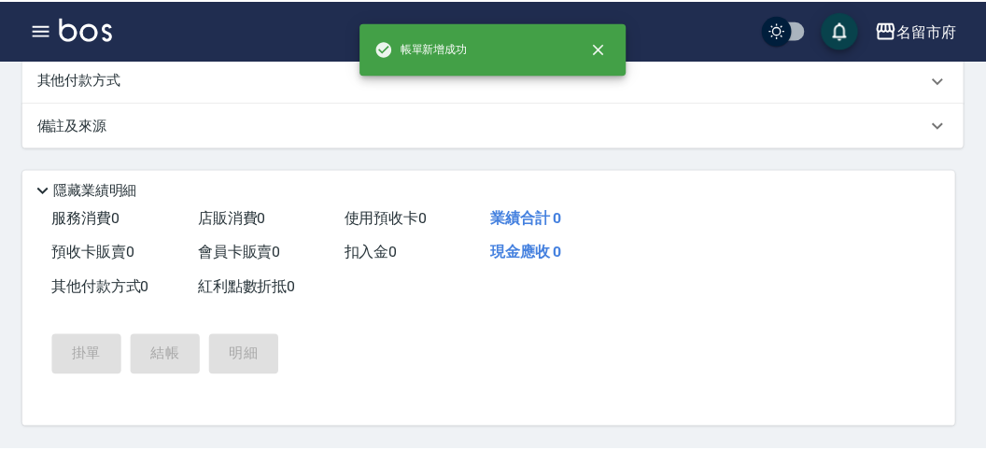
scroll to position [0, 0]
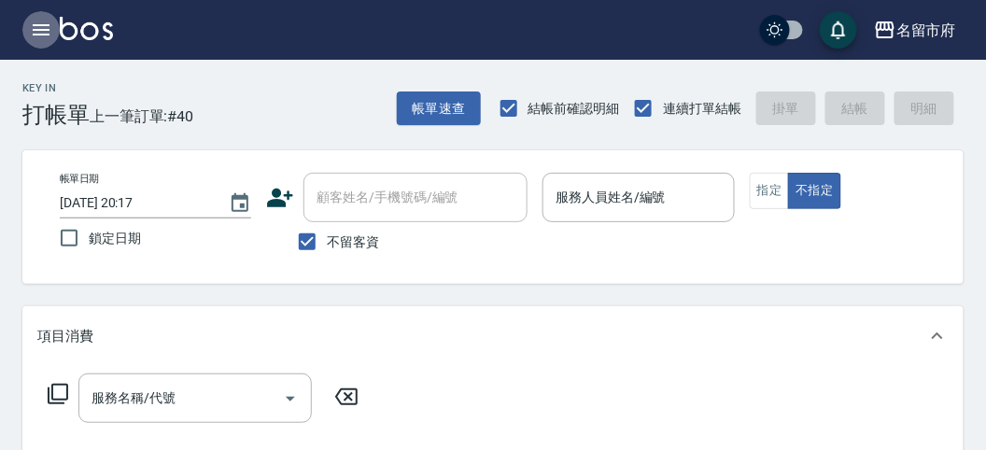
click at [38, 28] on icon "button" at bounding box center [41, 30] width 22 height 22
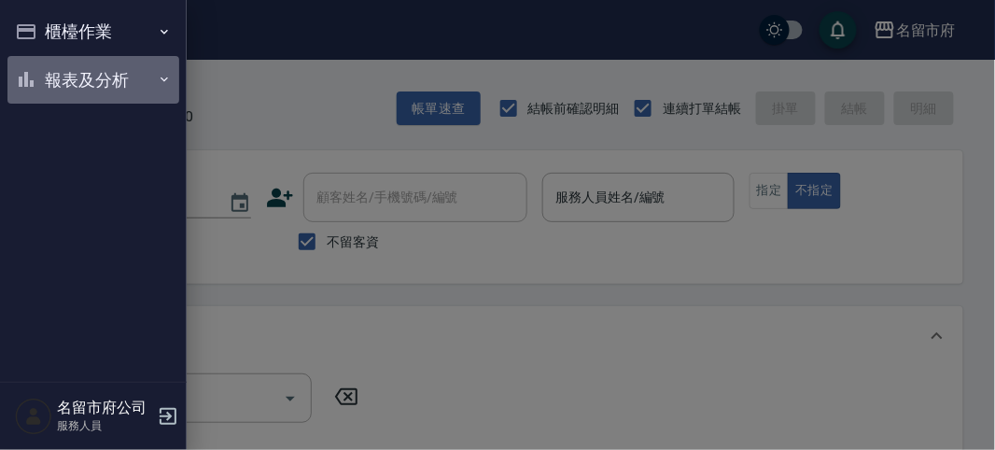
click at [76, 72] on button "報表及分析" at bounding box center [93, 80] width 172 height 49
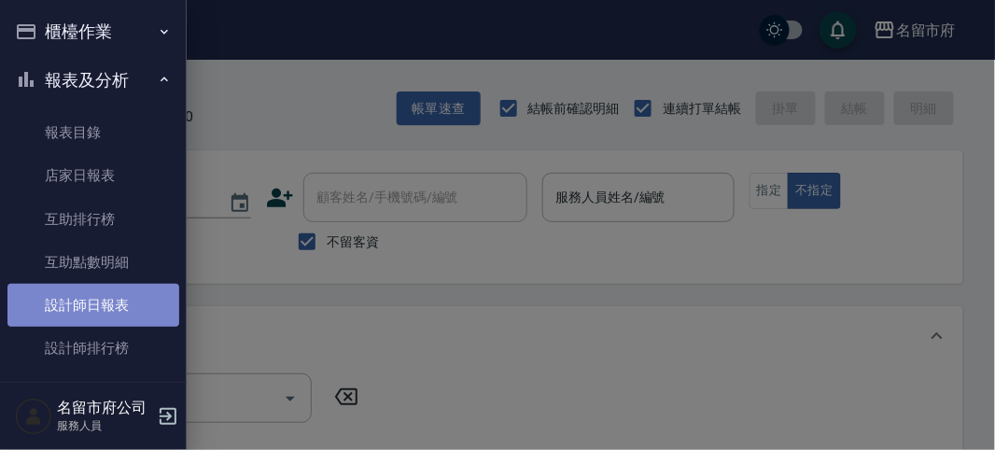
click at [105, 309] on link "設計師日報表" at bounding box center [93, 305] width 172 height 43
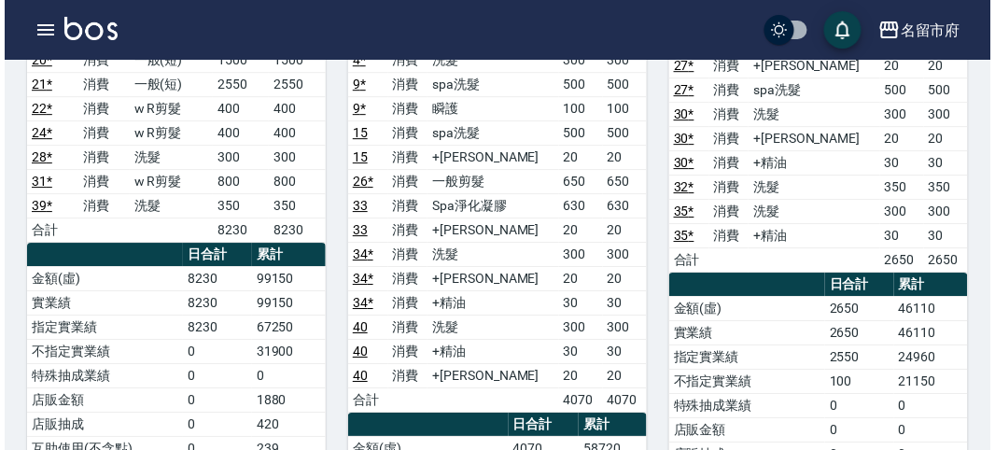
scroll to position [1244, 0]
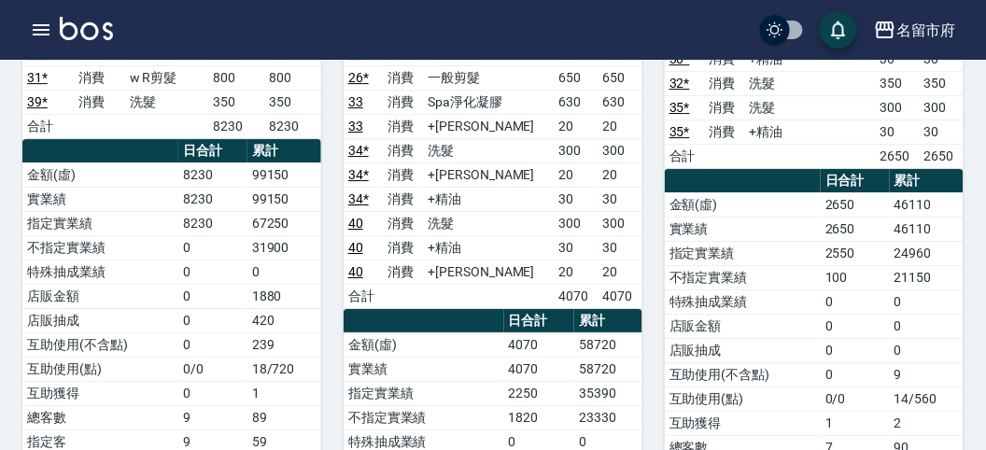
click at [48, 31] on icon "button" at bounding box center [41, 30] width 22 height 22
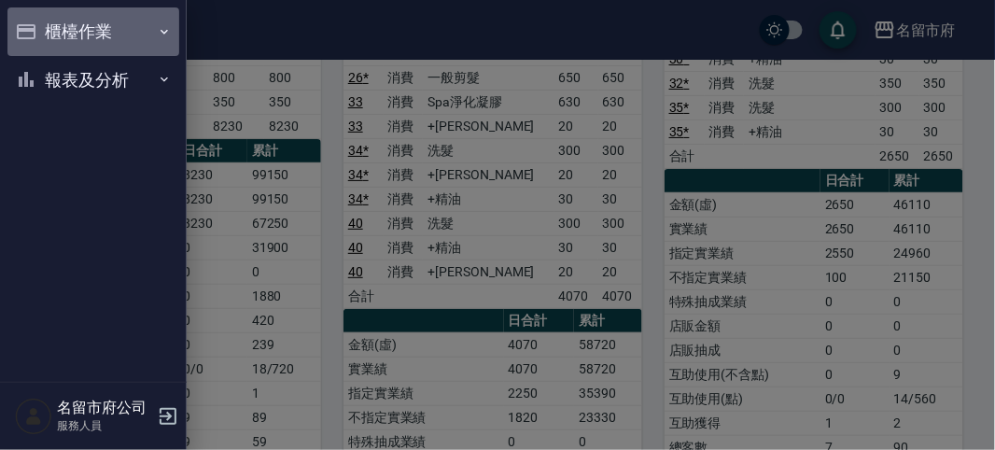
click at [62, 30] on button "櫃檯作業" at bounding box center [93, 31] width 172 height 49
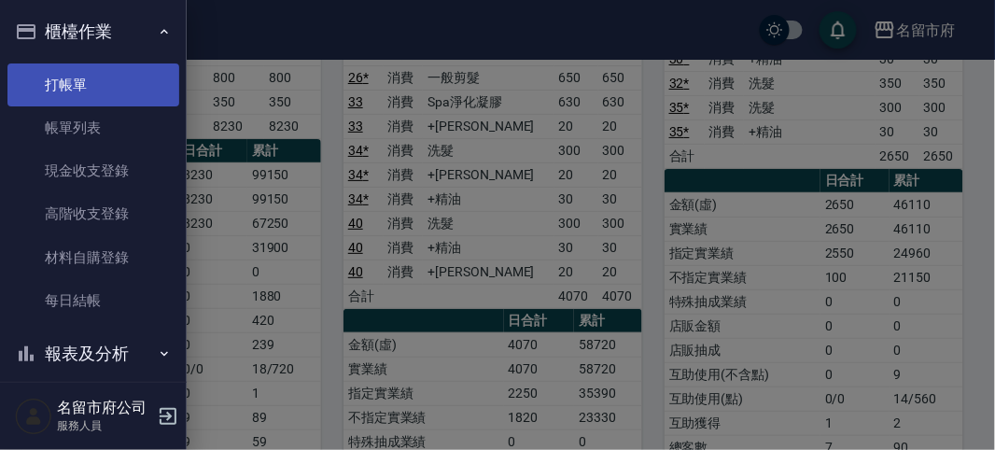
click at [91, 90] on link "打帳單" at bounding box center [93, 84] width 172 height 43
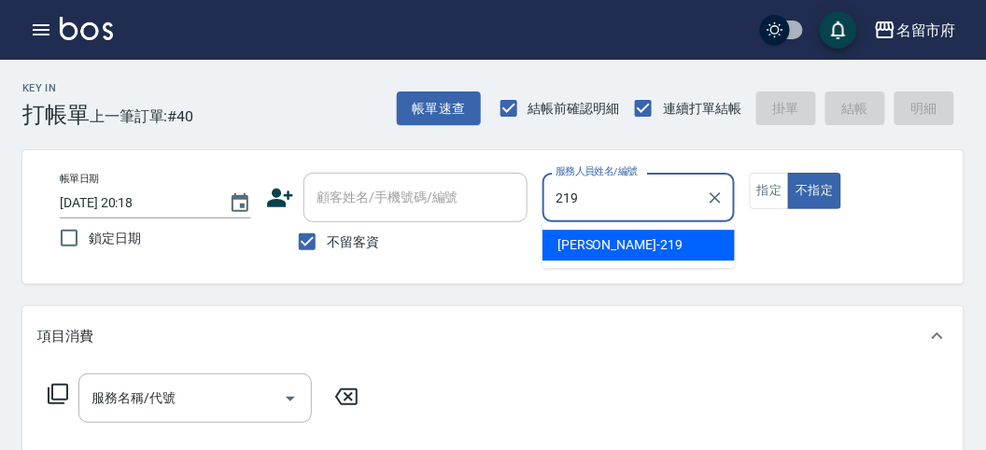
type input "[PERSON_NAME]-219"
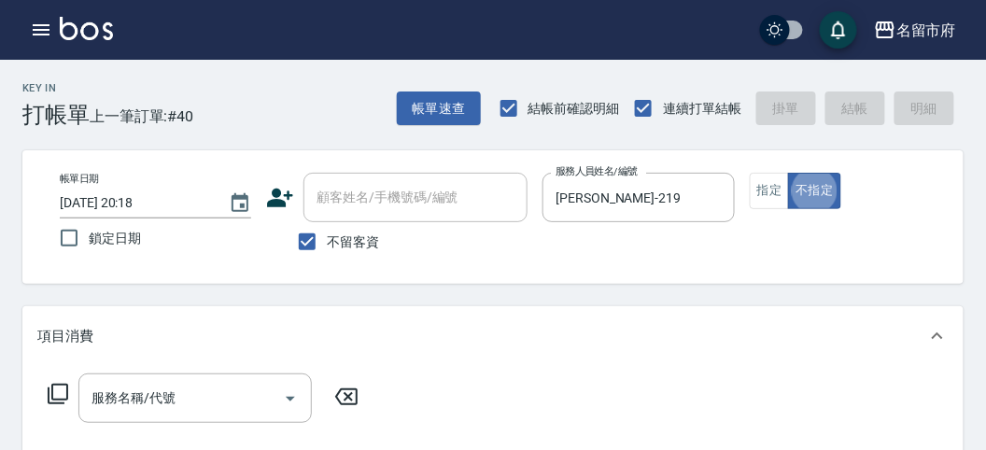
type button "false"
click at [52, 394] on icon at bounding box center [58, 394] width 21 height 21
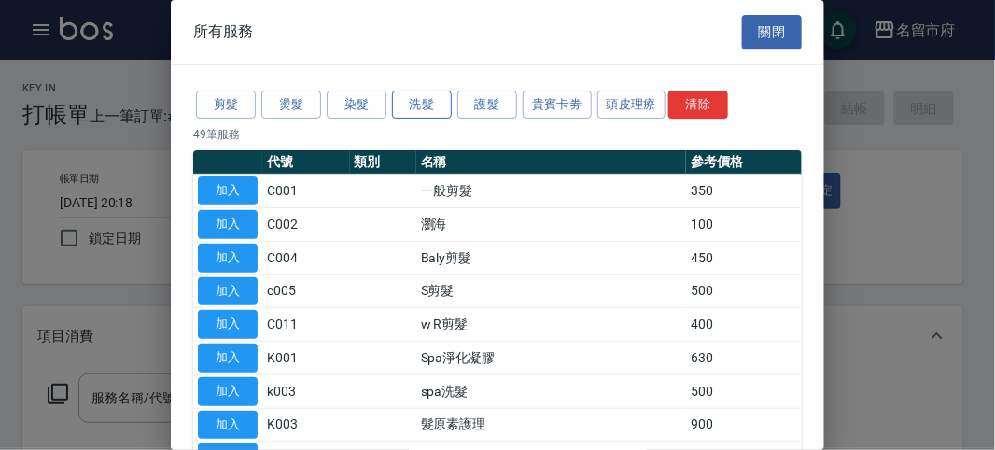
click at [421, 99] on button "洗髮" at bounding box center [422, 105] width 60 height 29
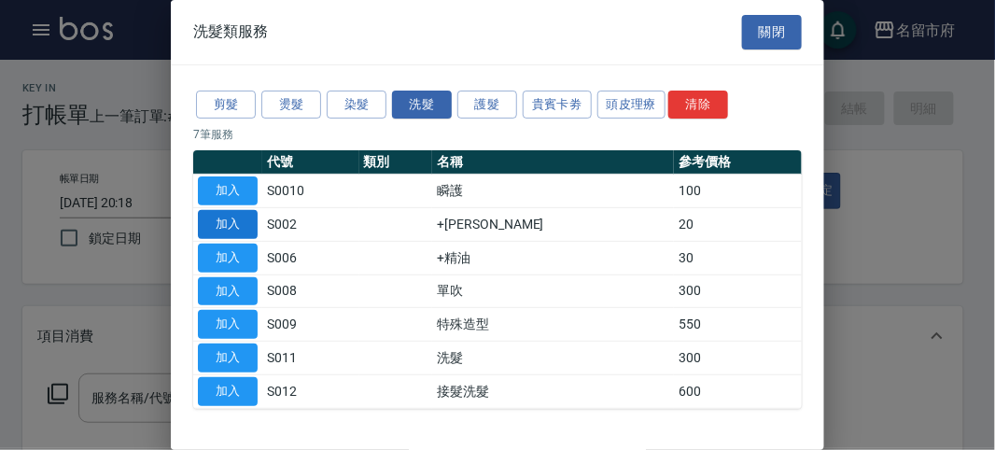
click at [230, 222] on button "加入" at bounding box center [228, 224] width 60 height 29
type input "+[PERSON_NAME](S002)"
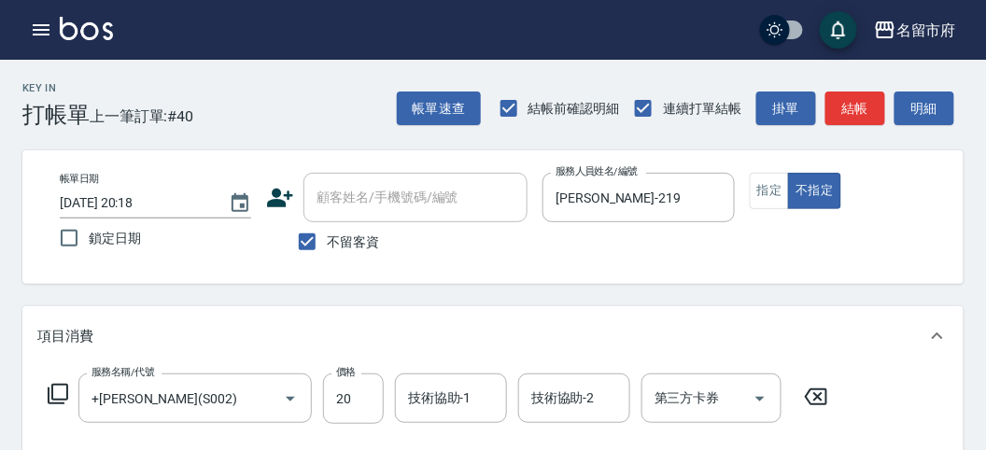
click at [59, 399] on icon at bounding box center [58, 394] width 21 height 21
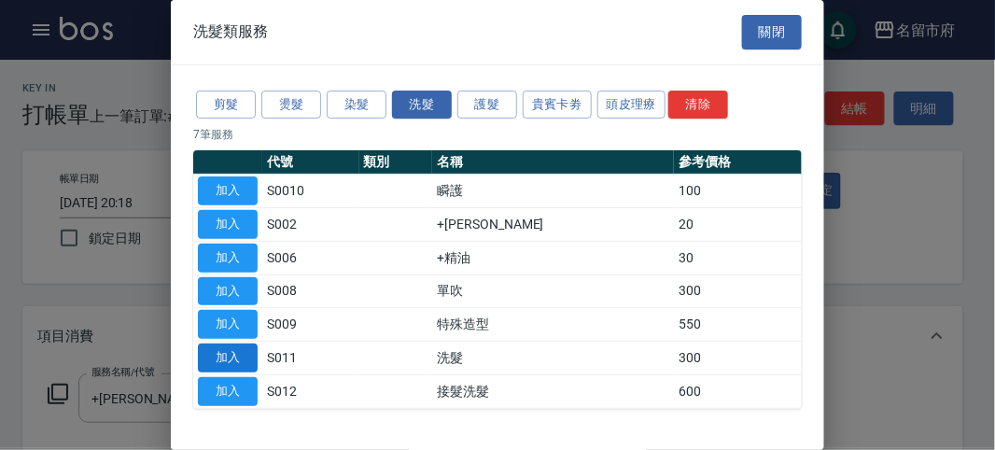
click at [240, 346] on button "加入" at bounding box center [228, 357] width 60 height 29
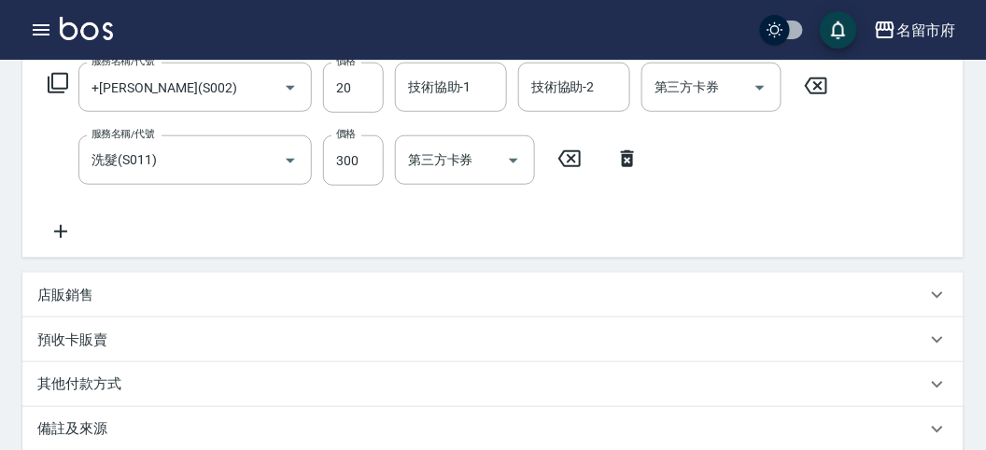
scroll to position [619, 0]
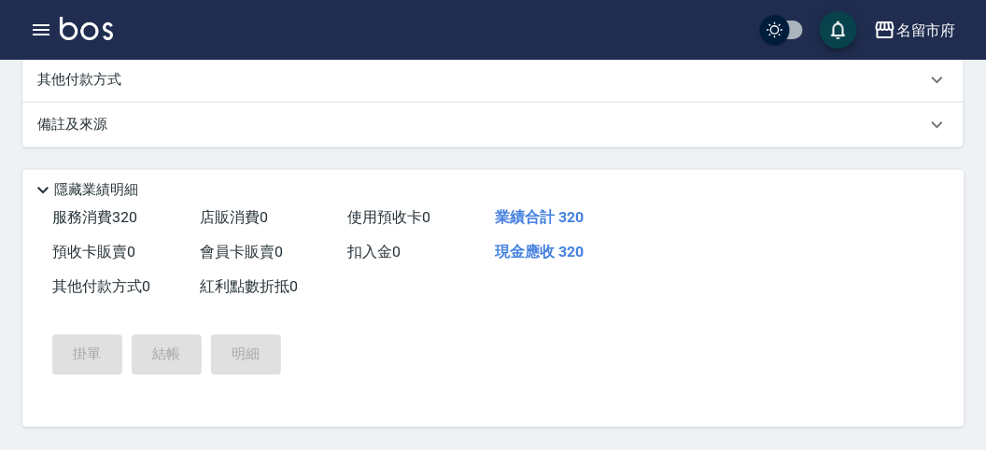
type input "[DATE] 20:29"
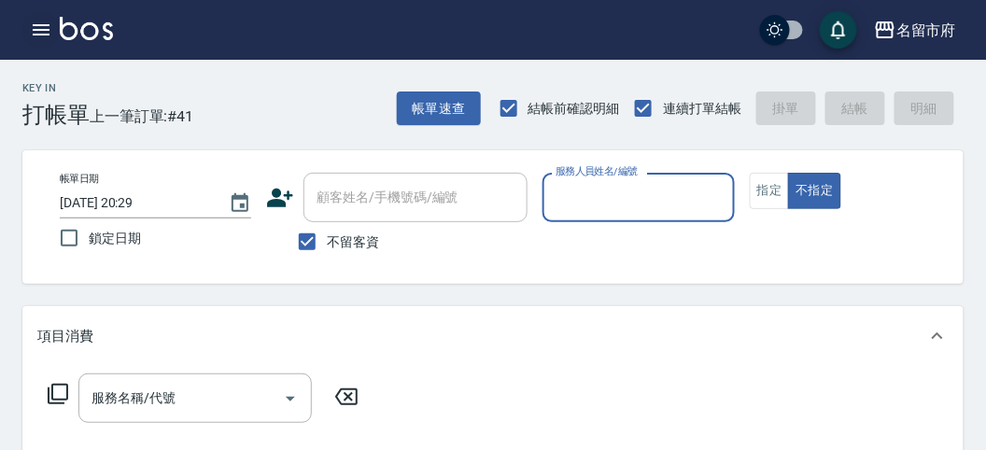
click at [35, 39] on icon "button" at bounding box center [41, 30] width 22 height 22
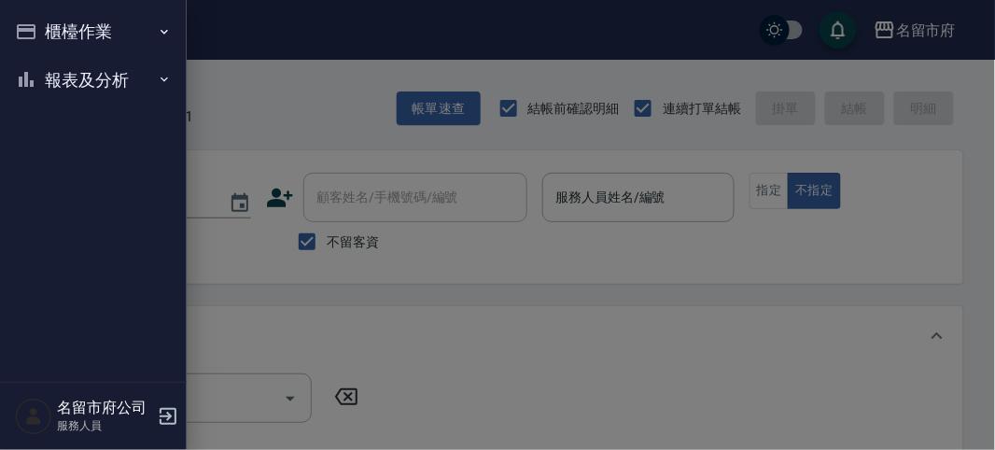
click at [68, 34] on button "櫃檯作業" at bounding box center [93, 31] width 172 height 49
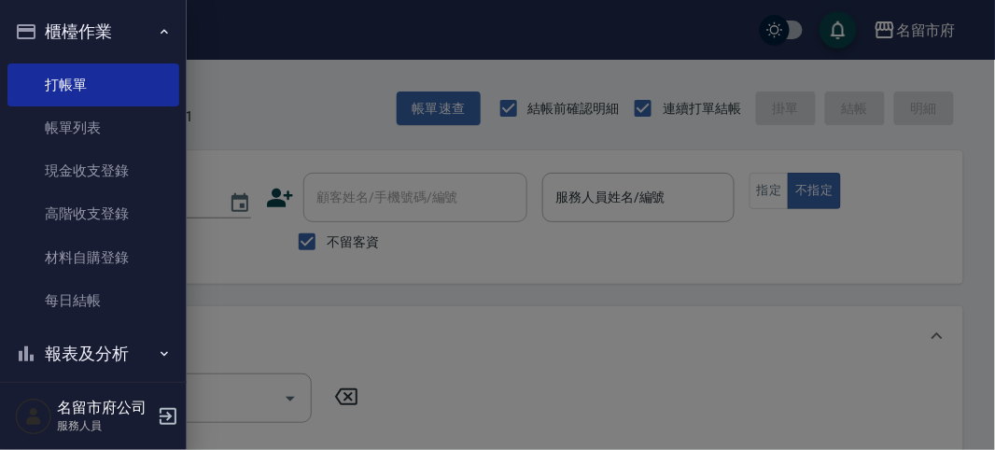
drag, startPoint x: 295, startPoint y: 135, endPoint x: 579, endPoint y: 226, distance: 297.9
click at [301, 135] on div at bounding box center [497, 225] width 995 height 450
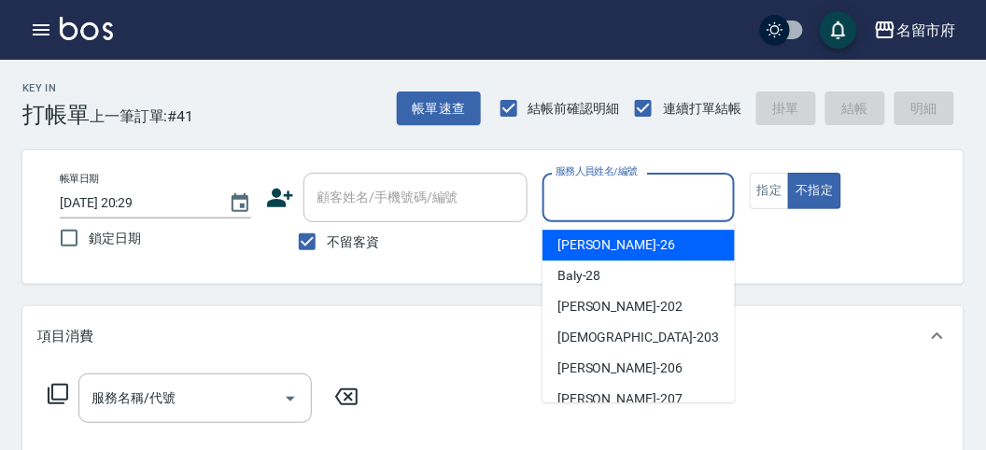
click at [609, 199] on input "服務人員姓名/編號" at bounding box center [638, 197] width 175 height 33
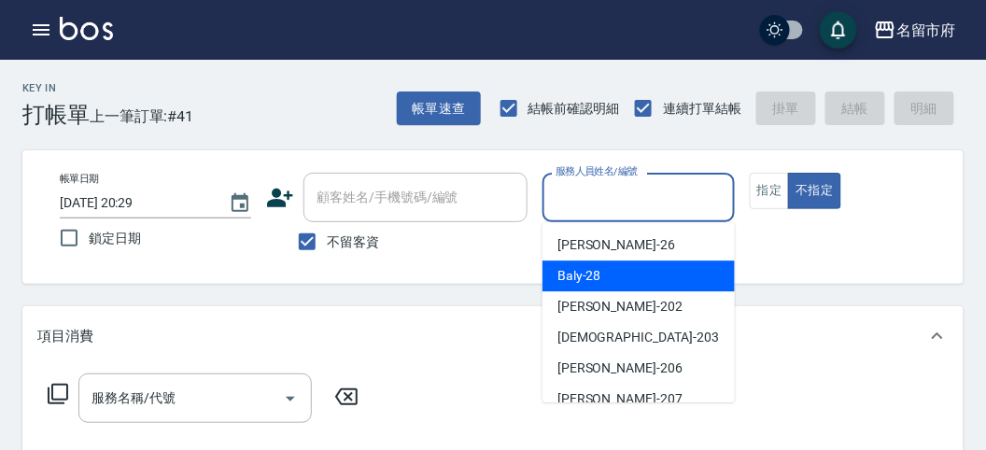
drag, startPoint x: 580, startPoint y: 278, endPoint x: 345, endPoint y: 380, distance: 255.4
click at [576, 275] on span "Baly -28" at bounding box center [579, 276] width 44 height 20
type input "Baly-28"
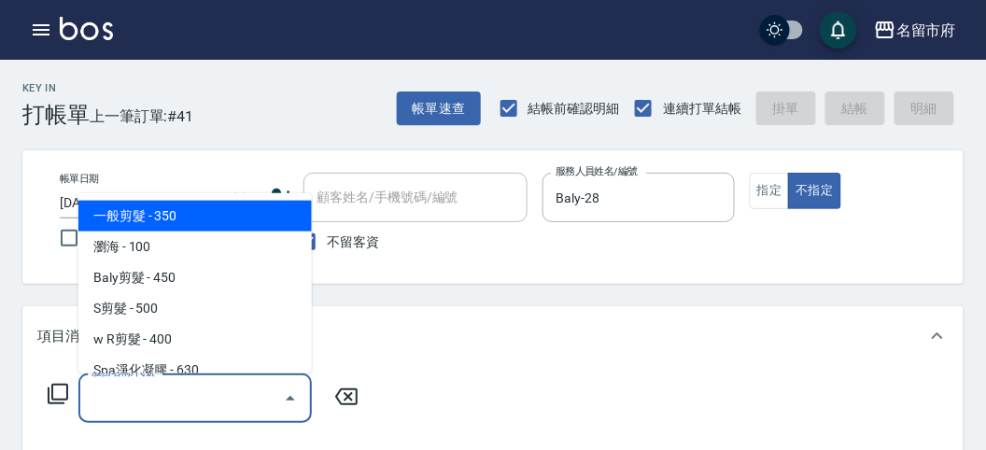
click at [160, 397] on input "服務名稱/代號" at bounding box center [181, 398] width 189 height 33
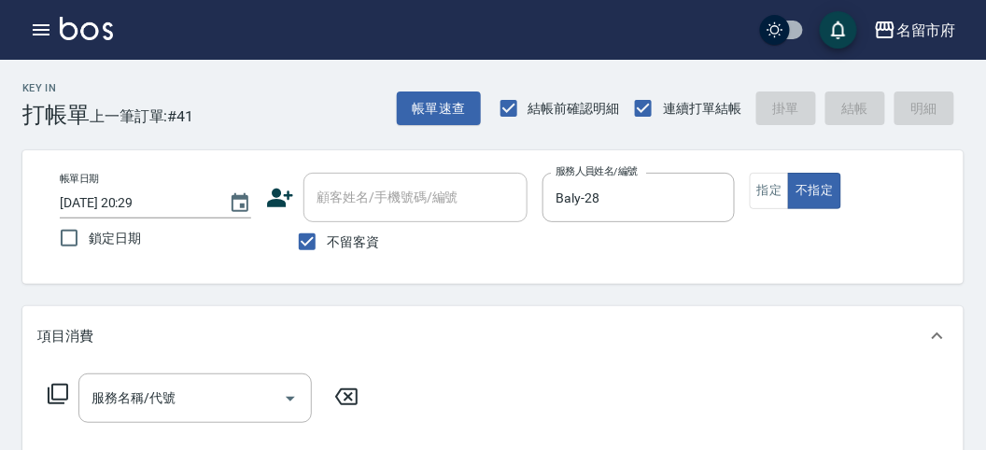
click at [59, 389] on icon at bounding box center [58, 394] width 22 height 22
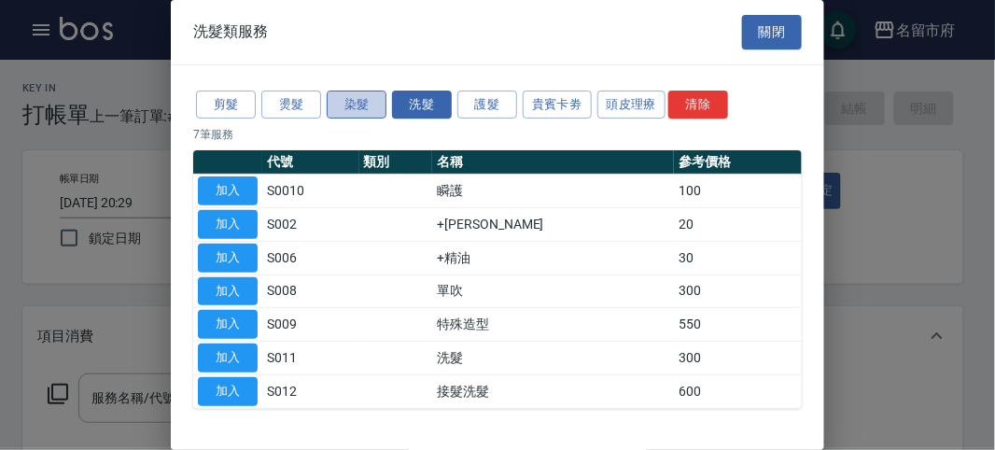
drag, startPoint x: 352, startPoint y: 105, endPoint x: 334, endPoint y: 105, distance: 17.8
click at [351, 105] on button "染髮" at bounding box center [357, 105] width 60 height 29
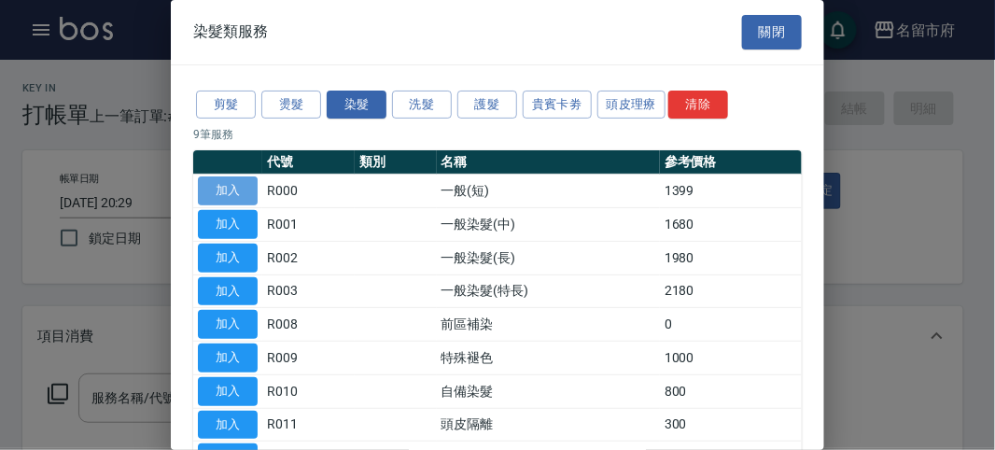
click at [247, 184] on button "加入" at bounding box center [228, 190] width 60 height 29
type input "一般(短)(R000)"
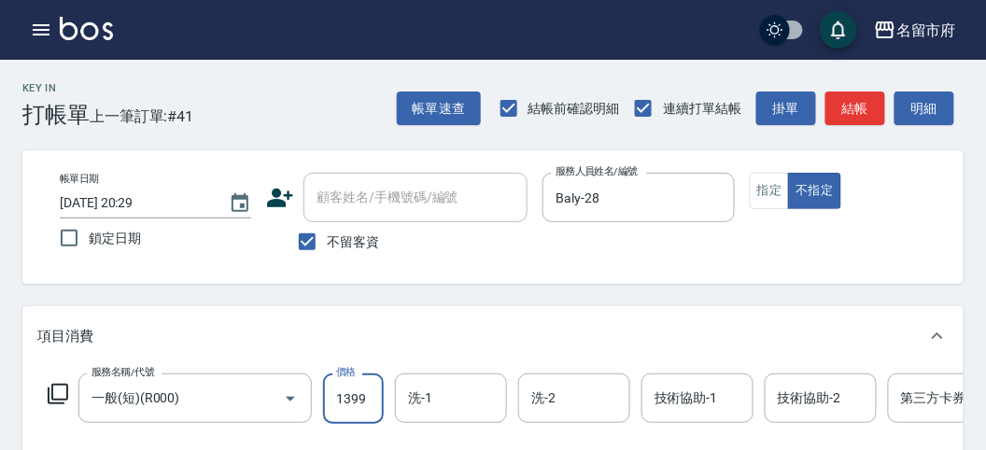
drag, startPoint x: 378, startPoint y: 409, endPoint x: 367, endPoint y: 400, distance: 14.0
click at [377, 408] on input "1399" at bounding box center [353, 398] width 61 height 50
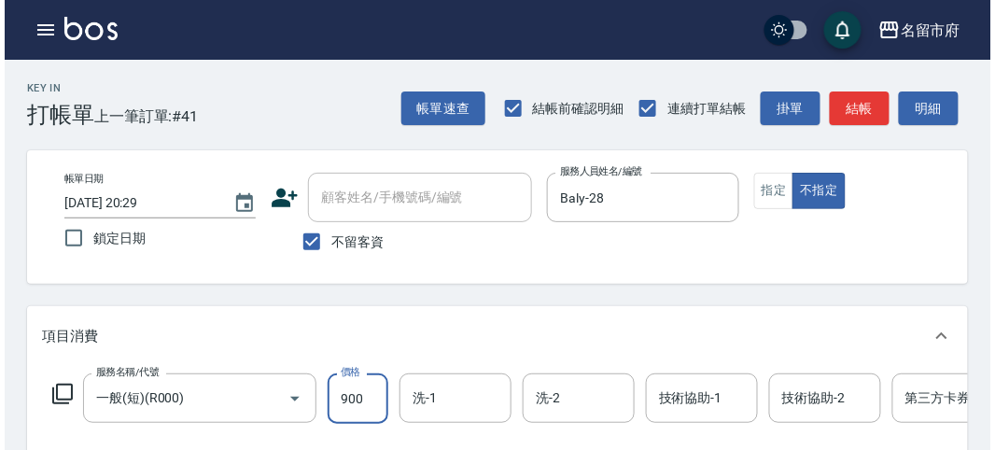
scroll to position [564, 0]
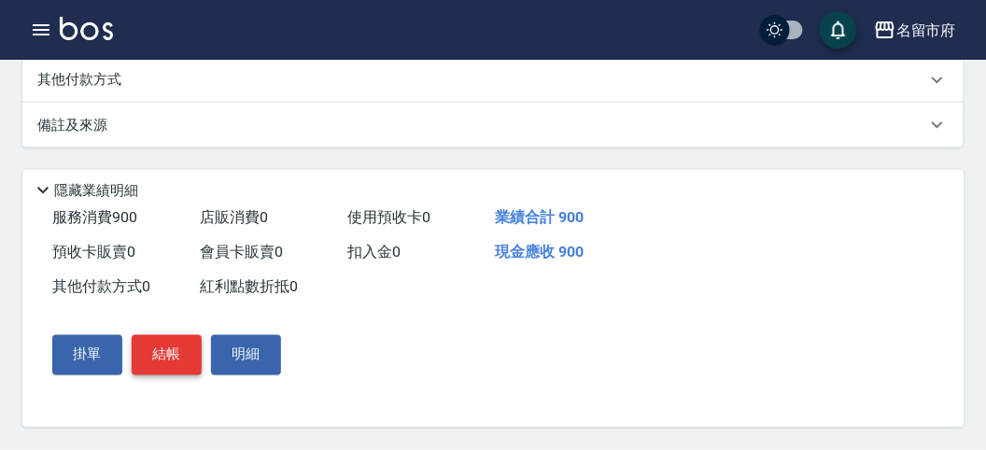
type input "900"
click at [176, 367] on button "結帳" at bounding box center [167, 354] width 70 height 39
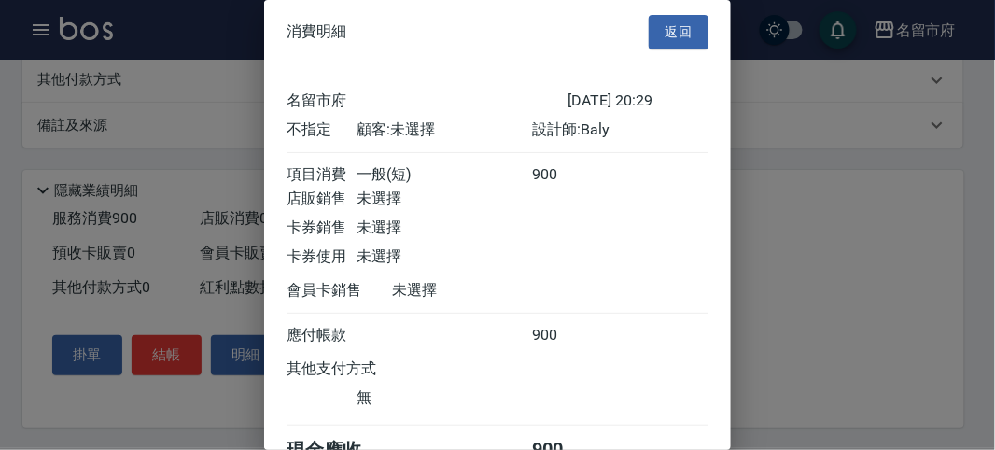
scroll to position [104, 0]
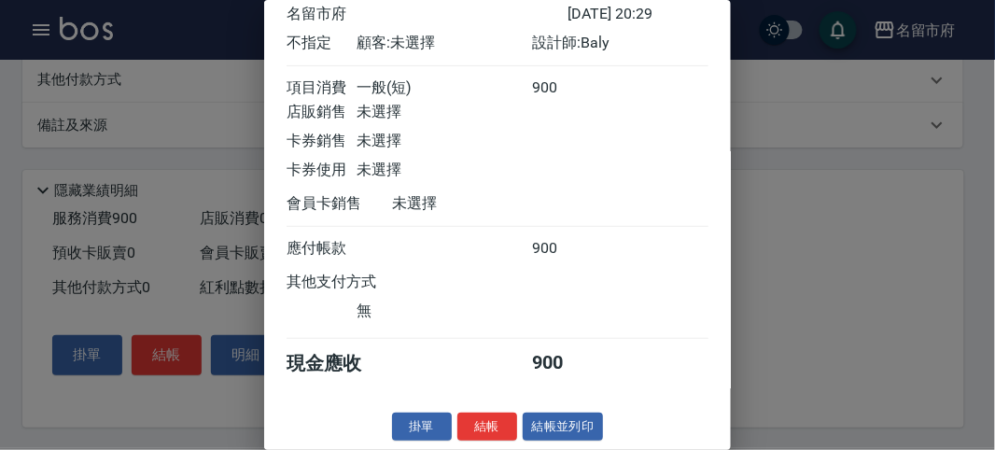
drag, startPoint x: 473, startPoint y: 418, endPoint x: 472, endPoint y: 409, distance: 9.4
click at [472, 411] on div "消費明細 返回 名留市府 [DATE] 20:29 不指定 顧客: 未選擇 設計師: Baly 項目消費 一般(短) 900 店販銷售 未選擇 卡券銷售 未選…" at bounding box center [497, 225] width 467 height 450
click at [492, 423] on button "結帳" at bounding box center [487, 427] width 60 height 29
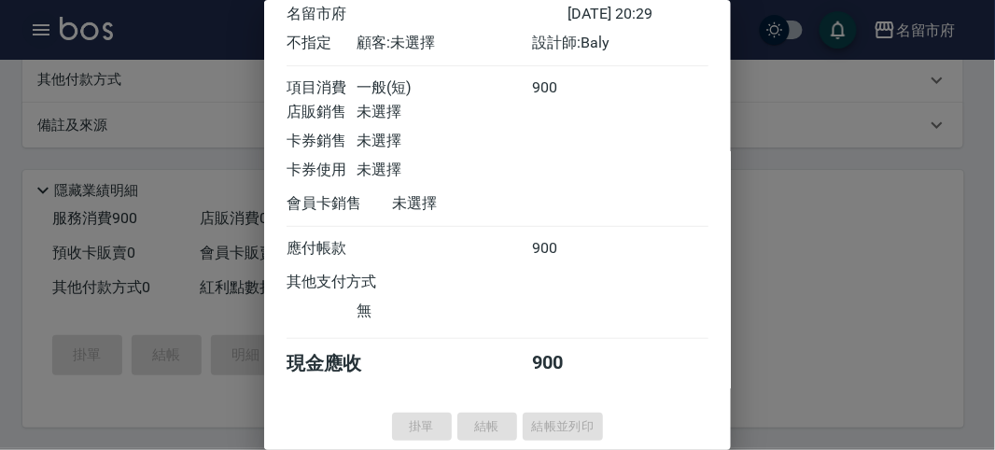
type input "[DATE] 20:37"
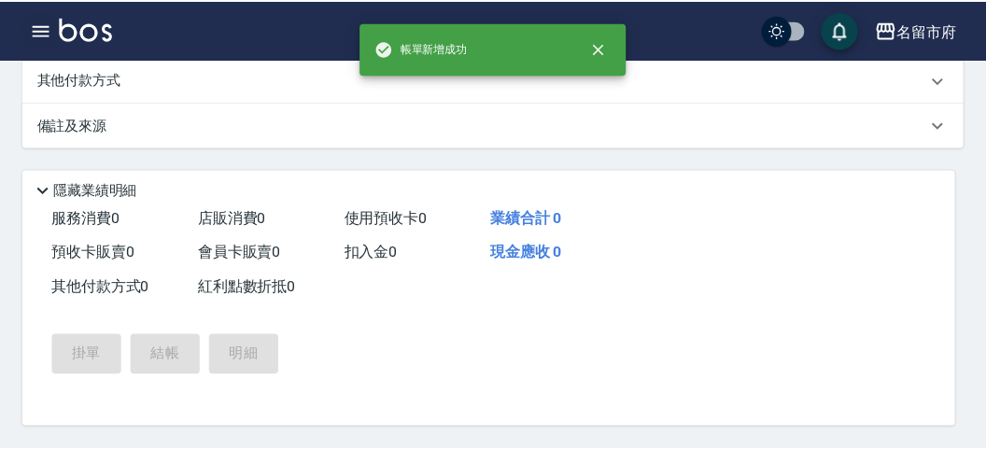
scroll to position [0, 0]
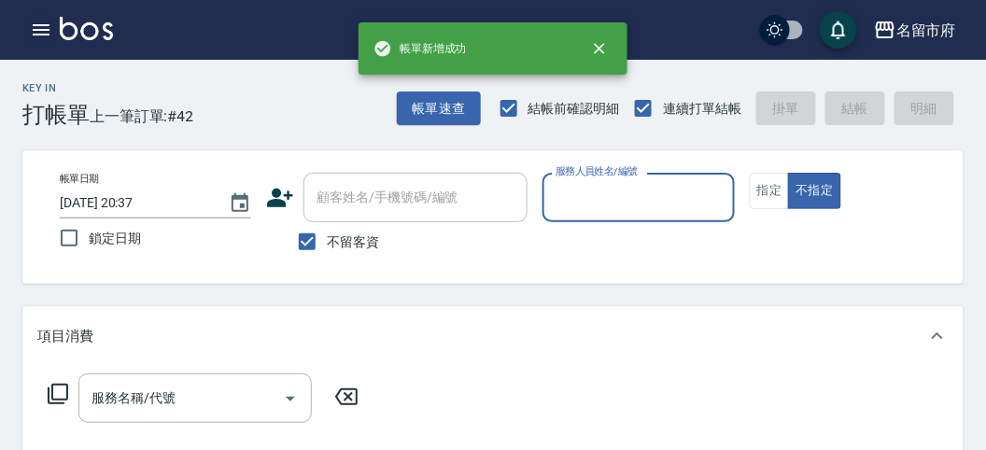
click at [45, 29] on icon "button" at bounding box center [41, 29] width 17 height 11
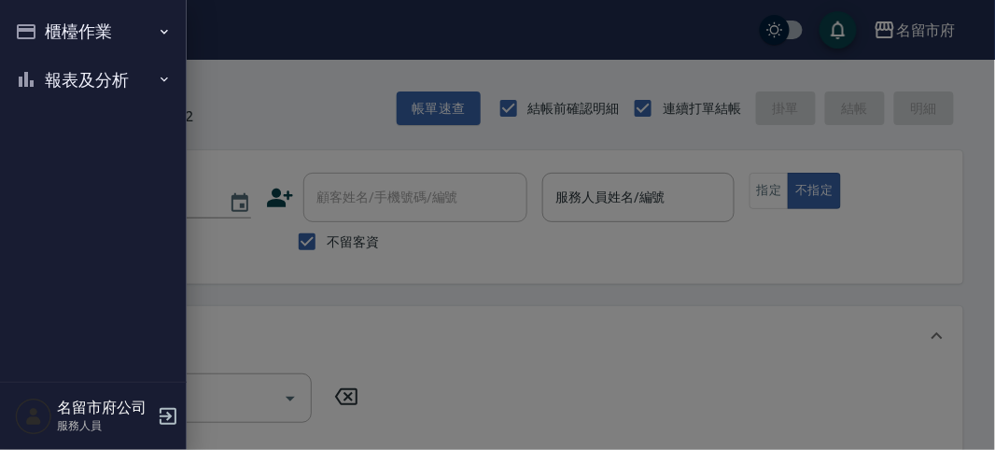
click at [84, 37] on button "櫃檯作業" at bounding box center [93, 31] width 172 height 49
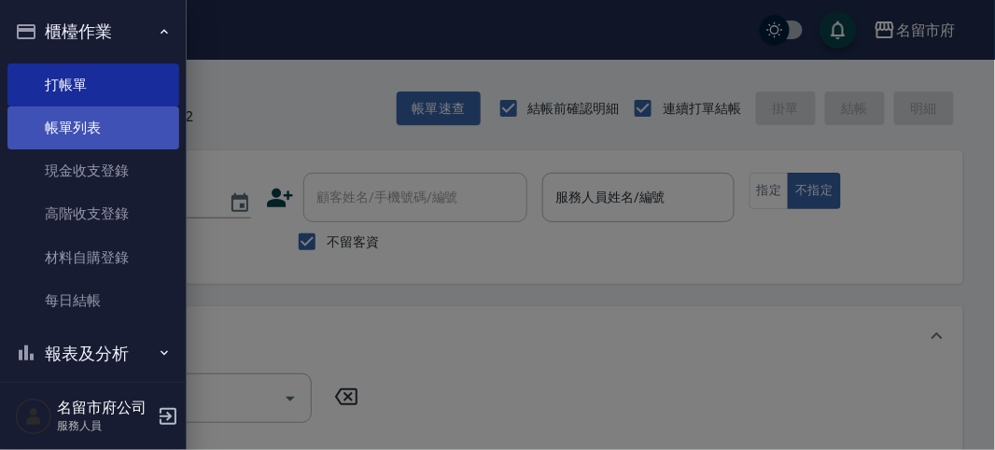
click at [96, 112] on link "帳單列表" at bounding box center [93, 127] width 172 height 43
click at [94, 136] on link "帳單列表" at bounding box center [93, 127] width 172 height 43
click at [94, 135] on link "帳單列表" at bounding box center [93, 127] width 172 height 43
click at [92, 133] on link "帳單列表" at bounding box center [93, 127] width 172 height 43
click at [91, 133] on link "帳單列表" at bounding box center [93, 127] width 172 height 43
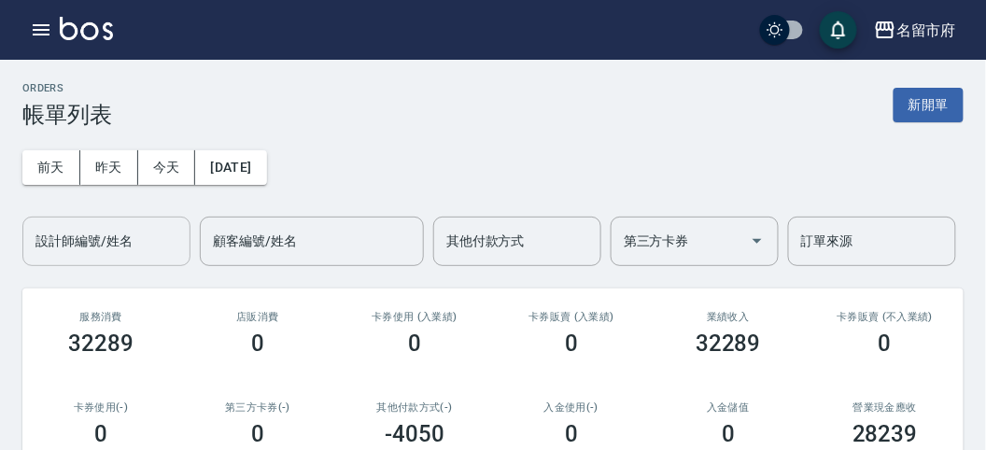
click at [91, 248] on div "設計師編號/姓名 設計師編號/姓名" at bounding box center [106, 241] width 168 height 49
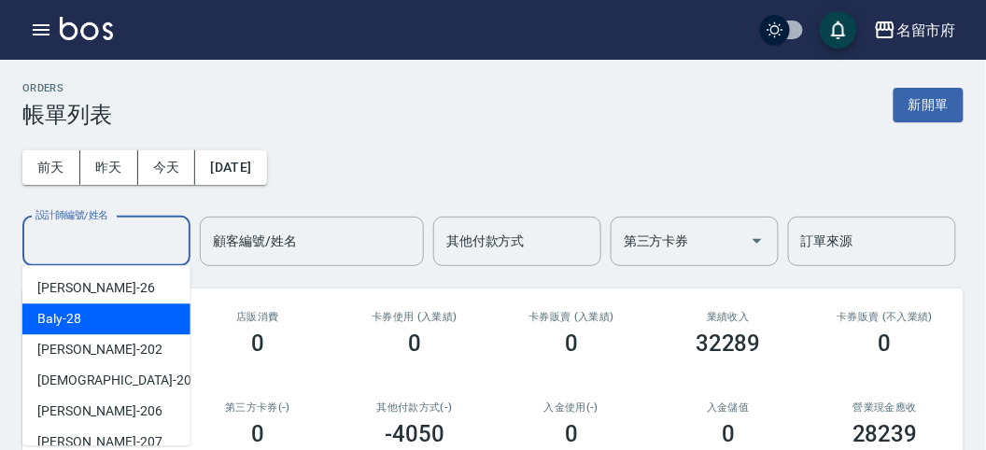
click at [94, 324] on div "Baly -28" at bounding box center [106, 318] width 168 height 31
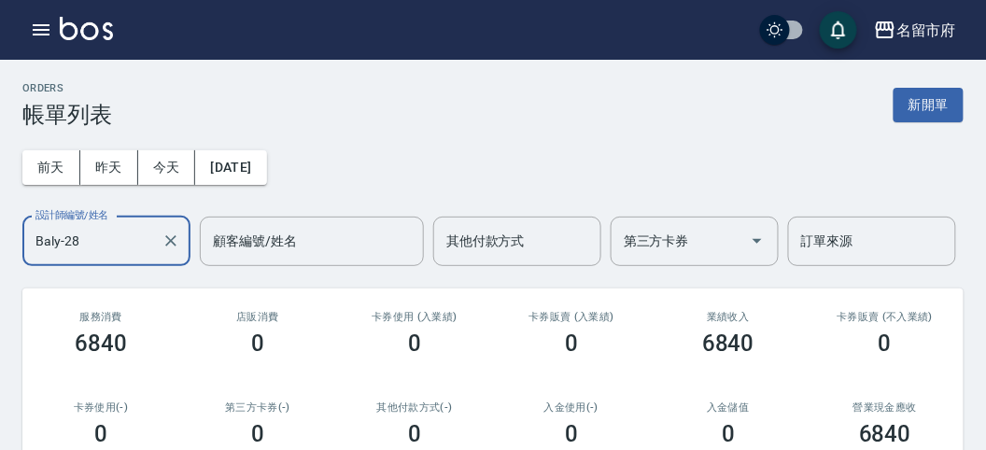
click at [113, 240] on input "Baly-28" at bounding box center [92, 241] width 123 height 33
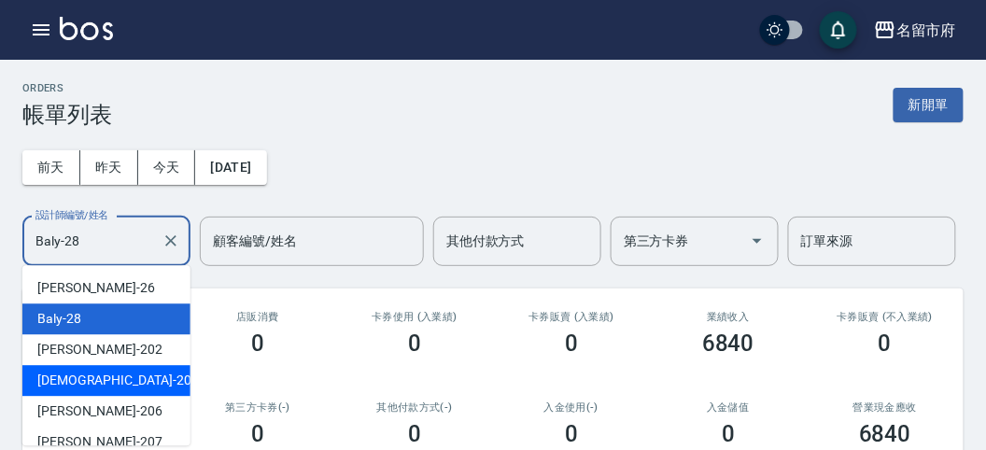
scroll to position [104, 0]
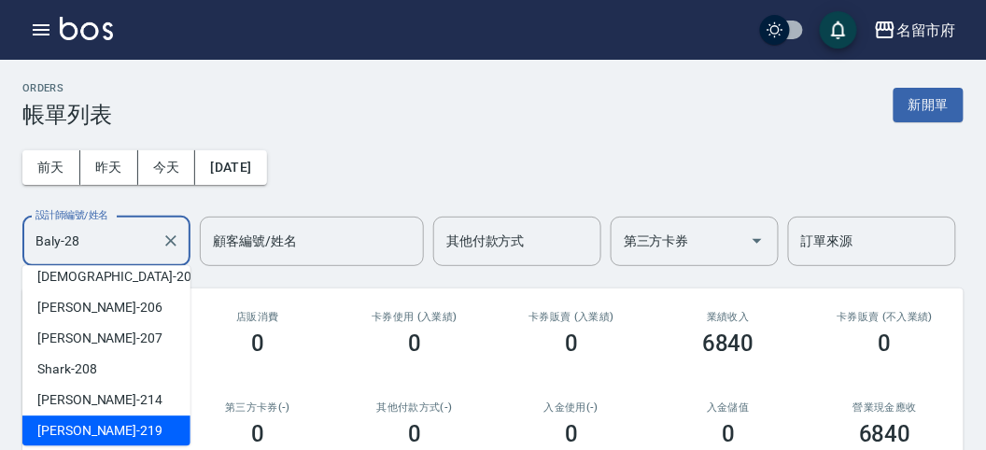
drag, startPoint x: 121, startPoint y: 412, endPoint x: 123, endPoint y: 426, distance: 14.1
click at [123, 426] on ul "[PERSON_NAME] -26 Baly -28 [PERSON_NAME] -202 聖德 -203 [PERSON_NAME] -206 [PERSO…" at bounding box center [106, 355] width 168 height 180
click at [123, 426] on div "[PERSON_NAME] -219" at bounding box center [106, 430] width 168 height 31
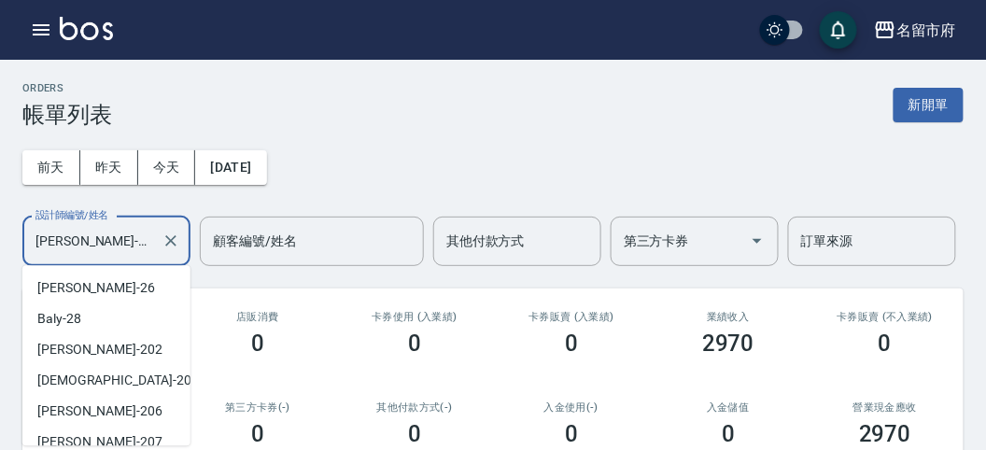
click at [112, 237] on input "[PERSON_NAME]-219" at bounding box center [92, 241] width 123 height 33
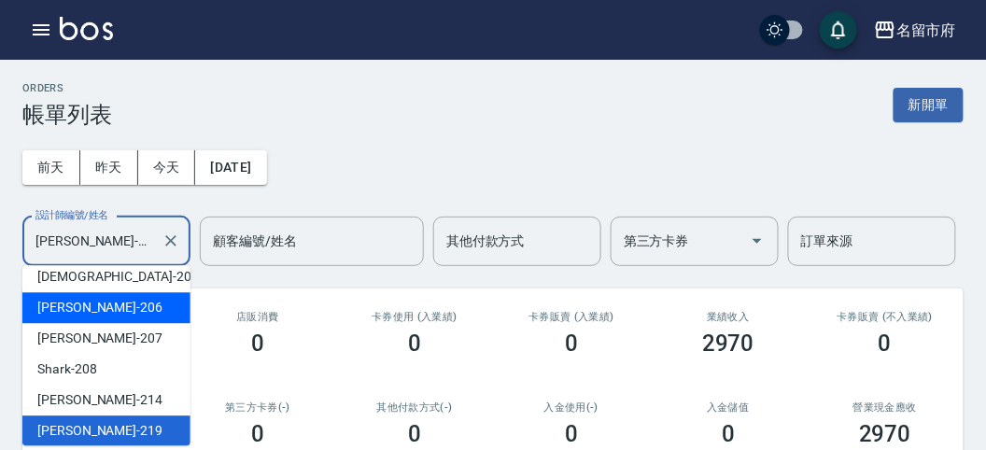
click at [124, 302] on div "[PERSON_NAME] -206" at bounding box center [106, 307] width 168 height 31
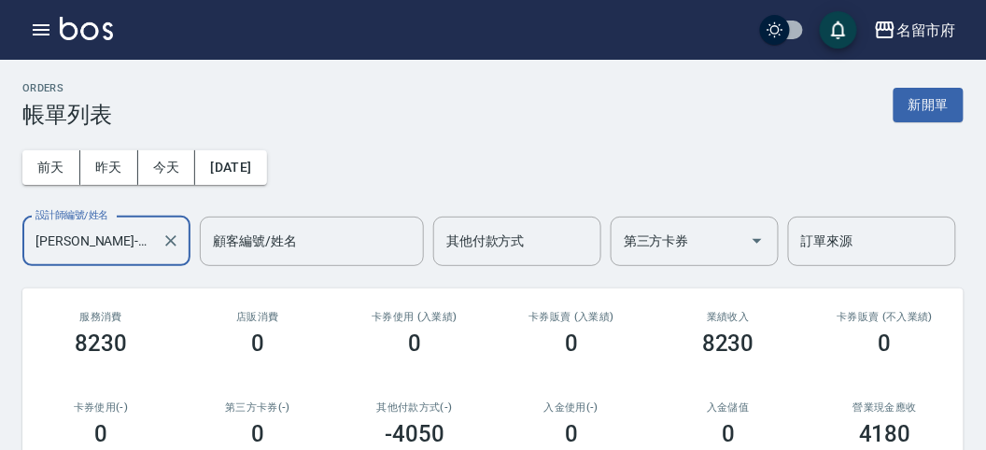
click at [132, 238] on input "[PERSON_NAME]-206" at bounding box center [92, 241] width 123 height 33
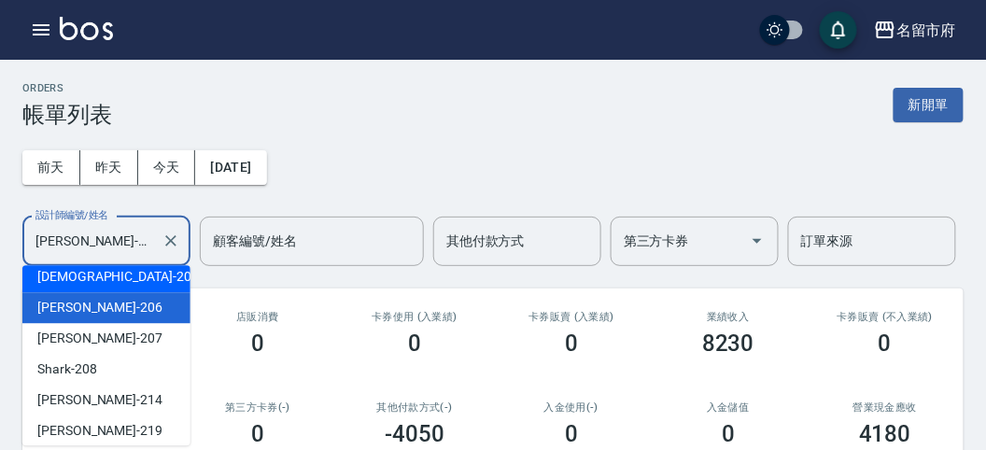
scroll to position [0, 0]
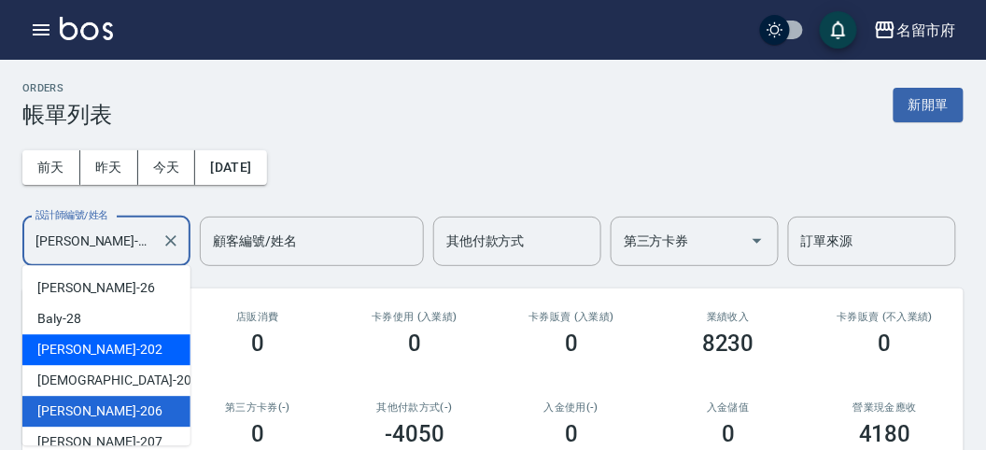
click at [113, 341] on div "[PERSON_NAME] -202" at bounding box center [106, 349] width 168 height 31
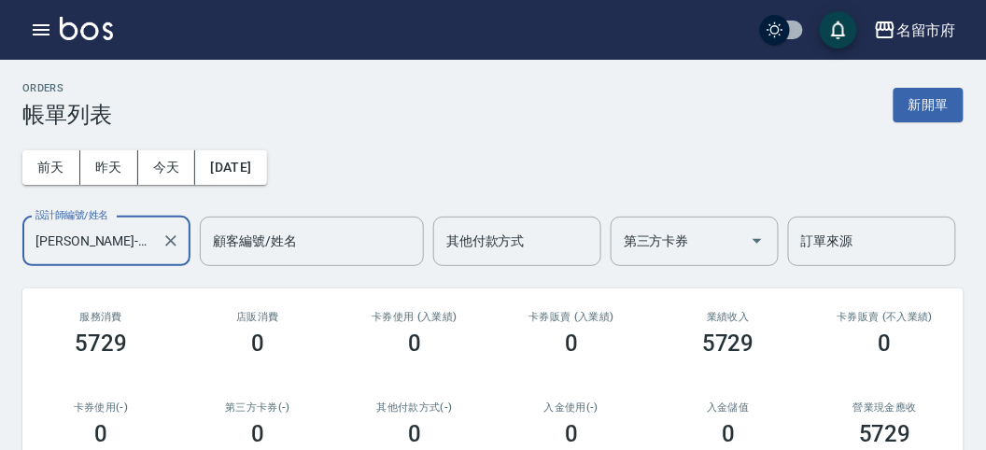
click at [107, 247] on input "[PERSON_NAME]-202" at bounding box center [92, 241] width 123 height 33
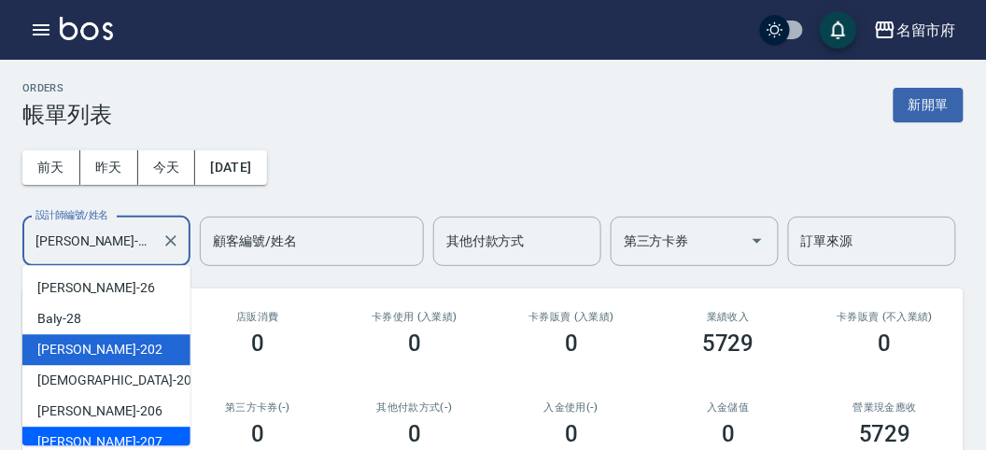
click at [105, 441] on div "[PERSON_NAME] -207" at bounding box center [106, 442] width 168 height 31
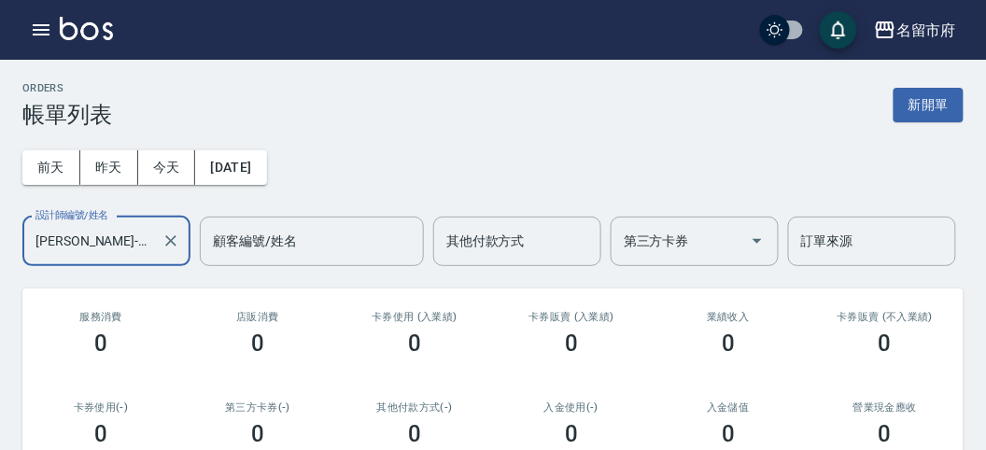
click at [103, 235] on input "[PERSON_NAME]-207" at bounding box center [92, 241] width 123 height 33
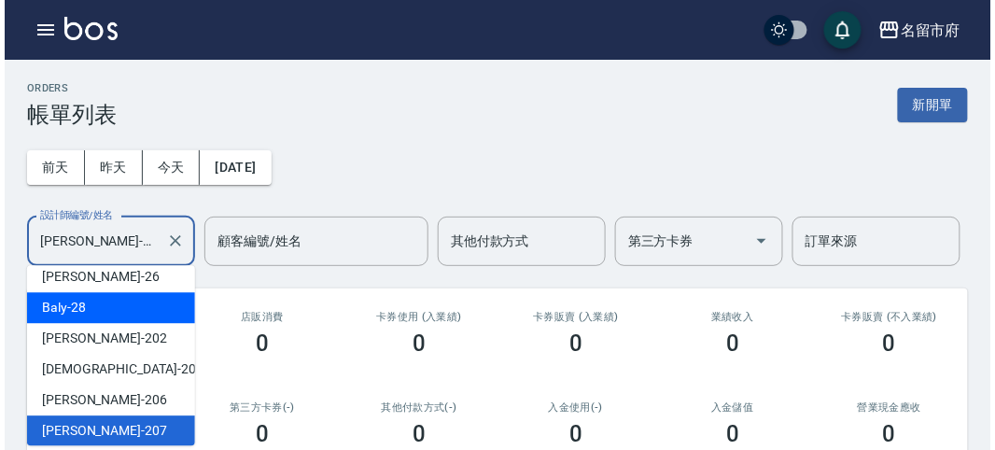
scroll to position [143, 0]
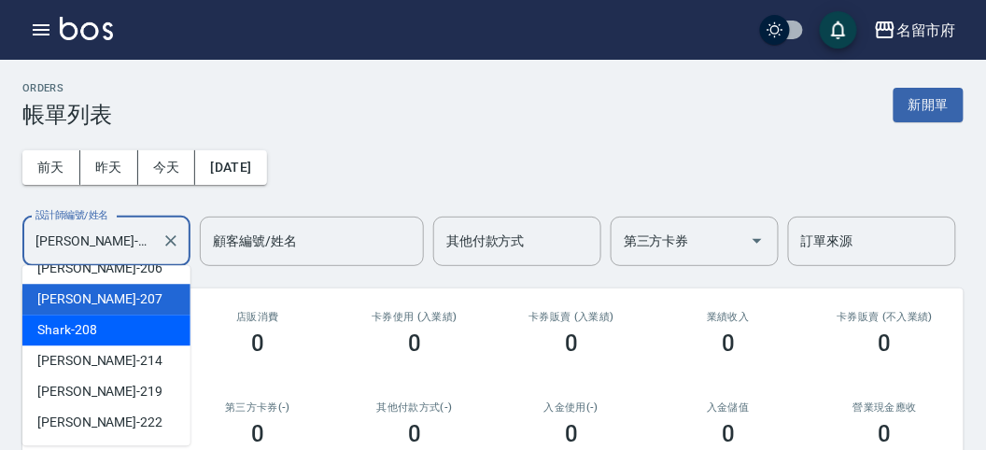
click at [110, 332] on div "Shark -208" at bounding box center [106, 330] width 168 height 31
type input "Shark-208"
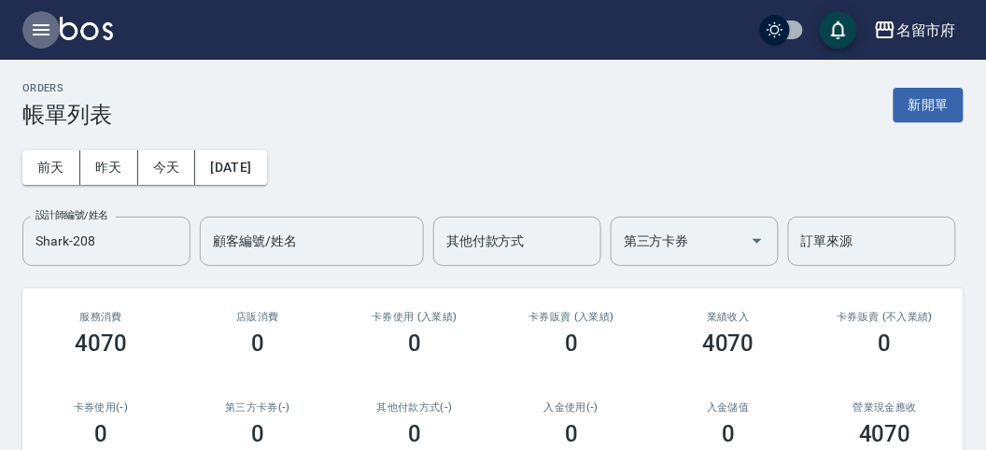
click at [40, 31] on icon "button" at bounding box center [41, 30] width 22 height 22
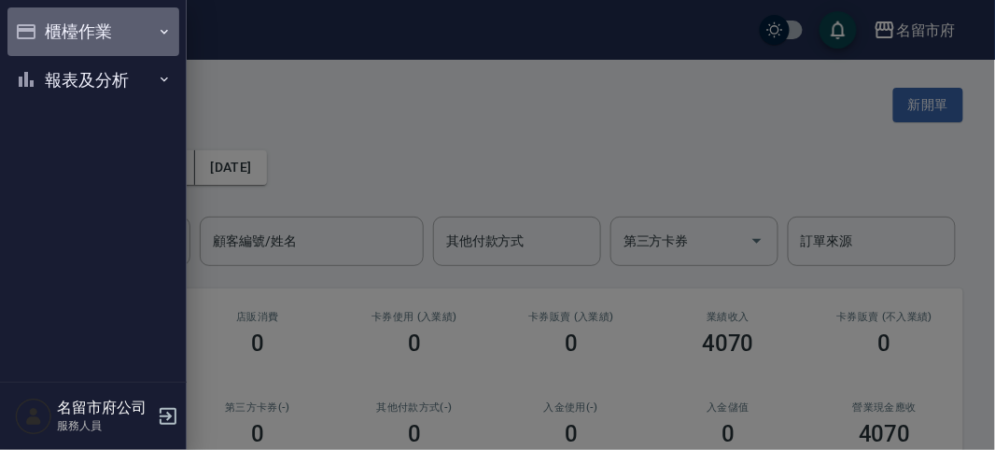
click at [40, 30] on button "櫃檯作業" at bounding box center [93, 31] width 172 height 49
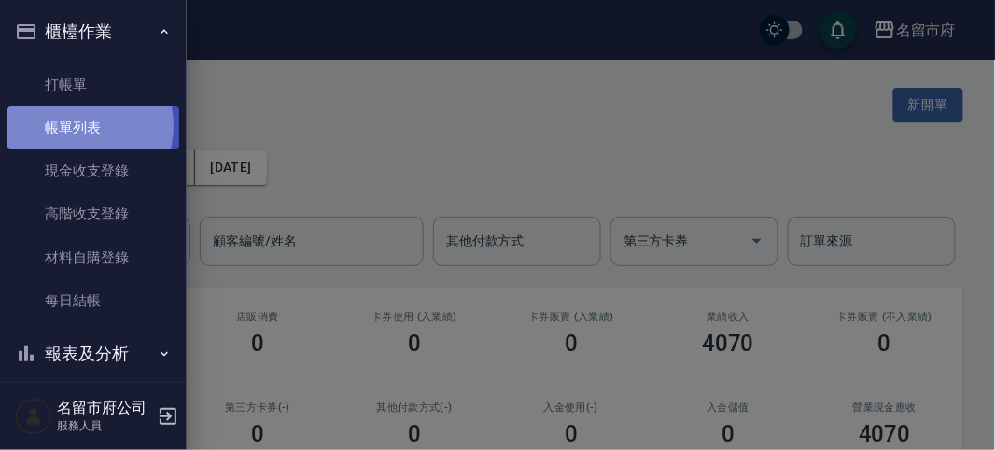
click at [77, 126] on link "帳單列表" at bounding box center [93, 127] width 172 height 43
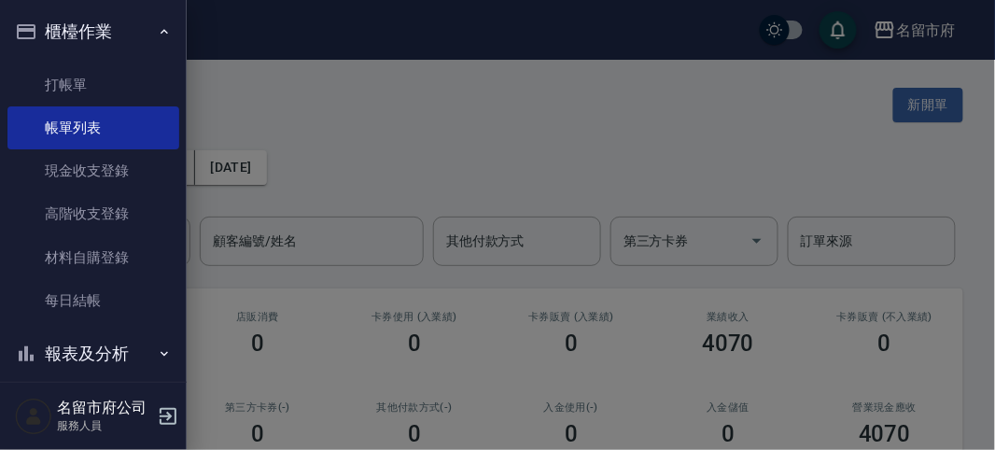
click at [94, 365] on button "報表及分析" at bounding box center [93, 353] width 172 height 49
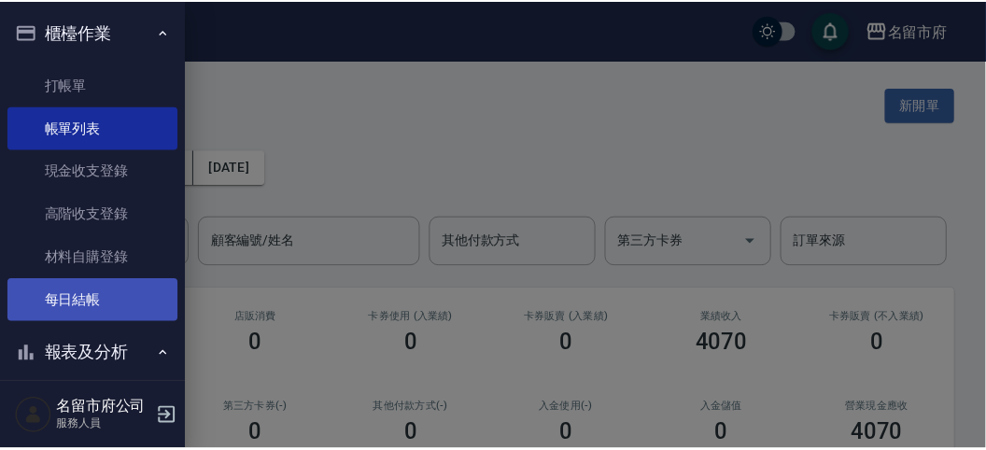
scroll to position [334, 0]
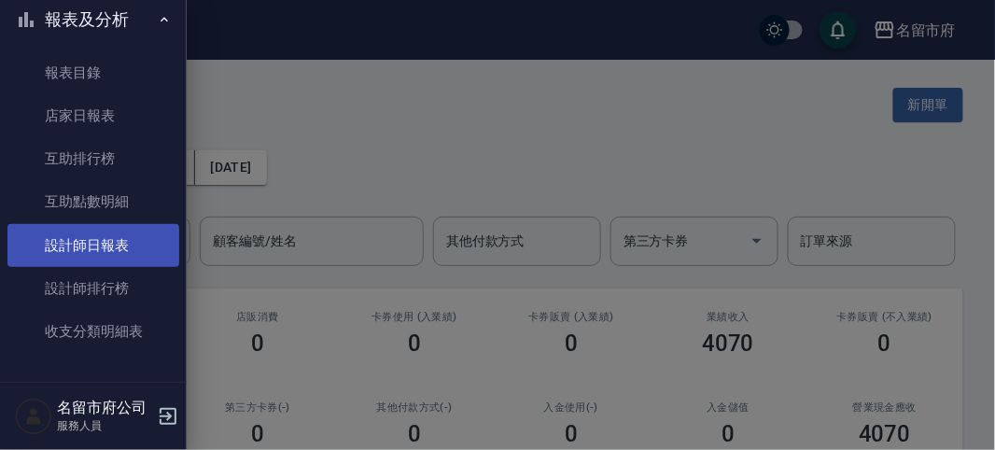
click at [119, 244] on link "設計師日報表" at bounding box center [93, 245] width 172 height 43
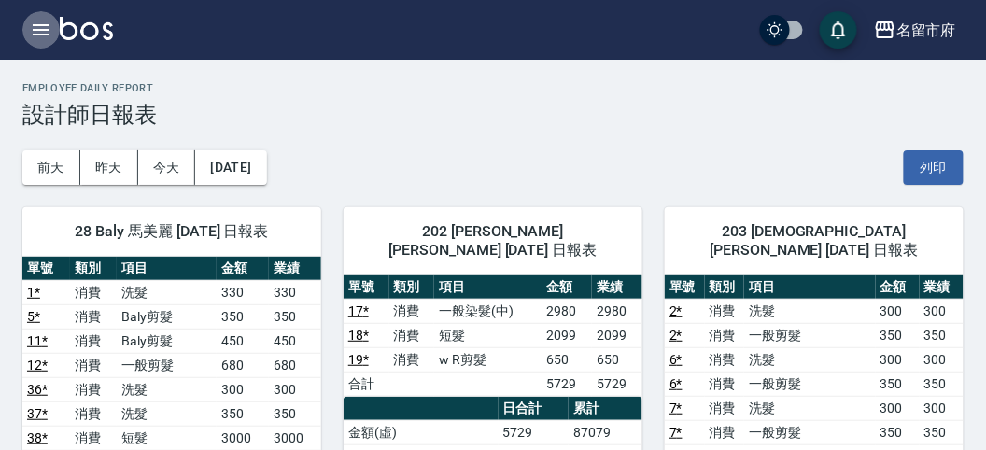
click at [37, 28] on icon "button" at bounding box center [41, 30] width 22 height 22
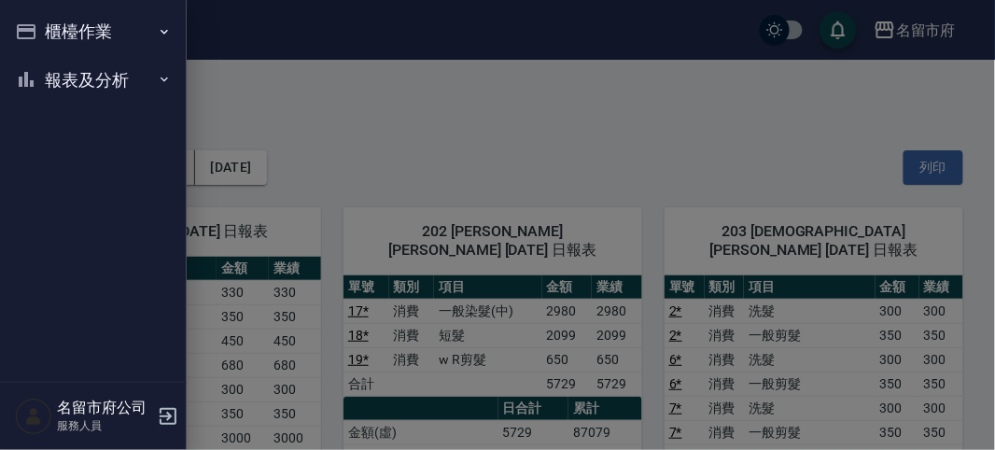
click at [38, 27] on div "櫃檯作業 打帳單 帳單列表 現金收支登錄 高階收支登錄 材料自購登錄 每日結帳 報表及分析 報表目錄 店家日報表 互助排行榜 互助點數明細 設計師日報表 設計…" at bounding box center [93, 225] width 187 height 450
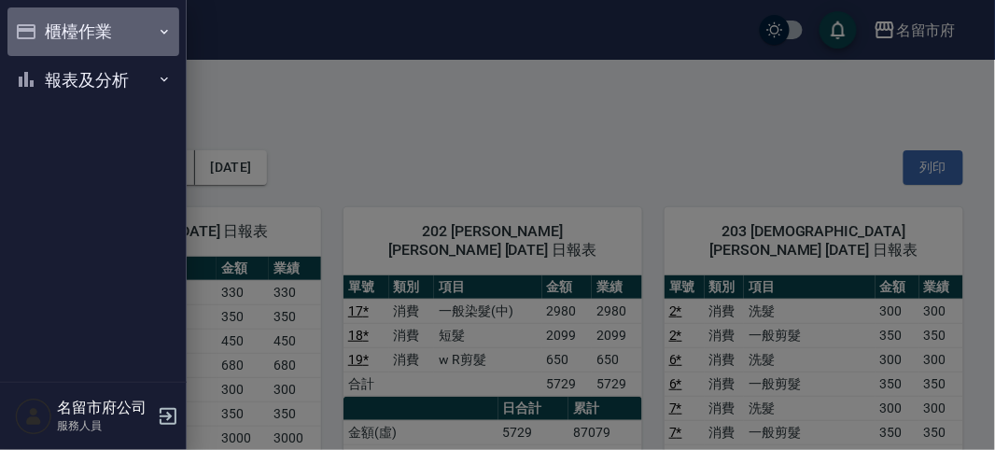
click at [39, 28] on button "櫃檯作業" at bounding box center [93, 31] width 172 height 49
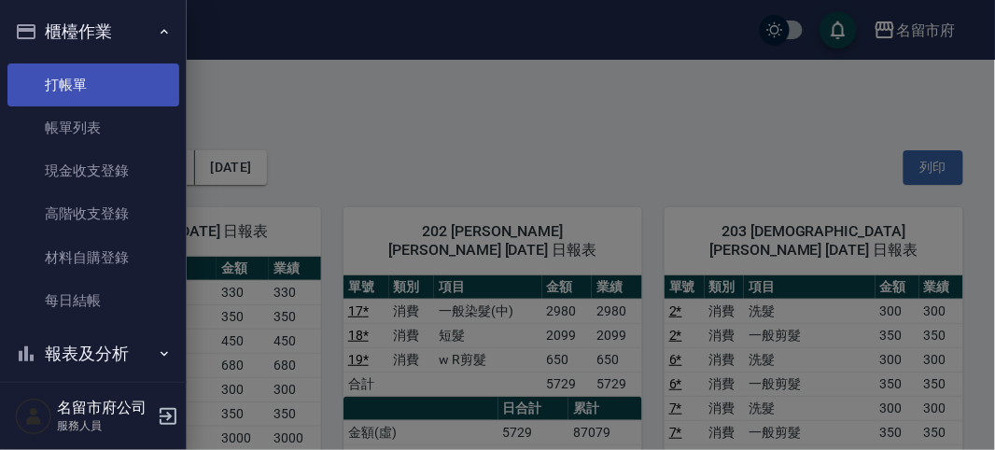
click at [70, 89] on link "打帳單" at bounding box center [93, 84] width 172 height 43
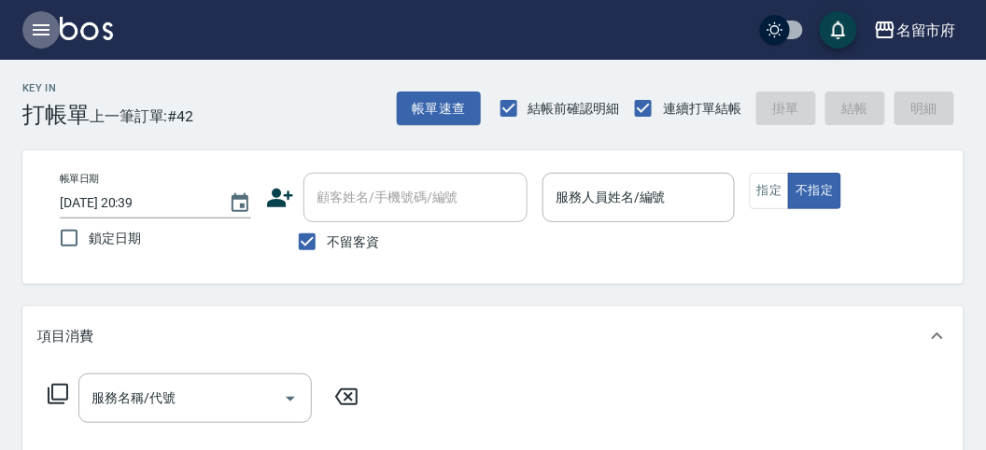
click at [38, 24] on icon "button" at bounding box center [41, 29] width 17 height 11
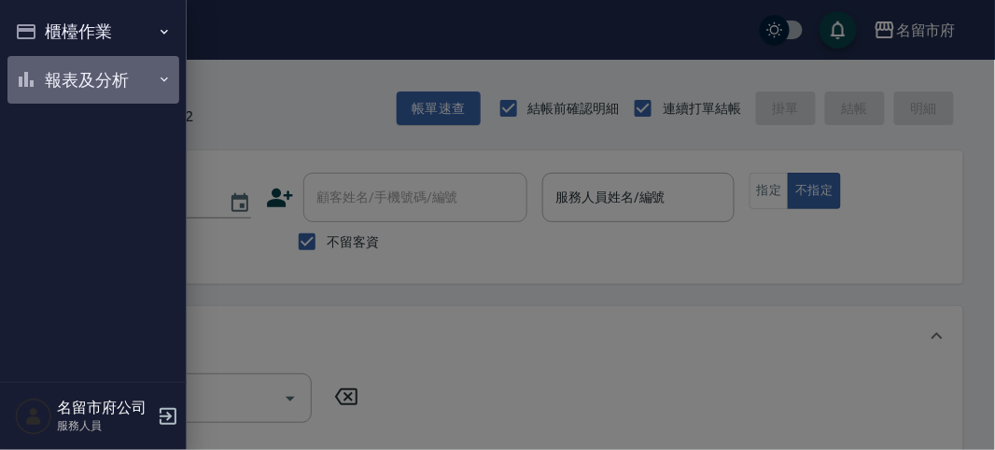
click at [89, 92] on button "報表及分析" at bounding box center [93, 80] width 172 height 49
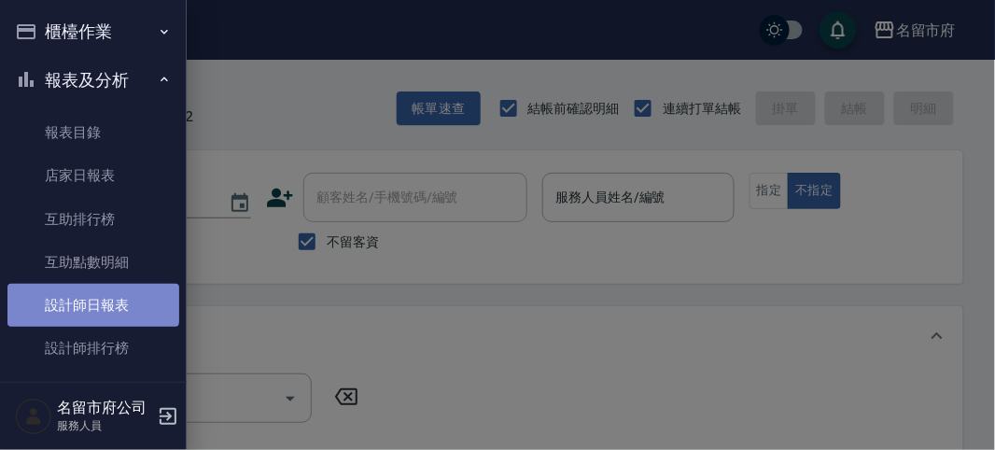
click at [92, 301] on link "設計師日報表" at bounding box center [93, 305] width 172 height 43
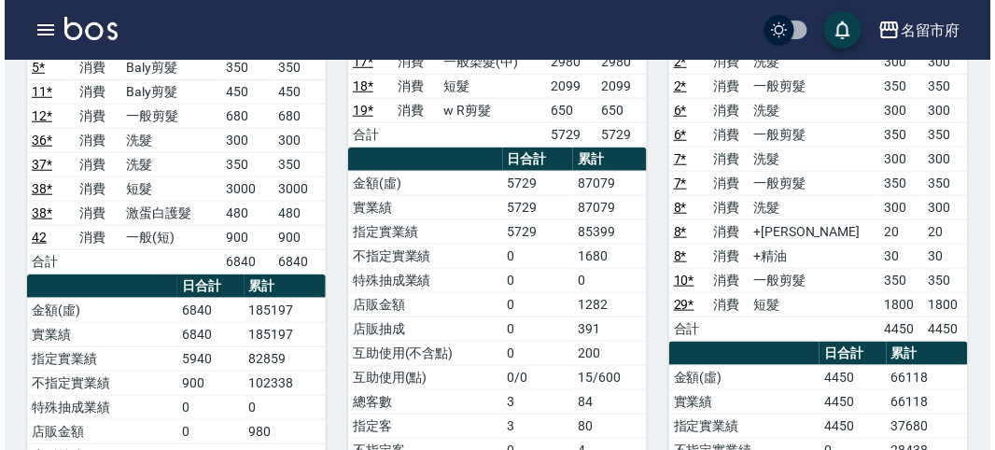
scroll to position [353, 0]
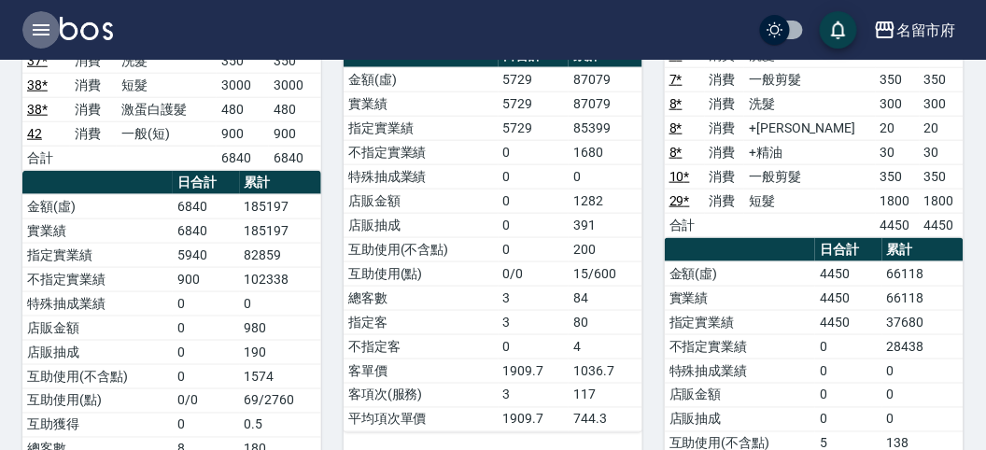
click at [42, 35] on icon "button" at bounding box center [41, 30] width 22 height 22
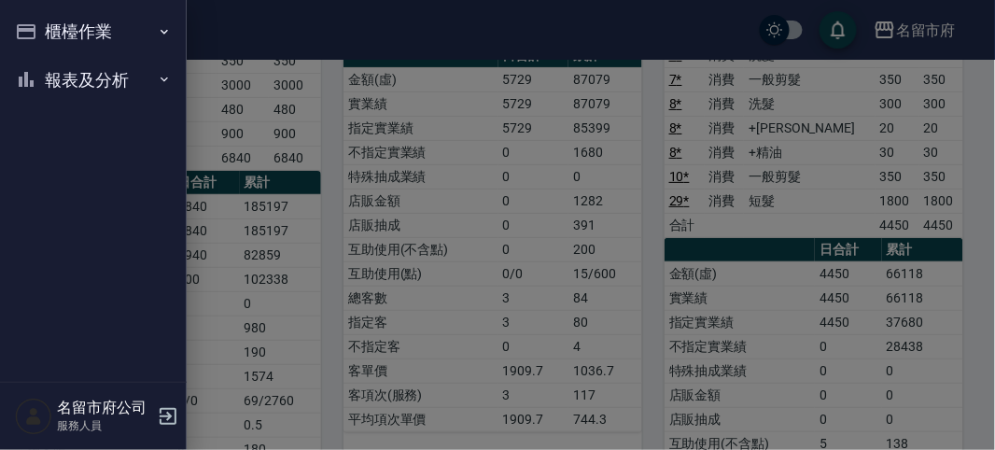
click at [56, 26] on button "櫃檯作業" at bounding box center [93, 31] width 172 height 49
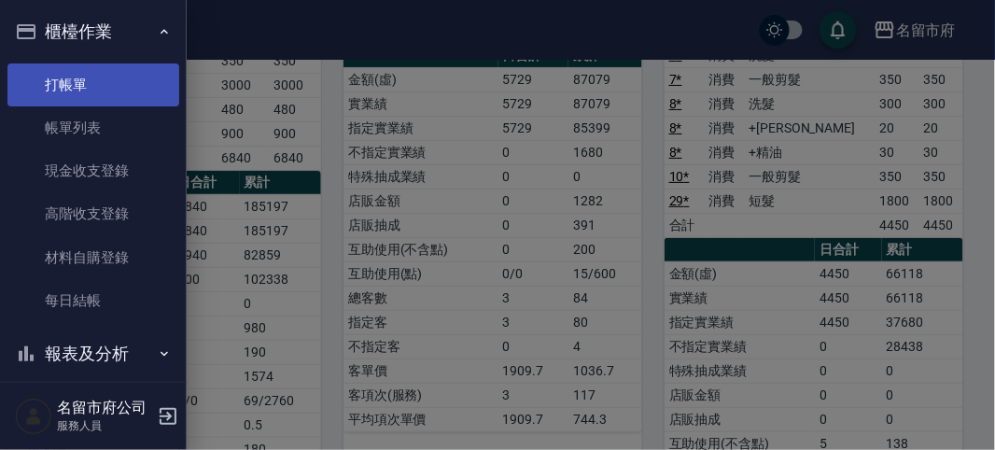
click at [84, 77] on link "打帳單" at bounding box center [93, 84] width 172 height 43
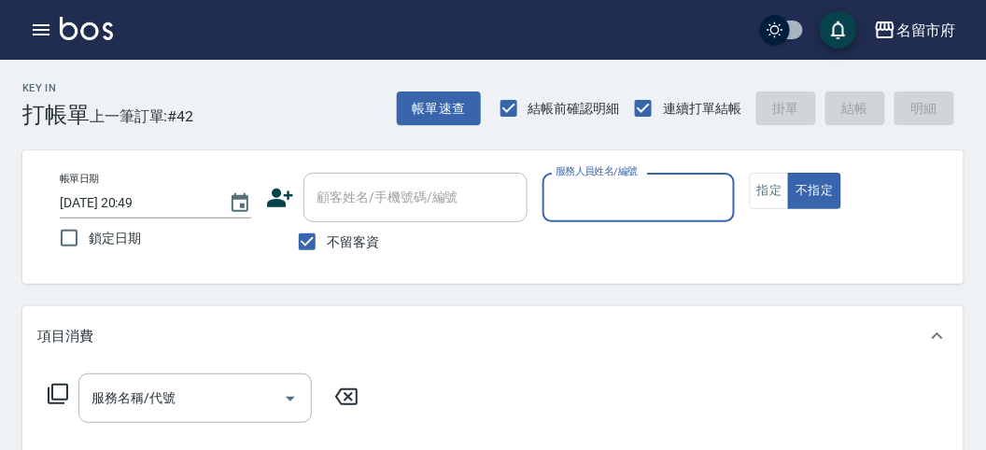
drag, startPoint x: 664, startPoint y: 208, endPoint x: 602, endPoint y: 420, distance: 220.7
click at [659, 208] on input "服務人員姓名/編號" at bounding box center [638, 197] width 175 height 33
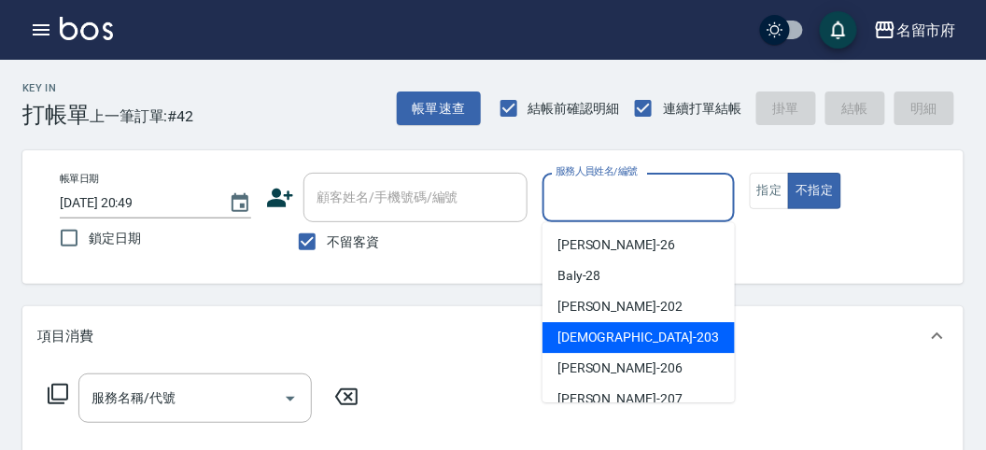
click at [582, 342] on span "聖德 -203" at bounding box center [637, 338] width 161 height 20
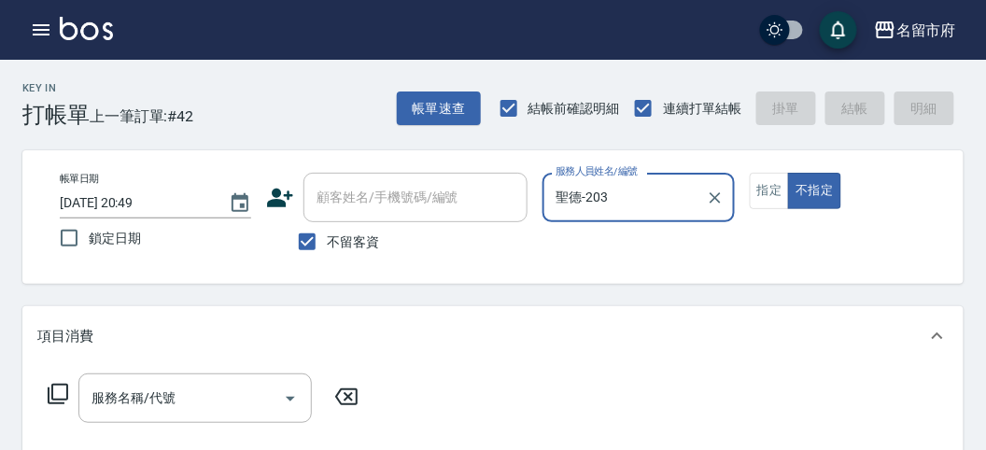
click at [58, 396] on icon at bounding box center [58, 394] width 22 height 22
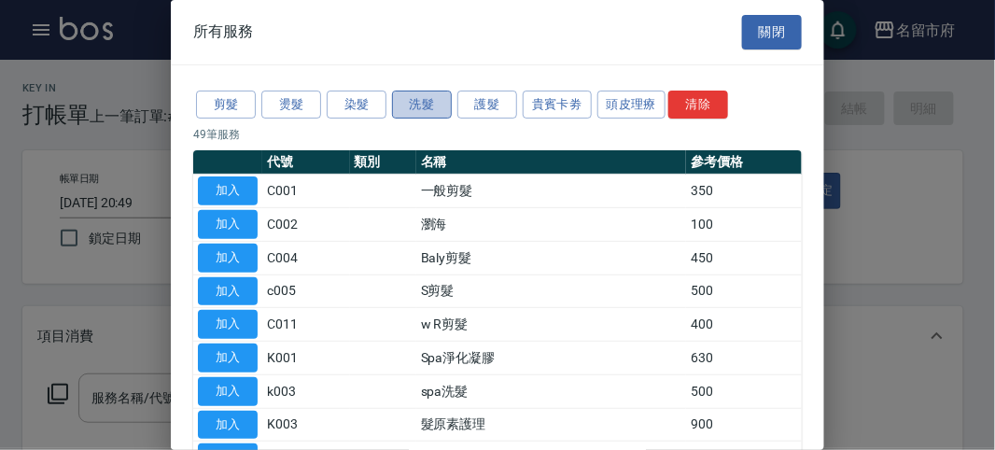
drag, startPoint x: 423, startPoint y: 114, endPoint x: 413, endPoint y: 113, distance: 9.4
click at [418, 113] on button "洗髮" at bounding box center [422, 105] width 60 height 29
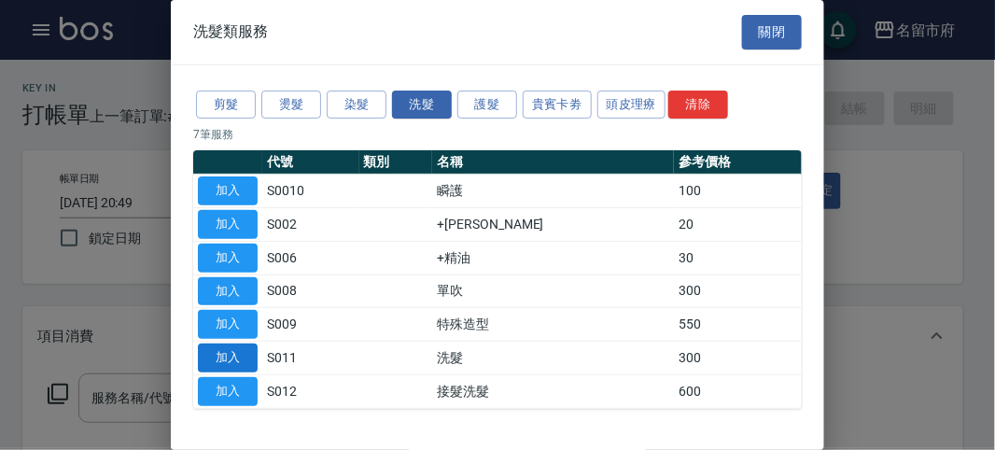
click at [237, 368] on button "加入" at bounding box center [228, 357] width 60 height 29
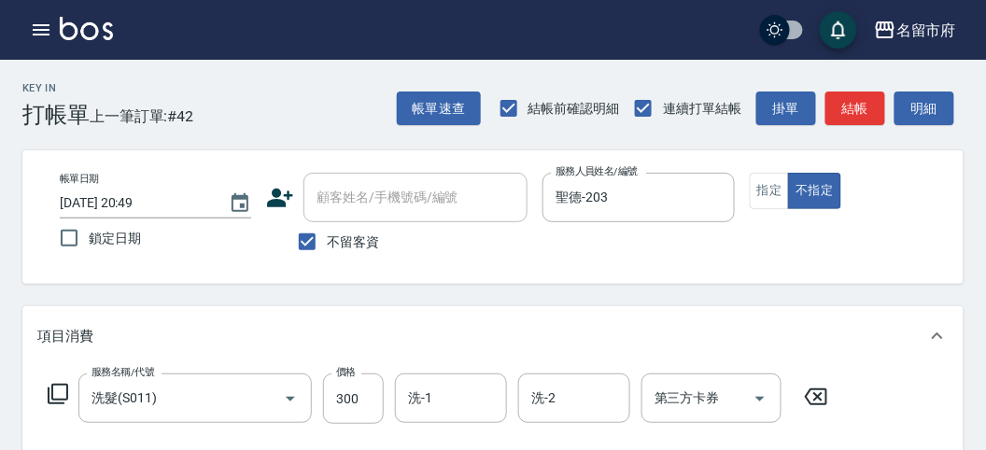
click at [63, 385] on icon at bounding box center [58, 394] width 22 height 22
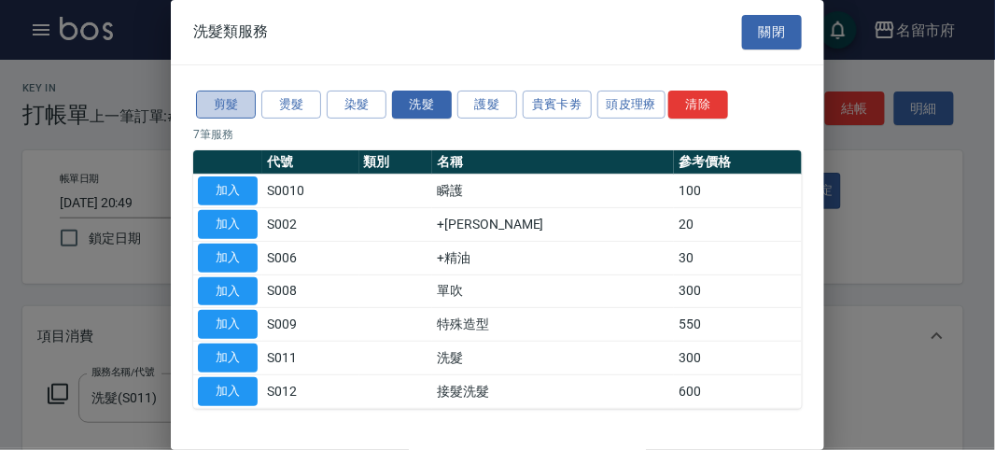
click at [228, 109] on button "剪髮" at bounding box center [226, 105] width 60 height 29
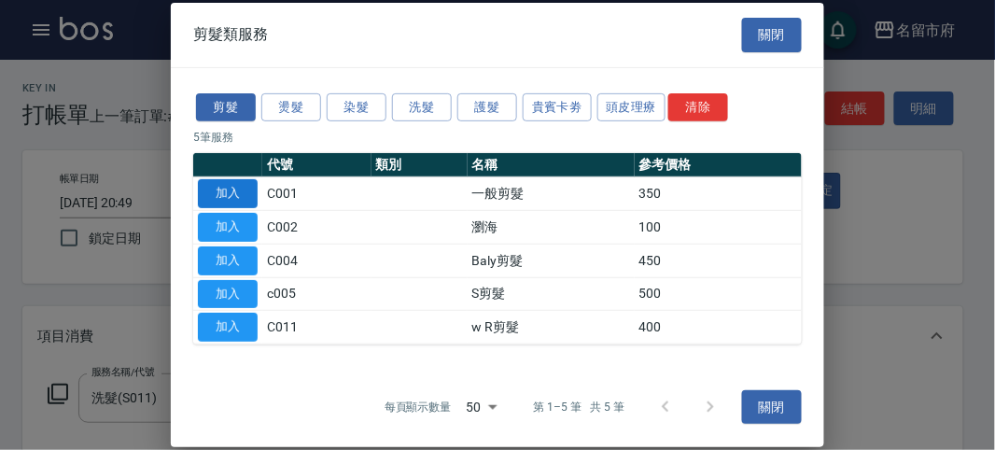
click at [217, 201] on button "加入" at bounding box center [228, 193] width 60 height 29
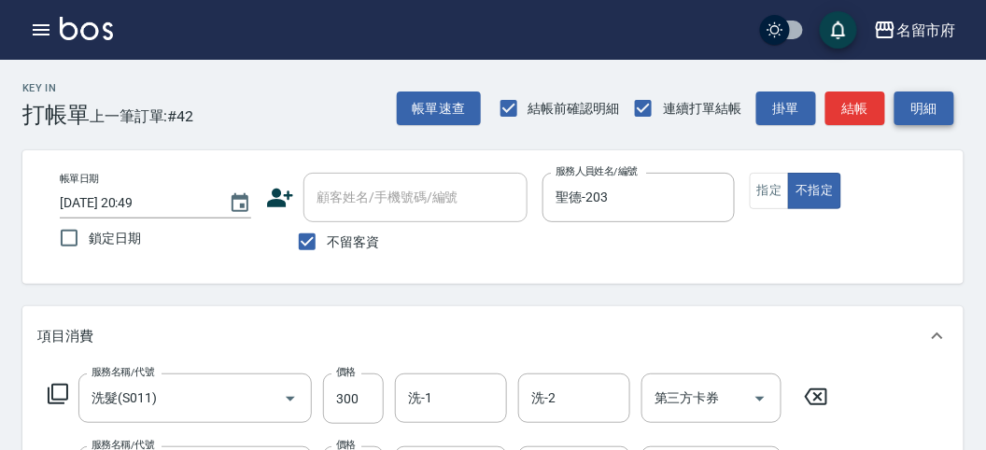
click at [930, 117] on button "明細" at bounding box center [924, 108] width 60 height 35
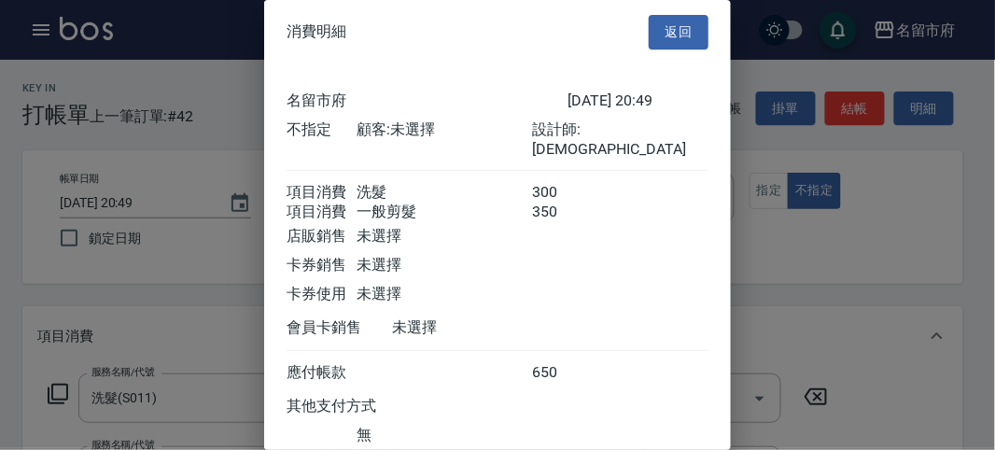
scroll to position [124, 0]
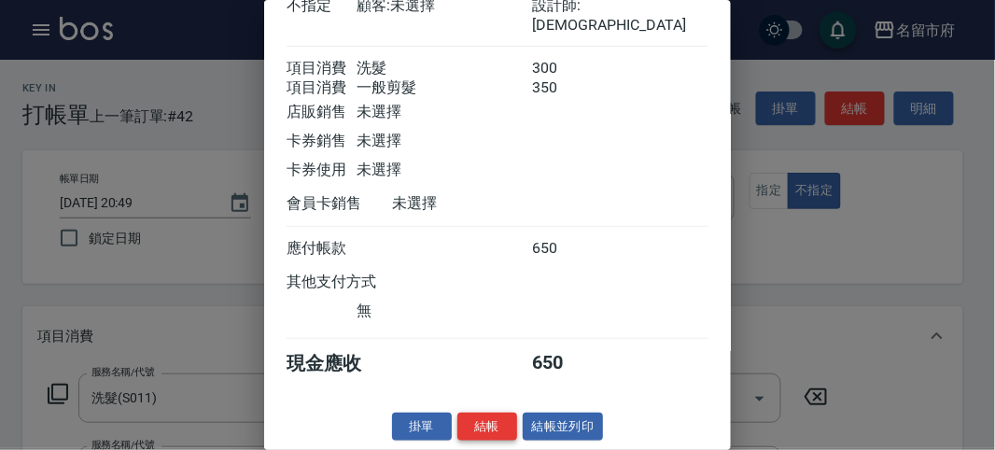
click at [484, 438] on button "結帳" at bounding box center [487, 427] width 60 height 29
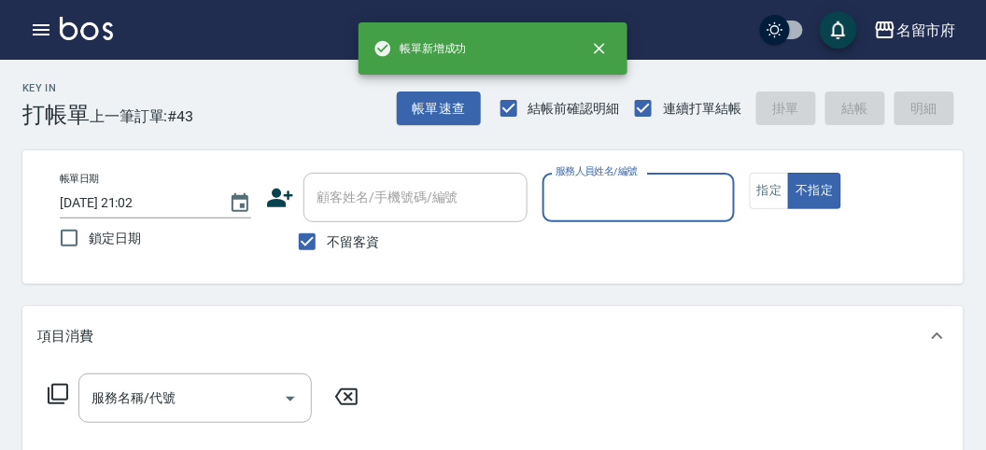
click at [626, 200] on input "服務人員姓名/編號" at bounding box center [638, 197] width 175 height 33
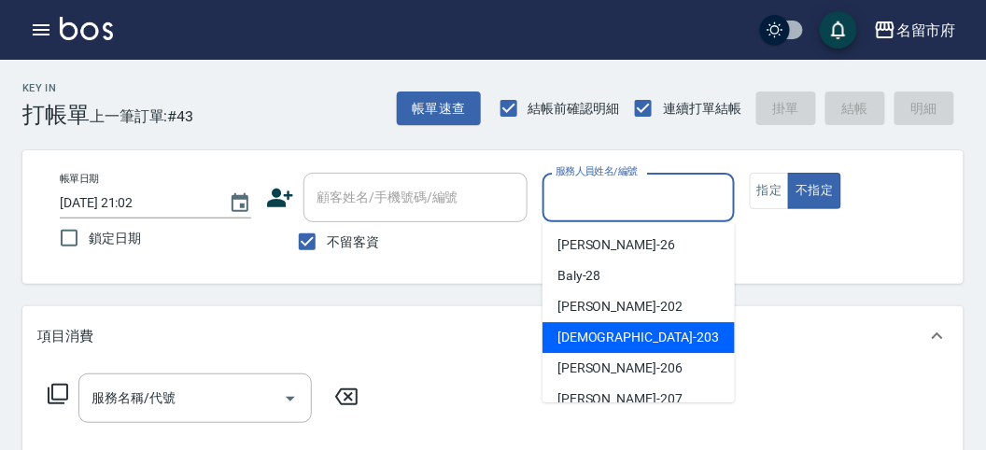
drag, startPoint x: 607, startPoint y: 329, endPoint x: 506, endPoint y: 342, distance: 101.7
click at [604, 329] on span "聖德 -203" at bounding box center [637, 338] width 161 height 20
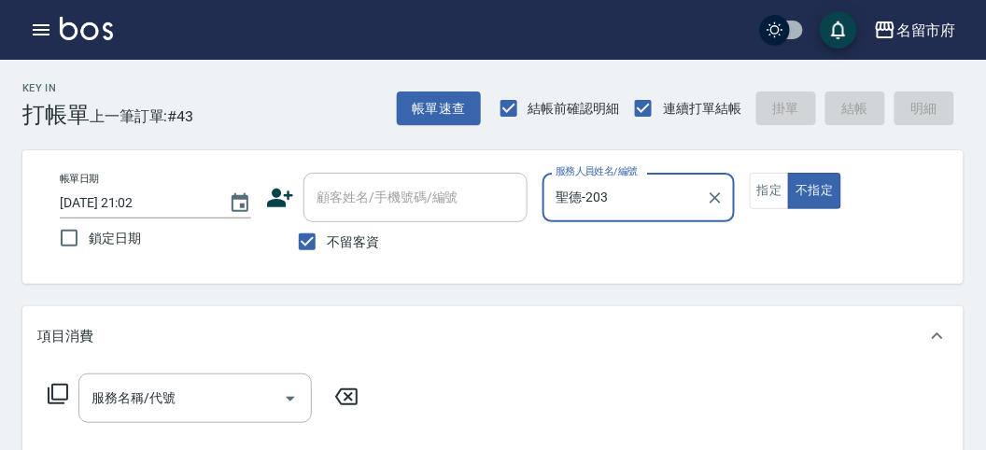
click at [53, 390] on icon at bounding box center [58, 394] width 22 height 22
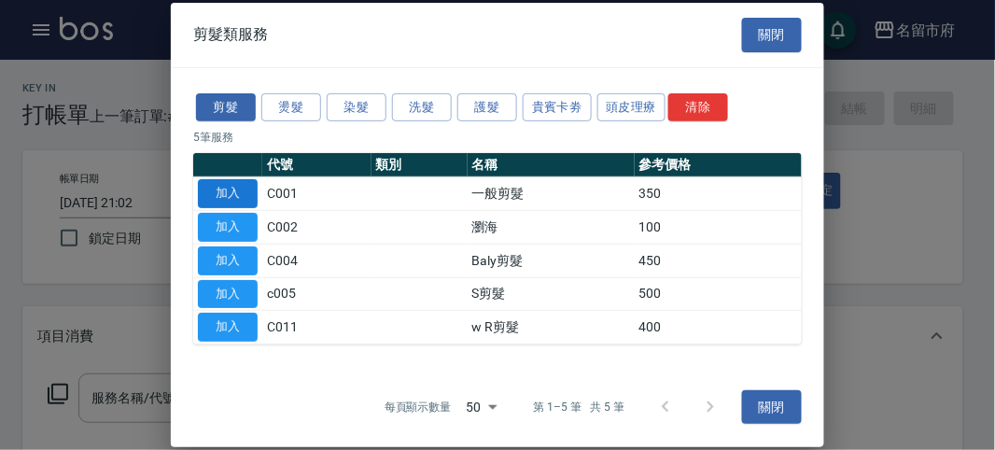
click at [218, 190] on button "加入" at bounding box center [228, 193] width 60 height 29
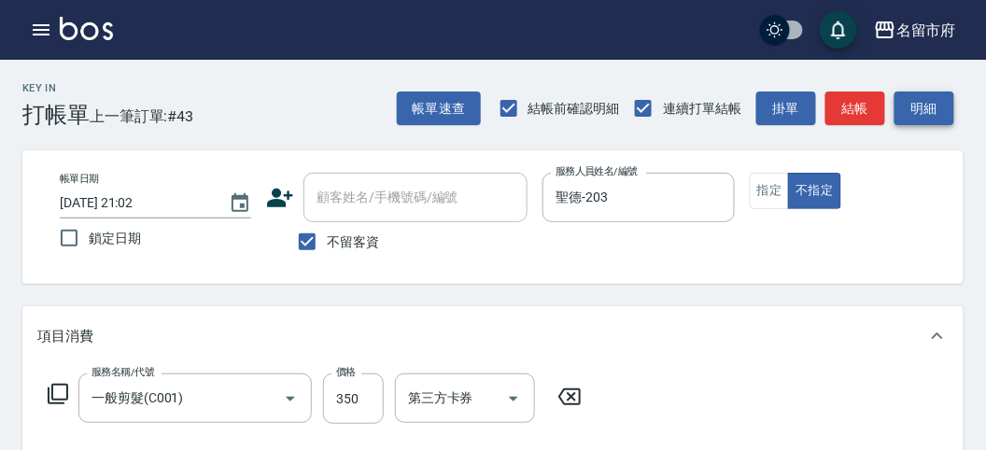
click at [940, 117] on button "明細" at bounding box center [924, 108] width 60 height 35
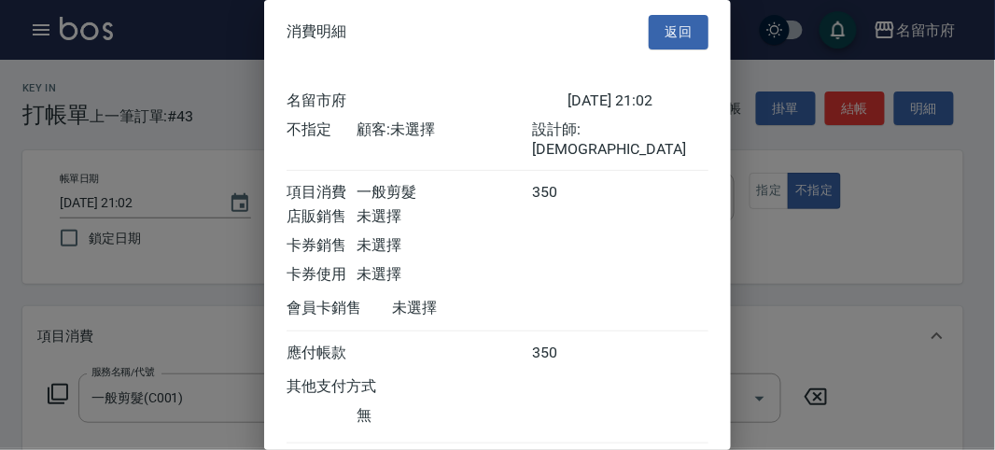
scroll to position [104, 0]
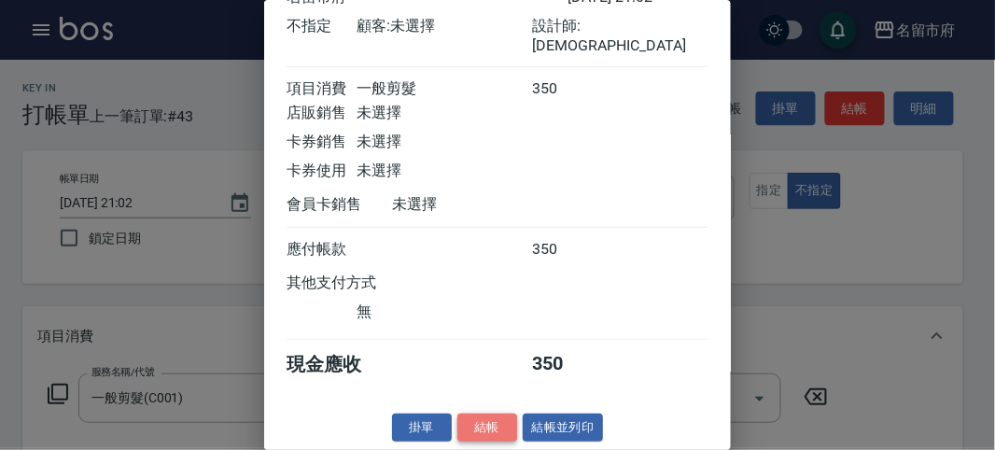
click at [497, 420] on button "結帳" at bounding box center [487, 427] width 60 height 29
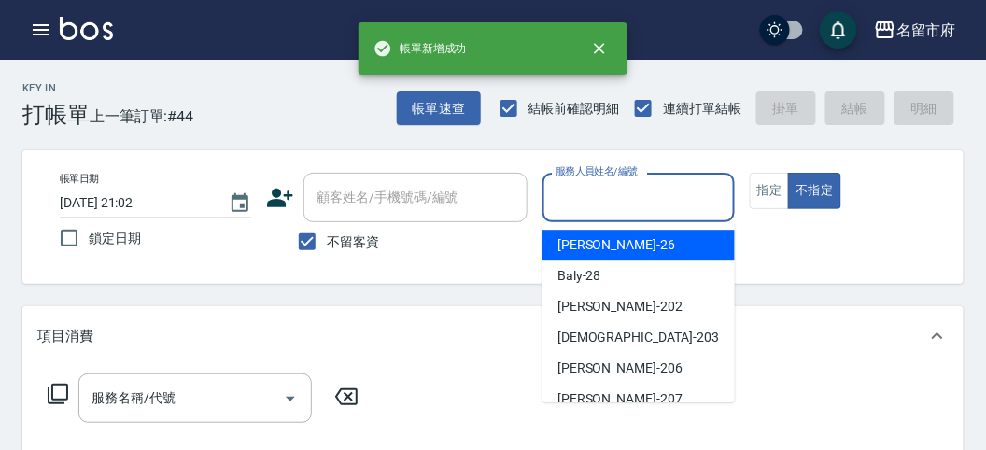
click at [625, 182] on input "服務人員姓名/編號" at bounding box center [638, 197] width 175 height 33
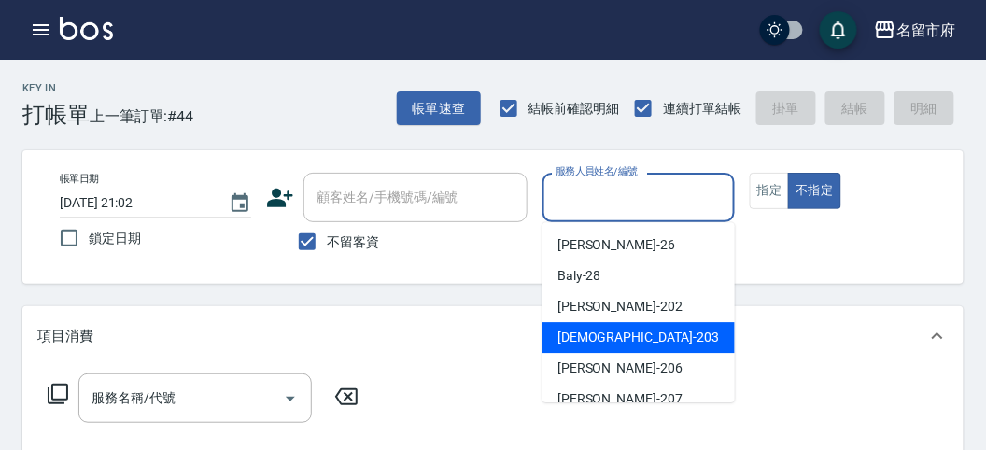
click at [564, 333] on span "聖德 -203" at bounding box center [637, 338] width 161 height 20
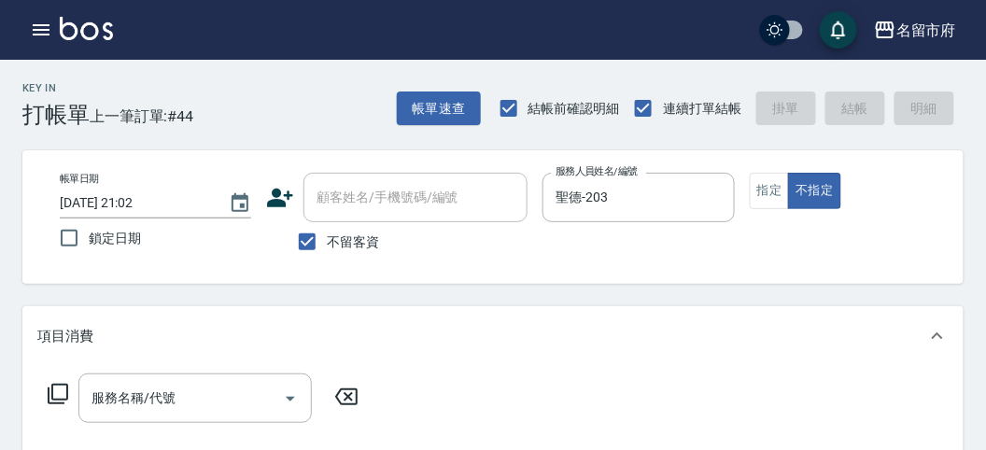
click at [54, 386] on icon at bounding box center [58, 394] width 22 height 22
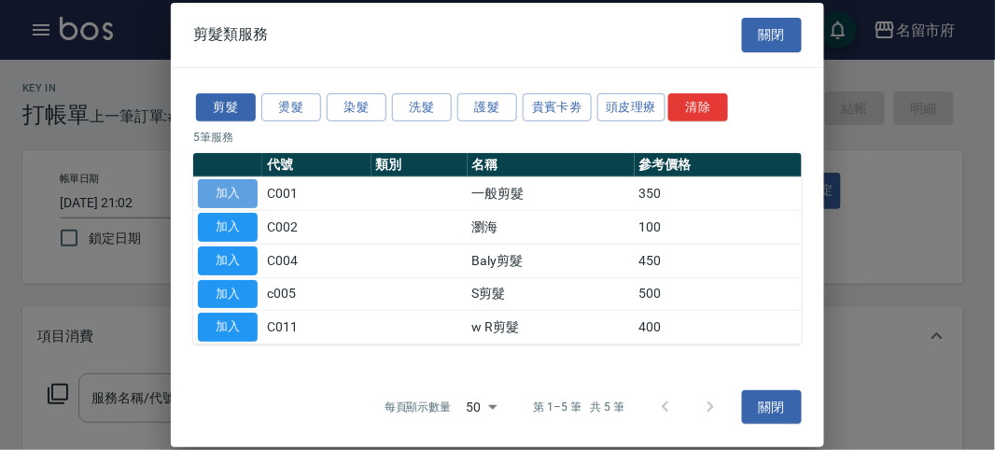
click at [235, 185] on button "加入" at bounding box center [228, 193] width 60 height 29
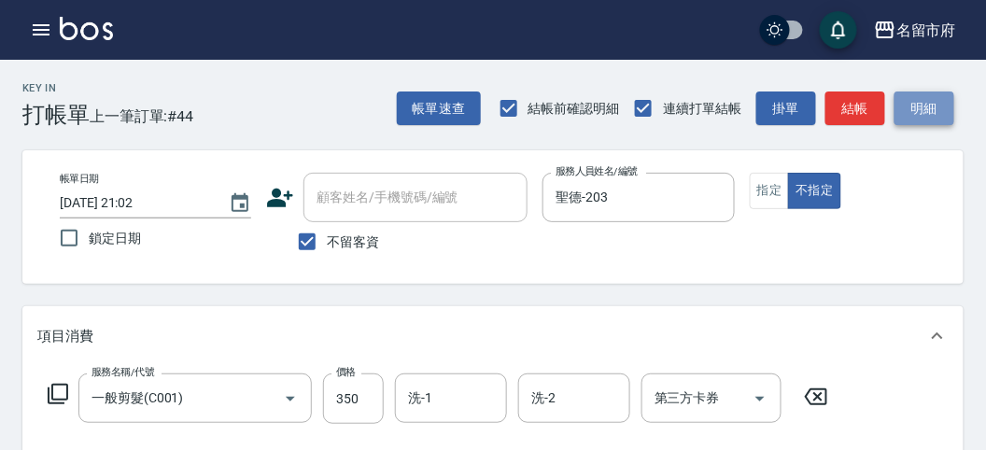
click at [922, 99] on button "明細" at bounding box center [924, 108] width 60 height 35
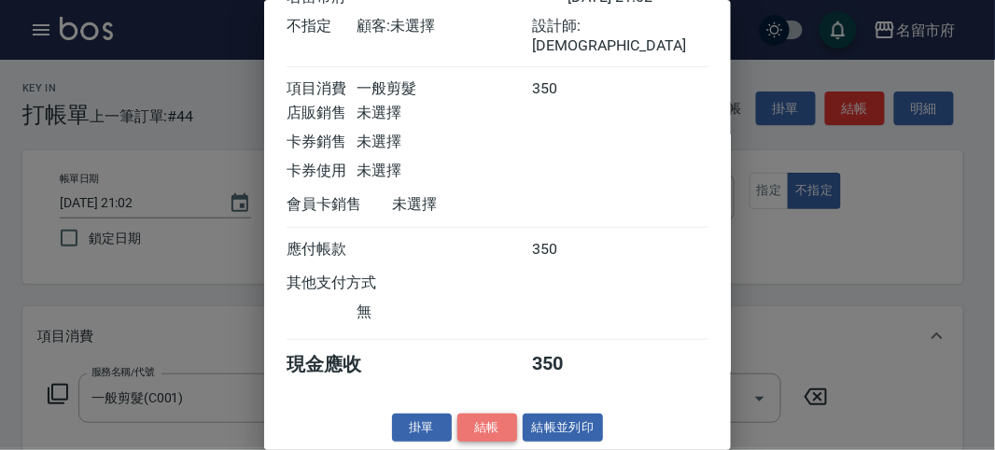
click at [492, 421] on button "結帳" at bounding box center [487, 427] width 60 height 29
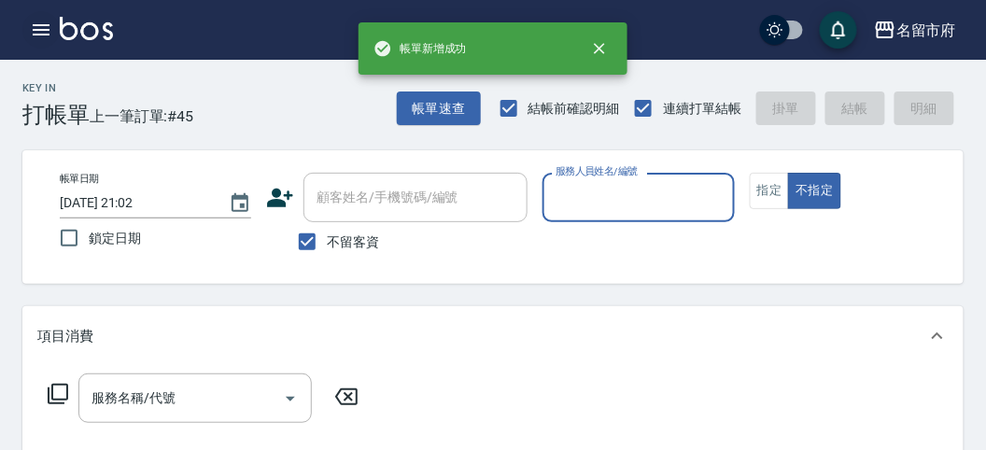
click at [45, 15] on button "button" at bounding box center [40, 29] width 37 height 37
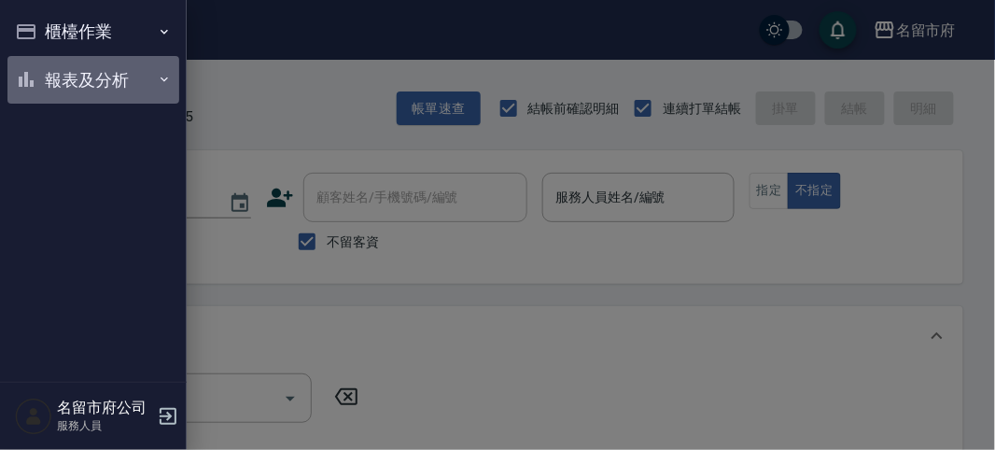
drag, startPoint x: 79, startPoint y: 77, endPoint x: 31, endPoint y: 287, distance: 216.5
click at [78, 77] on button "報表及分析" at bounding box center [93, 80] width 172 height 49
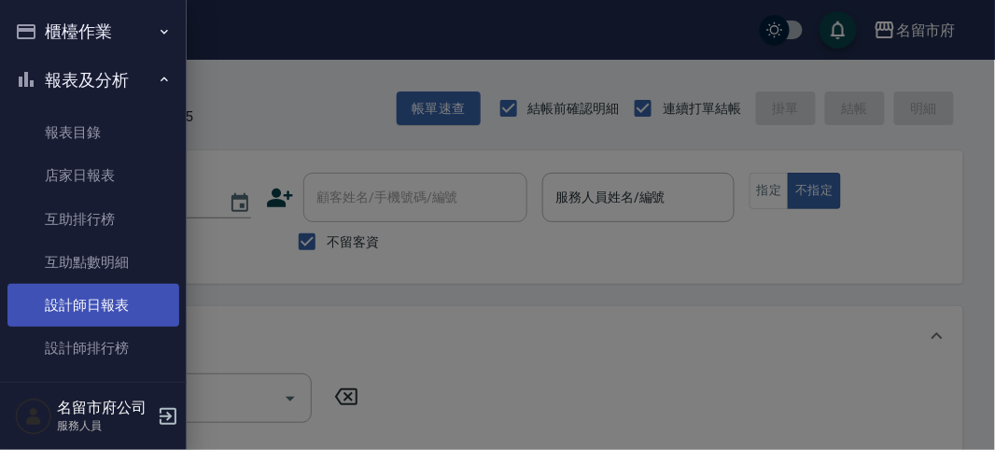
click at [28, 319] on link "設計師日報表" at bounding box center [93, 305] width 172 height 43
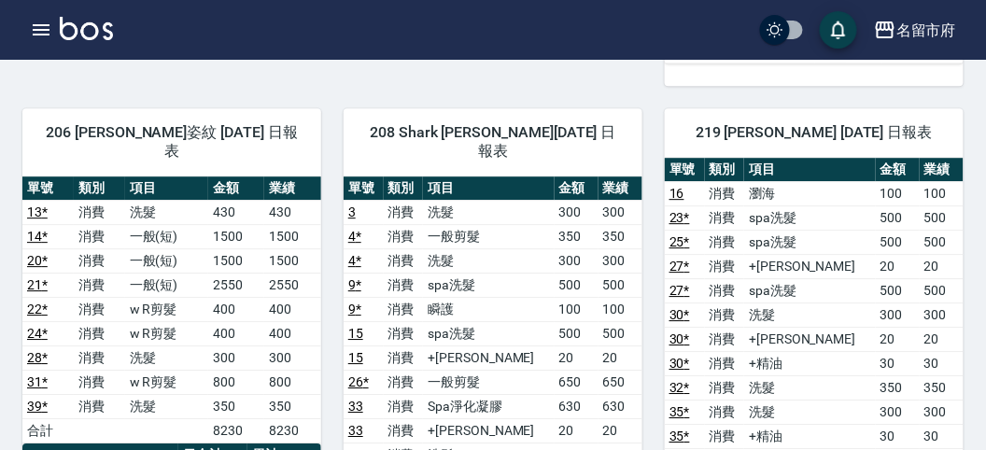
scroll to position [1141, 0]
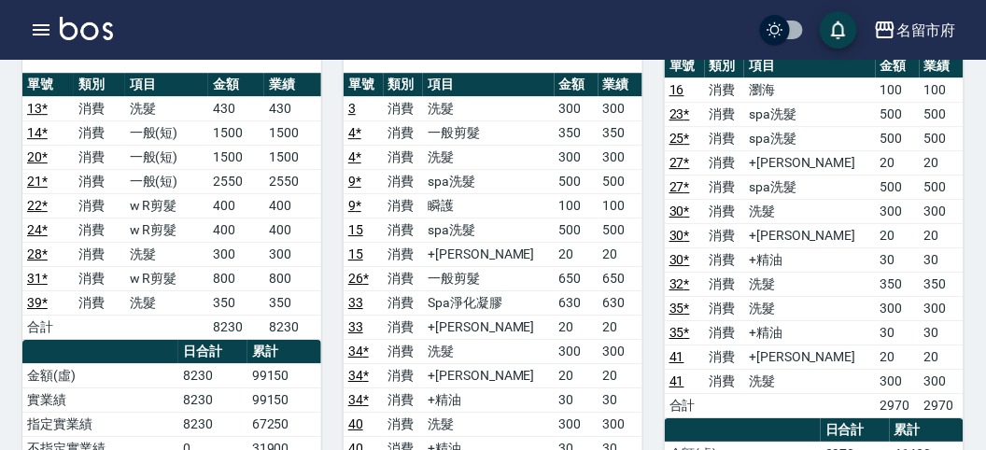
click at [810, 272] on td "洗髮" at bounding box center [809, 284] width 131 height 24
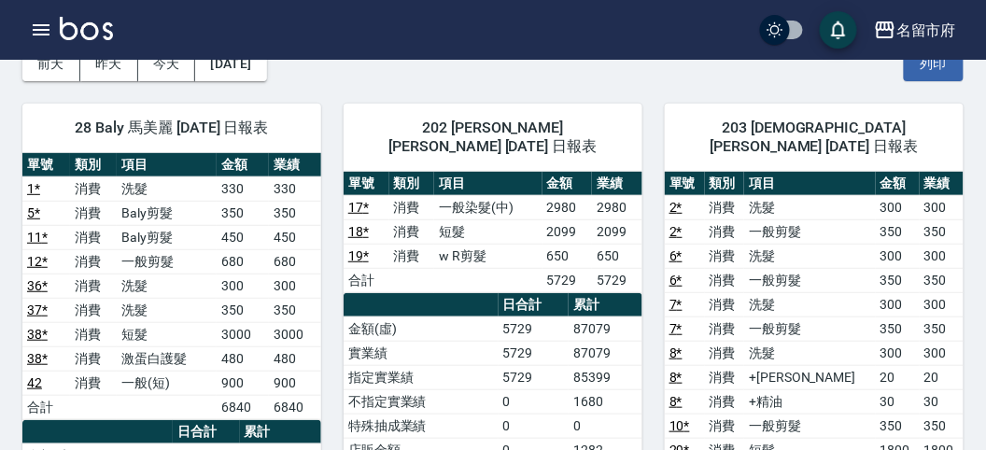
scroll to position [207, 0]
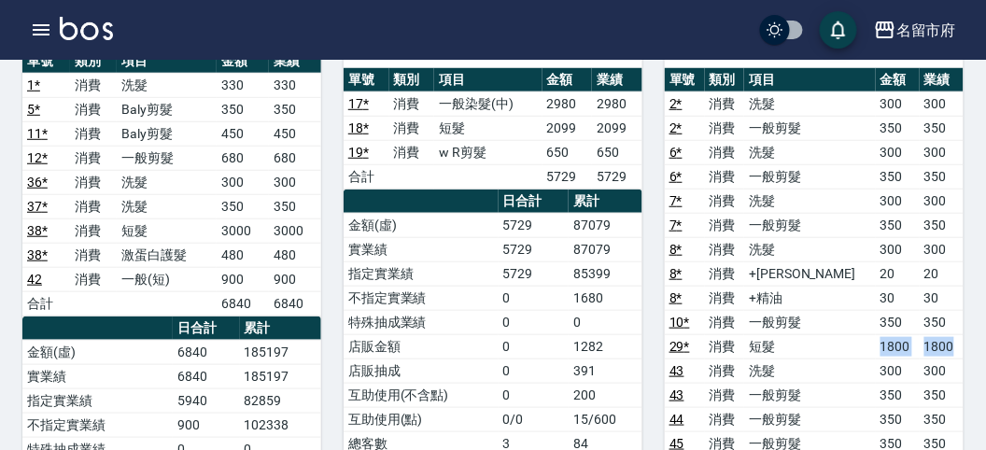
drag, startPoint x: 856, startPoint y: 318, endPoint x: 954, endPoint y: 327, distance: 98.4
click at [954, 334] on tr "29 * 消費 短髮 1800 1800" at bounding box center [814, 346] width 299 height 24
click at [954, 334] on td "1800" at bounding box center [941, 346] width 44 height 24
drag, startPoint x: 910, startPoint y: 343, endPoint x: 933, endPoint y: 343, distance: 23.3
click at [933, 358] on td "300" at bounding box center [941, 370] width 44 height 24
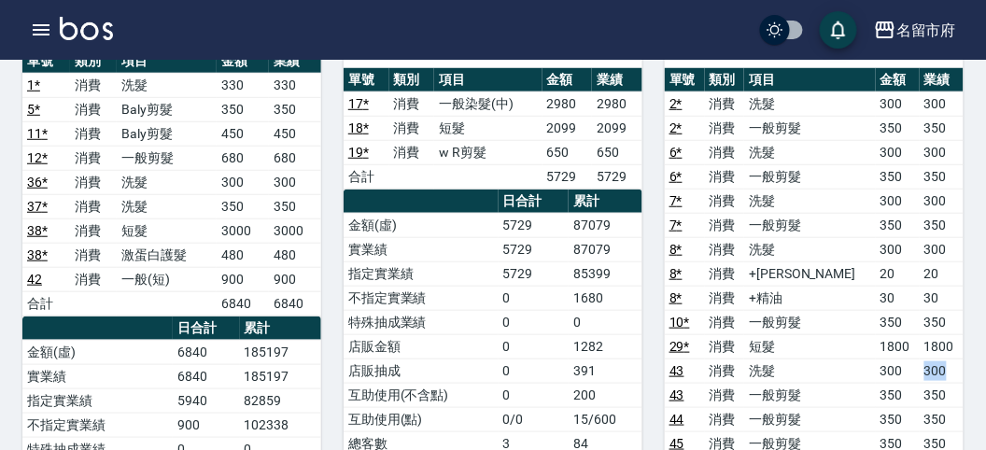
click at [933, 358] on td "300" at bounding box center [941, 370] width 44 height 24
drag, startPoint x: 906, startPoint y: 367, endPoint x: 932, endPoint y: 371, distance: 25.6
click at [932, 383] on tr "43 消費 一般剪髮 350 350" at bounding box center [814, 395] width 299 height 24
drag, startPoint x: 908, startPoint y: 389, endPoint x: 939, endPoint y: 412, distance: 38.1
click at [939, 412] on tbody "2 * 消費 洗髮 300 300 2 * 消費 一般剪髮 350 350 6 * 消費 洗髮 300 300 6 * 消費 一般剪髮 350 350 7 *…" at bounding box center [814, 285] width 299 height 388
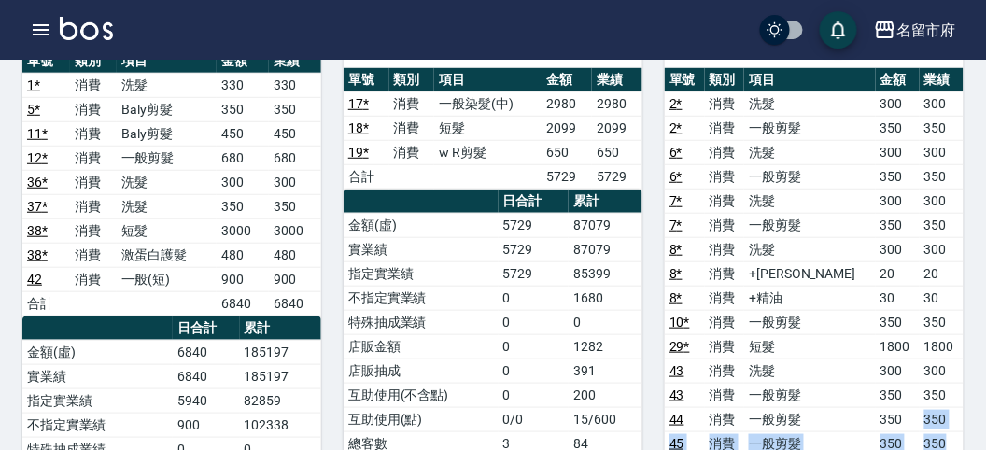
drag, startPoint x: 939, startPoint y: 412, endPoint x: 800, endPoint y: 370, distance: 145.3
click at [939, 431] on td "350" at bounding box center [941, 443] width 44 height 24
click at [647, 329] on div "203 聖德 [PERSON_NAME] [DATE] 日報表 單號 類別 項目 金額 業績 2 * 消費 洗髮 300 300 2 * 消費 一般剪髮 35…" at bounding box center [802, 447] width 321 height 938
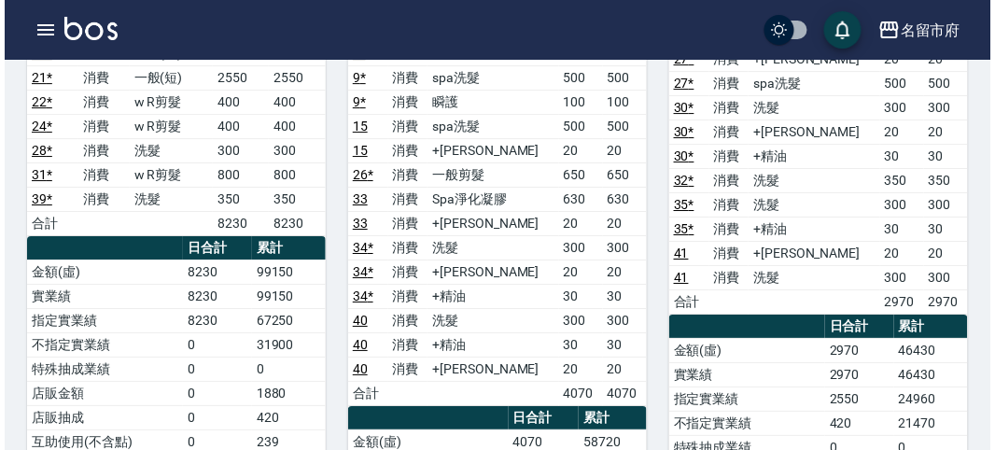
scroll to position [1348, 0]
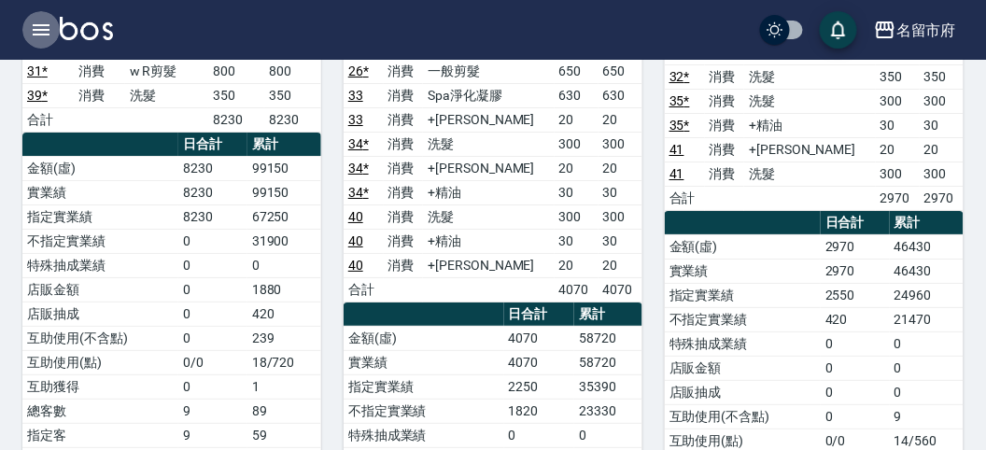
click at [35, 31] on icon "button" at bounding box center [41, 30] width 22 height 22
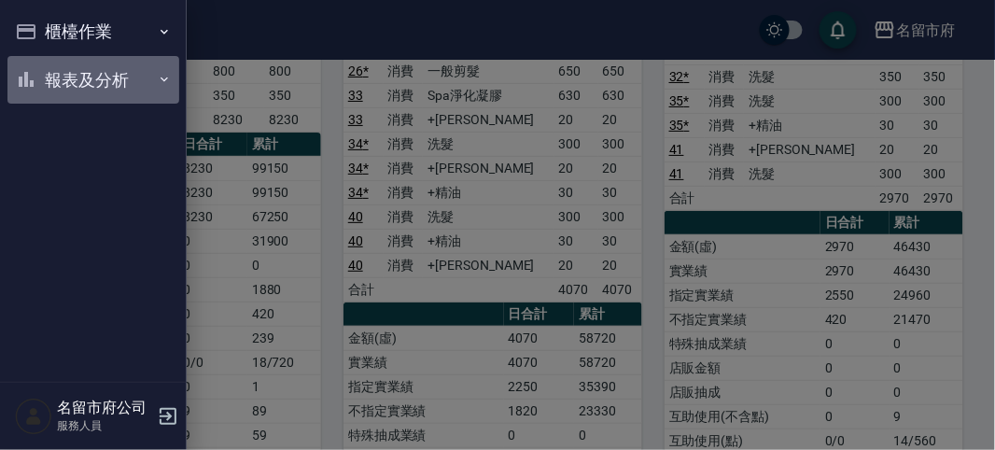
click at [113, 85] on button "報表及分析" at bounding box center [93, 80] width 172 height 49
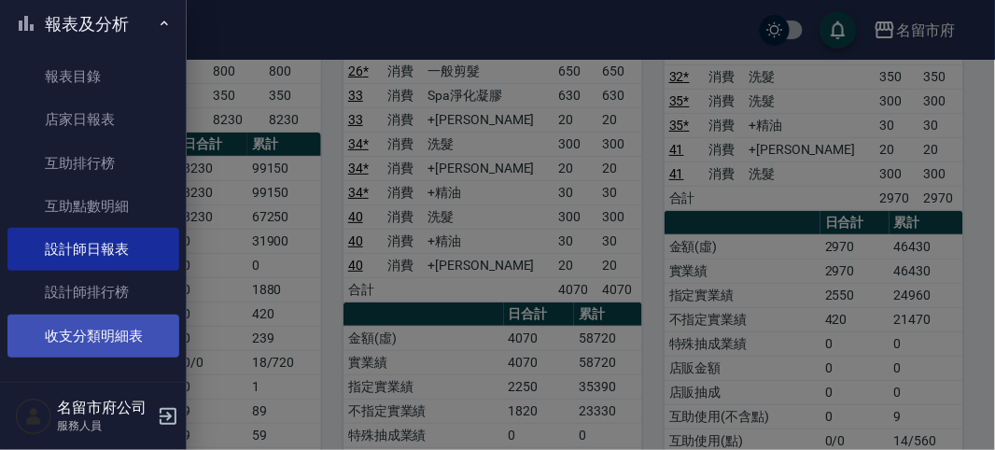
scroll to position [61, 0]
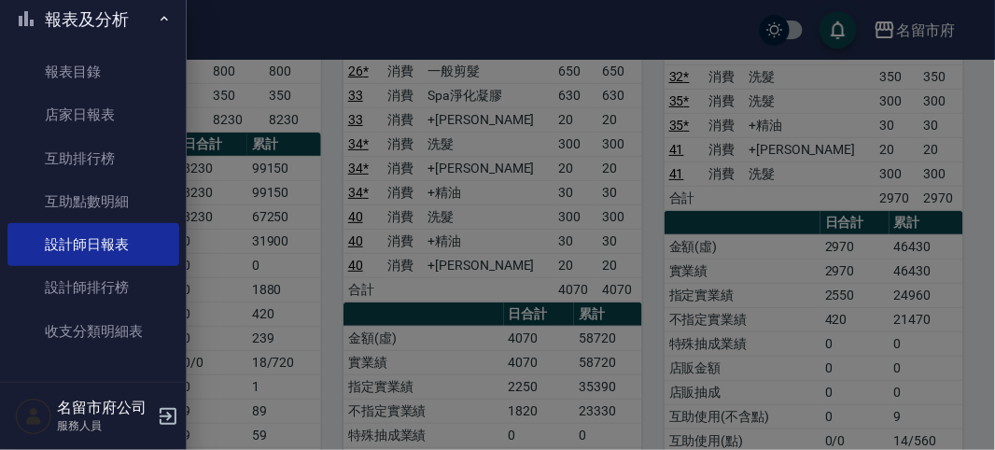
drag, startPoint x: 128, startPoint y: 292, endPoint x: 304, endPoint y: 262, distance: 178.9
click at [128, 292] on link "設計師排行榜" at bounding box center [93, 287] width 172 height 43
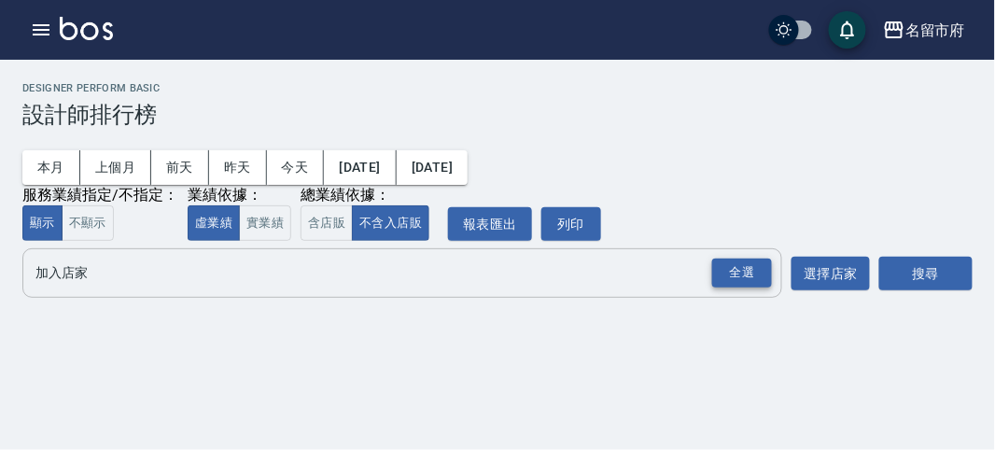
click at [736, 261] on div "全選" at bounding box center [742, 273] width 60 height 29
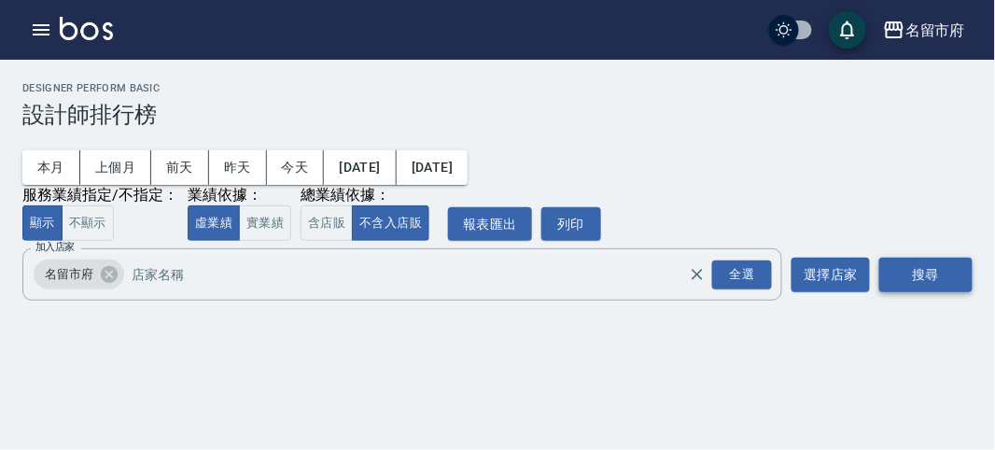
click at [915, 277] on button "搜尋" at bounding box center [925, 275] width 93 height 35
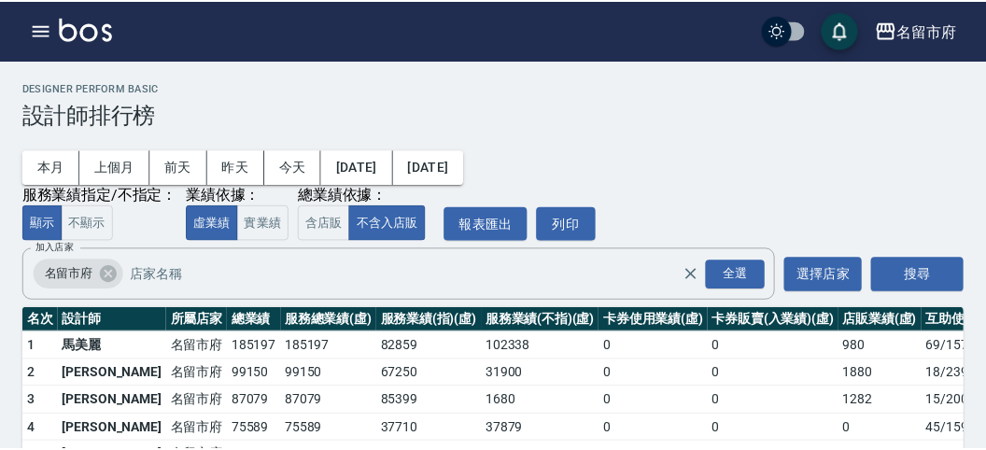
scroll to position [163, 0]
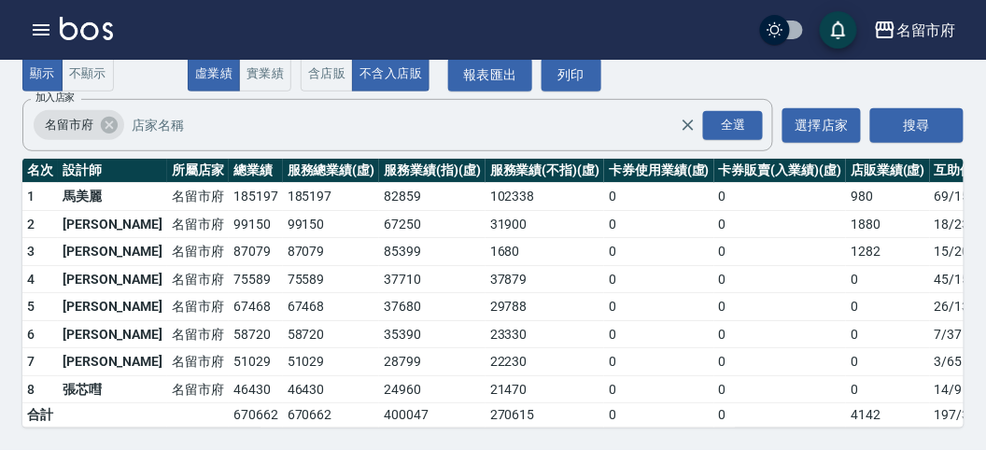
click at [80, 41] on link at bounding box center [86, 30] width 53 height 27
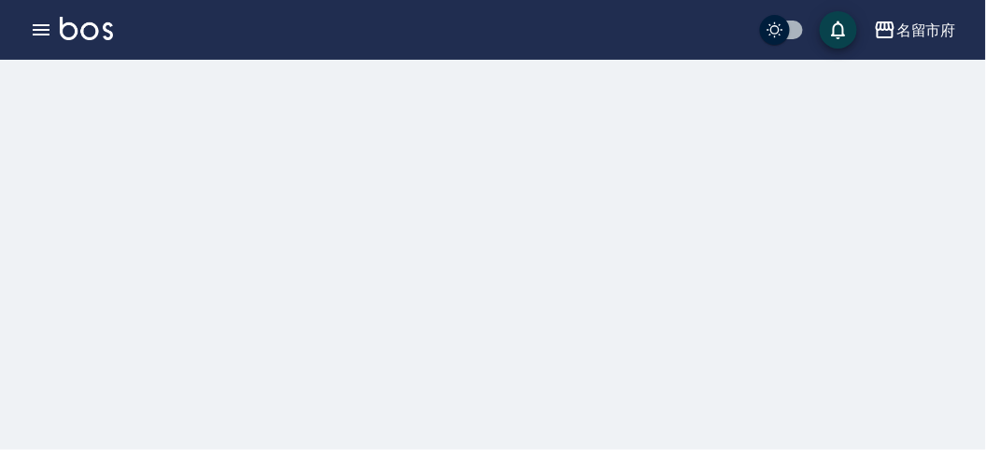
click at [82, 37] on img at bounding box center [86, 28] width 53 height 23
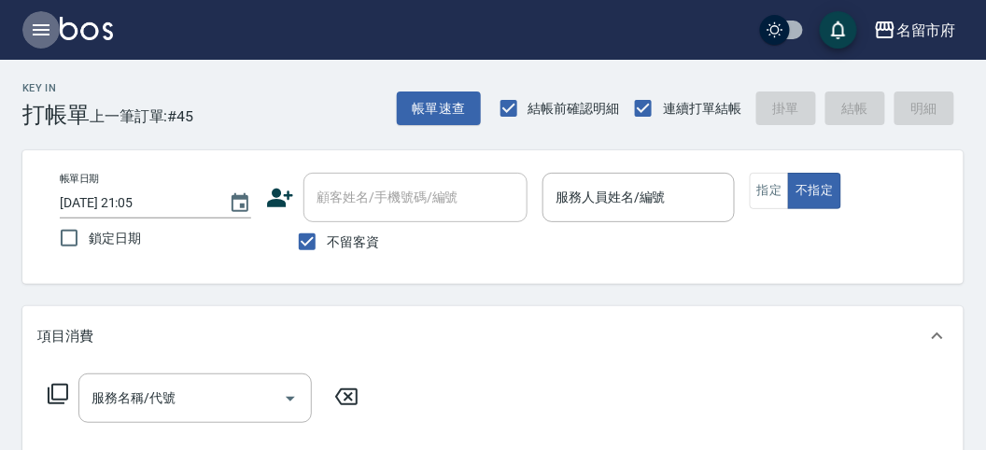
click at [42, 30] on icon "button" at bounding box center [41, 29] width 17 height 11
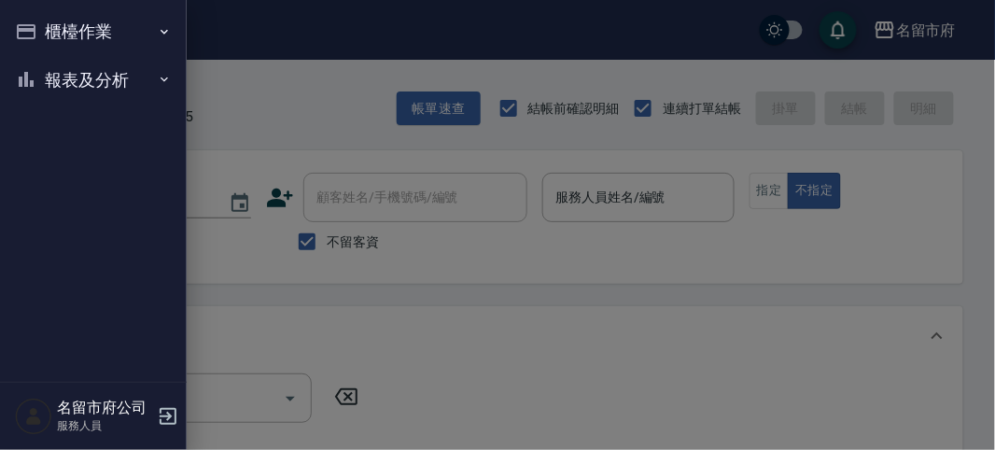
click at [44, 33] on button "櫃檯作業" at bounding box center [93, 31] width 172 height 49
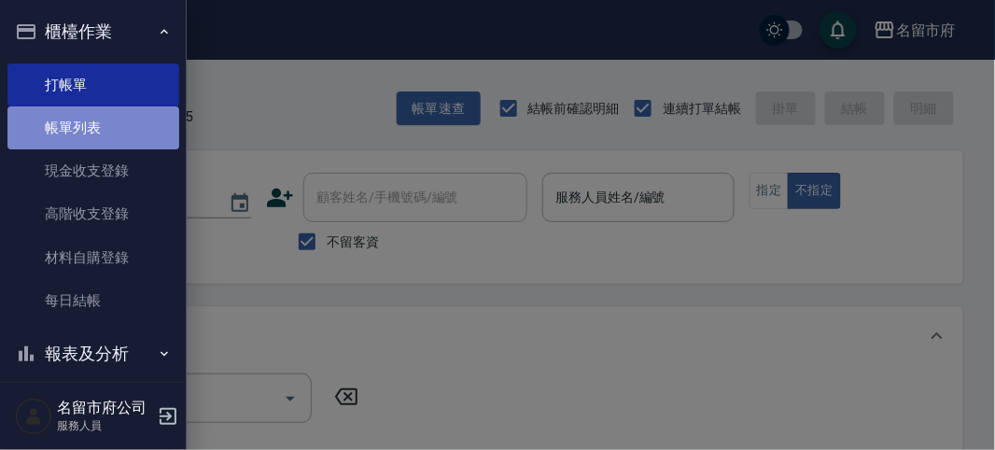
click at [96, 133] on link "帳單列表" at bounding box center [93, 127] width 172 height 43
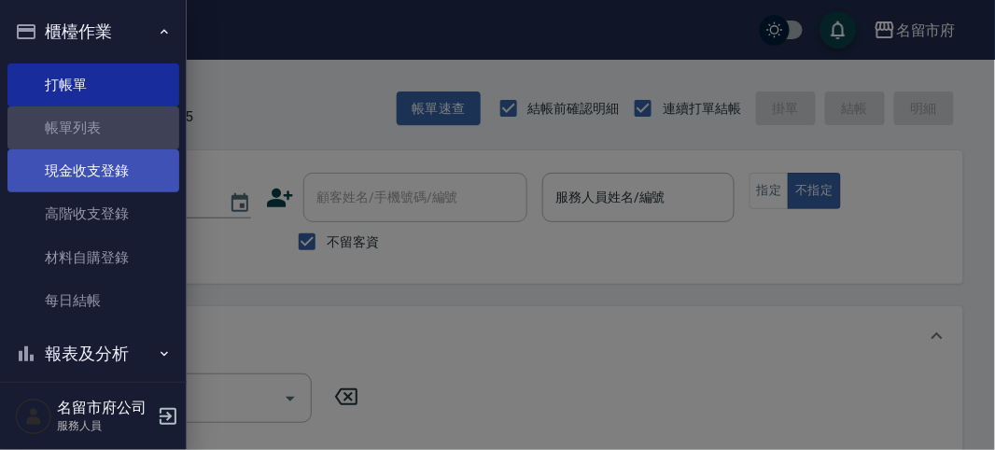
click at [95, 133] on link "帳單列表" at bounding box center [93, 127] width 172 height 43
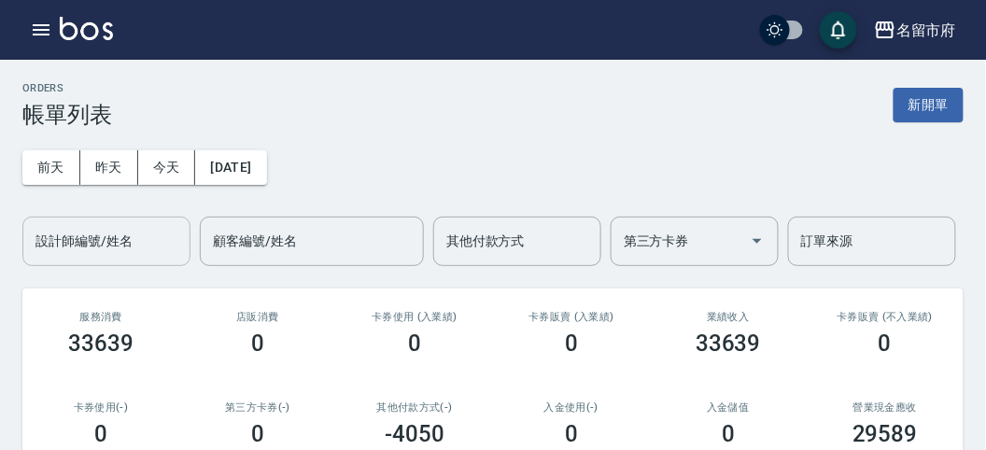
click at [112, 230] on input "設計師編號/姓名" at bounding box center [106, 241] width 151 height 33
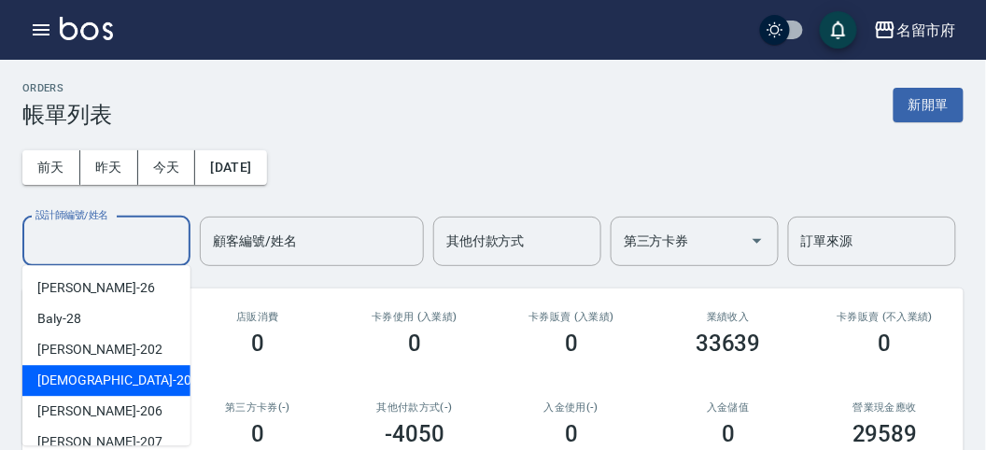
drag, startPoint x: 117, startPoint y: 378, endPoint x: 127, endPoint y: 366, distance: 15.9
click at [122, 373] on div "聖德 -203" at bounding box center [106, 380] width 168 height 31
click at [77, 227] on input "聖德-203" at bounding box center [92, 241] width 123 height 33
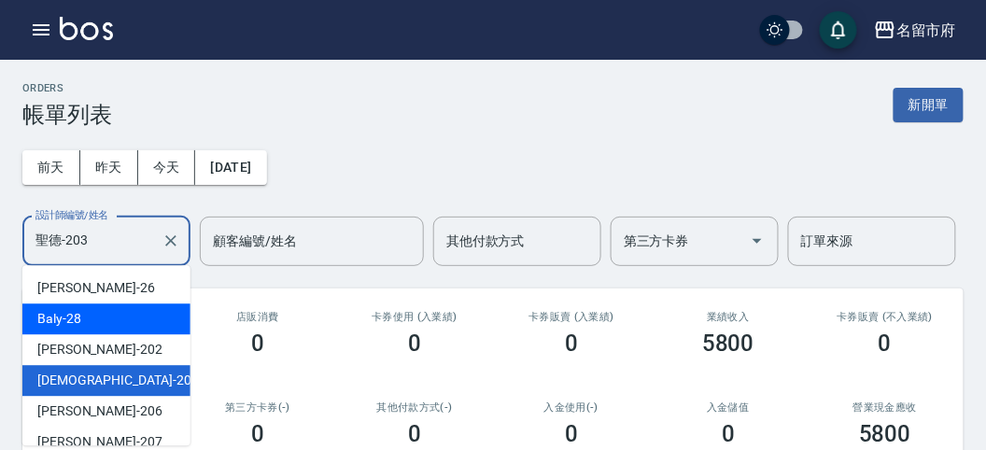
click at [132, 317] on div "Baly -28" at bounding box center [106, 318] width 168 height 31
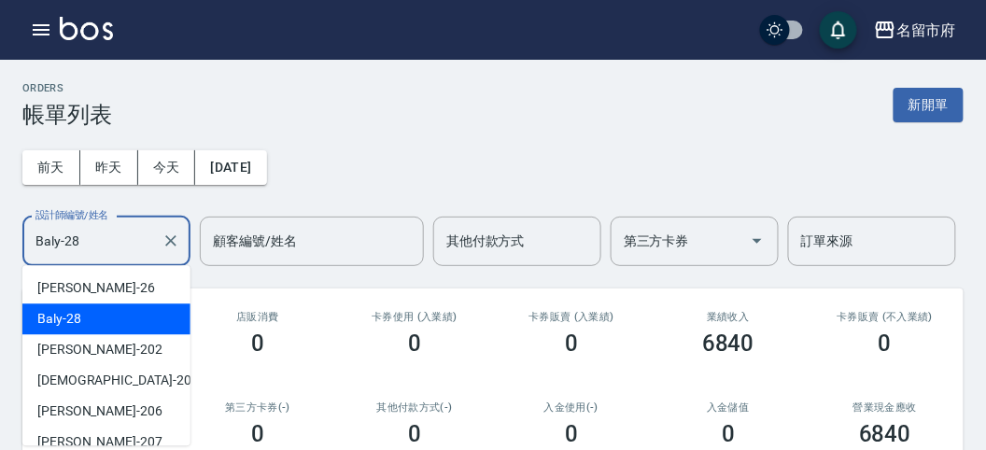
click at [110, 236] on input "Baly-28" at bounding box center [92, 241] width 123 height 33
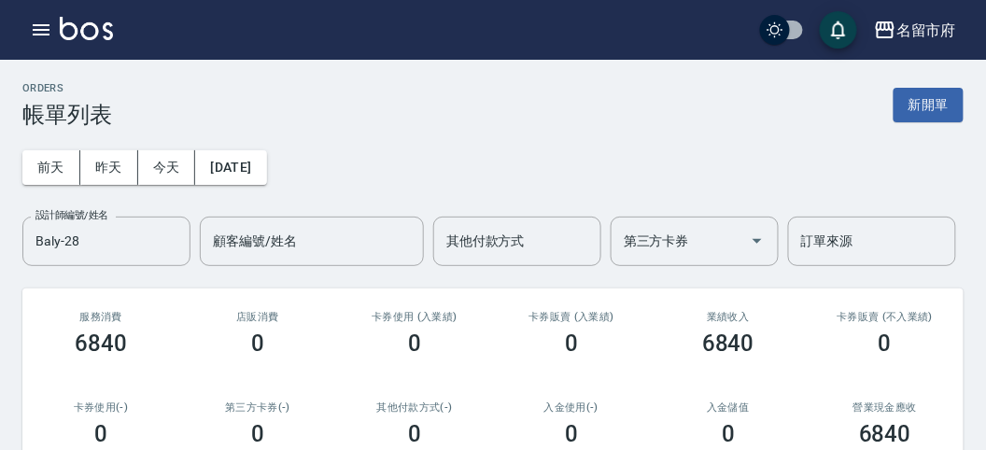
drag, startPoint x: 175, startPoint y: 245, endPoint x: 166, endPoint y: 232, distance: 15.5
click at [175, 245] on icon "Clear" at bounding box center [170, 240] width 11 height 11
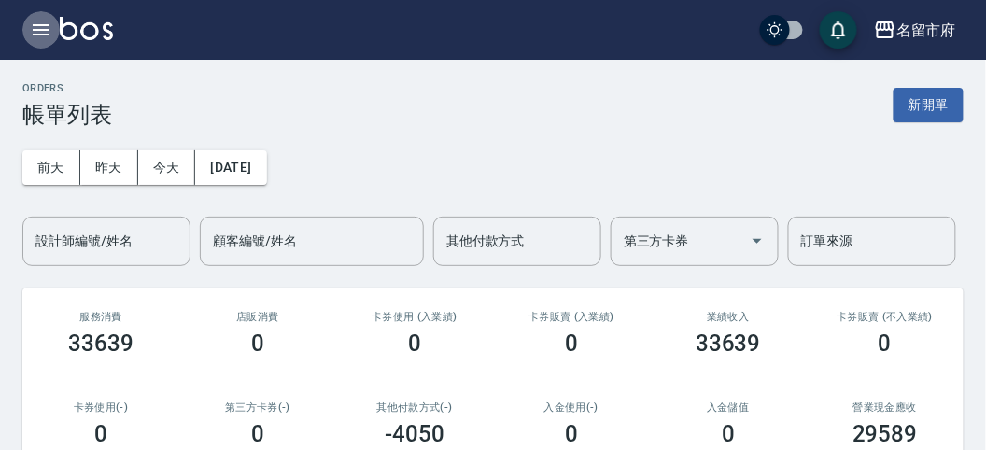
click at [34, 27] on icon "button" at bounding box center [41, 30] width 22 height 22
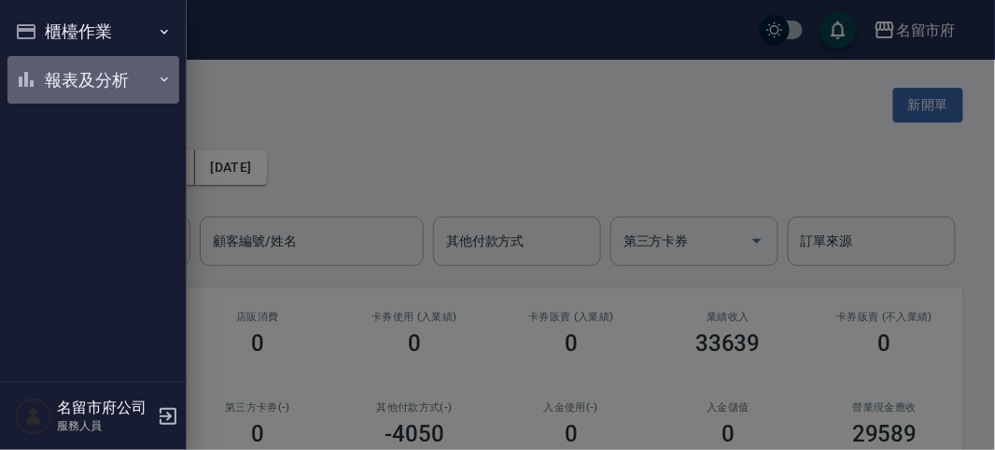
click at [57, 72] on button "報表及分析" at bounding box center [93, 80] width 172 height 49
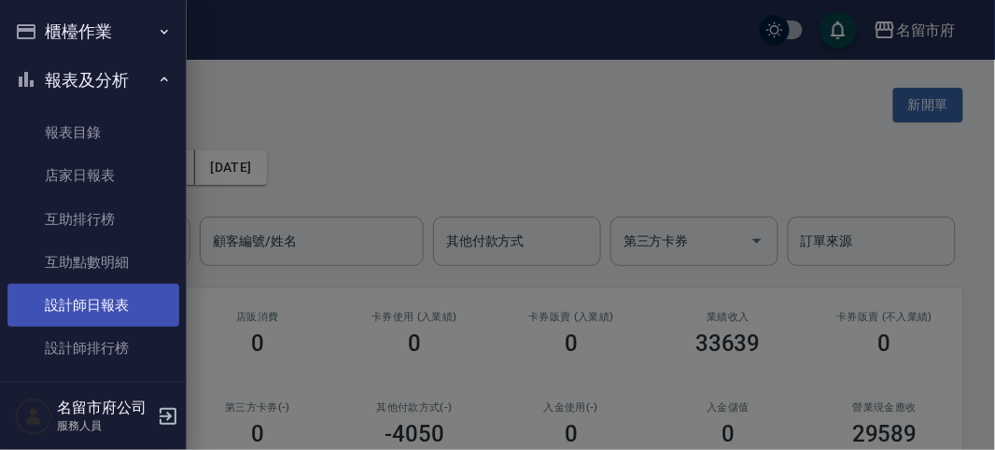
click at [105, 310] on link "設計師日報表" at bounding box center [93, 305] width 172 height 43
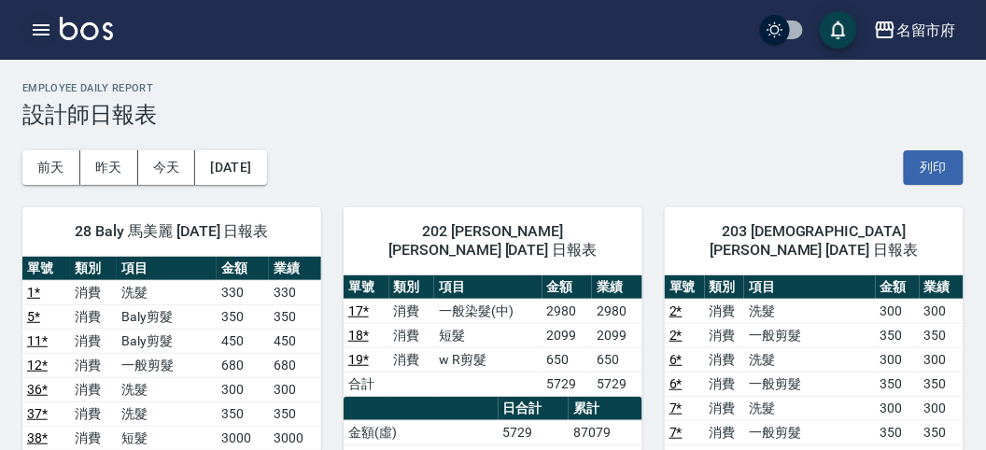
click at [49, 24] on icon "button" at bounding box center [41, 30] width 22 height 22
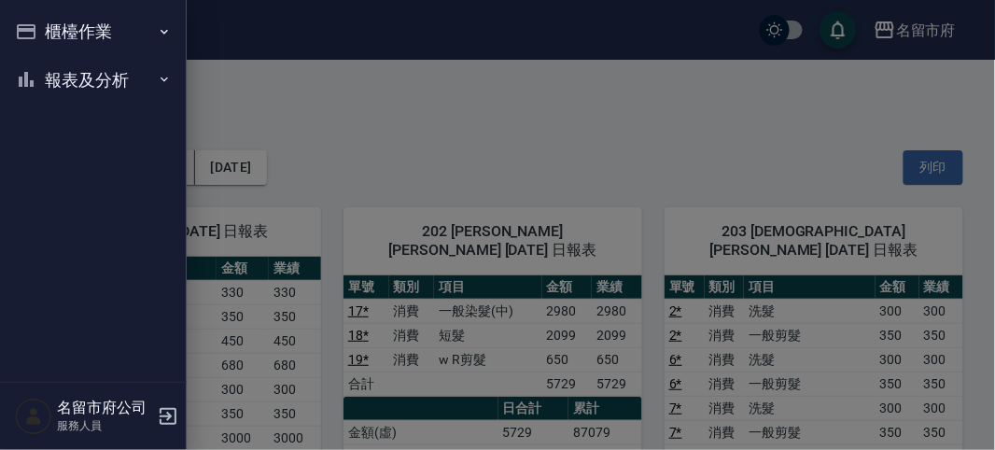
click at [43, 71] on button "報表及分析" at bounding box center [93, 80] width 172 height 49
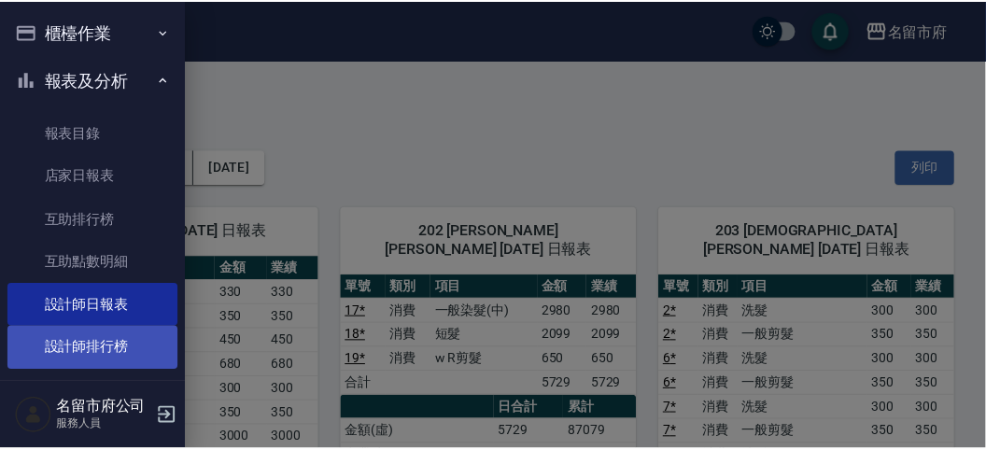
scroll to position [61, 0]
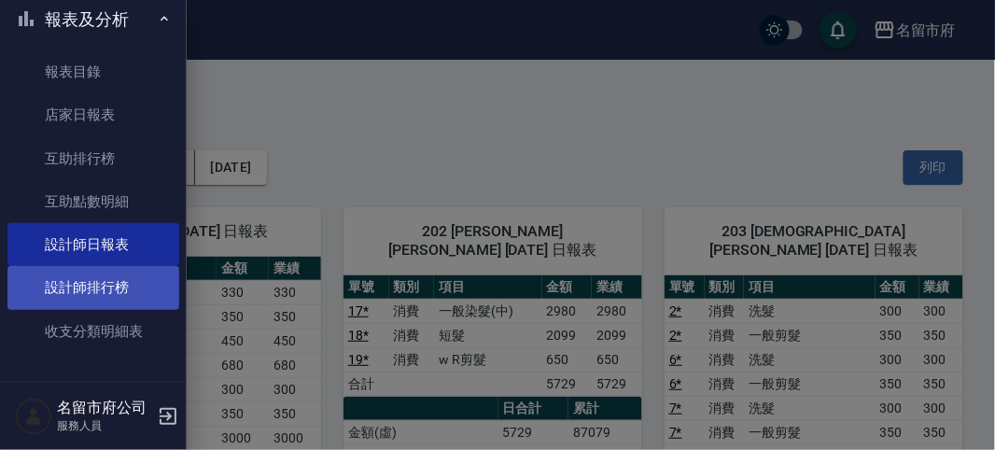
click at [140, 282] on link "設計師排行榜" at bounding box center [93, 287] width 172 height 43
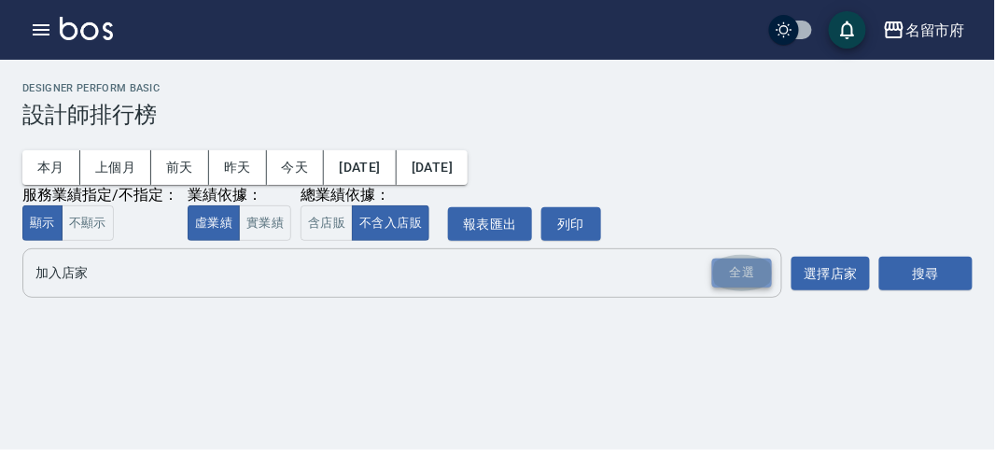
click at [728, 286] on div "全選" at bounding box center [742, 273] width 60 height 29
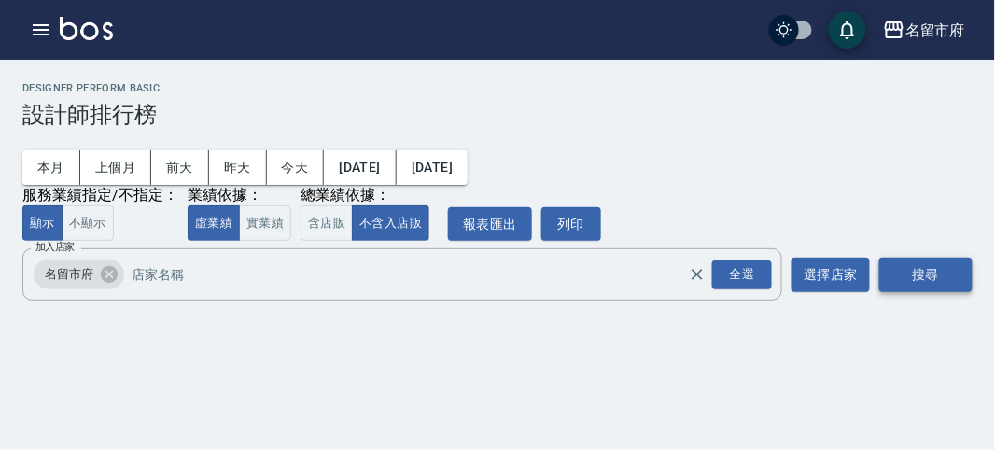
click at [922, 280] on button "搜尋" at bounding box center [925, 275] width 93 height 35
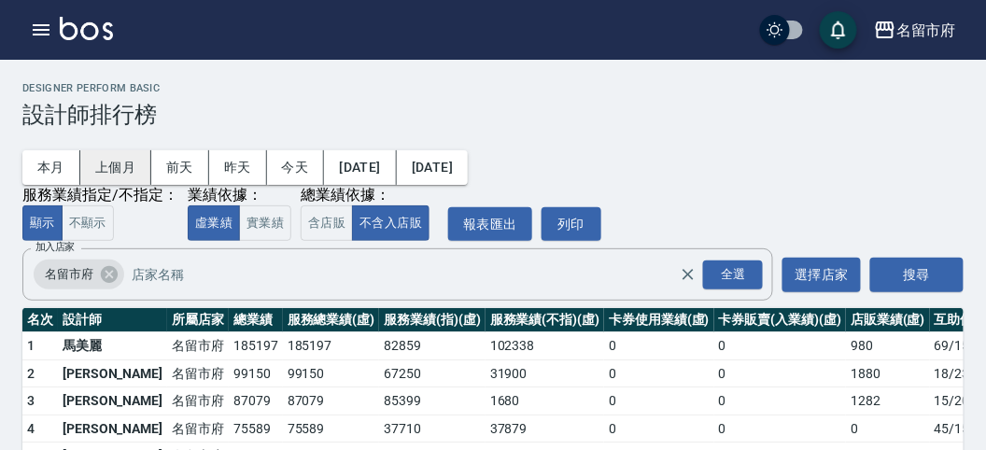
click at [106, 170] on button "上個月" at bounding box center [115, 167] width 71 height 35
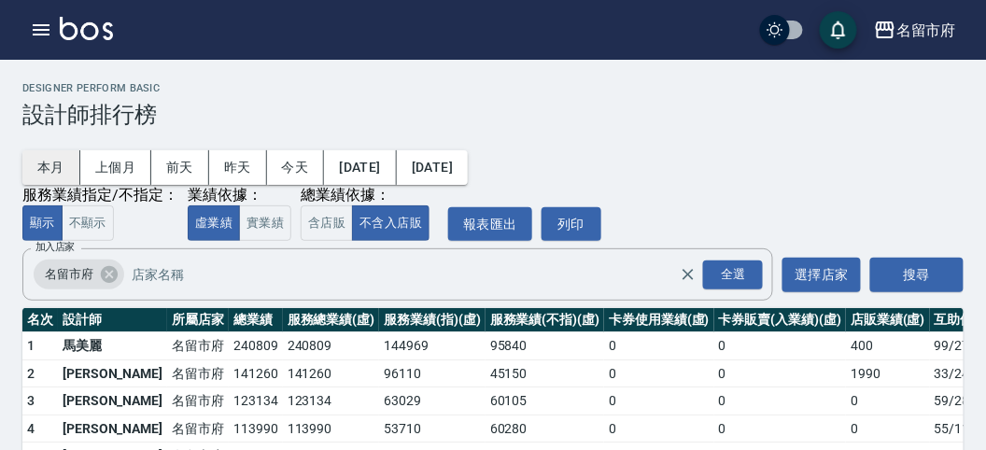
drag, startPoint x: 50, startPoint y: 167, endPoint x: 49, endPoint y: 156, distance: 11.2
click at [52, 163] on button "本月" at bounding box center [51, 167] width 58 height 35
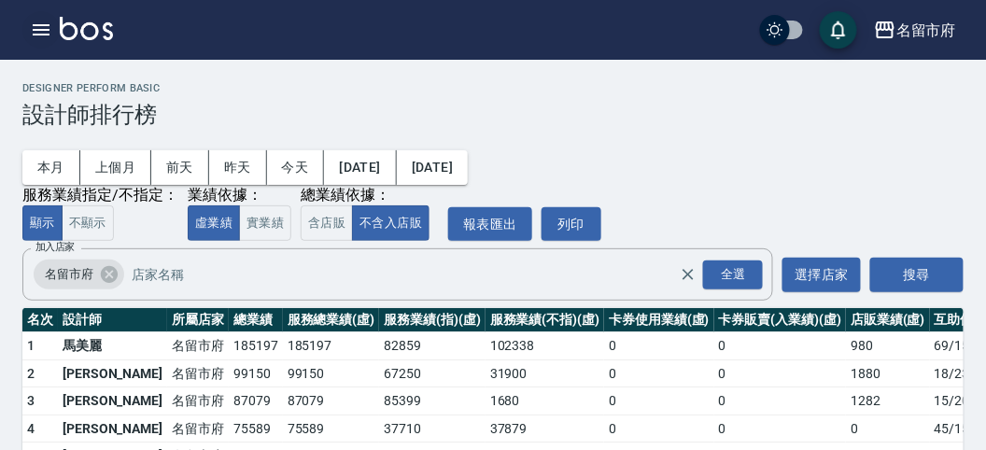
click at [37, 30] on icon "button" at bounding box center [41, 29] width 17 height 11
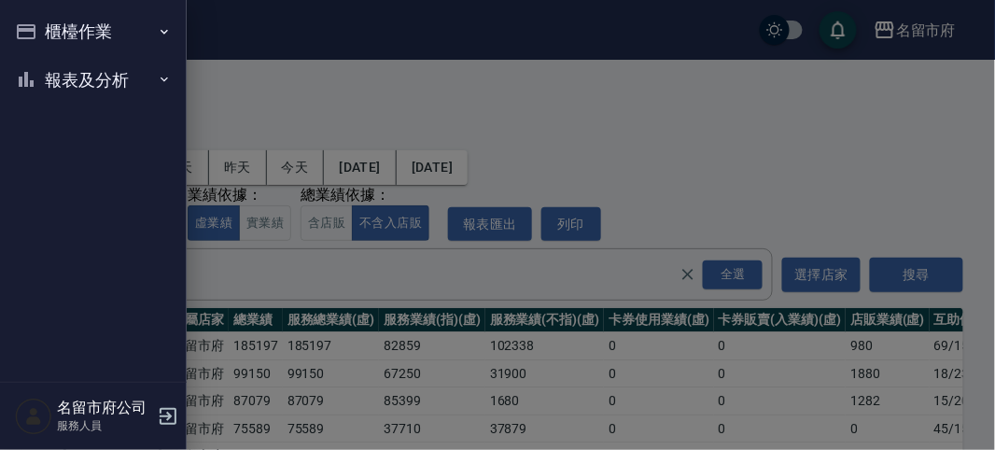
click at [37, 30] on button "櫃檯作業" at bounding box center [93, 31] width 172 height 49
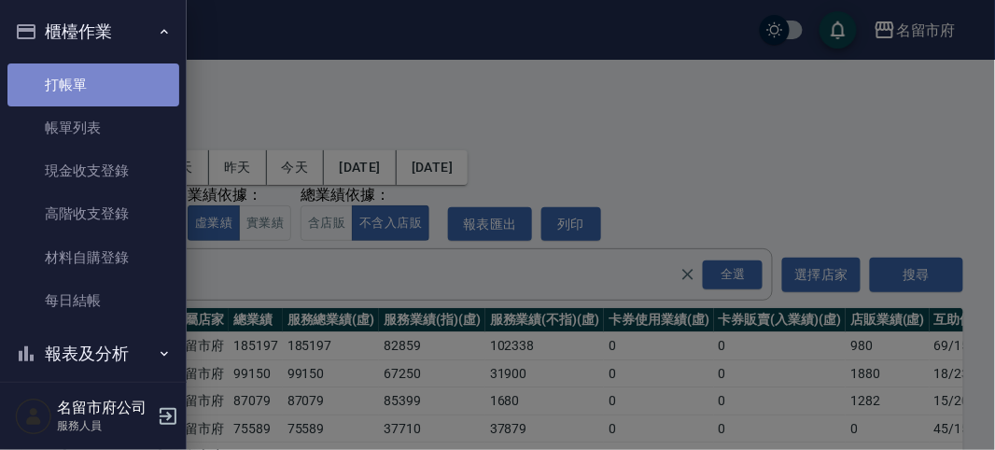
click at [103, 91] on link "打帳單" at bounding box center [93, 84] width 172 height 43
